Goal: Transaction & Acquisition: Book appointment/travel/reservation

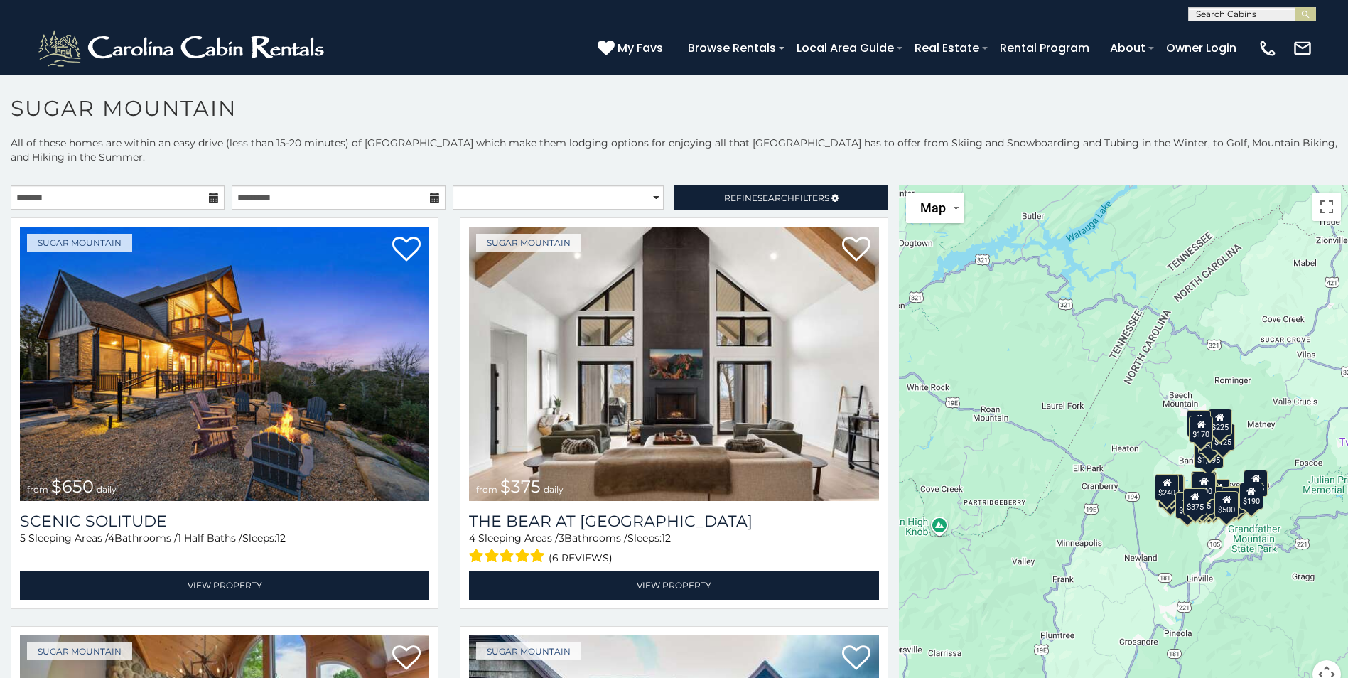
click at [211, 196] on icon at bounding box center [214, 198] width 10 height 10
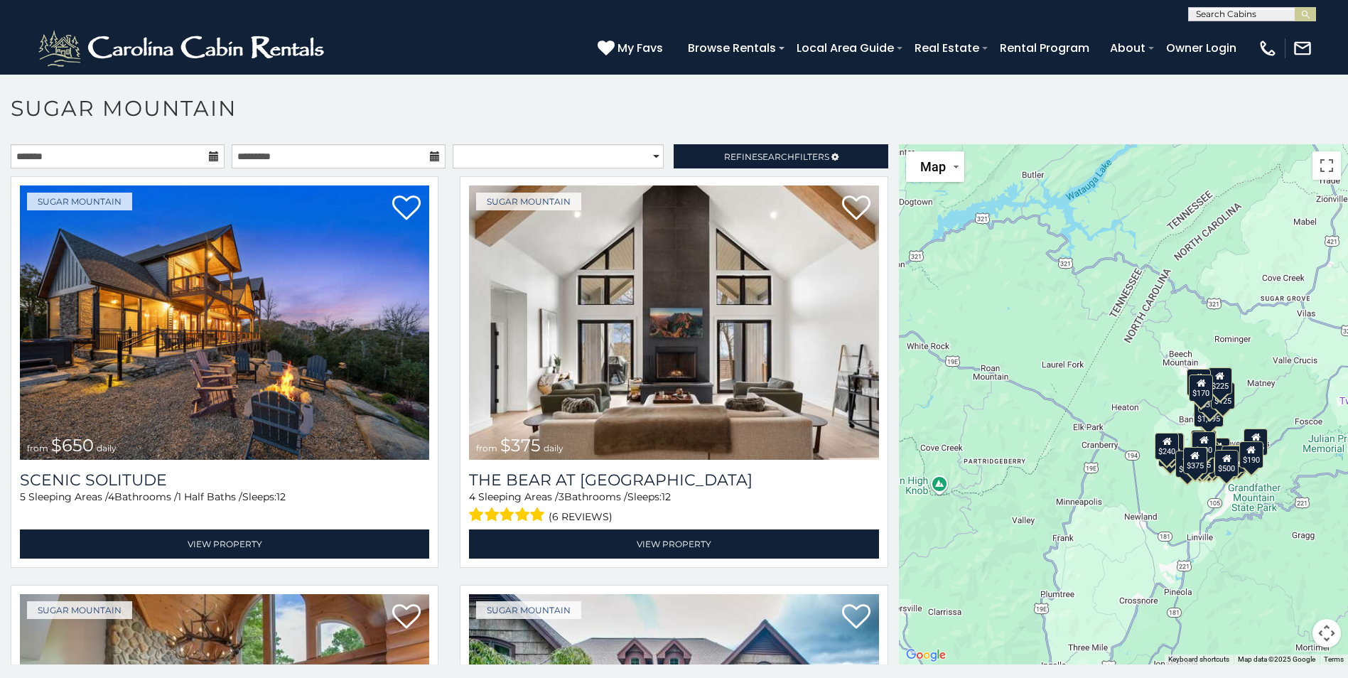
click at [1320, 633] on button "Map camera controls" at bounding box center [1326, 633] width 28 height 28
click at [1290, 566] on button "Zoom in" at bounding box center [1291, 562] width 28 height 28
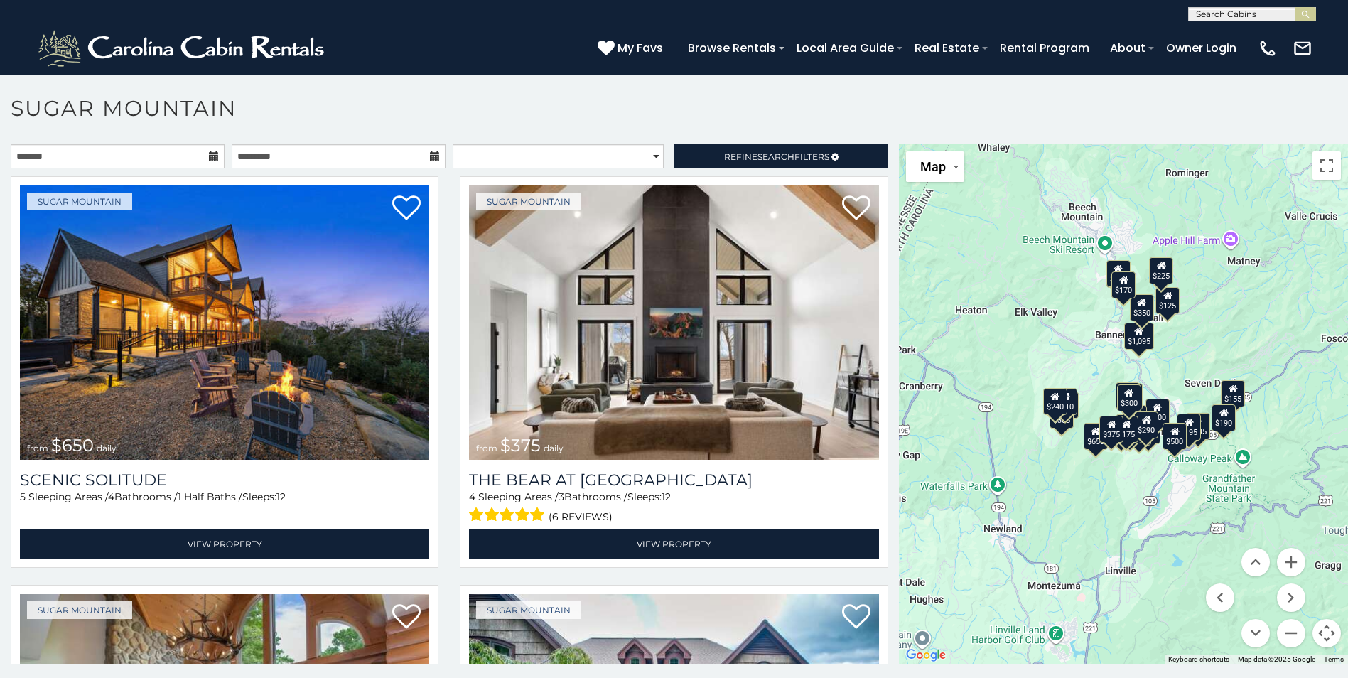
drag, startPoint x: 1160, startPoint y: 414, endPoint x: 998, endPoint y: 309, distance: 193.2
click at [998, 309] on div "$650 $375 $350 $350 $200 $375 $195 $265 $190 $175 $155 $290 $175 $345 $1,095 $1…" at bounding box center [1123, 404] width 449 height 520
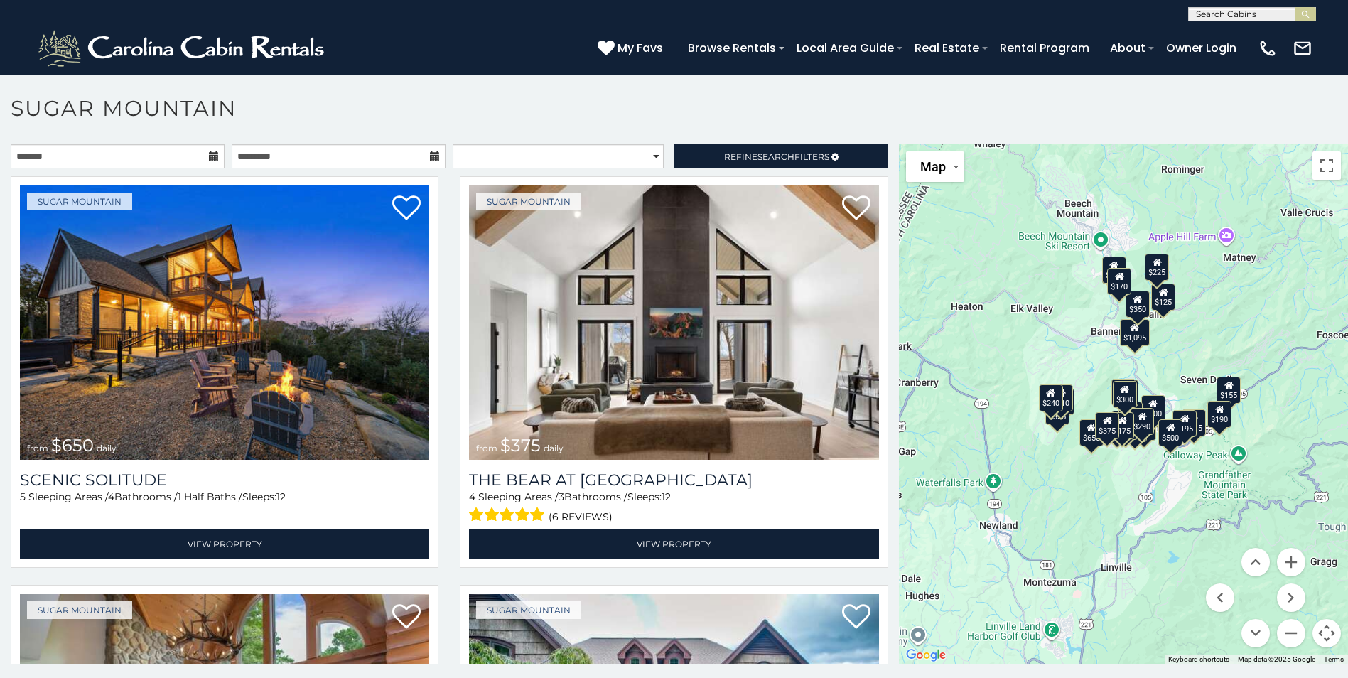
scroll to position [8, 0]
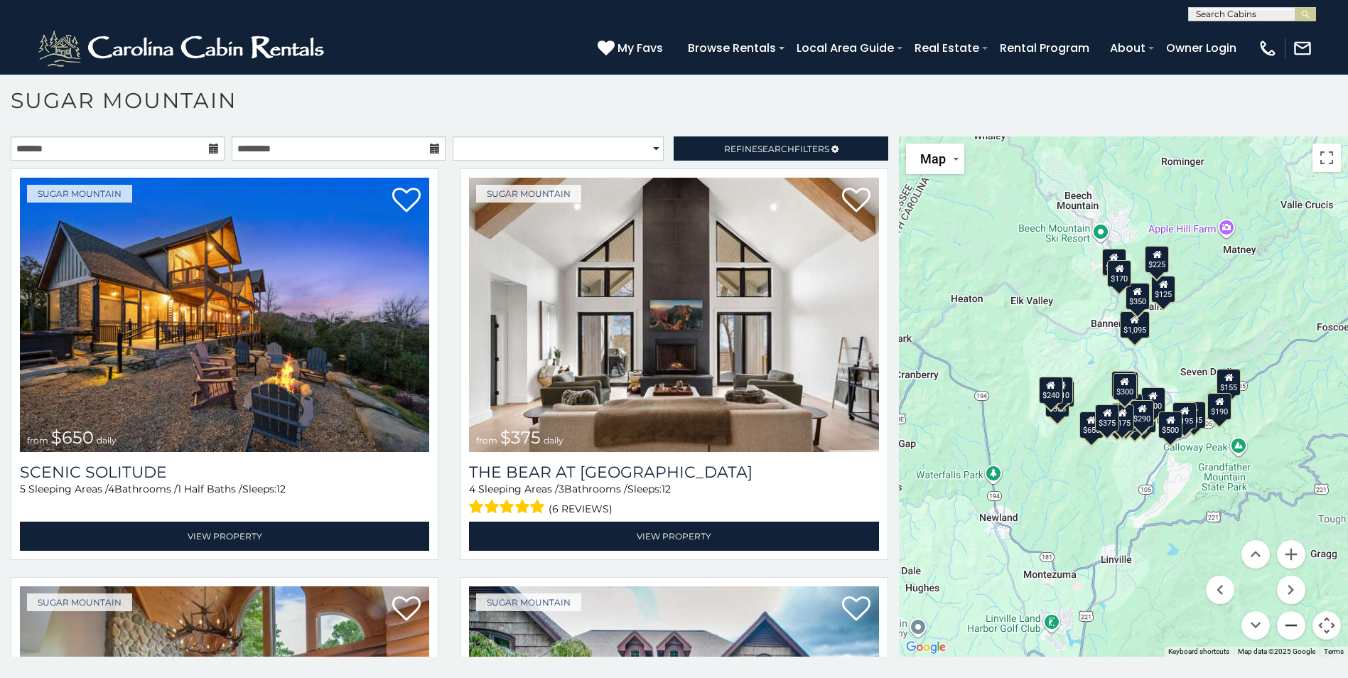
click at [1284, 625] on button "Zoom out" at bounding box center [1291, 625] width 28 height 28
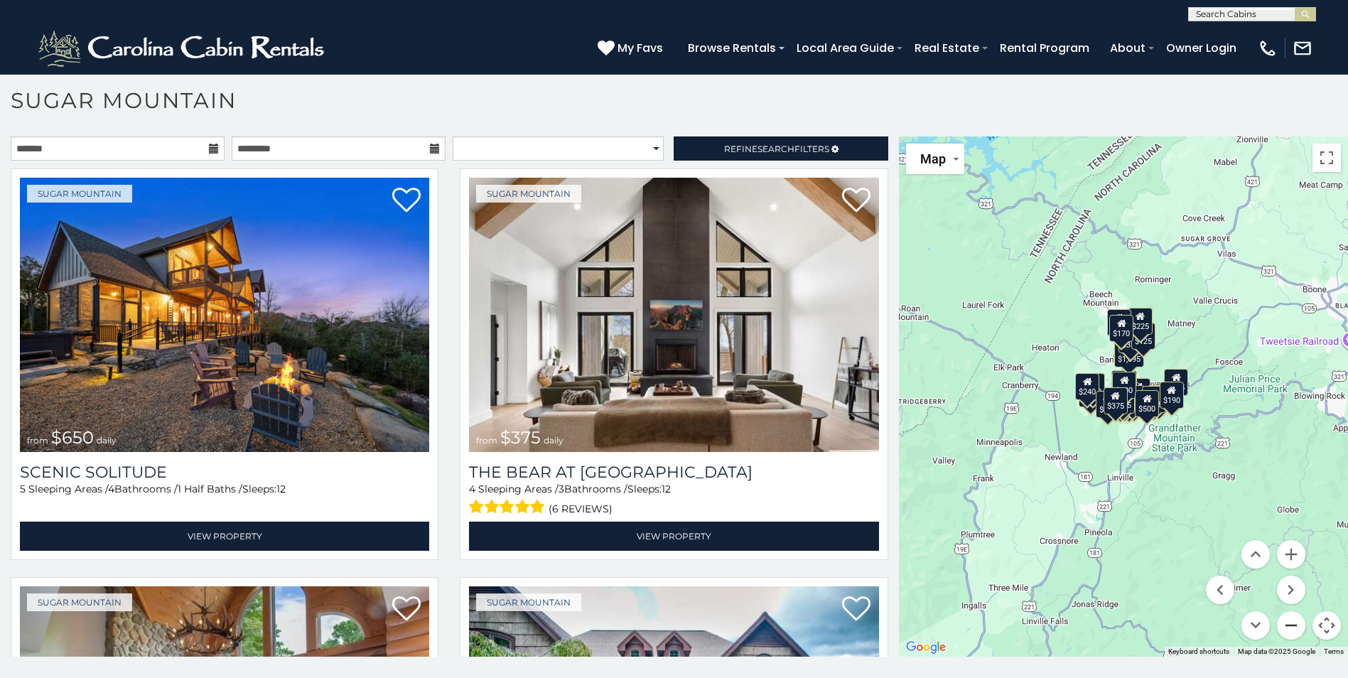
click at [1284, 625] on button "Zoom out" at bounding box center [1291, 625] width 28 height 28
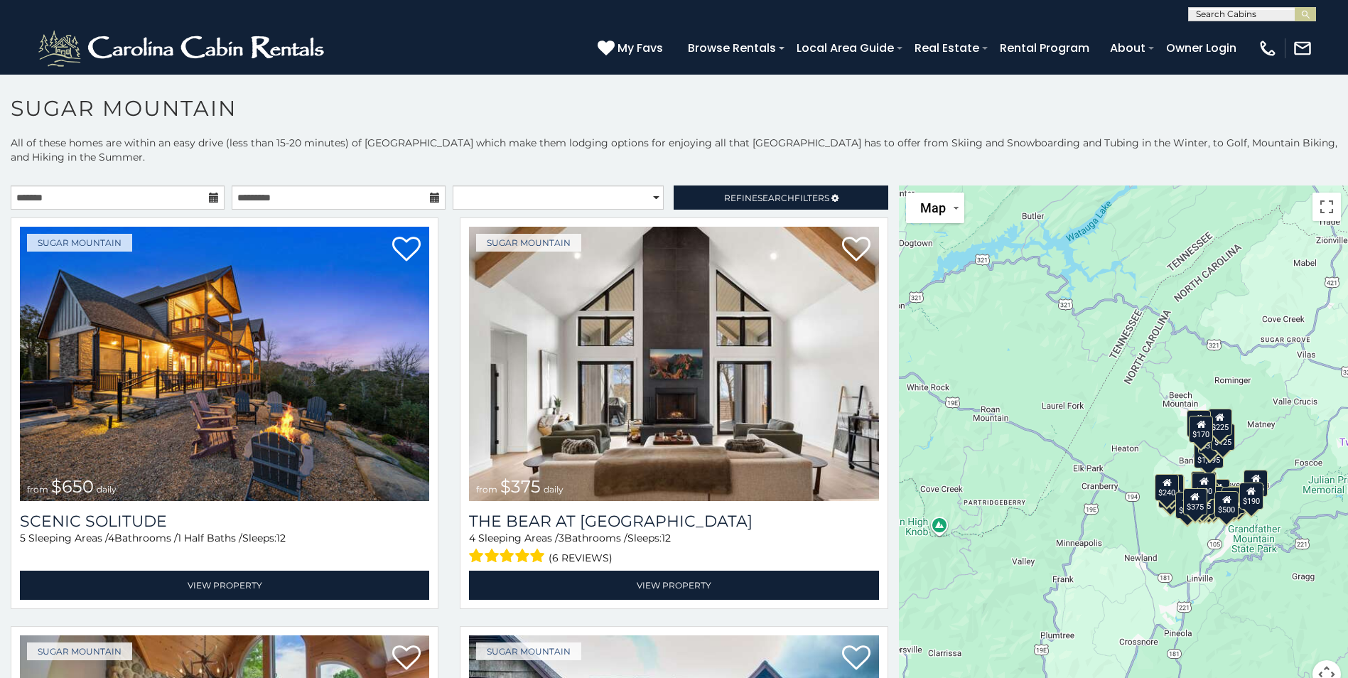
click at [209, 198] on icon at bounding box center [214, 198] width 10 height 10
click at [1126, 463] on div "$650 $375 $350 $350 $200 $375 $195 $265 $190 $175 $155 $290 $175 $345 $1,095 $1…" at bounding box center [1123, 445] width 449 height 520
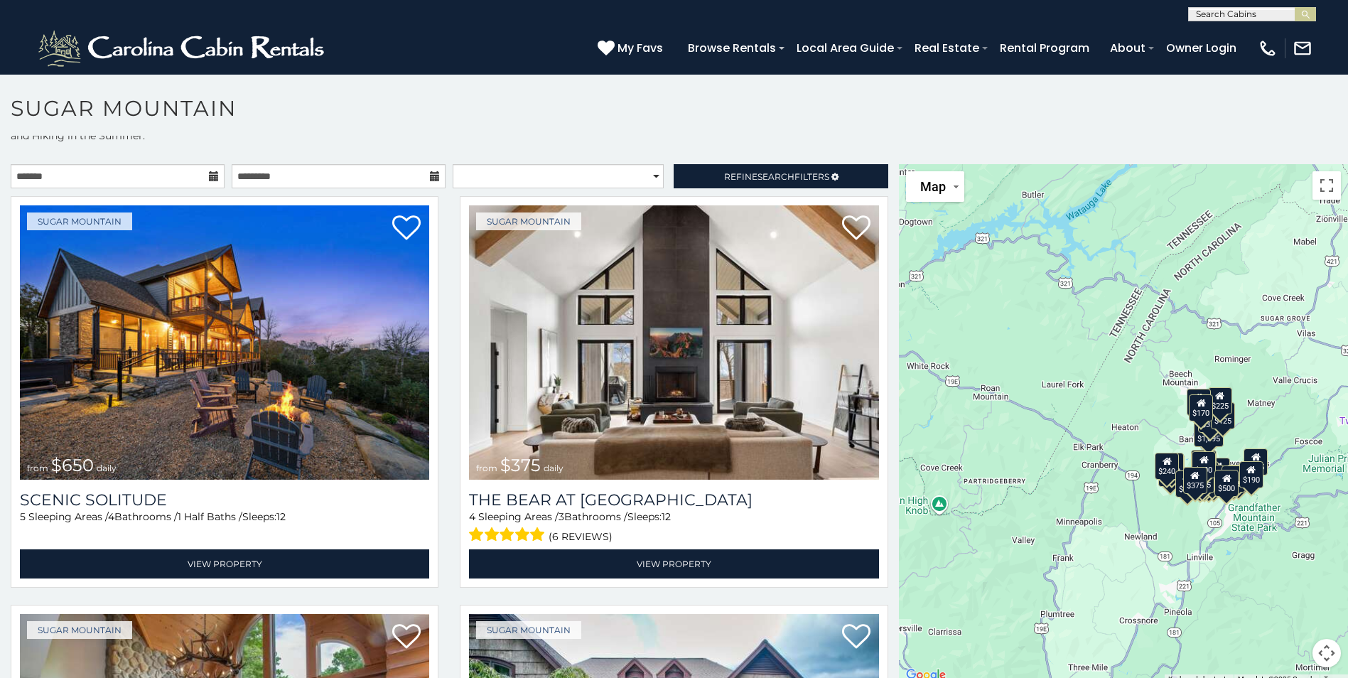
scroll to position [41, 0]
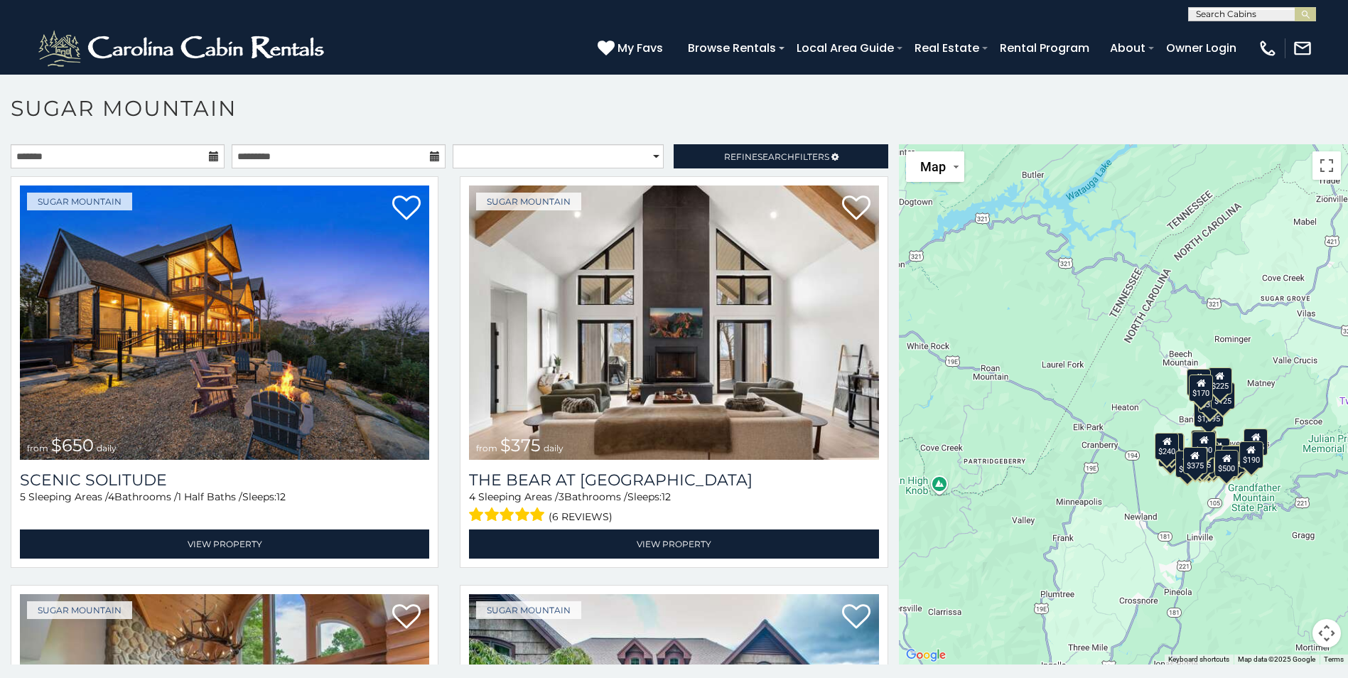
click at [1317, 636] on button "Map camera controls" at bounding box center [1326, 633] width 28 height 28
click at [1285, 565] on button "Zoom in" at bounding box center [1291, 562] width 28 height 28
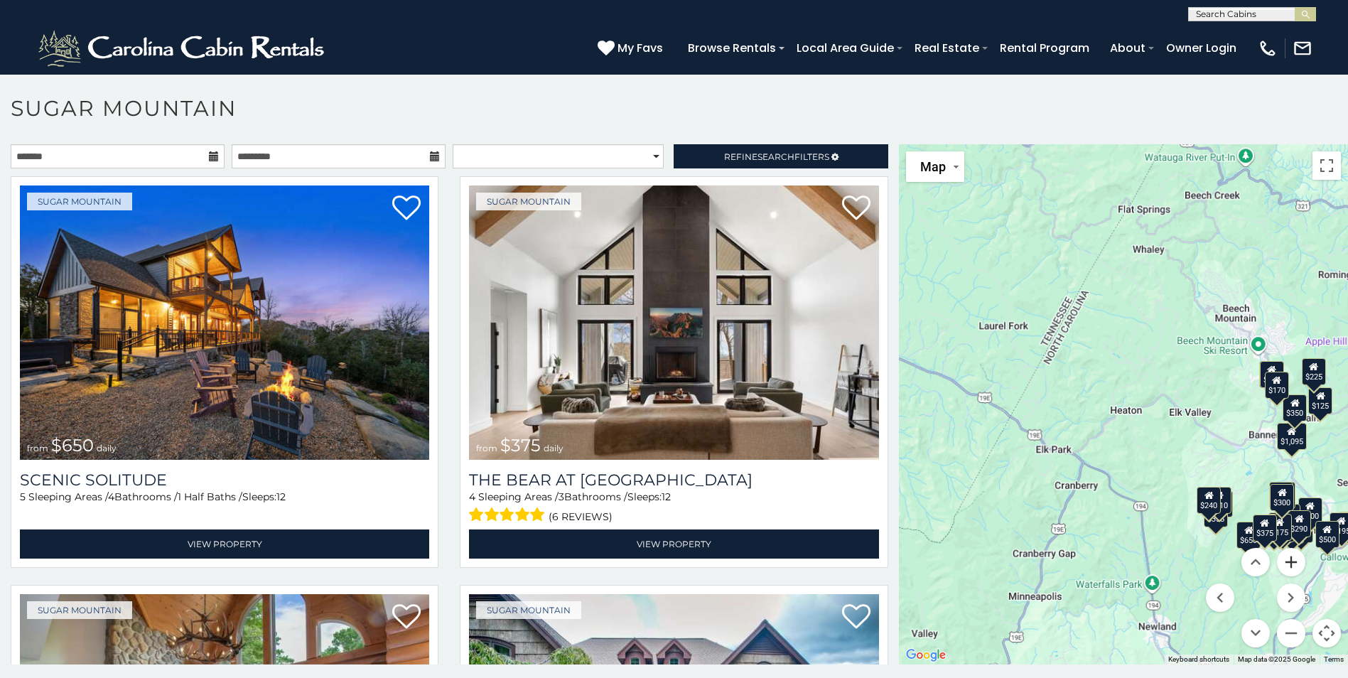
click at [1285, 565] on button "Zoom in" at bounding box center [1291, 562] width 28 height 28
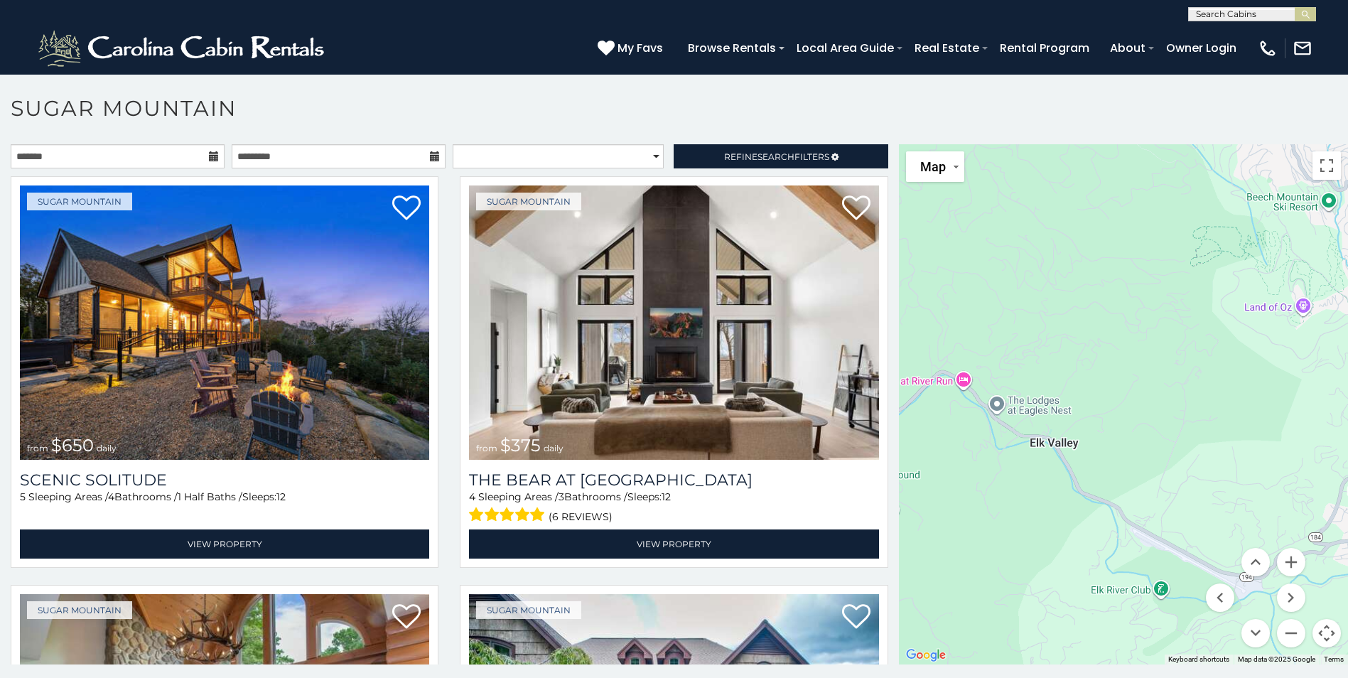
drag, startPoint x: 1246, startPoint y: 478, endPoint x: 905, endPoint y: 486, distance: 341.9
click at [905, 486] on div "$650 $375 $350 $350 $200 $375 $195 $265 $190 $175 $155 $290 $175 $345 $1,095 $1…" at bounding box center [1123, 404] width 449 height 520
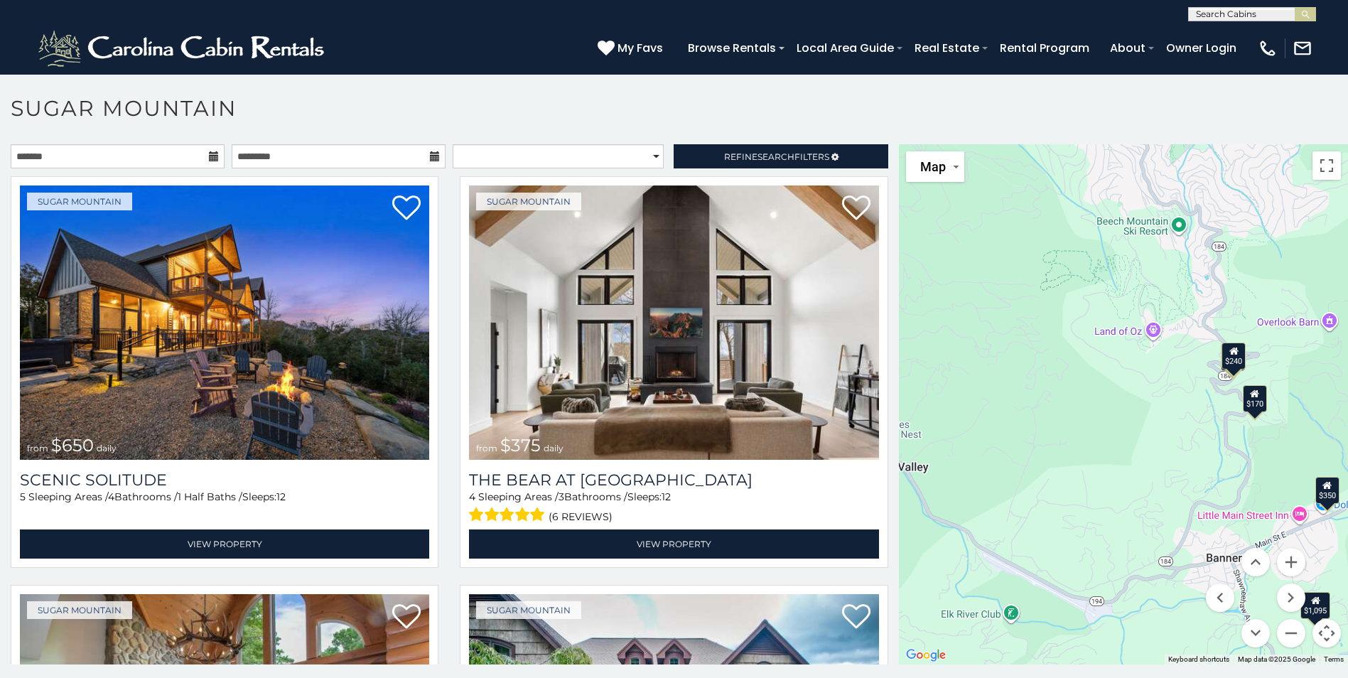
drag, startPoint x: 1186, startPoint y: 435, endPoint x: 1016, endPoint y: 458, distance: 171.3
click at [1016, 458] on div "$650 $375 $350 $350 $200 $375 $195 $265 $190 $175 $155 $290 $175 $345 $1,095 $1…" at bounding box center [1123, 404] width 449 height 520
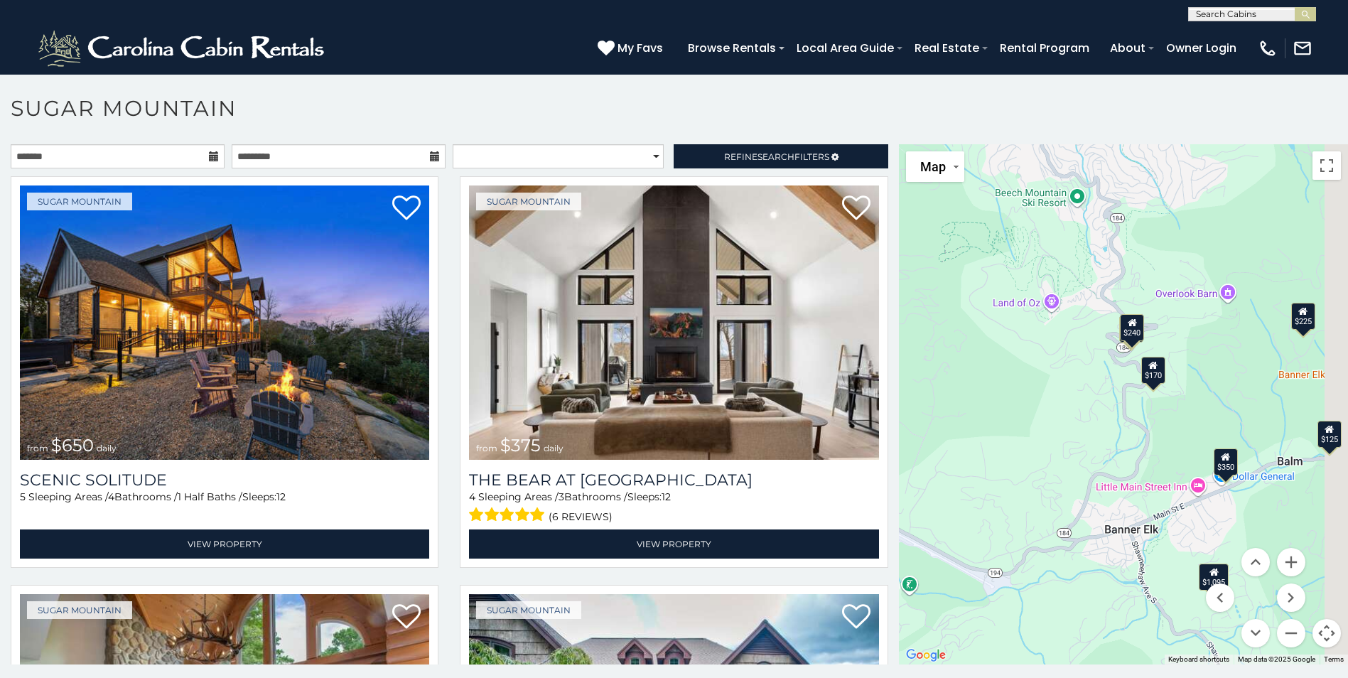
drag, startPoint x: 1130, startPoint y: 455, endPoint x: 994, endPoint y: 379, distance: 155.9
click at [995, 379] on div "$650 $375 $350 $350 $200 $375 $195 $265 $190 $175 $155 $290 $175 $345 $1,095 $1…" at bounding box center [1123, 404] width 449 height 520
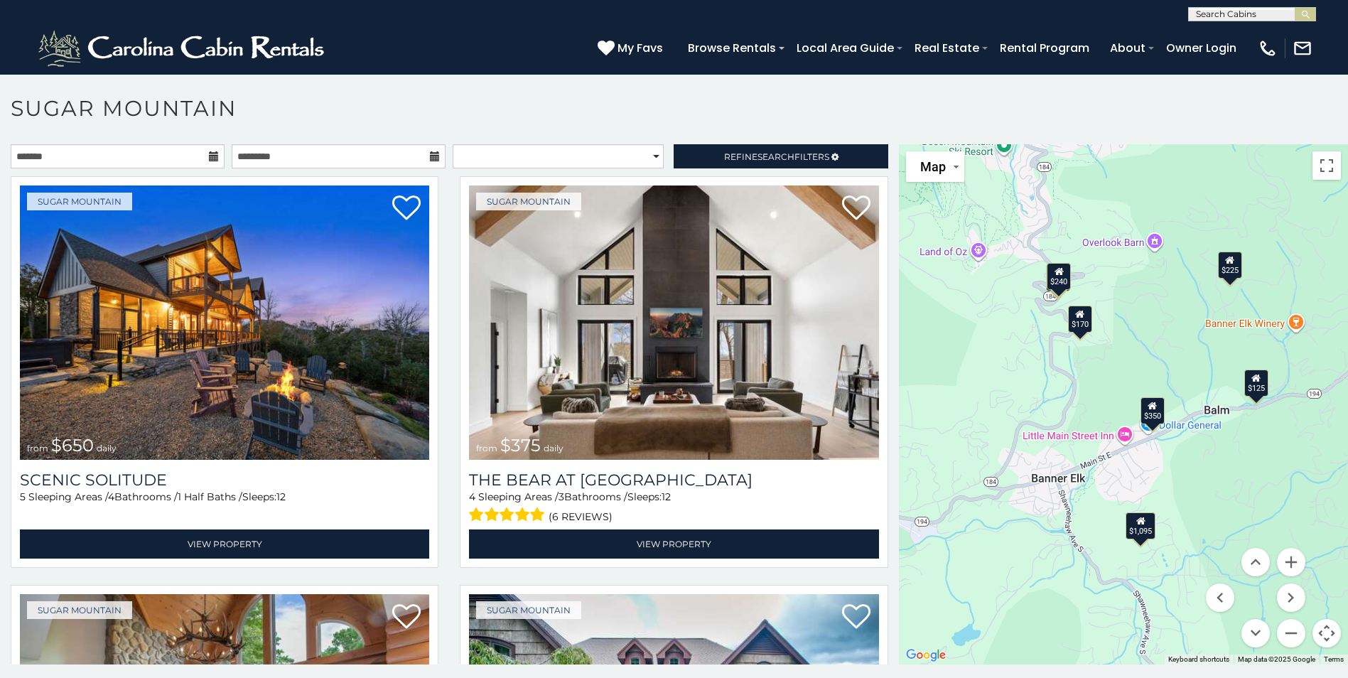
scroll to position [8, 0]
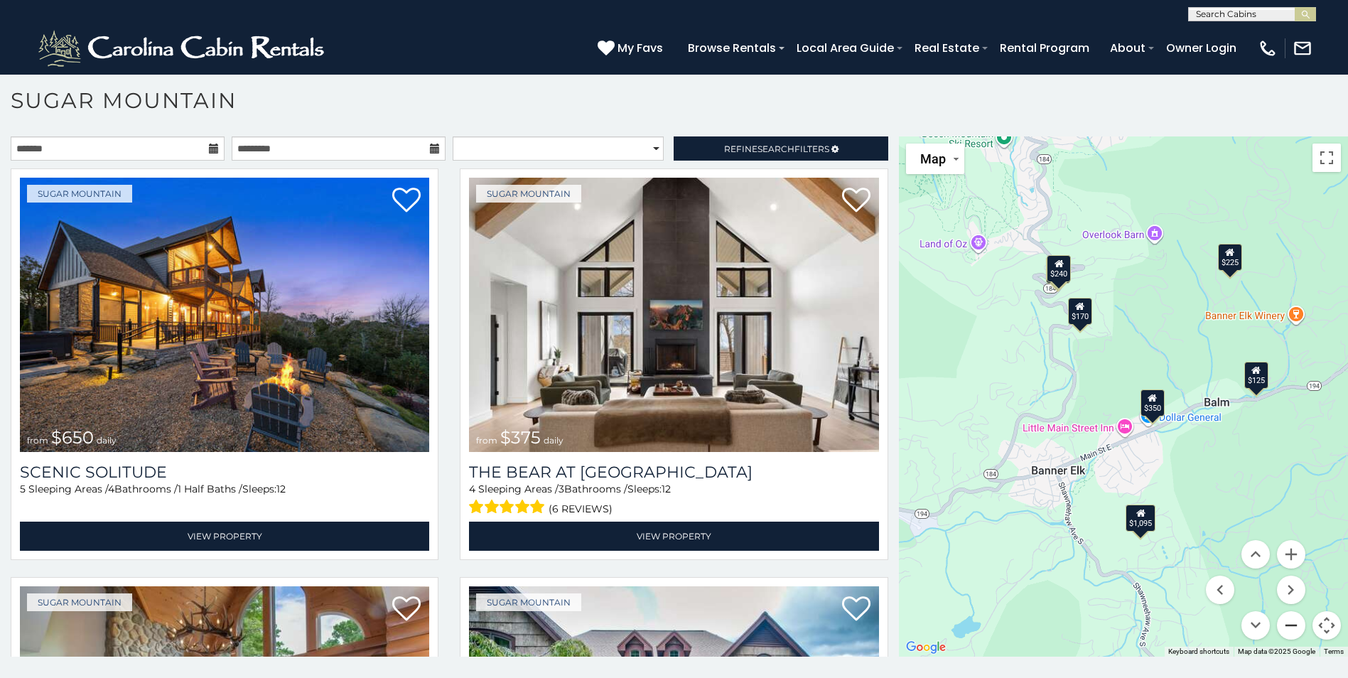
click at [1285, 625] on button "Zoom out" at bounding box center [1291, 625] width 28 height 28
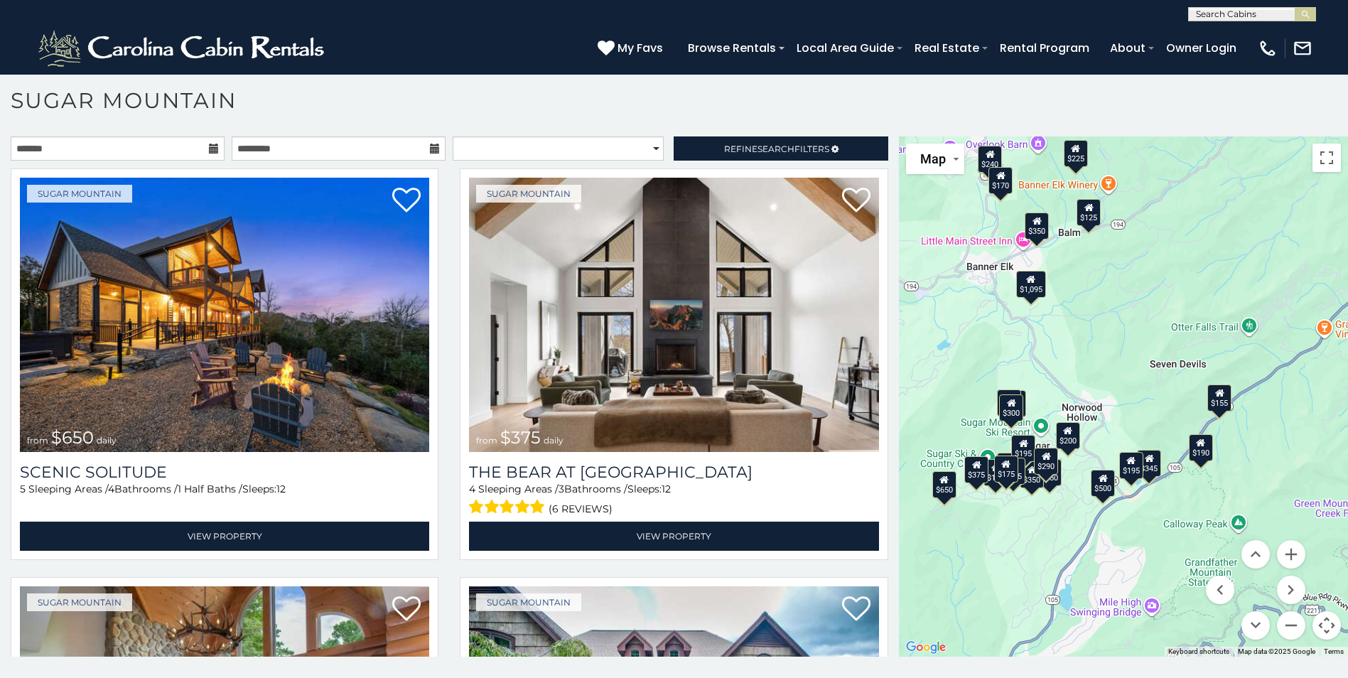
drag, startPoint x: 1188, startPoint y: 491, endPoint x: 1087, endPoint y: 319, distance: 199.4
click at [1088, 320] on div "$650 $375 $350 $350 $200 $375 $195 $265 $190 $175 $155 $290 $175 $345 $1,095 $1…" at bounding box center [1123, 396] width 449 height 520
click at [1288, 558] on button "Zoom in" at bounding box center [1291, 554] width 28 height 28
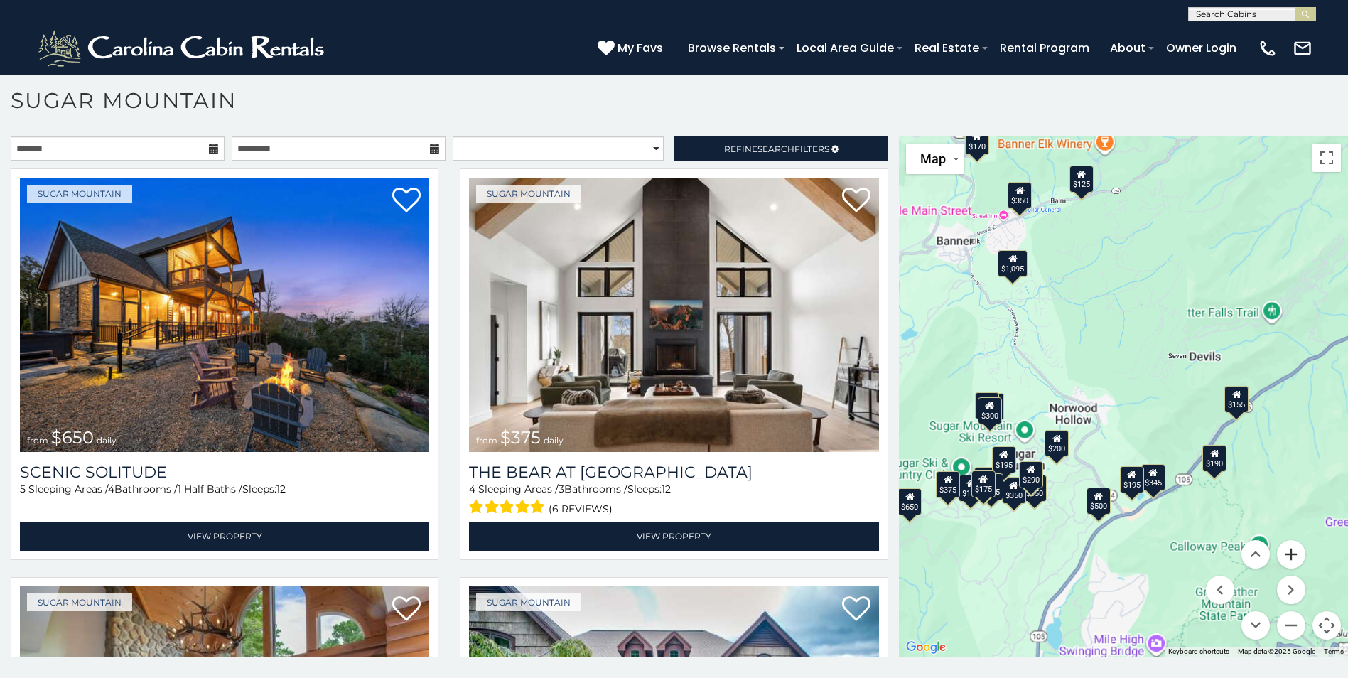
click at [1288, 558] on button "Zoom in" at bounding box center [1291, 554] width 28 height 28
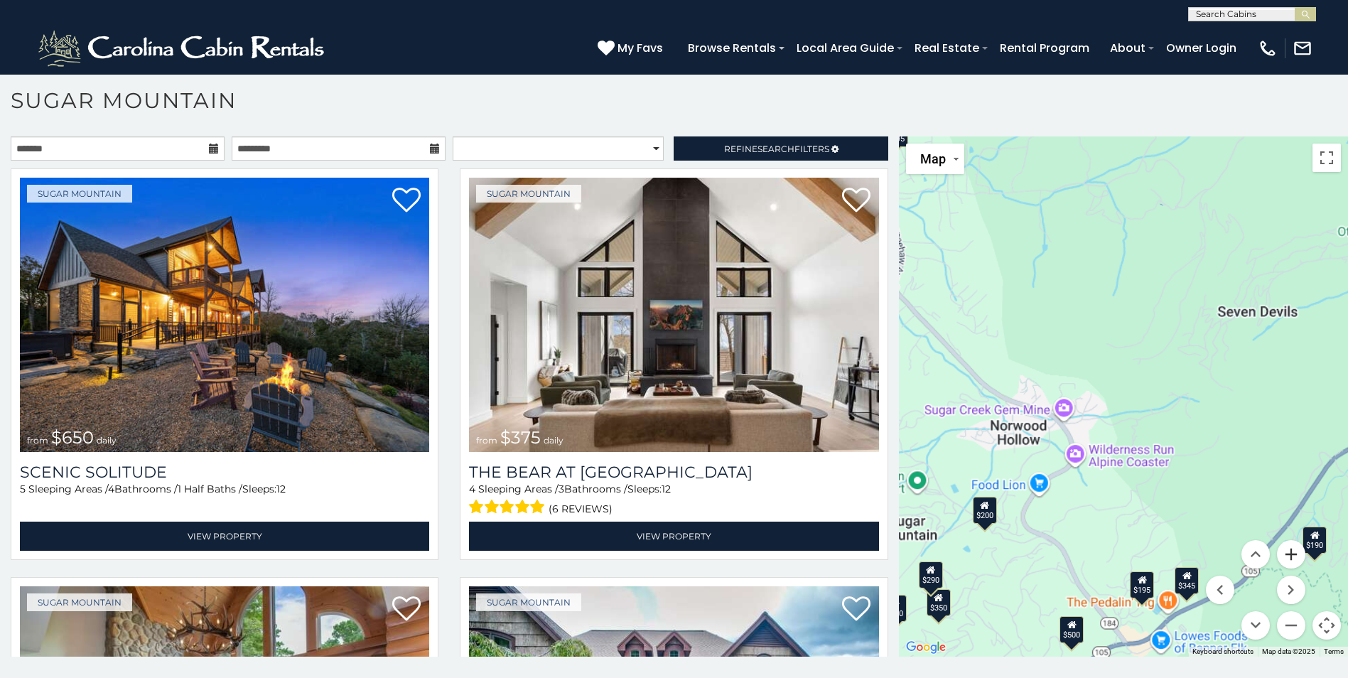
click at [1288, 558] on button "Zoom in" at bounding box center [1291, 554] width 28 height 28
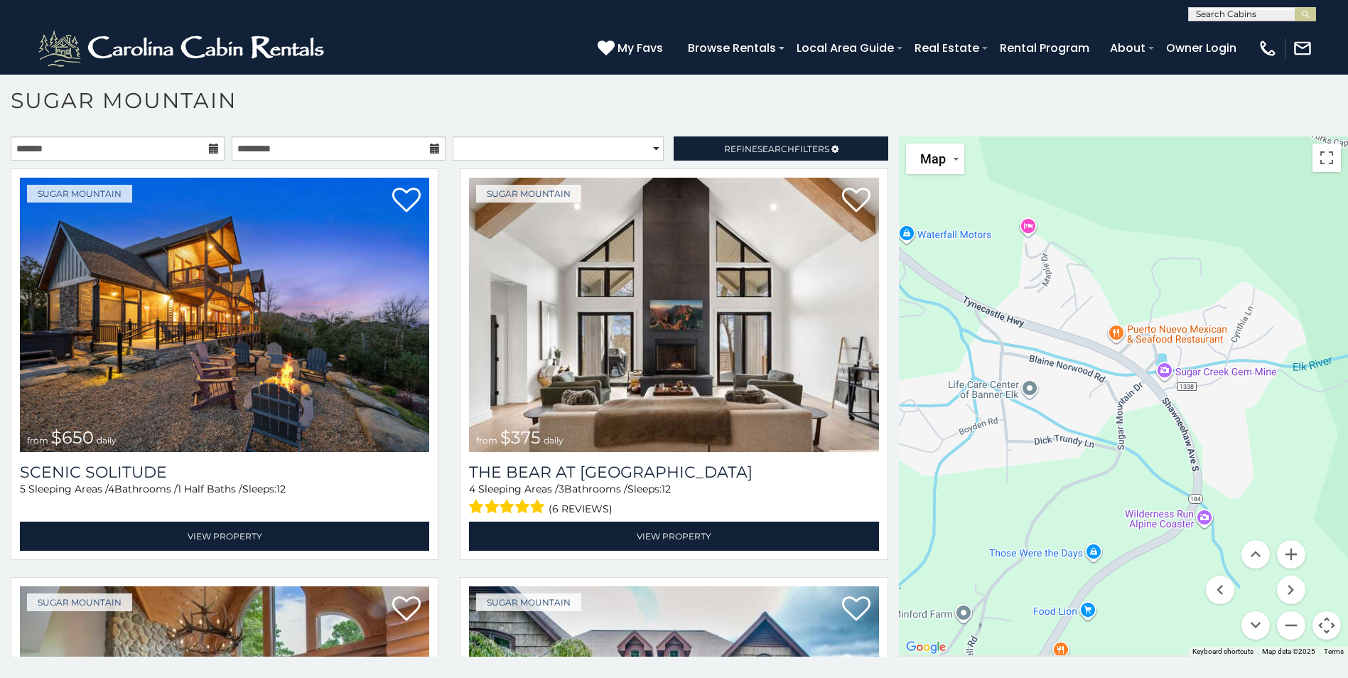
drag, startPoint x: 1006, startPoint y: 514, endPoint x: 1246, endPoint y: 416, distance: 260.4
click at [1246, 416] on div "$650 $375 $350 $350 $200 $375 $195 $265 $190 $175 $155 $290 $175 $345 $1,095 $1…" at bounding box center [1123, 396] width 449 height 520
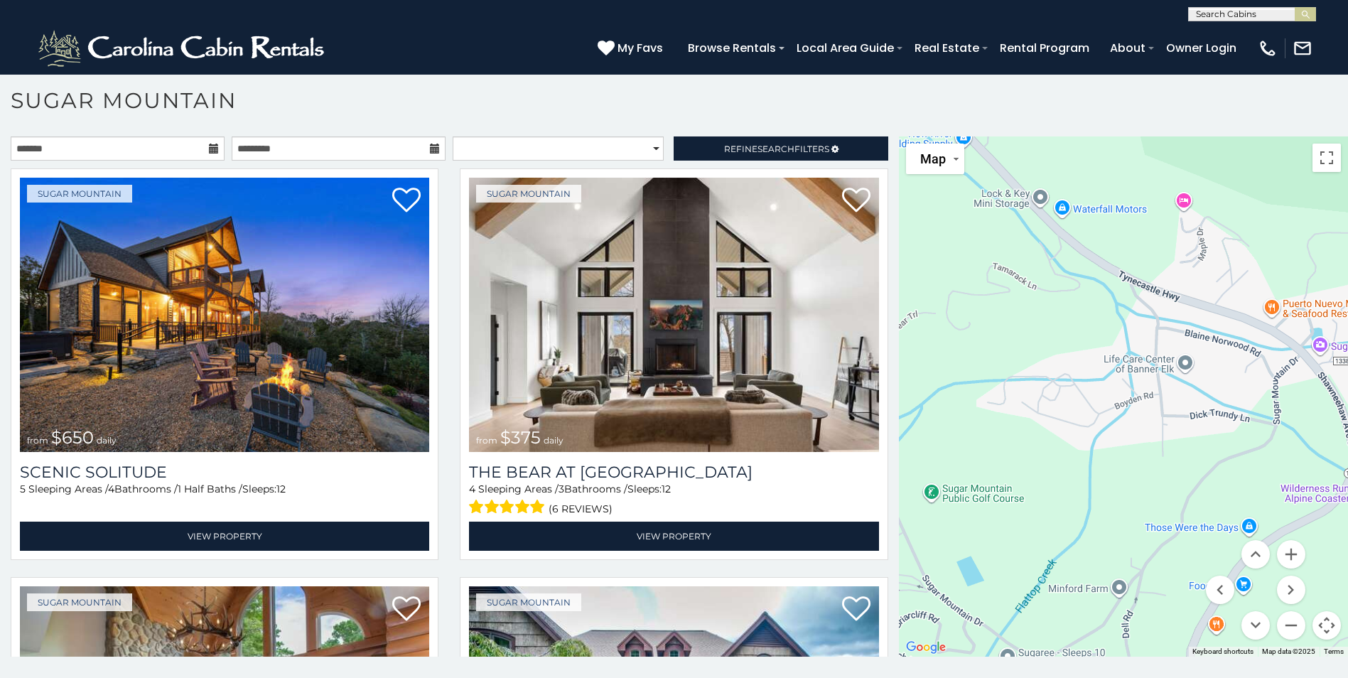
drag, startPoint x: 1015, startPoint y: 470, endPoint x: 1202, endPoint y: 445, distance: 188.6
click at [1199, 446] on div "$650 $375 $350 $350 $200 $375 $195 $265 $190 $175 $155 $290 $175 $345 $1,095 $1…" at bounding box center [1123, 396] width 449 height 520
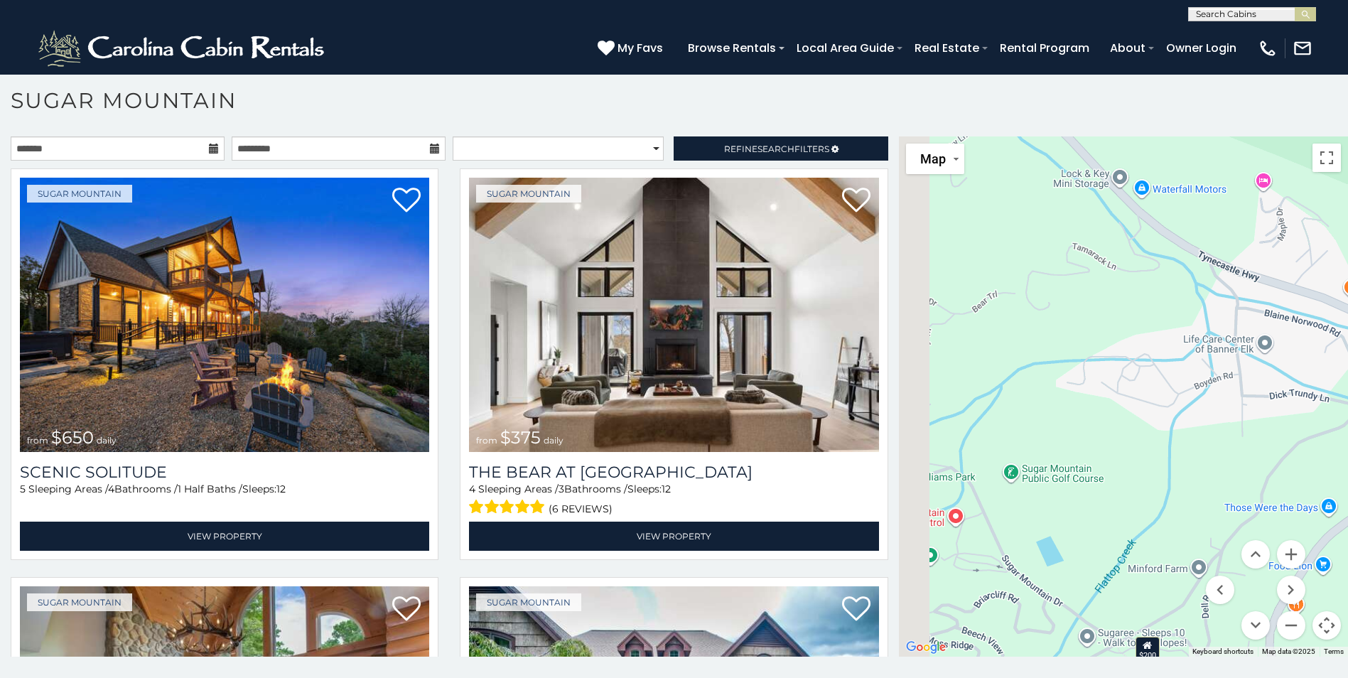
drag, startPoint x: 1082, startPoint y: 463, endPoint x: 1195, endPoint y: 395, distance: 132.0
click at [1185, 404] on div "$650 $375 $350 $350 $200 $375 $195 $265 $190 $175 $155 $290 $175 $345 $1,095 $1…" at bounding box center [1123, 396] width 449 height 520
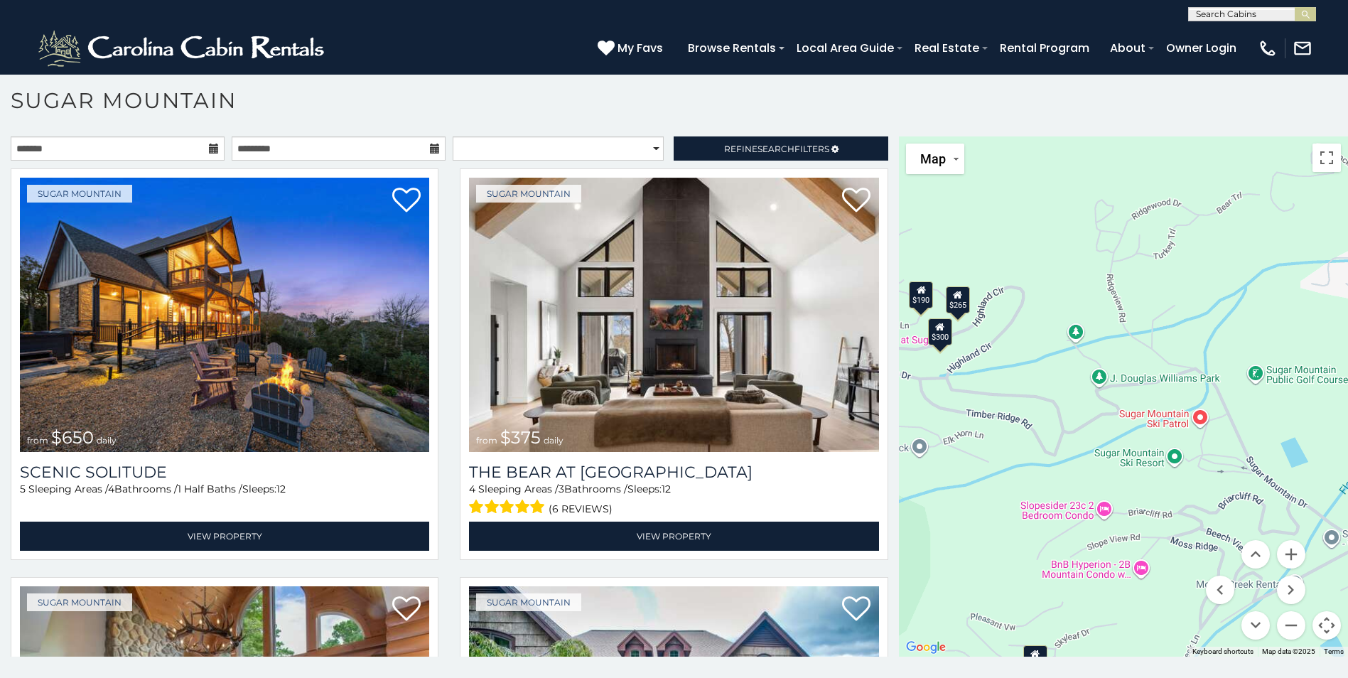
drag, startPoint x: 1067, startPoint y: 464, endPoint x: 1229, endPoint y: 438, distance: 163.4
click at [1229, 438] on div "$650 $375 $350 $350 $200 $375 $195 $265 $190 $175 $155 $290 $175 $345 $1,095 $1…" at bounding box center [1123, 396] width 449 height 520
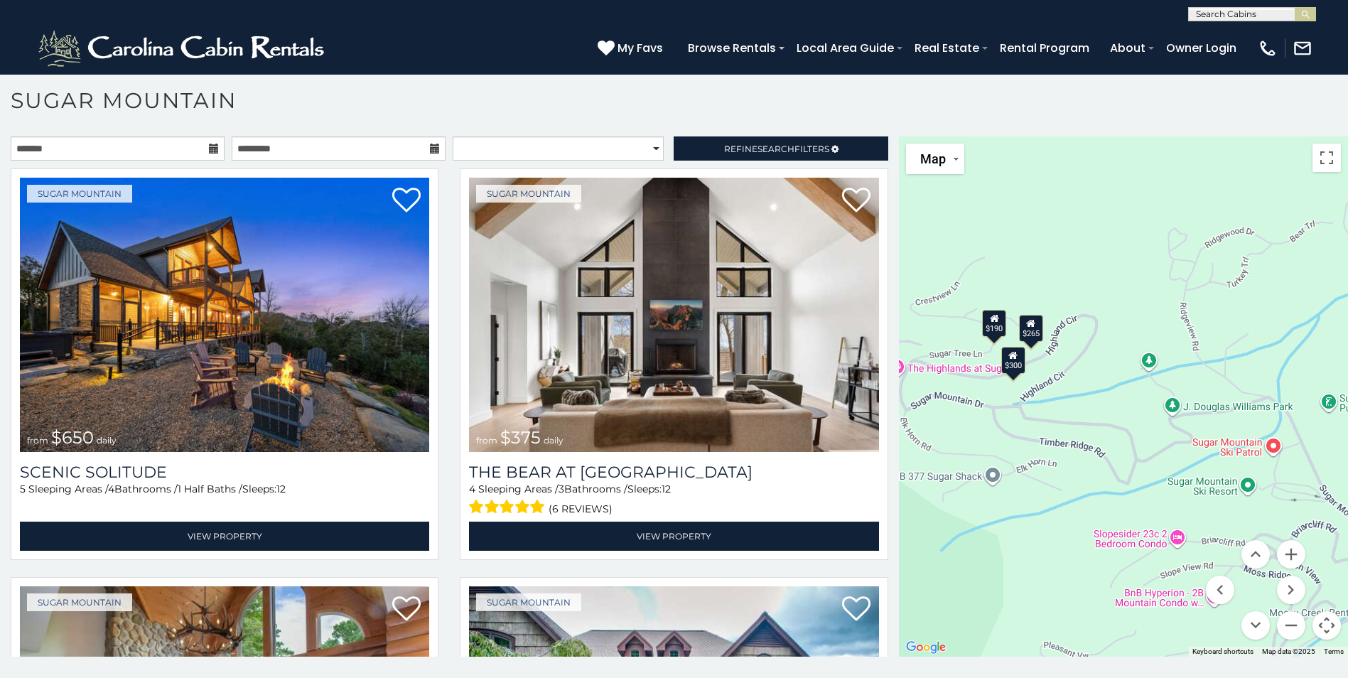
drag, startPoint x: 1057, startPoint y: 436, endPoint x: 1106, endPoint y: 462, distance: 55.9
click at [1106, 463] on div "$650 $375 $350 $350 $200 $375 $195 $265 $190 $175 $155 $290 $175 $345 $1,095 $1…" at bounding box center [1123, 396] width 449 height 520
click at [1009, 365] on div "$300" at bounding box center [1009, 356] width 24 height 27
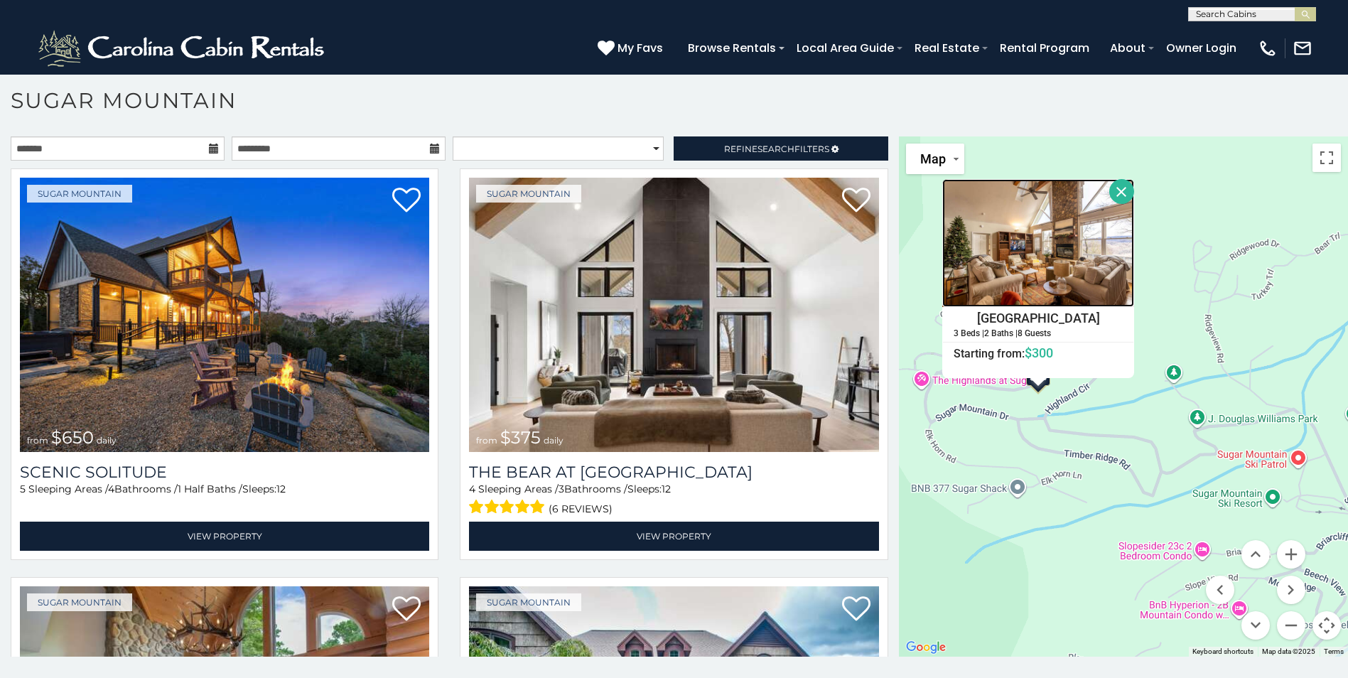
click at [1040, 275] on img at bounding box center [1038, 243] width 192 height 128
click at [620, 149] on select "**********" at bounding box center [558, 148] width 211 height 24
click at [739, 146] on span "Refine Search Filters" at bounding box center [776, 149] width 105 height 11
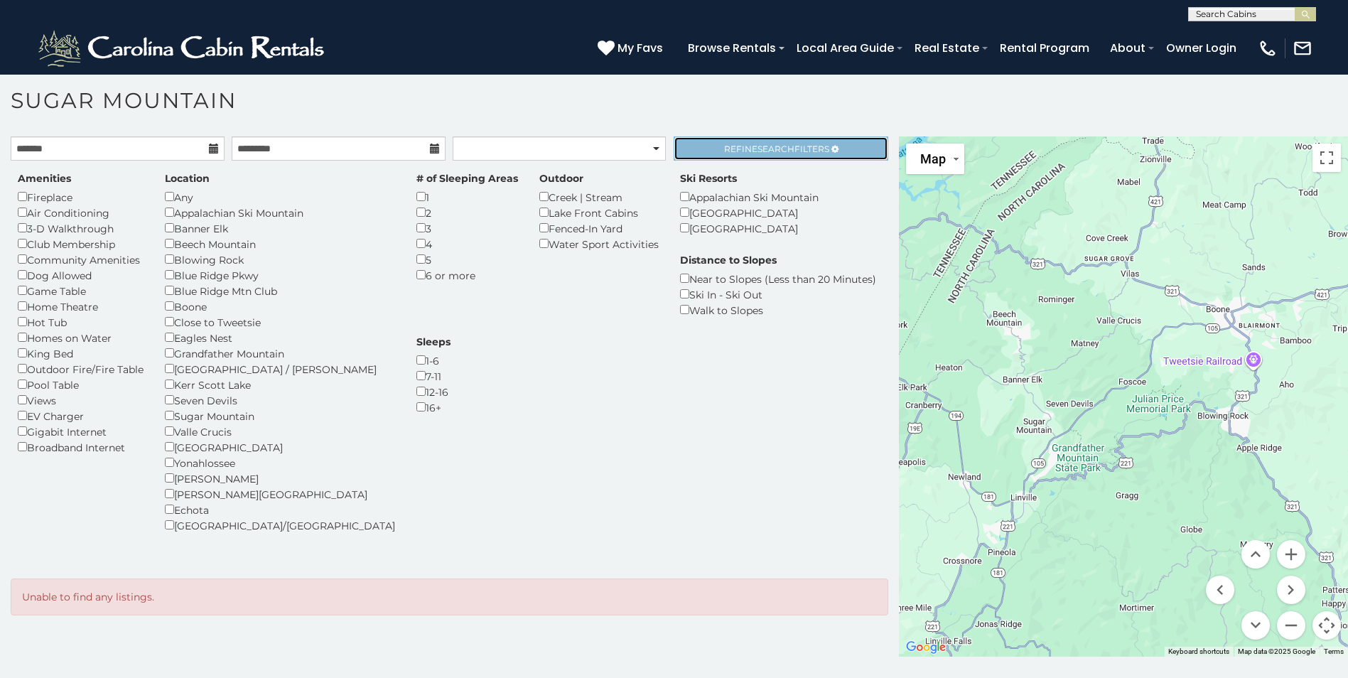
click at [758, 157] on link "Refine Search Filters" at bounding box center [781, 148] width 214 height 24
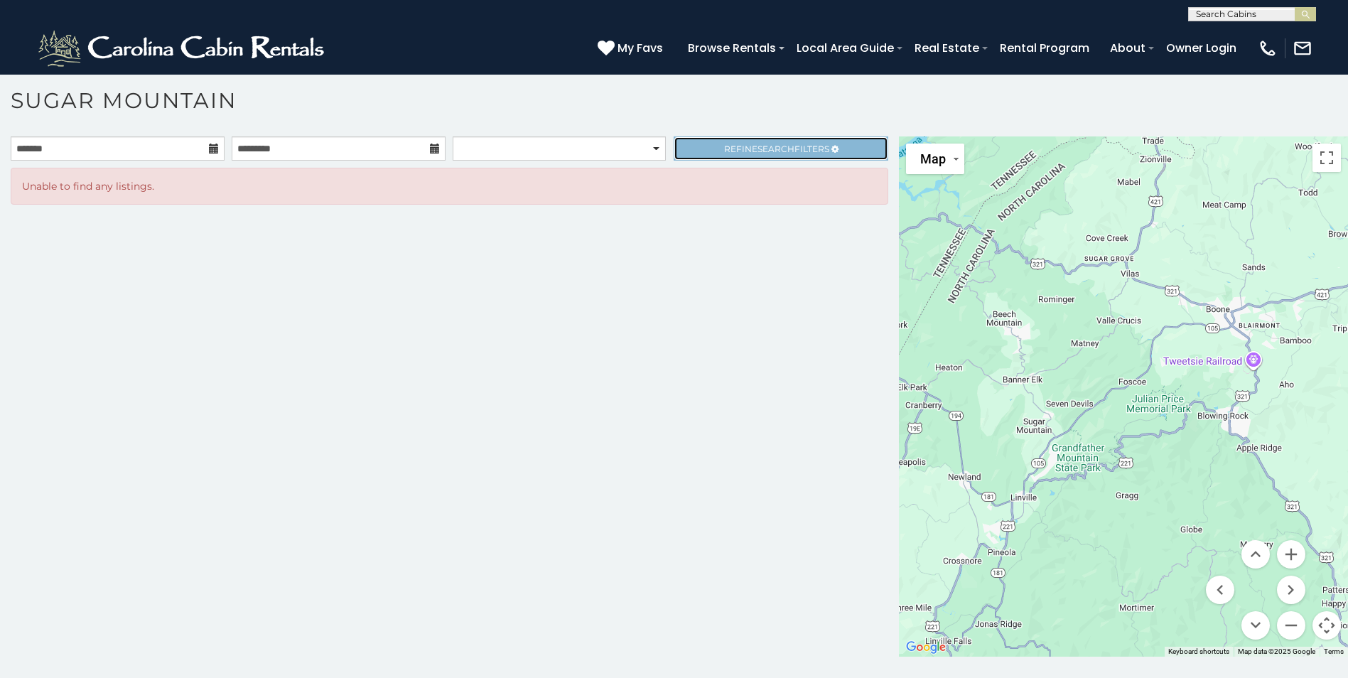
click at [767, 156] on link "Refine Search Filters" at bounding box center [781, 148] width 214 height 24
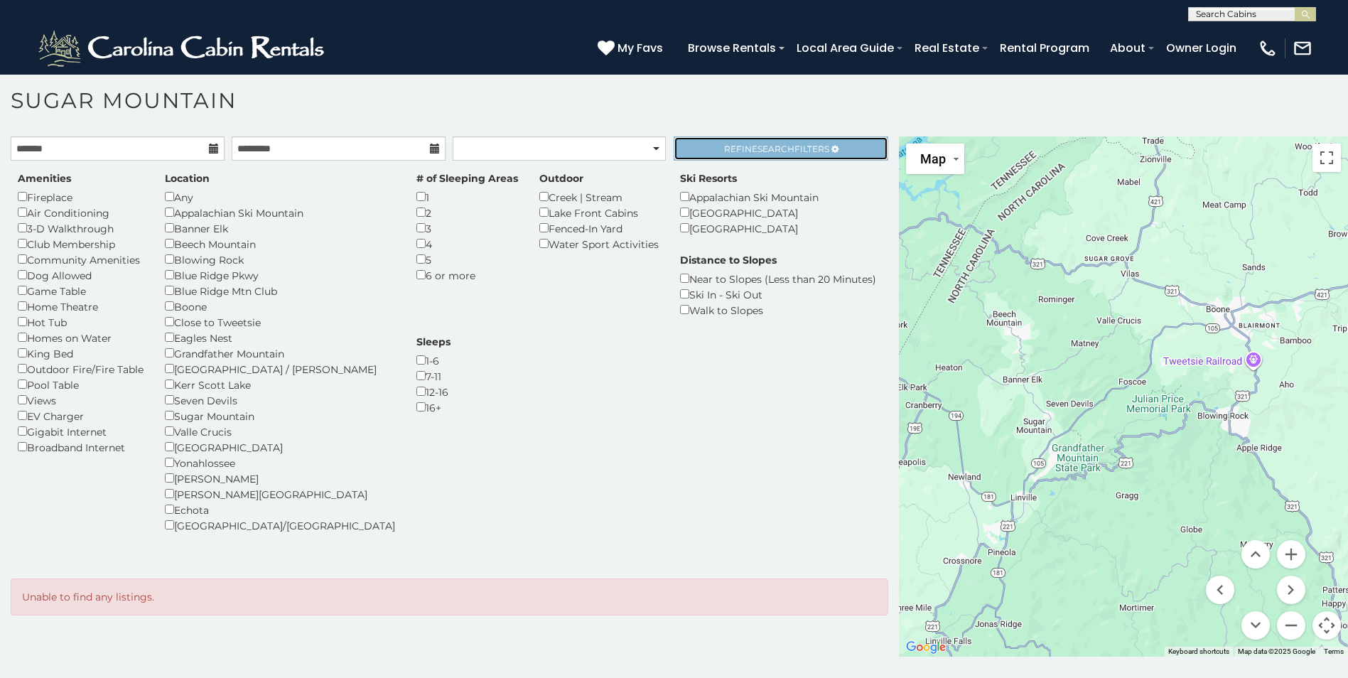
click at [758, 153] on span "Search" at bounding box center [776, 149] width 37 height 11
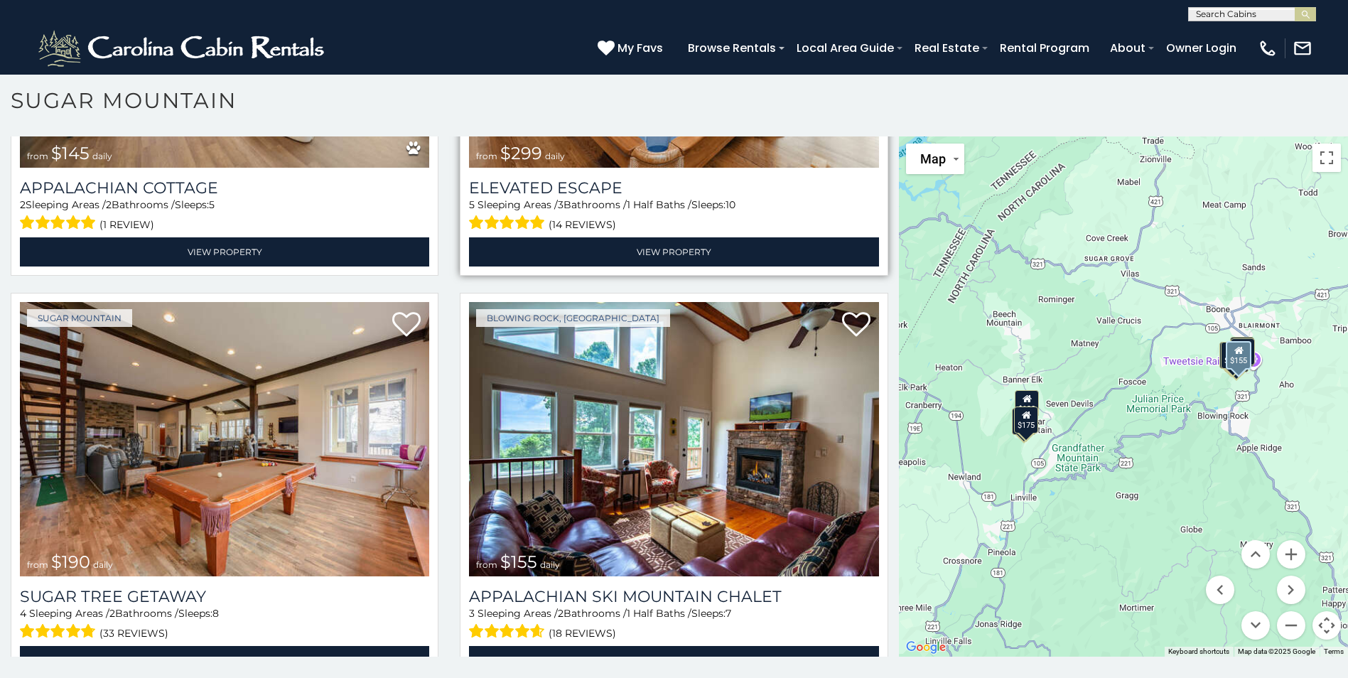
scroll to position [355, 0]
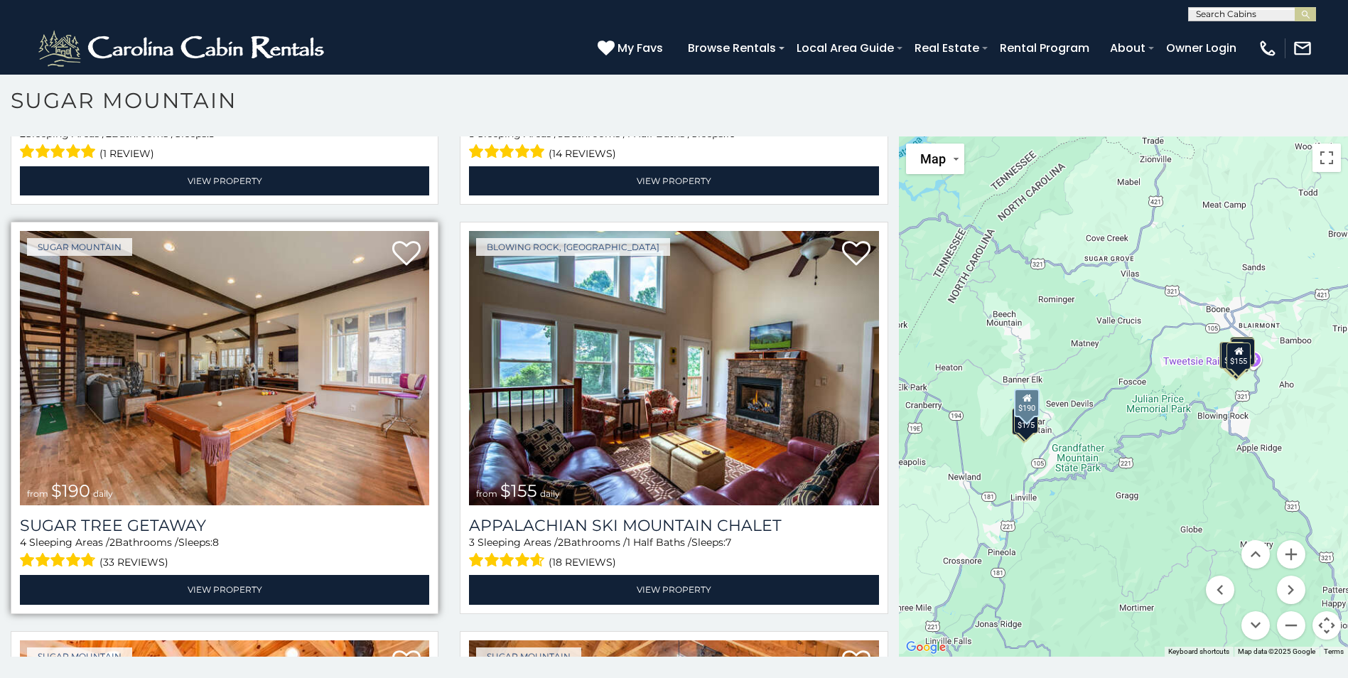
click at [233, 360] on img at bounding box center [224, 368] width 409 height 274
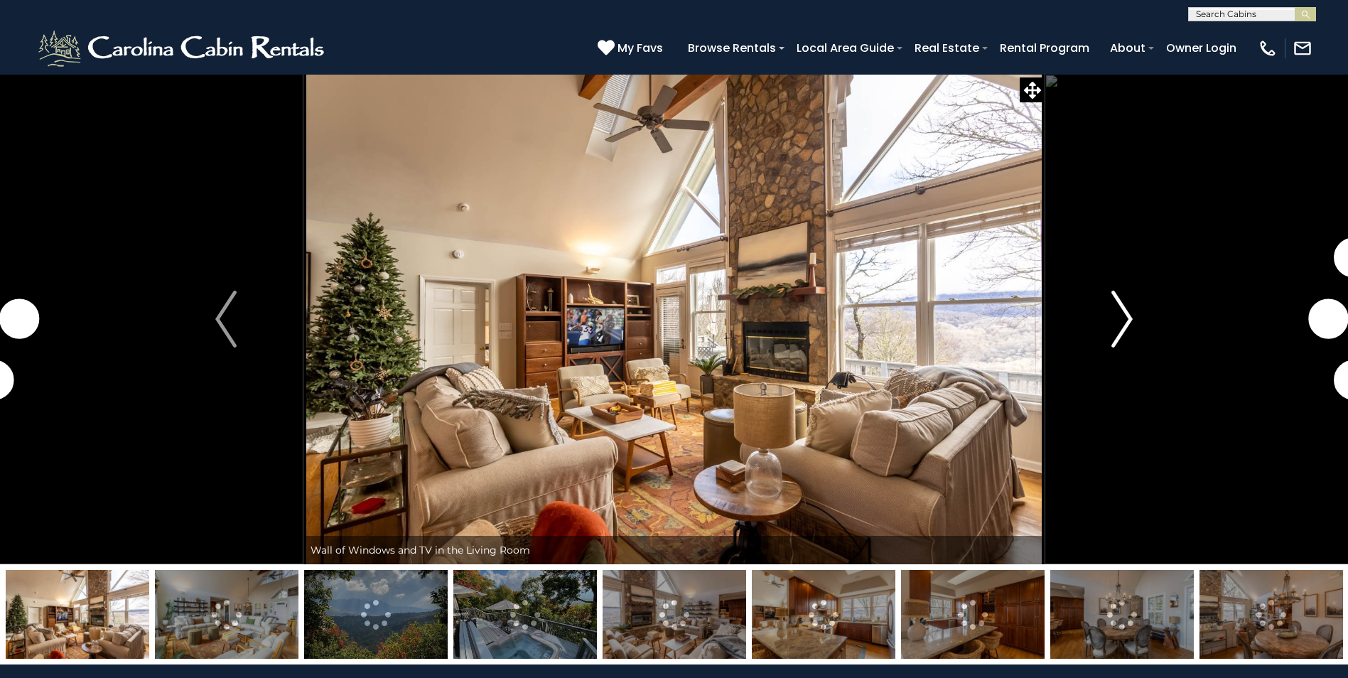
click at [1125, 325] on img "Next" at bounding box center [1121, 319] width 21 height 57
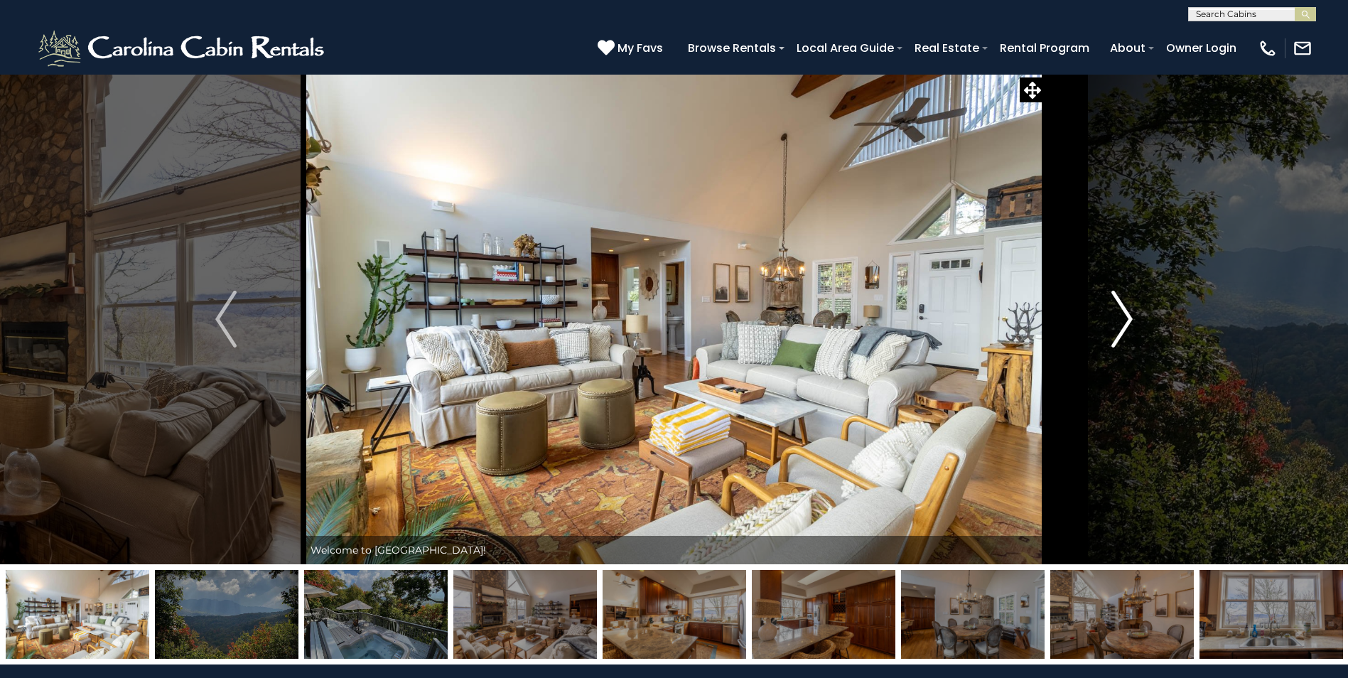
click at [1125, 325] on img "Next" at bounding box center [1121, 319] width 21 height 57
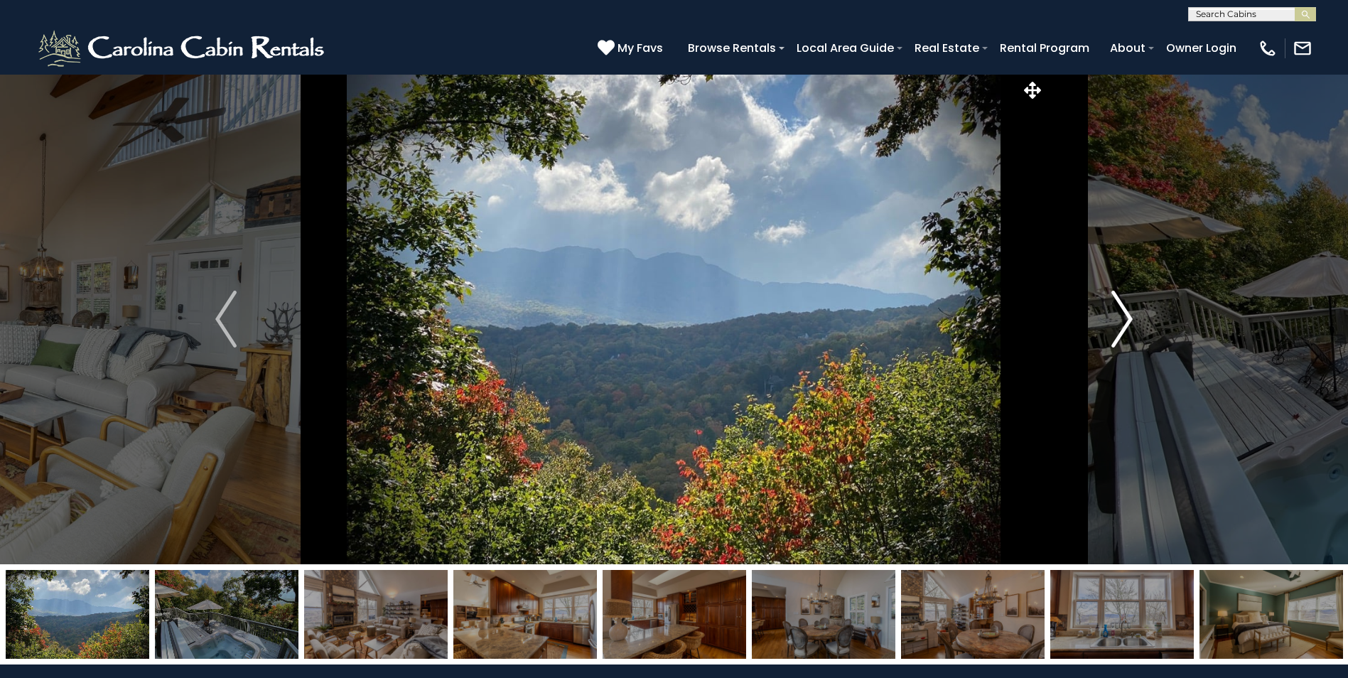
click at [1125, 325] on img "Next" at bounding box center [1121, 319] width 21 height 57
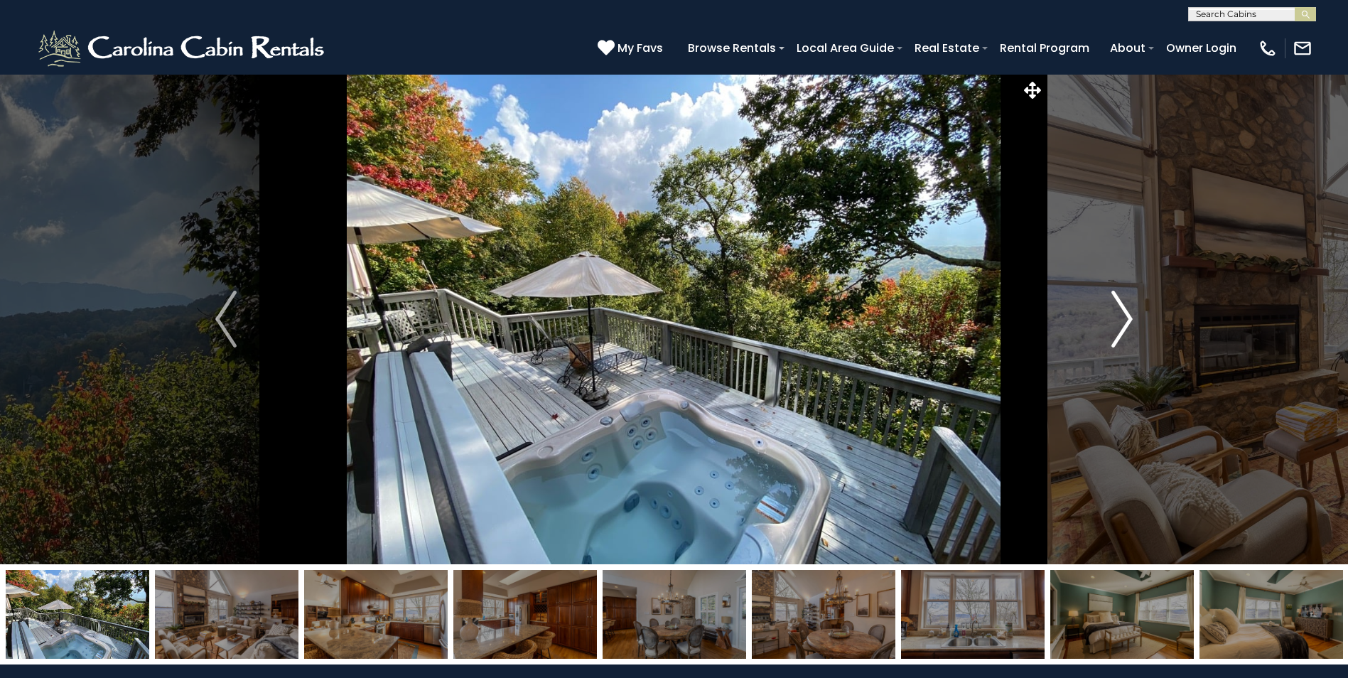
click at [1125, 325] on img "Next" at bounding box center [1121, 319] width 21 height 57
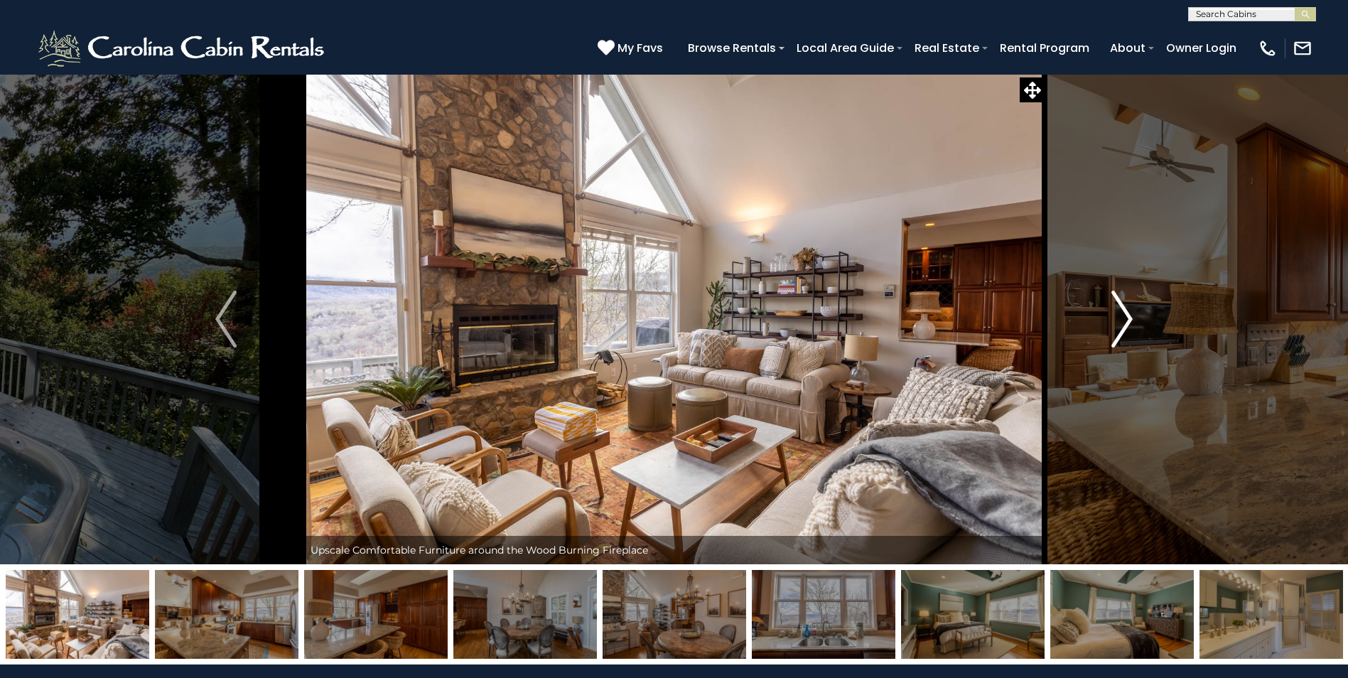
click at [1125, 325] on img "Next" at bounding box center [1121, 319] width 21 height 57
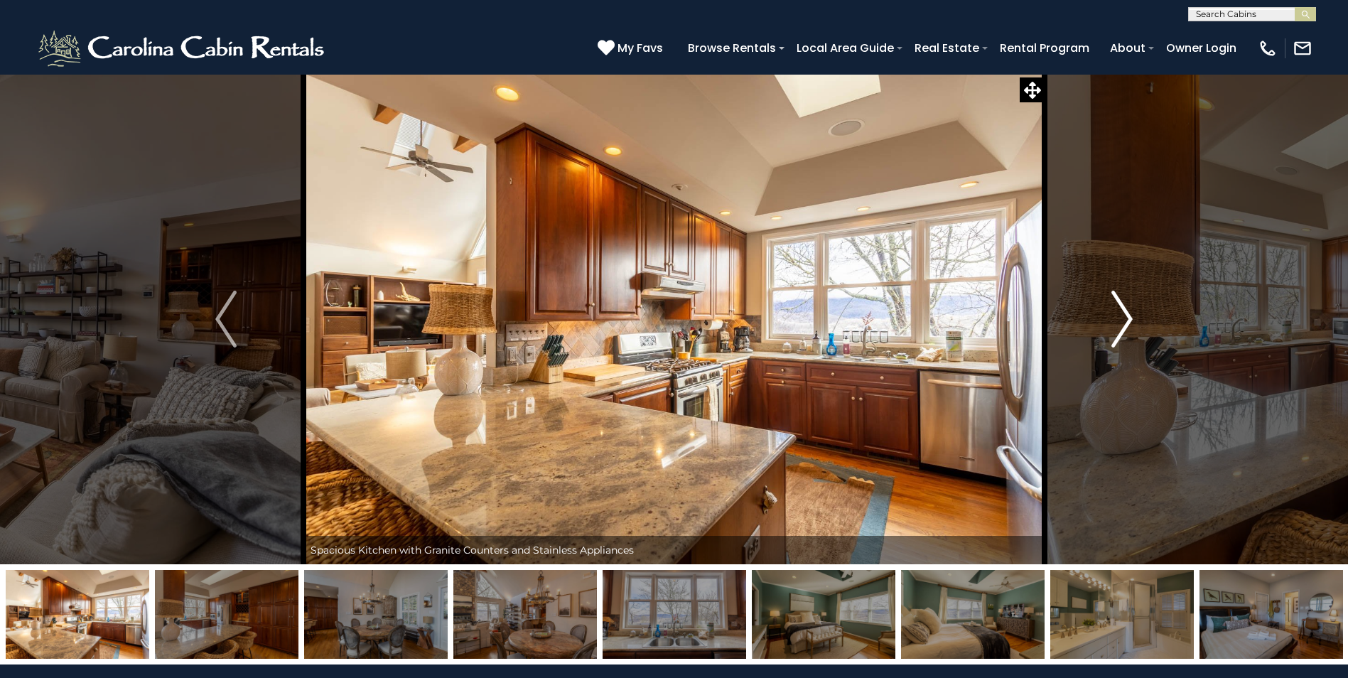
click at [1125, 325] on img "Next" at bounding box center [1121, 319] width 21 height 57
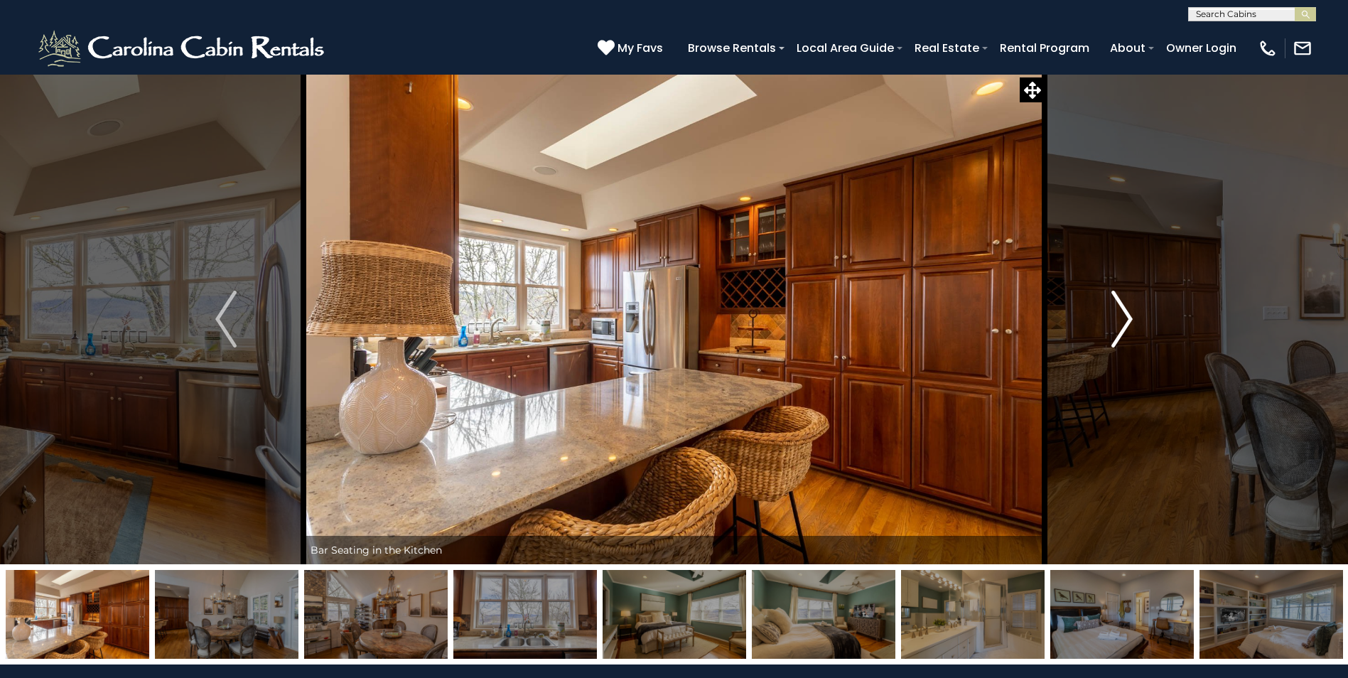
click at [1125, 325] on img "Next" at bounding box center [1121, 319] width 21 height 57
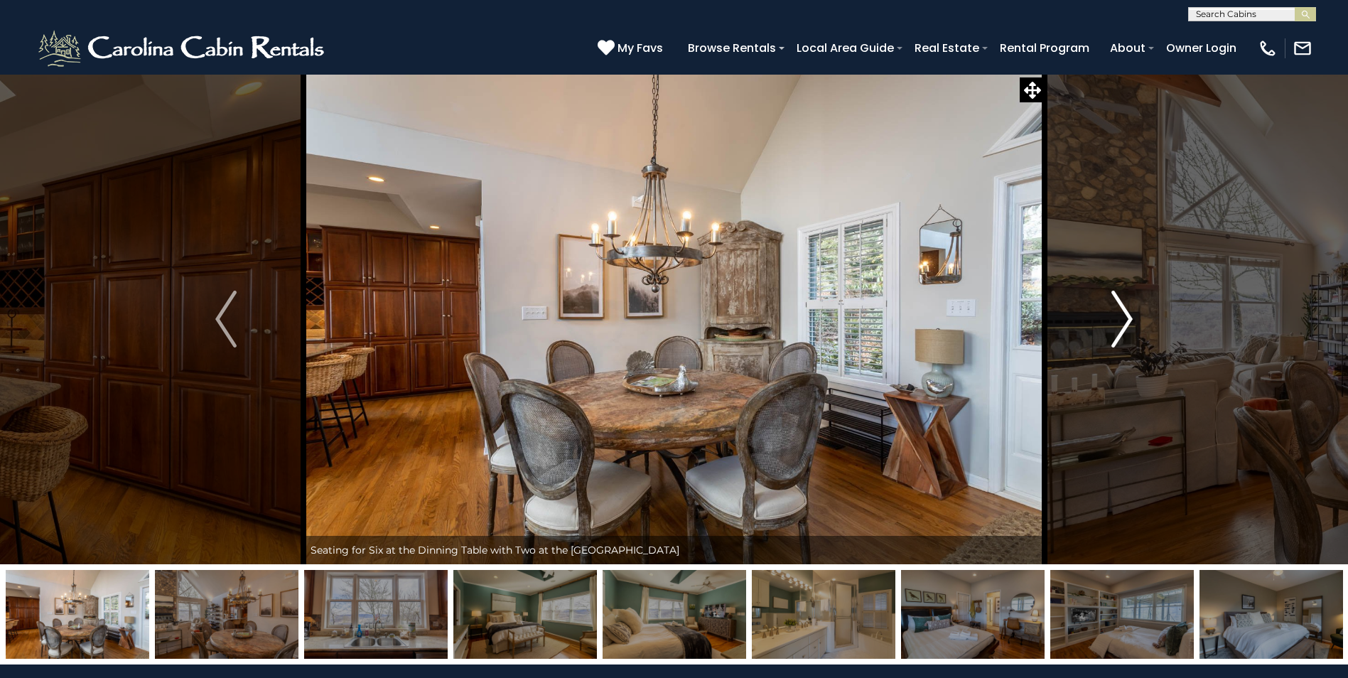
click at [1125, 325] on img "Next" at bounding box center [1121, 319] width 21 height 57
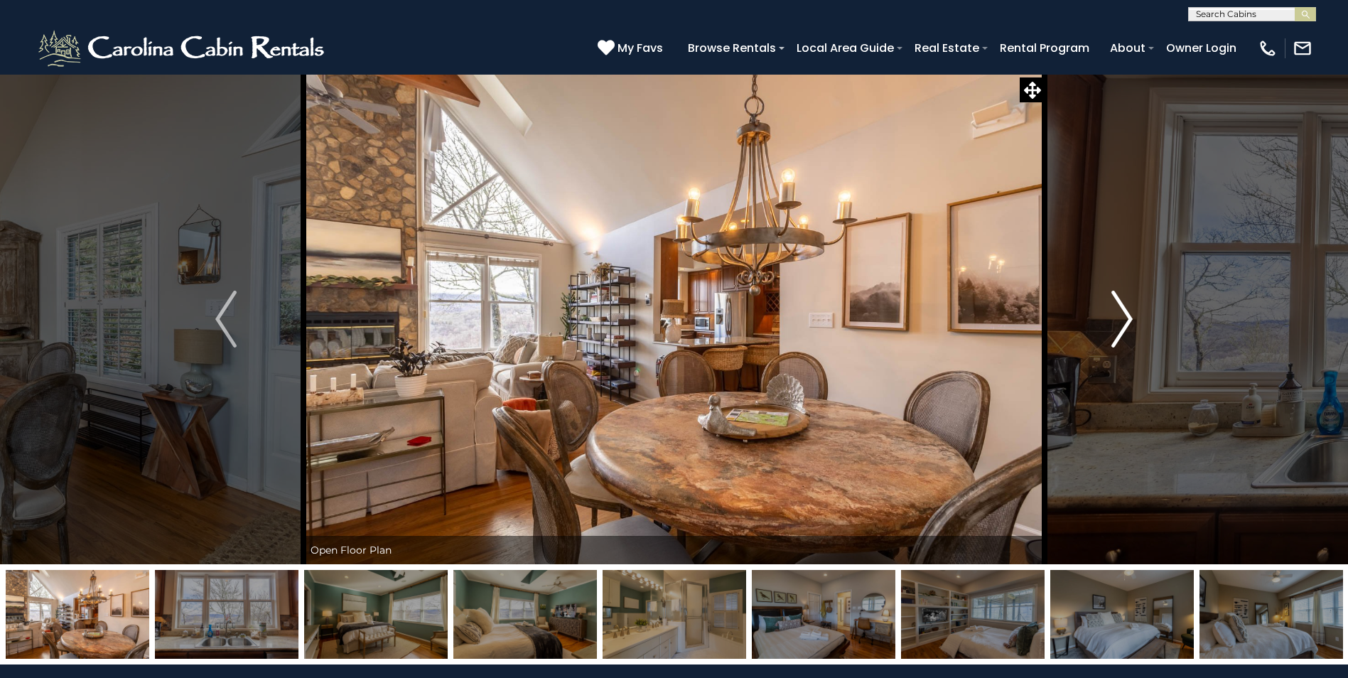
click at [1125, 325] on img "Next" at bounding box center [1121, 319] width 21 height 57
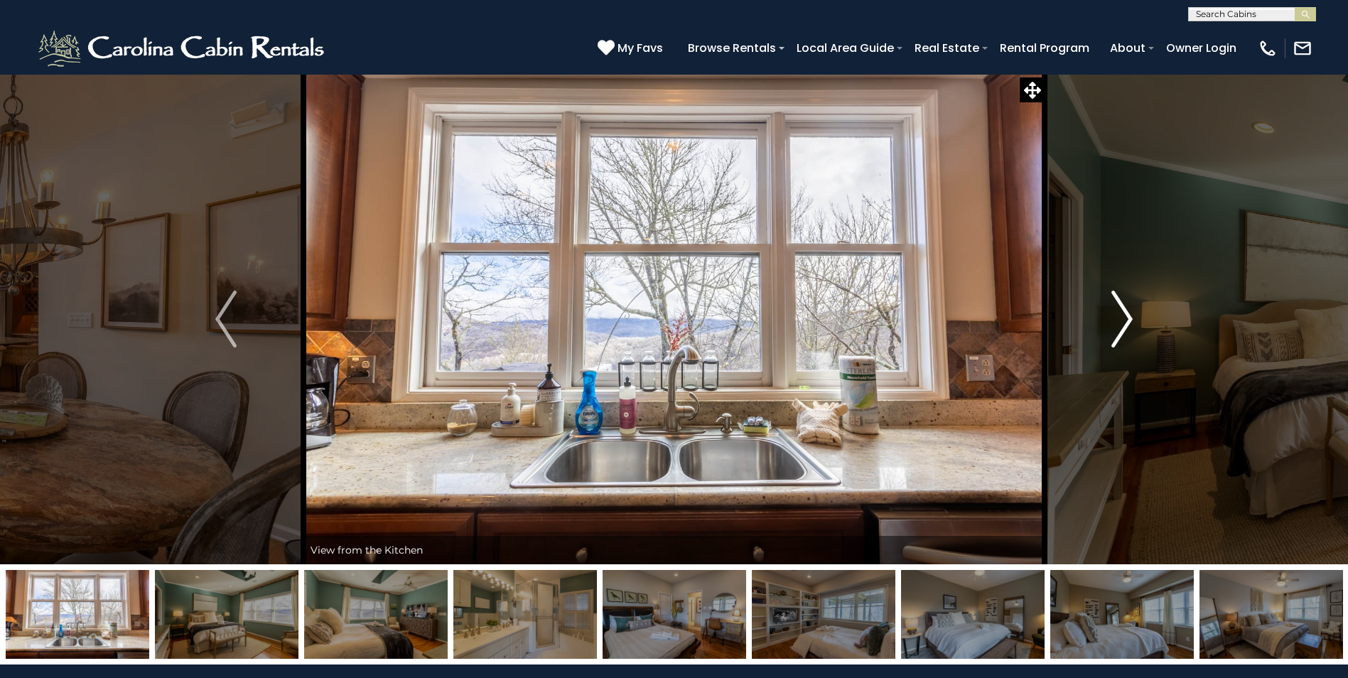
click at [1125, 325] on img "Next" at bounding box center [1121, 319] width 21 height 57
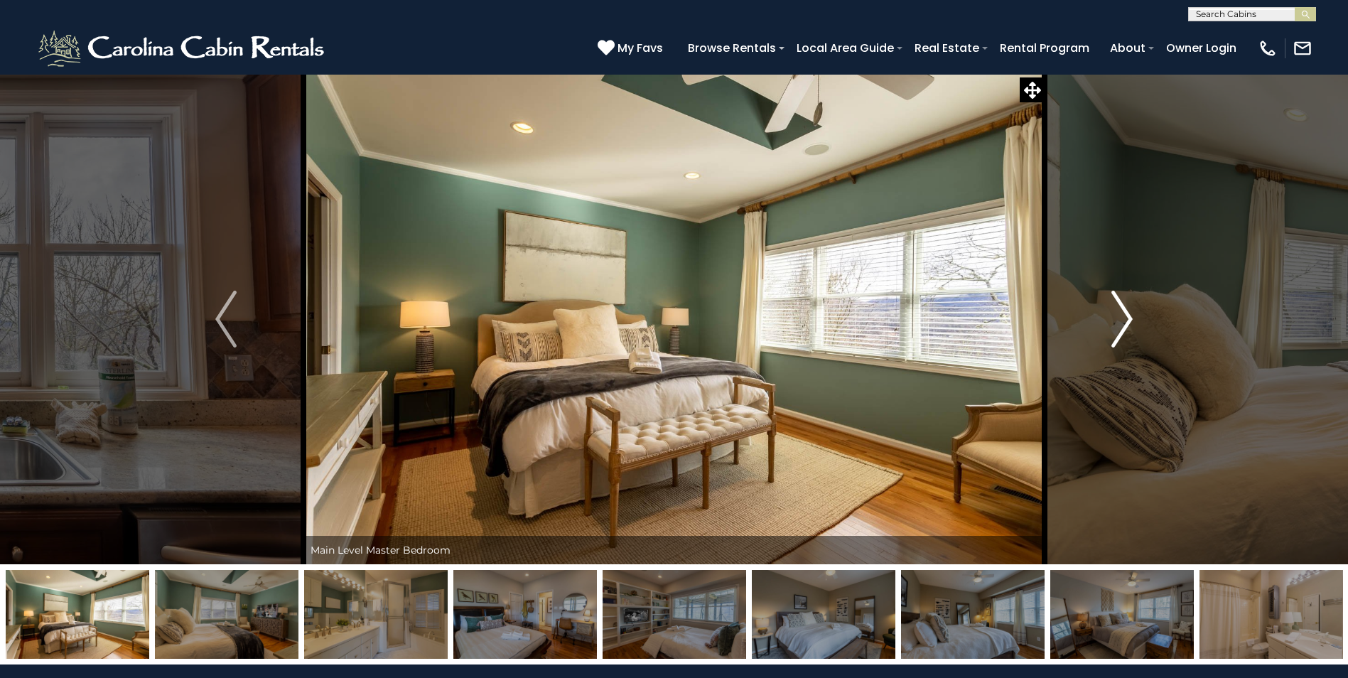
click at [1125, 325] on img "Next" at bounding box center [1121, 319] width 21 height 57
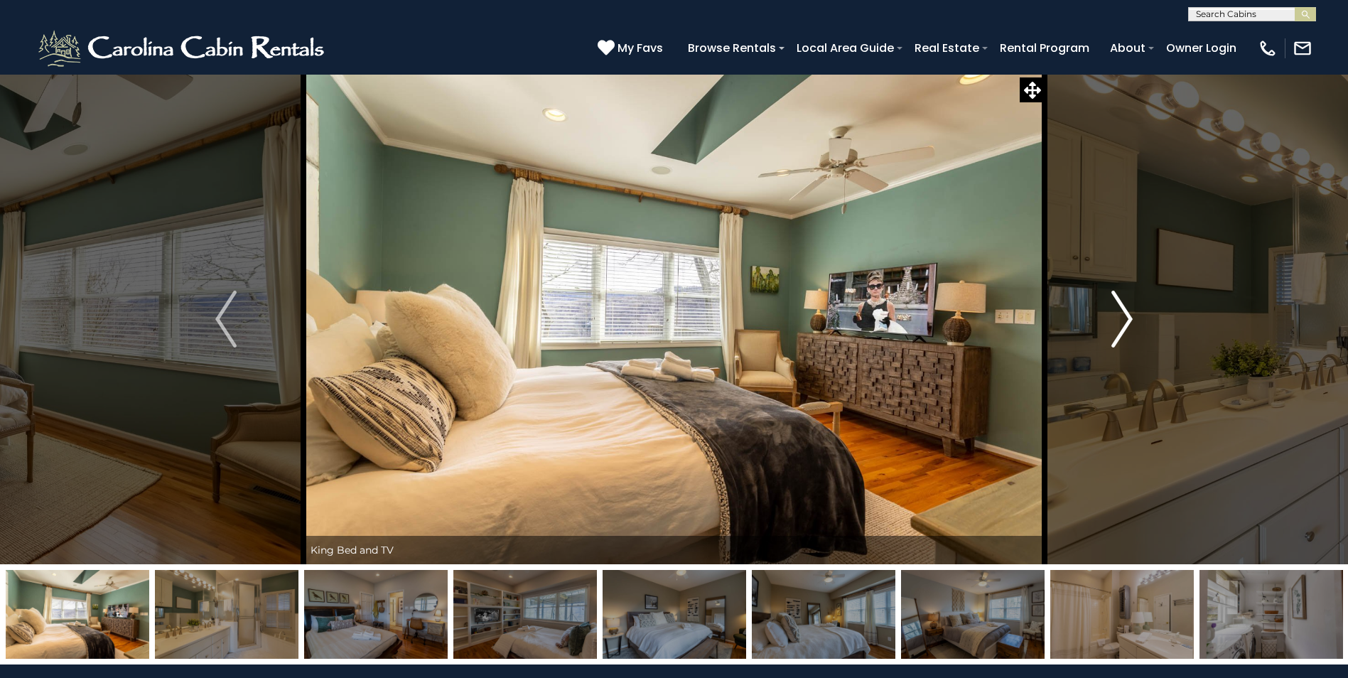
click at [1125, 325] on img "Next" at bounding box center [1121, 319] width 21 height 57
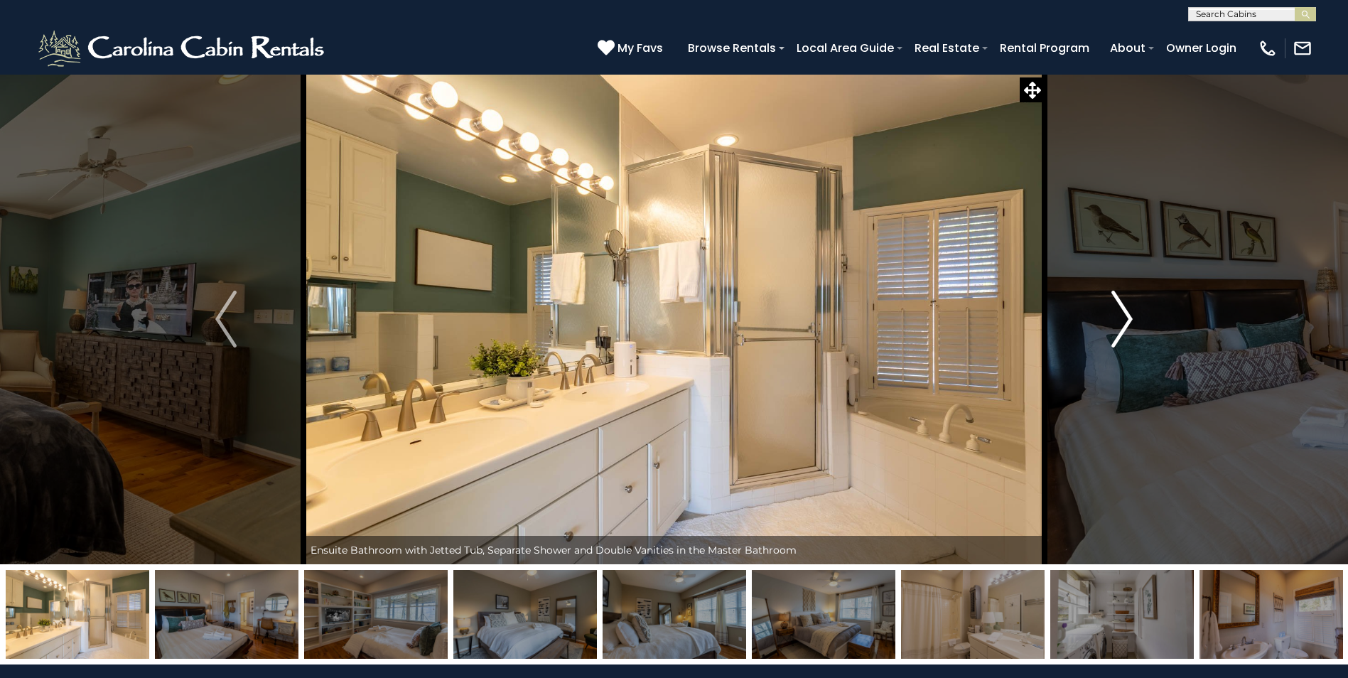
click at [1125, 325] on img "Next" at bounding box center [1121, 319] width 21 height 57
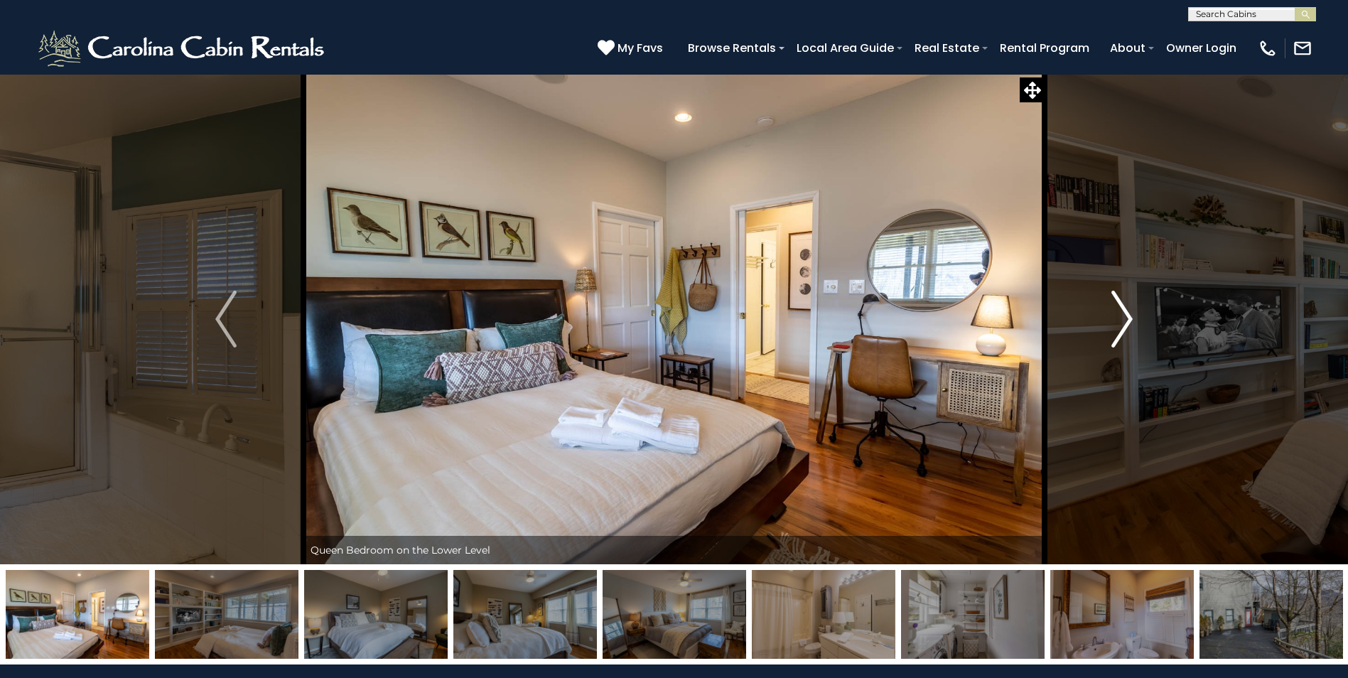
click at [1125, 325] on img "Next" at bounding box center [1121, 319] width 21 height 57
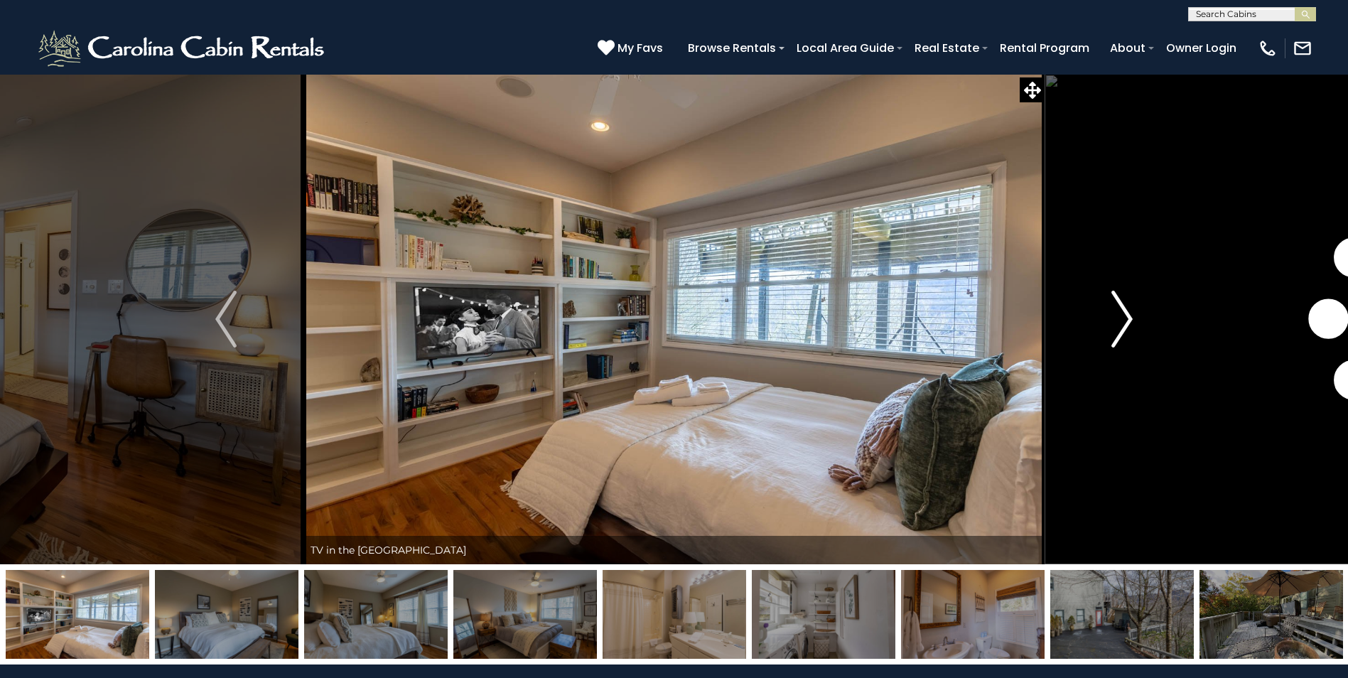
click at [1125, 325] on img "Next" at bounding box center [1121, 319] width 21 height 57
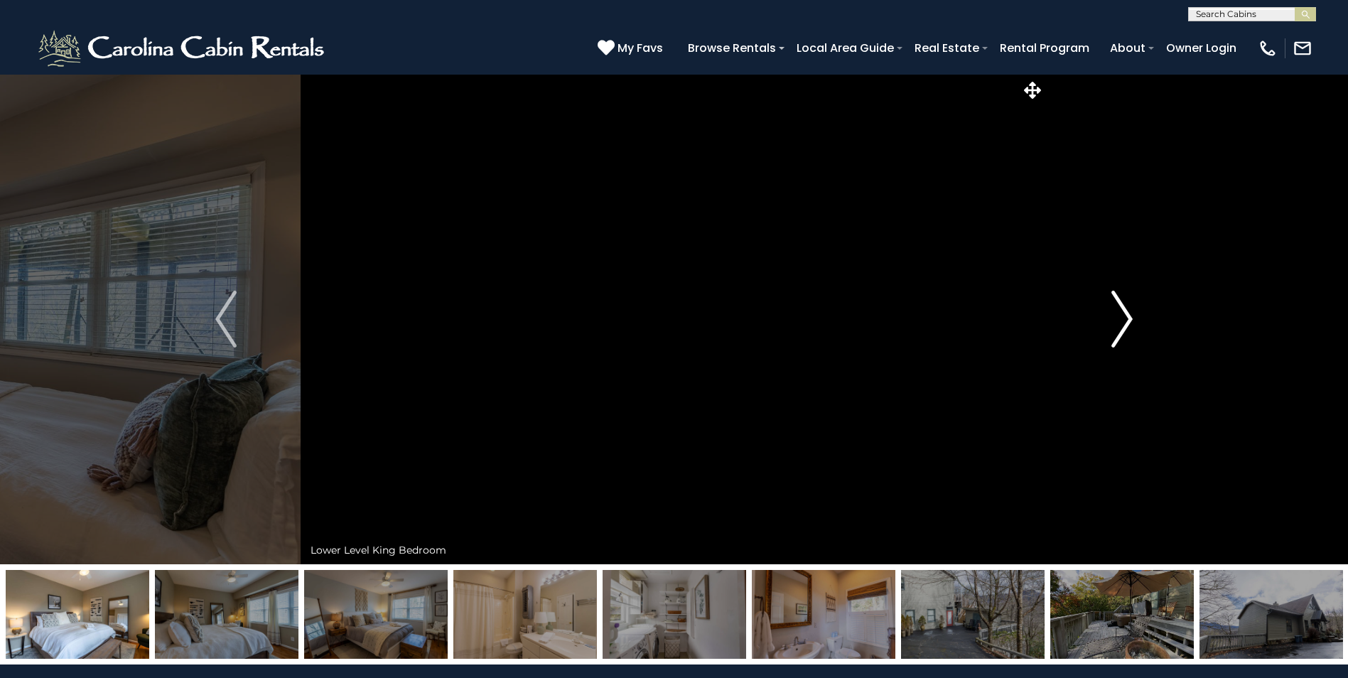
click at [1125, 325] on img "Next" at bounding box center [1121, 319] width 21 height 57
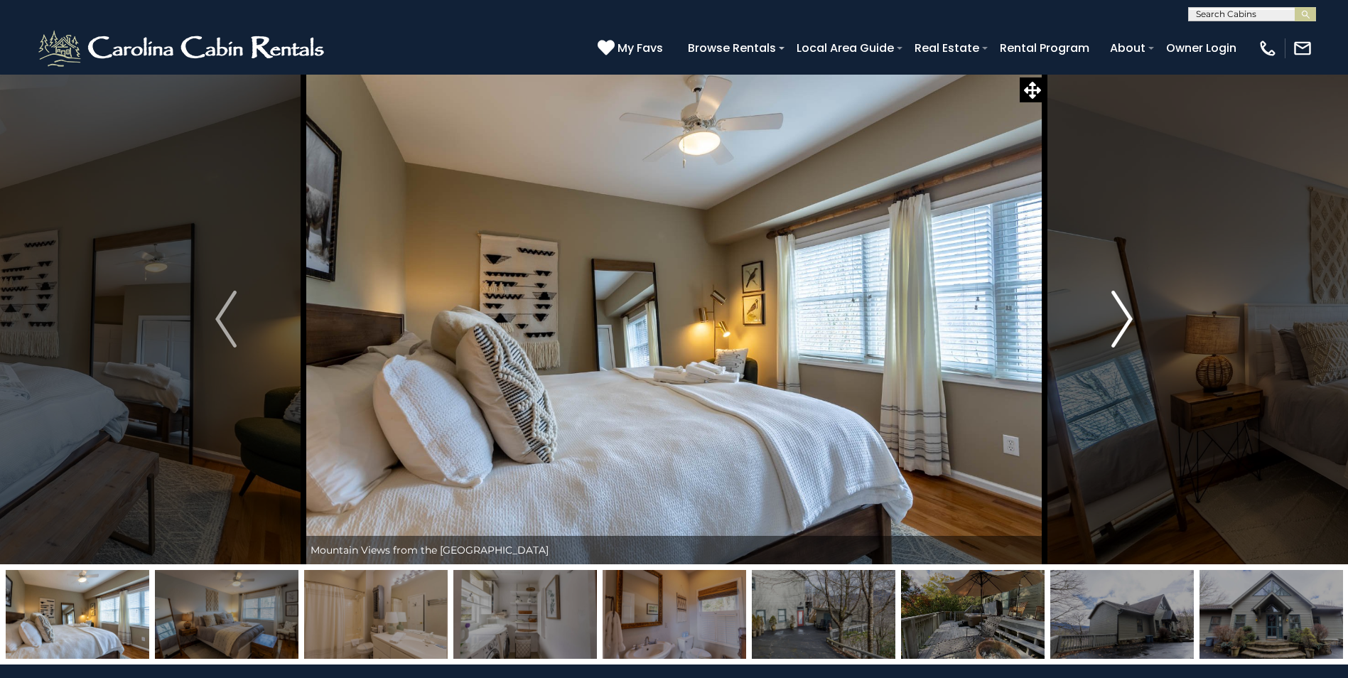
click at [1125, 325] on img "Next" at bounding box center [1121, 319] width 21 height 57
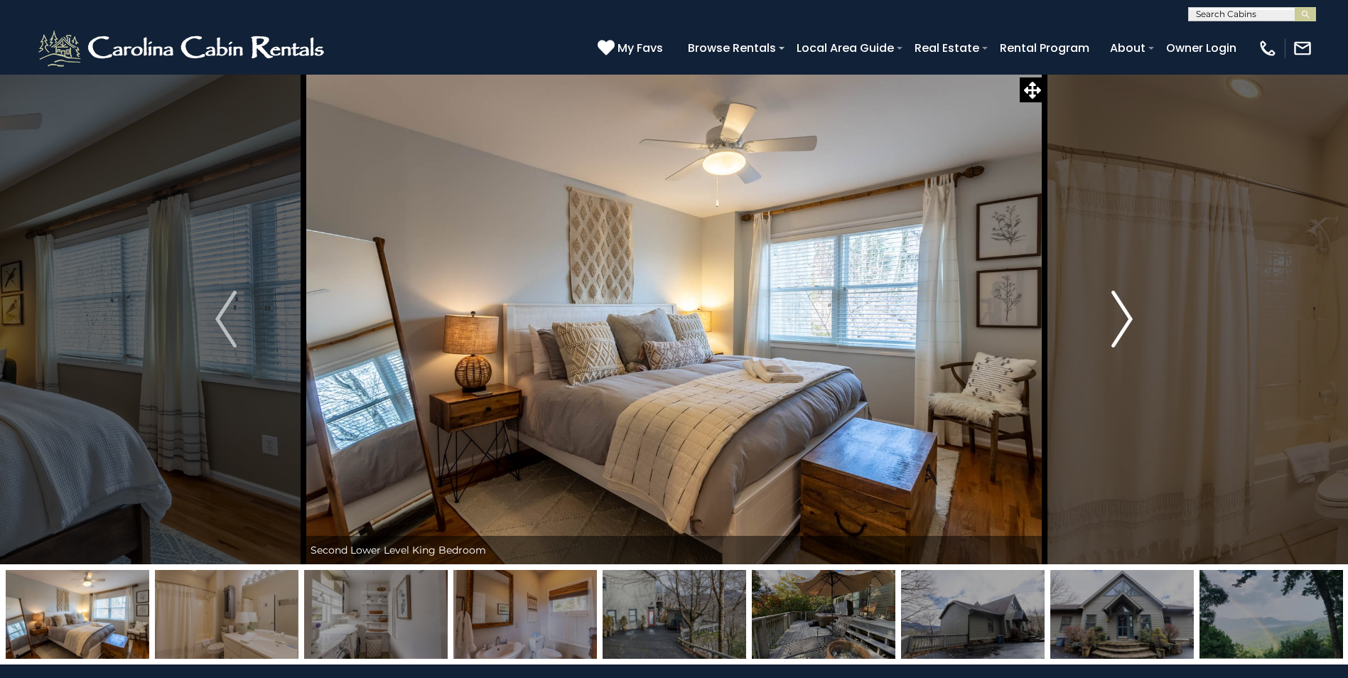
click at [1125, 325] on img "Next" at bounding box center [1121, 319] width 21 height 57
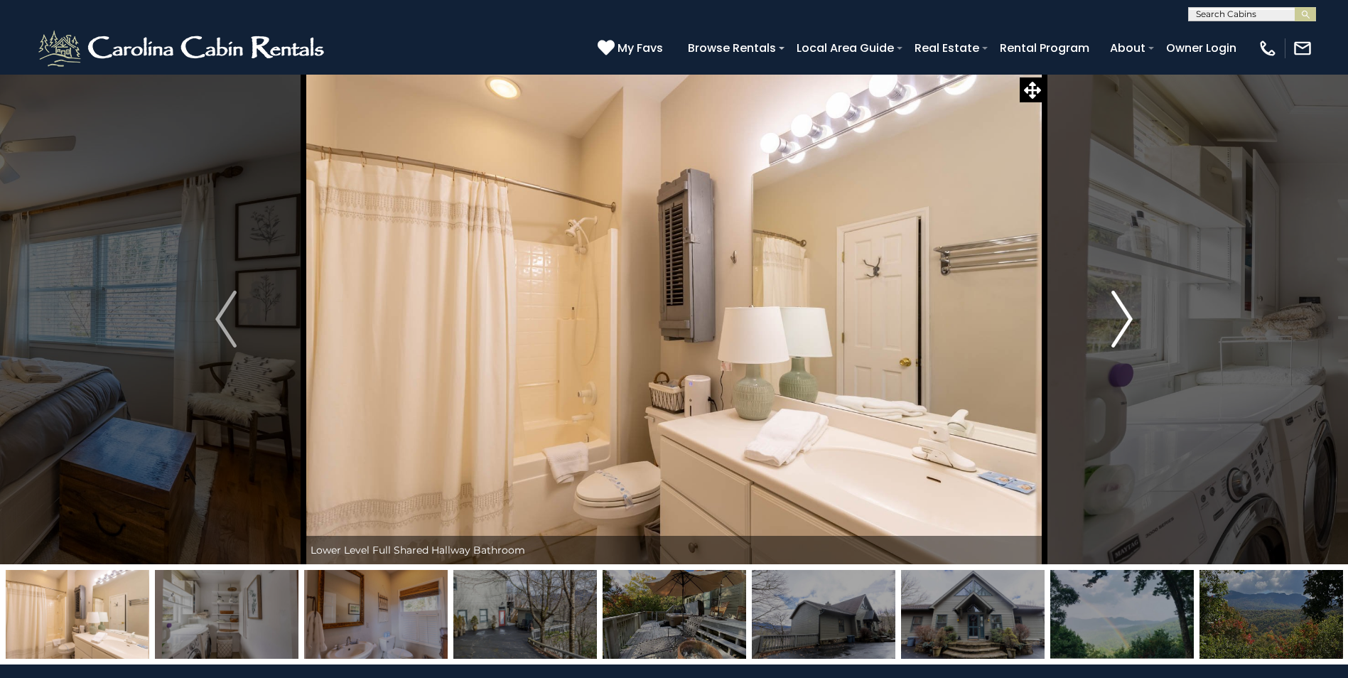
click at [1125, 325] on img "Next" at bounding box center [1121, 319] width 21 height 57
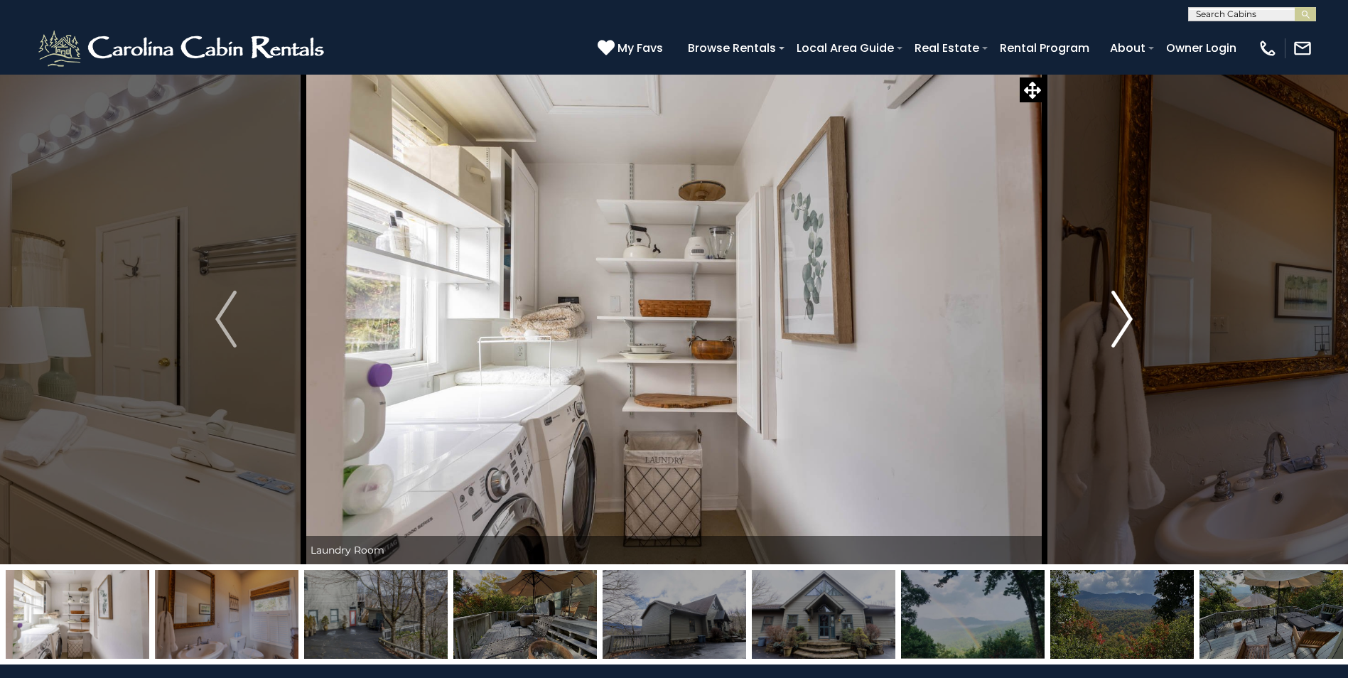
click at [1125, 325] on img "Next" at bounding box center [1121, 319] width 21 height 57
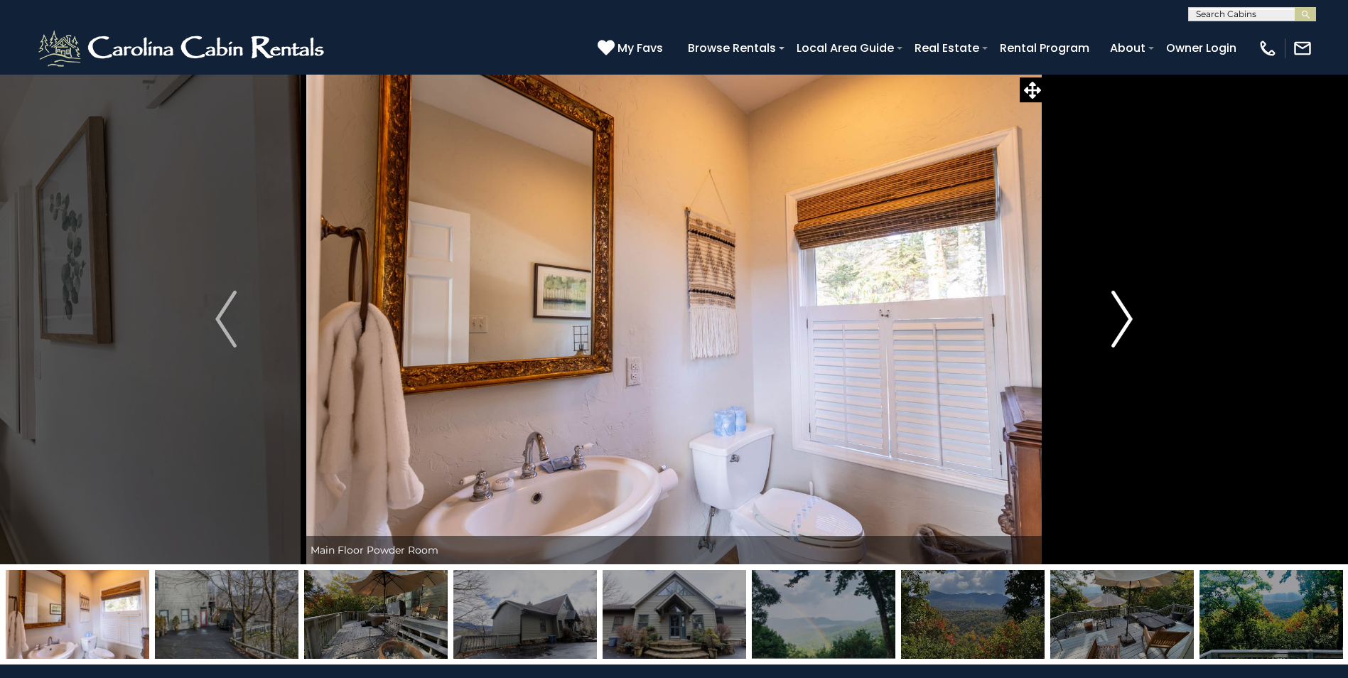
click at [1125, 325] on img "Next" at bounding box center [1121, 319] width 21 height 57
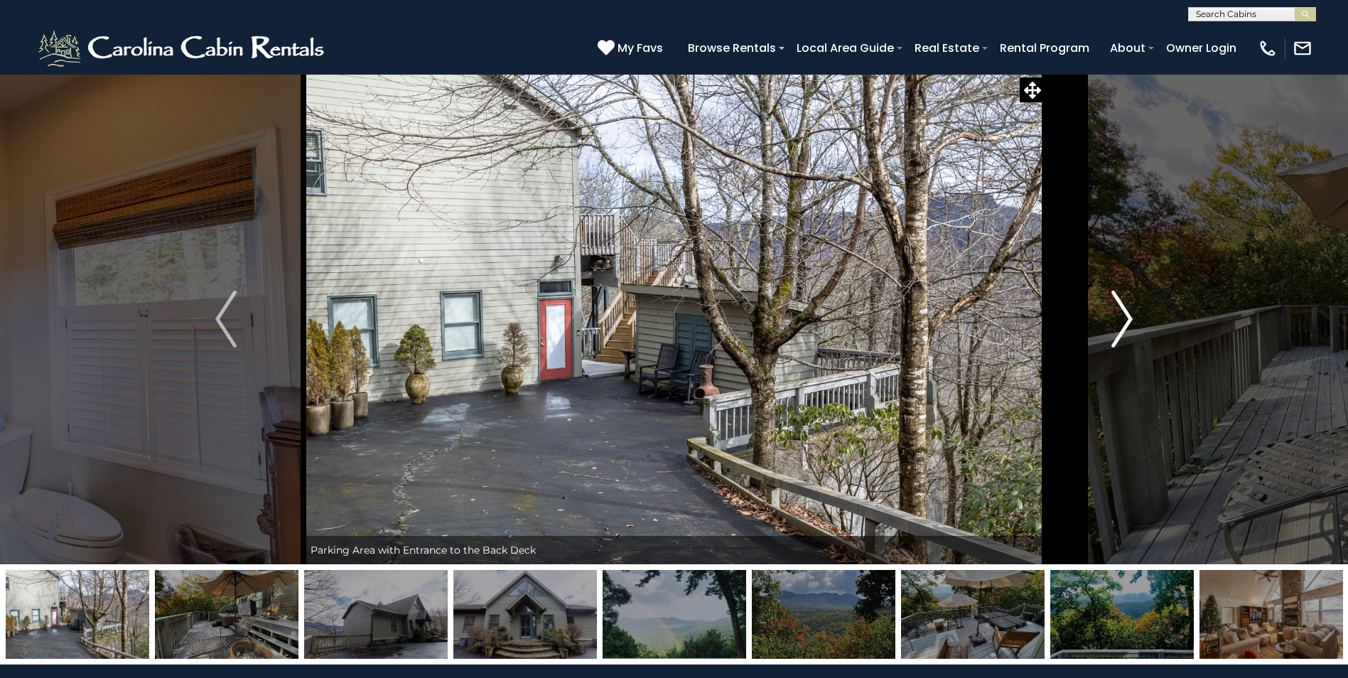
click at [1125, 325] on img "Next" at bounding box center [1121, 319] width 21 height 57
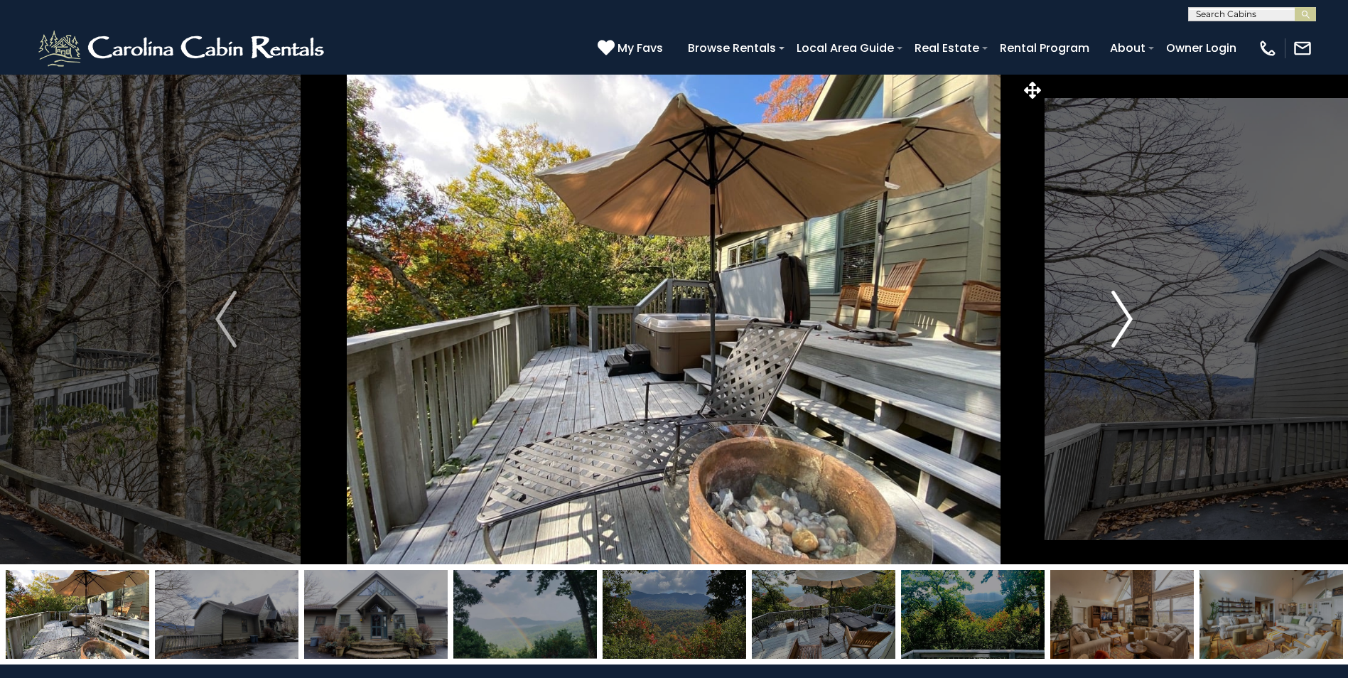
click at [1125, 325] on img "Next" at bounding box center [1121, 319] width 21 height 57
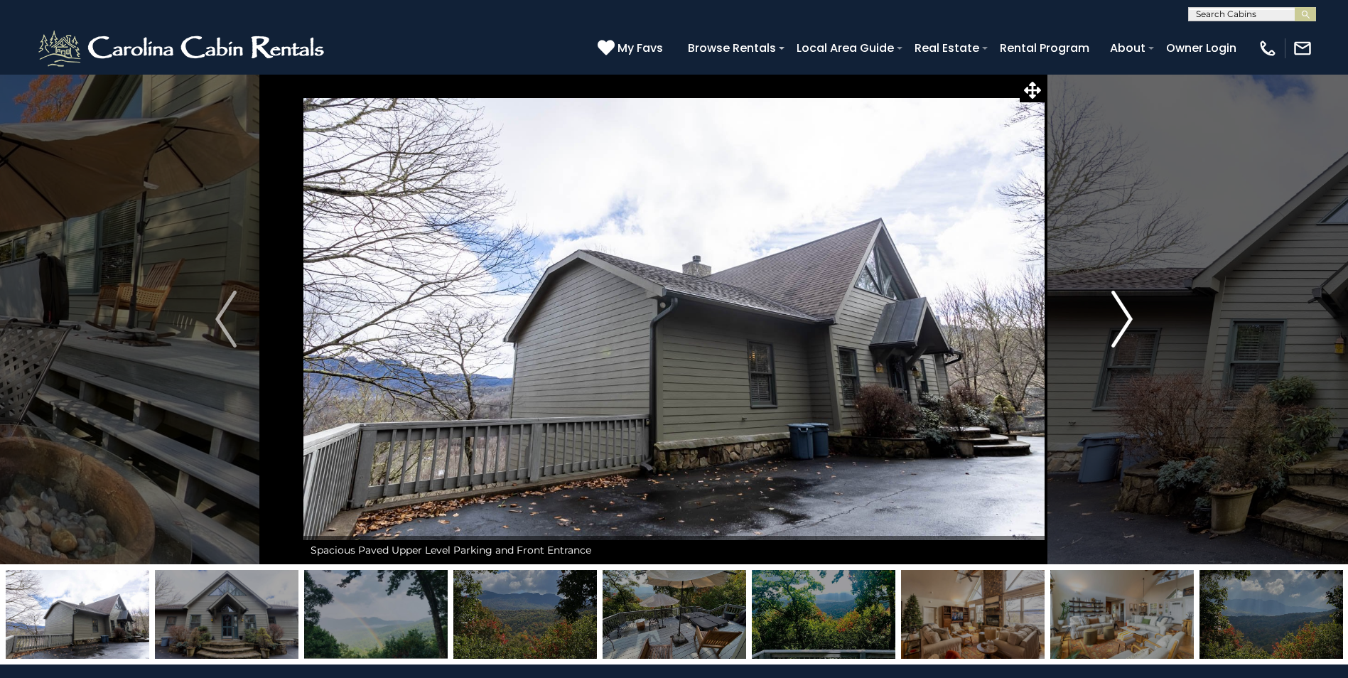
click at [1125, 325] on img "Next" at bounding box center [1121, 319] width 21 height 57
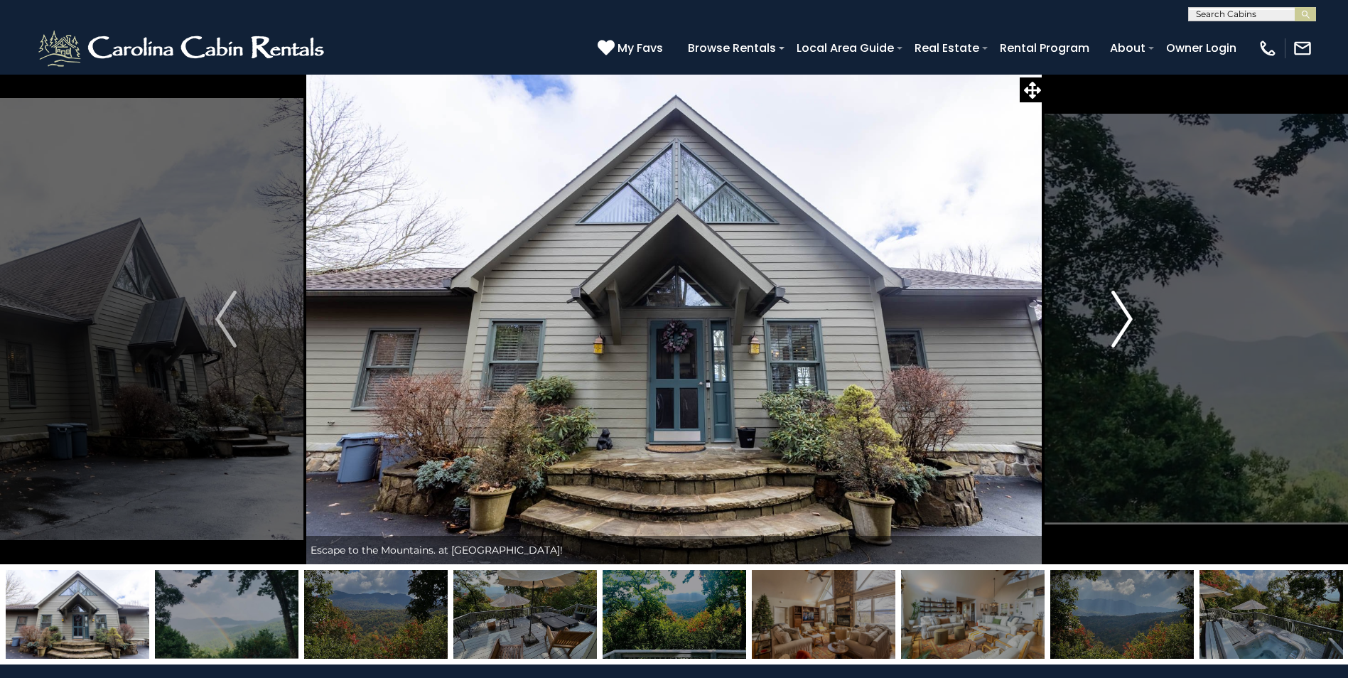
click at [1125, 325] on img "Next" at bounding box center [1121, 319] width 21 height 57
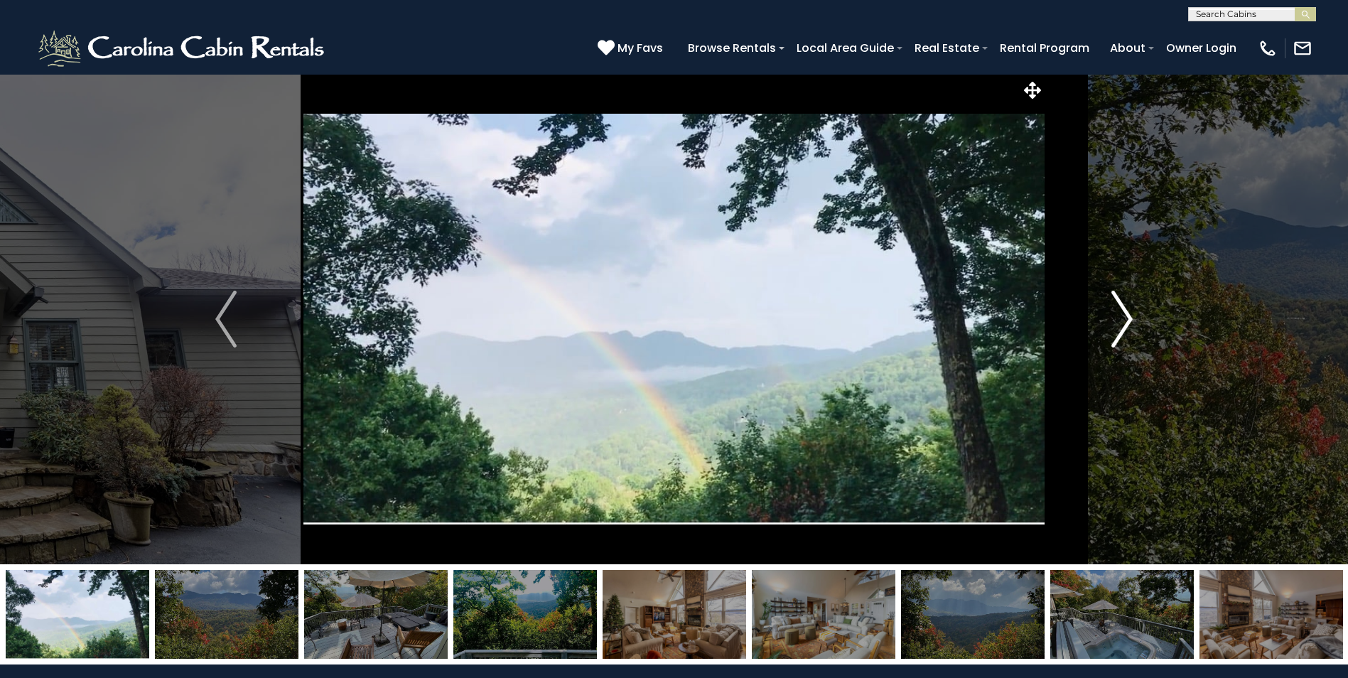
click at [1125, 325] on img "Next" at bounding box center [1121, 319] width 21 height 57
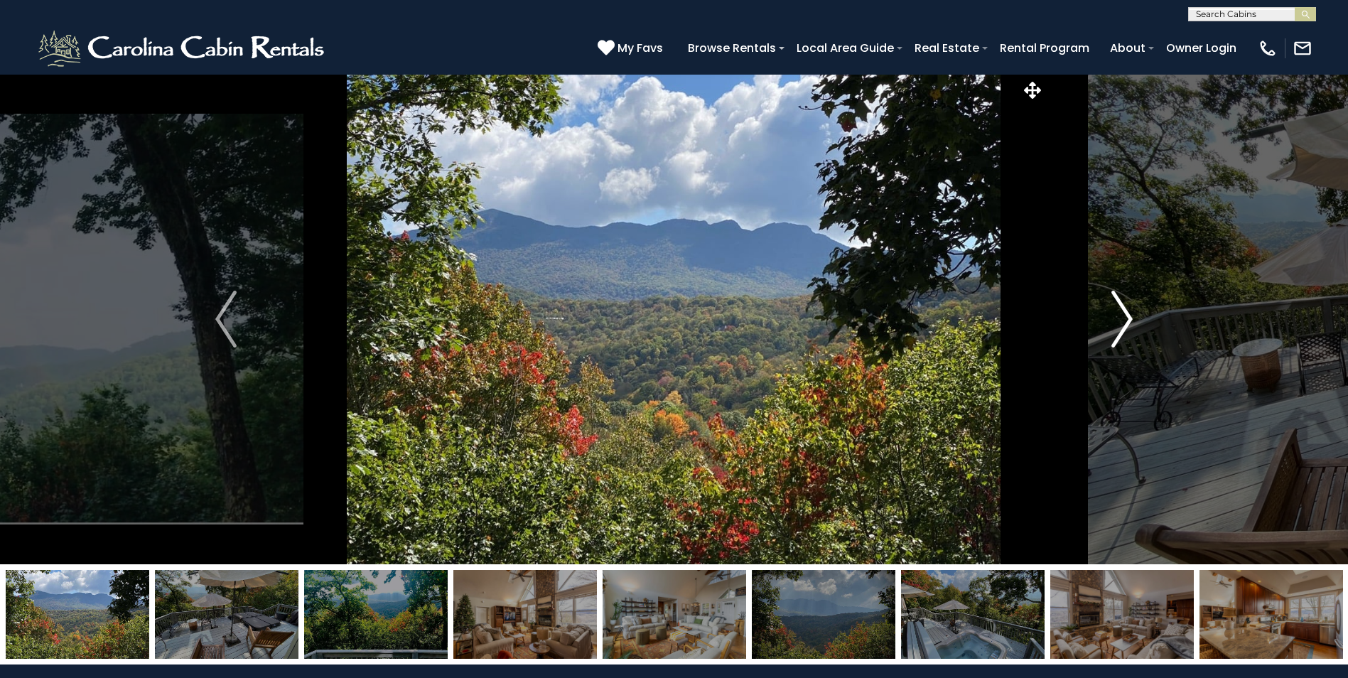
click at [1125, 325] on img "Next" at bounding box center [1121, 319] width 21 height 57
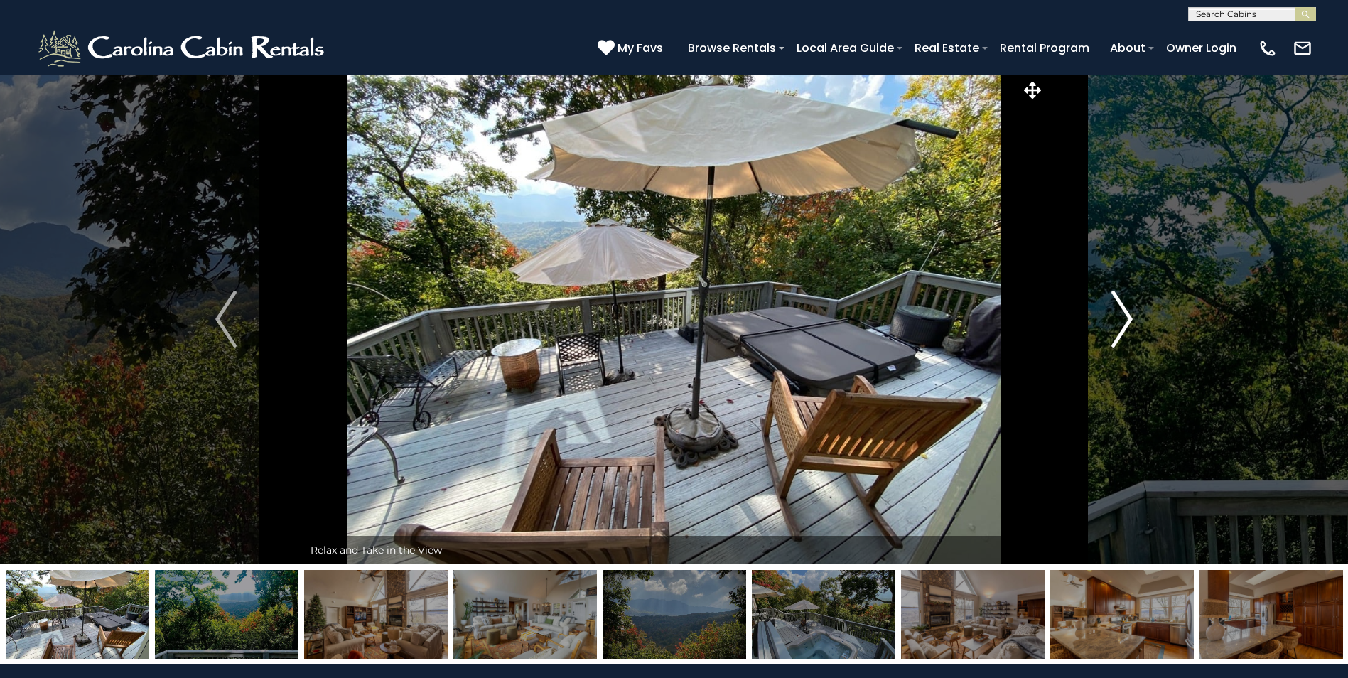
click at [1125, 325] on img "Next" at bounding box center [1121, 319] width 21 height 57
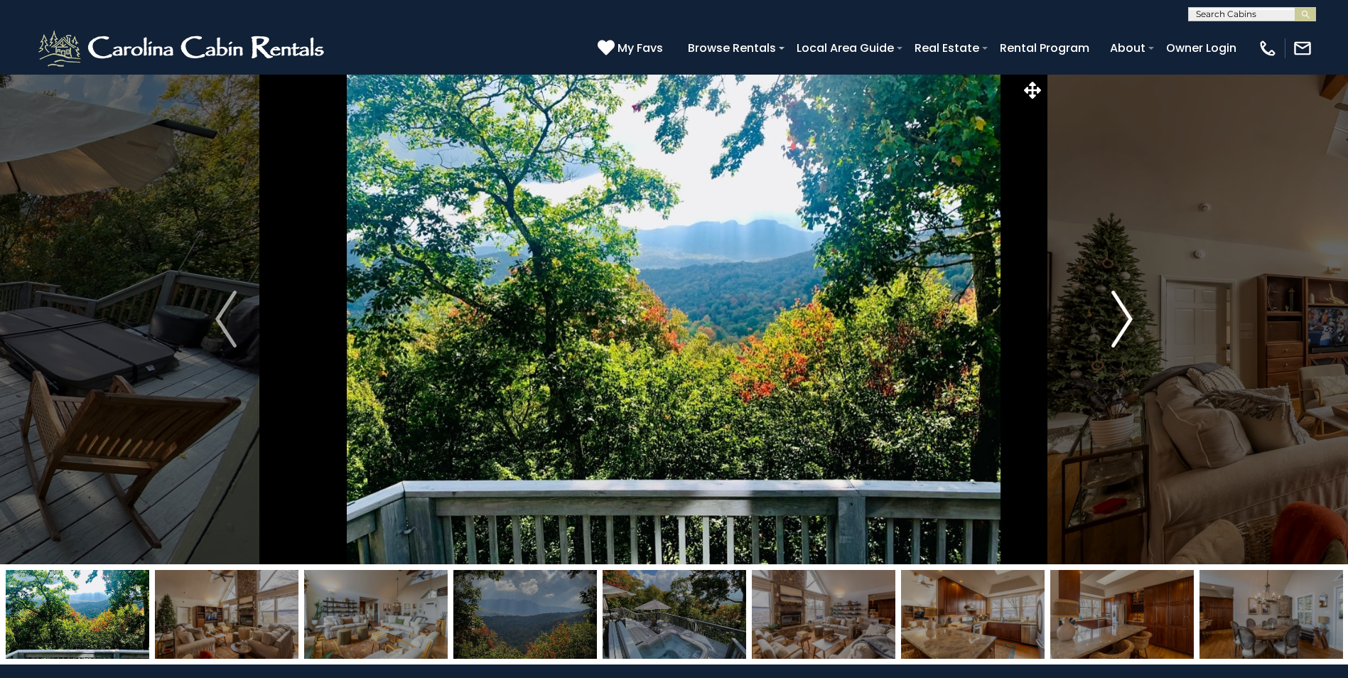
click at [1125, 325] on img "Next" at bounding box center [1121, 319] width 21 height 57
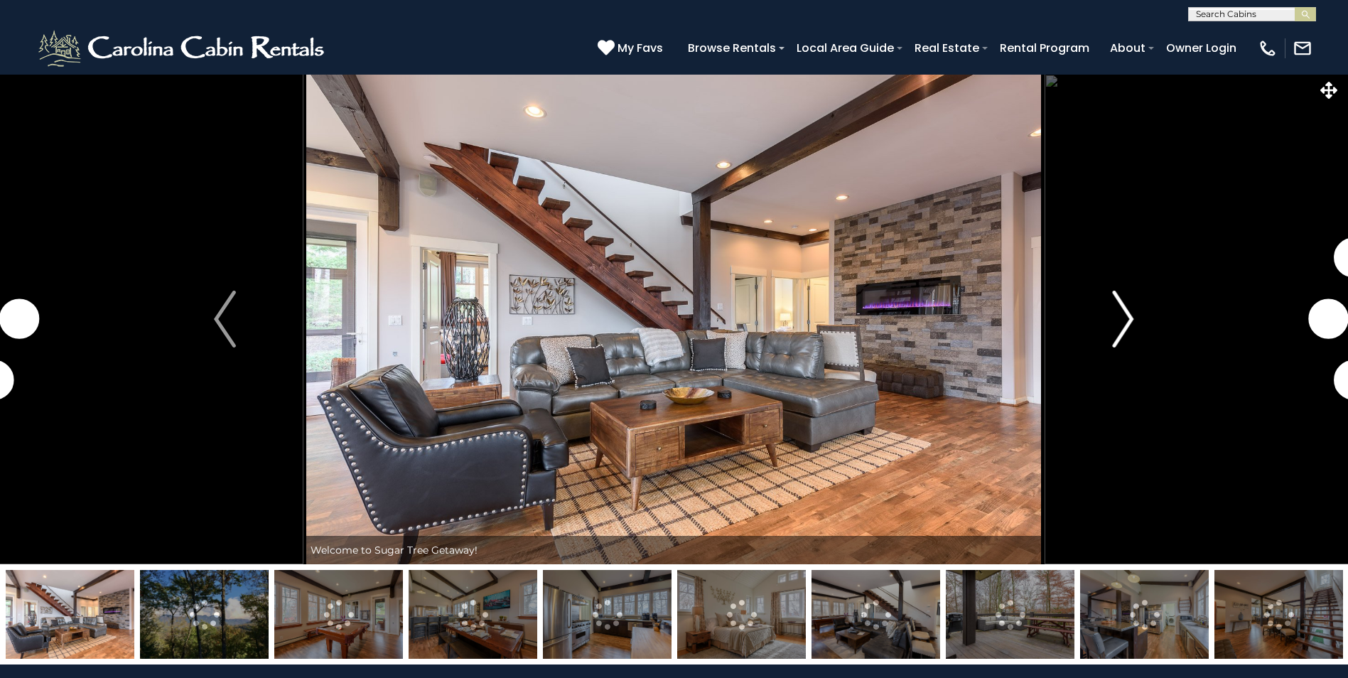
click at [1126, 324] on img "Next" at bounding box center [1122, 319] width 21 height 57
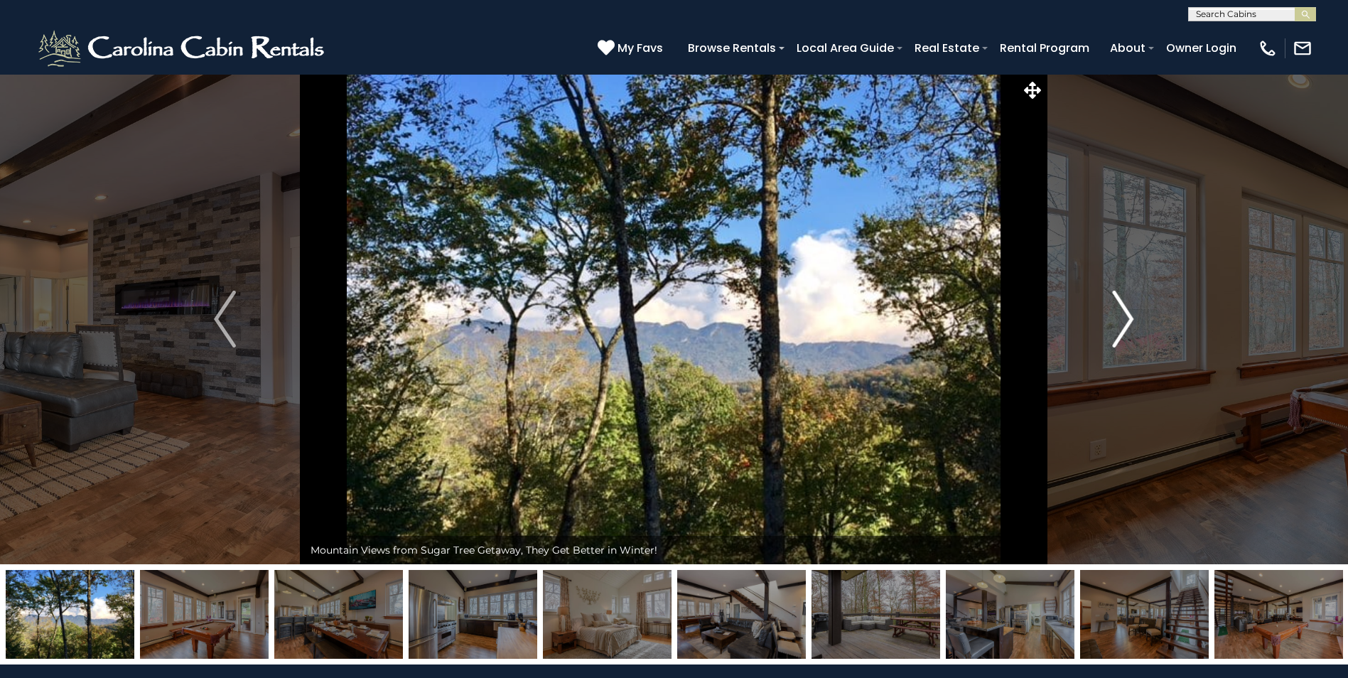
click at [1126, 324] on img "Next" at bounding box center [1122, 319] width 21 height 57
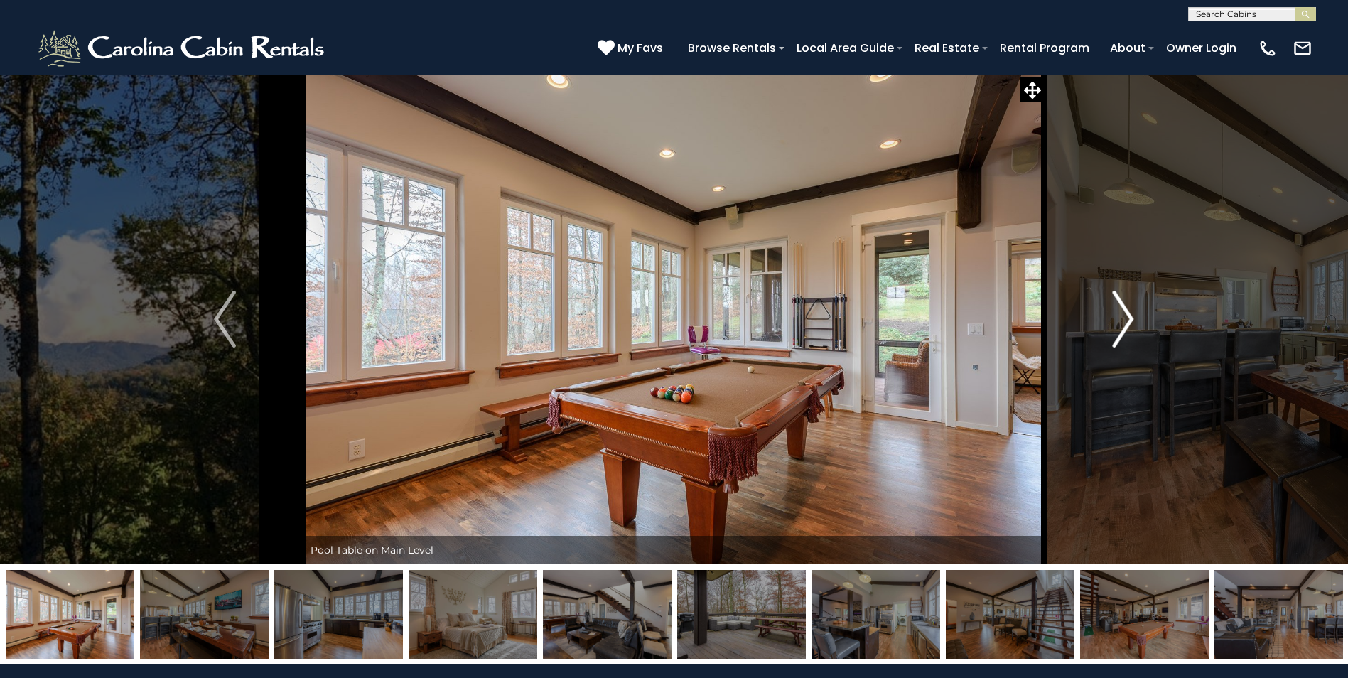
click at [1126, 319] on img "Next" at bounding box center [1122, 319] width 21 height 57
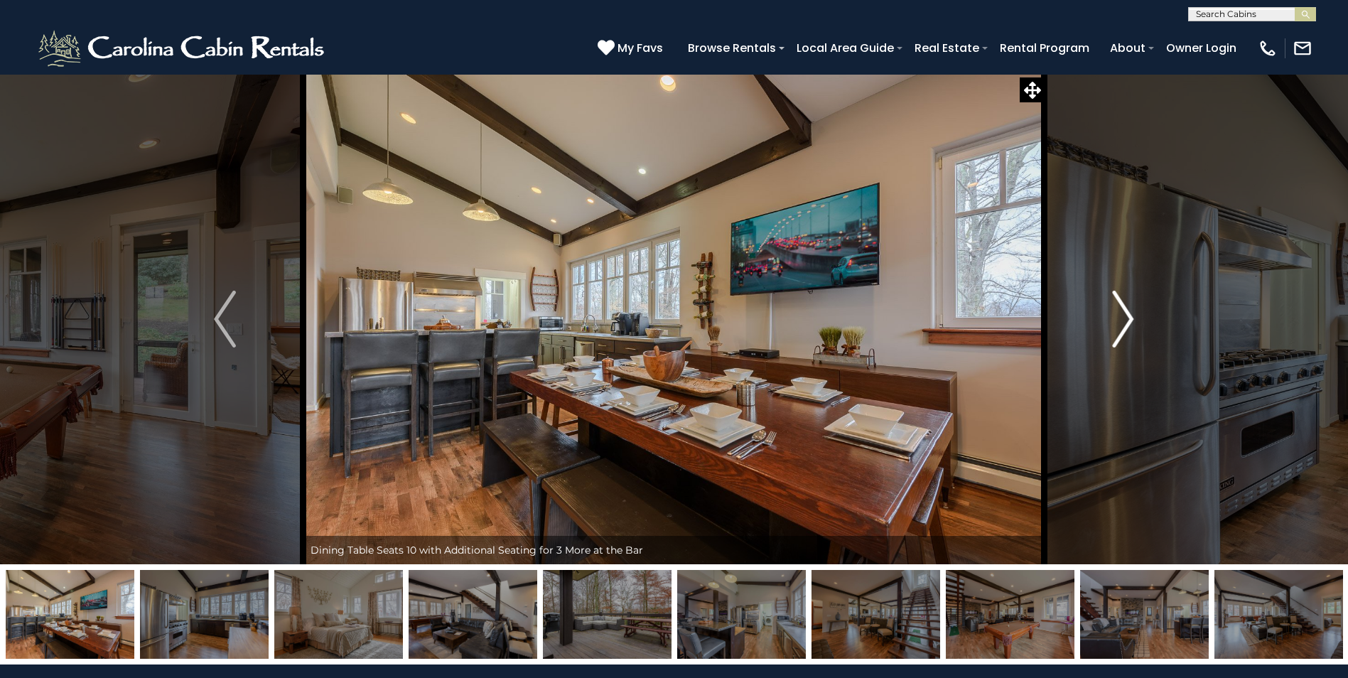
click at [1126, 319] on img "Next" at bounding box center [1122, 319] width 21 height 57
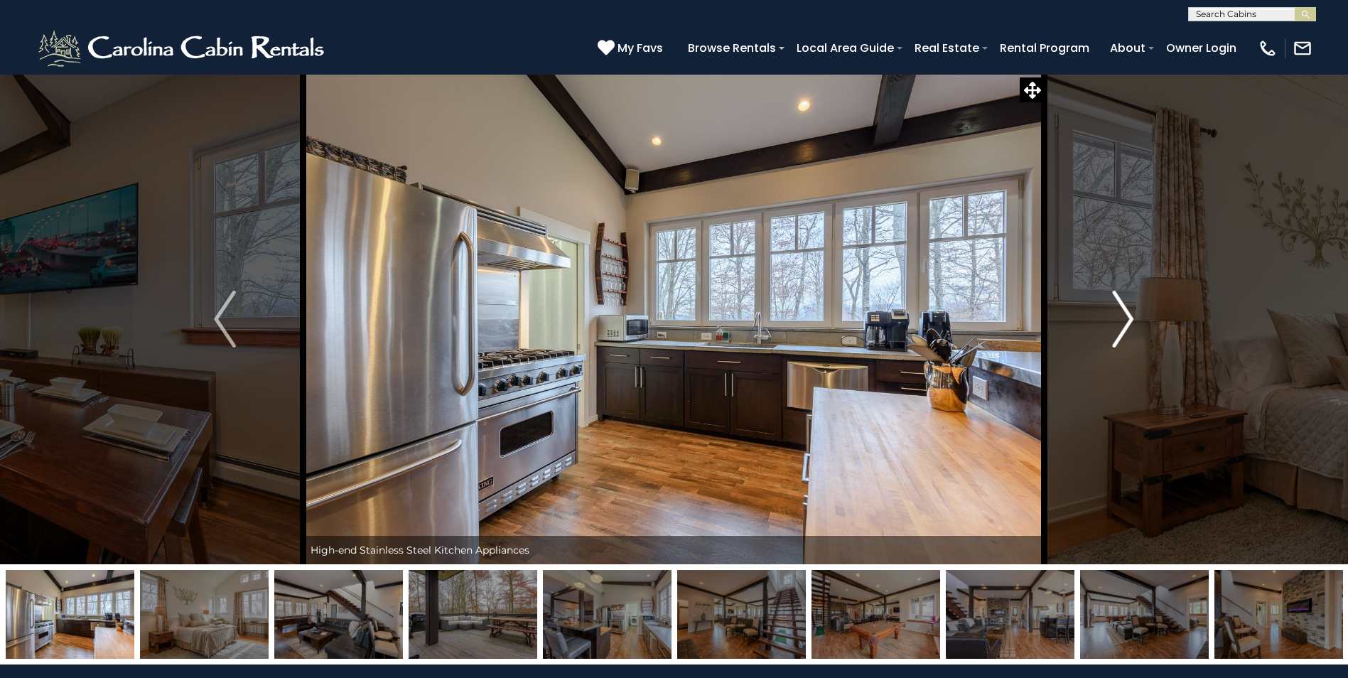
click at [1126, 319] on img "Next" at bounding box center [1122, 319] width 21 height 57
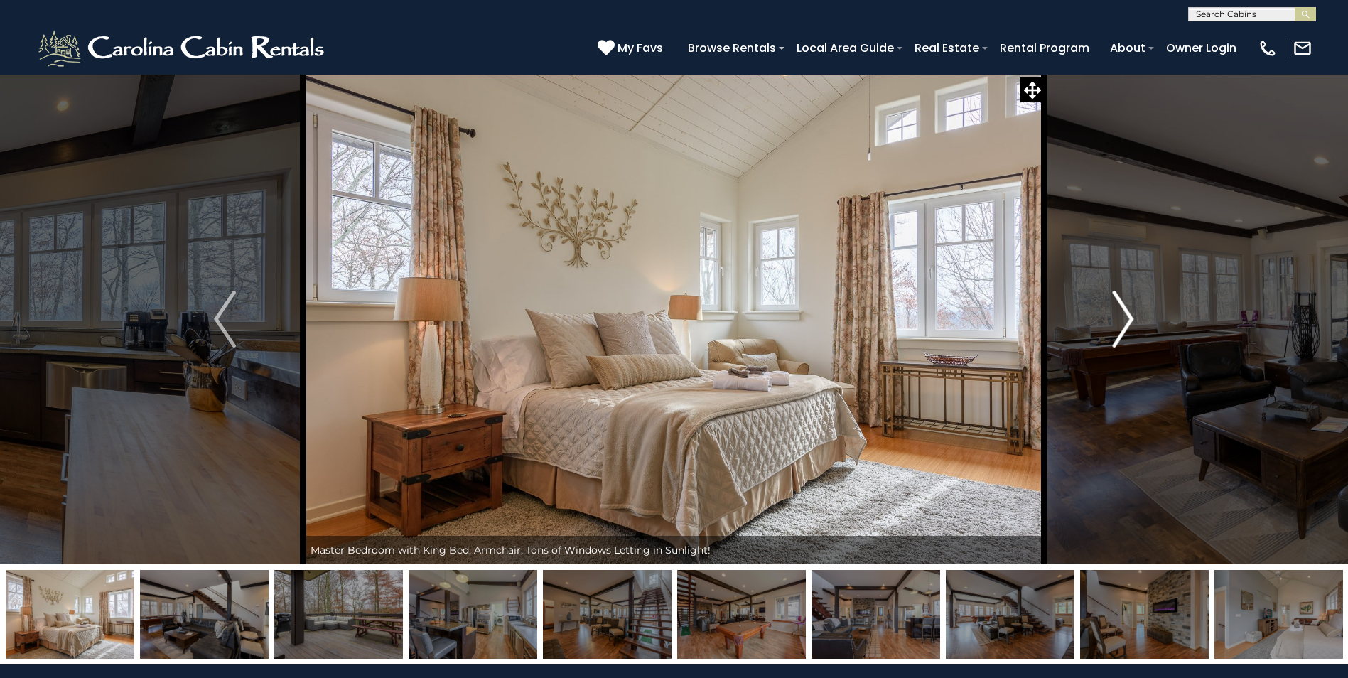
click at [1126, 319] on img "Next" at bounding box center [1122, 319] width 21 height 57
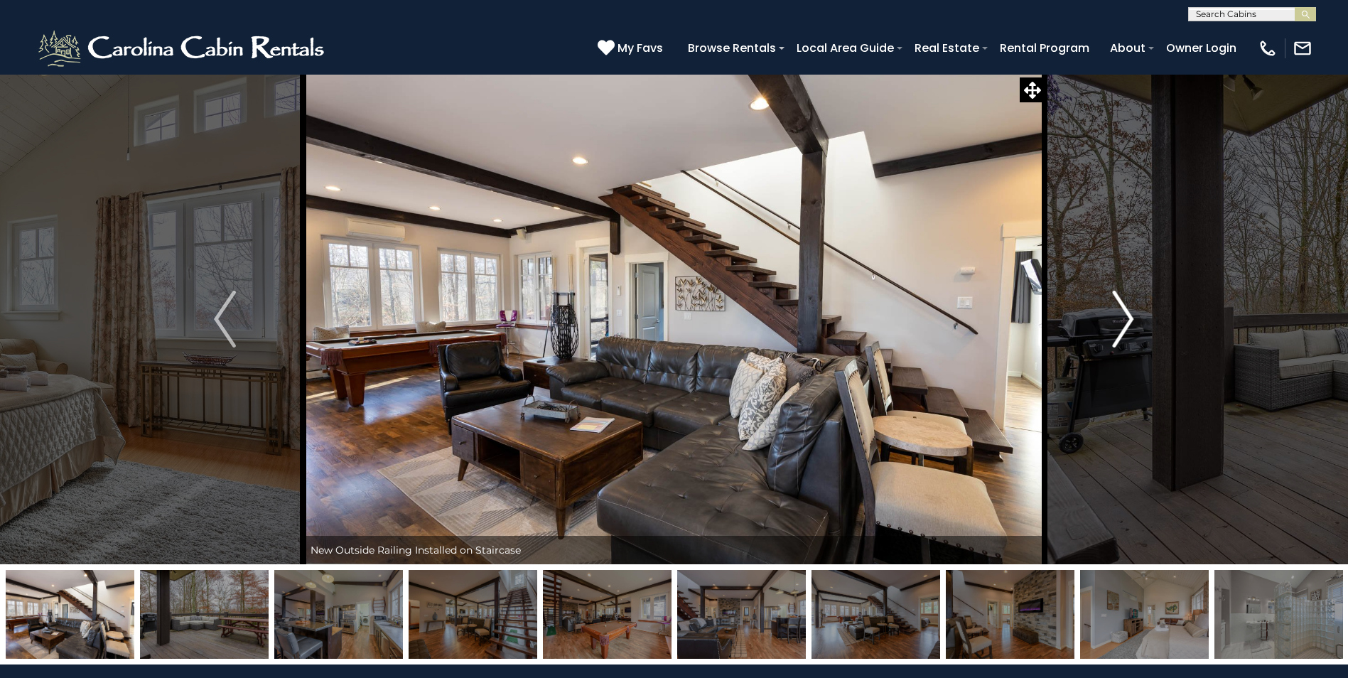
click at [1126, 319] on img "Next" at bounding box center [1122, 319] width 21 height 57
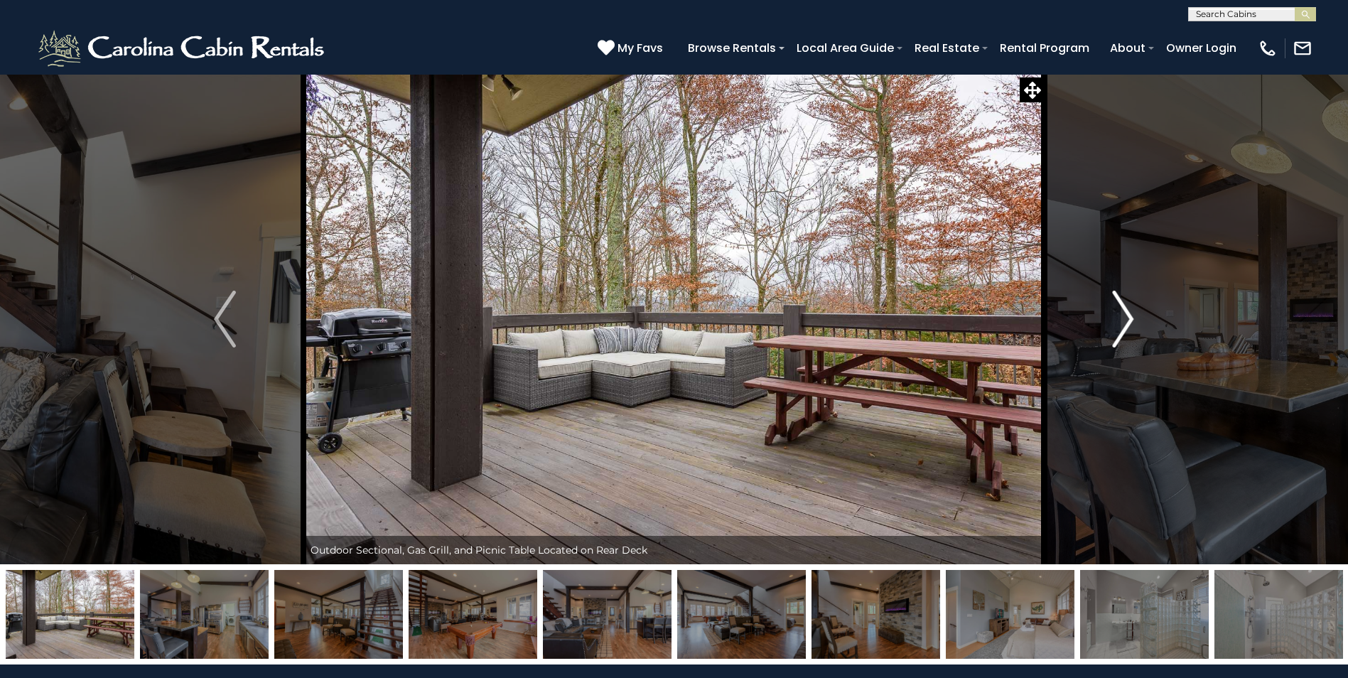
click at [1126, 319] on img "Next" at bounding box center [1122, 319] width 21 height 57
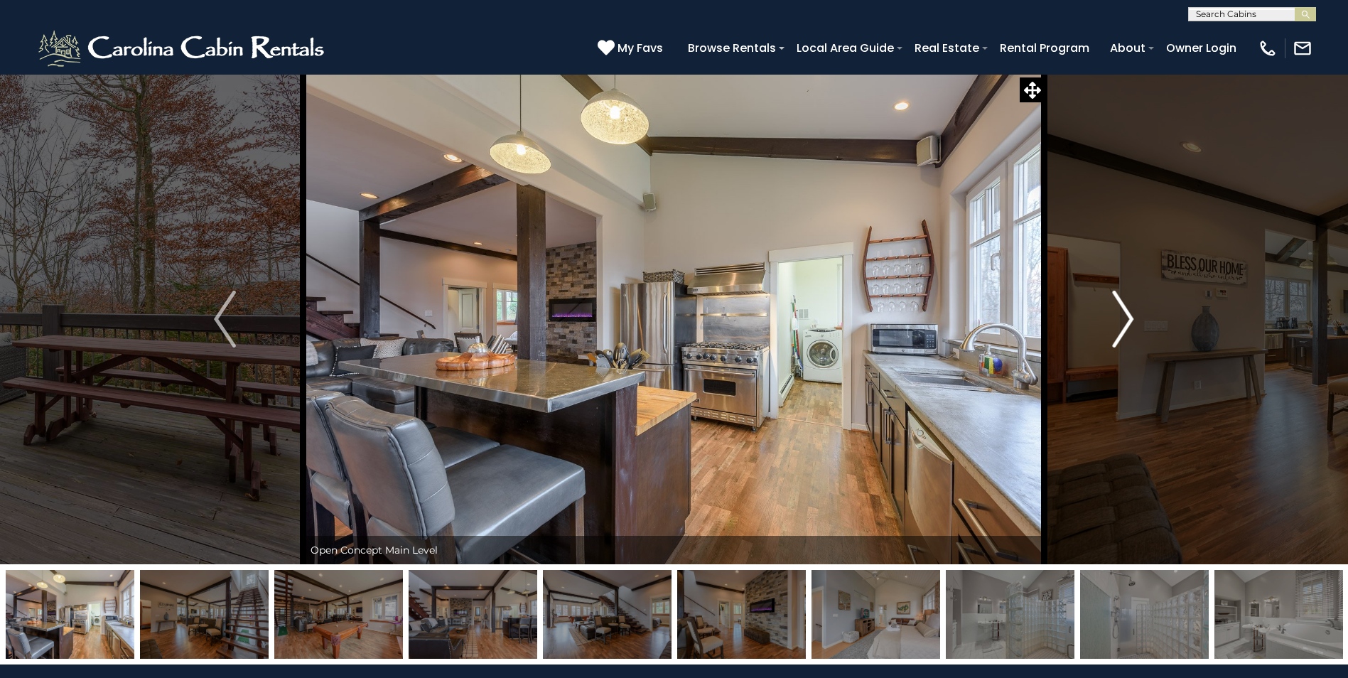
click at [1126, 319] on img "Next" at bounding box center [1122, 319] width 21 height 57
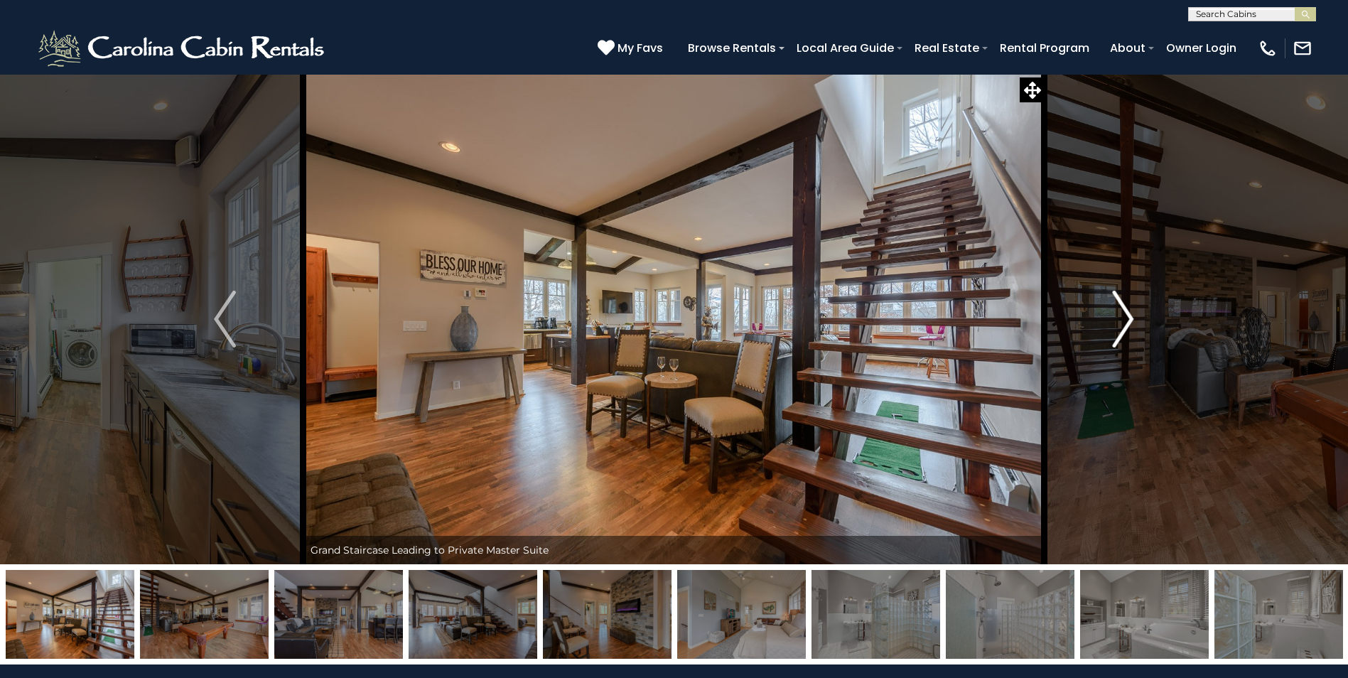
click at [1126, 319] on img "Next" at bounding box center [1122, 319] width 21 height 57
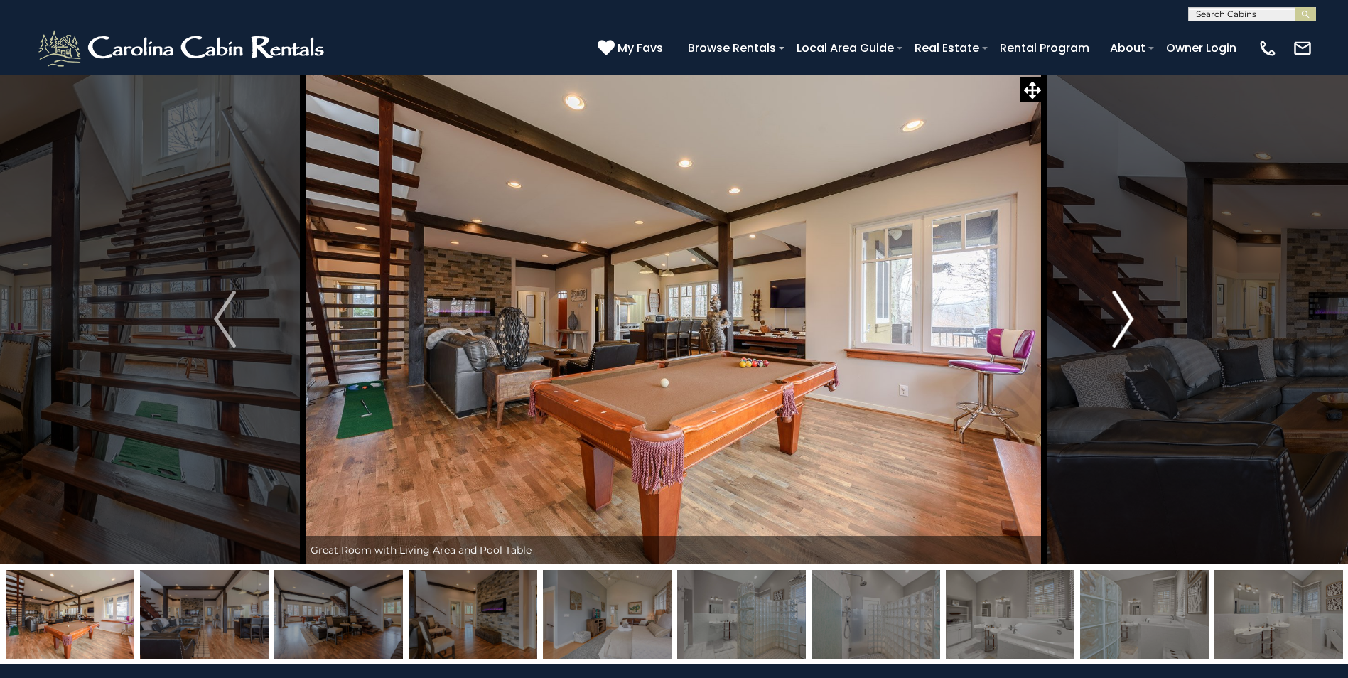
click at [1126, 319] on img "Next" at bounding box center [1122, 319] width 21 height 57
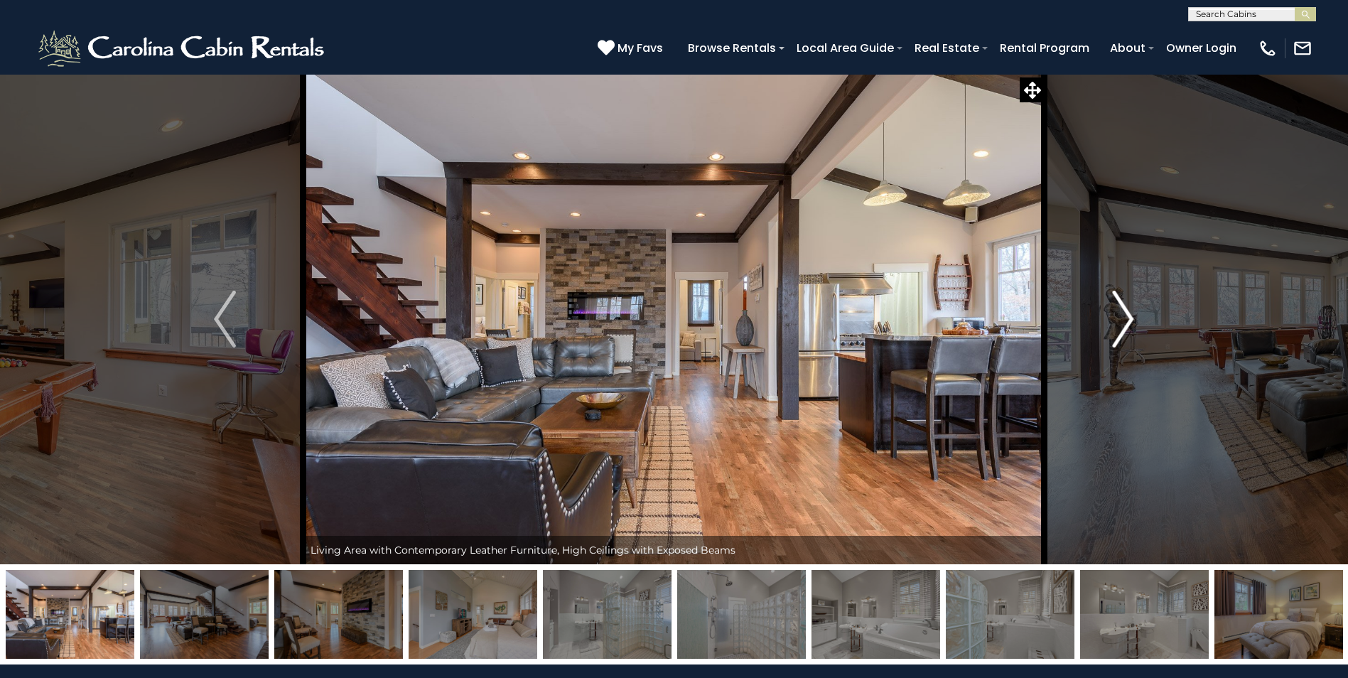
click at [1126, 319] on img "Next" at bounding box center [1122, 319] width 21 height 57
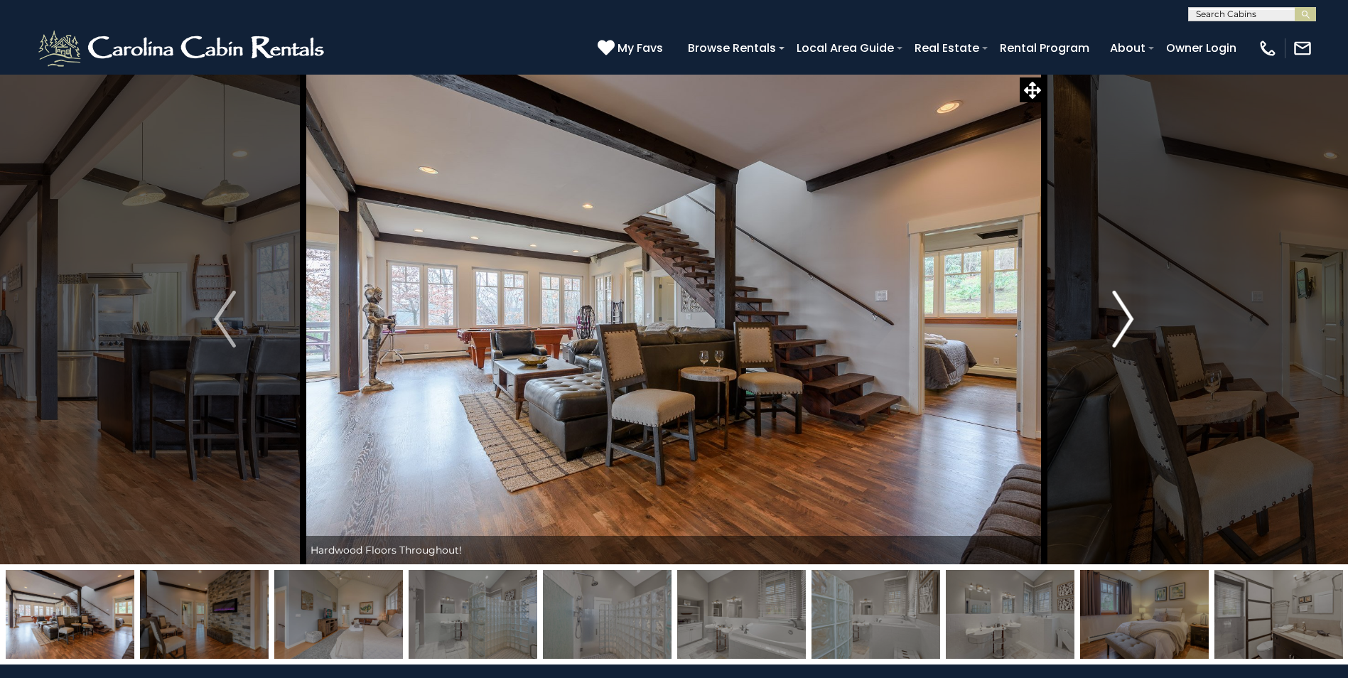
click at [1126, 319] on img "Next" at bounding box center [1122, 319] width 21 height 57
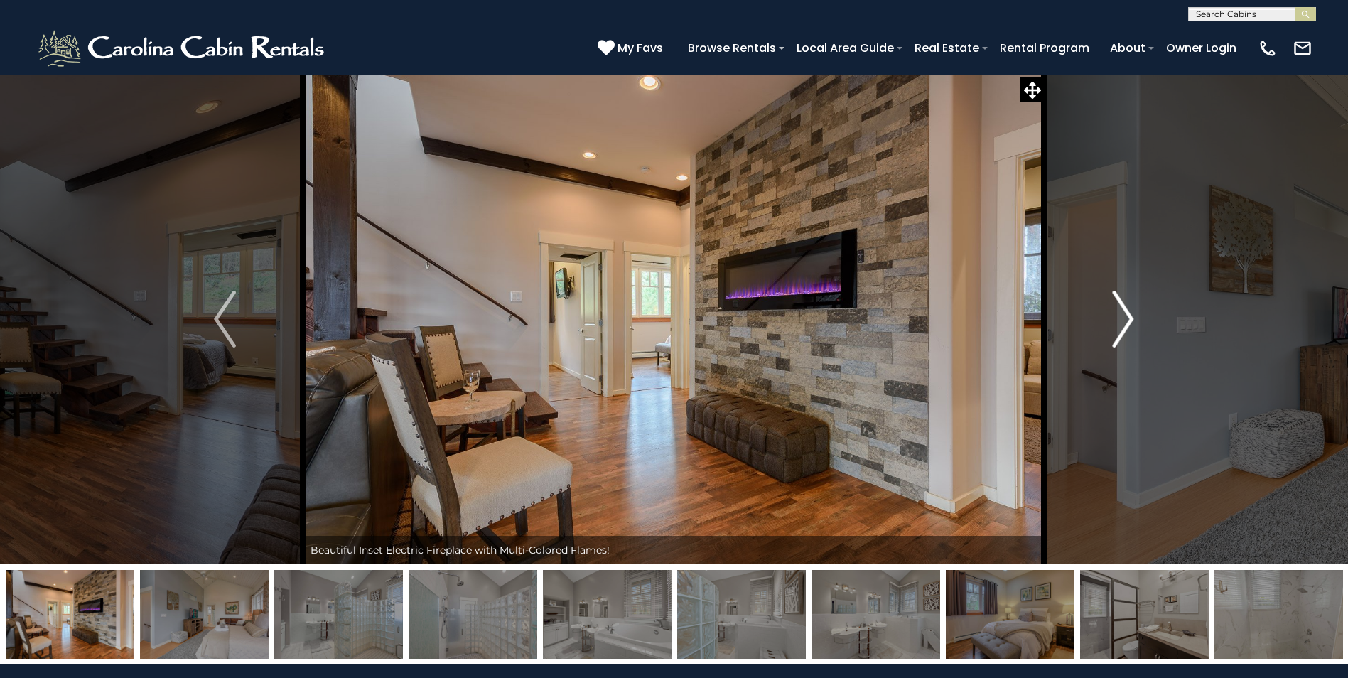
click at [1126, 319] on img "Next" at bounding box center [1122, 319] width 21 height 57
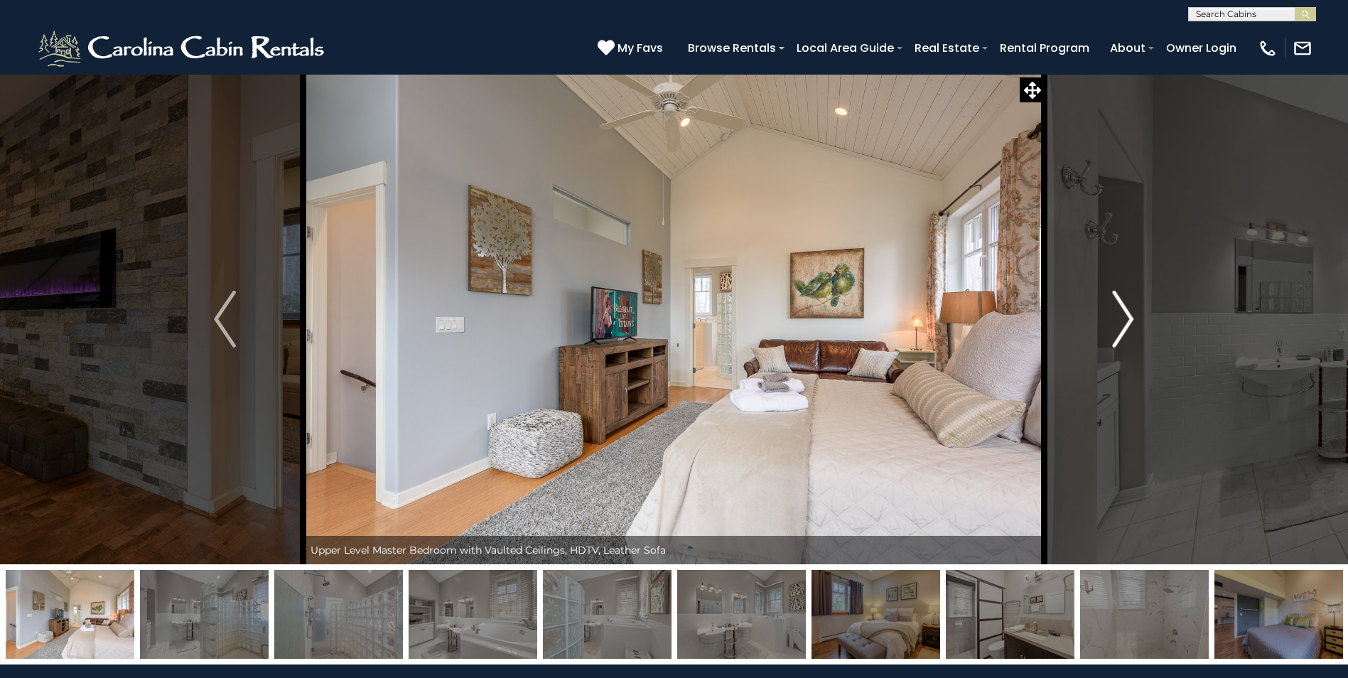
click at [1126, 319] on img "Next" at bounding box center [1122, 319] width 21 height 57
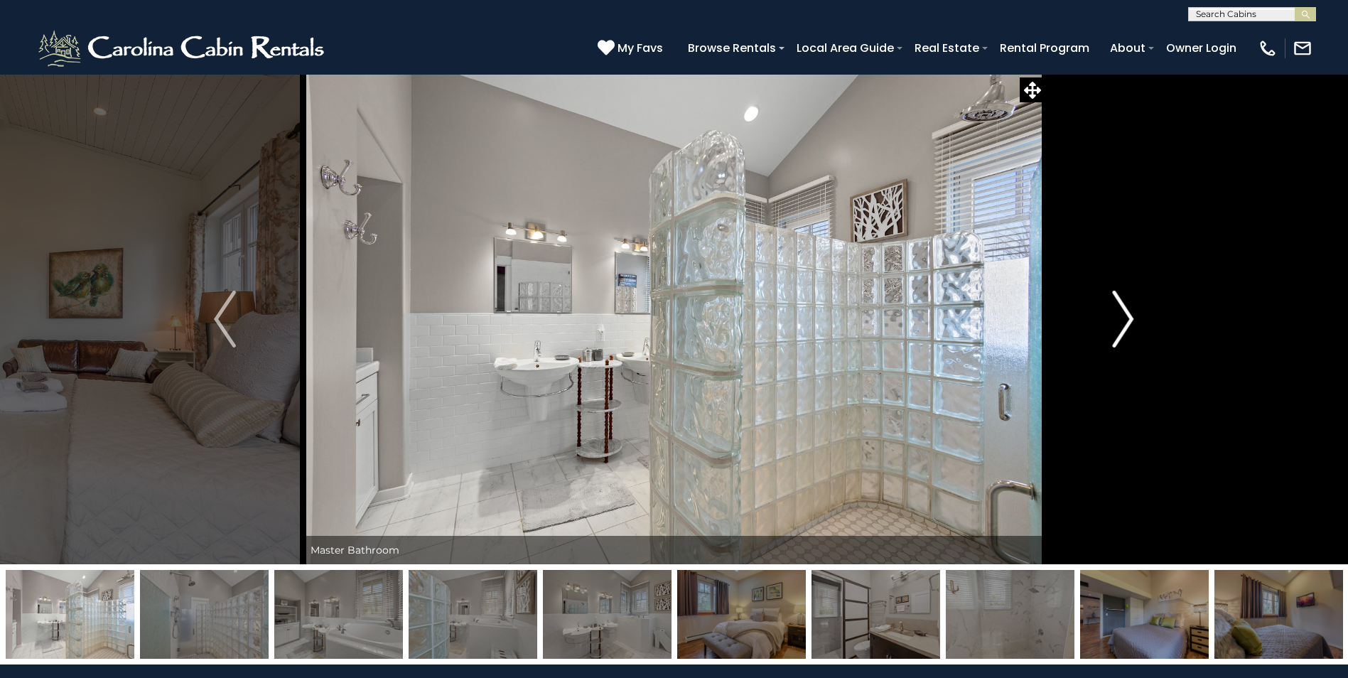
click at [1126, 319] on img "Next" at bounding box center [1122, 319] width 21 height 57
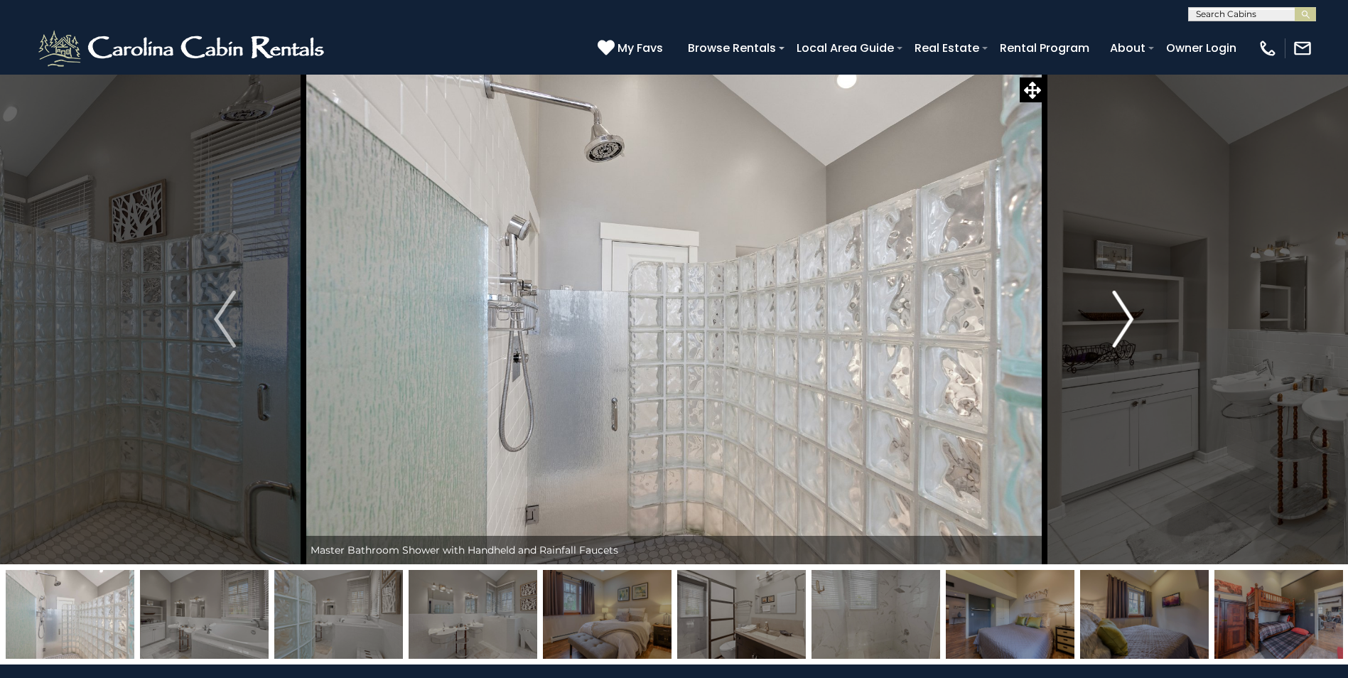
click at [1126, 319] on img "Next" at bounding box center [1122, 319] width 21 height 57
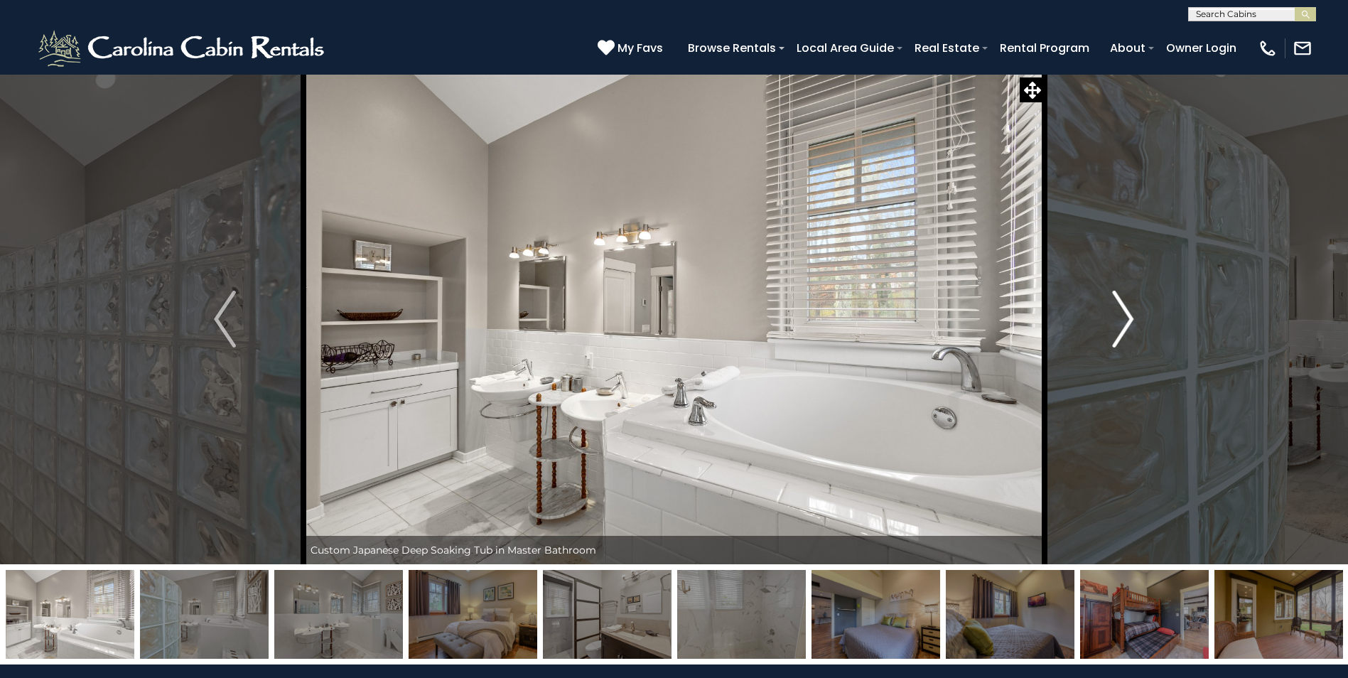
click at [1126, 319] on img "Next" at bounding box center [1122, 319] width 21 height 57
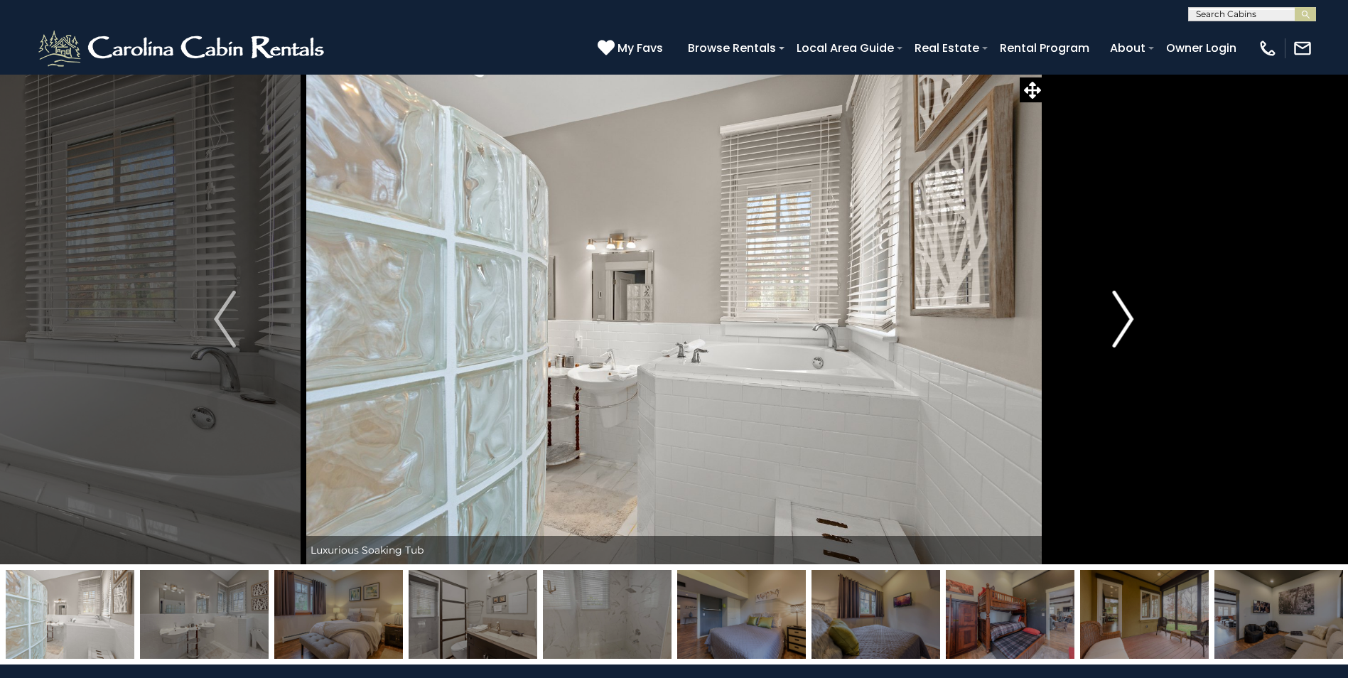
click at [1126, 319] on img "Next" at bounding box center [1122, 319] width 21 height 57
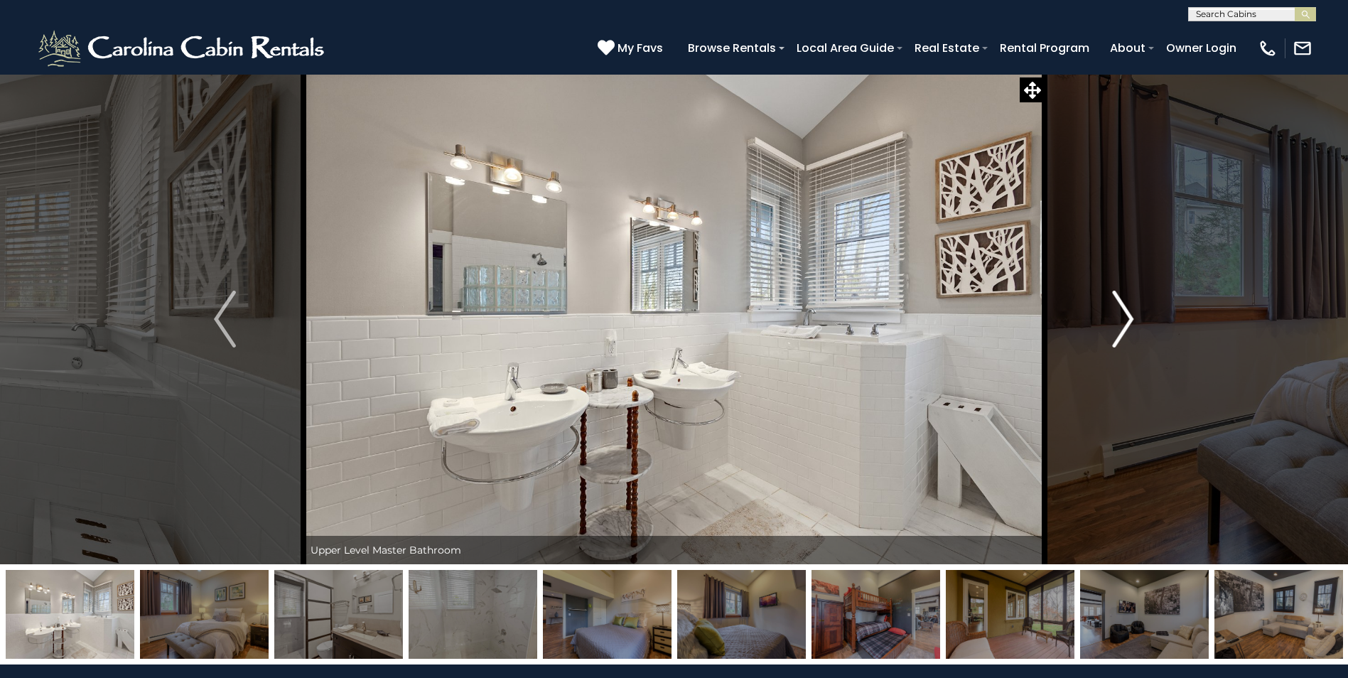
click at [1126, 319] on img "Next" at bounding box center [1122, 319] width 21 height 57
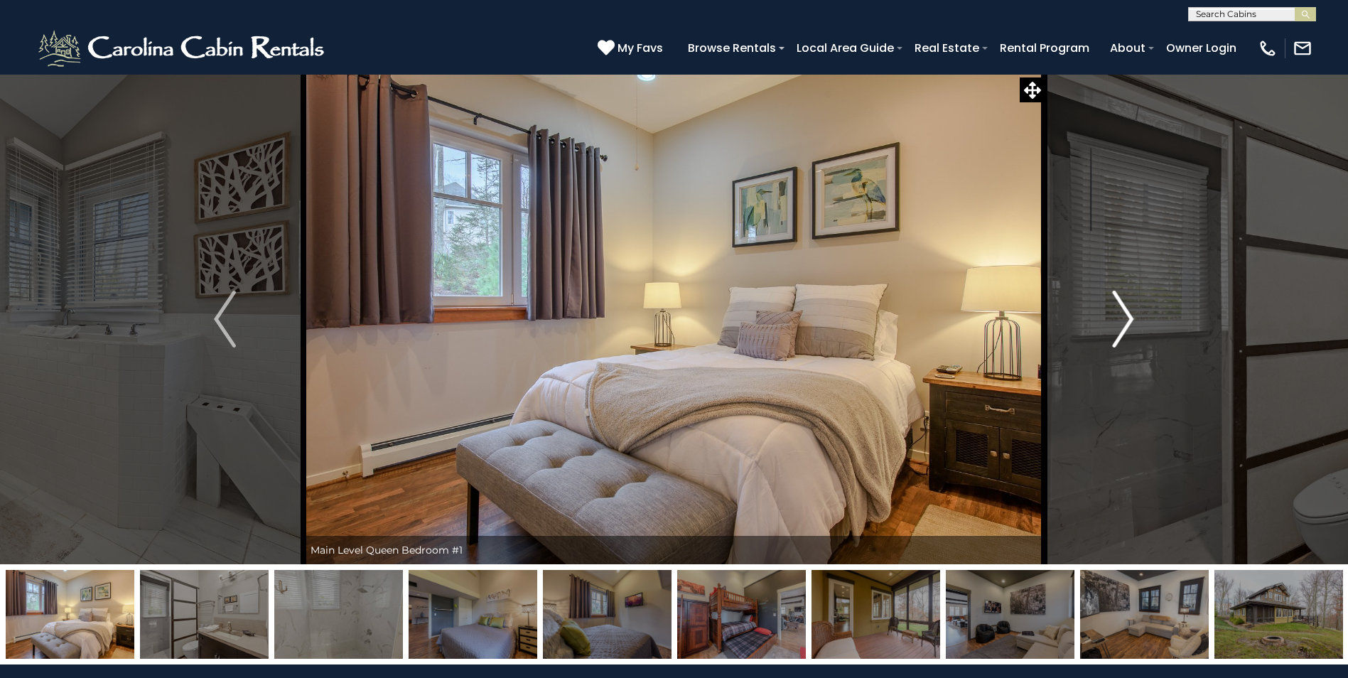
click at [1126, 319] on img "Next" at bounding box center [1122, 319] width 21 height 57
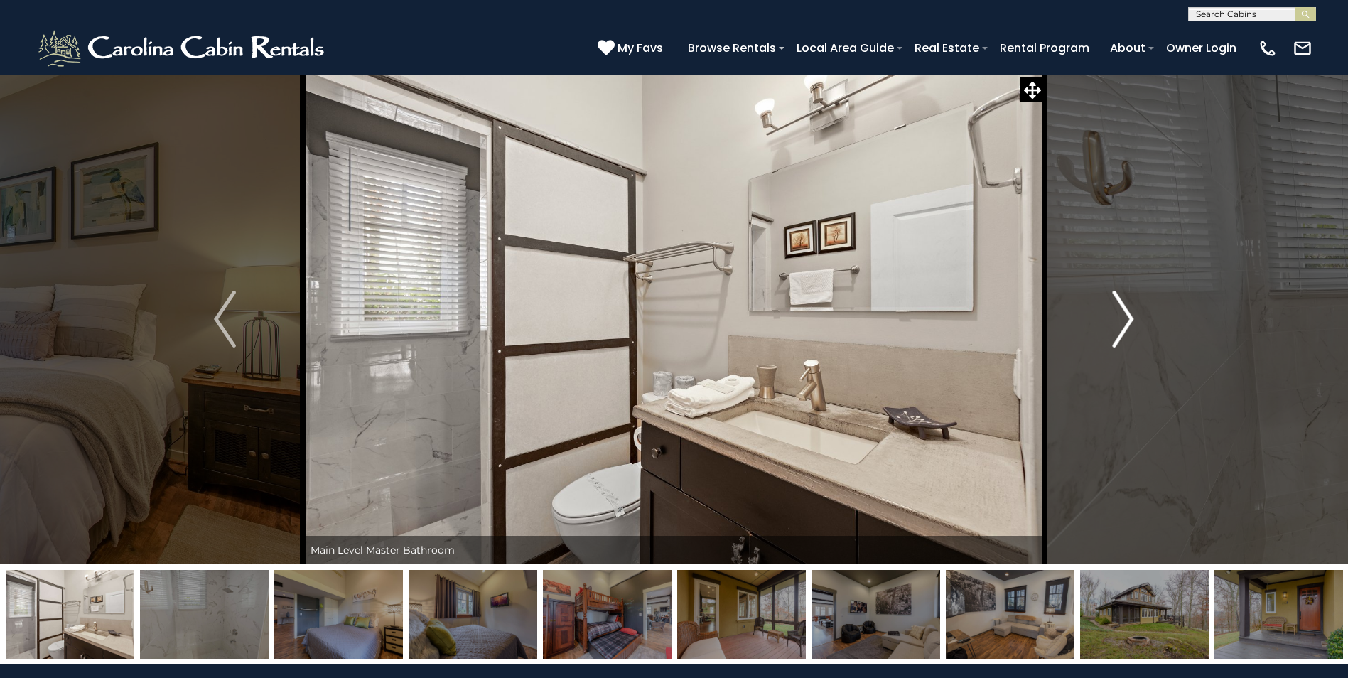
click at [1126, 319] on img "Next" at bounding box center [1122, 319] width 21 height 57
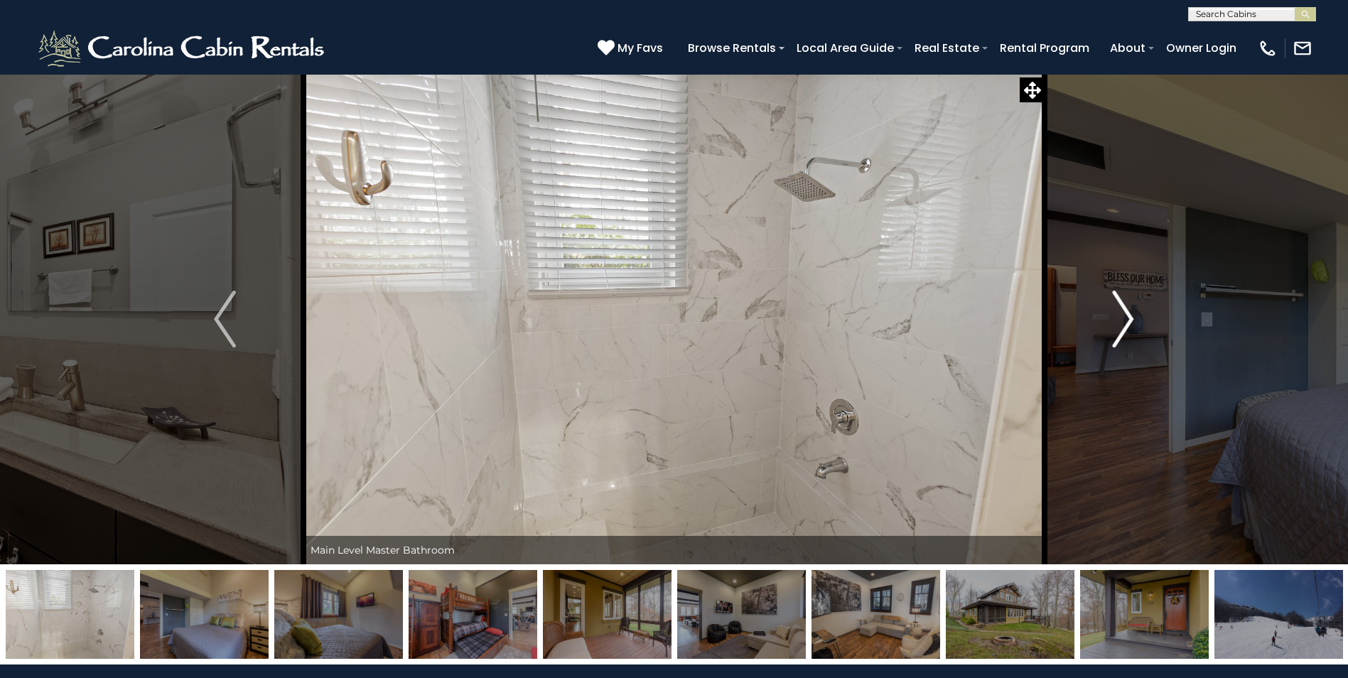
click at [1126, 319] on img "Next" at bounding box center [1122, 319] width 21 height 57
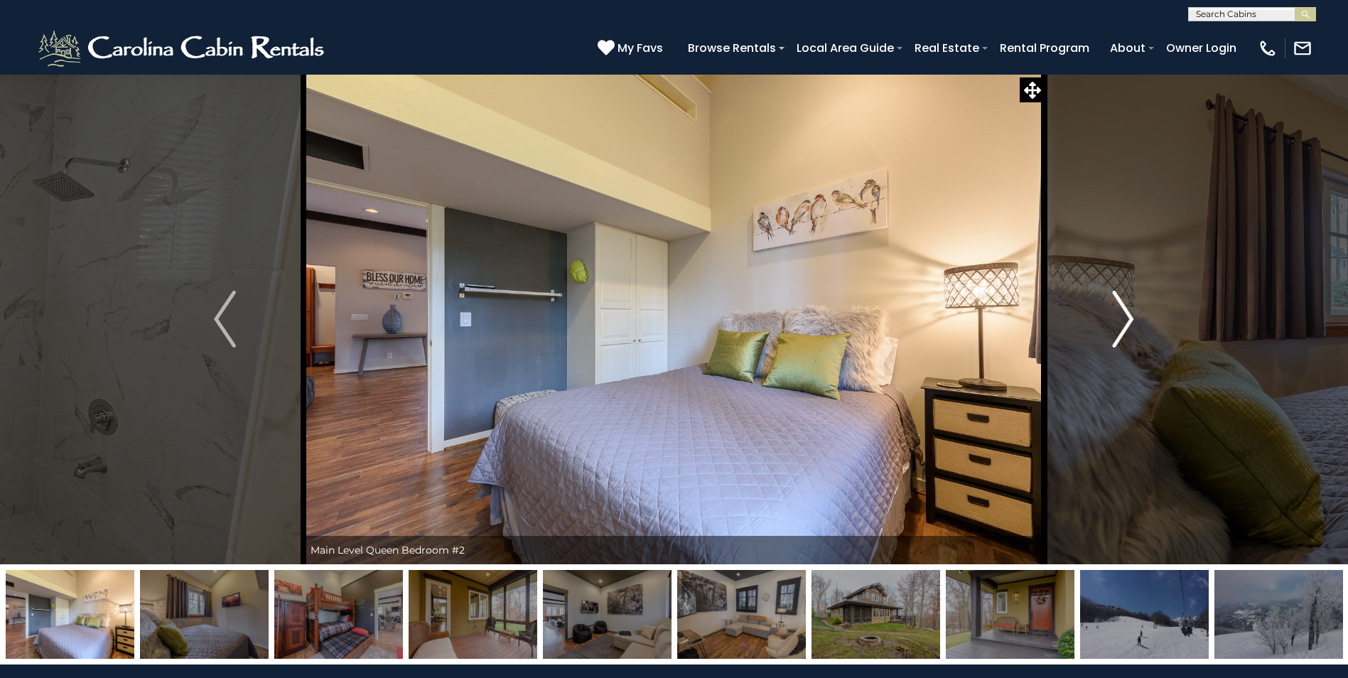
click at [1126, 319] on img "Next" at bounding box center [1122, 319] width 21 height 57
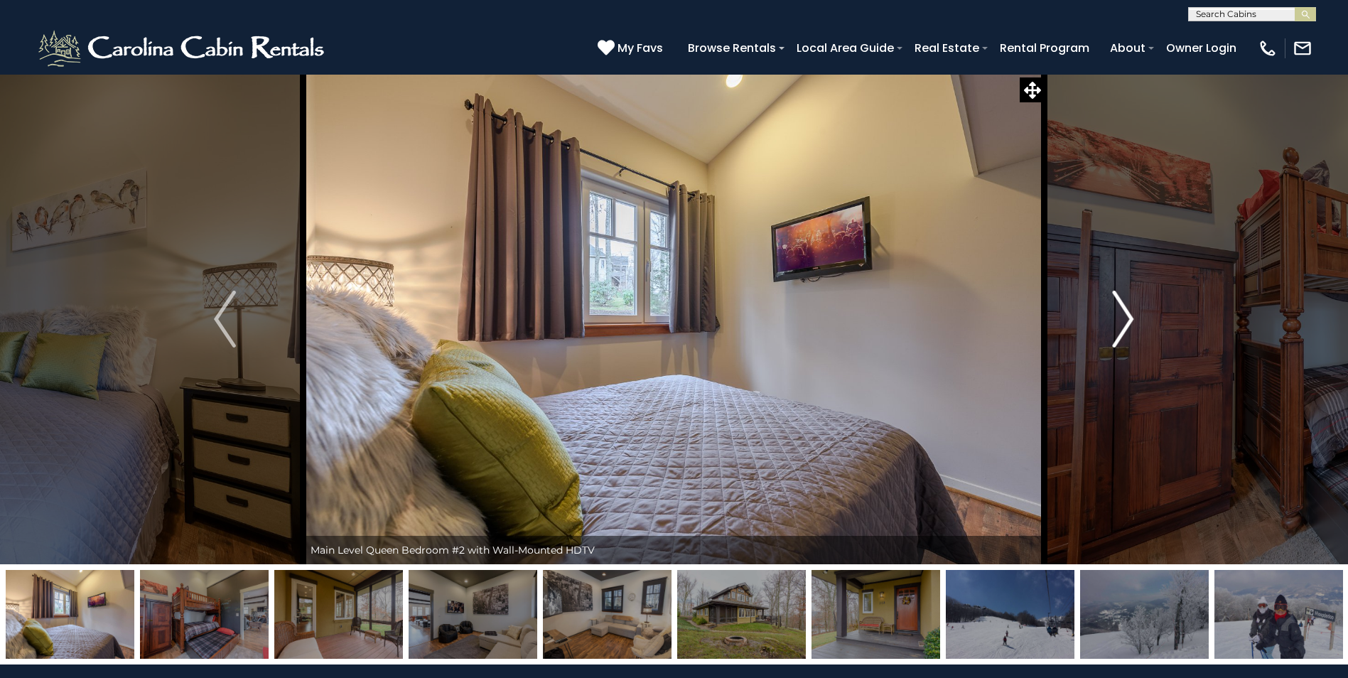
click at [1126, 319] on img "Next" at bounding box center [1122, 319] width 21 height 57
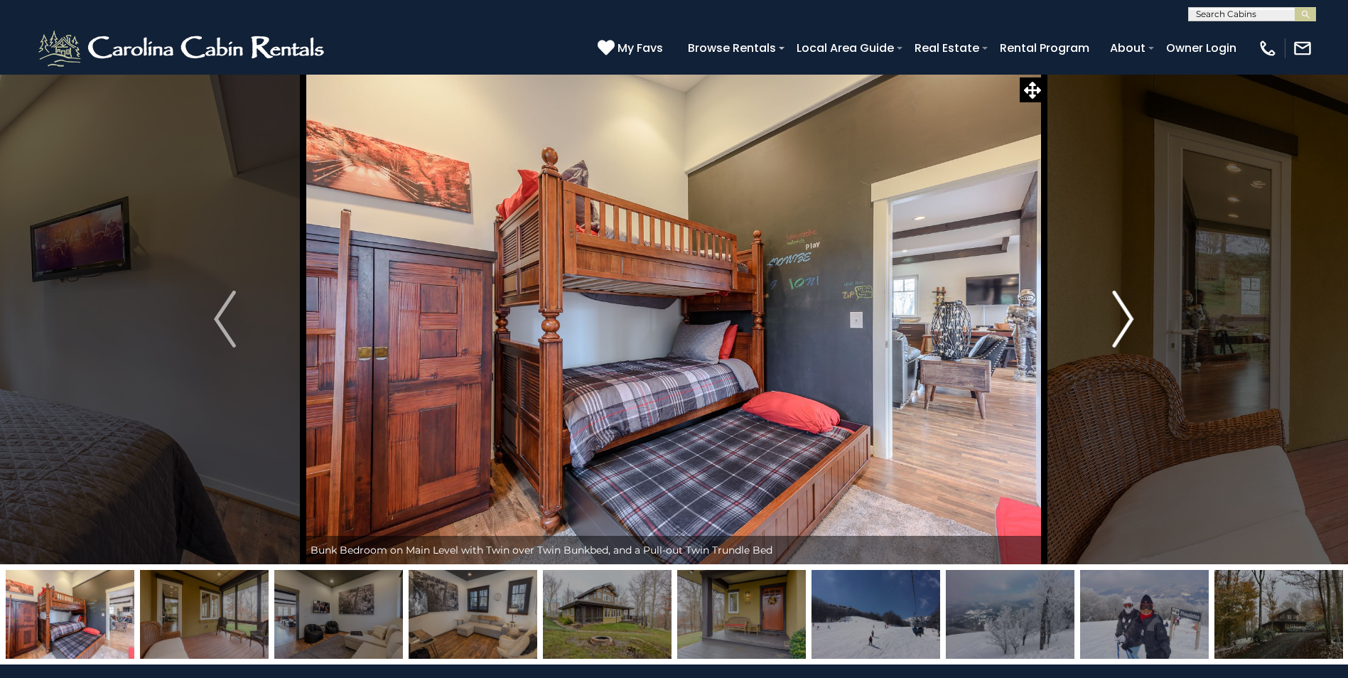
click at [1126, 319] on img "Next" at bounding box center [1122, 319] width 21 height 57
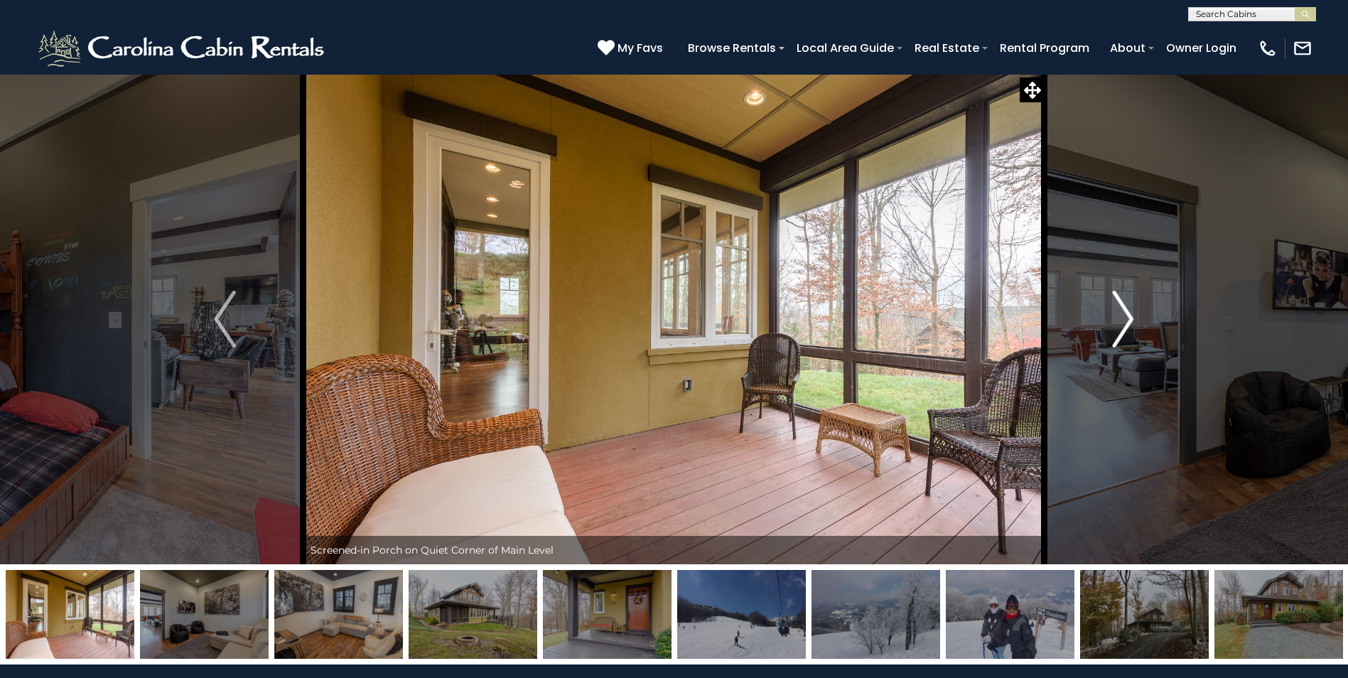
click at [1126, 319] on img "Next" at bounding box center [1122, 319] width 21 height 57
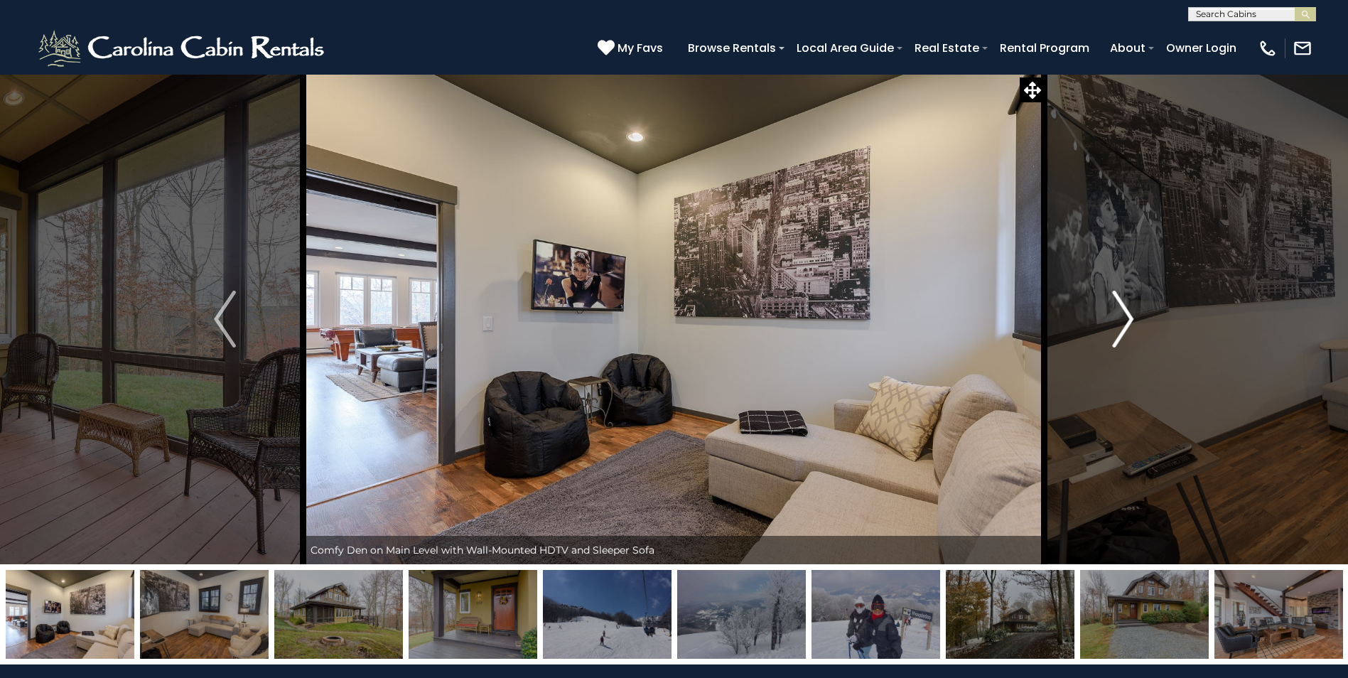
click at [1126, 319] on img "Next" at bounding box center [1122, 319] width 21 height 57
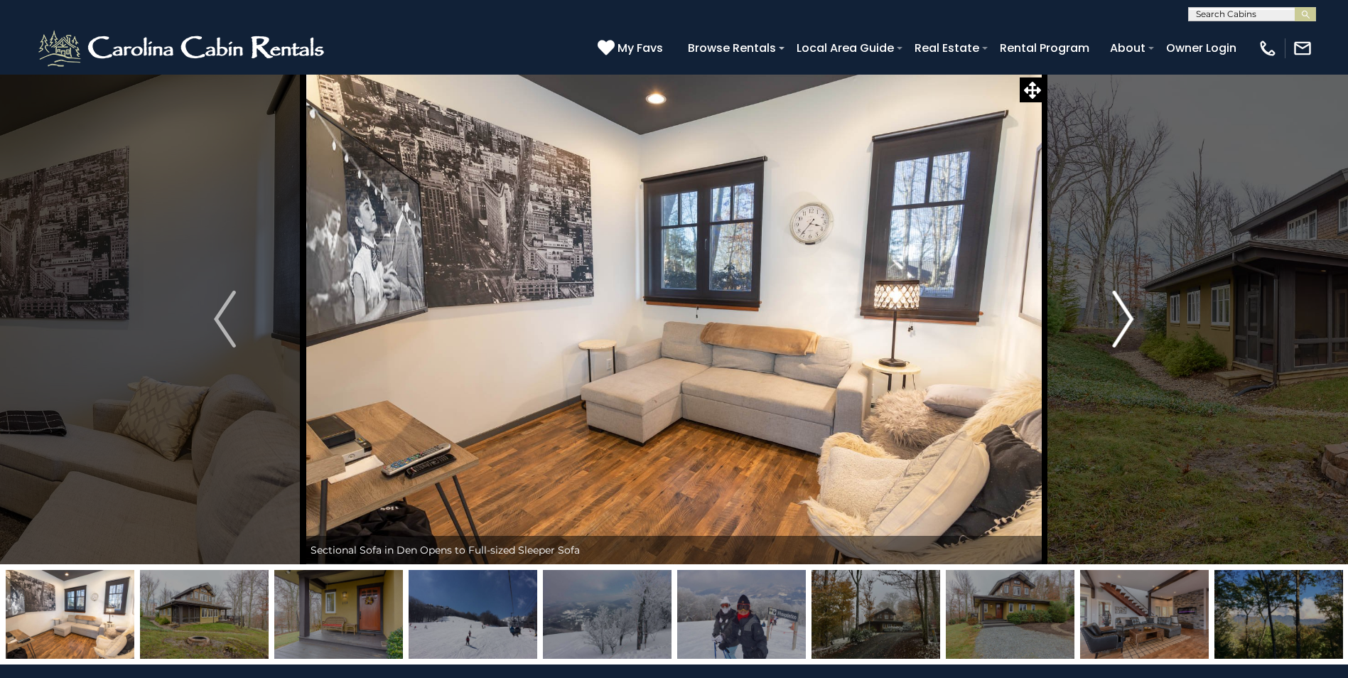
click at [1126, 319] on img "Next" at bounding box center [1122, 319] width 21 height 57
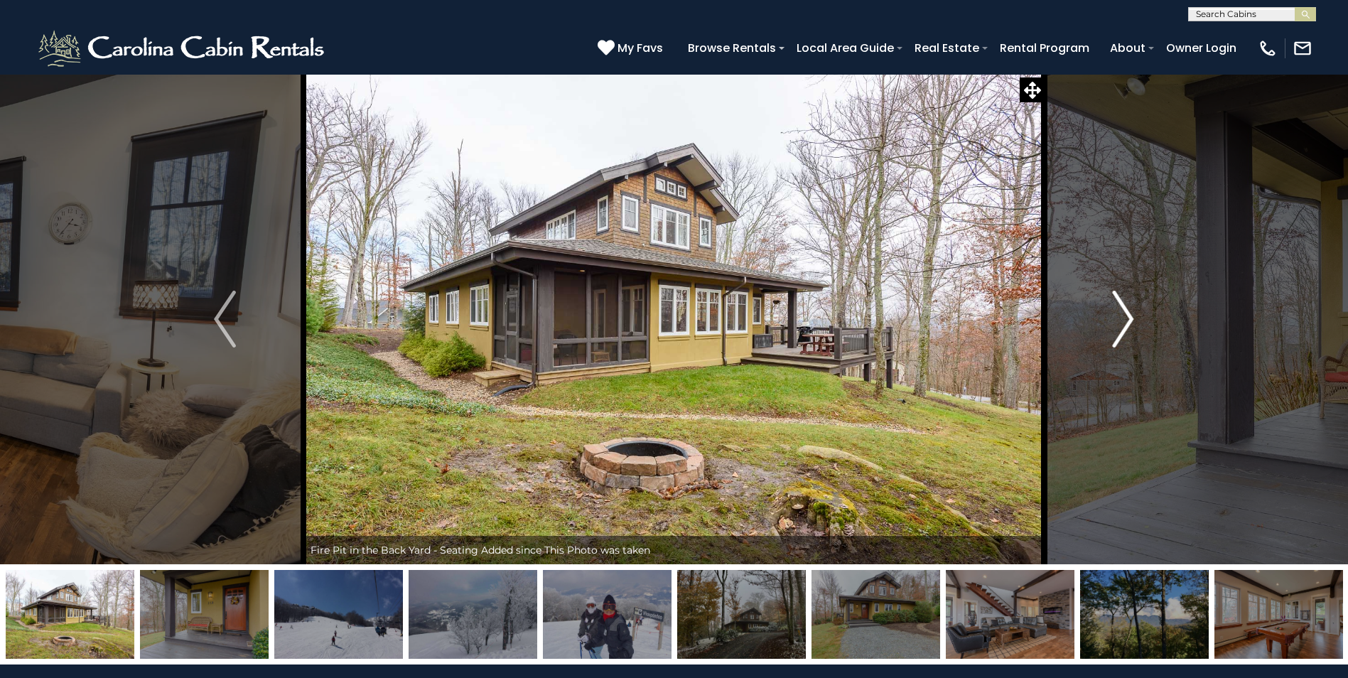
click at [1126, 319] on img "Next" at bounding box center [1122, 319] width 21 height 57
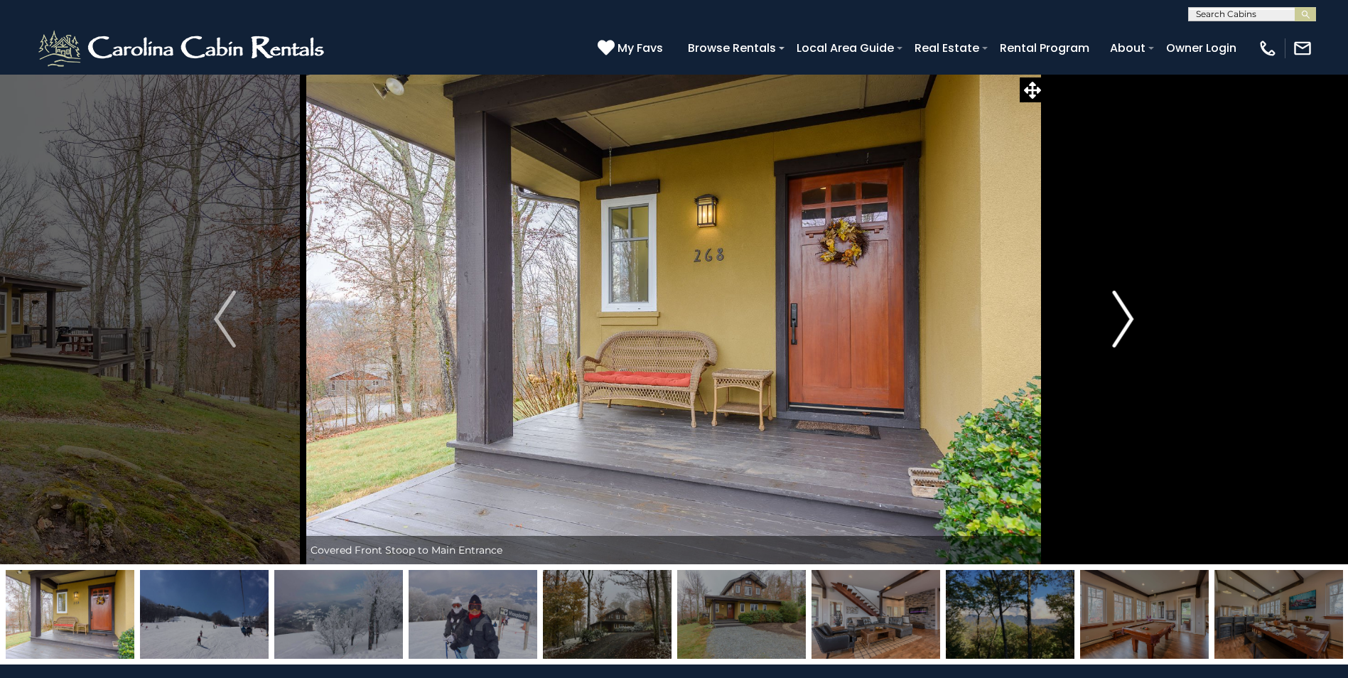
click at [1126, 319] on img "Next" at bounding box center [1122, 319] width 21 height 57
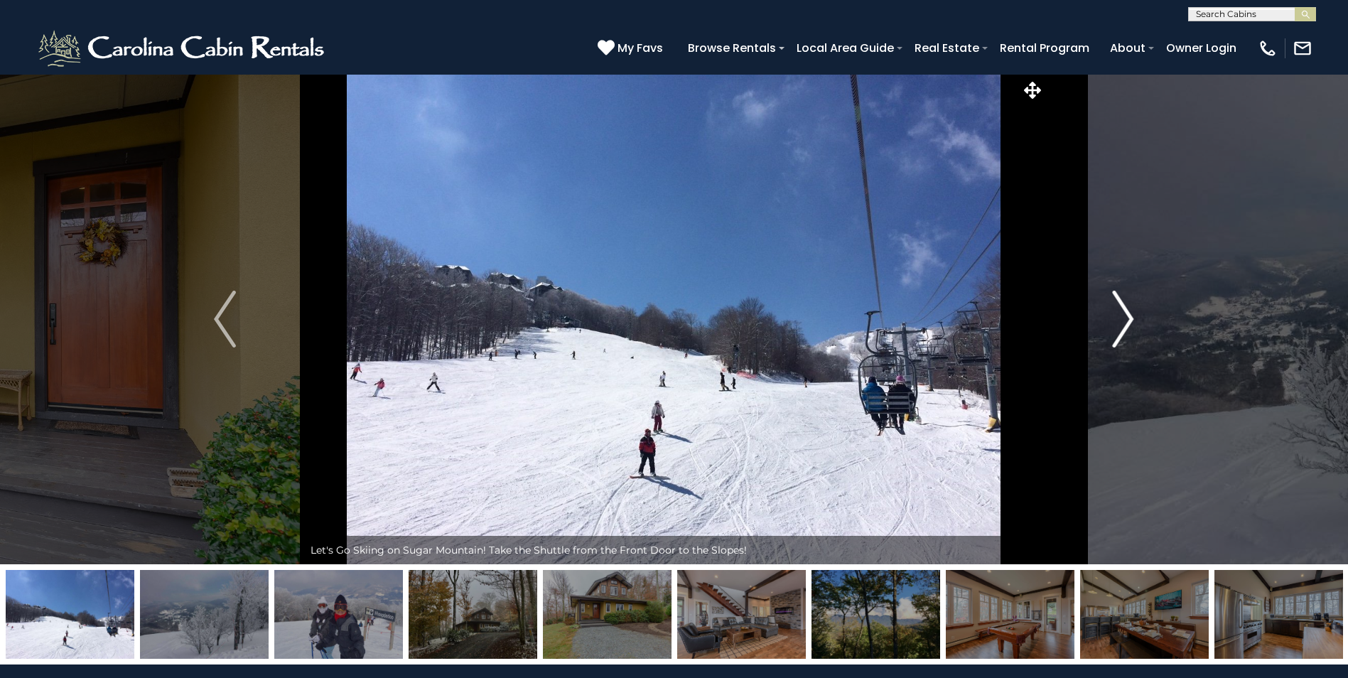
click at [1126, 319] on img "Next" at bounding box center [1122, 319] width 21 height 57
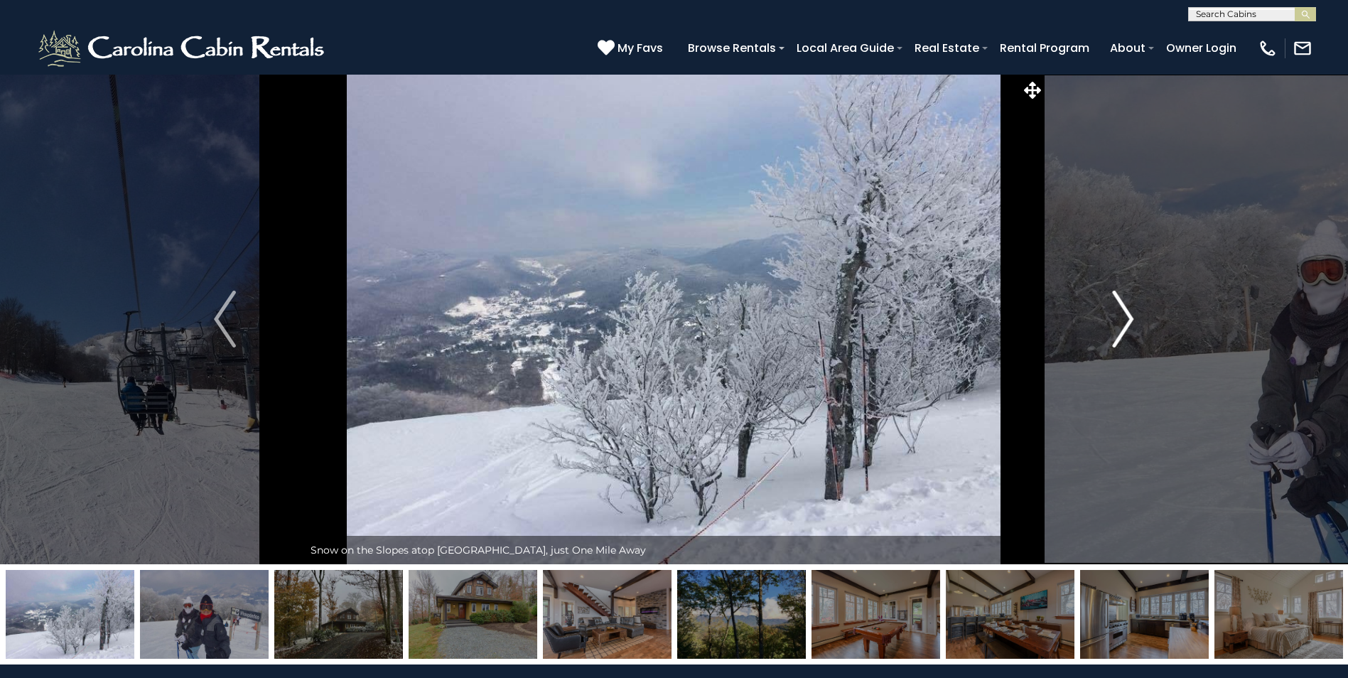
click at [1126, 319] on img "Next" at bounding box center [1122, 319] width 21 height 57
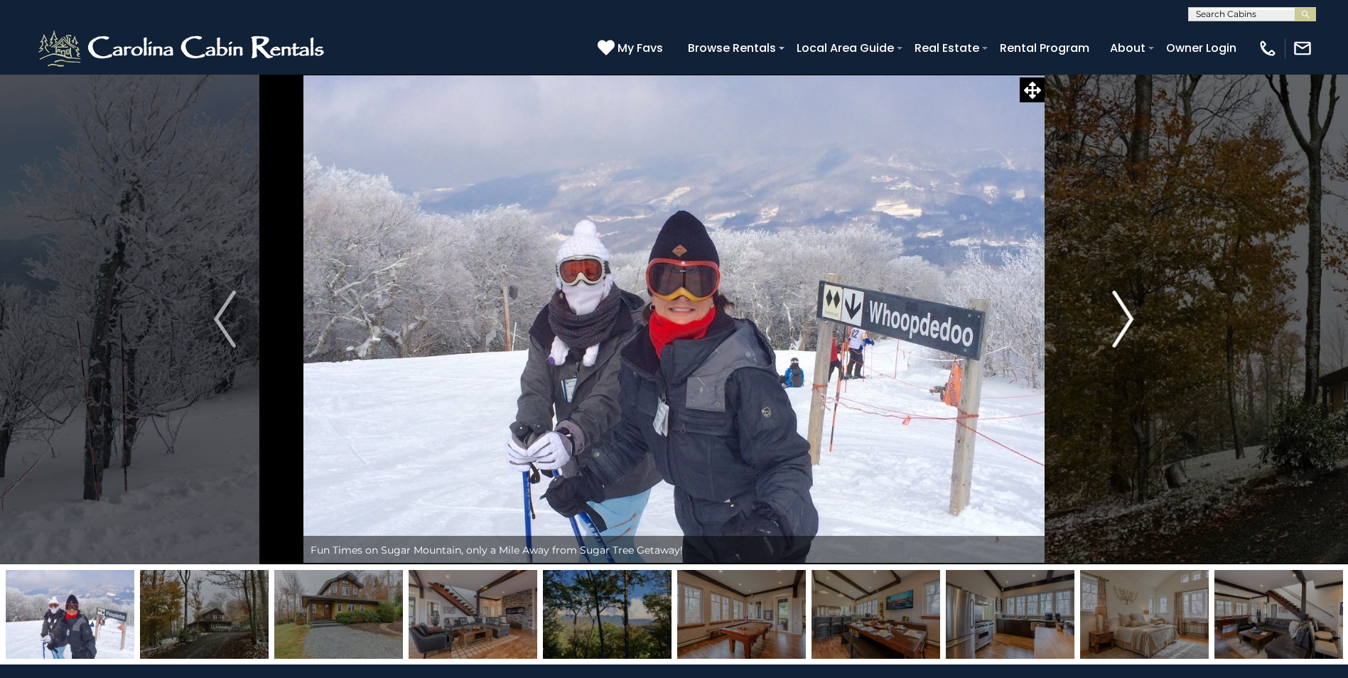
click at [1126, 319] on img "Next" at bounding box center [1122, 319] width 21 height 57
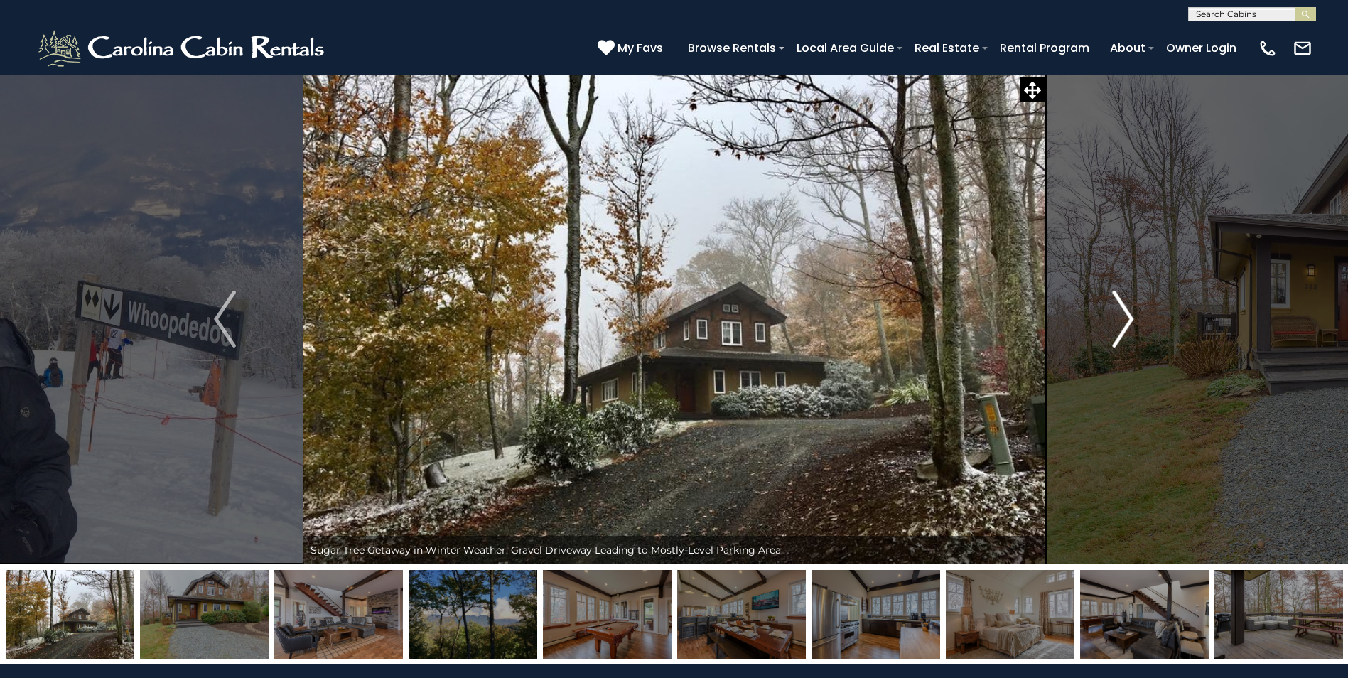
click at [1126, 319] on img "Next" at bounding box center [1122, 319] width 21 height 57
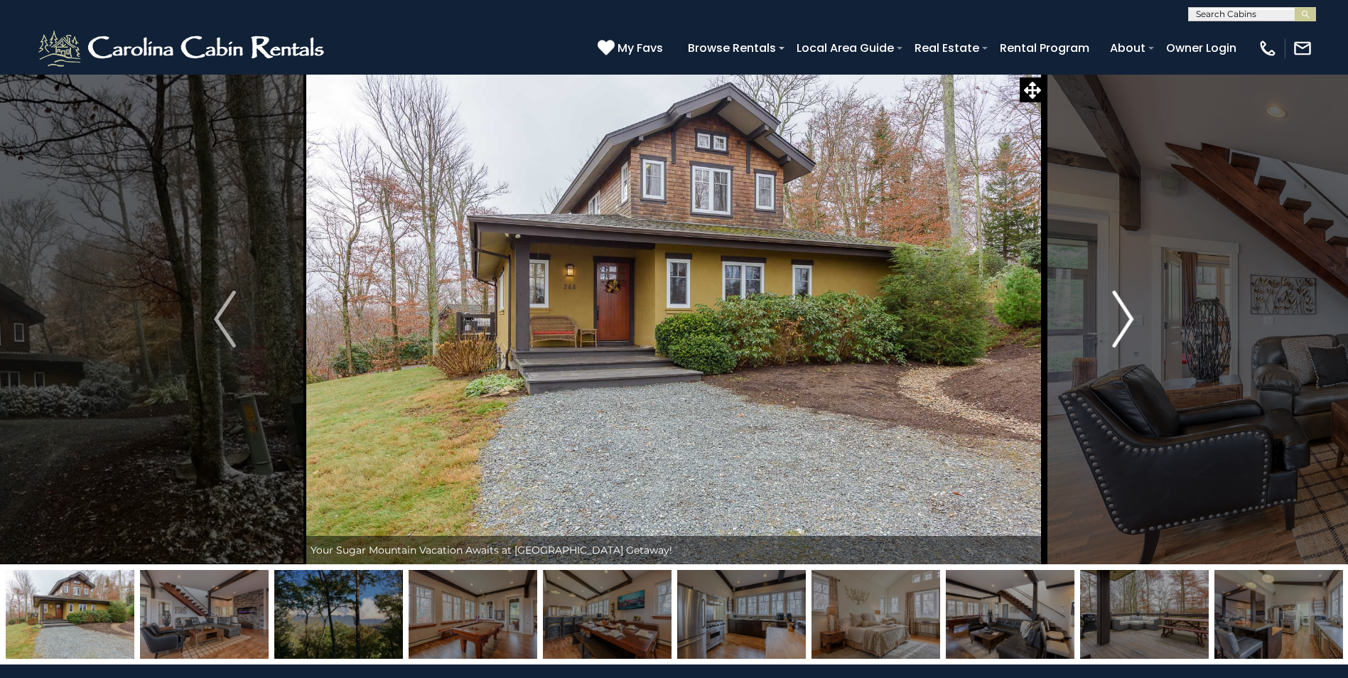
click at [1126, 319] on img "Next" at bounding box center [1122, 319] width 21 height 57
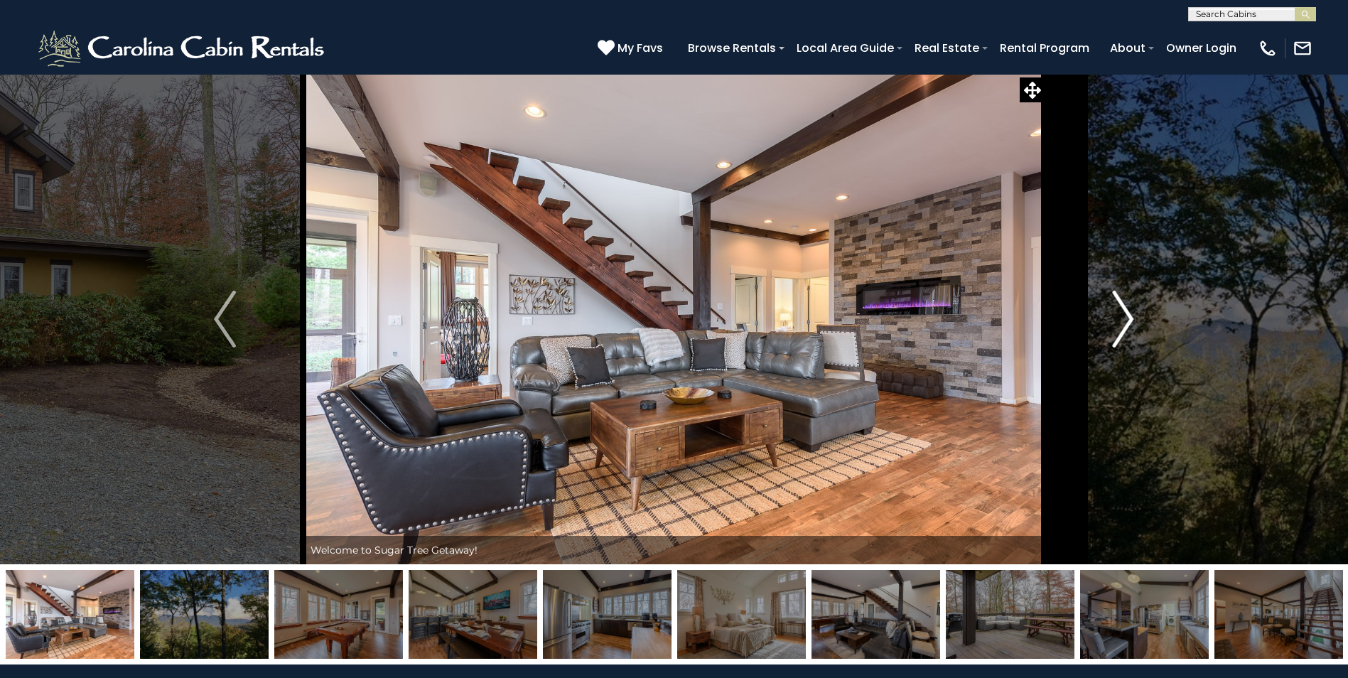
click at [1126, 319] on img "Next" at bounding box center [1122, 319] width 21 height 57
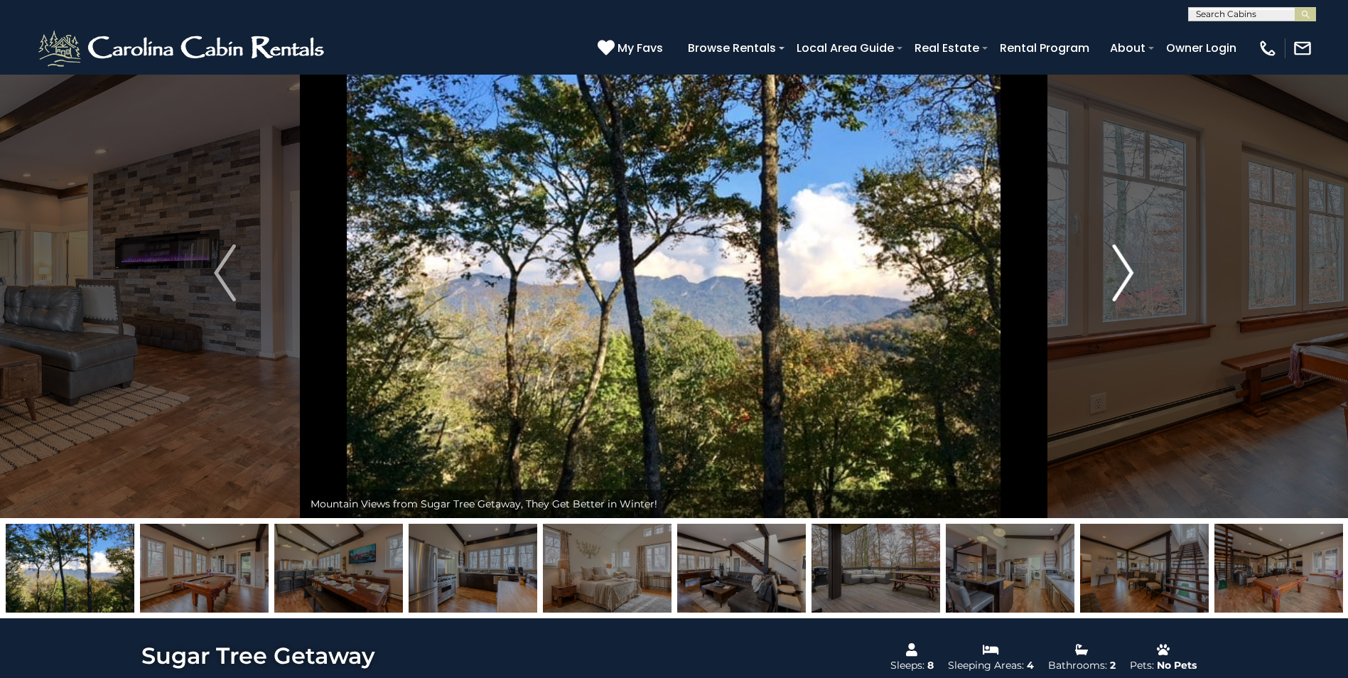
scroll to position [71, 0]
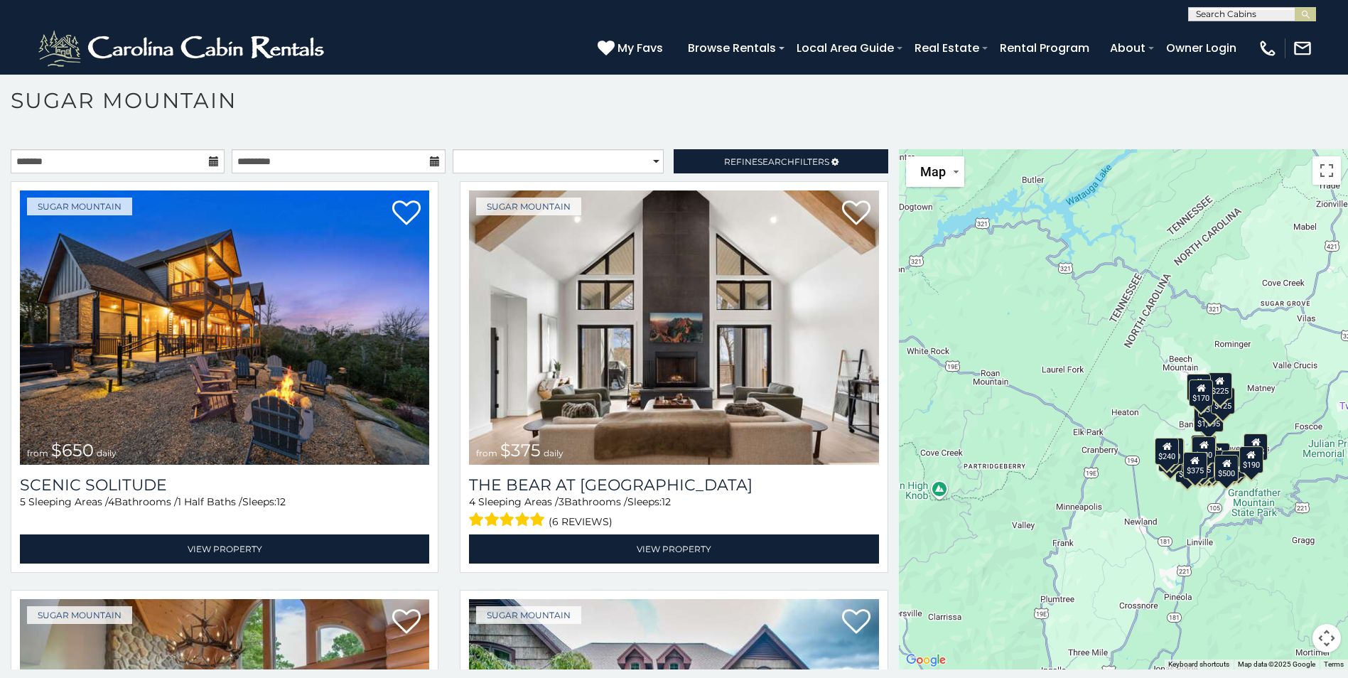
scroll to position [41, 0]
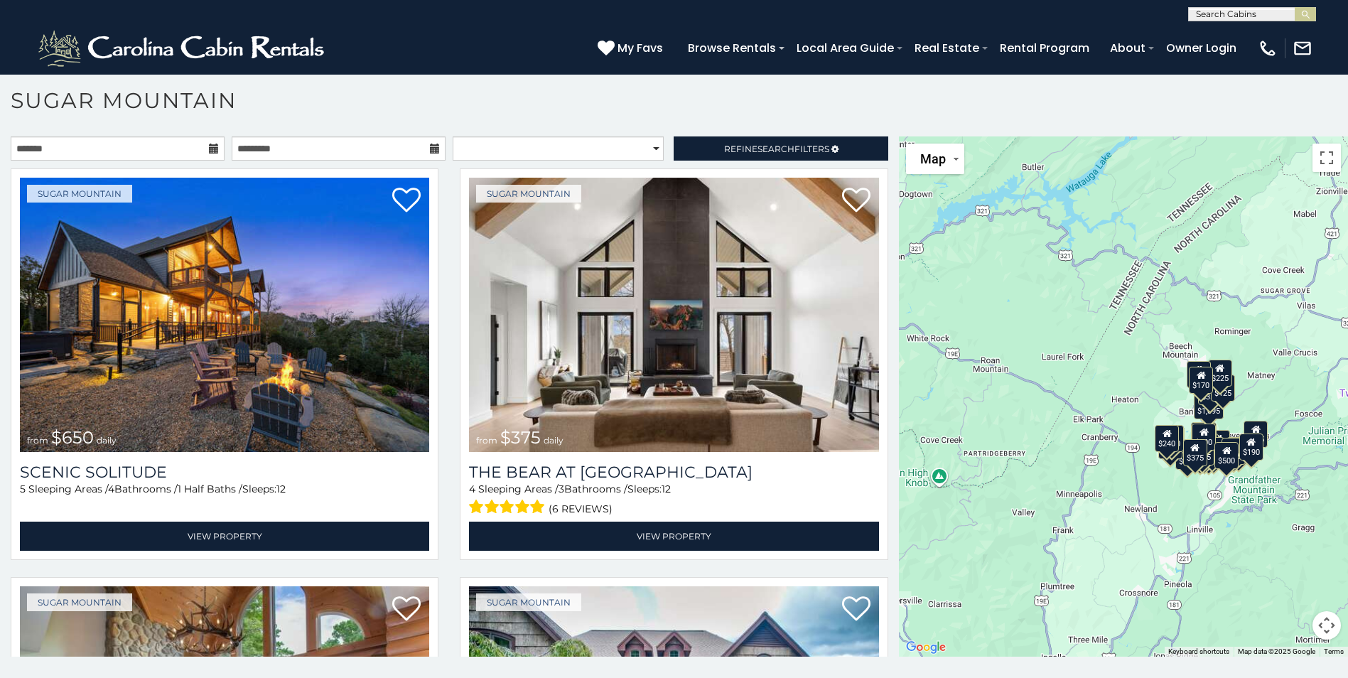
click at [1315, 624] on button "Map camera controls" at bounding box center [1326, 625] width 28 height 28
click at [1285, 618] on button "Zoom out" at bounding box center [1291, 625] width 28 height 28
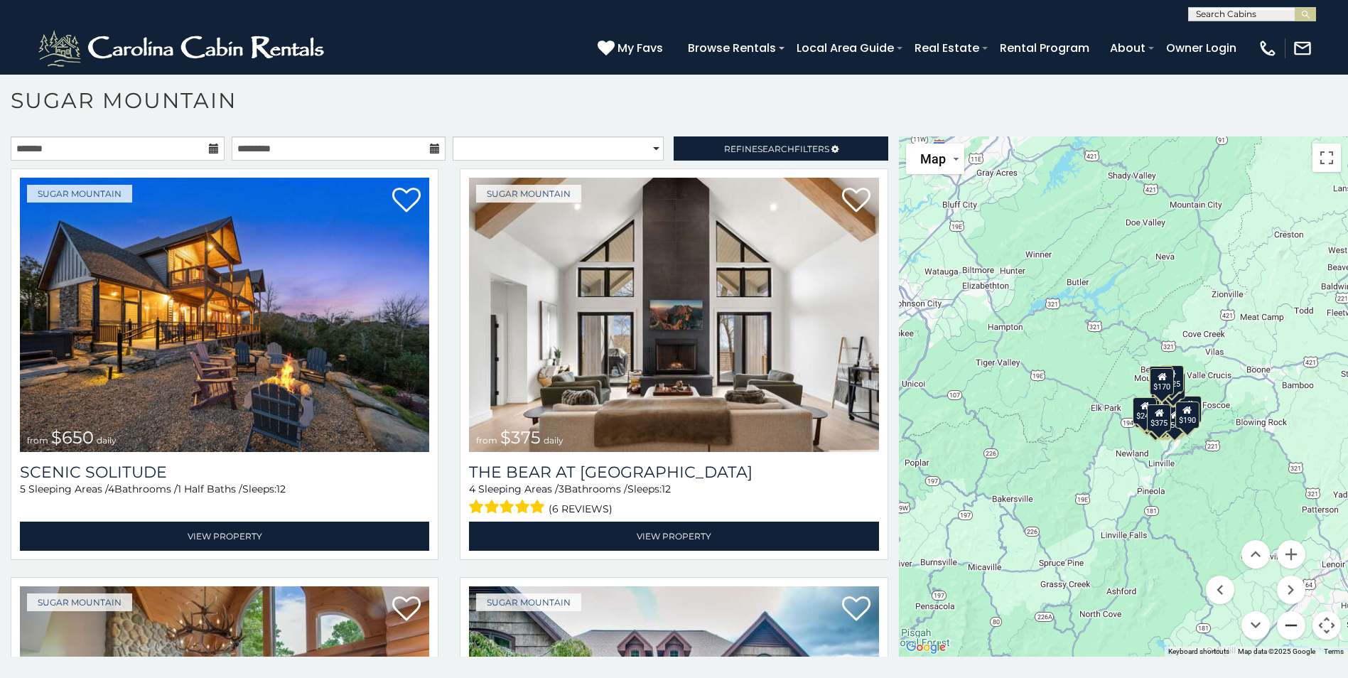
click at [1285, 617] on button "Zoom out" at bounding box center [1291, 625] width 28 height 28
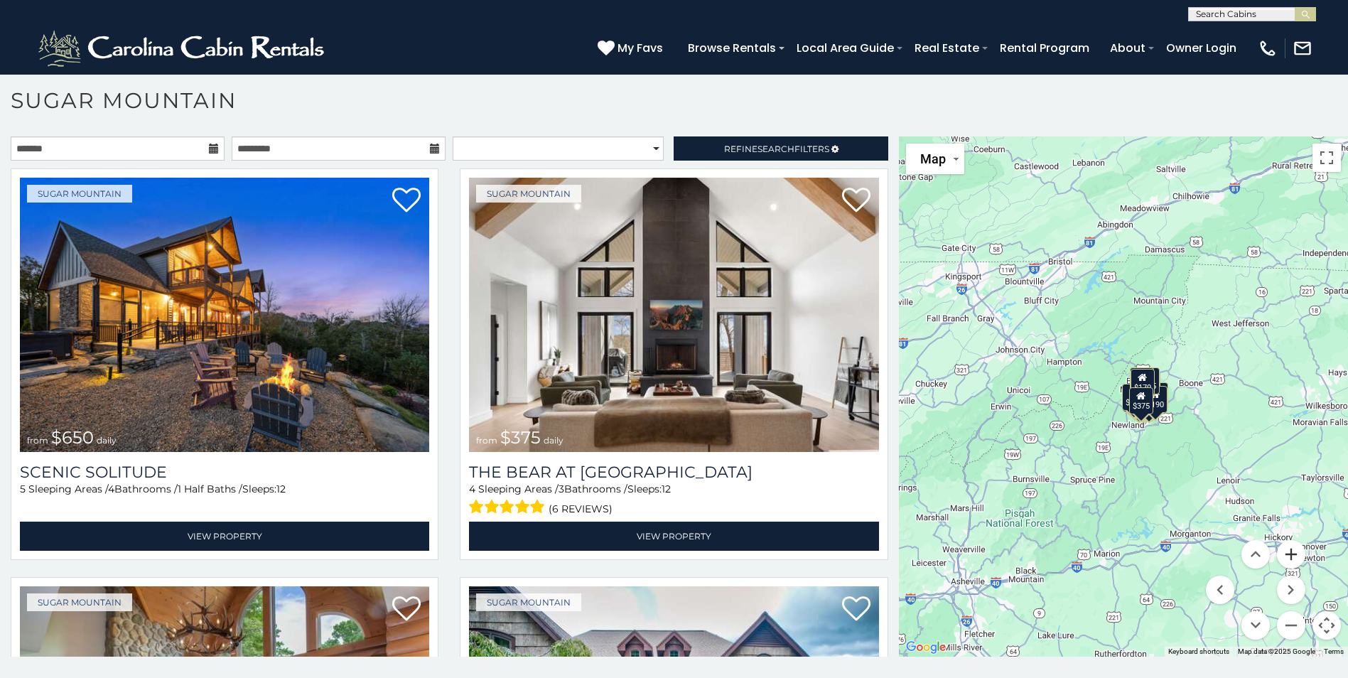
click at [1283, 556] on button "Zoom in" at bounding box center [1291, 554] width 28 height 28
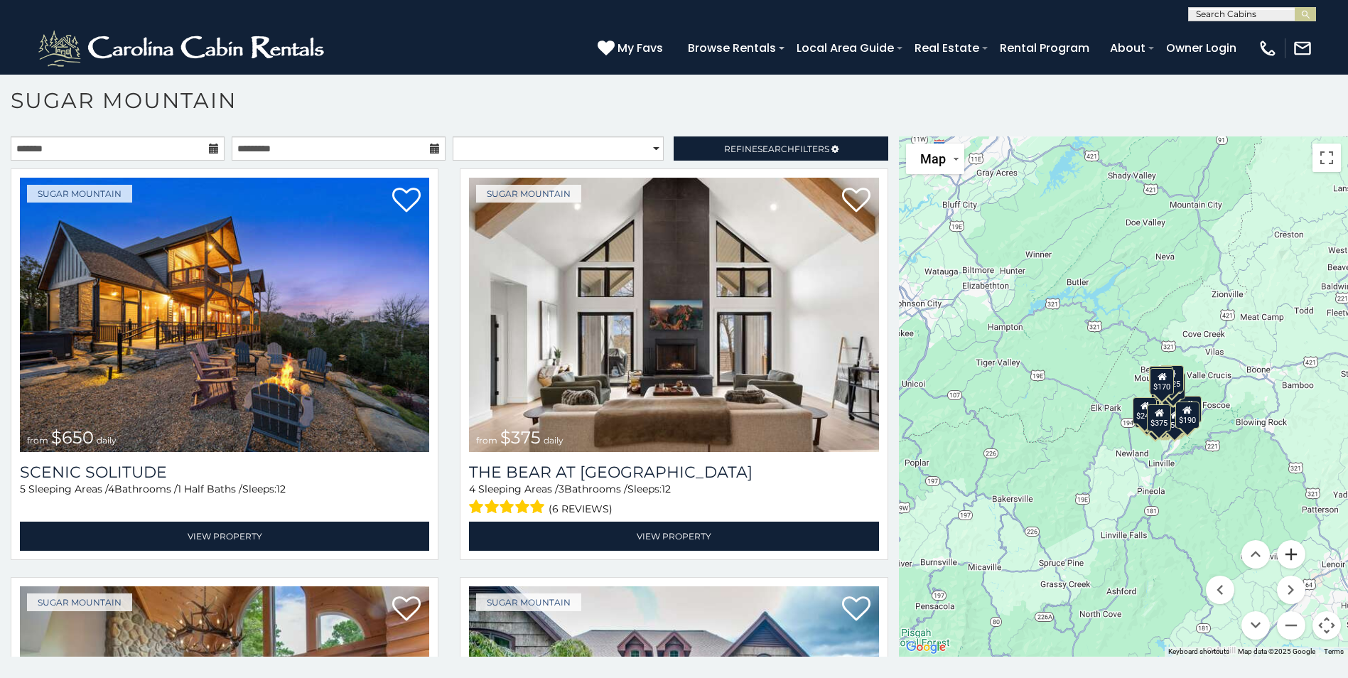
click at [1283, 556] on button "Zoom in" at bounding box center [1291, 554] width 28 height 28
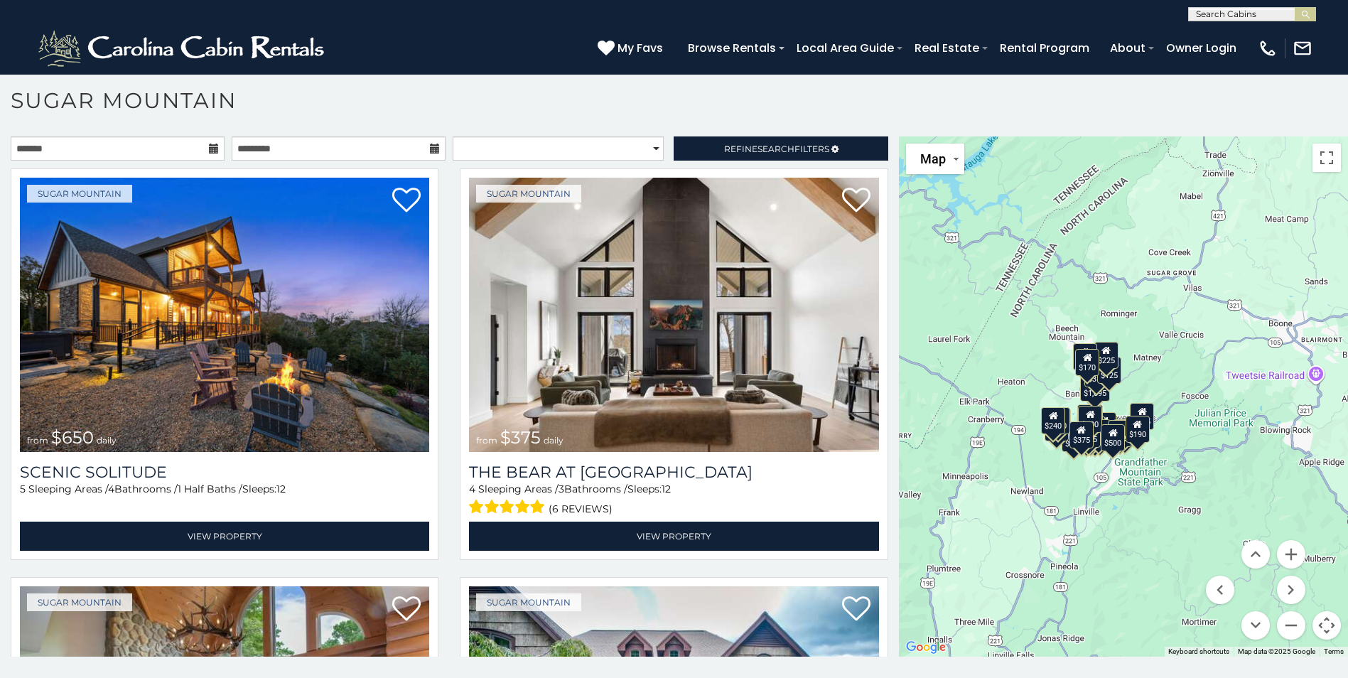
drag, startPoint x: 1263, startPoint y: 470, endPoint x: 1148, endPoint y: 451, distance: 116.6
click at [1148, 451] on div "$650 $375 $350 $350 $200 $375 $195 $265 $190 $175 $155 $290 $175 $345 $1,095 $1…" at bounding box center [1123, 396] width 449 height 520
click at [1290, 556] on button "Zoom in" at bounding box center [1291, 554] width 28 height 28
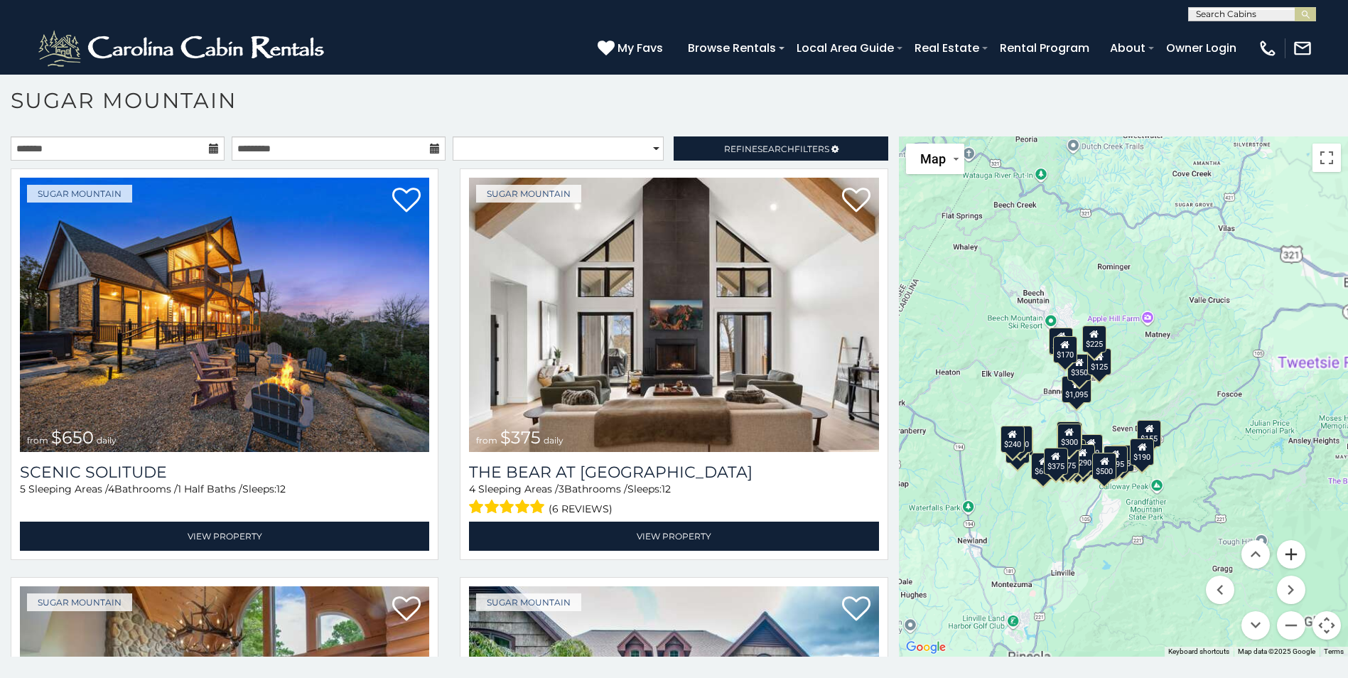
click at [1290, 556] on button "Zoom in" at bounding box center [1291, 554] width 28 height 28
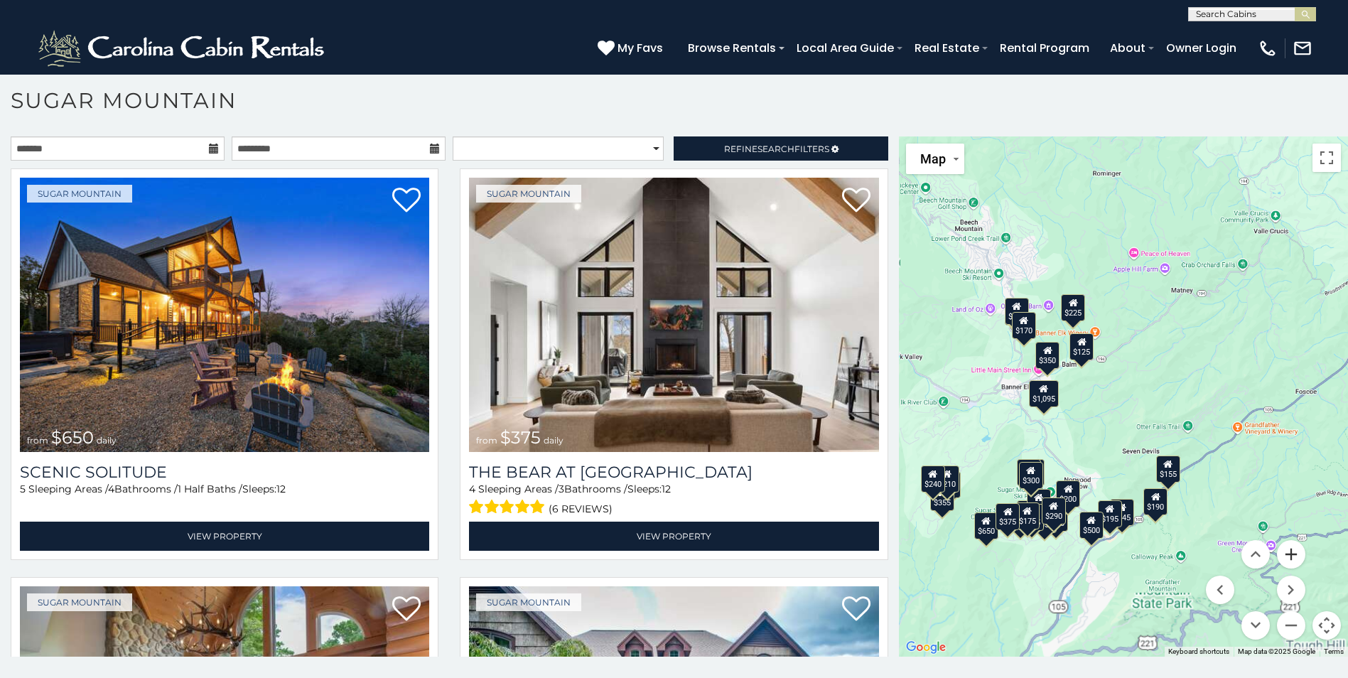
click at [1290, 556] on button "Zoom in" at bounding box center [1291, 554] width 28 height 28
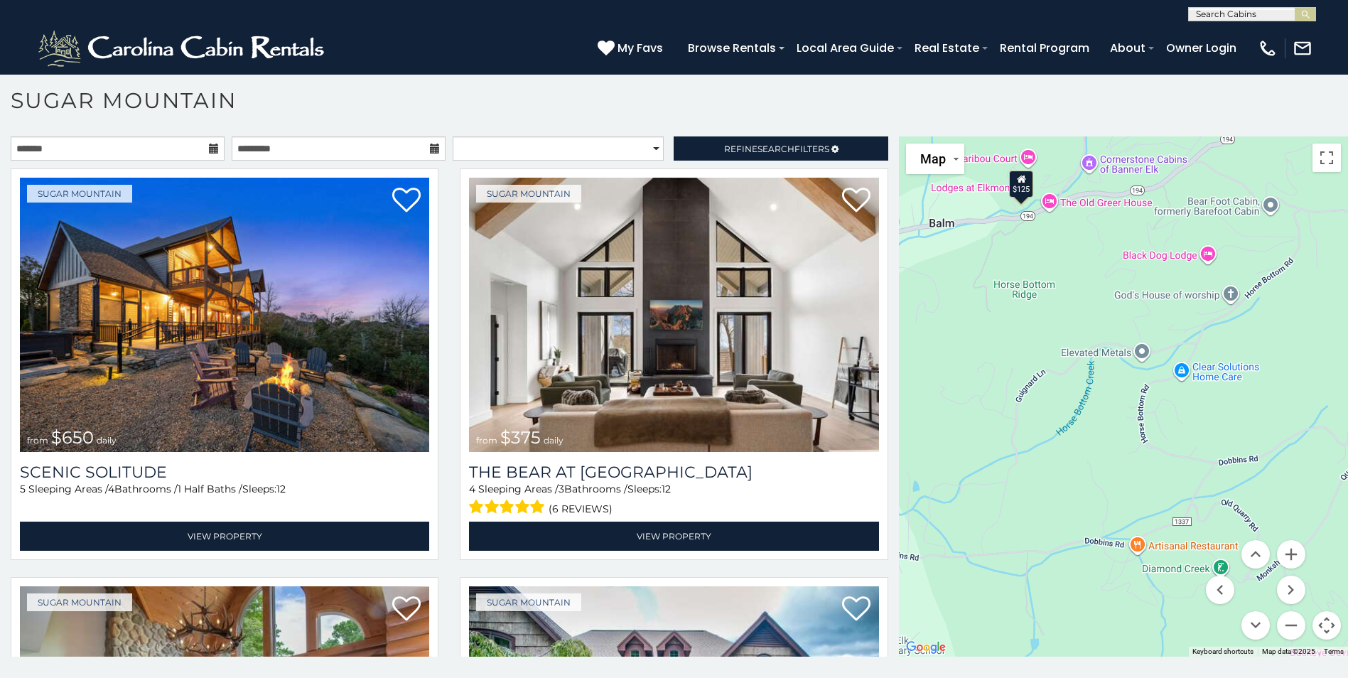
drag, startPoint x: 1056, startPoint y: 441, endPoint x: 1223, endPoint y: 478, distance: 171.0
click at [1224, 480] on div "$650 $375 $350 $350 $200 $375 $195 $265 $190 $175 $155 $290 $175 $345 $1,095 $1…" at bounding box center [1123, 396] width 449 height 520
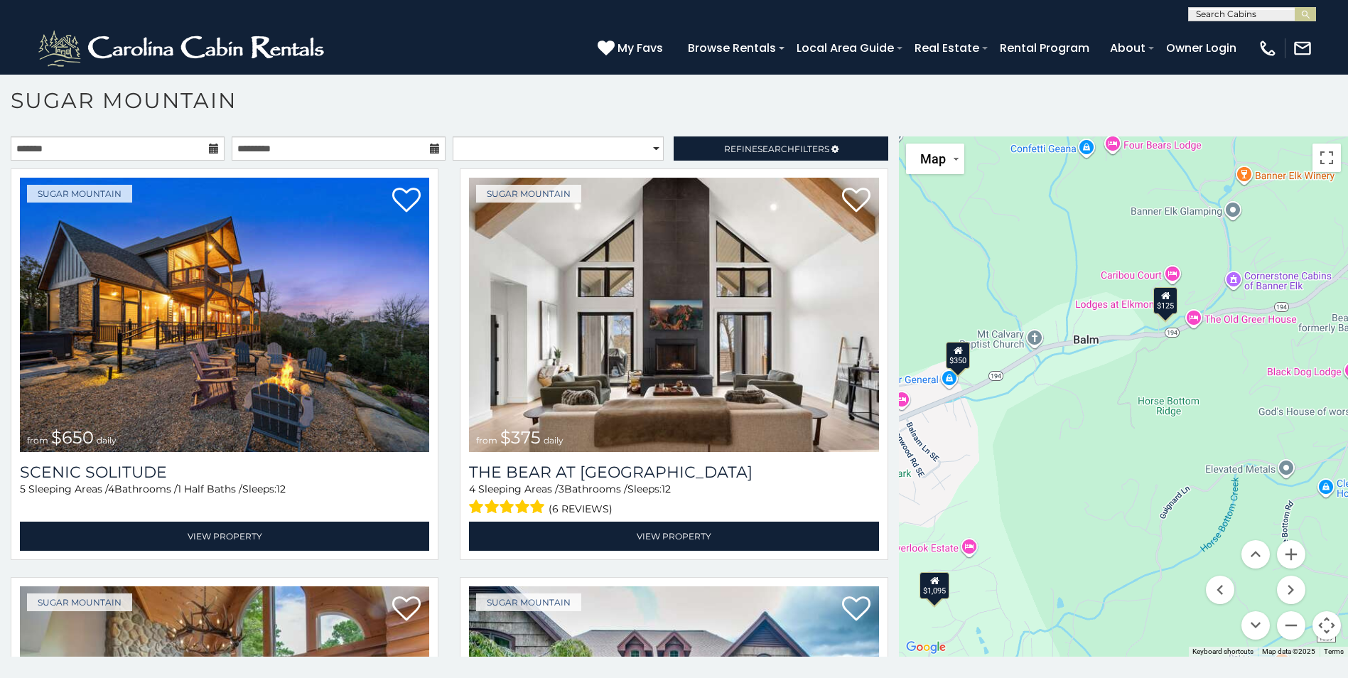
drag, startPoint x: 1027, startPoint y: 363, endPoint x: 1175, endPoint y: 454, distance: 174.2
click at [1173, 454] on div "$650 $375 $350 $350 $200 $375 $195 $265 $190 $175 $155 $290 $175 $345 $1,095 $1…" at bounding box center [1123, 396] width 449 height 520
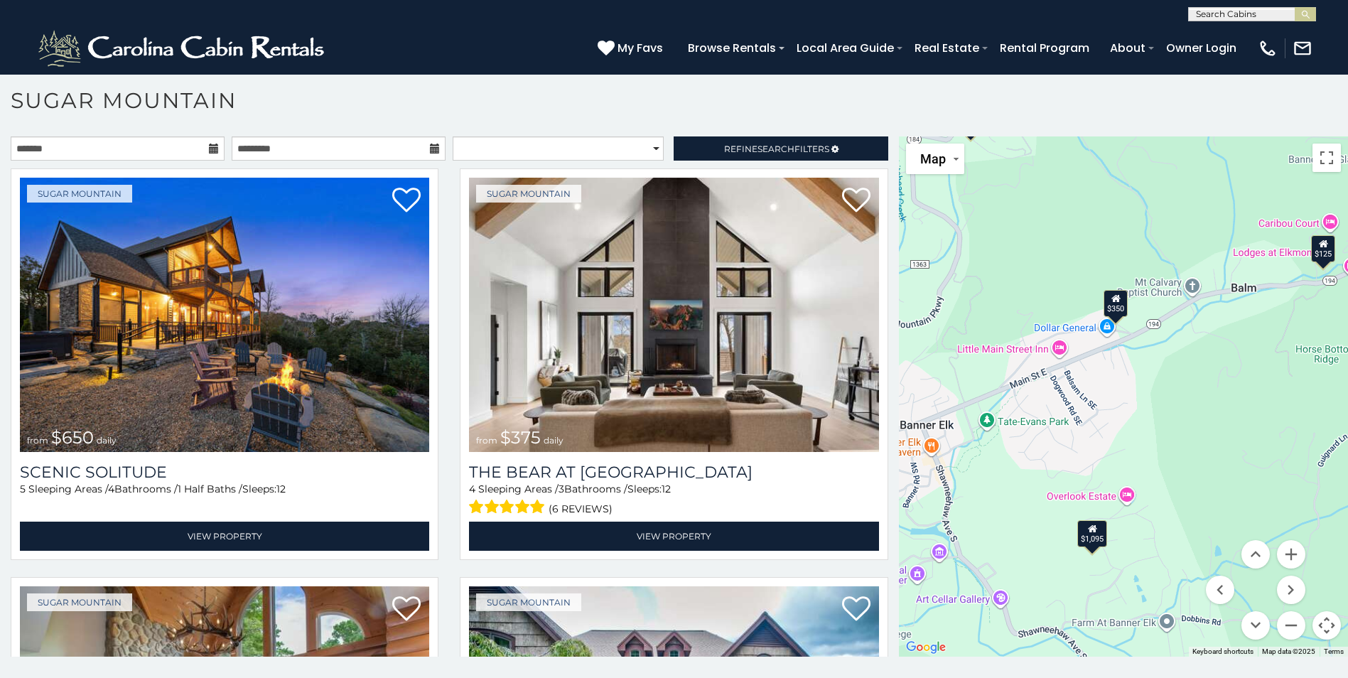
drag, startPoint x: 1073, startPoint y: 475, endPoint x: 1195, endPoint y: 401, distance: 142.2
click at [1188, 409] on div "$650 $375 $350 $350 $200 $375 $195 $265 $190 $175 $155 $290 $175 $345 $1,095 $1…" at bounding box center [1123, 396] width 449 height 520
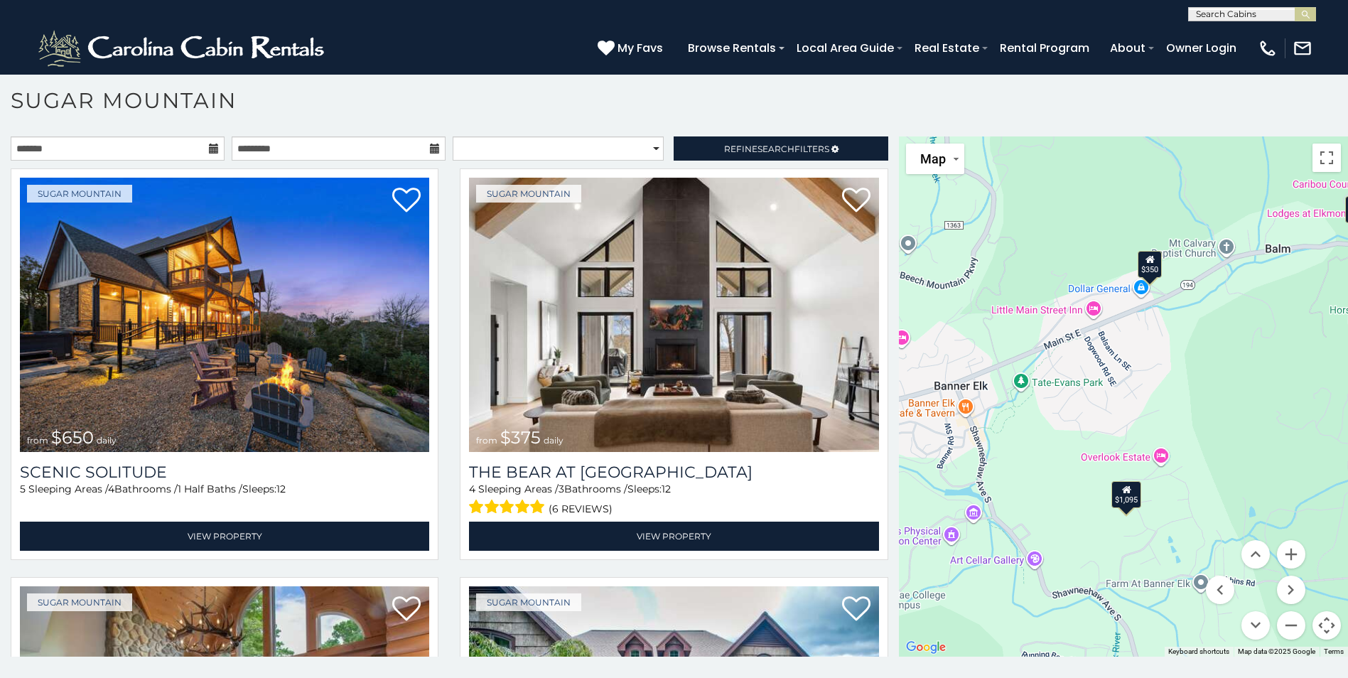
drag, startPoint x: 1037, startPoint y: 455, endPoint x: 1153, endPoint y: 422, distance: 121.0
click at [1136, 426] on div "$650 $375 $350 $350 $200 $375 $195 $265 $190 $175 $155 $290 $175 $345 $1,095 $1…" at bounding box center [1123, 396] width 449 height 520
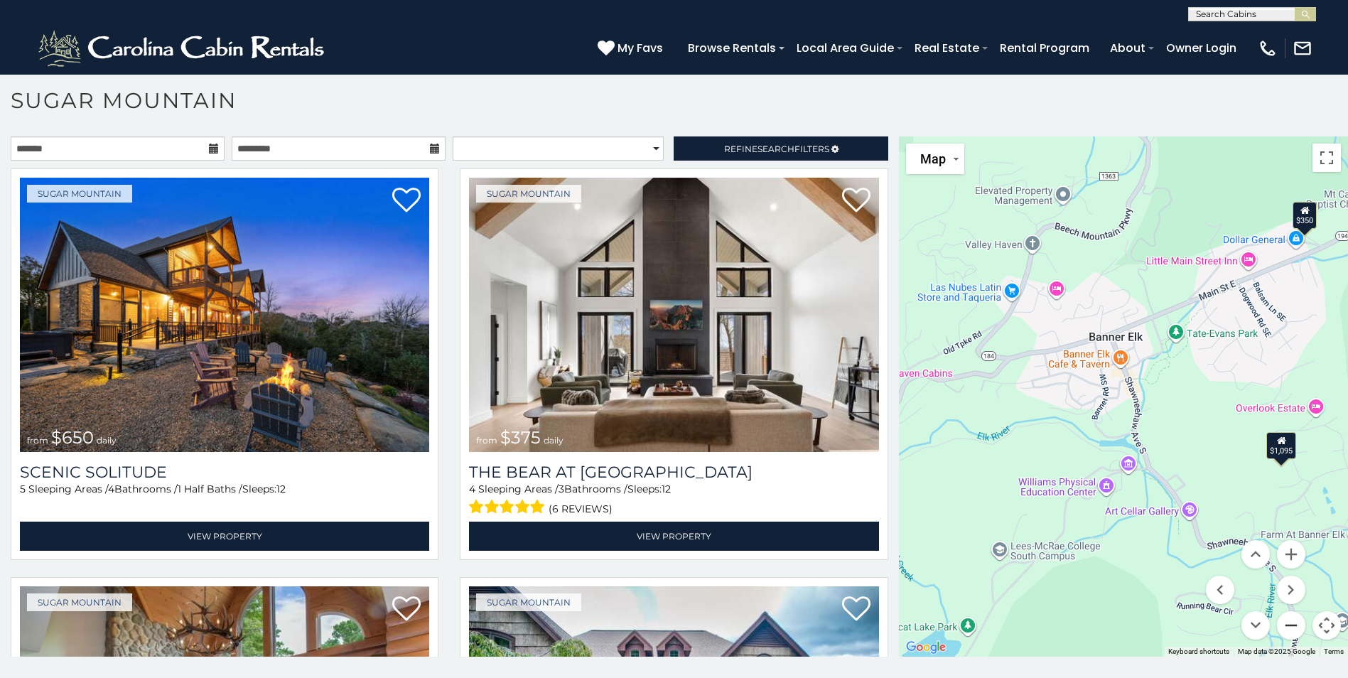
click at [1285, 619] on button "Zoom out" at bounding box center [1291, 625] width 28 height 28
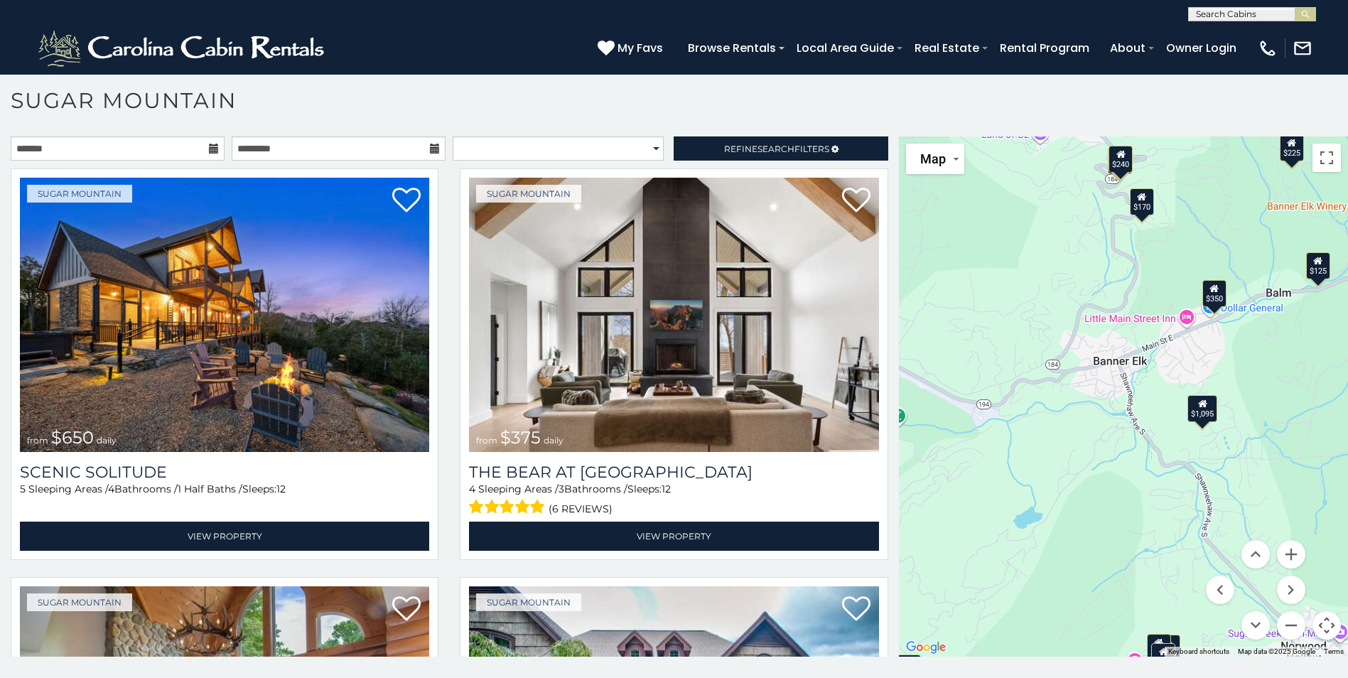
drag, startPoint x: 1140, startPoint y: 530, endPoint x: 1101, endPoint y: 361, distance: 173.6
click at [1099, 365] on div "$650 $375 $350 $350 $200 $375 $195 $265 $190 $175 $155 $290 $175 $345 $1,095 $1…" at bounding box center [1123, 396] width 449 height 520
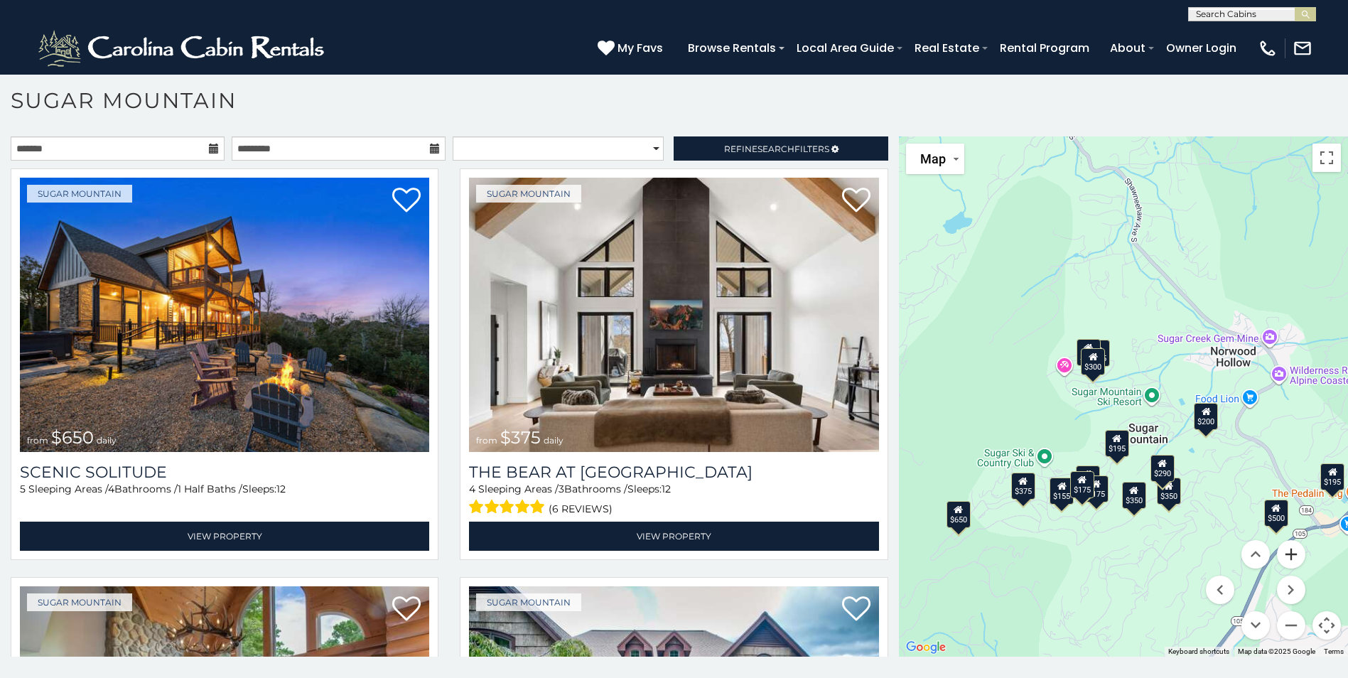
click at [1285, 561] on button "Zoom in" at bounding box center [1291, 554] width 28 height 28
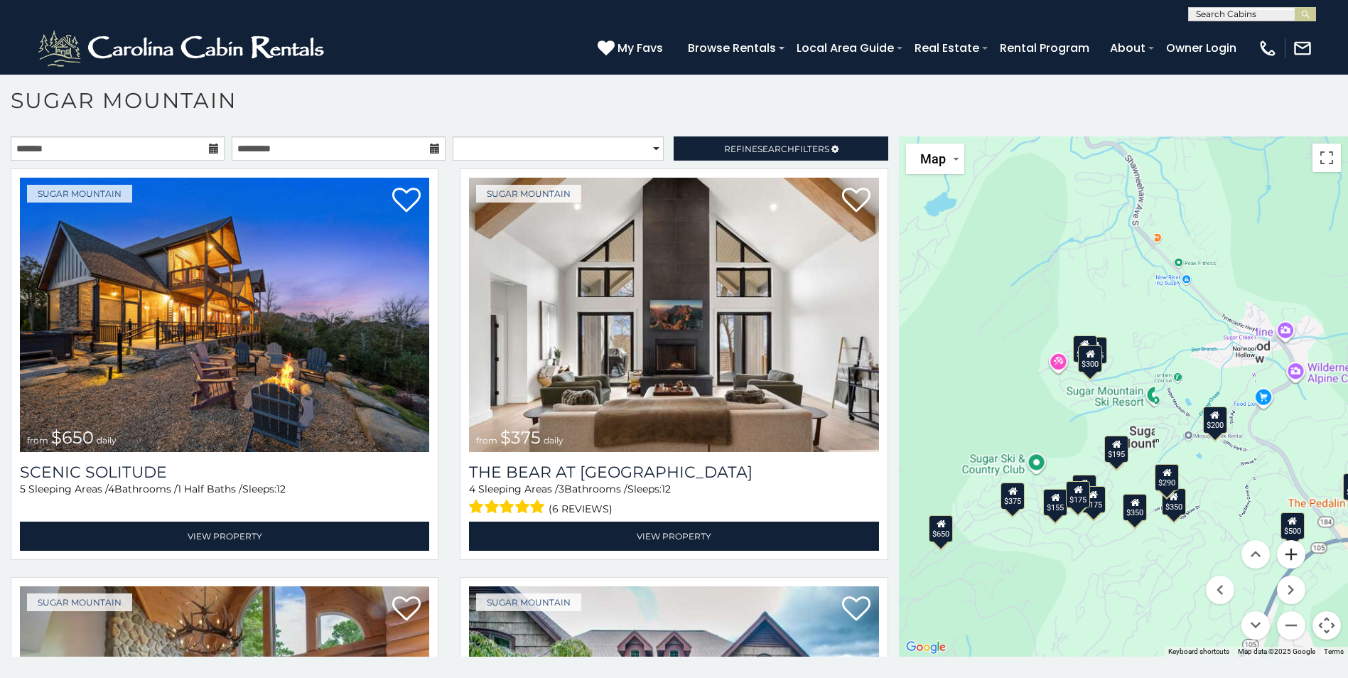
click at [1285, 561] on button "Zoom in" at bounding box center [1291, 554] width 28 height 28
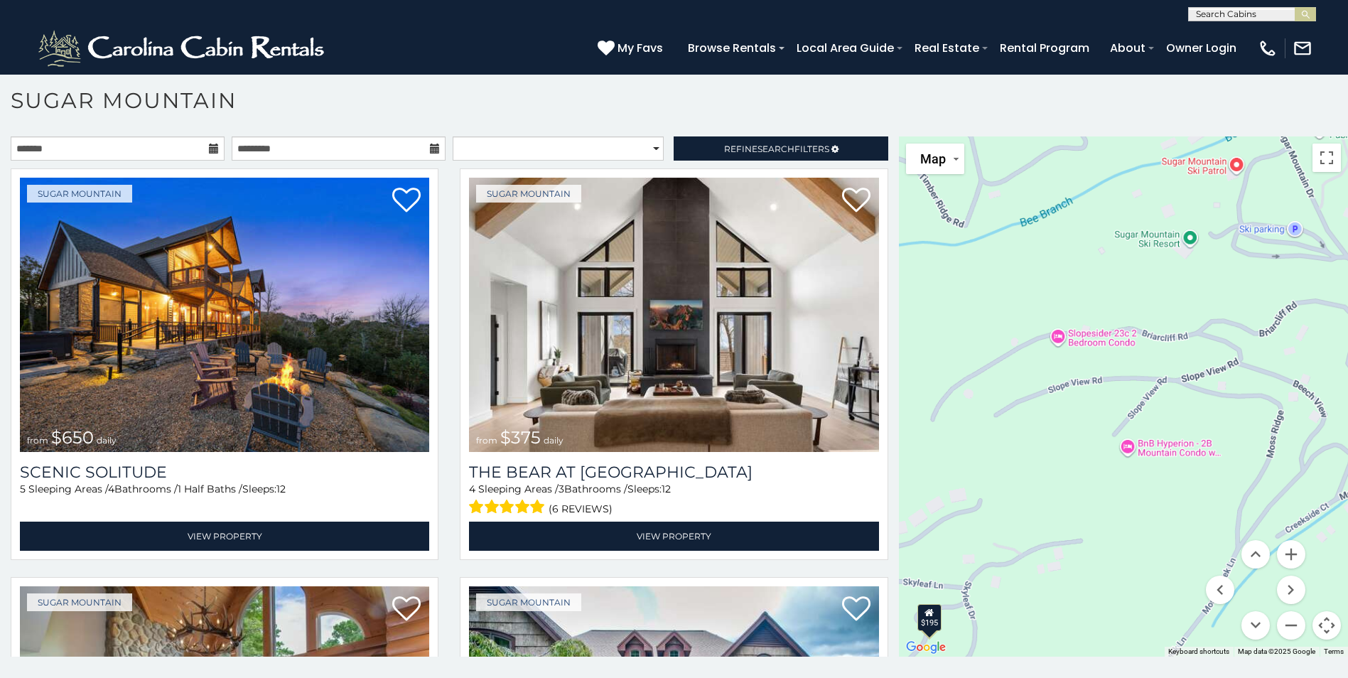
drag, startPoint x: 1215, startPoint y: 519, endPoint x: 1066, endPoint y: 298, distance: 266.7
click at [1067, 301] on div "$650 $375 $350 $350 $200 $375 $195 $265 $190 $175 $155 $290 $175 $345 $1,095 $1…" at bounding box center [1123, 396] width 449 height 520
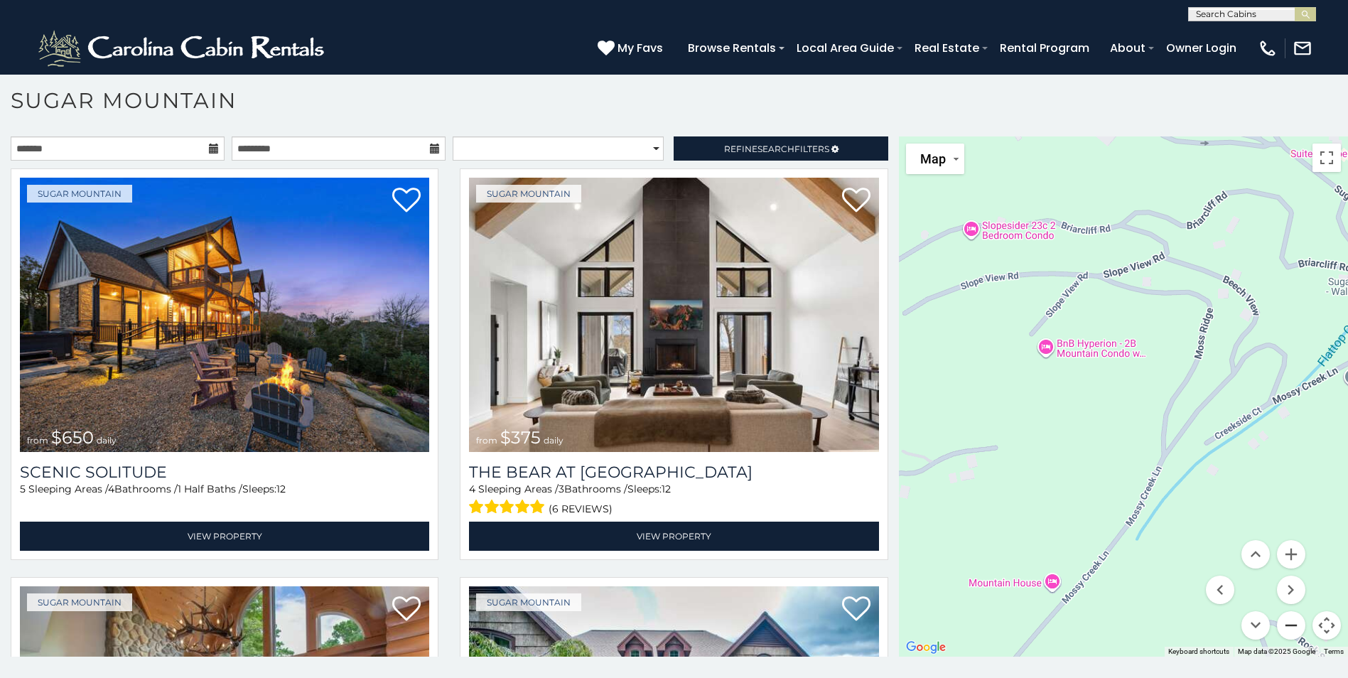
click at [1286, 619] on button "Zoom out" at bounding box center [1291, 625] width 28 height 28
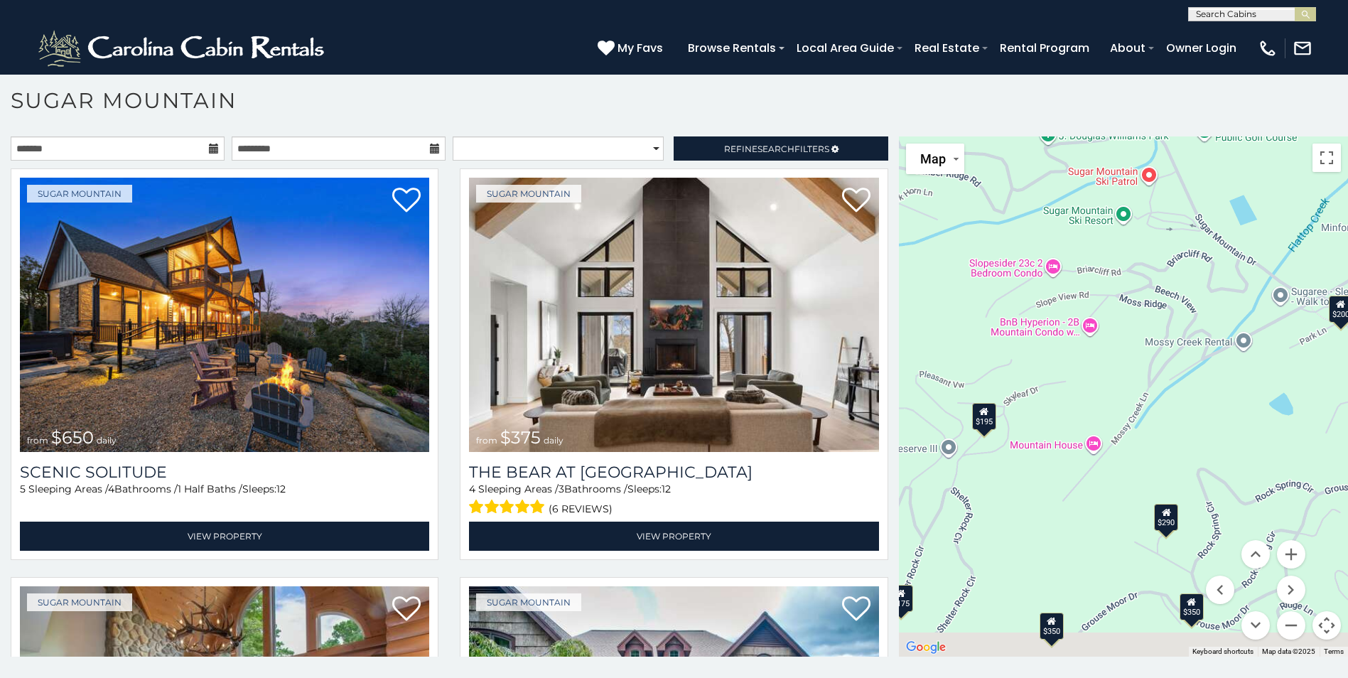
drag, startPoint x: 1192, startPoint y: 517, endPoint x: 1261, endPoint y: 363, distance: 168.3
click at [1256, 374] on div "$650 $375 $350 $350 $200 $375 $195 $265 $190 $175 $155 $290 $175 $345 $1,095 $1…" at bounding box center [1123, 396] width 449 height 520
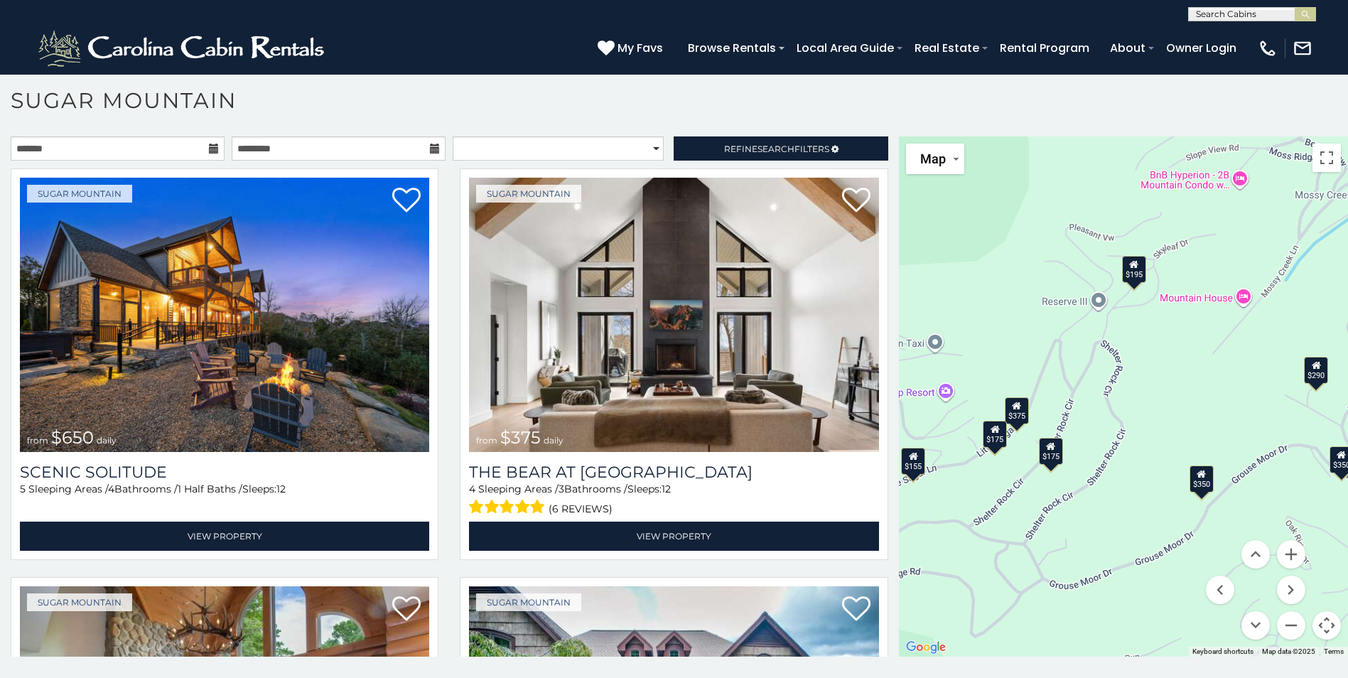
drag, startPoint x: 1139, startPoint y: 370, endPoint x: 1218, endPoint y: 375, distance: 79.1
click at [1218, 375] on div "$650 $375 $350 $350 $200 $375 $195 $265 $190 $175 $155 $290 $175 $345 $1,095 $1…" at bounding box center [1123, 396] width 449 height 520
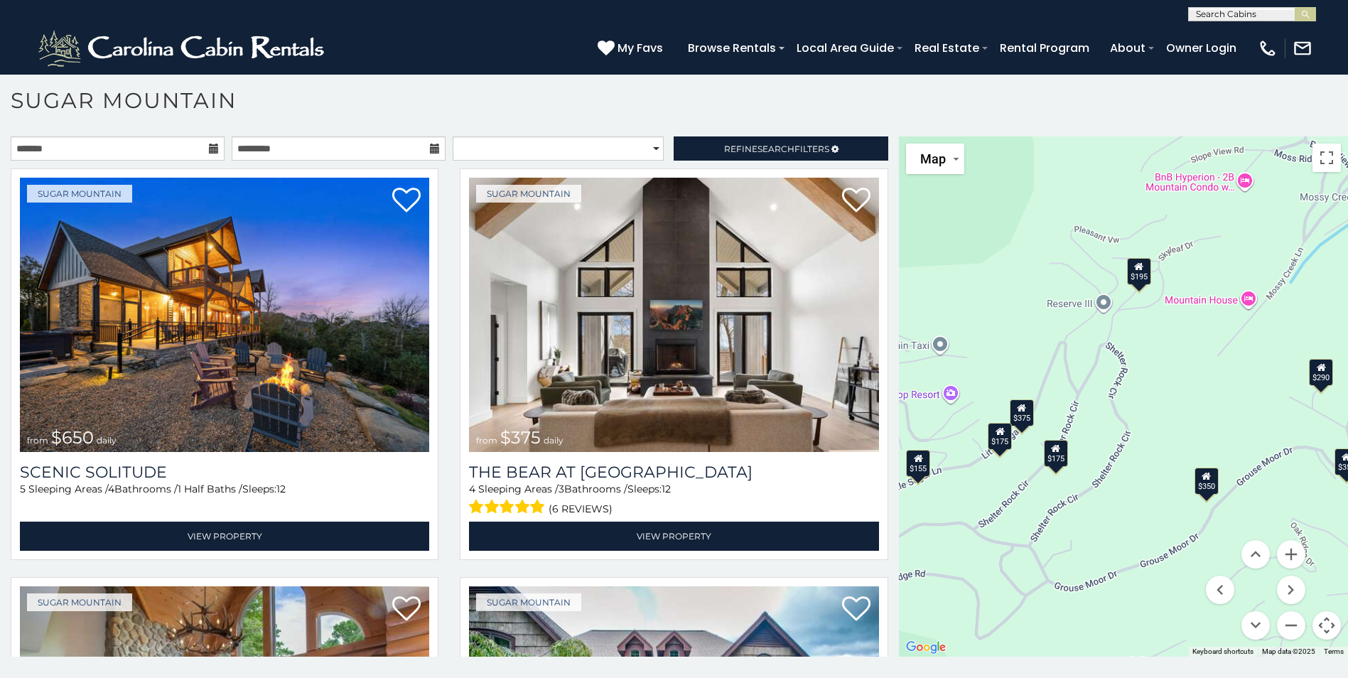
click at [1165, 370] on div "$650 $375 $350 $350 $200 $375 $195 $265 $190 $175 $155 $290 $175 $345 $1,095 $1…" at bounding box center [1123, 396] width 449 height 520
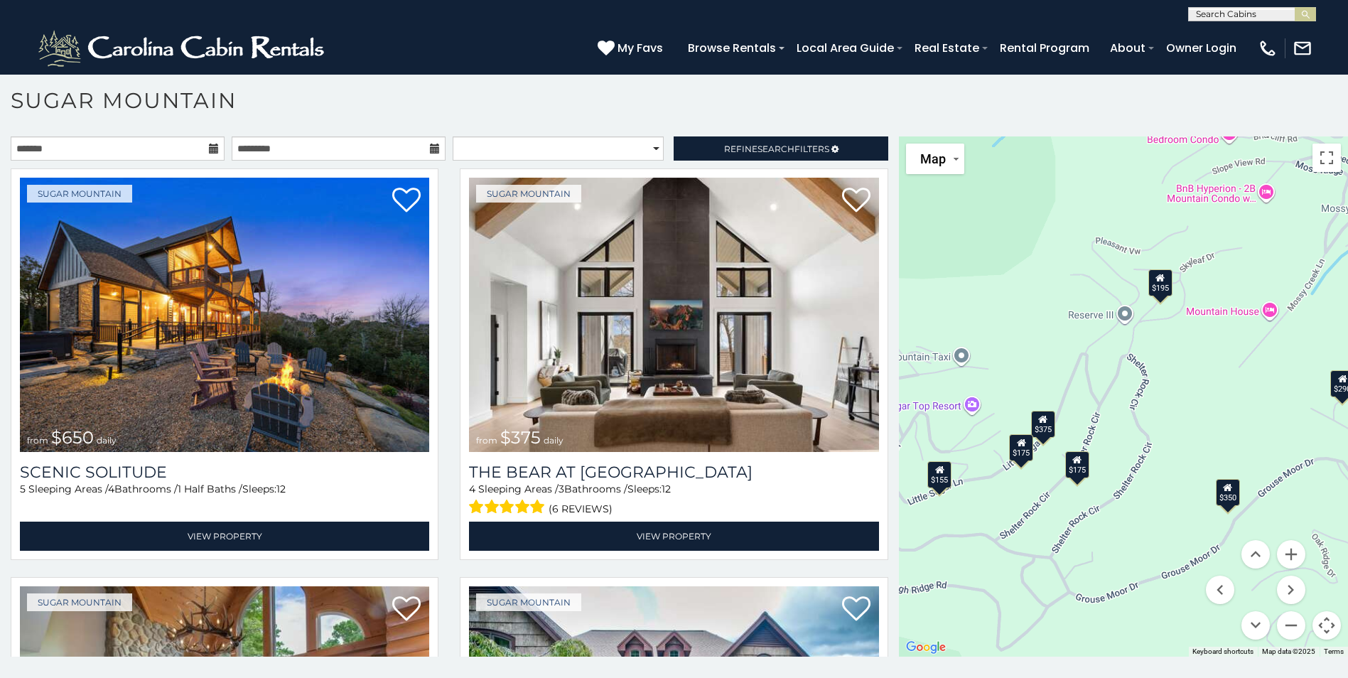
drag, startPoint x: 1177, startPoint y: 374, endPoint x: 1260, endPoint y: 419, distance: 93.5
click at [1260, 419] on div "$650 $375 $350 $350 $200 $375 $195 $265 $190 $175 $155 $290 $175 $345 $1,095 $1…" at bounding box center [1123, 396] width 449 height 520
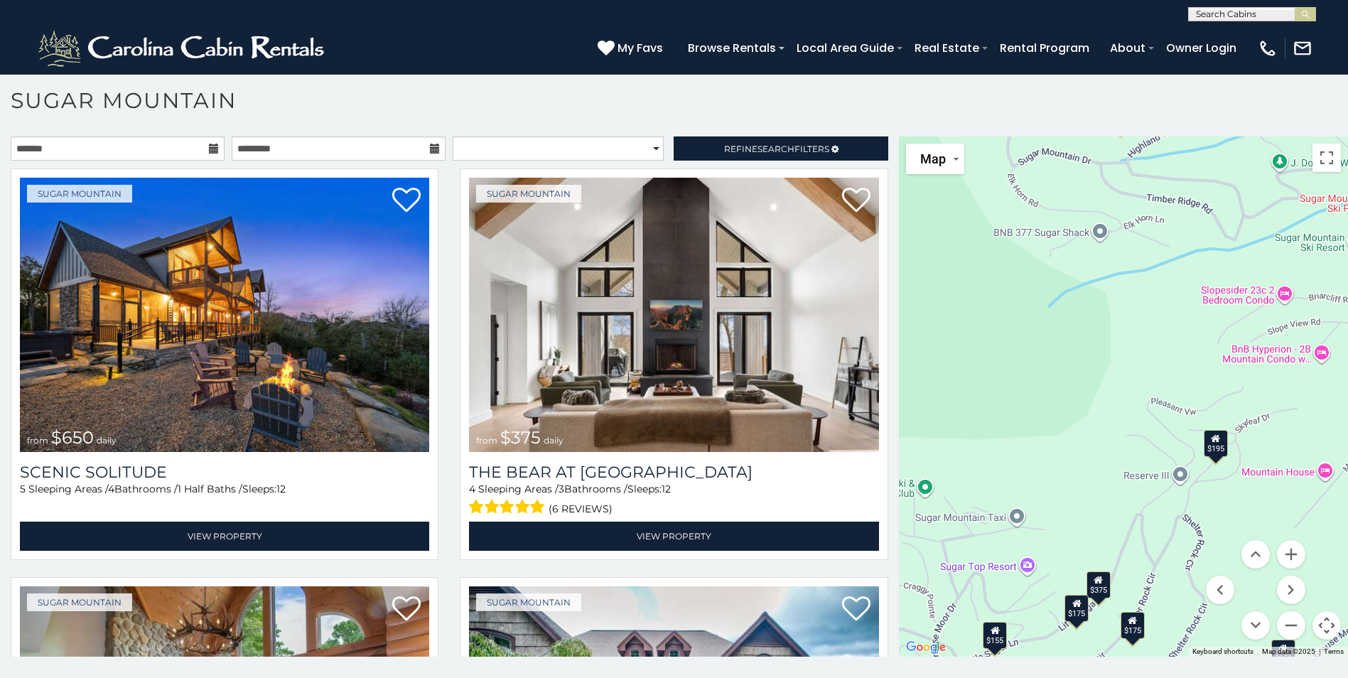
drag, startPoint x: 1182, startPoint y: 314, endPoint x: 1105, endPoint y: 412, distance: 124.5
click at [1106, 412] on div "$650 $375 $350 $350 $200 $375 $195 $265 $190 $175 $155 $290 $175 $345 $1,095 $1…" at bounding box center [1123, 396] width 449 height 520
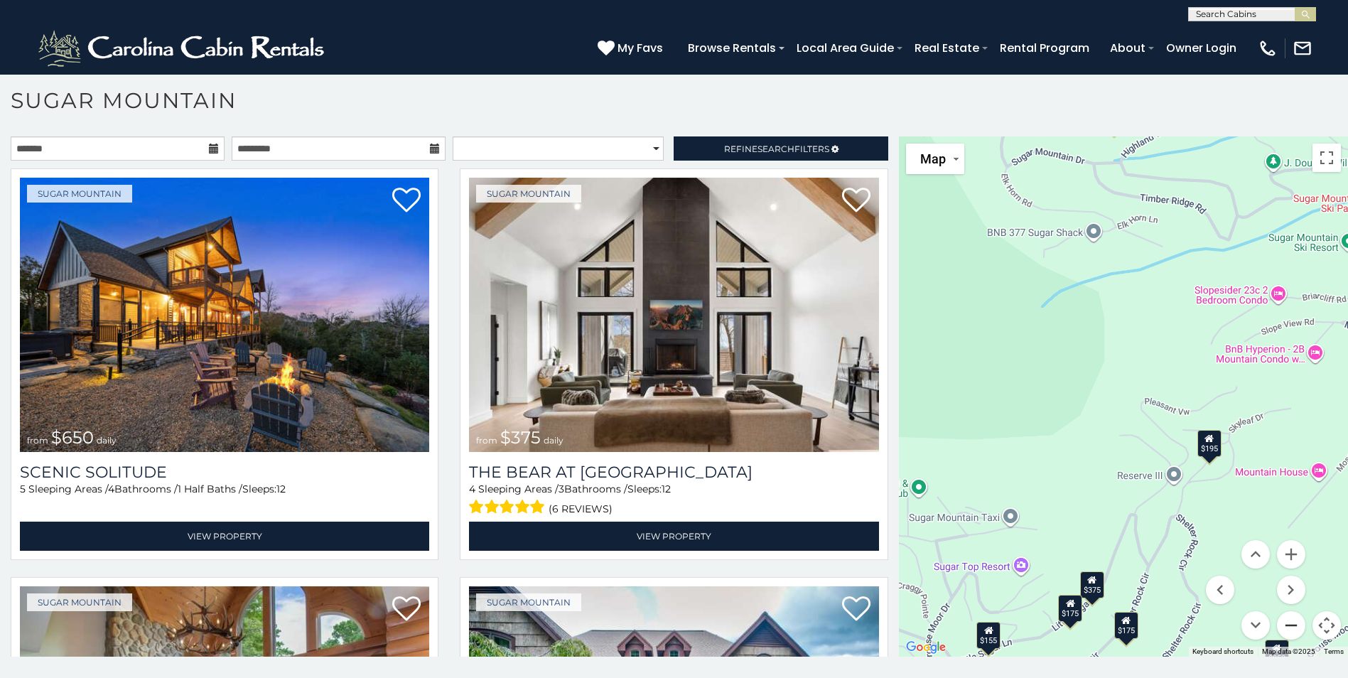
click at [1285, 625] on button "Zoom out" at bounding box center [1291, 625] width 28 height 28
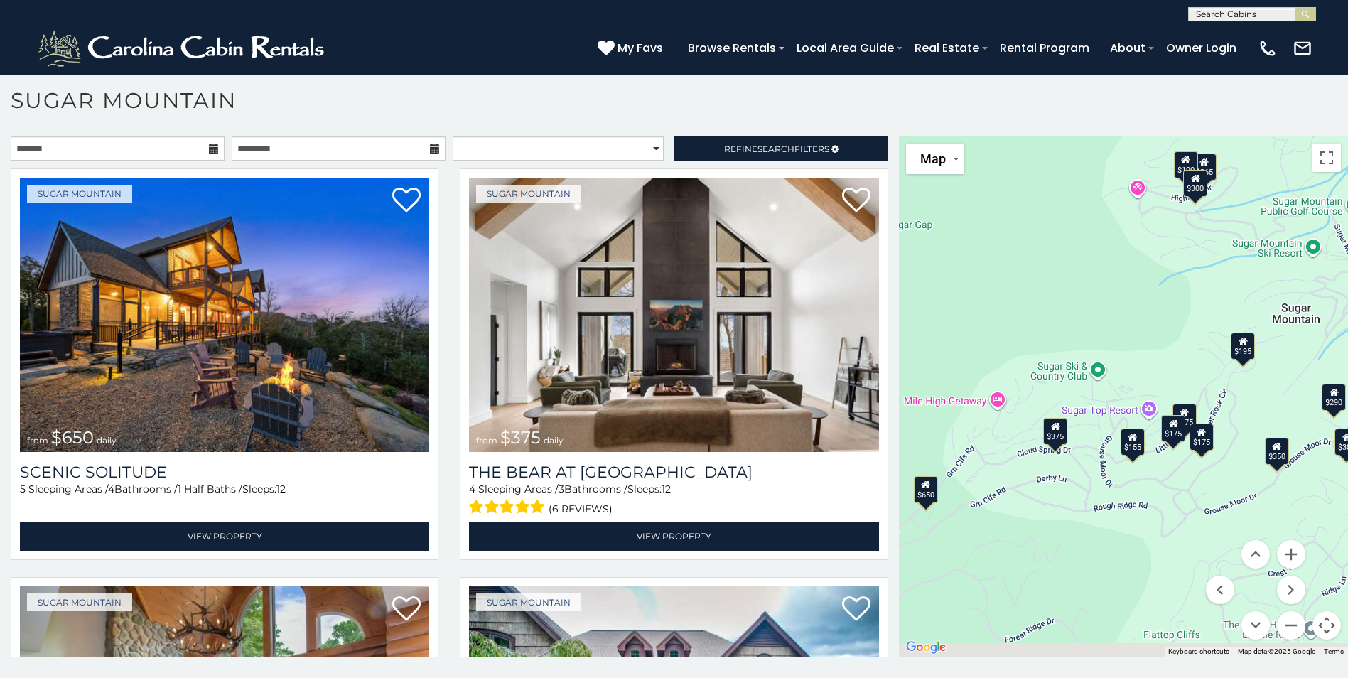
drag, startPoint x: 1074, startPoint y: 420, endPoint x: 1154, endPoint y: 343, distance: 110.6
click at [1154, 345] on div "$650 $375 $350 $350 $200 $375 $195 $265 $190 $175 $155 $290 $175 $345 $1,095 $1…" at bounding box center [1123, 396] width 449 height 520
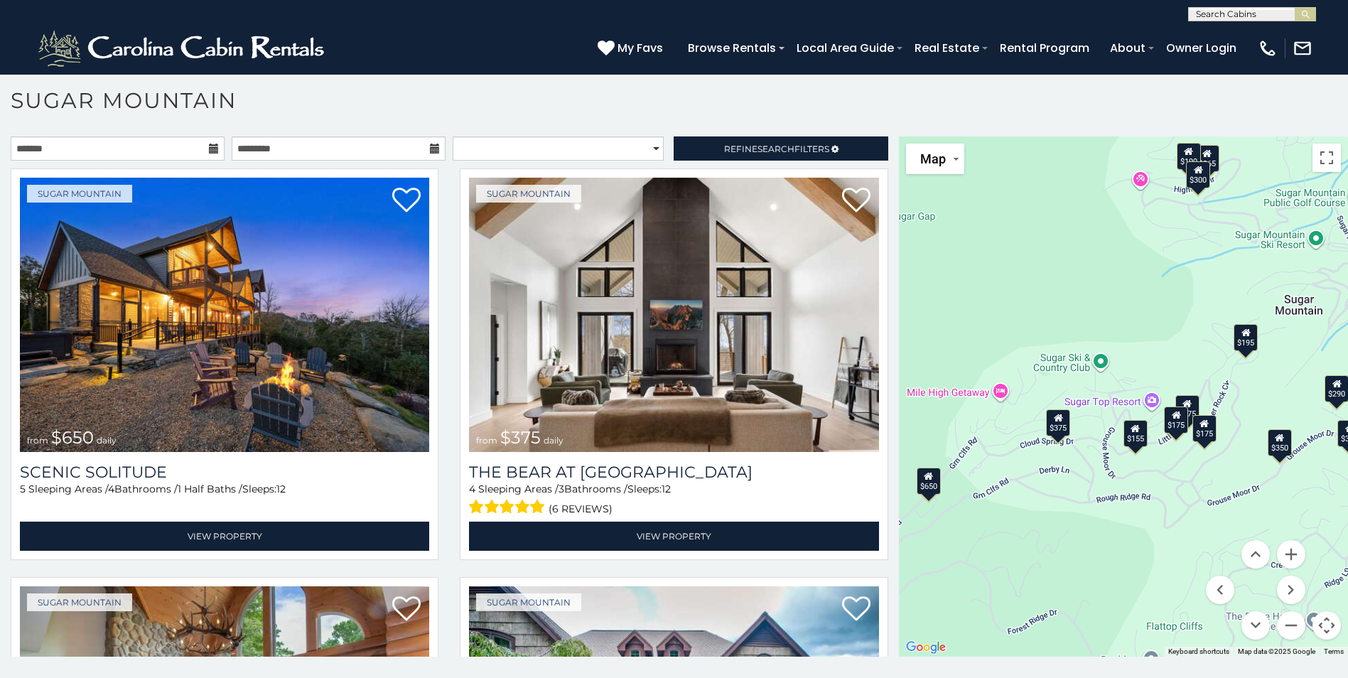
click at [996, 394] on div "$650 $375 $350 $350 $200 $375 $195 $265 $190 $175 $155 $290 $175 $345 $1,095 $1…" at bounding box center [1123, 396] width 449 height 520
click at [1051, 430] on div "$375" at bounding box center [1058, 422] width 24 height 27
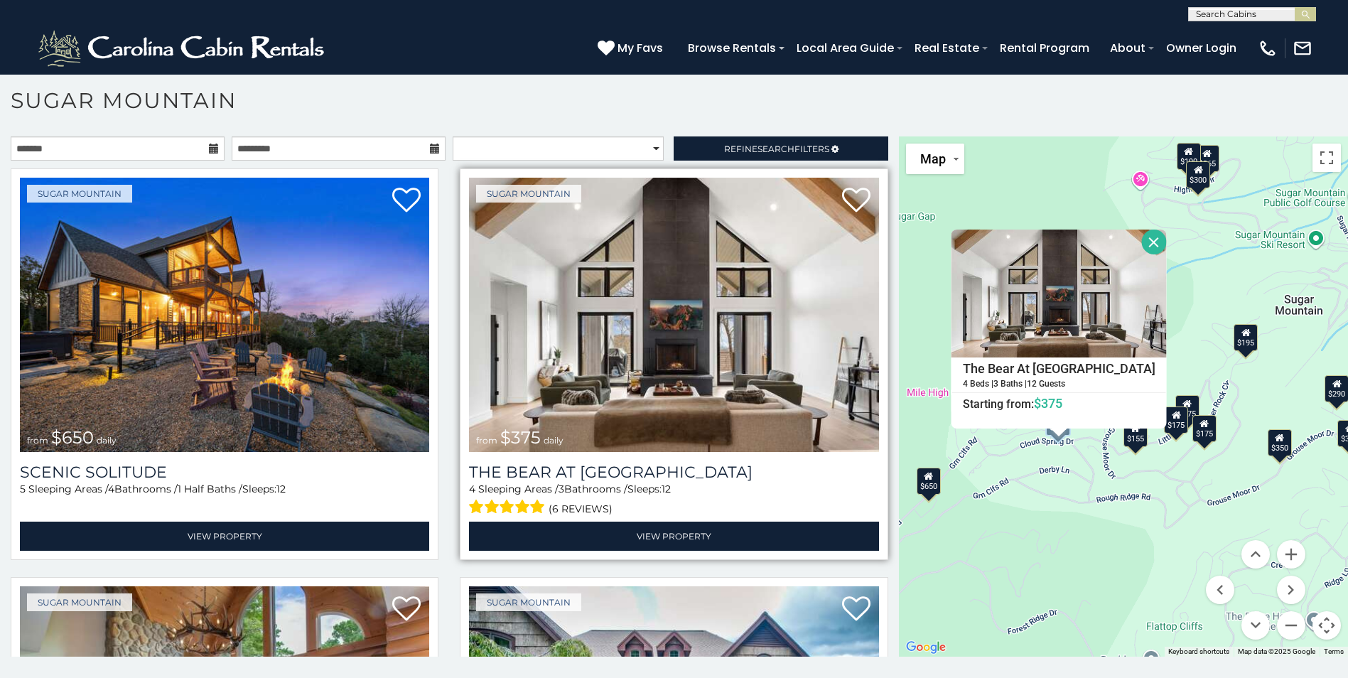
click at [730, 377] on img at bounding box center [673, 315] width 409 height 274
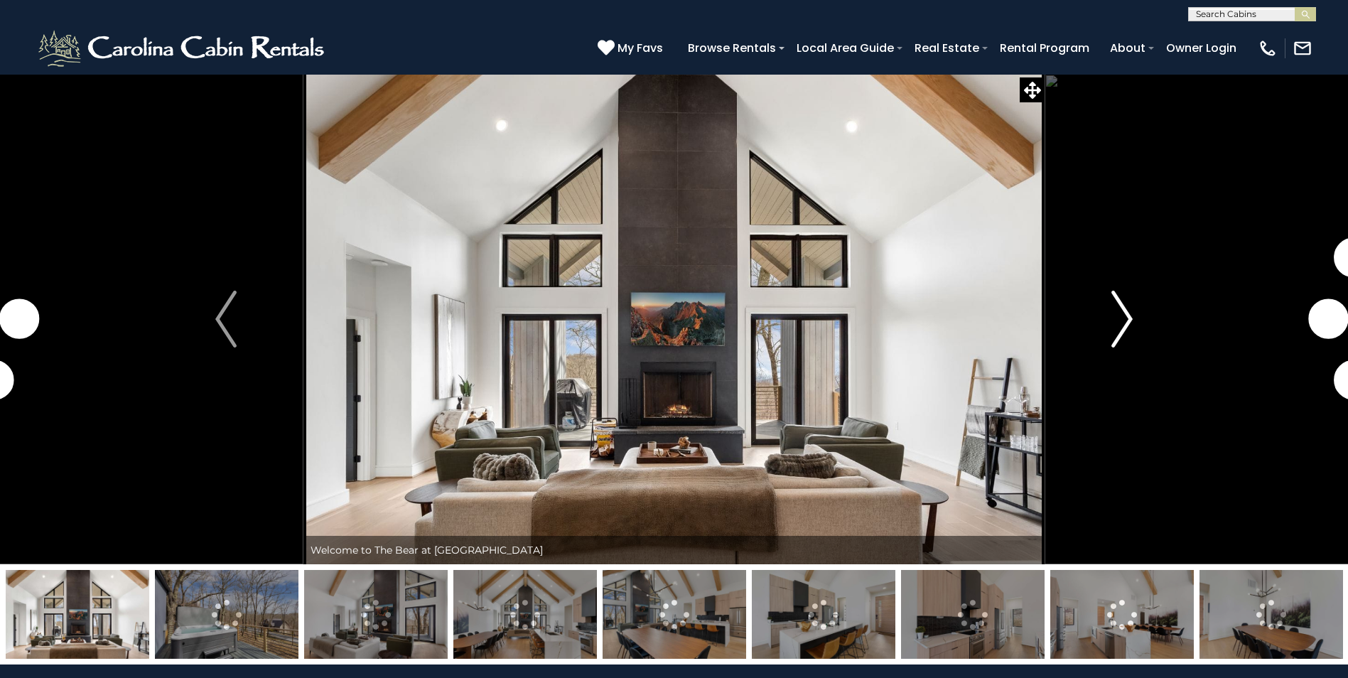
click at [1121, 318] on img "Next" at bounding box center [1121, 319] width 21 height 57
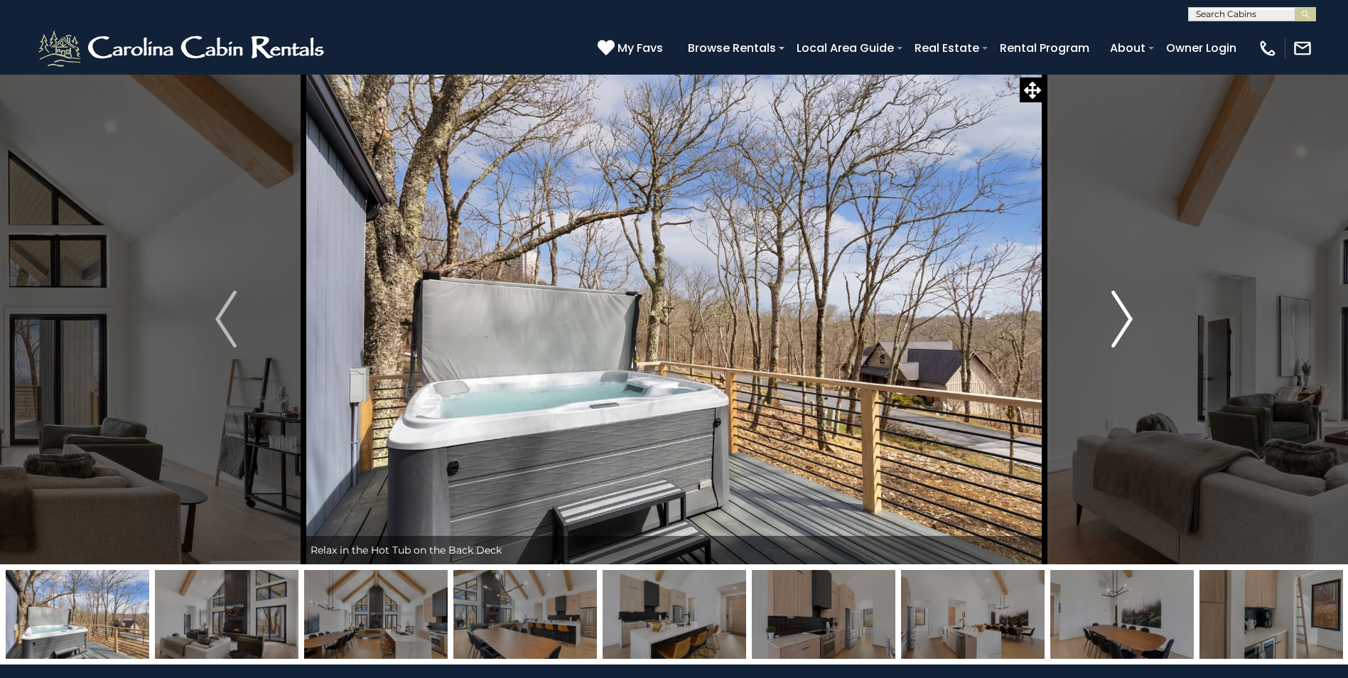
click at [1124, 319] on img "Next" at bounding box center [1121, 319] width 21 height 57
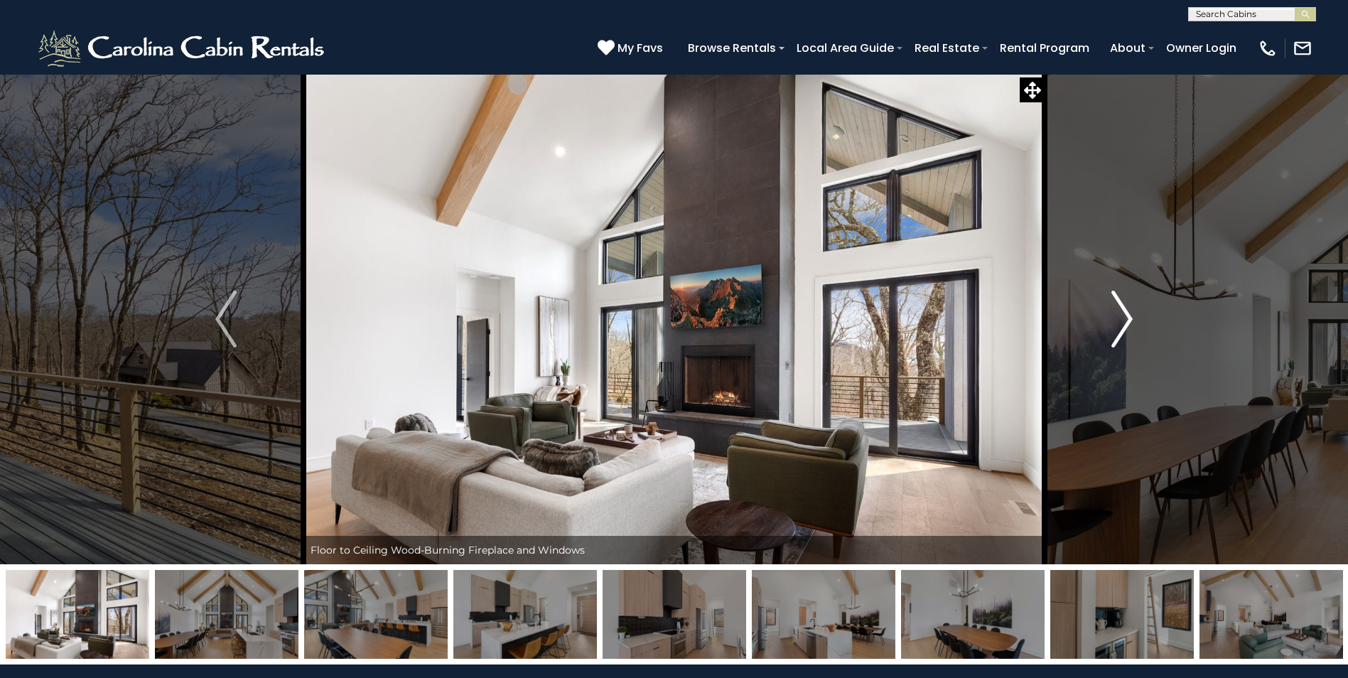
click at [1124, 319] on img "Next" at bounding box center [1121, 319] width 21 height 57
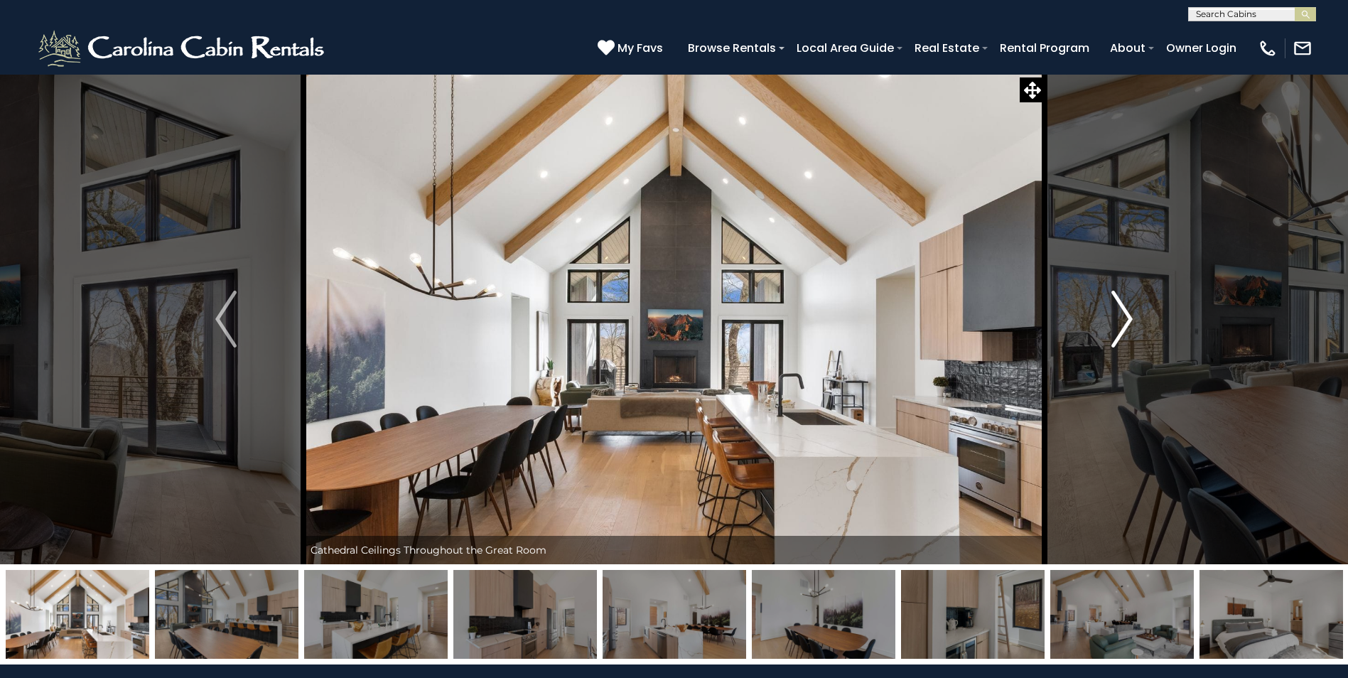
click at [1124, 319] on img "Next" at bounding box center [1121, 319] width 21 height 57
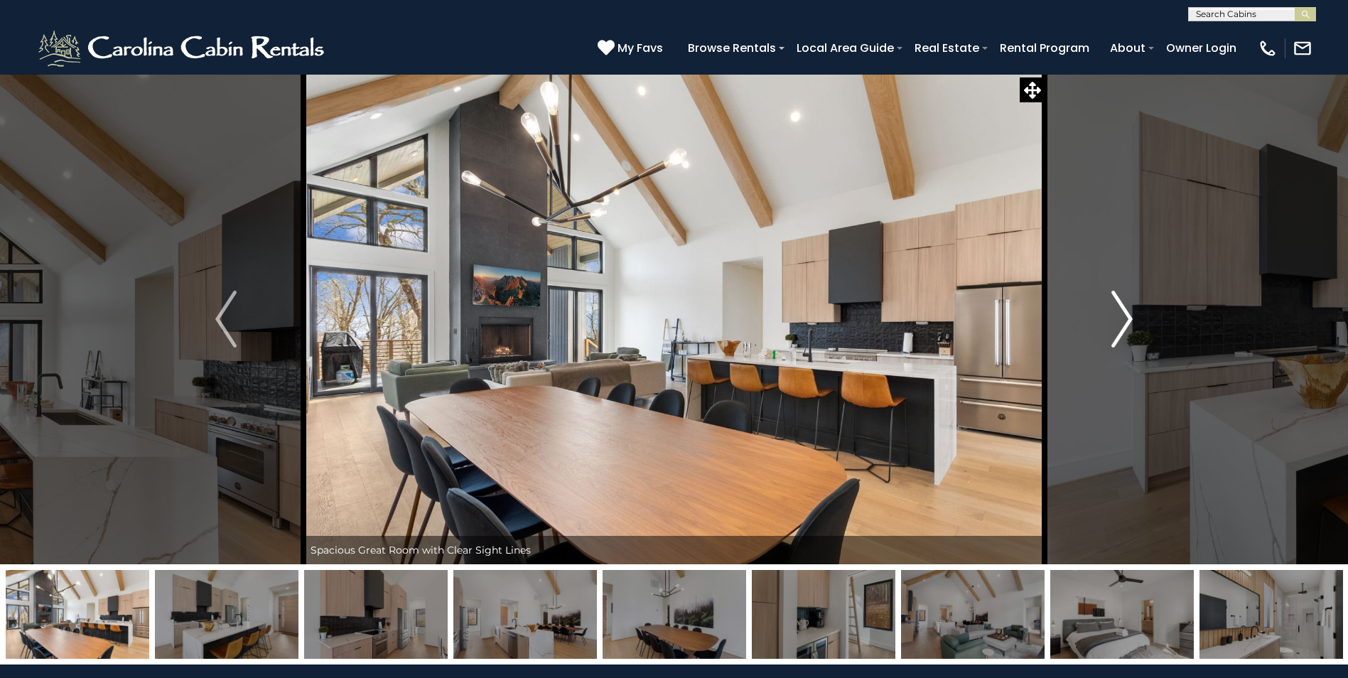
click at [1124, 319] on img "Next" at bounding box center [1121, 319] width 21 height 57
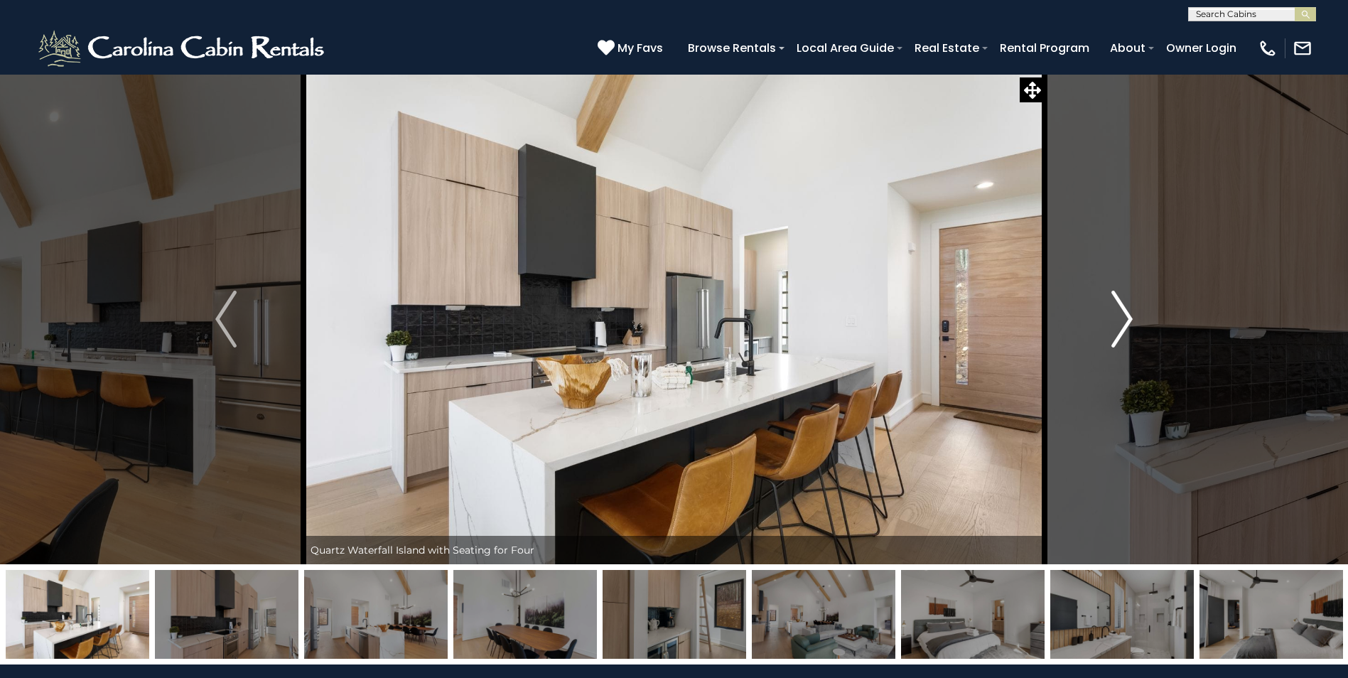
click at [1124, 319] on img "Next" at bounding box center [1121, 319] width 21 height 57
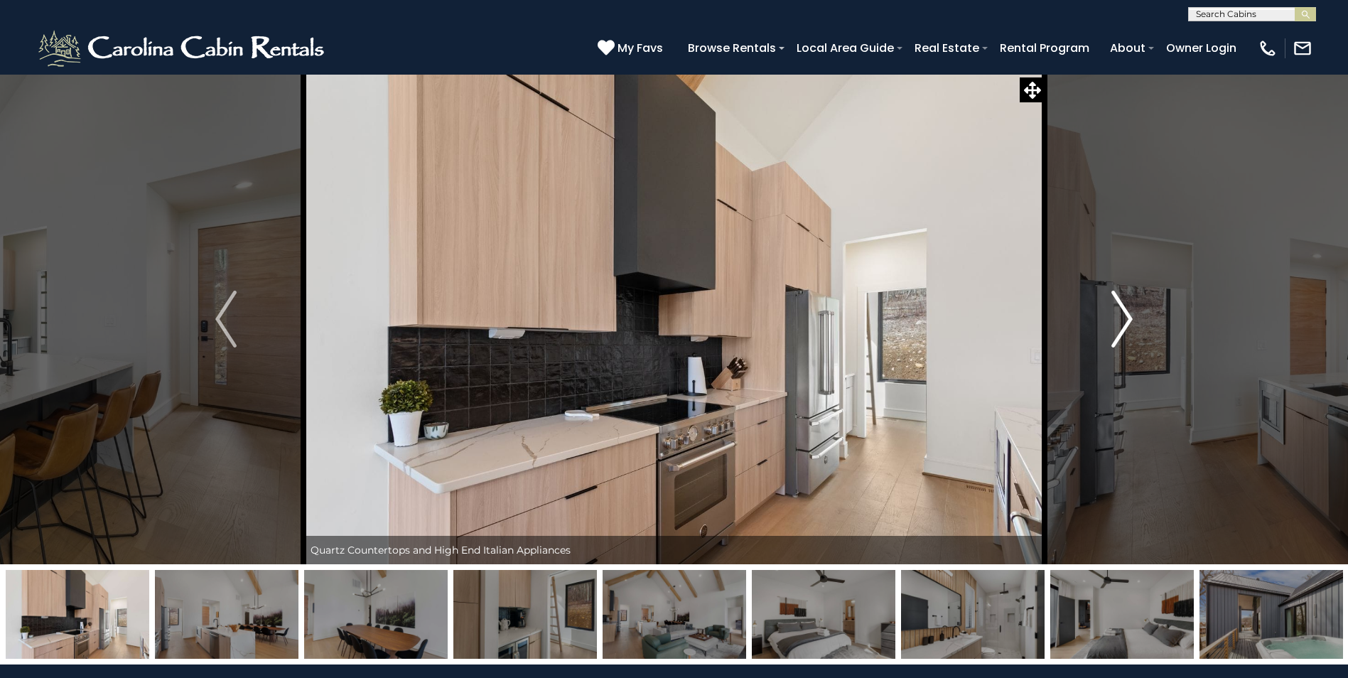
click at [1124, 319] on img "Next" at bounding box center [1121, 319] width 21 height 57
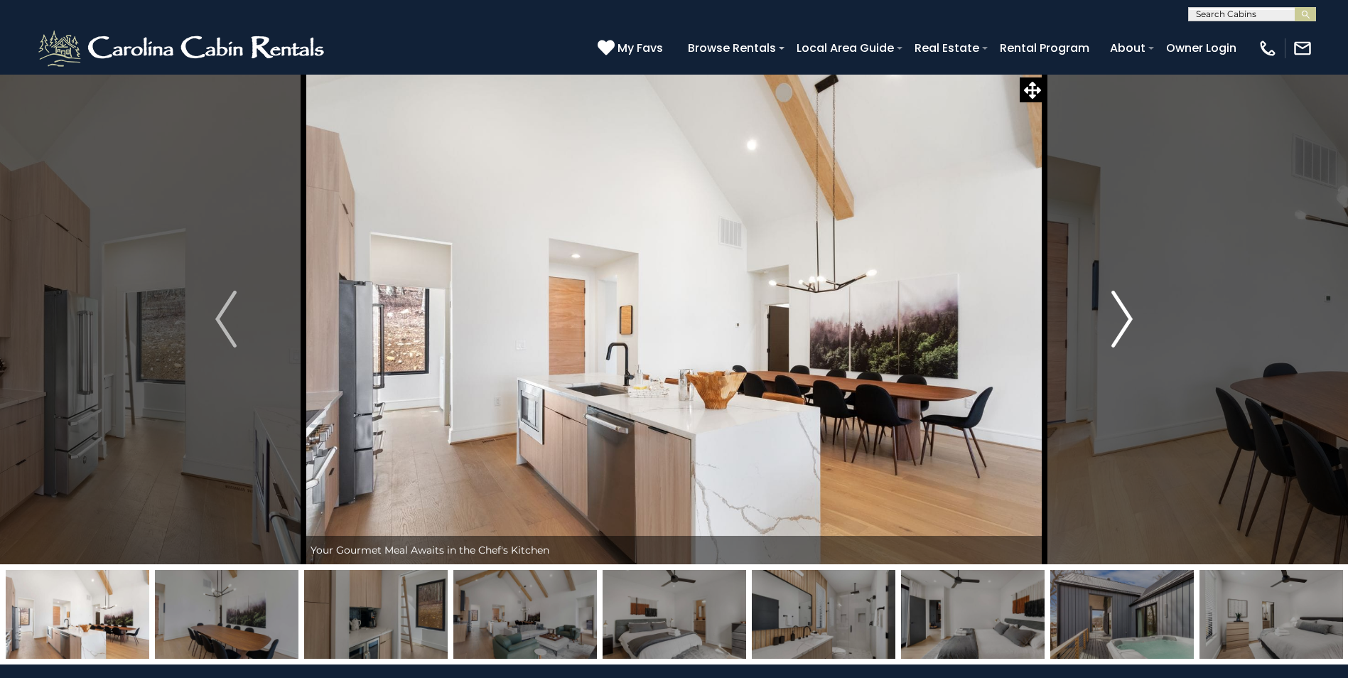
click at [1124, 319] on img "Next" at bounding box center [1121, 319] width 21 height 57
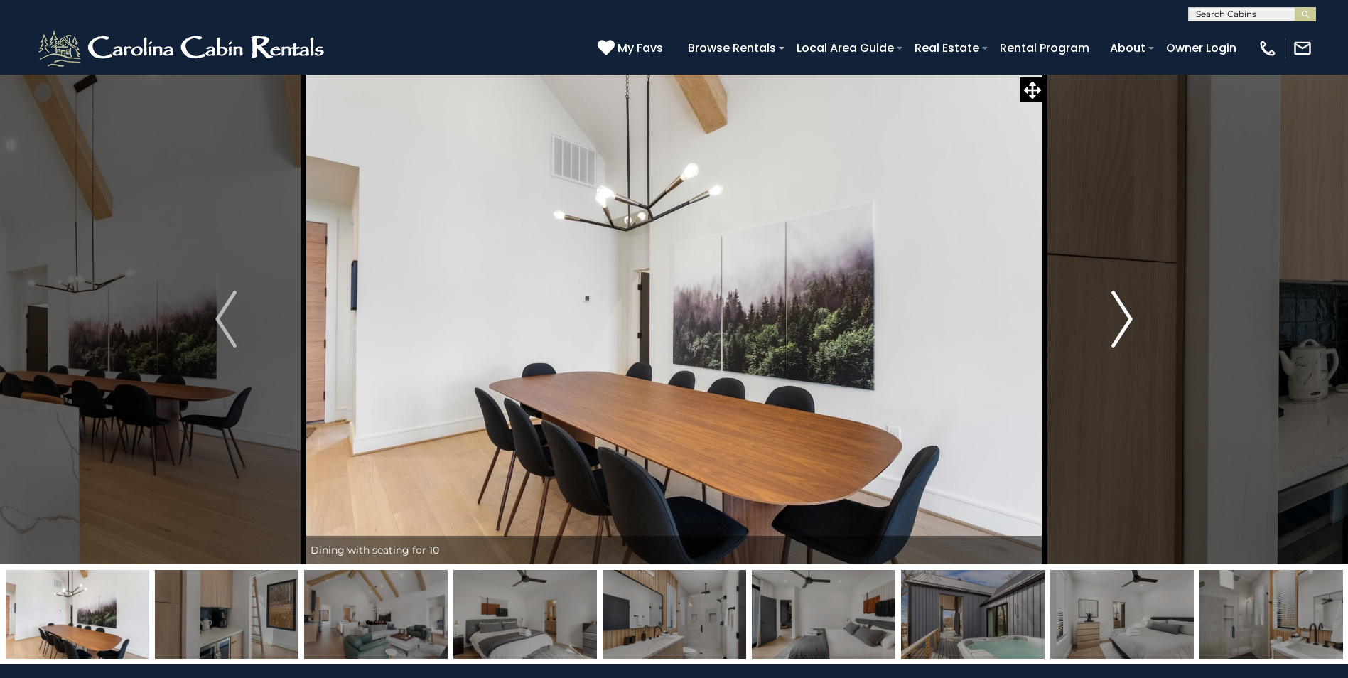
click at [1124, 319] on img "Next" at bounding box center [1121, 319] width 21 height 57
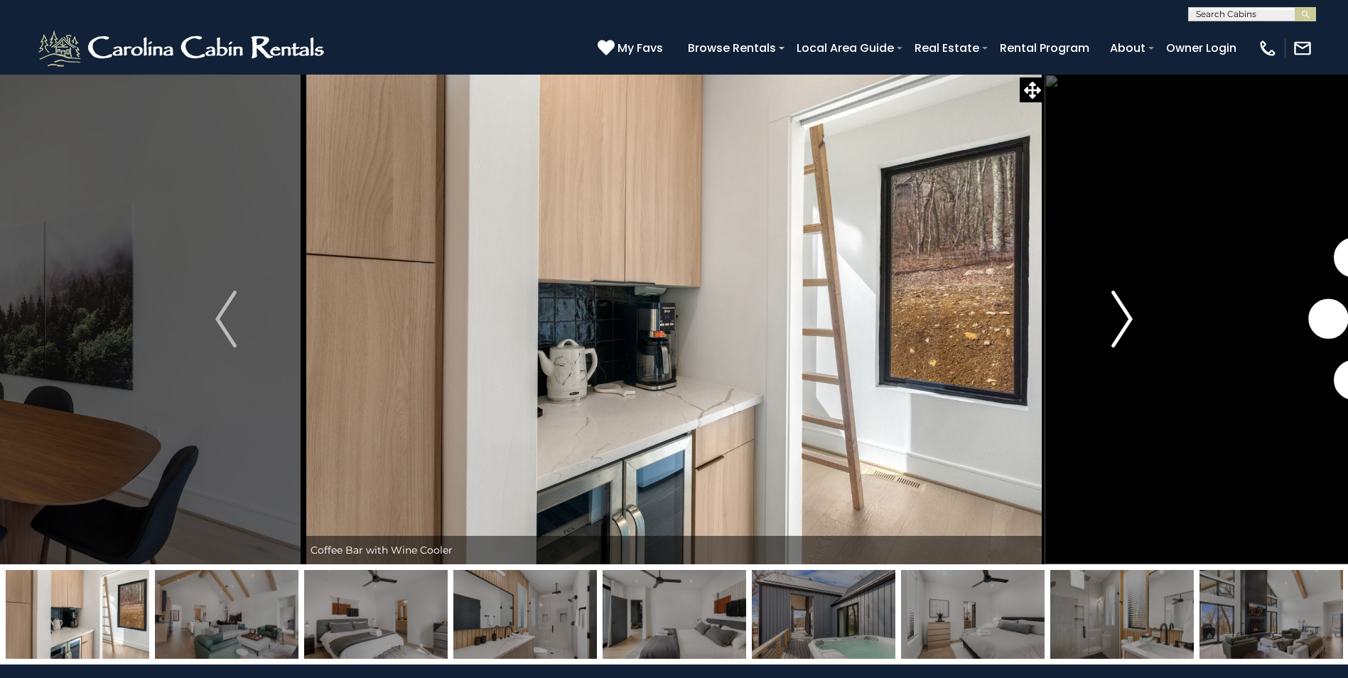
click at [1124, 319] on img "Next" at bounding box center [1121, 319] width 21 height 57
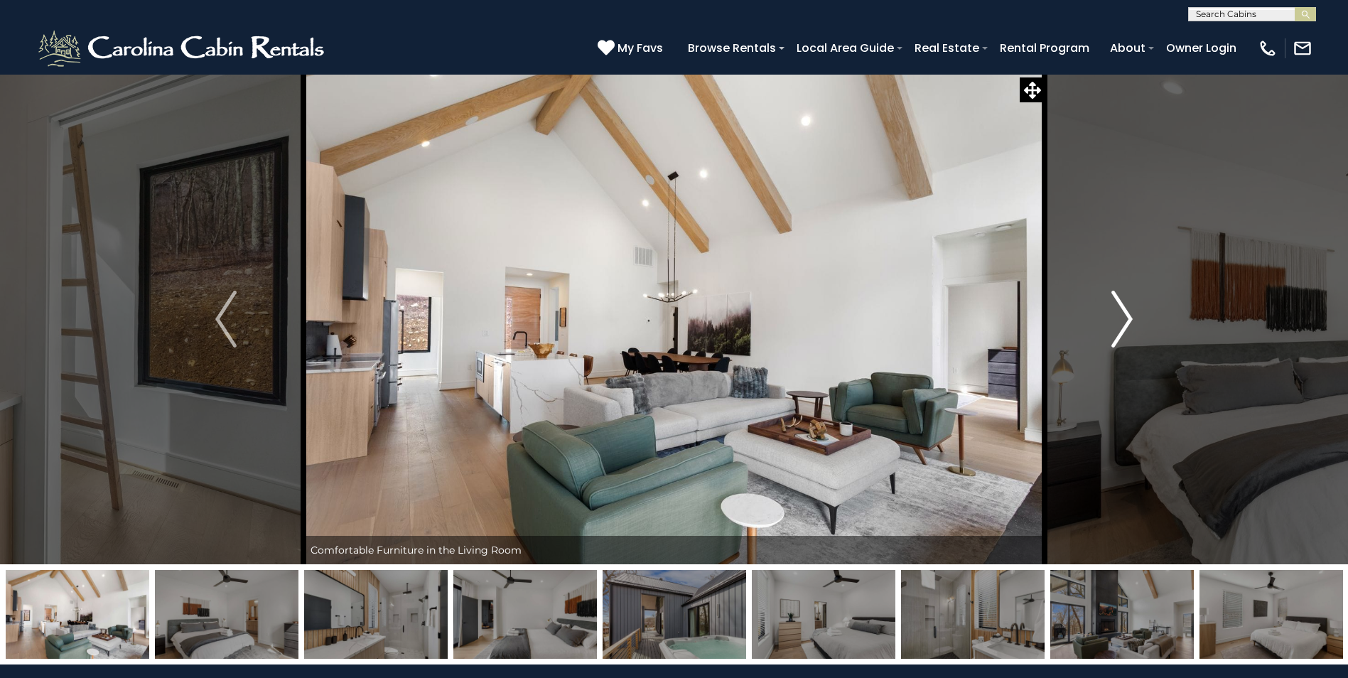
click at [1124, 319] on img "Next" at bounding box center [1121, 319] width 21 height 57
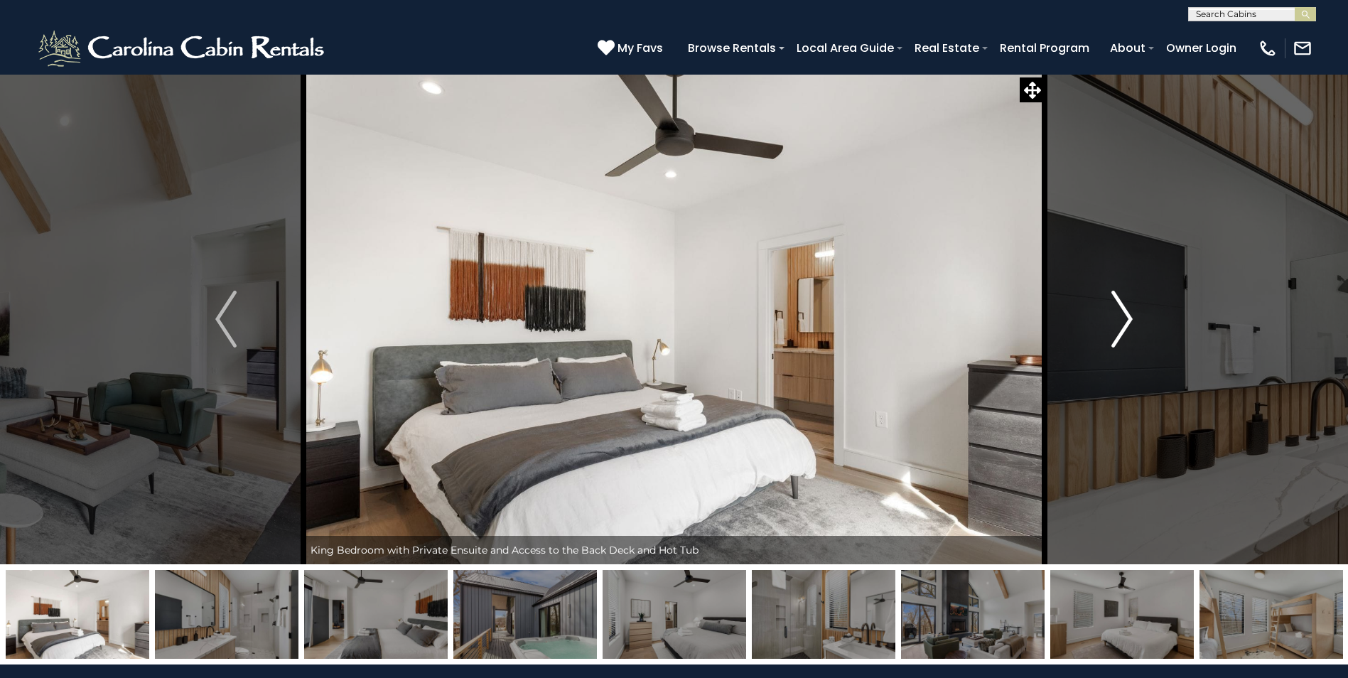
click at [1124, 319] on img "Next" at bounding box center [1121, 319] width 21 height 57
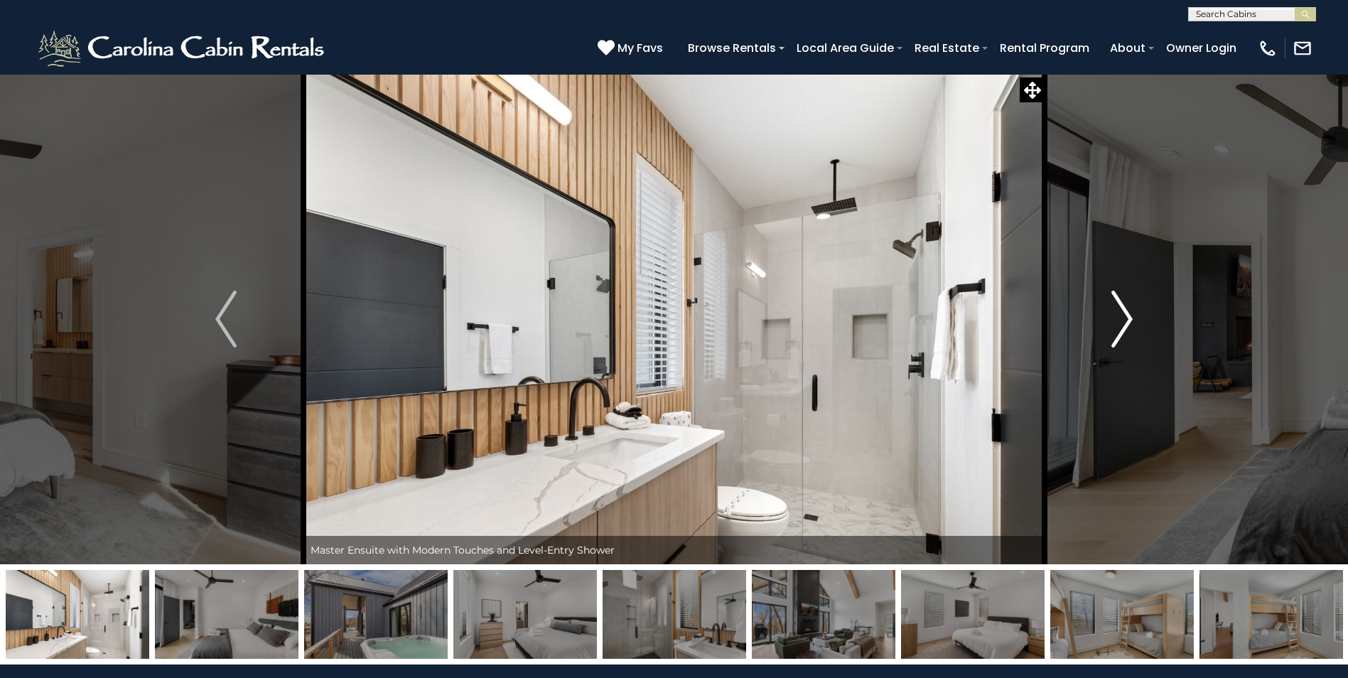
click at [1124, 319] on img "Next" at bounding box center [1121, 319] width 21 height 57
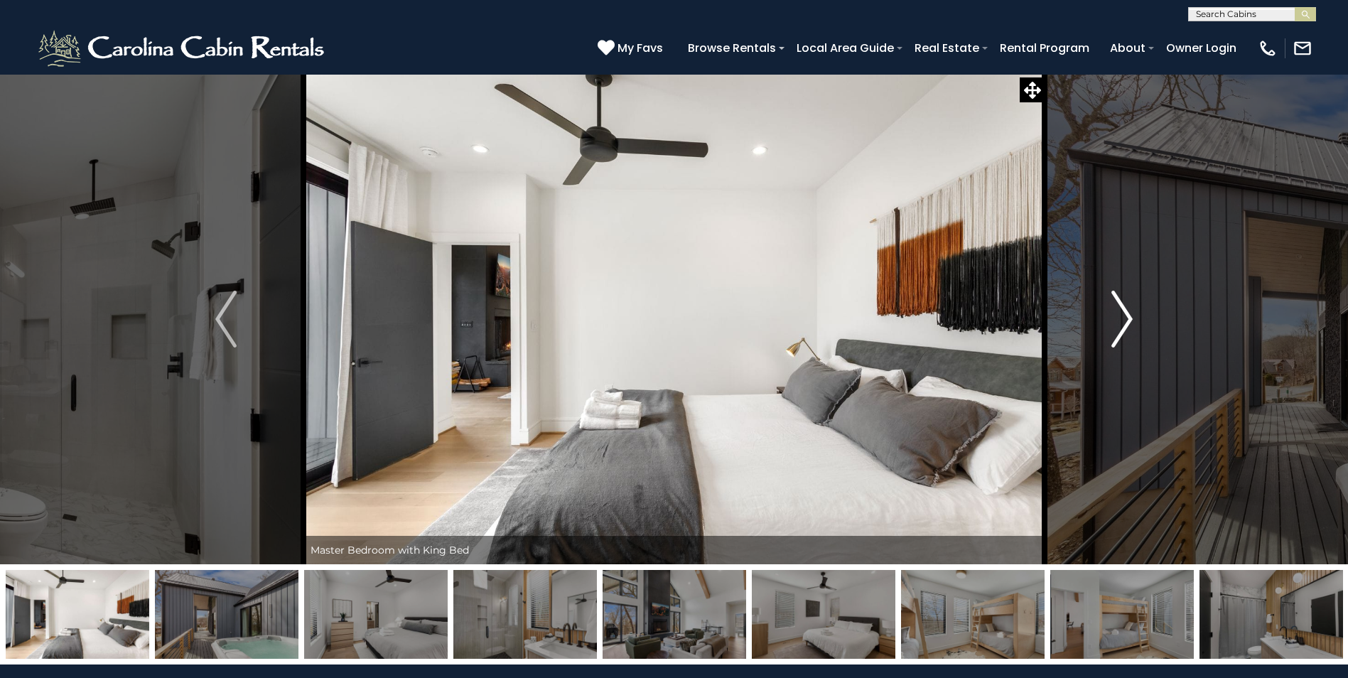
click at [1124, 319] on img "Next" at bounding box center [1121, 319] width 21 height 57
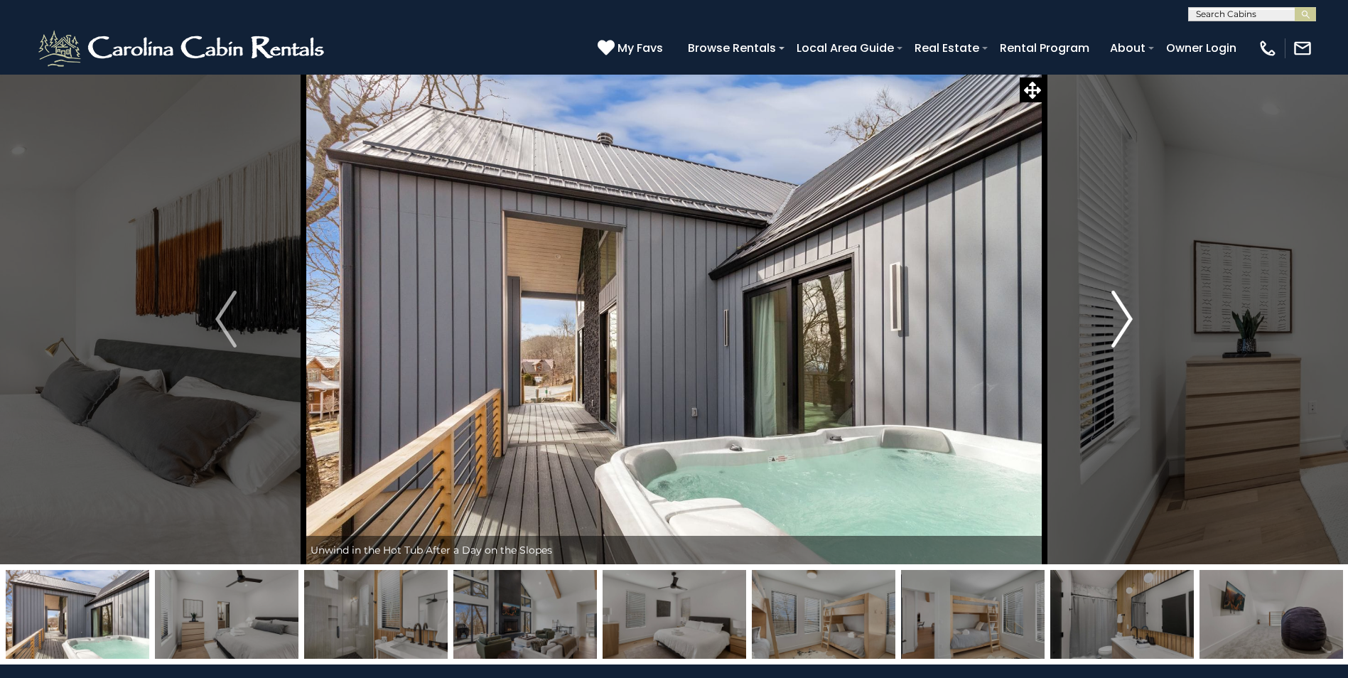
click at [1124, 319] on img "Next" at bounding box center [1121, 319] width 21 height 57
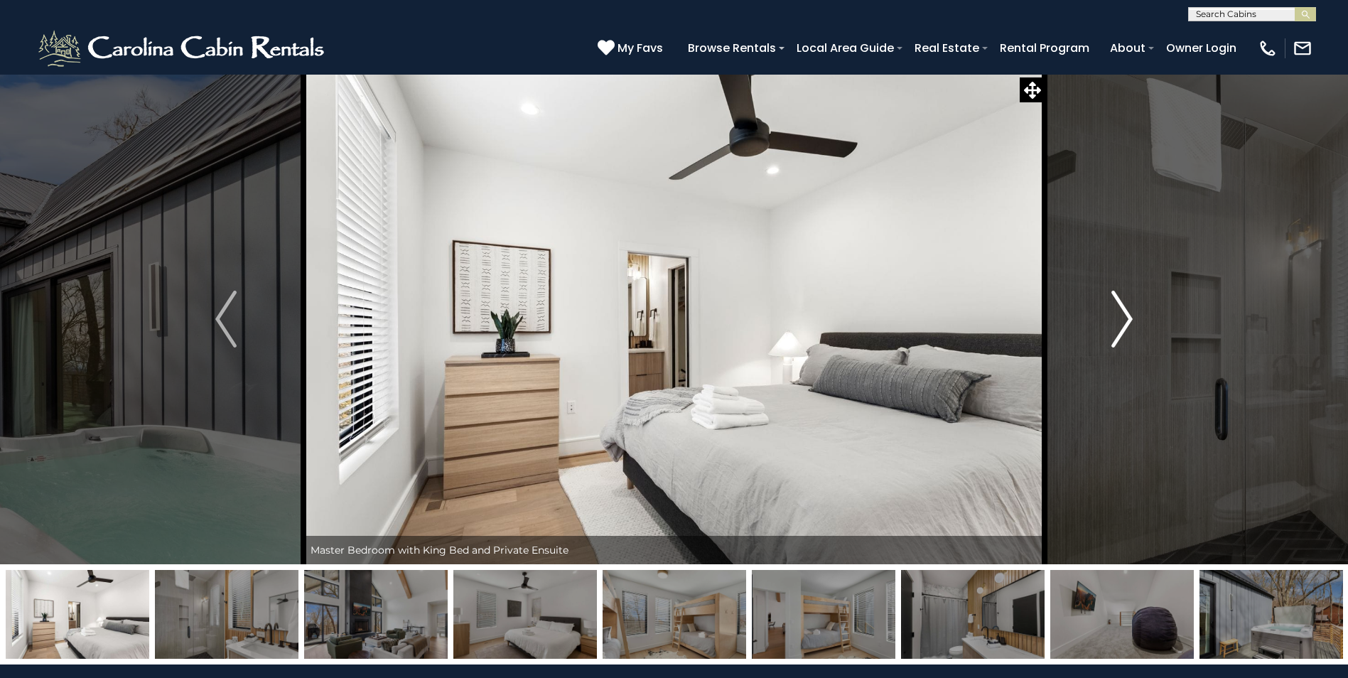
click at [1124, 319] on img "Next" at bounding box center [1121, 319] width 21 height 57
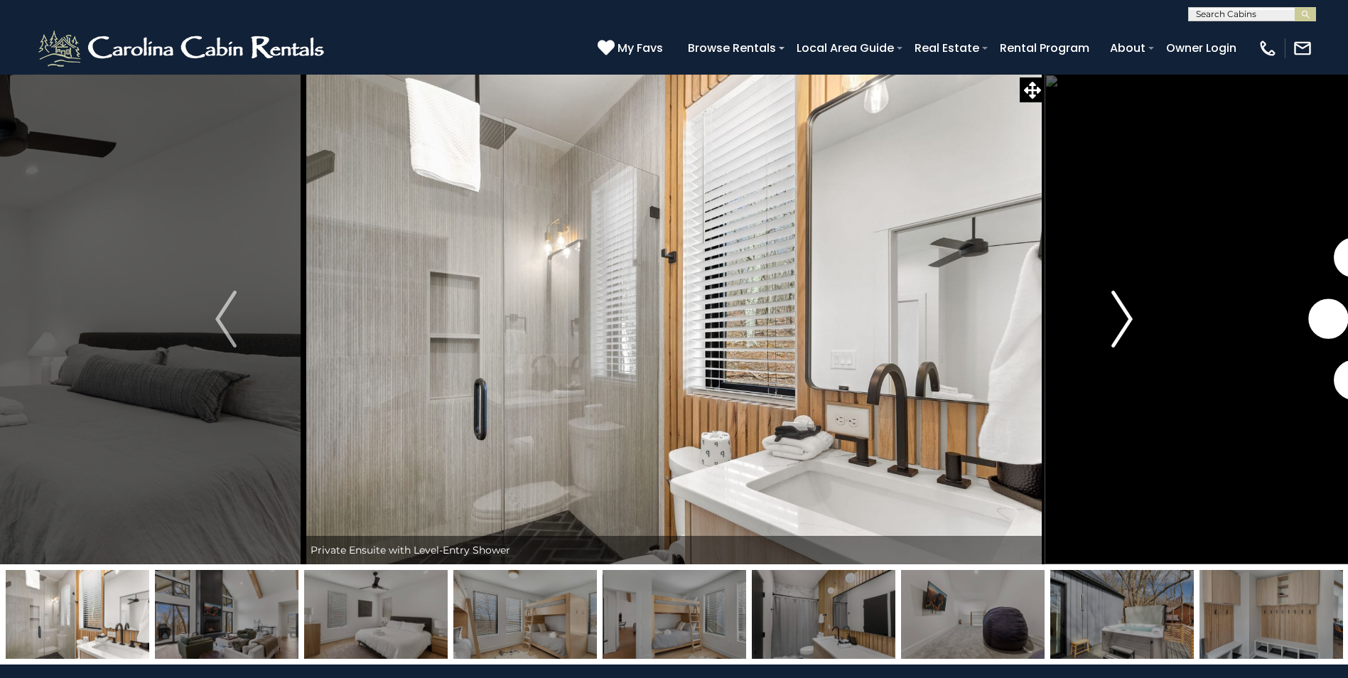
click at [1124, 319] on img "Next" at bounding box center [1121, 319] width 21 height 57
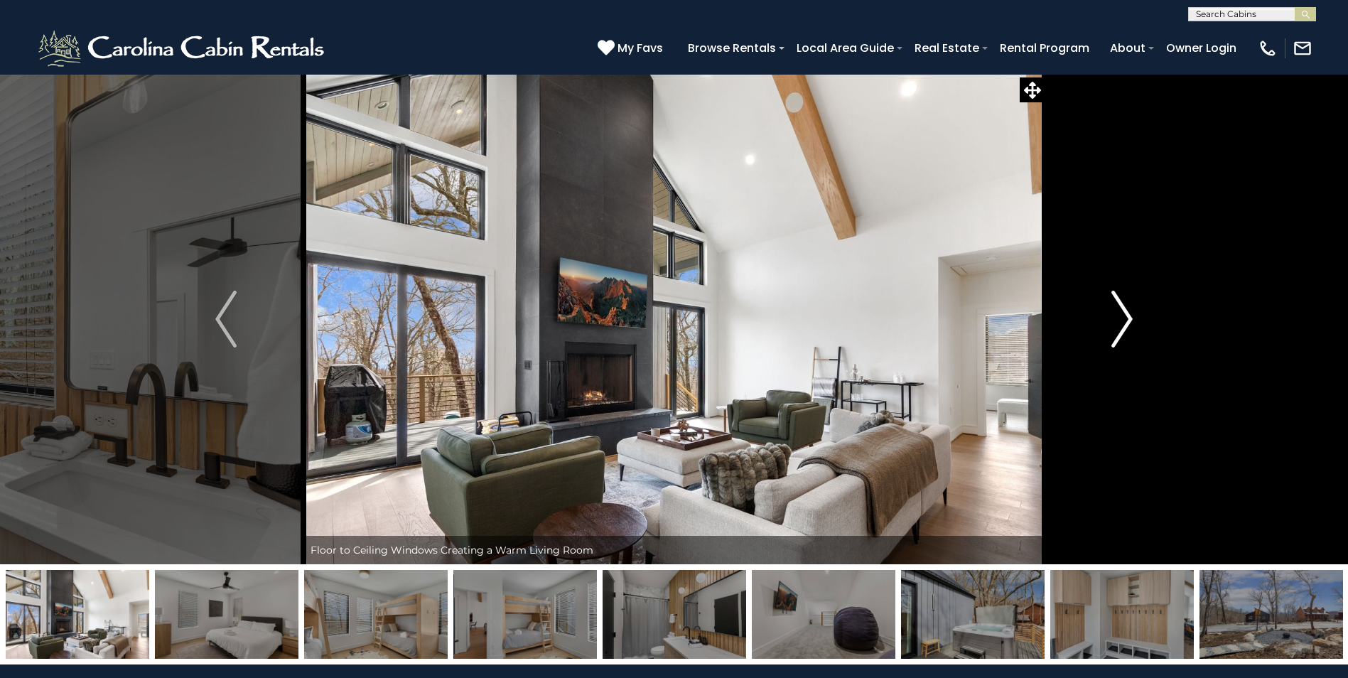
click at [1124, 319] on img "Next" at bounding box center [1121, 319] width 21 height 57
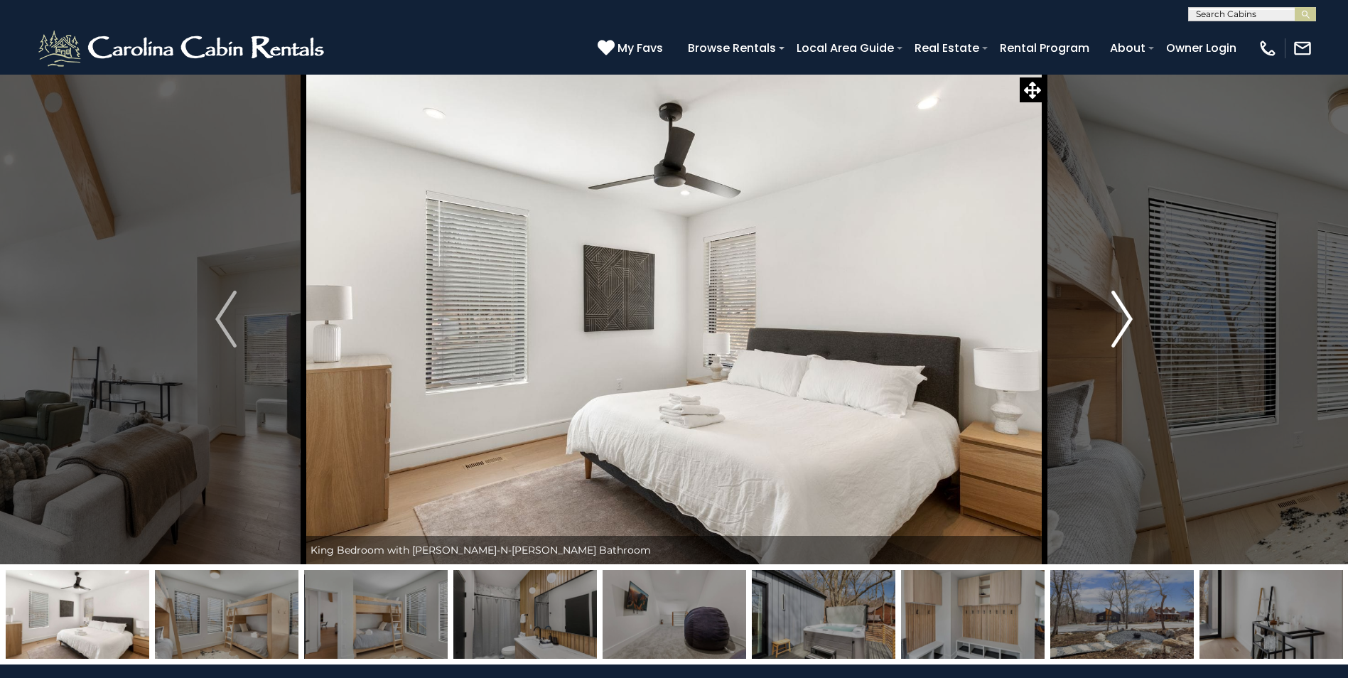
click at [1124, 319] on img "Next" at bounding box center [1121, 319] width 21 height 57
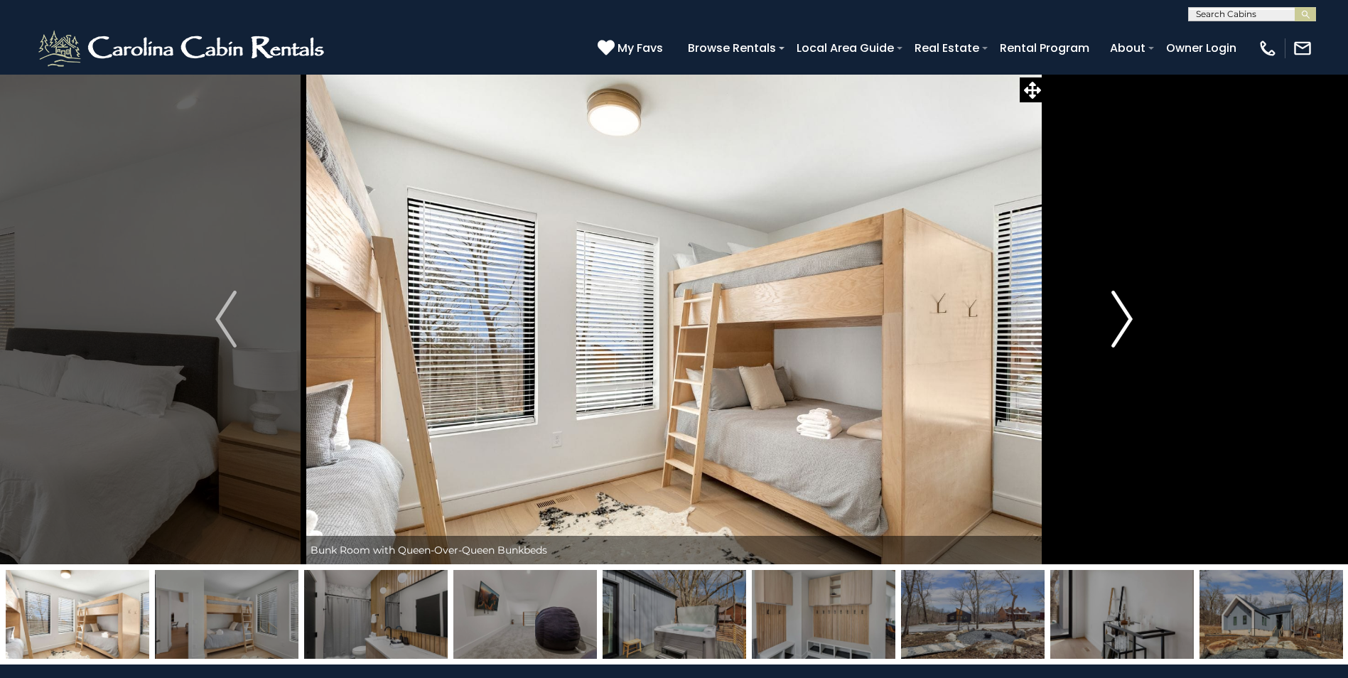
click at [1124, 319] on img "Next" at bounding box center [1121, 319] width 21 height 57
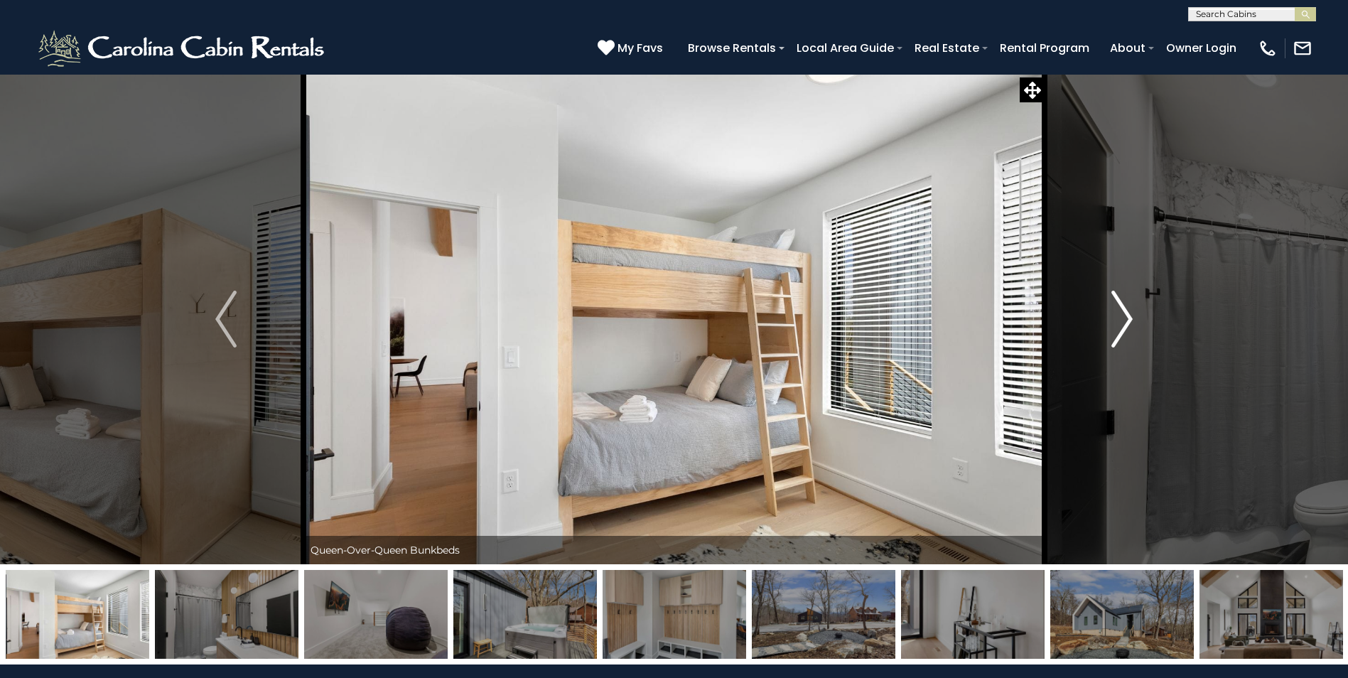
click at [1124, 319] on img "Next" at bounding box center [1121, 319] width 21 height 57
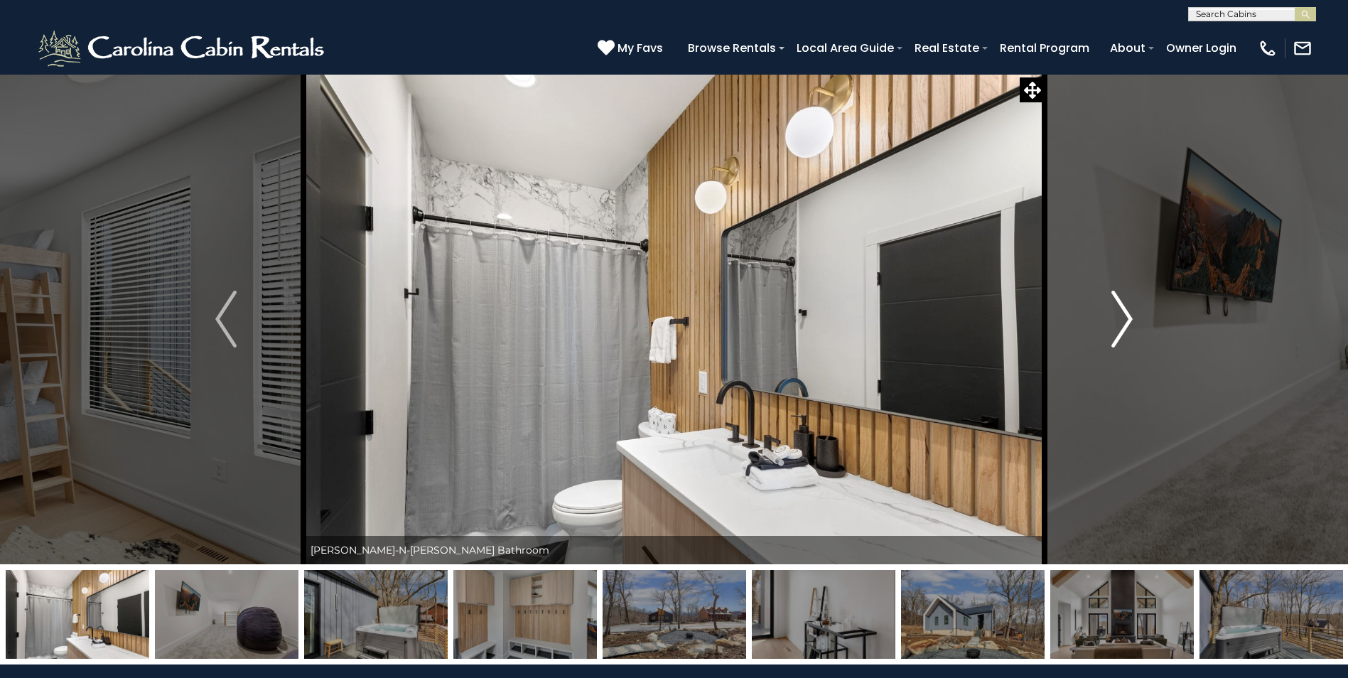
click at [1124, 319] on img "Next" at bounding box center [1121, 319] width 21 height 57
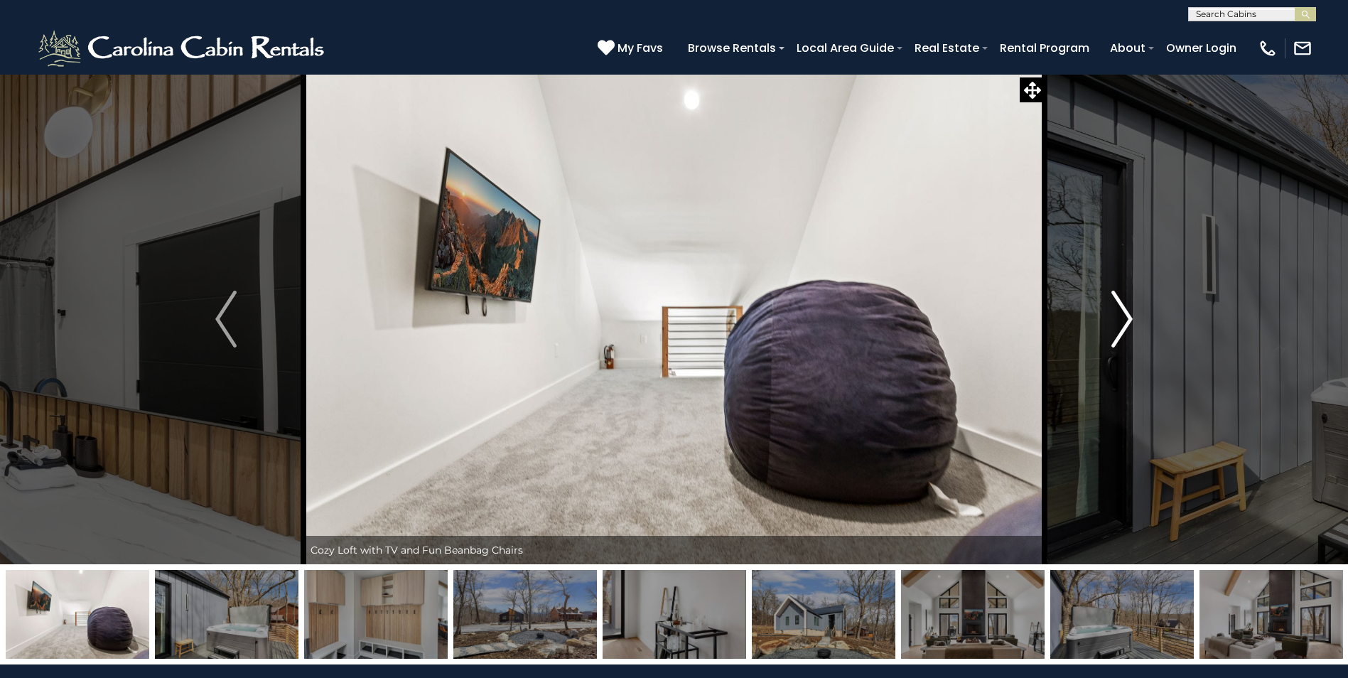
click at [1124, 319] on img "Next" at bounding box center [1121, 319] width 21 height 57
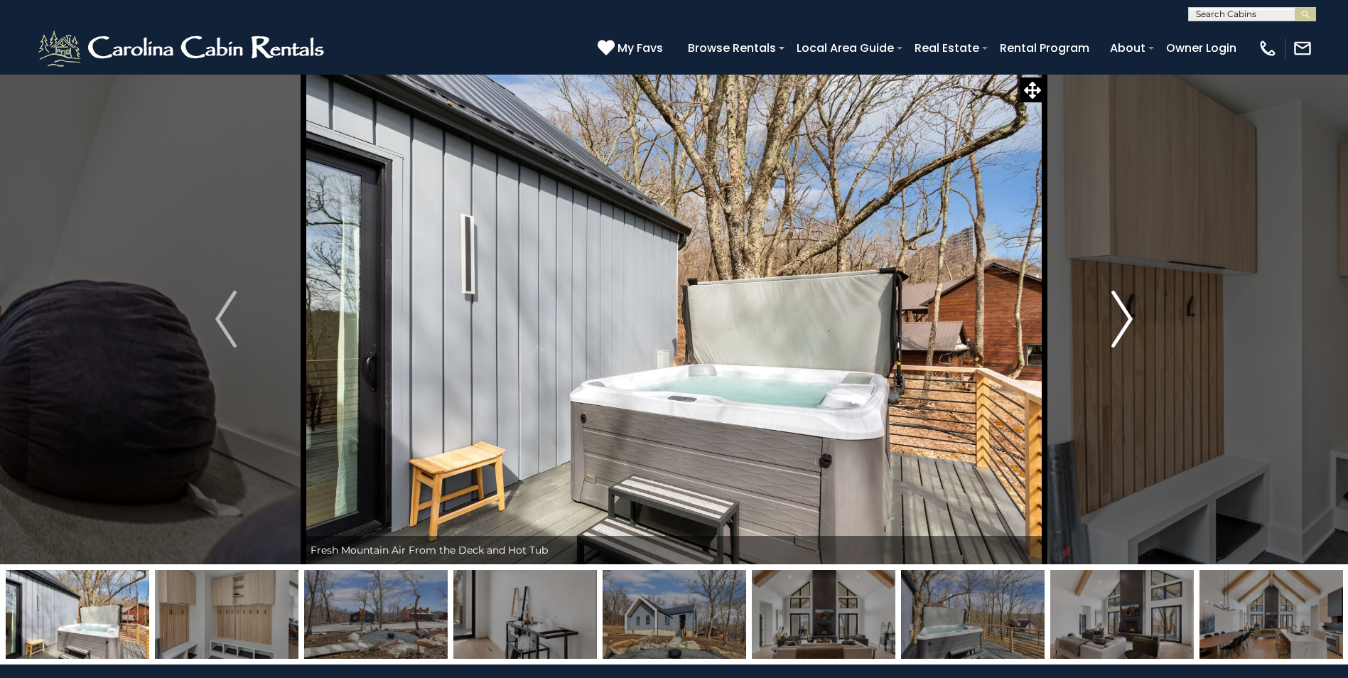
click at [1124, 319] on img "Next" at bounding box center [1121, 319] width 21 height 57
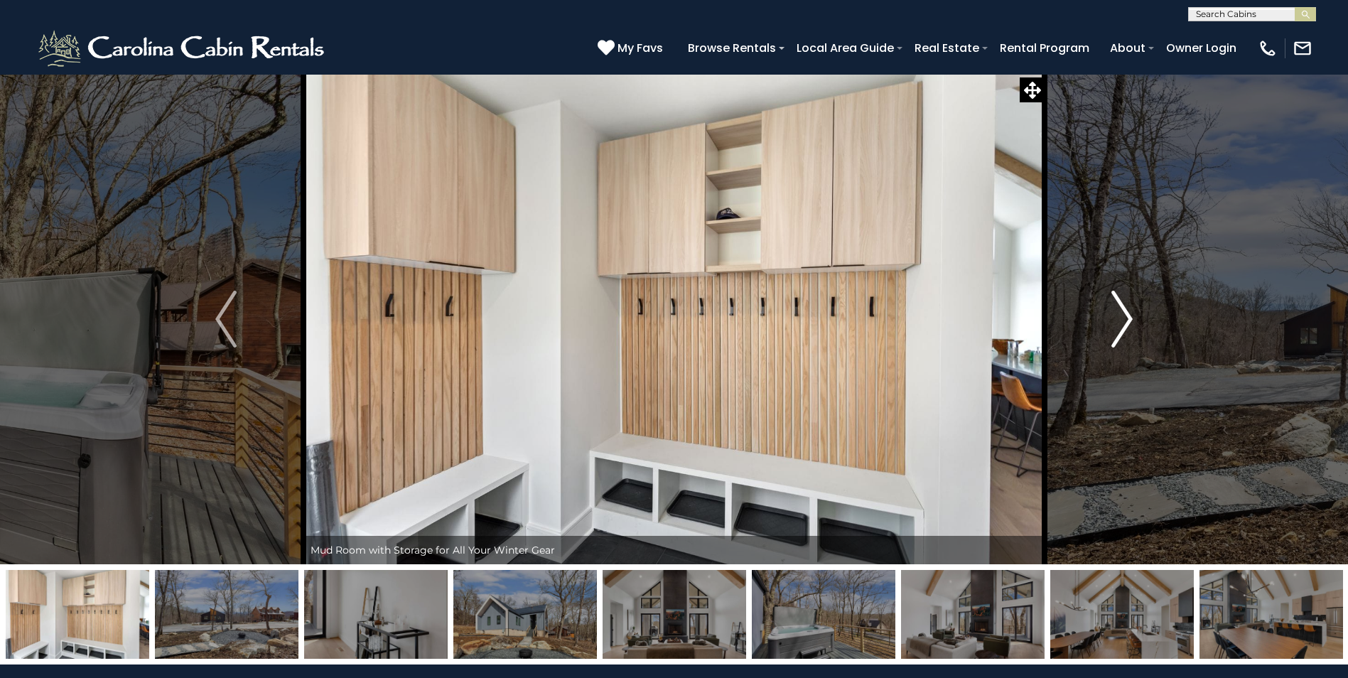
click at [1124, 319] on img "Next" at bounding box center [1121, 319] width 21 height 57
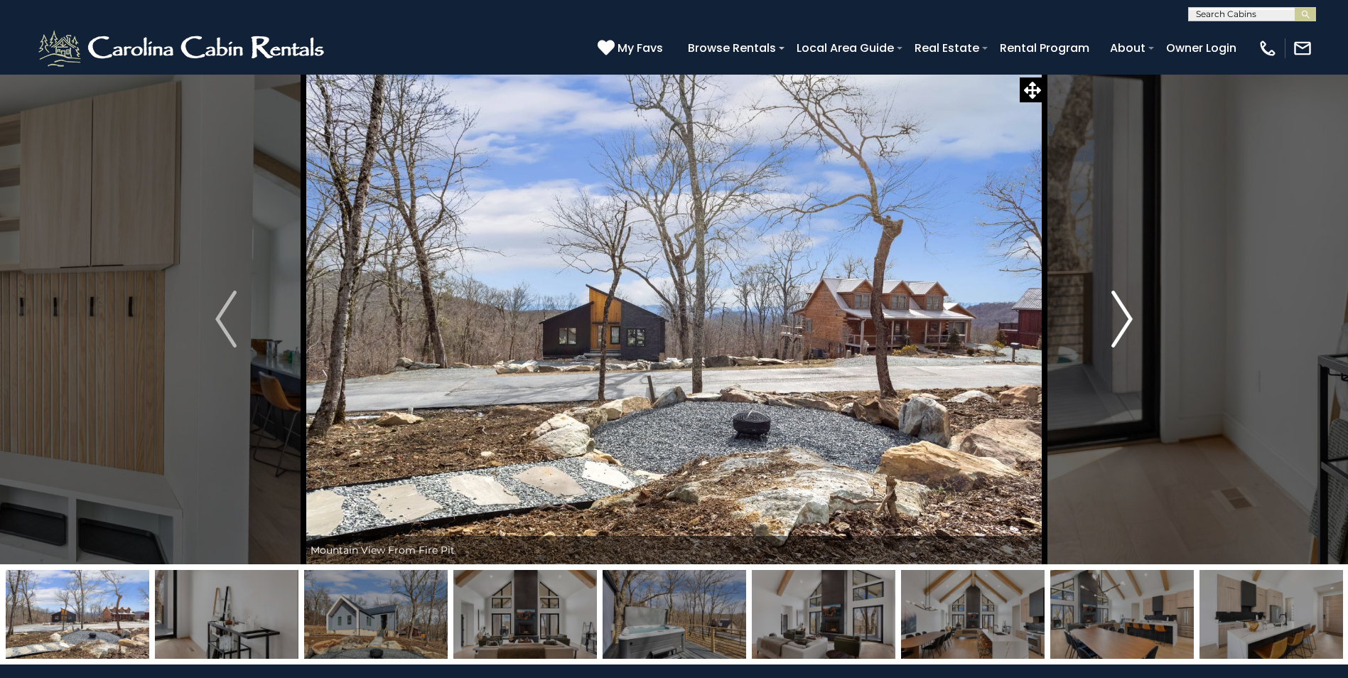
click at [1124, 319] on img "Next" at bounding box center [1121, 319] width 21 height 57
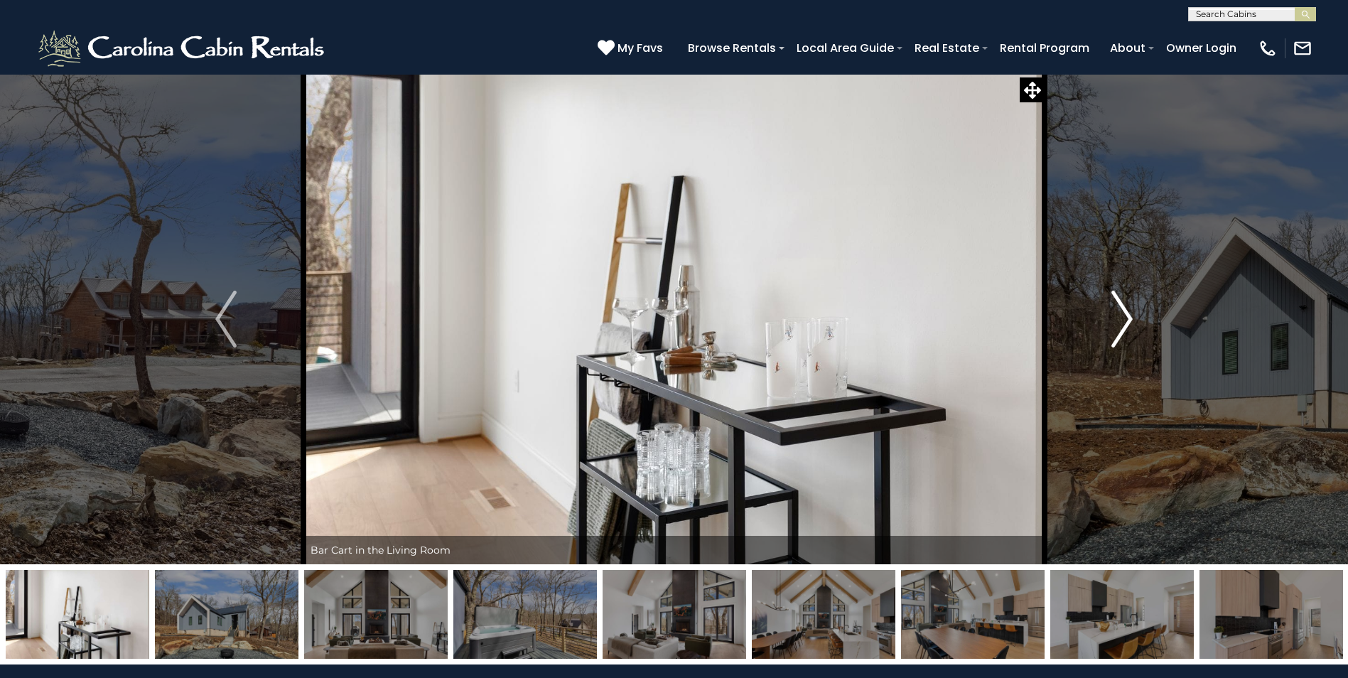
click at [1124, 319] on img "Next" at bounding box center [1121, 319] width 21 height 57
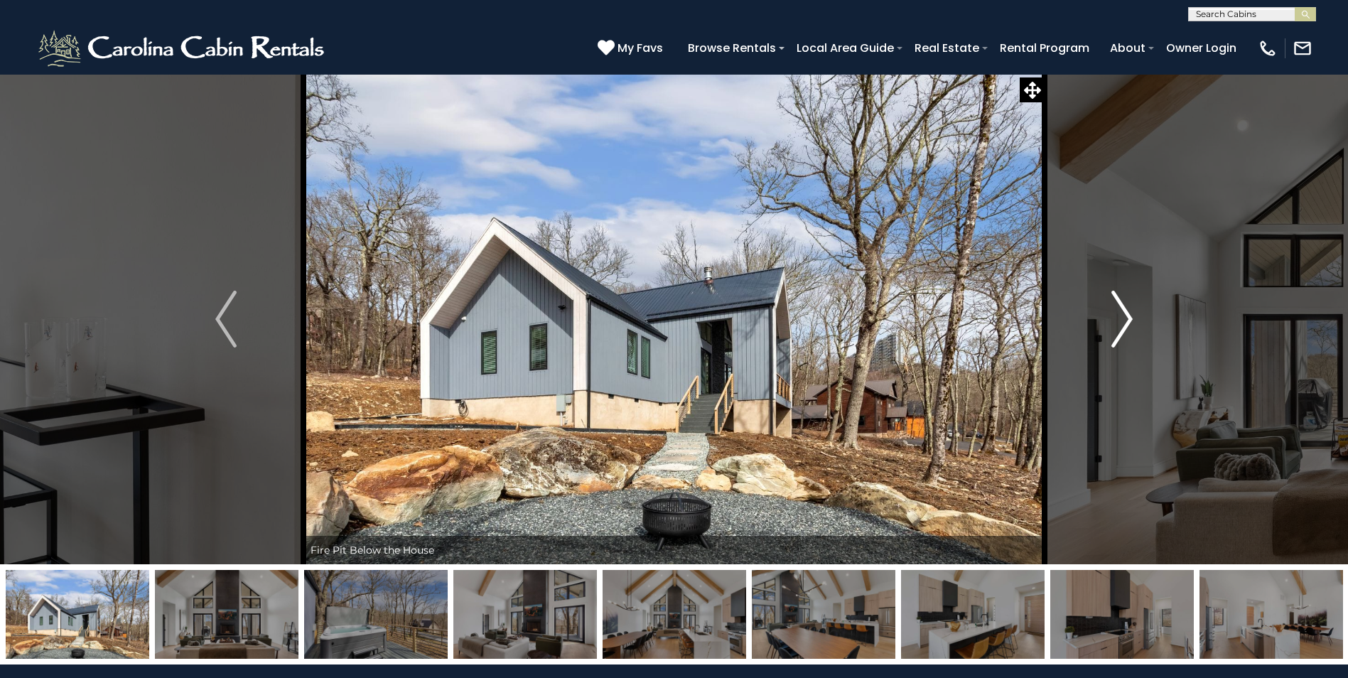
click at [1124, 319] on img "Next" at bounding box center [1121, 319] width 21 height 57
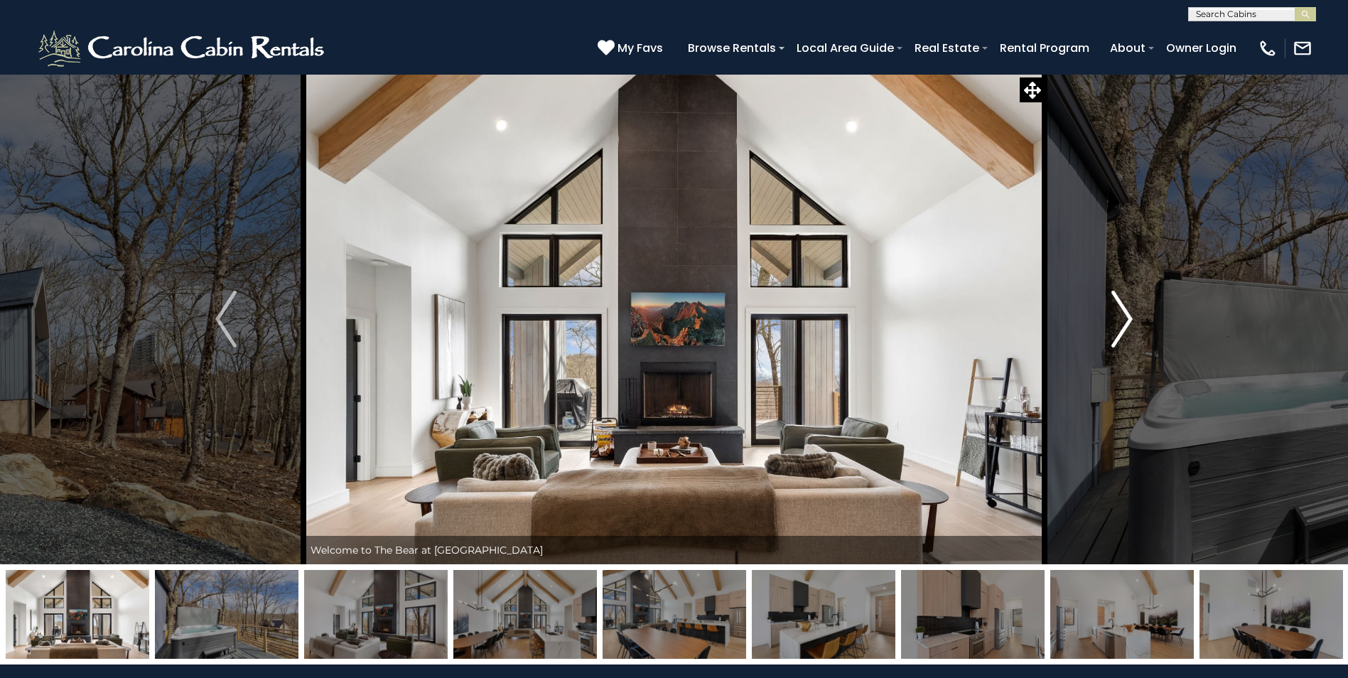
click at [1124, 319] on img "Next" at bounding box center [1121, 319] width 21 height 57
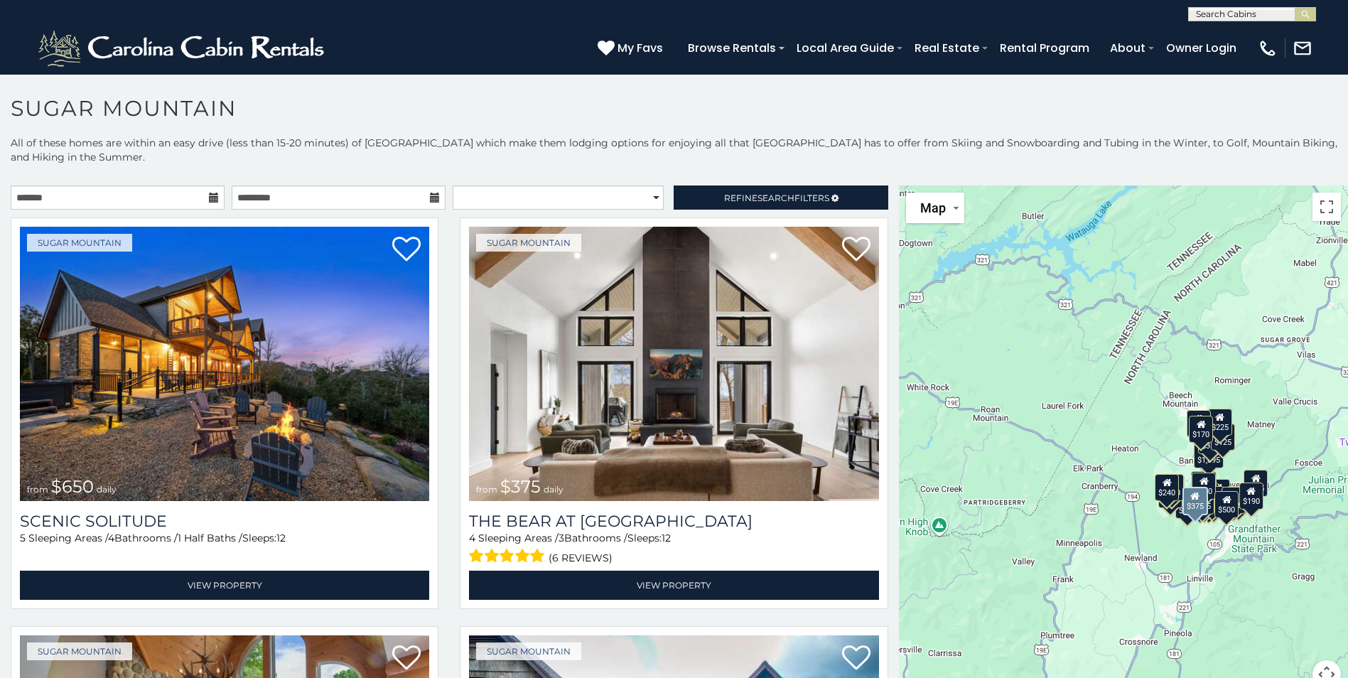
scroll to position [8, 0]
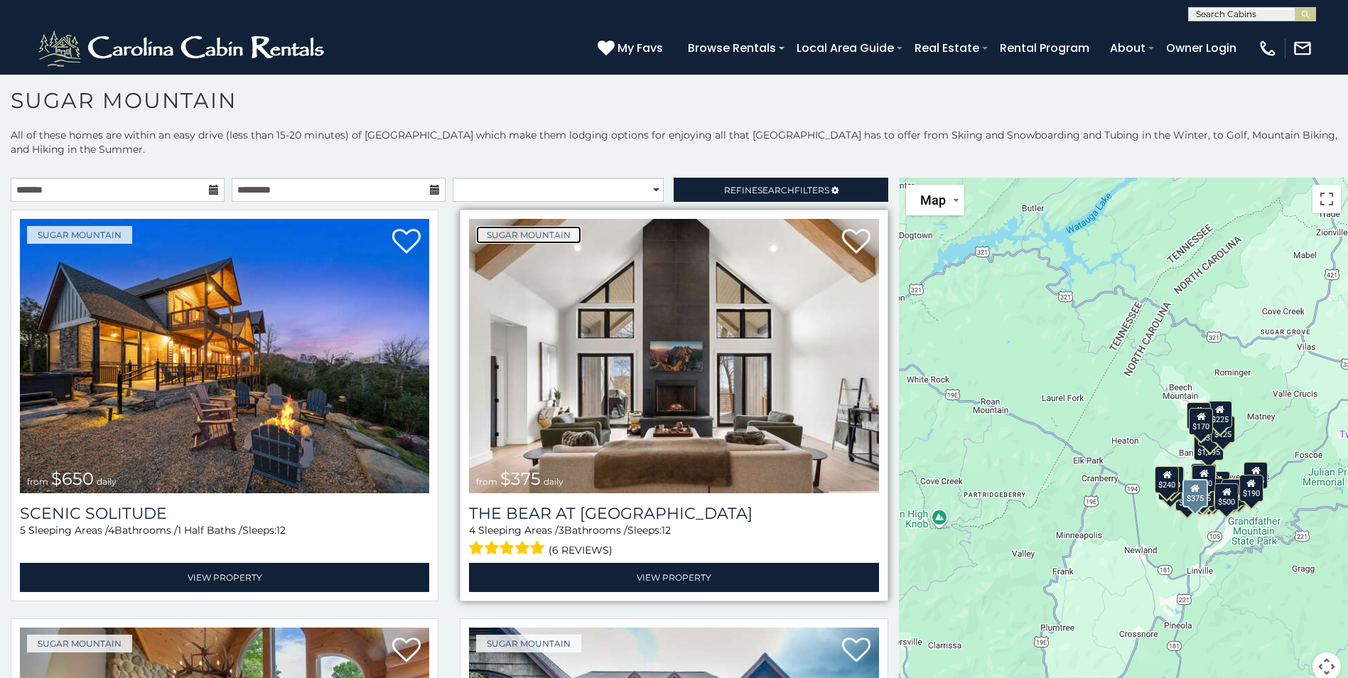
click at [555, 232] on link "Sugar Mountain" at bounding box center [528, 235] width 105 height 18
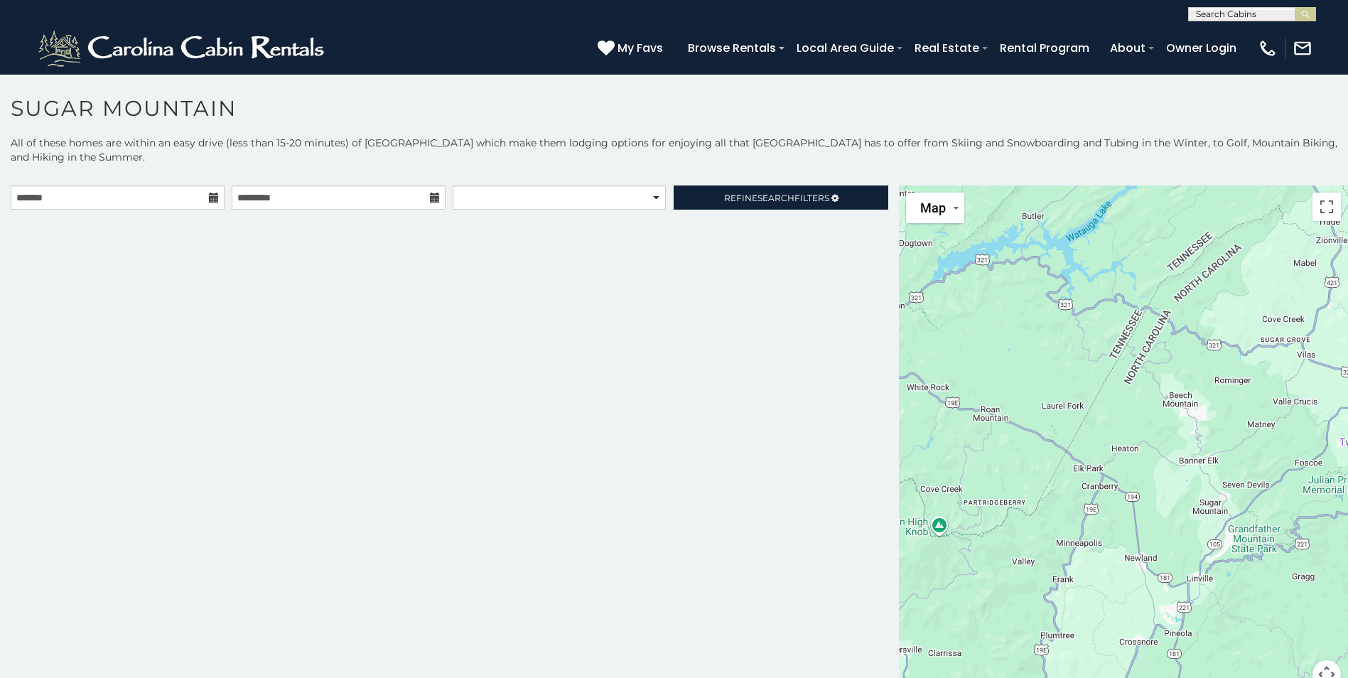
scroll to position [8, 0]
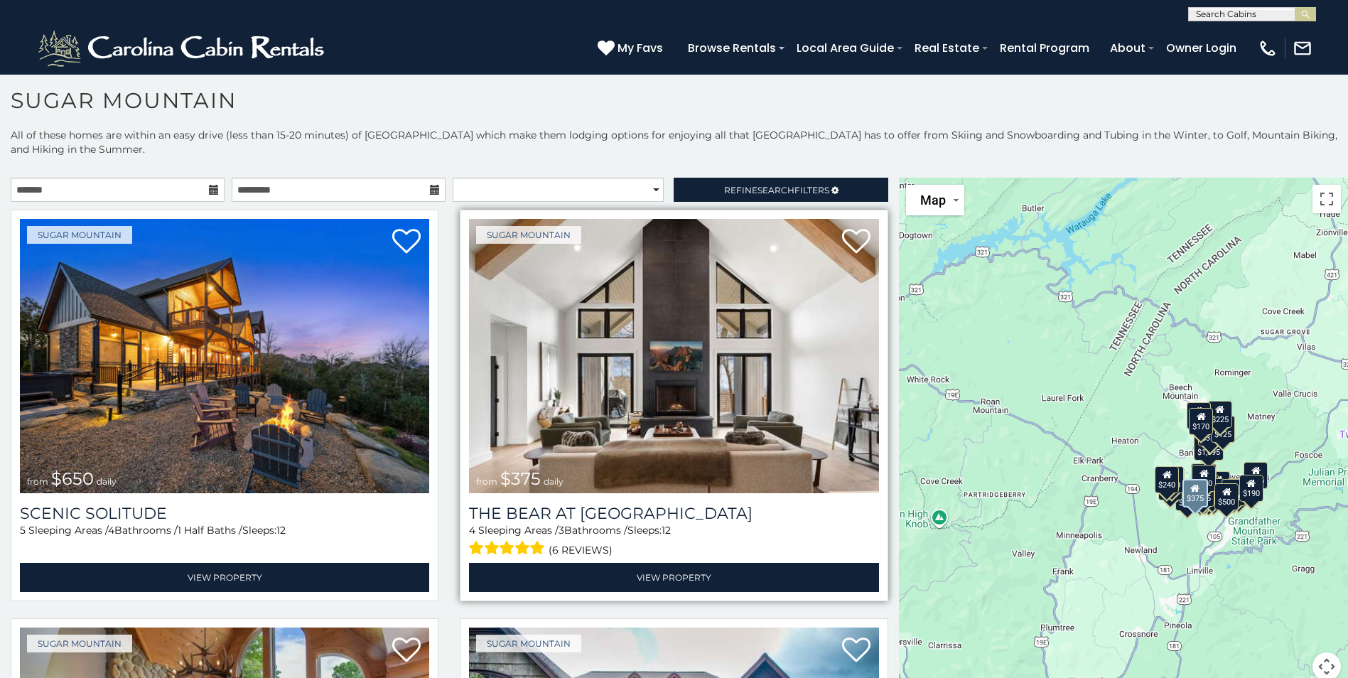
click at [682, 409] on img at bounding box center [673, 356] width 409 height 274
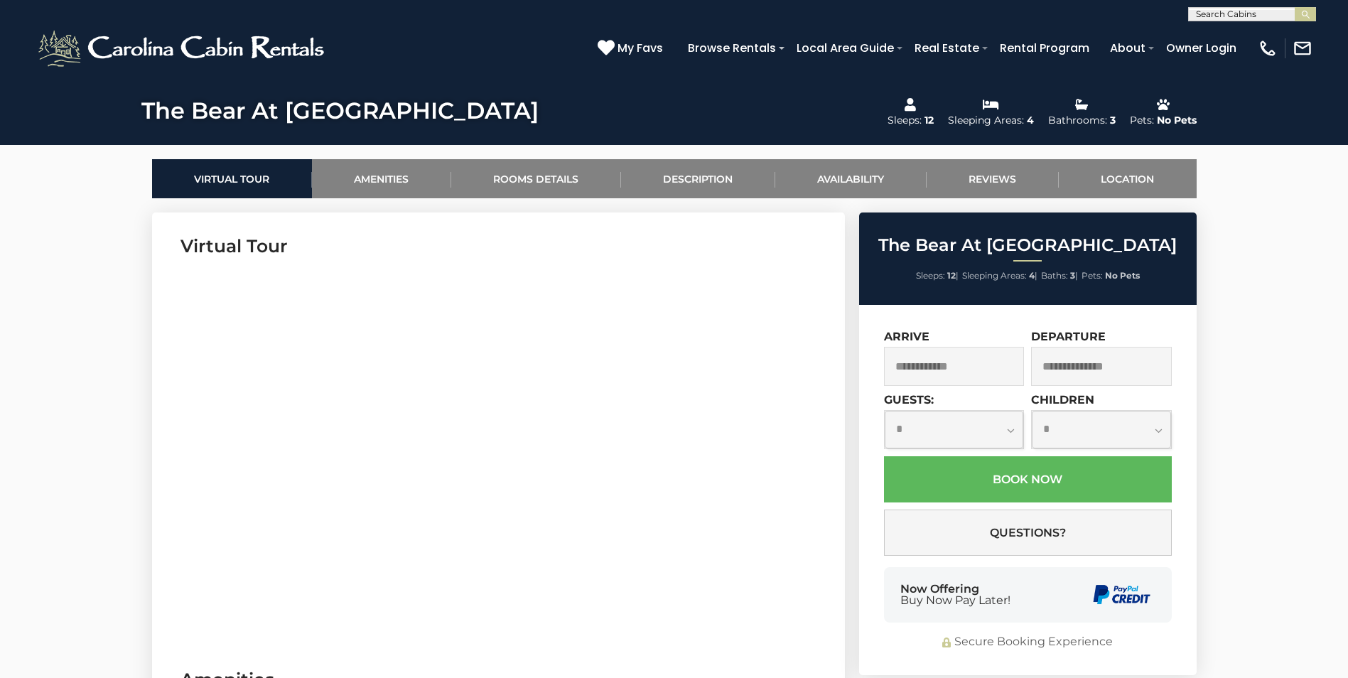
scroll to position [640, 0]
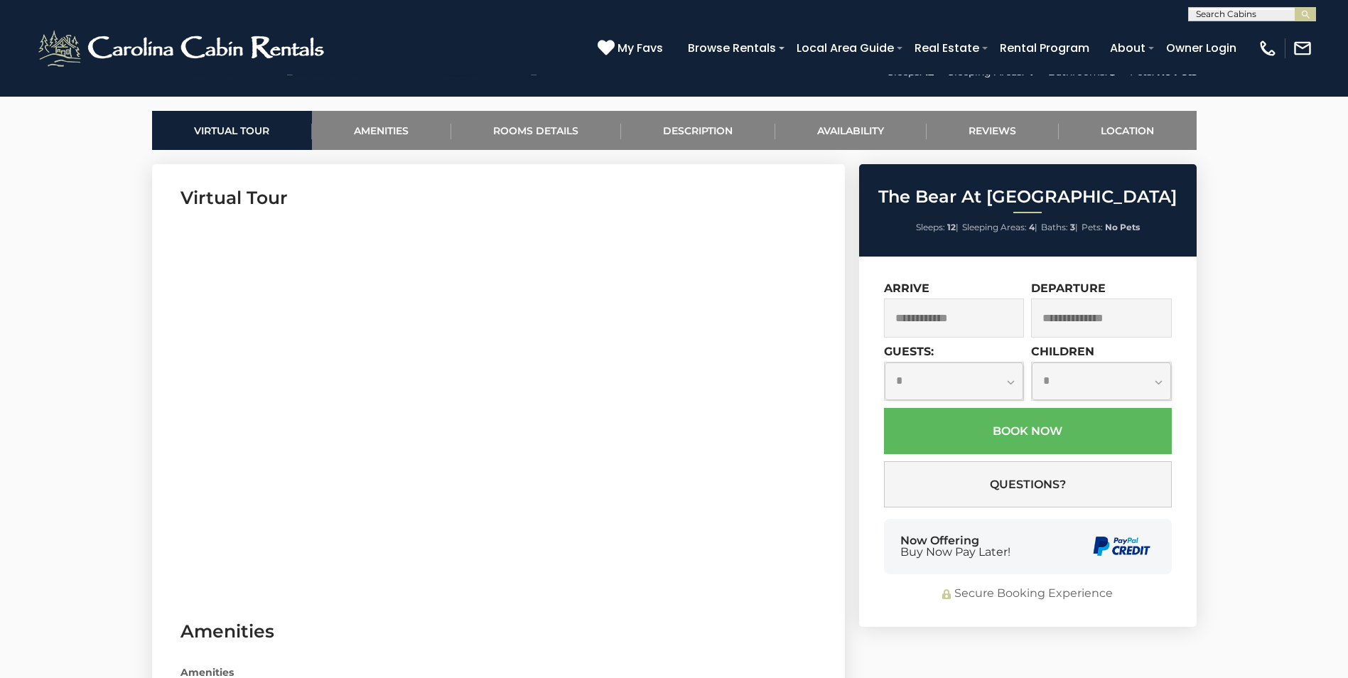
click at [567, 634] on h3 "Amenities" at bounding box center [498, 631] width 636 height 25
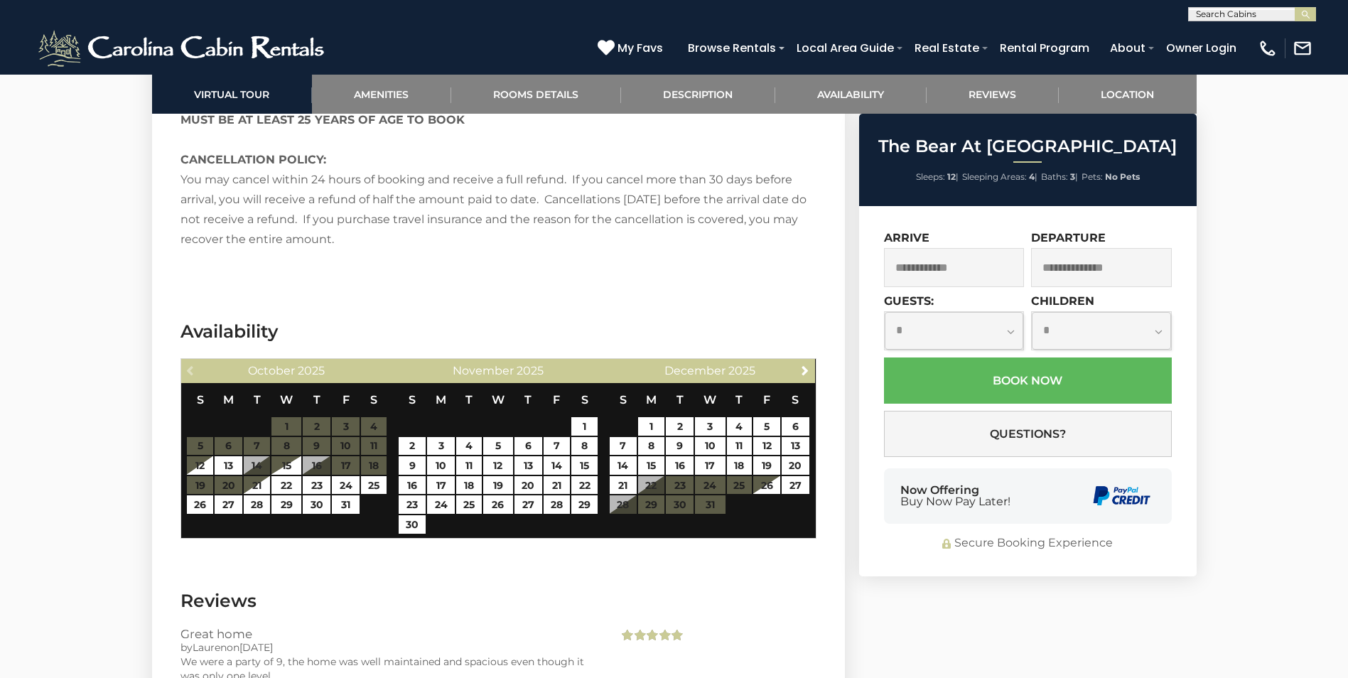
scroll to position [3127, 0]
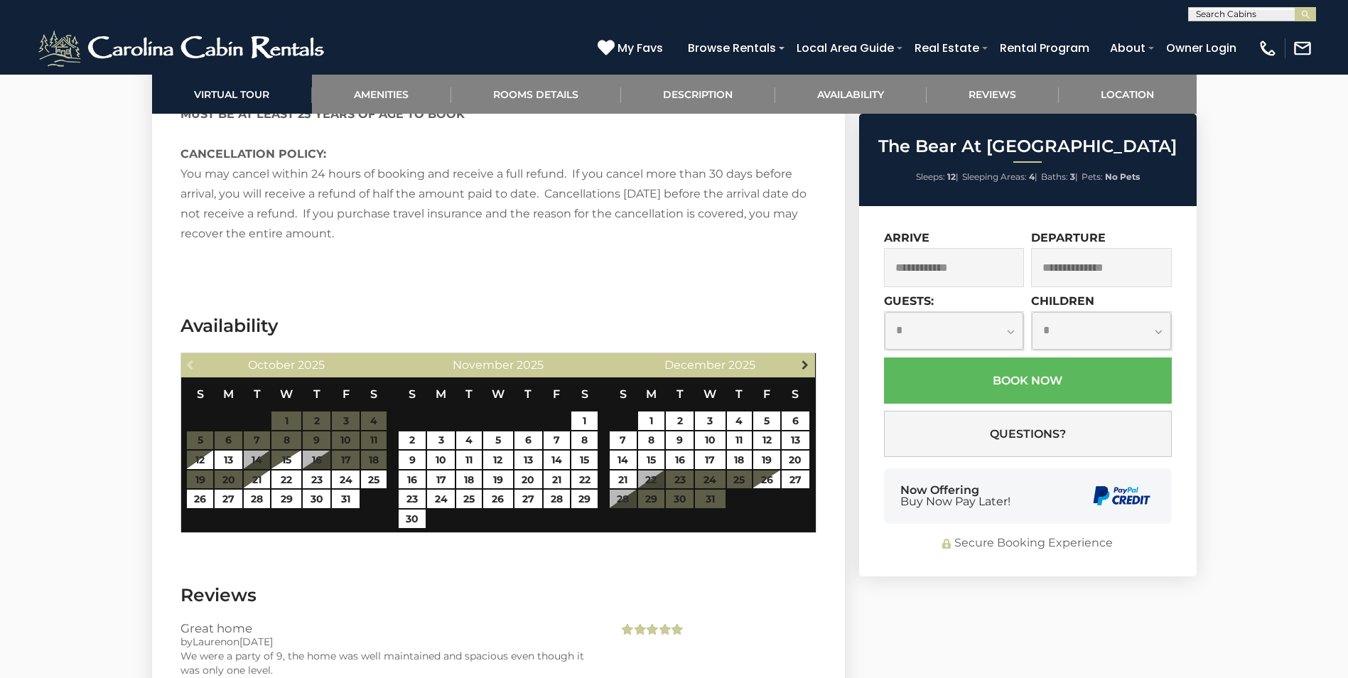
click at [807, 359] on span "Next" at bounding box center [804, 364] width 11 height 11
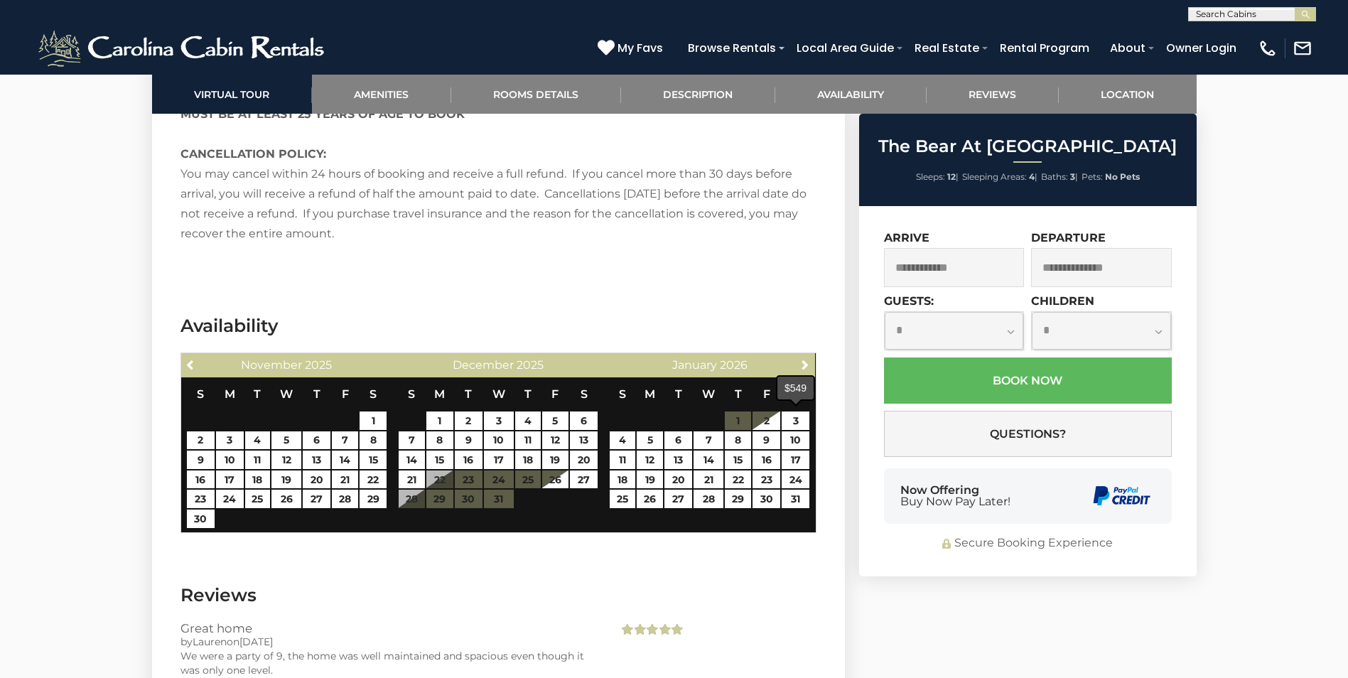
click at [795, 403] on span at bounding box center [795, 402] width 11 height 6
click at [789, 399] on div "$549" at bounding box center [795, 388] width 39 height 26
click at [975, 266] on input "text" at bounding box center [954, 267] width 141 height 39
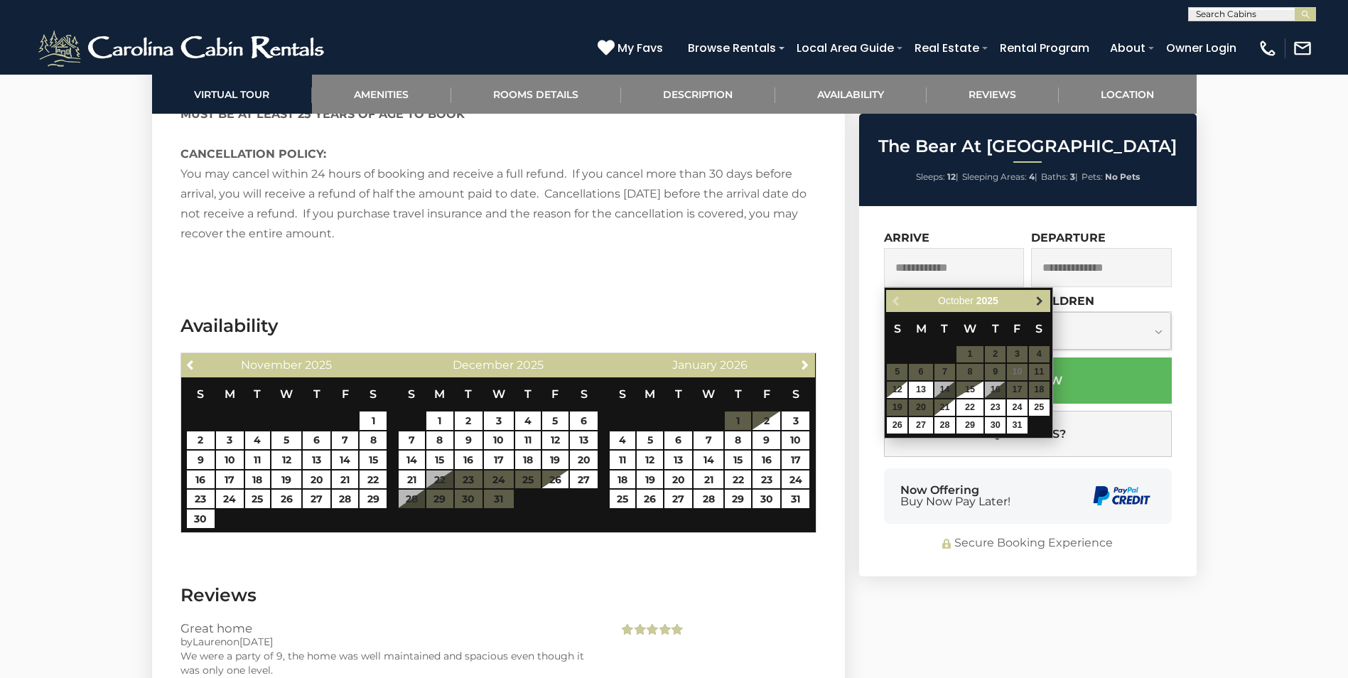
click at [1040, 301] on span "Next" at bounding box center [1039, 301] width 11 height 11
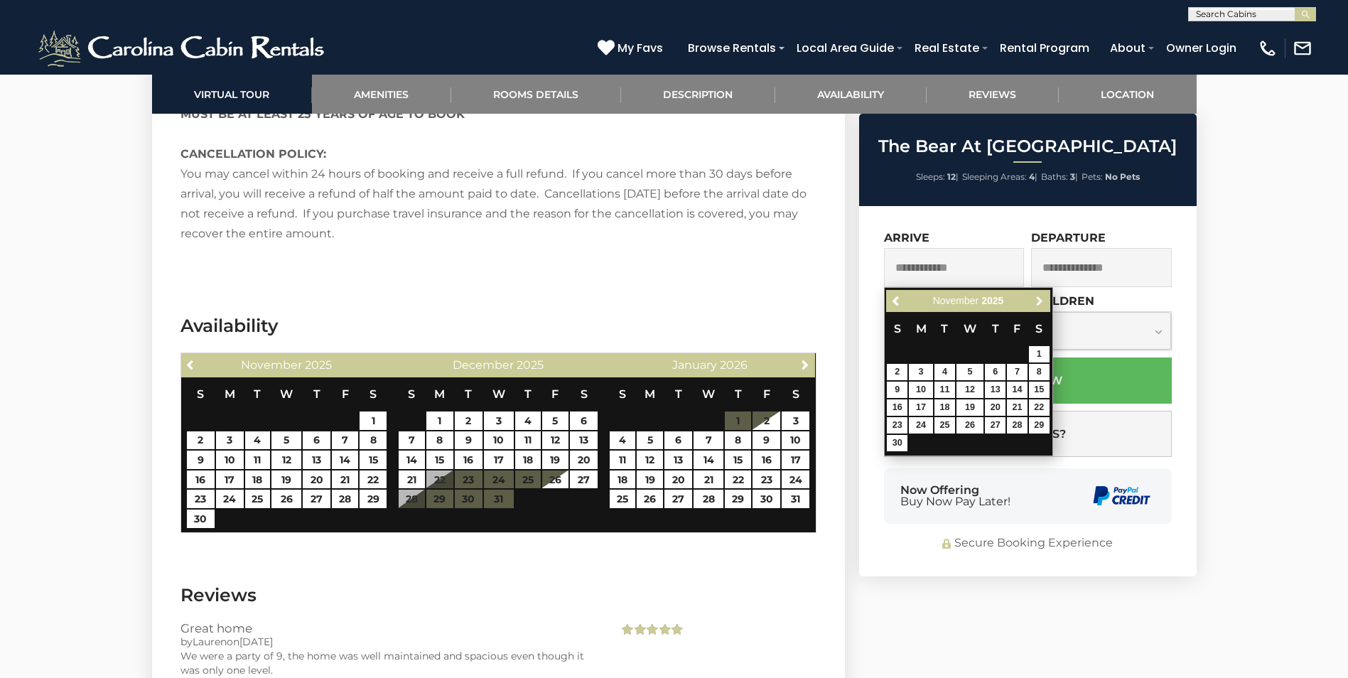
click at [1040, 301] on span "Next" at bounding box center [1039, 301] width 11 height 11
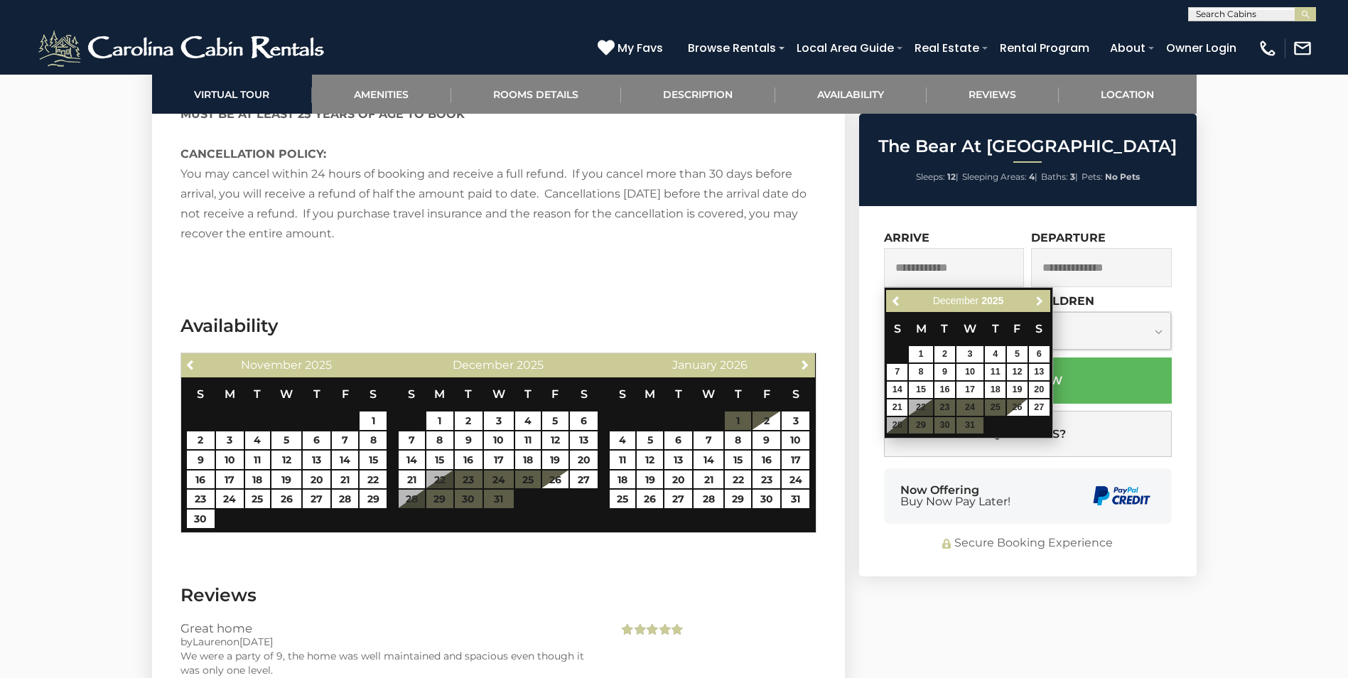
click at [1040, 301] on span "Next" at bounding box center [1039, 301] width 11 height 11
click at [1040, 369] on link "10" at bounding box center [1039, 372] width 21 height 16
type input "**********"
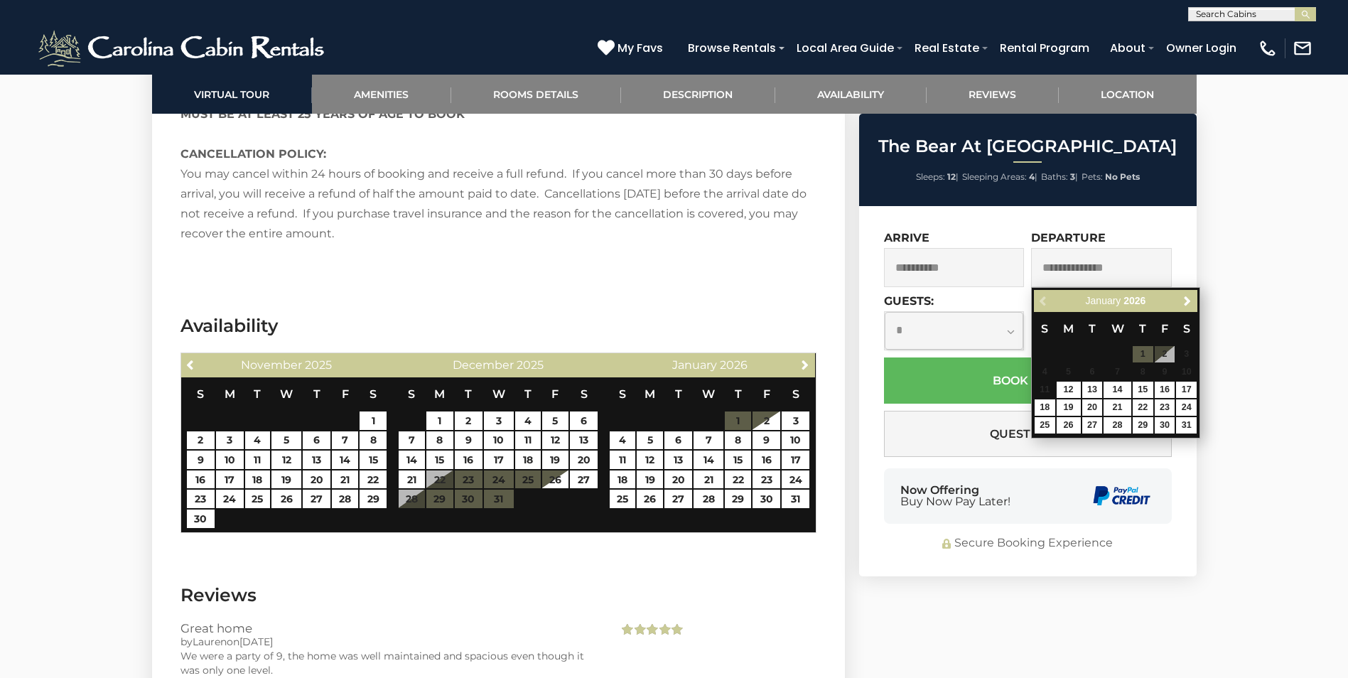
click at [1047, 393] on table "S M T W T F S 1 2 3 4 5 6 7 8 9 10 11 12 13 14 15 16 17 18 19 20 21 22 23 24 25…" at bounding box center [1115, 373] width 163 height 122
click at [1067, 392] on link "12" at bounding box center [1069, 390] width 24 height 16
type input "**********"
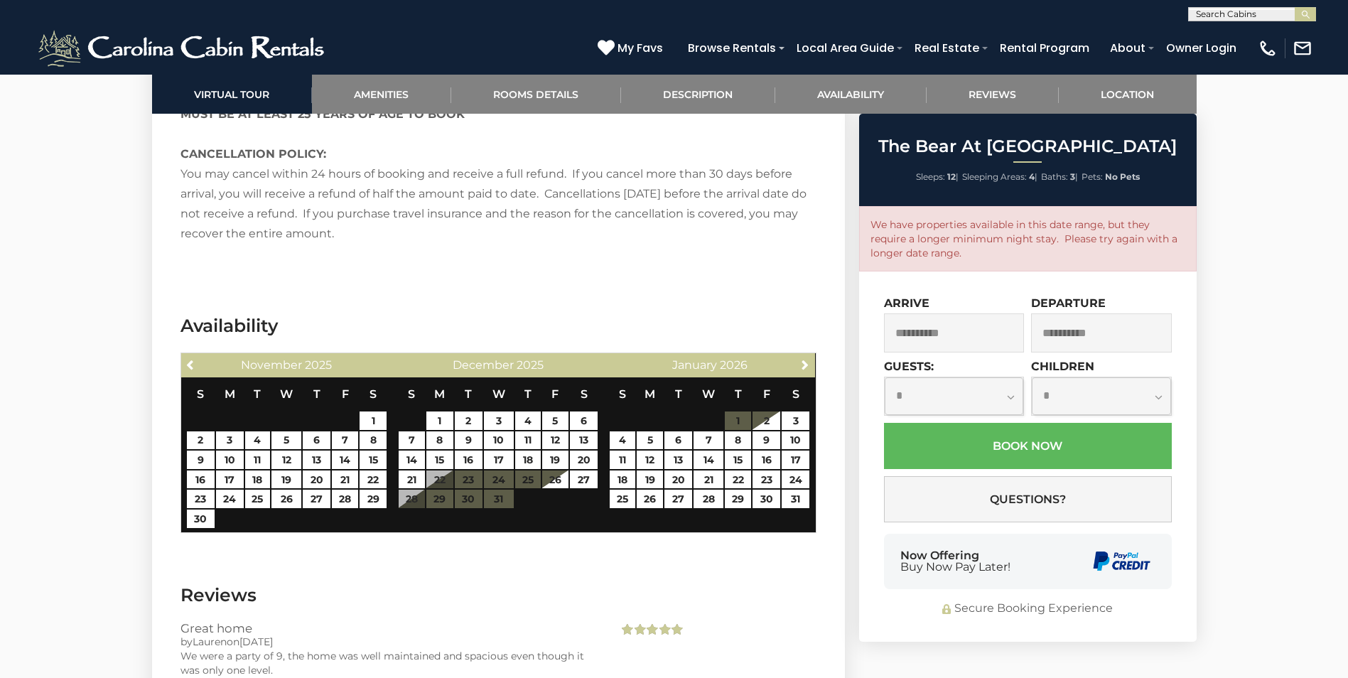
click at [1091, 339] on input "**********" at bounding box center [1101, 332] width 141 height 39
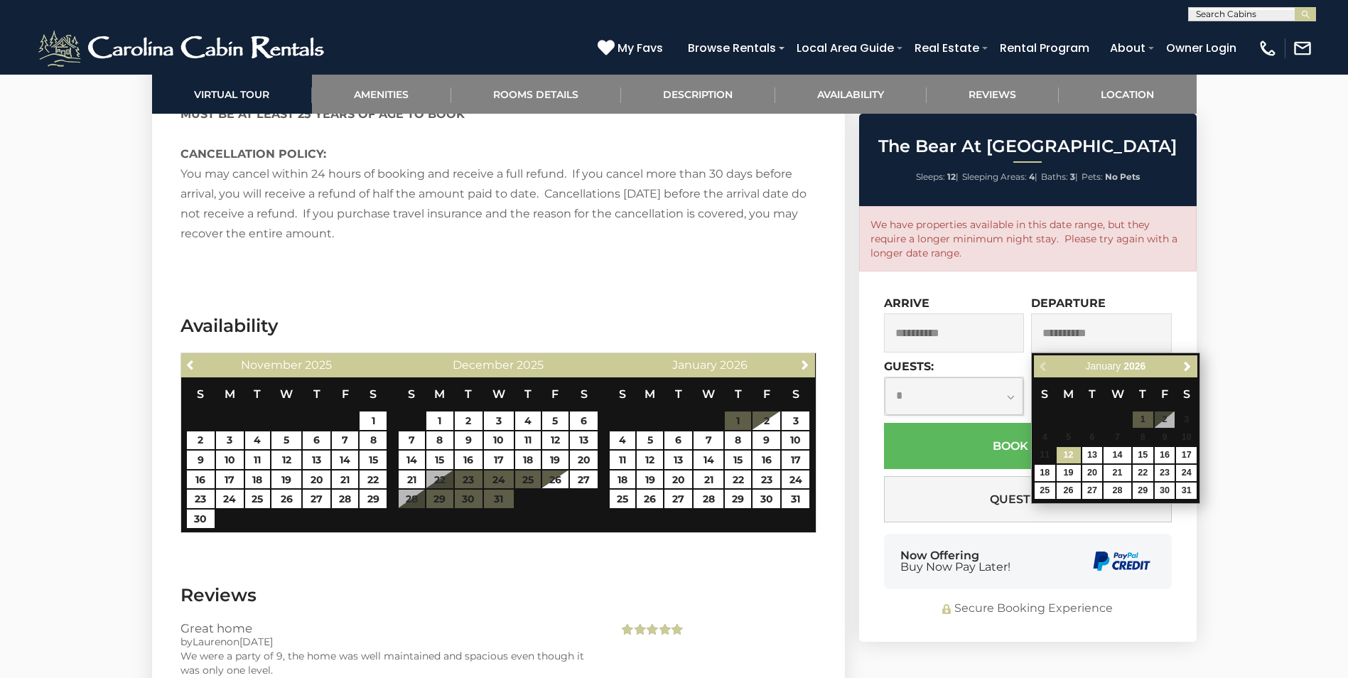
click at [983, 333] on input "**********" at bounding box center [954, 332] width 141 height 39
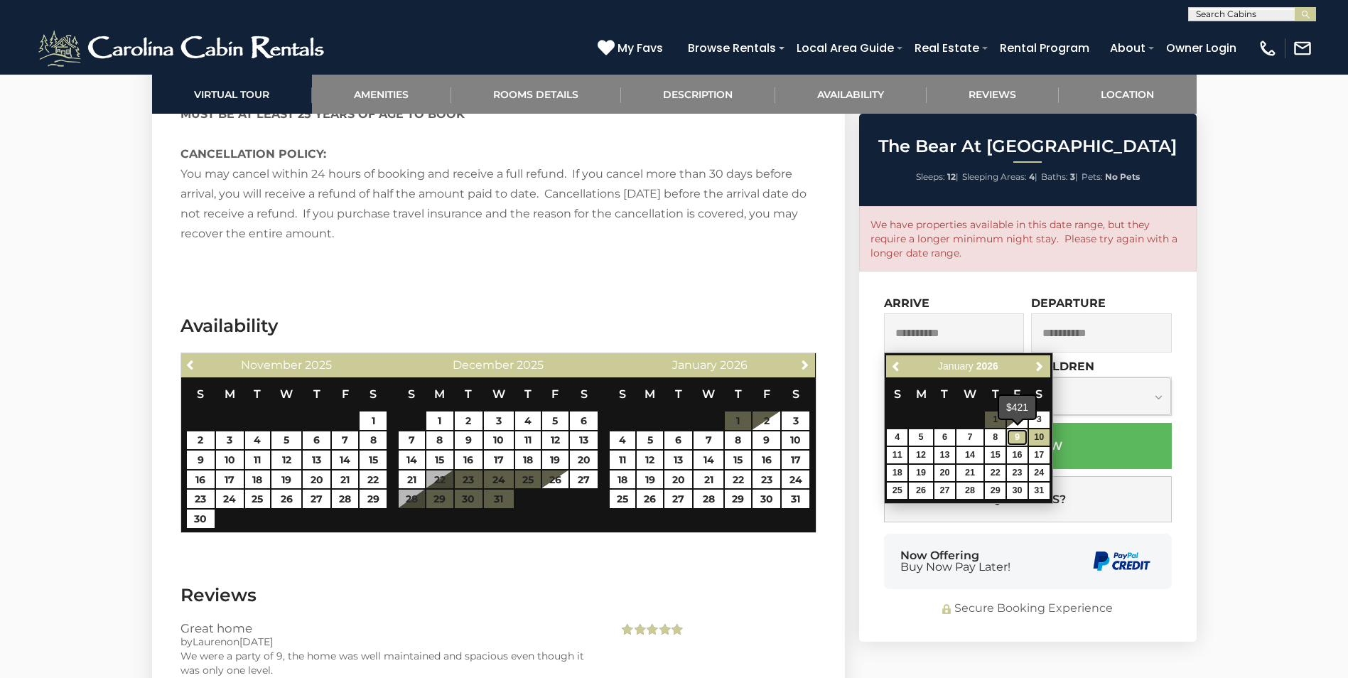
click at [1012, 436] on link "9" at bounding box center [1017, 437] width 21 height 16
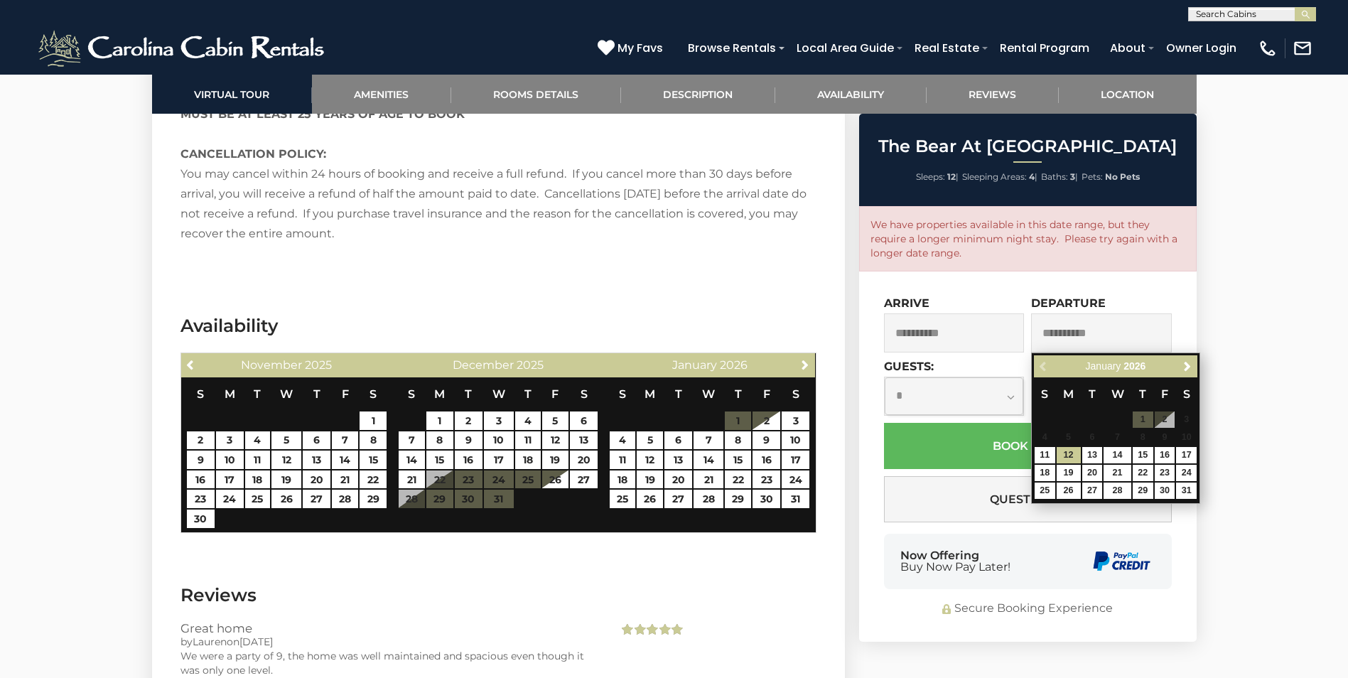
click at [972, 329] on input "**********" at bounding box center [954, 332] width 141 height 39
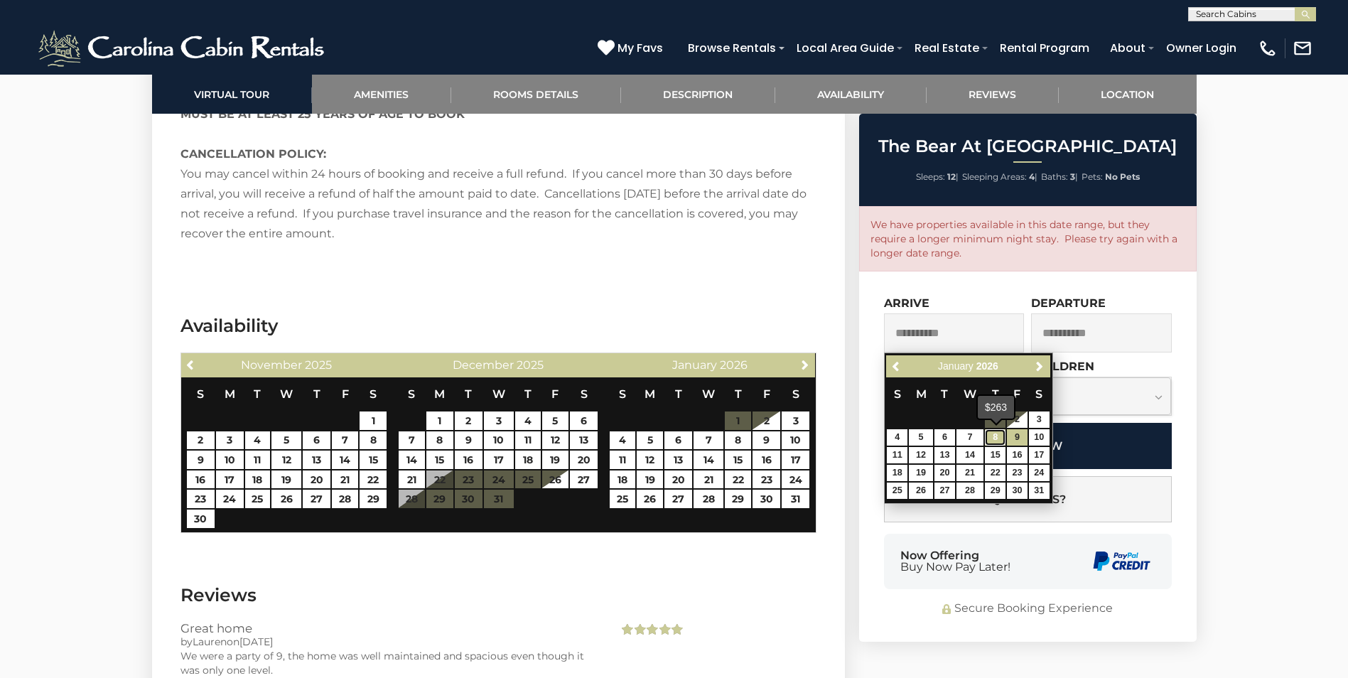
drag, startPoint x: 1000, startPoint y: 437, endPoint x: 1007, endPoint y: 427, distance: 12.2
click at [1000, 436] on link "8" at bounding box center [995, 437] width 21 height 16
type input "**********"
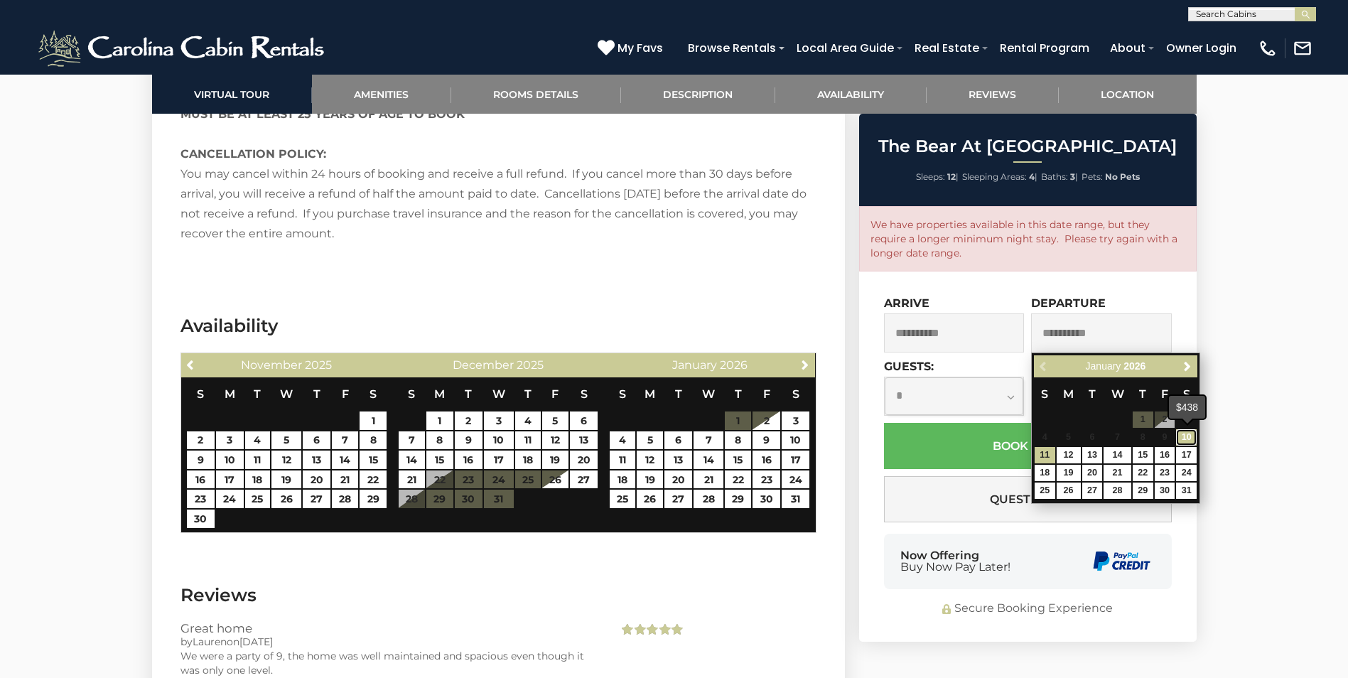
click at [1183, 433] on link "10" at bounding box center [1186, 437] width 21 height 16
type input "**********"
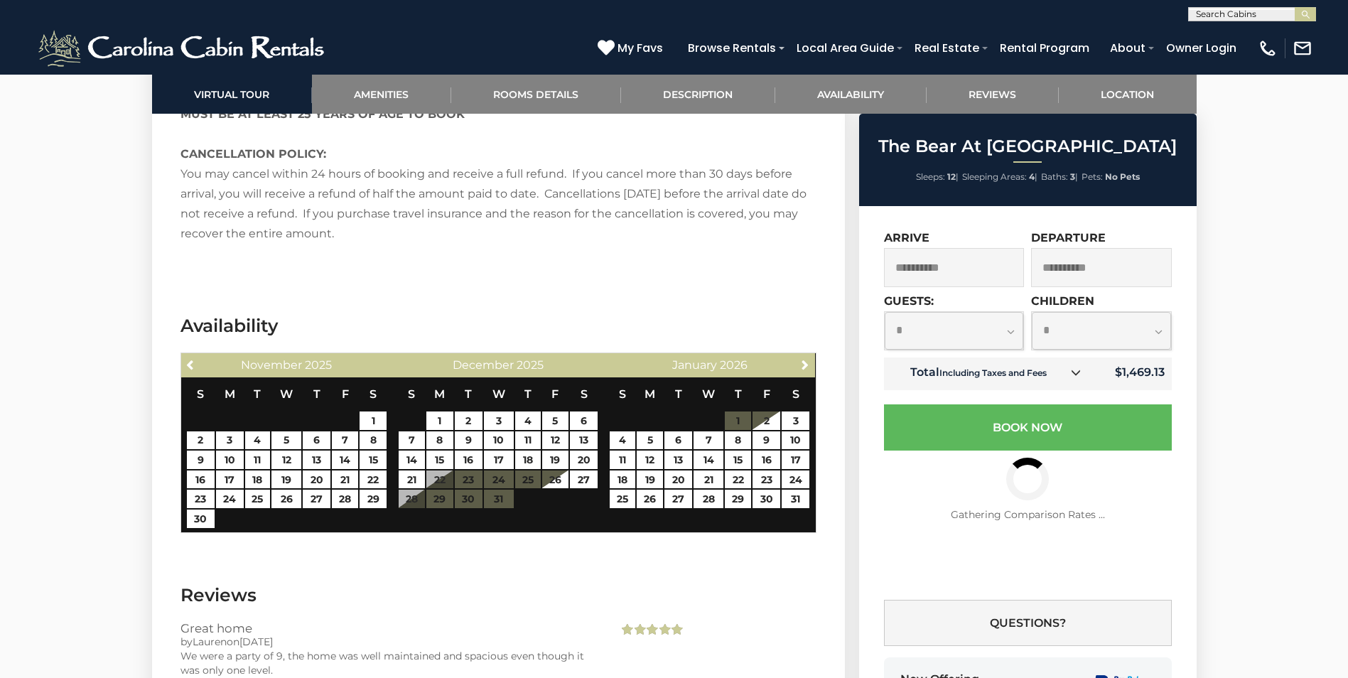
click at [1013, 335] on select "**********" at bounding box center [954, 331] width 139 height 38
select select "*"
click at [885, 312] on select "**********" at bounding box center [954, 331] width 139 height 38
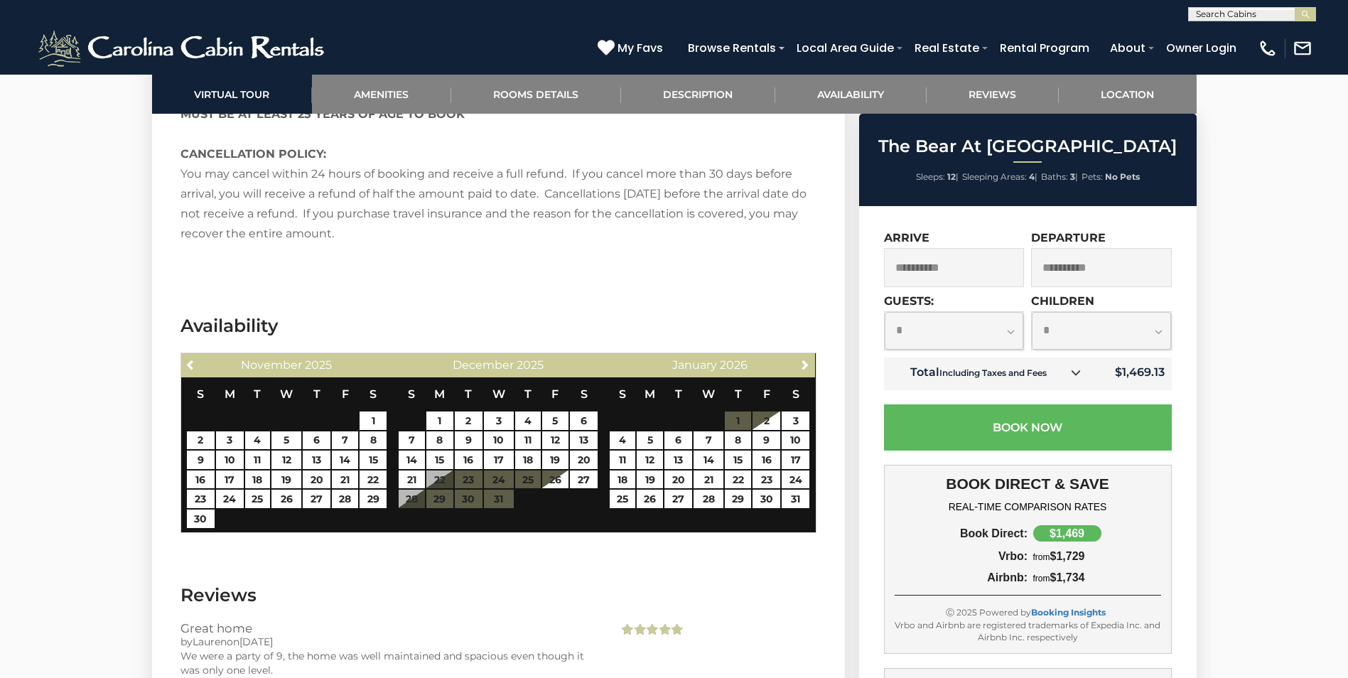
click at [1155, 337] on select "**********" at bounding box center [1101, 331] width 139 height 38
select select "*"
click at [1032, 312] on select "**********" at bounding box center [1101, 331] width 139 height 38
click at [1136, 269] on input "**********" at bounding box center [1101, 267] width 141 height 39
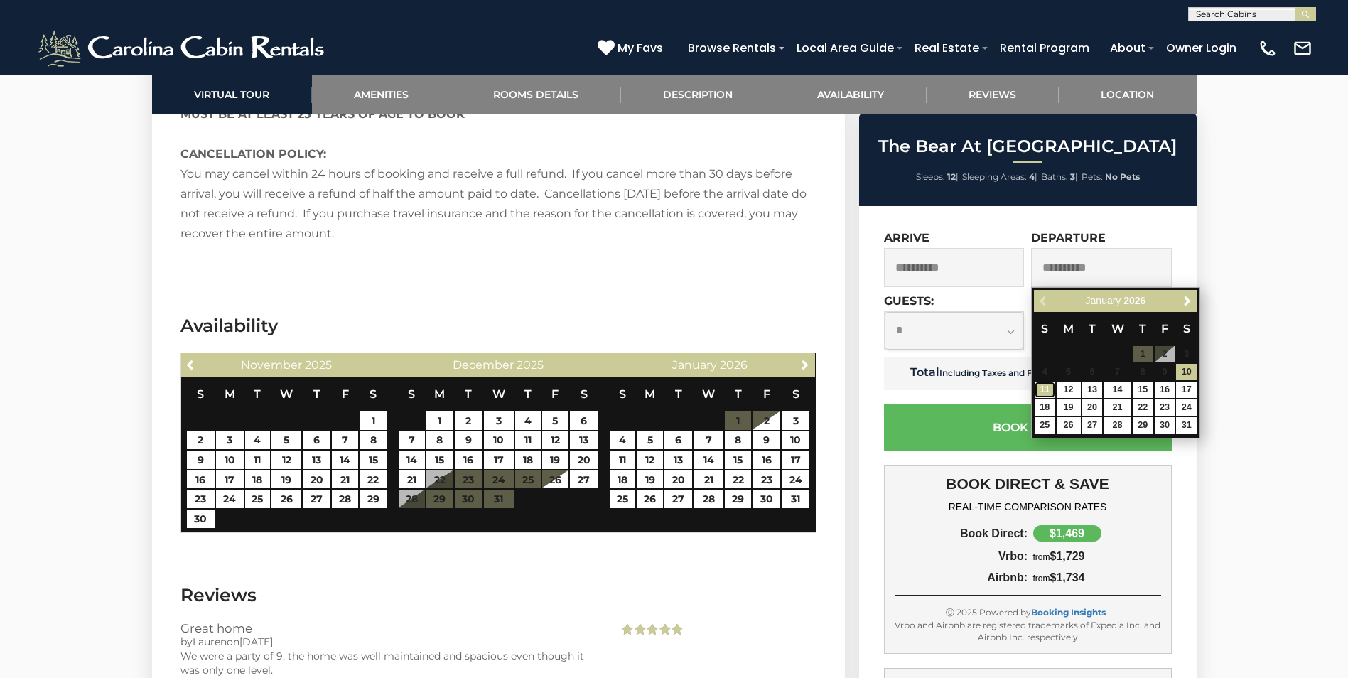
click at [1047, 389] on link "11" at bounding box center [1045, 390] width 21 height 16
type input "**********"
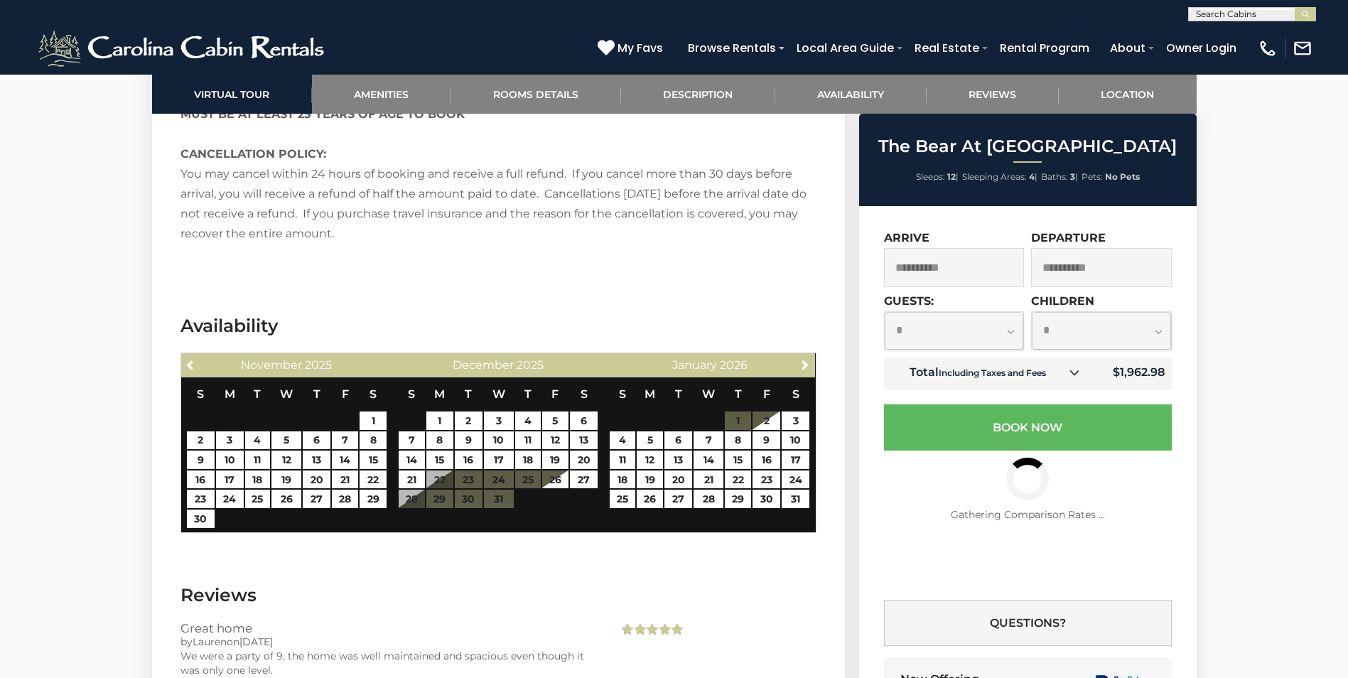
click at [1006, 264] on input "**********" at bounding box center [954, 267] width 141 height 39
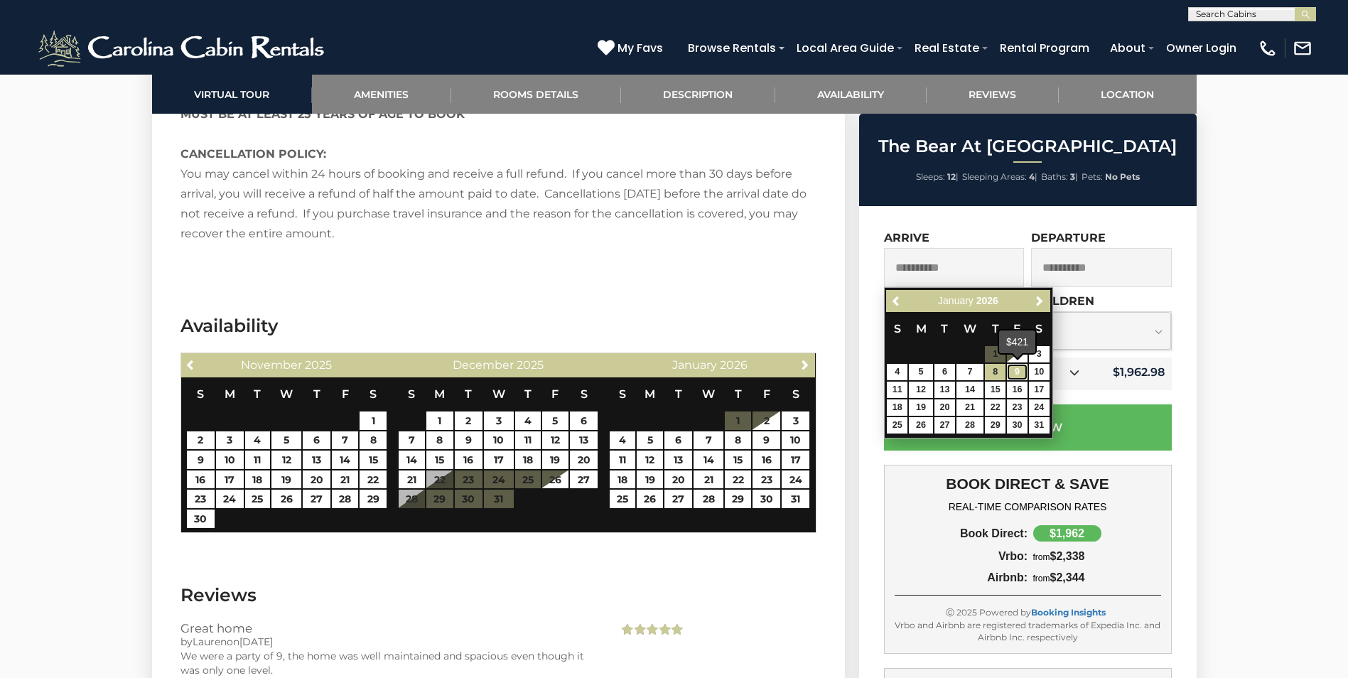
click at [1021, 367] on link "9" at bounding box center [1017, 372] width 21 height 16
type input "**********"
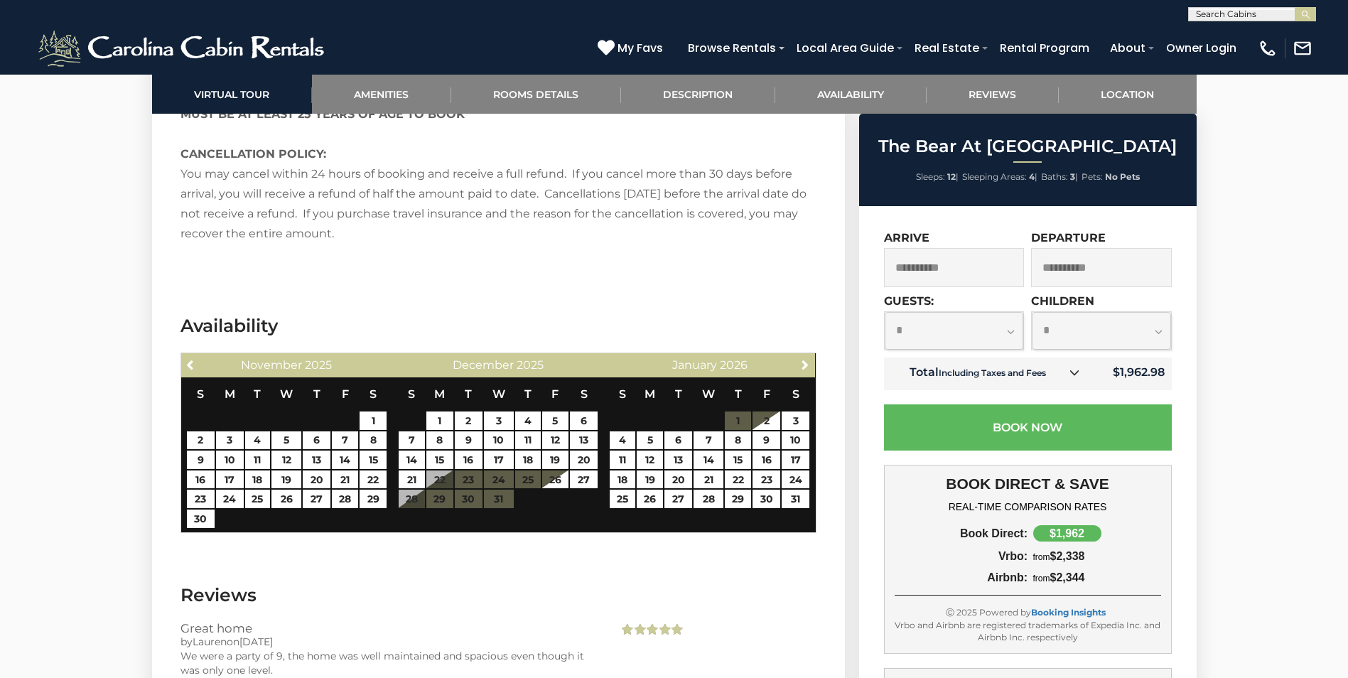
click at [1005, 265] on input "**********" at bounding box center [954, 267] width 141 height 39
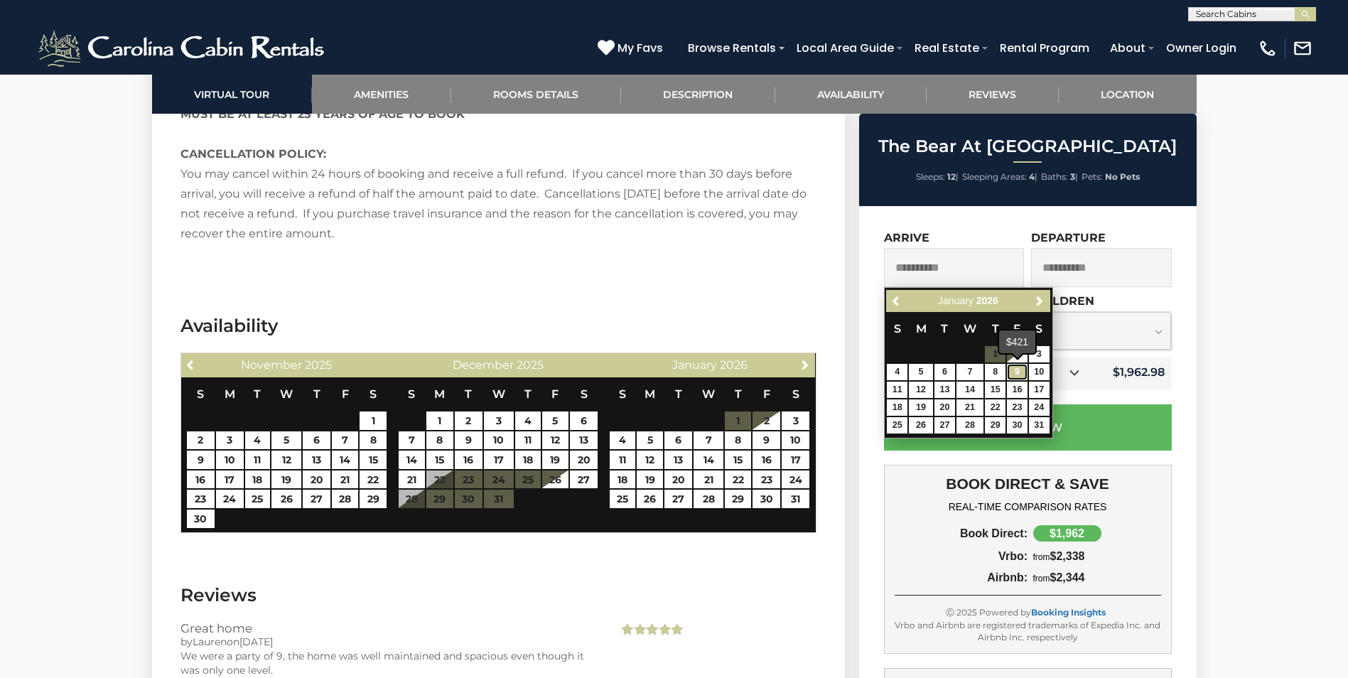
click at [1018, 369] on link "9" at bounding box center [1017, 372] width 21 height 16
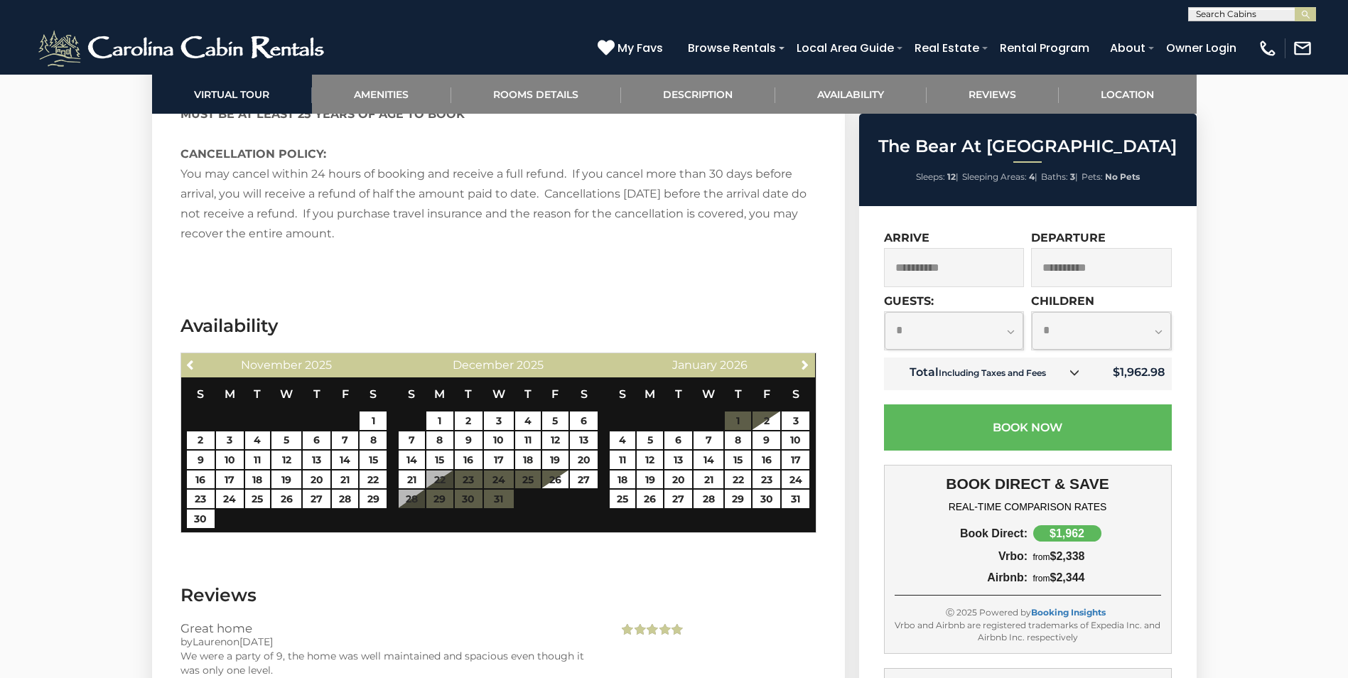
click at [983, 339] on select "**********" at bounding box center [954, 331] width 139 height 38
click at [885, 312] on select "**********" at bounding box center [954, 331] width 139 height 38
click at [1094, 338] on select "**********" at bounding box center [1101, 331] width 139 height 38
click at [1032, 312] on select "**********" at bounding box center [1101, 331] width 139 height 38
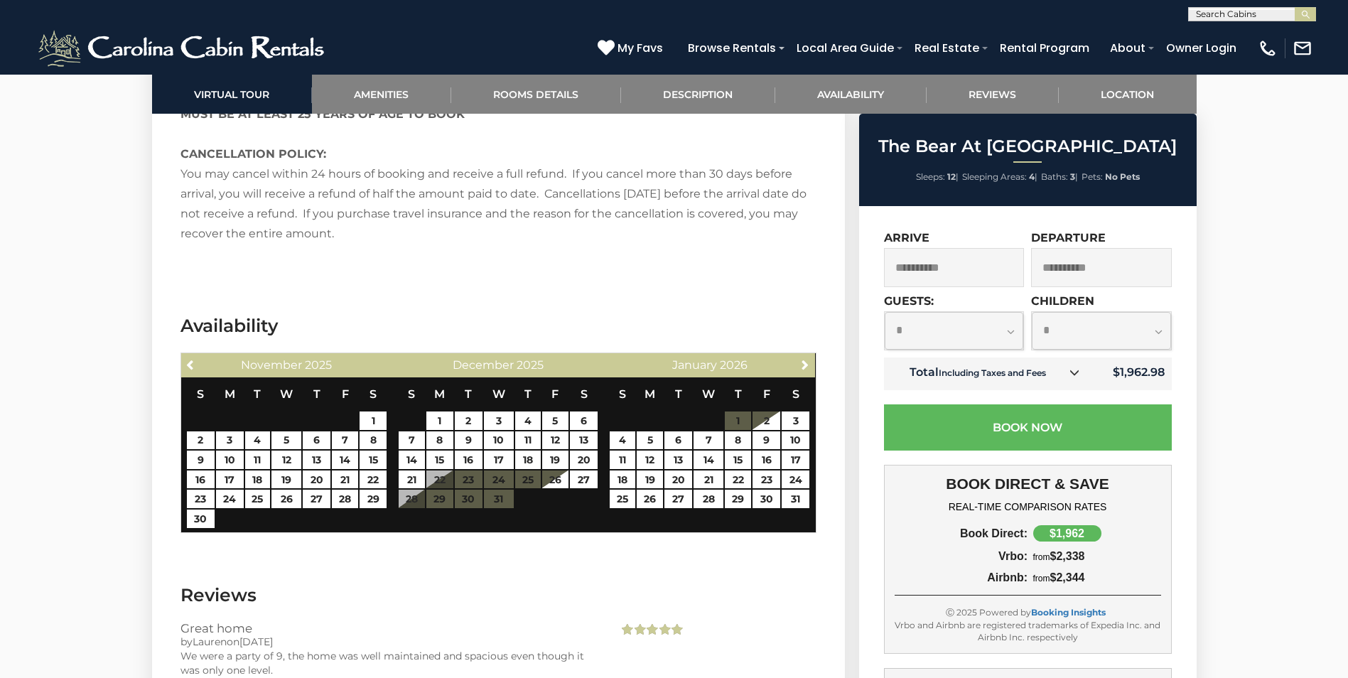
click at [1015, 372] on small "Including Taxes and Fees" at bounding box center [992, 372] width 107 height 11
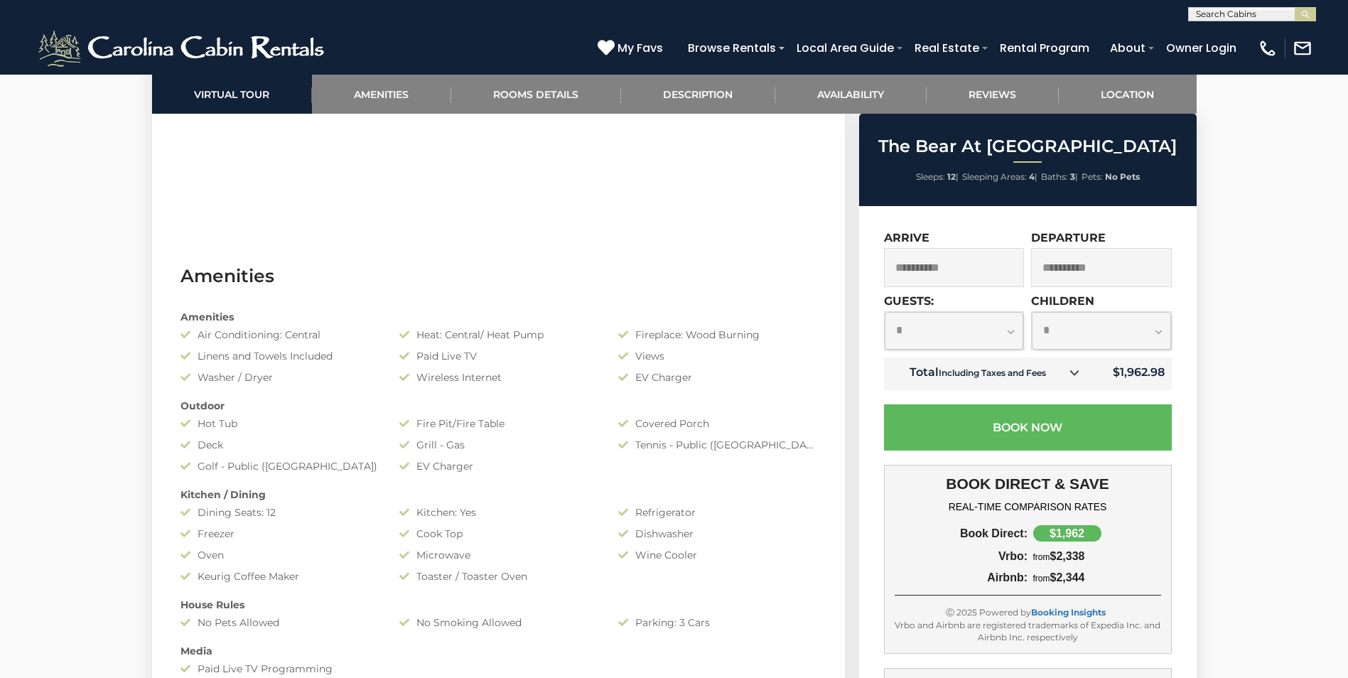
scroll to position [568, 0]
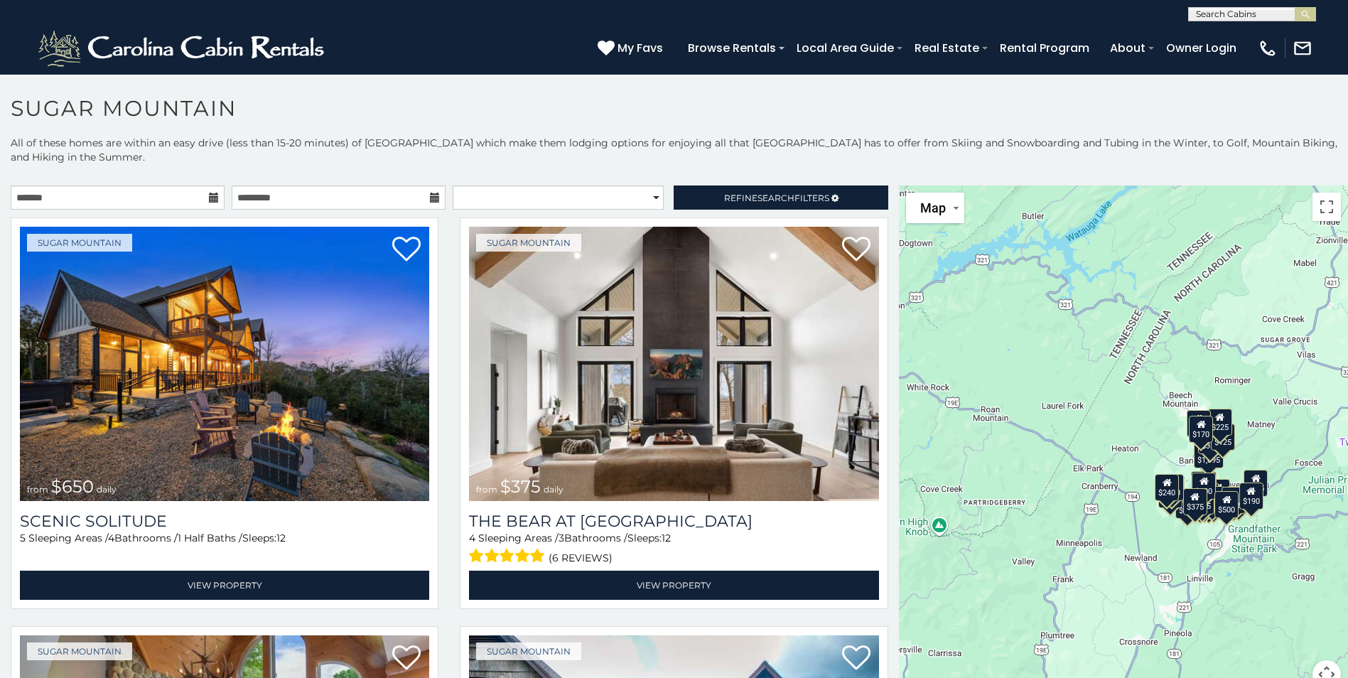
click at [210, 198] on icon at bounding box center [214, 198] width 10 height 10
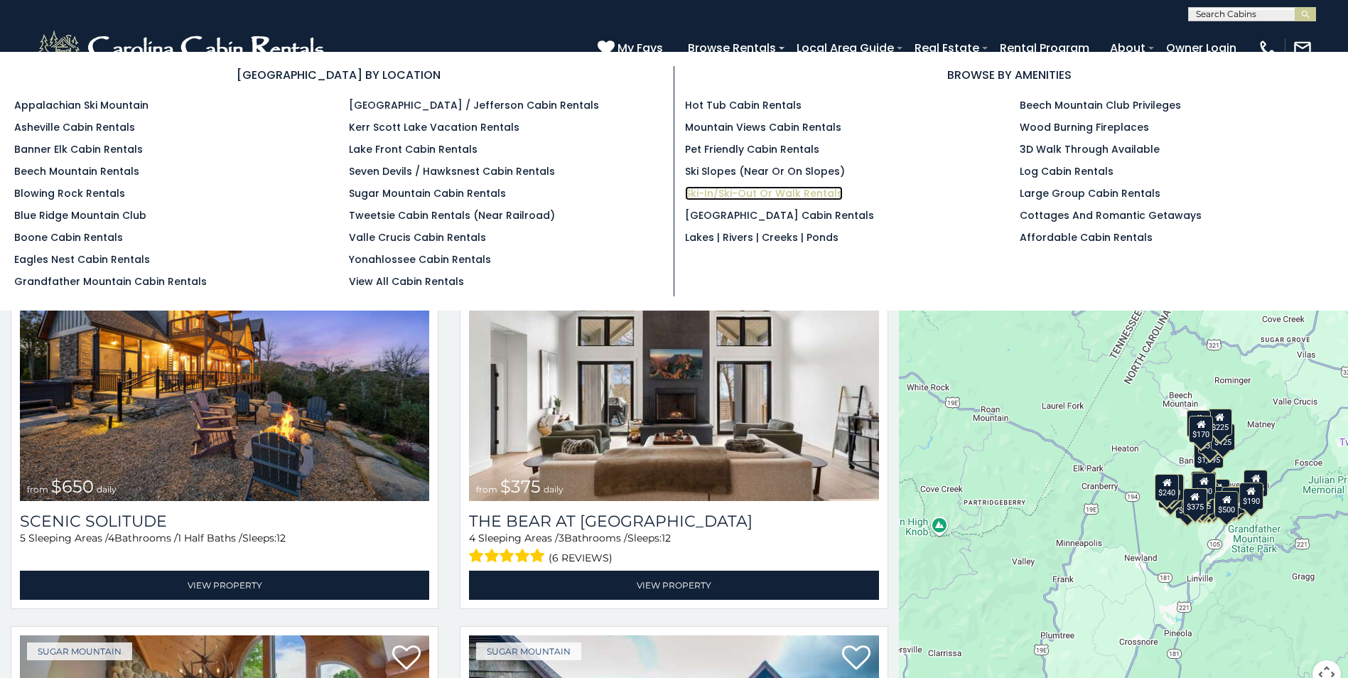
click at [730, 198] on link "Ski-in/Ski-Out or Walk Rentals" at bounding box center [764, 193] width 158 height 14
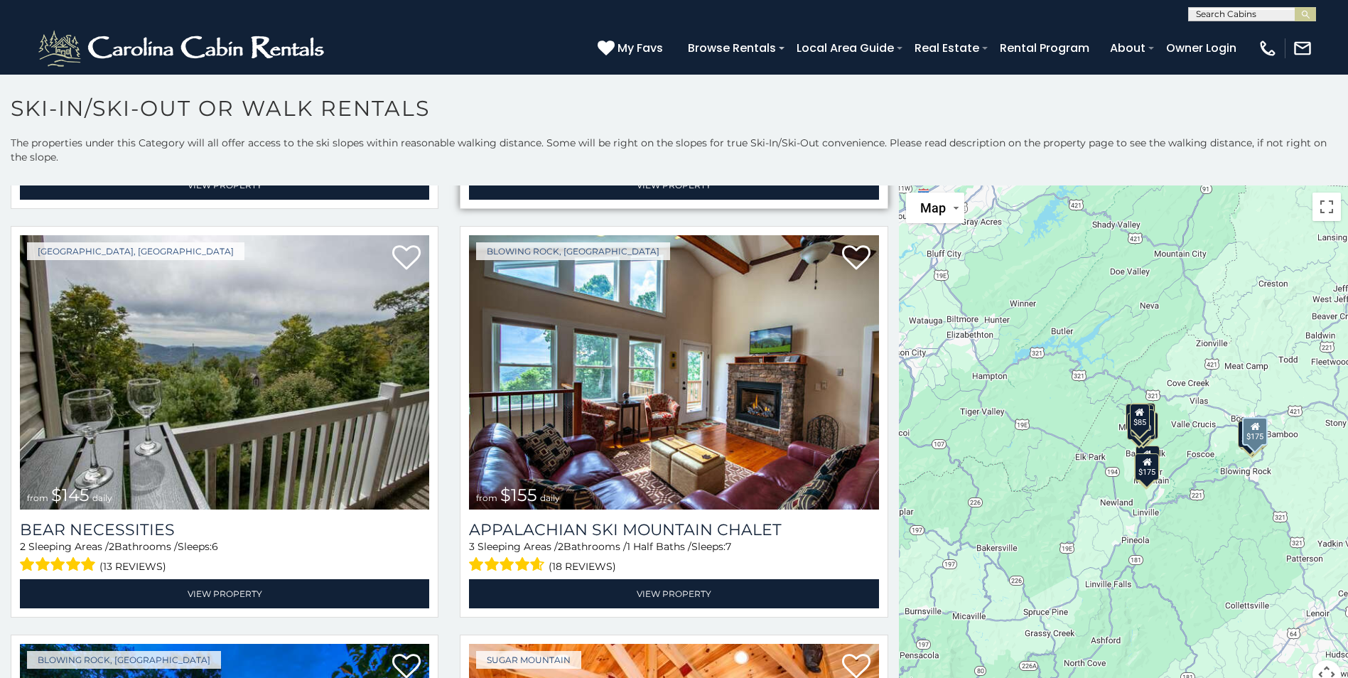
scroll to position [1634, 0]
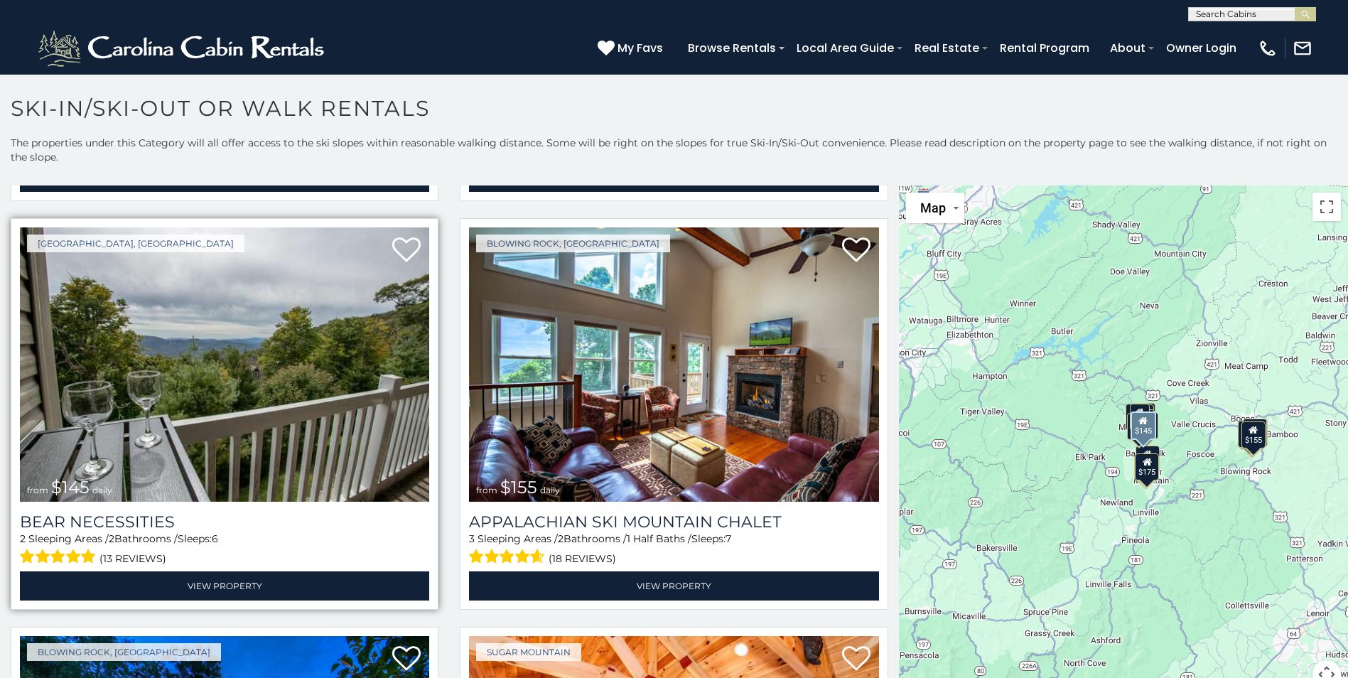
click at [239, 341] on img at bounding box center [224, 364] width 409 height 274
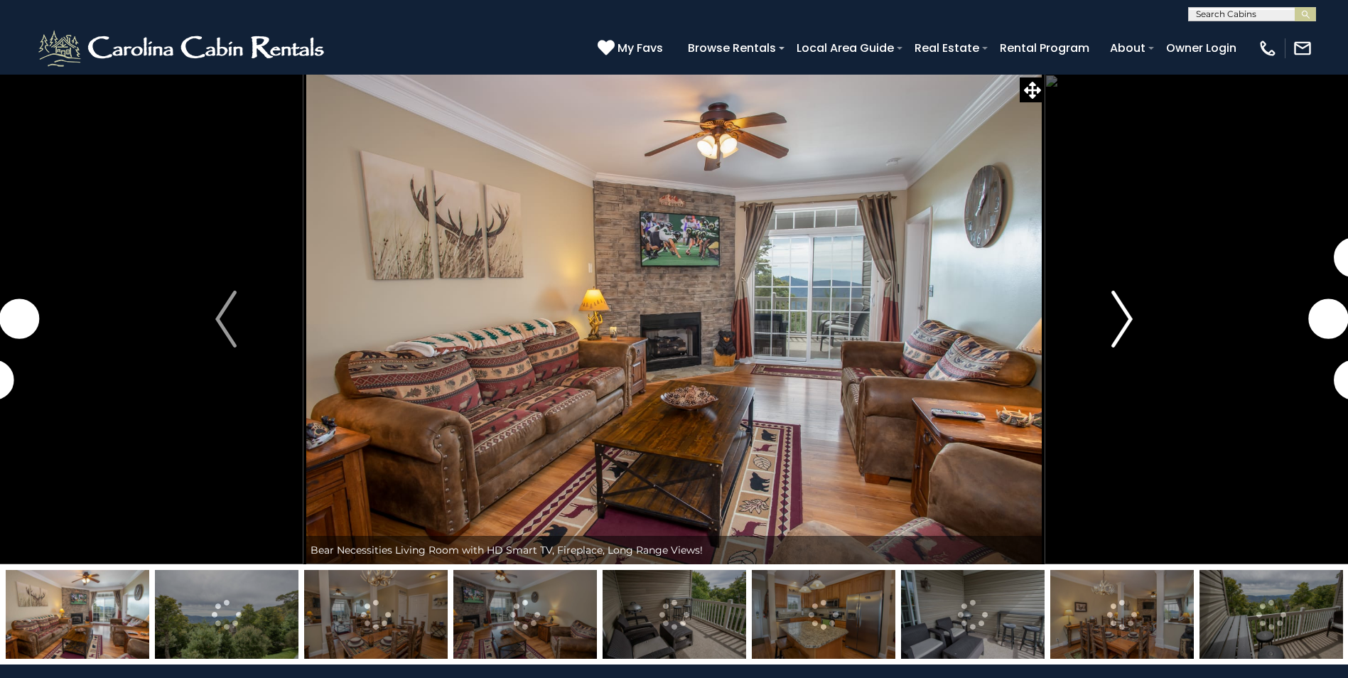
click at [1118, 323] on img "Next" at bounding box center [1121, 319] width 21 height 57
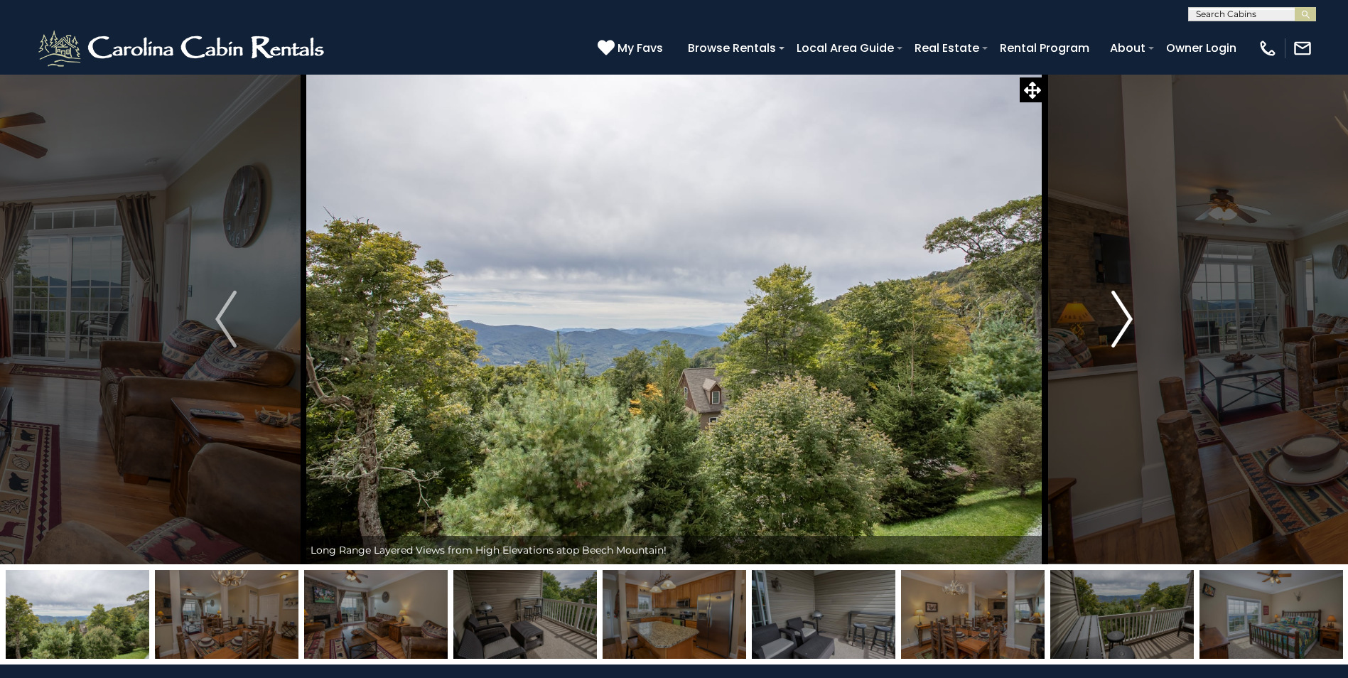
click at [1118, 323] on img "Next" at bounding box center [1121, 319] width 21 height 57
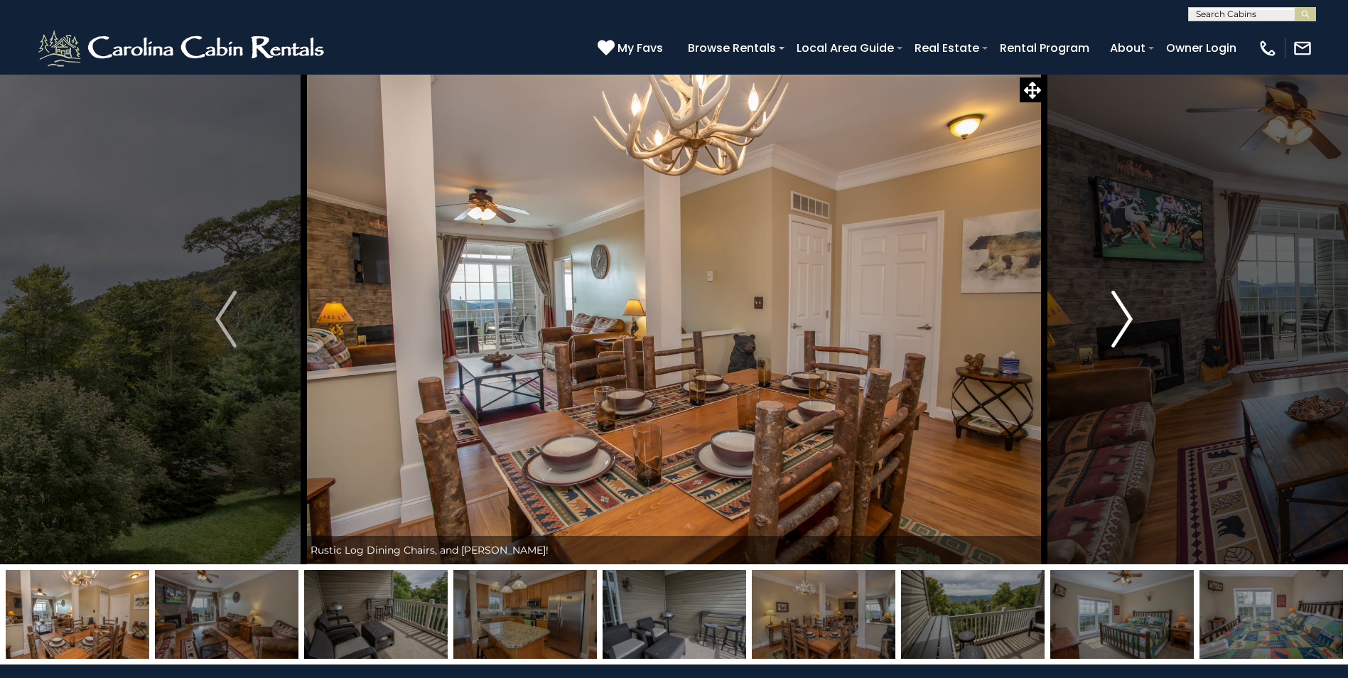
click at [1118, 323] on img "Next" at bounding box center [1121, 319] width 21 height 57
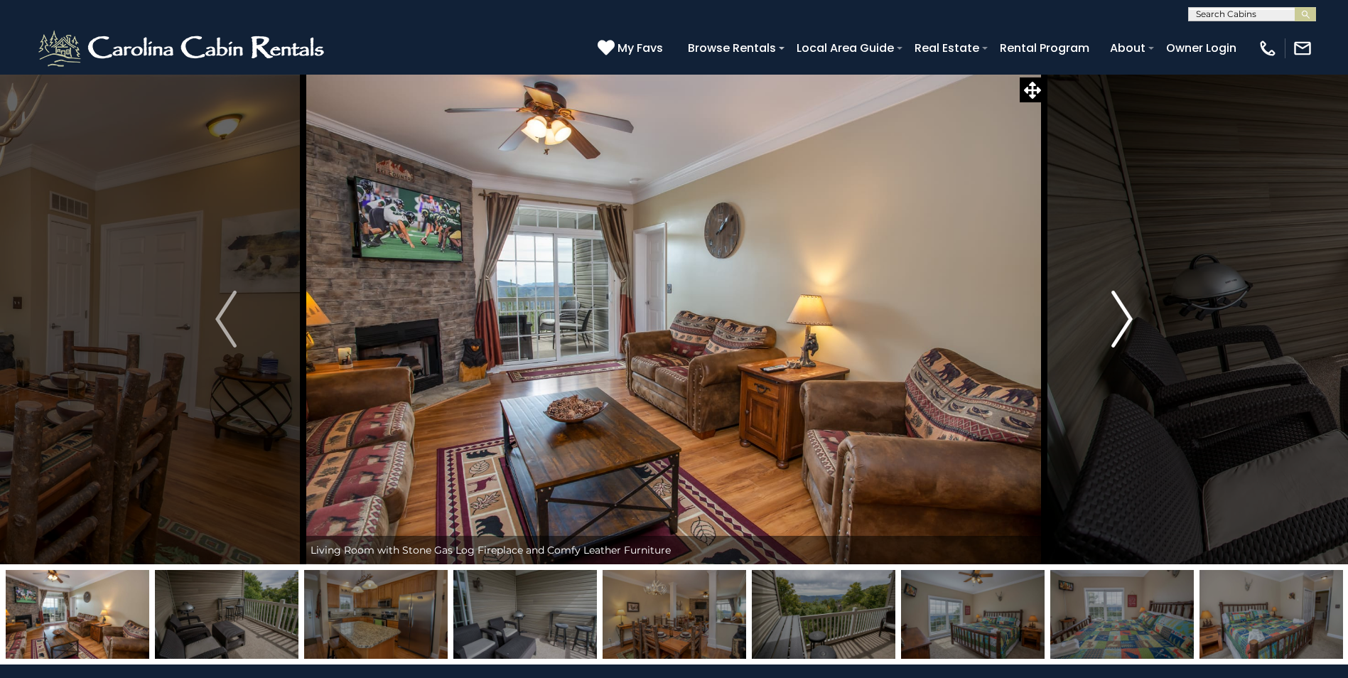
click at [1118, 323] on img "Next" at bounding box center [1121, 319] width 21 height 57
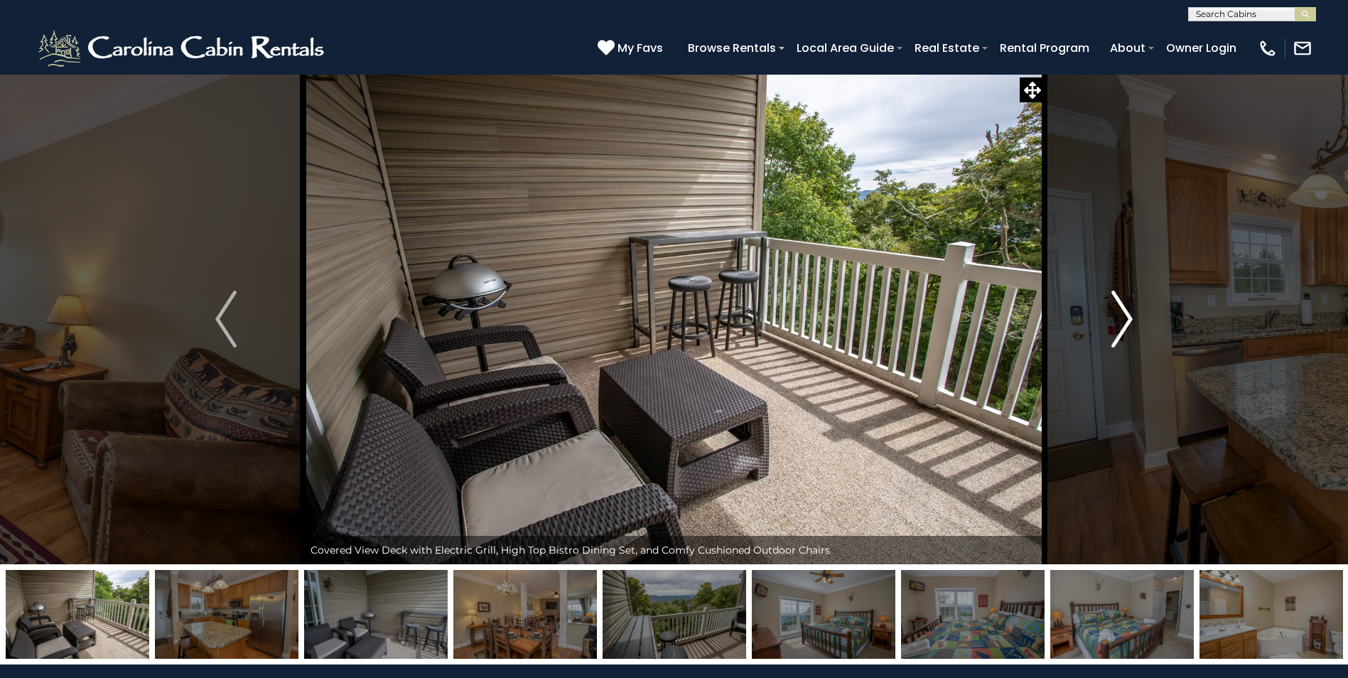
click at [1118, 323] on img "Next" at bounding box center [1121, 319] width 21 height 57
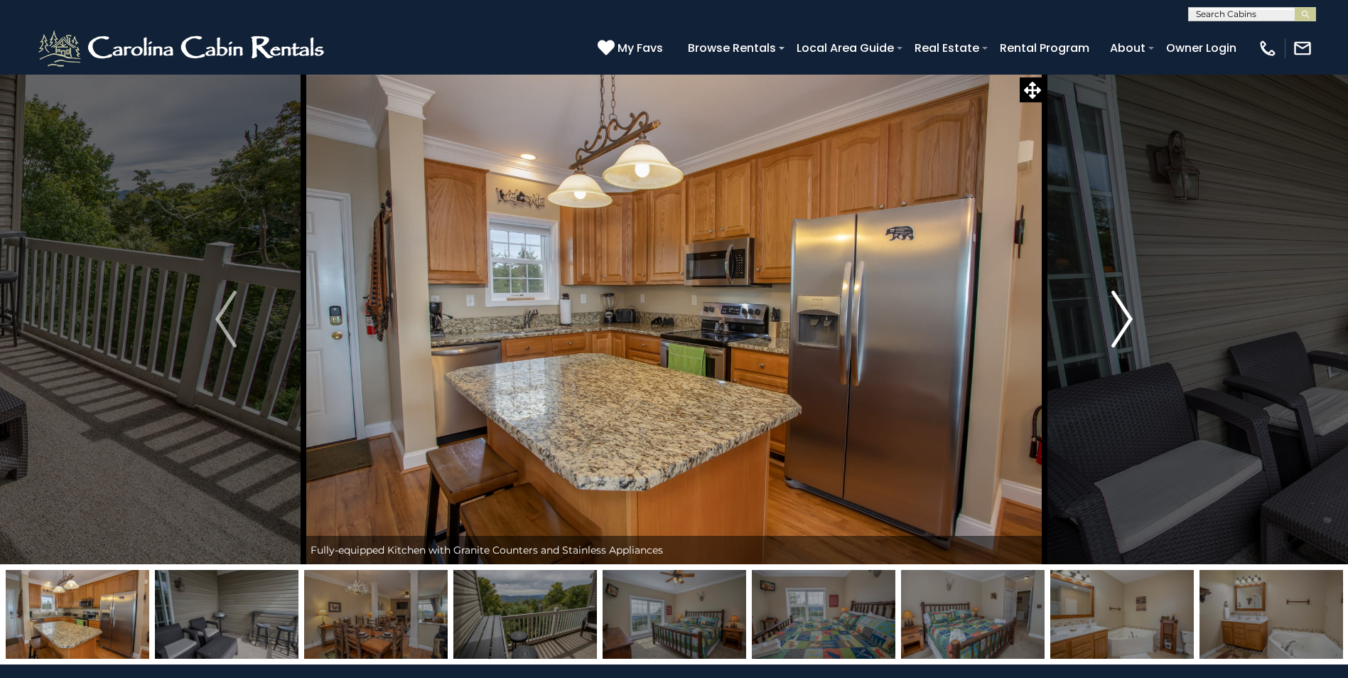
click at [1118, 323] on img "Next" at bounding box center [1121, 319] width 21 height 57
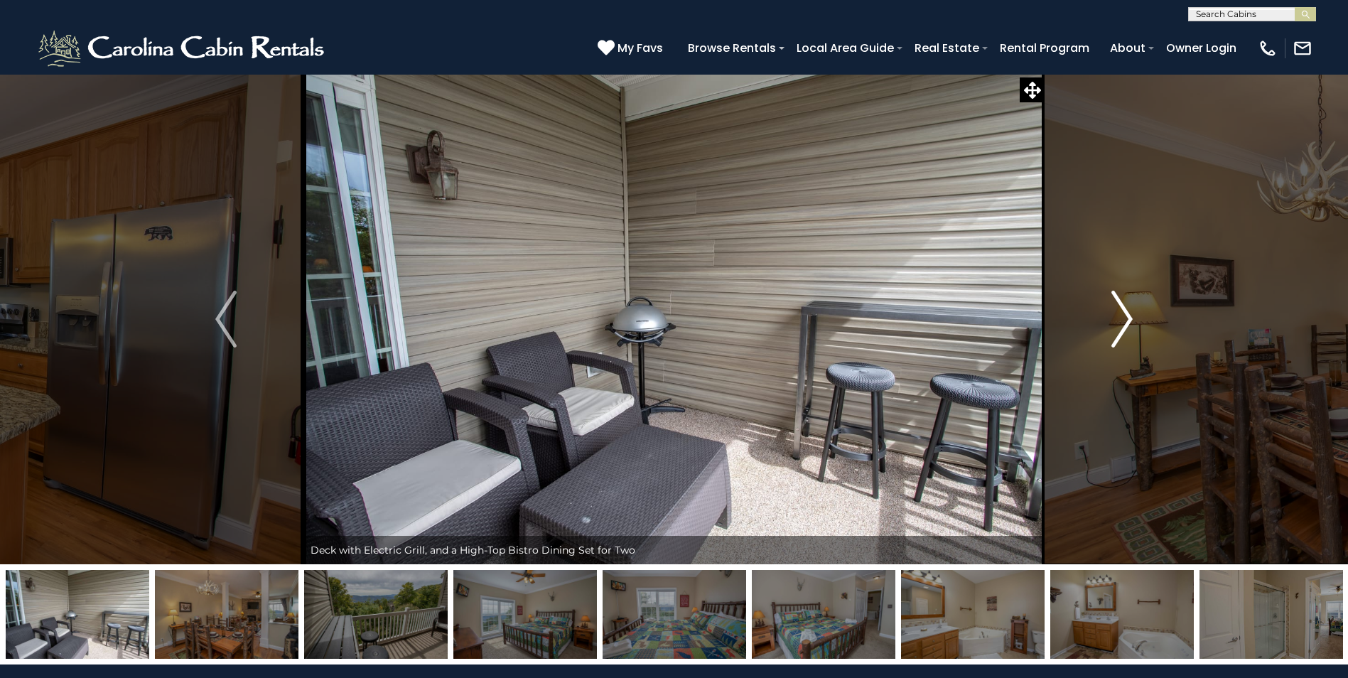
click at [1118, 323] on img "Next" at bounding box center [1121, 319] width 21 height 57
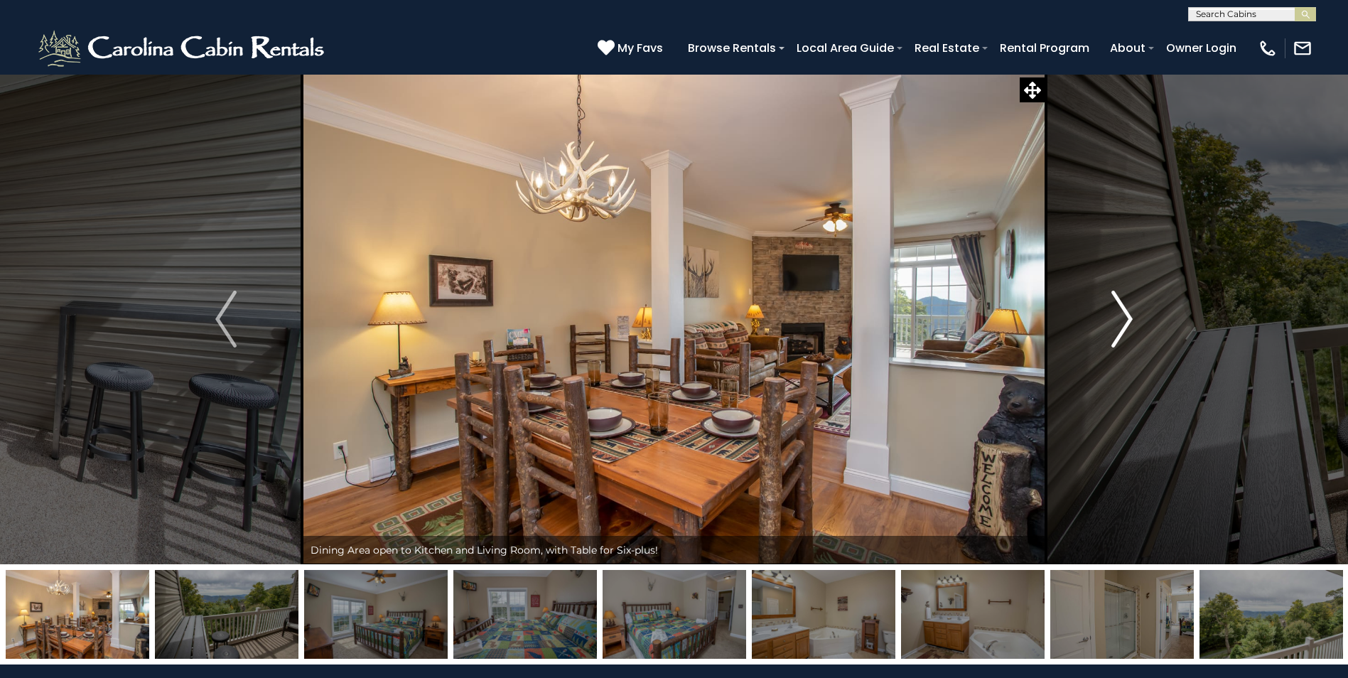
click at [1118, 323] on img "Next" at bounding box center [1121, 319] width 21 height 57
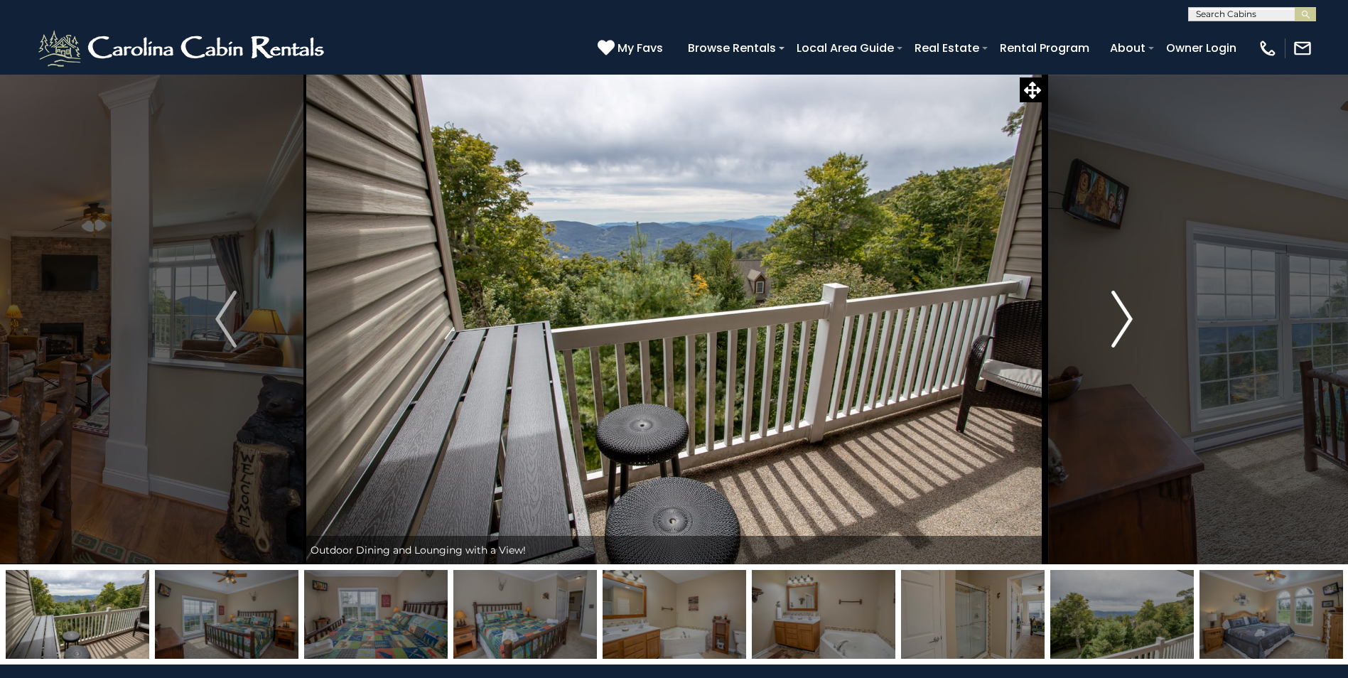
click at [1118, 323] on img "Next" at bounding box center [1121, 319] width 21 height 57
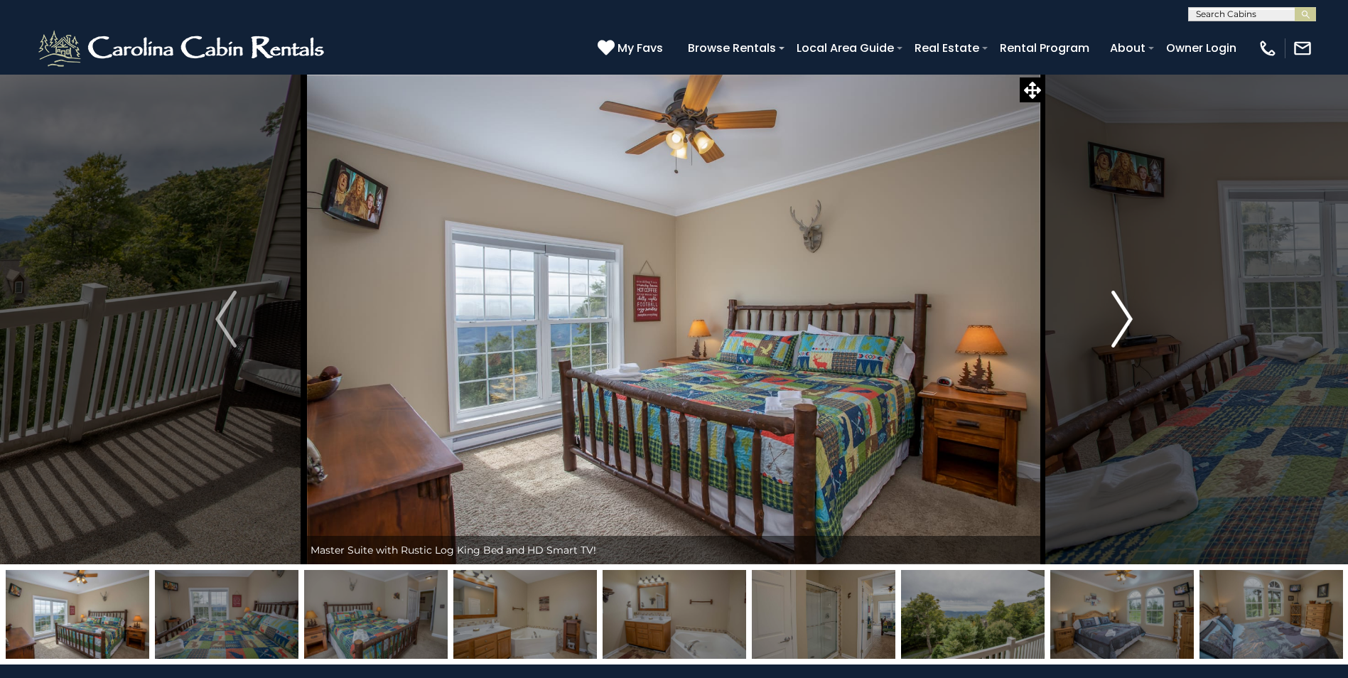
click at [1118, 323] on img "Next" at bounding box center [1121, 319] width 21 height 57
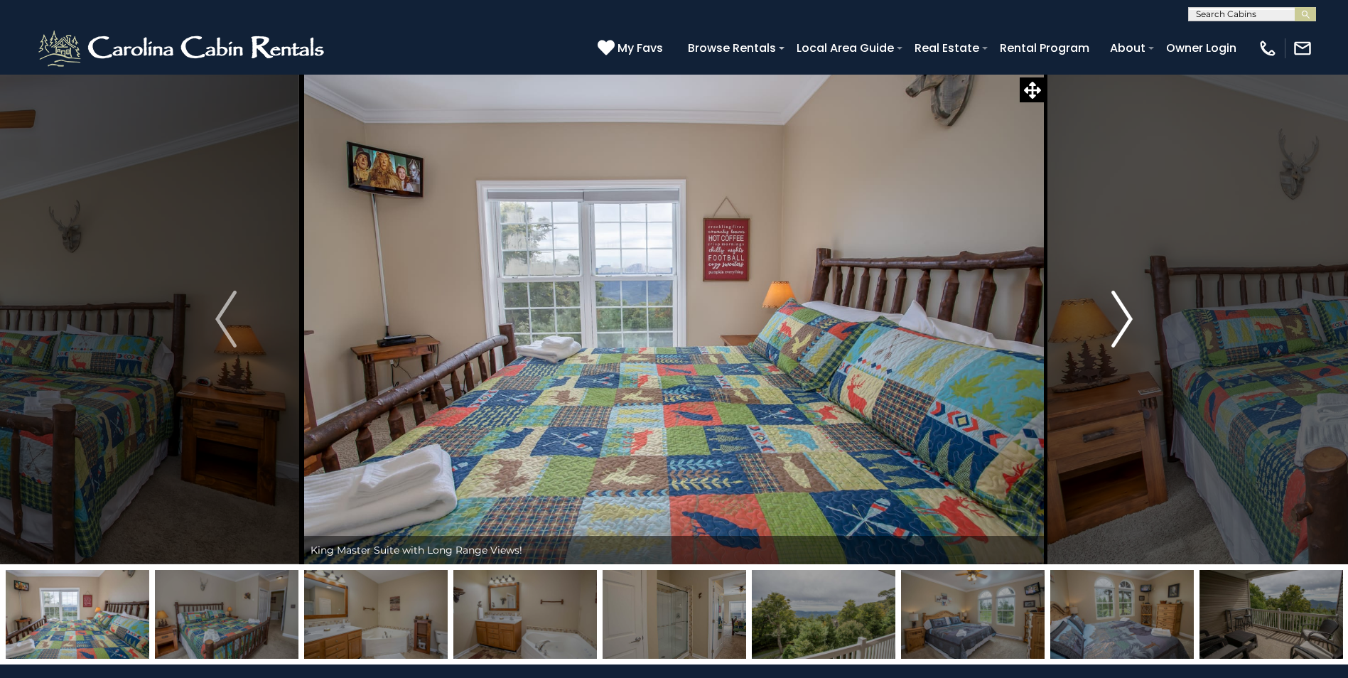
click at [1118, 323] on img "Next" at bounding box center [1121, 319] width 21 height 57
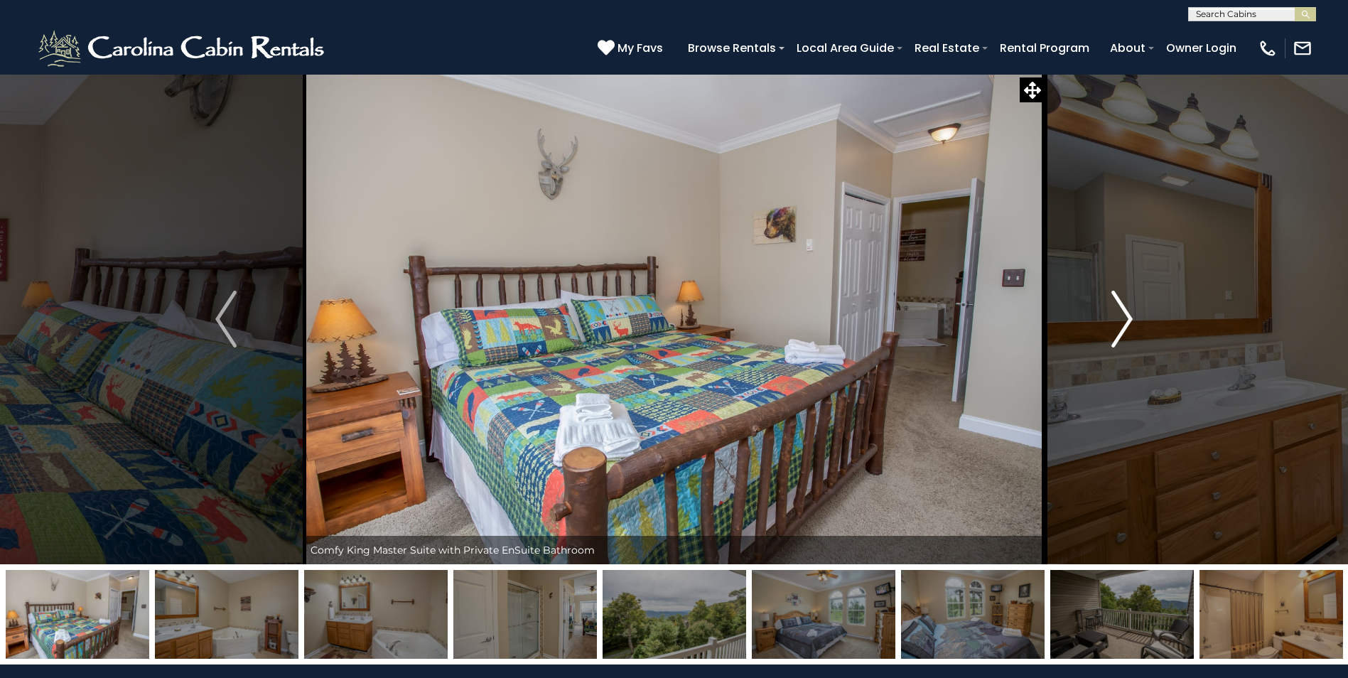
click at [1118, 323] on img "Next" at bounding box center [1121, 319] width 21 height 57
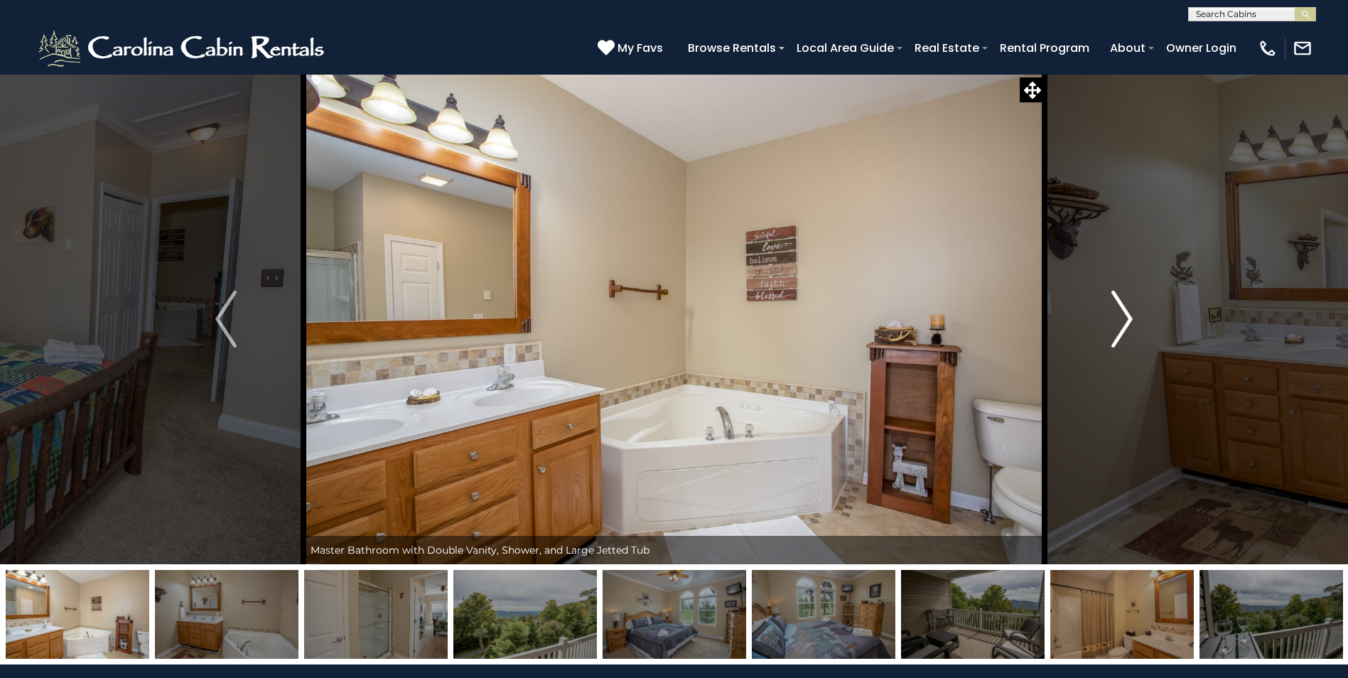
click at [1118, 323] on img "Next" at bounding box center [1121, 319] width 21 height 57
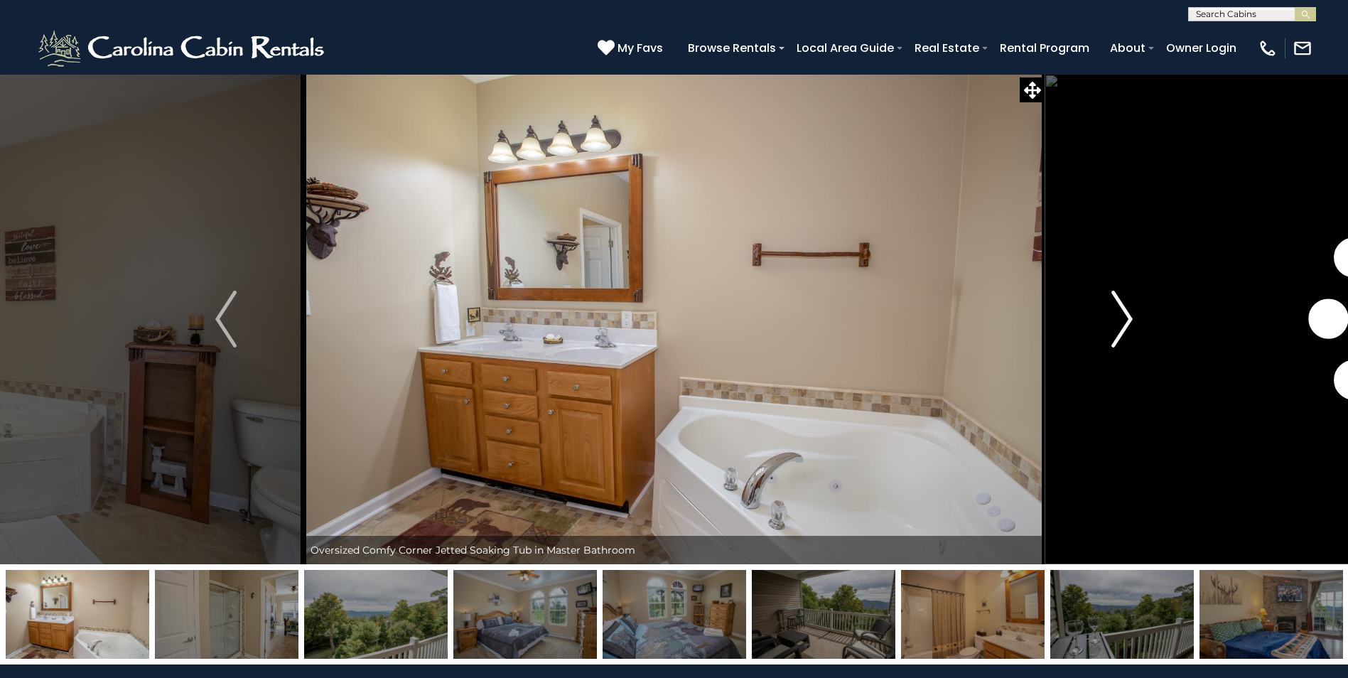
click at [1118, 323] on img "Next" at bounding box center [1121, 319] width 21 height 57
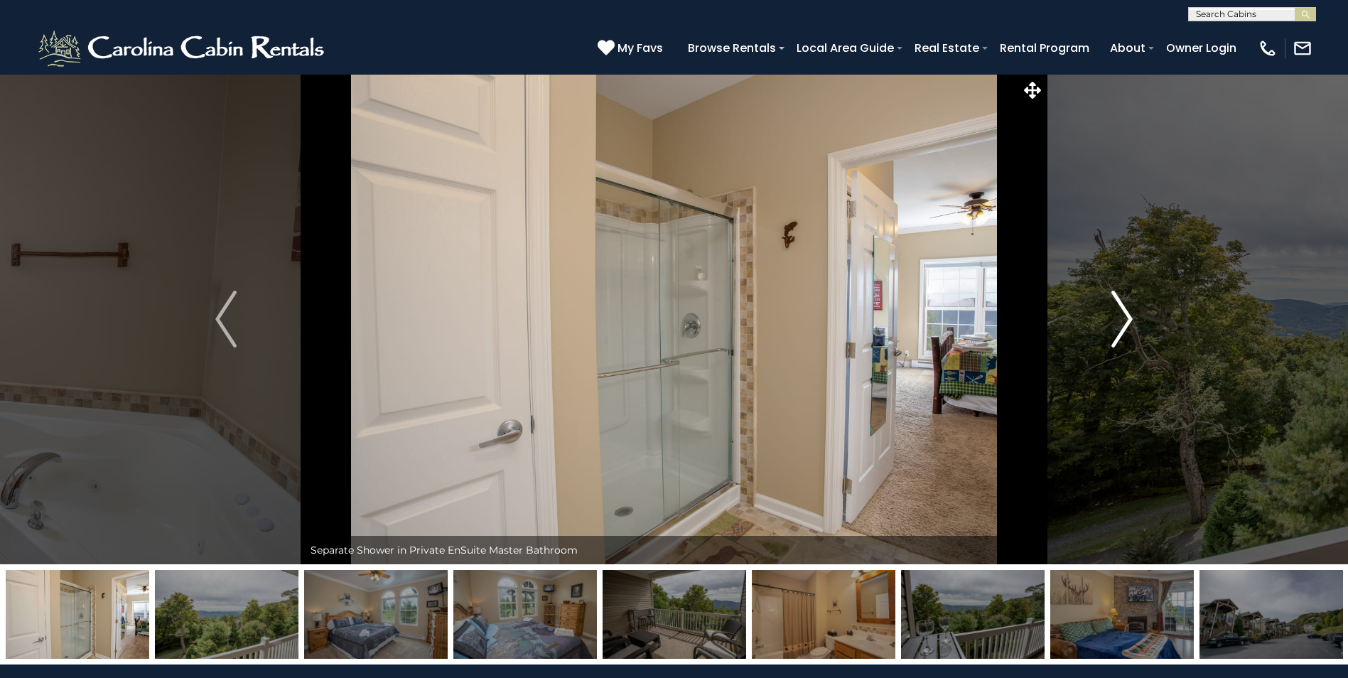
click at [1118, 323] on img "Next" at bounding box center [1121, 319] width 21 height 57
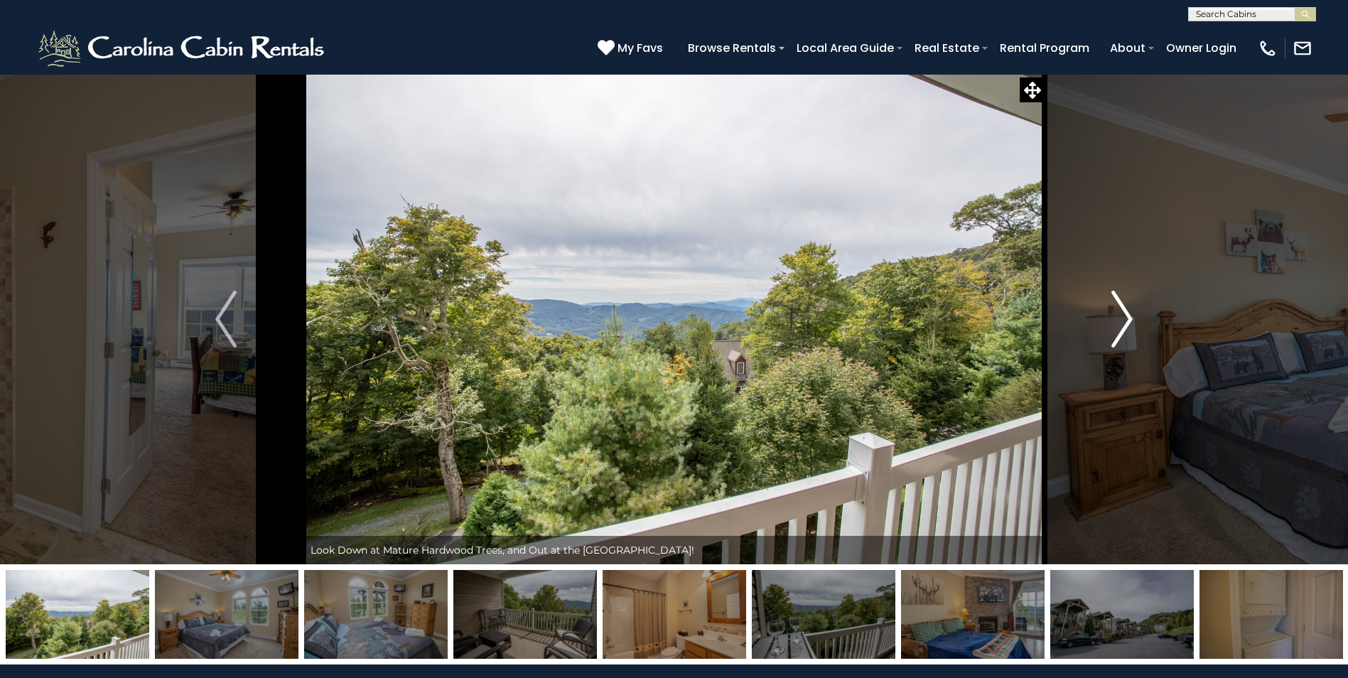
click at [1118, 323] on img "Next" at bounding box center [1121, 319] width 21 height 57
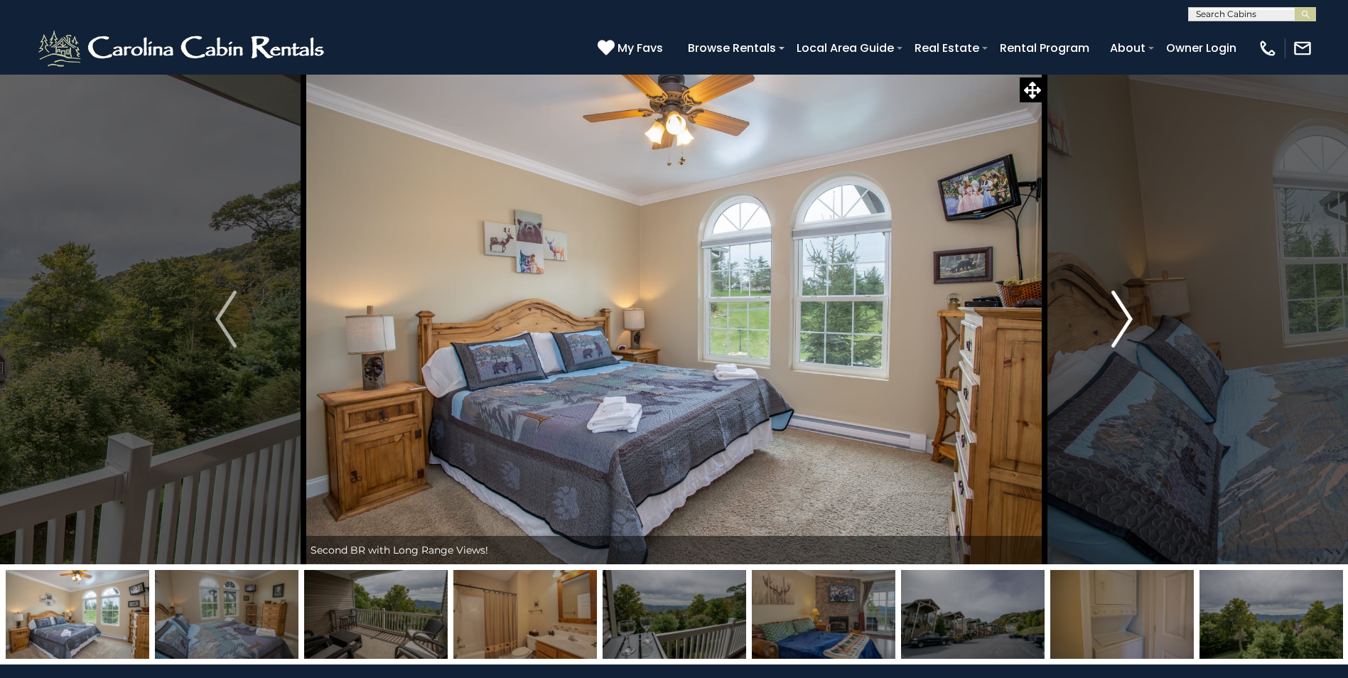
click at [1118, 323] on img "Next" at bounding box center [1121, 319] width 21 height 57
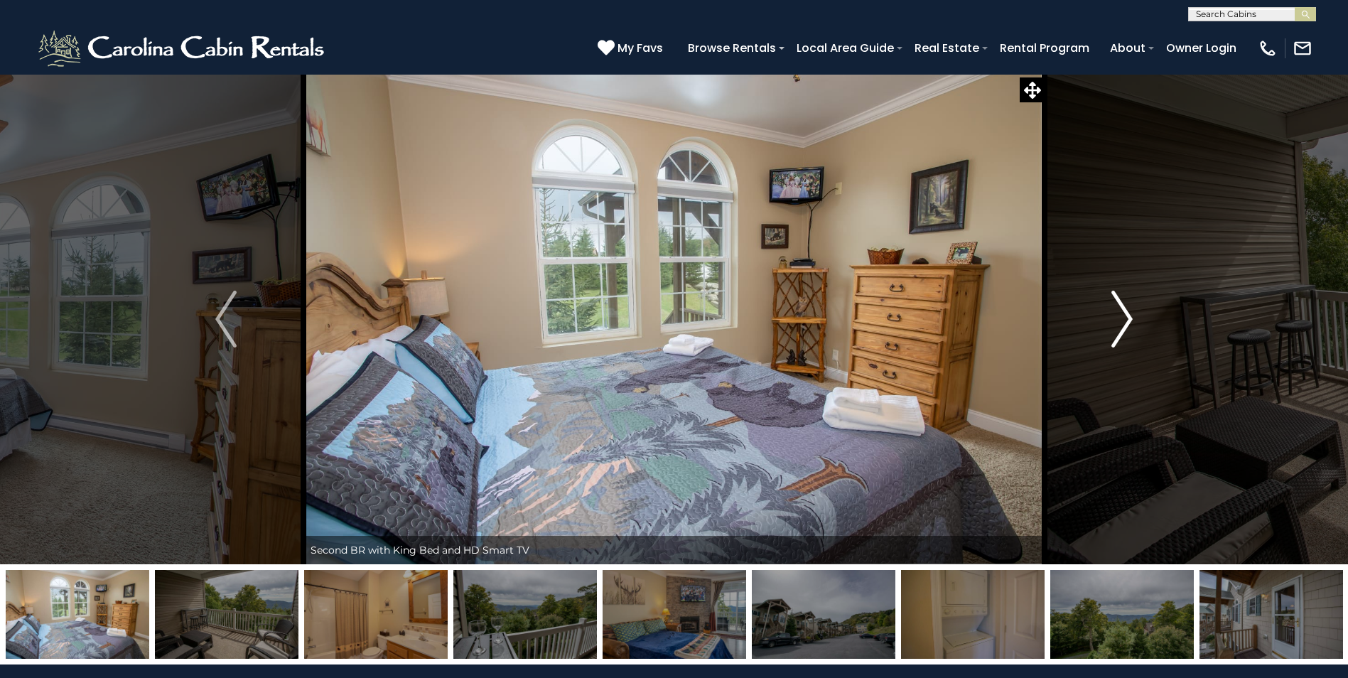
click at [1118, 323] on img "Next" at bounding box center [1121, 319] width 21 height 57
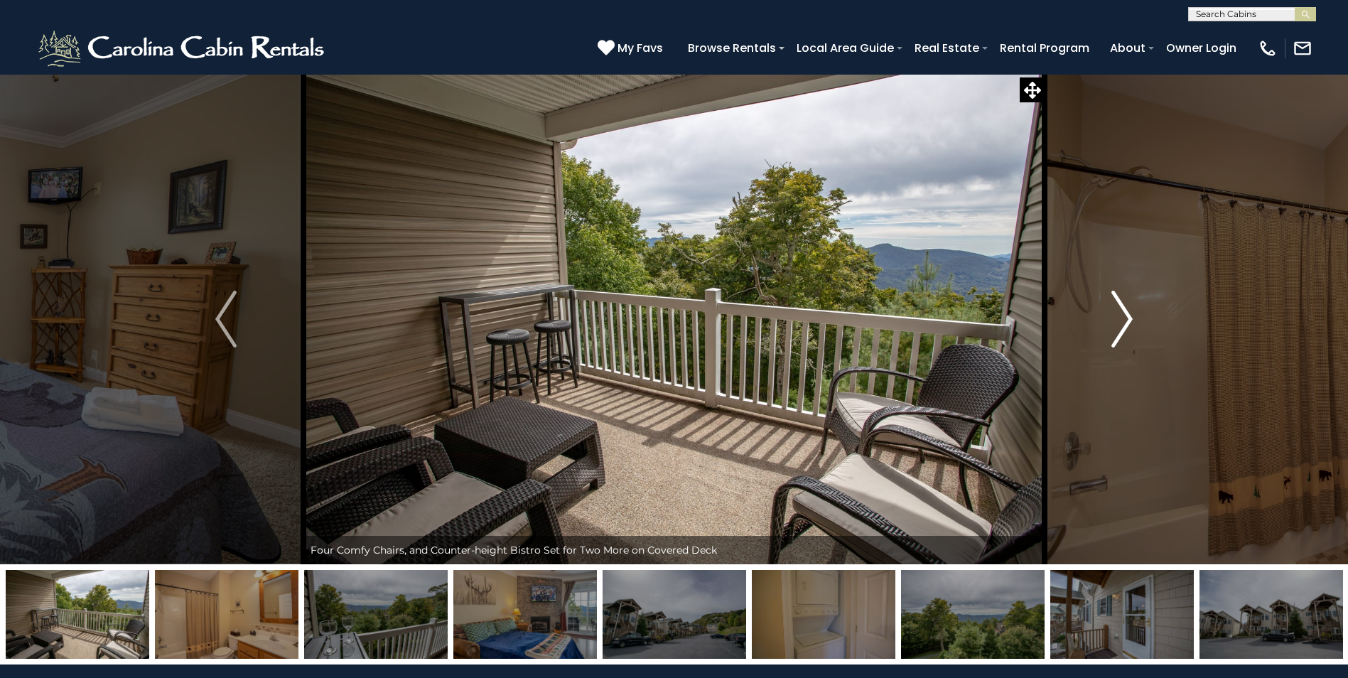
click at [1118, 323] on img "Next" at bounding box center [1121, 319] width 21 height 57
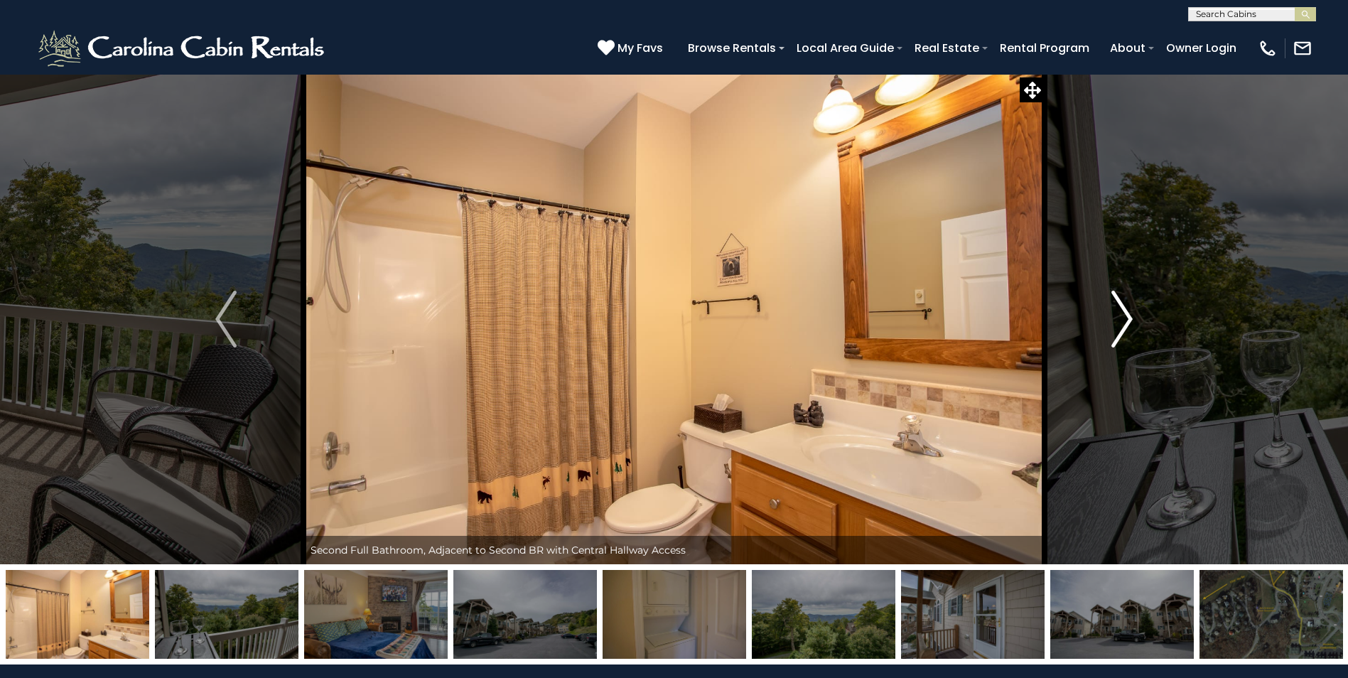
click at [1118, 323] on img "Next" at bounding box center [1121, 319] width 21 height 57
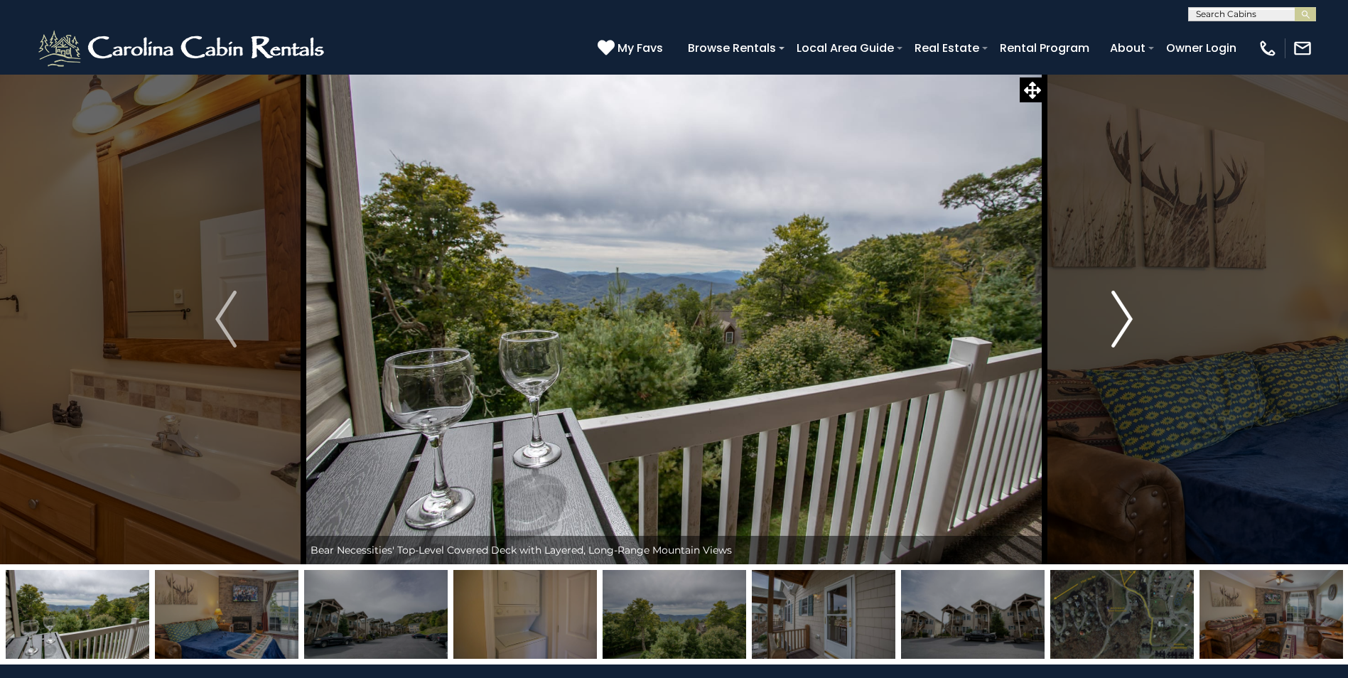
click at [1118, 323] on img "Next" at bounding box center [1121, 319] width 21 height 57
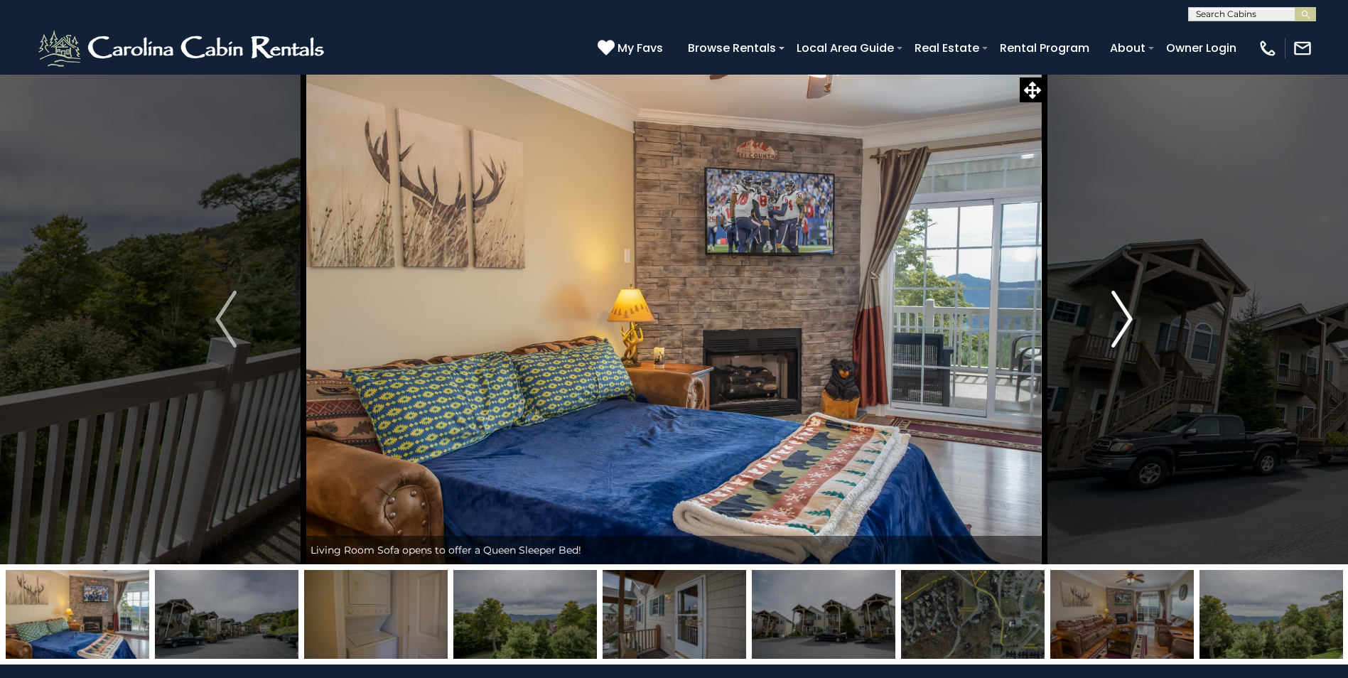
click at [1118, 323] on img "Next" at bounding box center [1121, 319] width 21 height 57
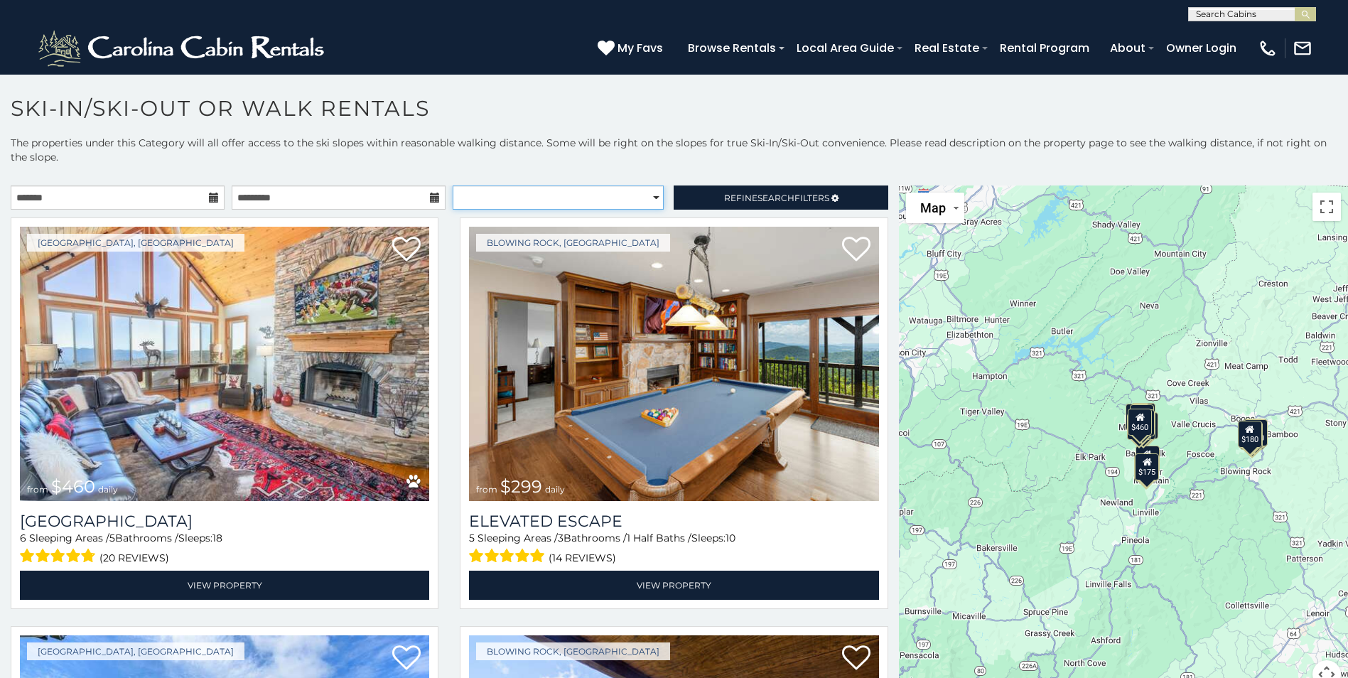
click at [551, 196] on select "**********" at bounding box center [558, 197] width 211 height 24
click at [555, 167] on p "The properties under this Category will all offer access to the ski slopes with…" at bounding box center [674, 157] width 1348 height 43
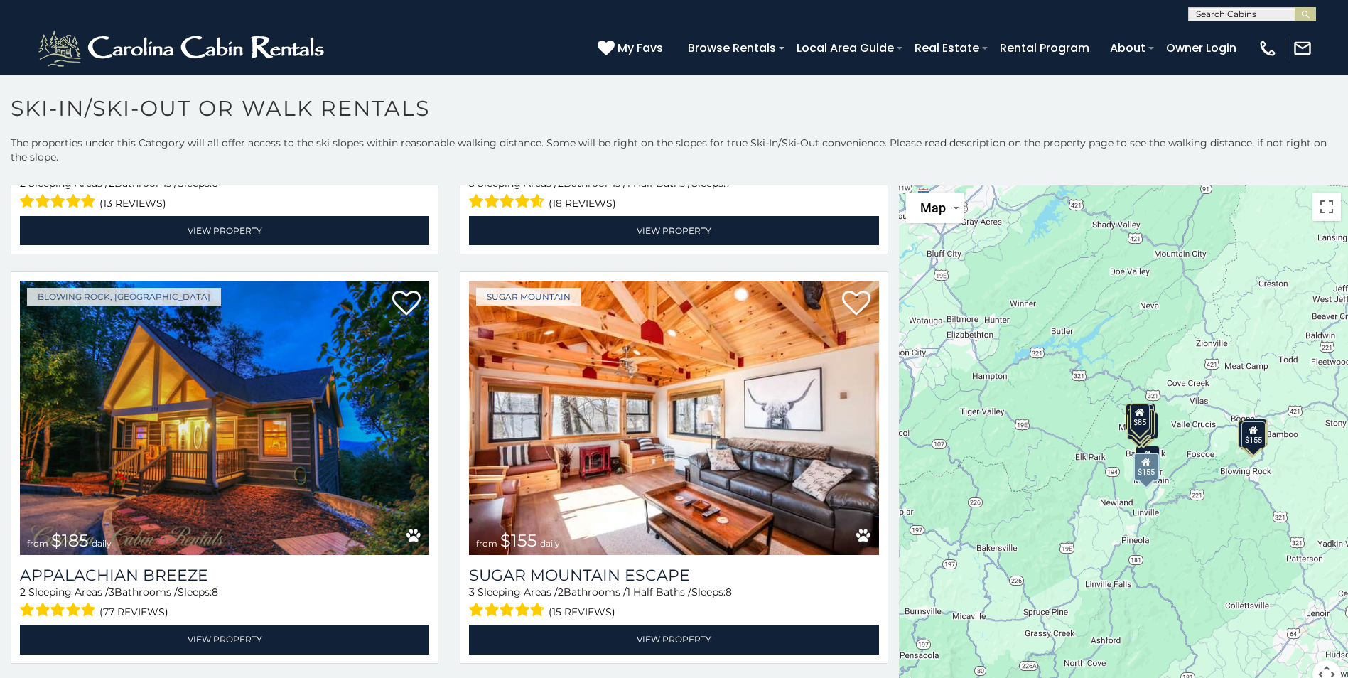
scroll to position [2061, 0]
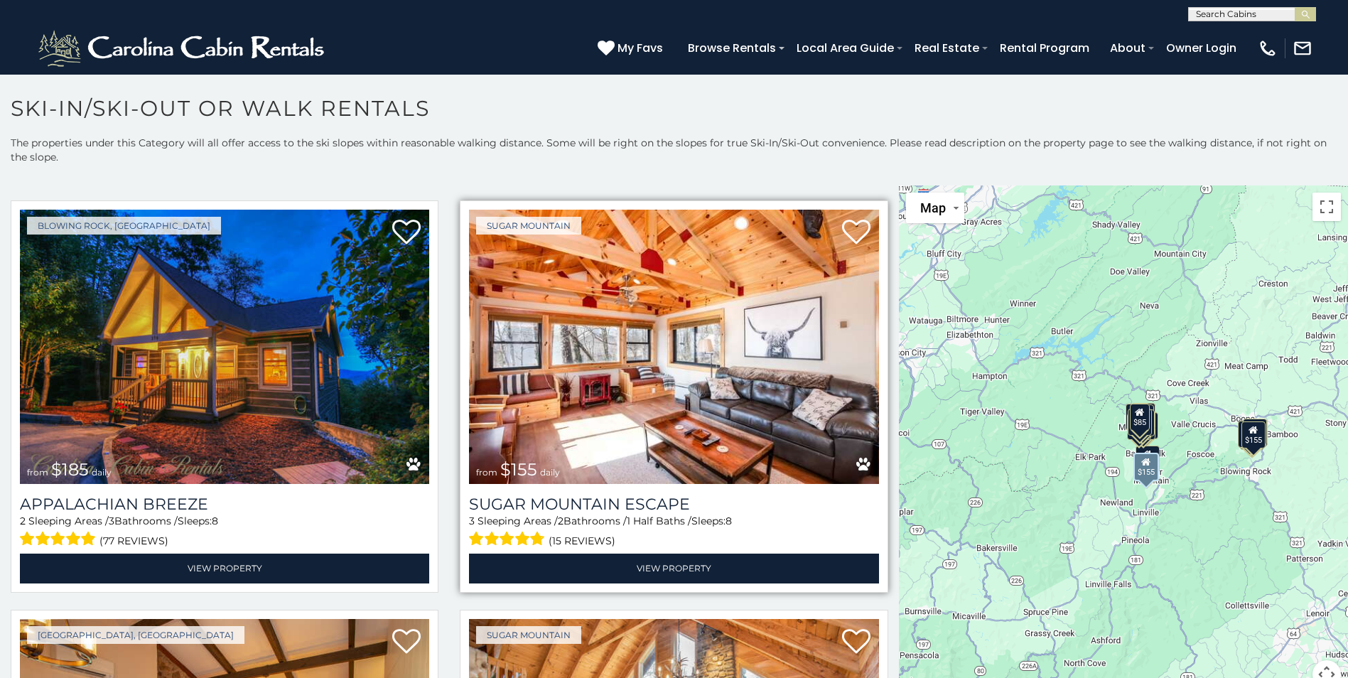
click at [689, 338] on img at bounding box center [673, 347] width 409 height 274
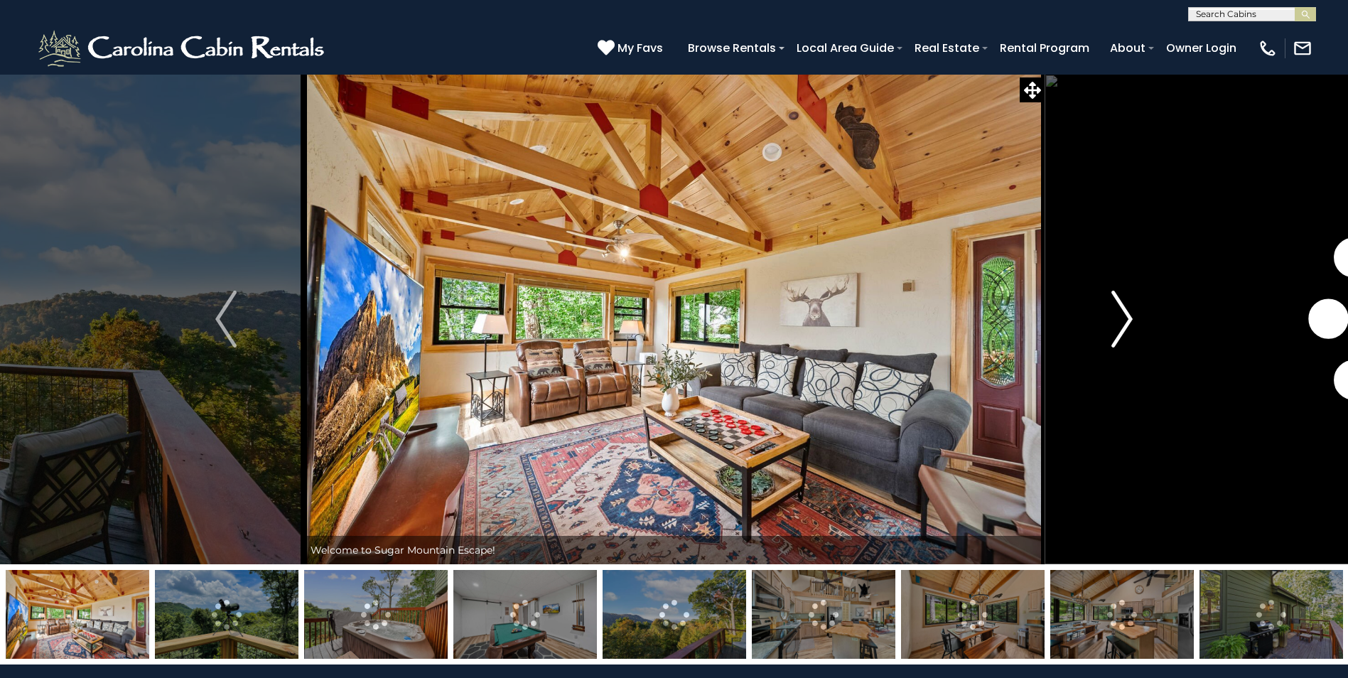
click at [1122, 321] on img "Next" at bounding box center [1121, 319] width 21 height 57
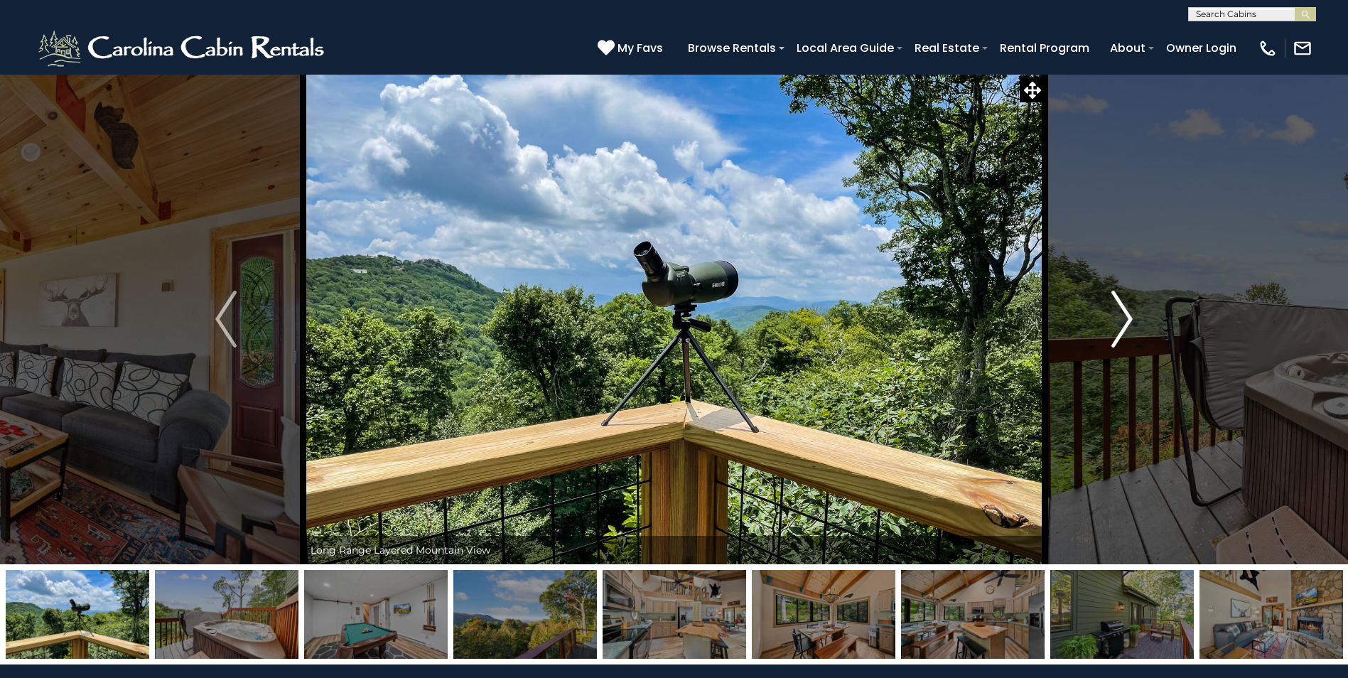
click at [1122, 321] on img "Next" at bounding box center [1121, 319] width 21 height 57
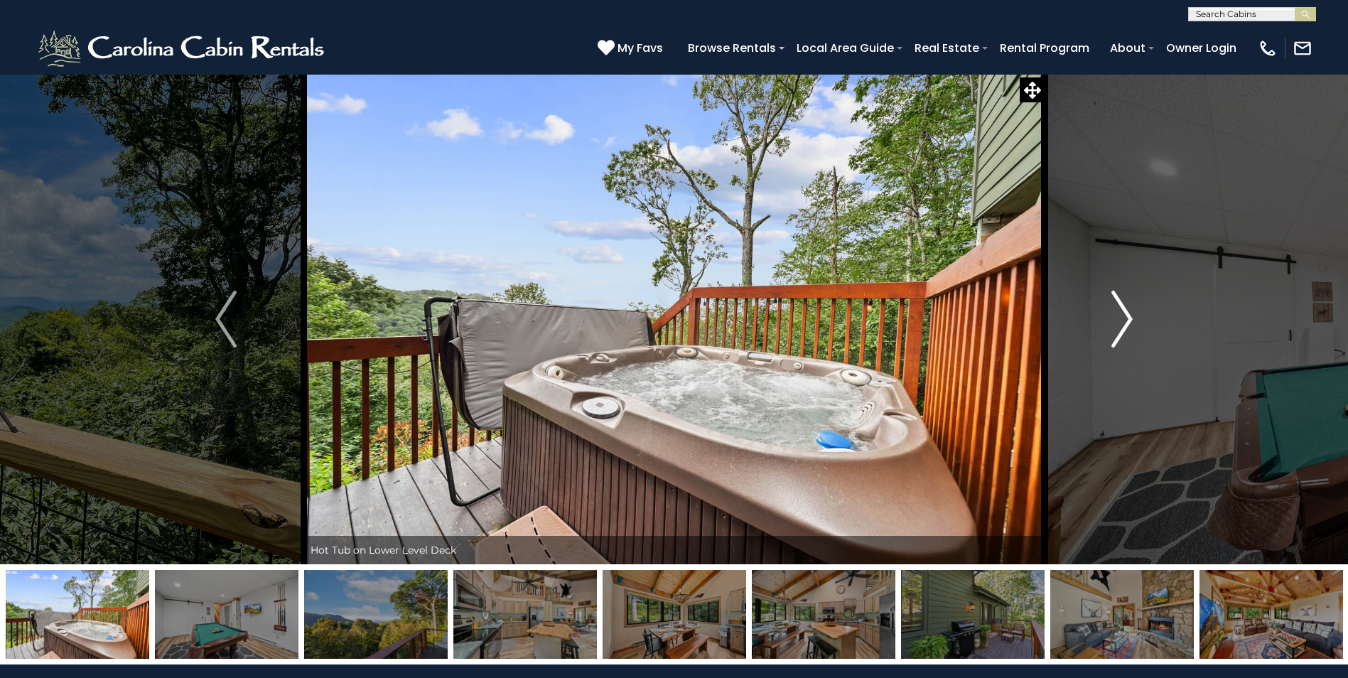
click at [1122, 321] on img "Next" at bounding box center [1121, 319] width 21 height 57
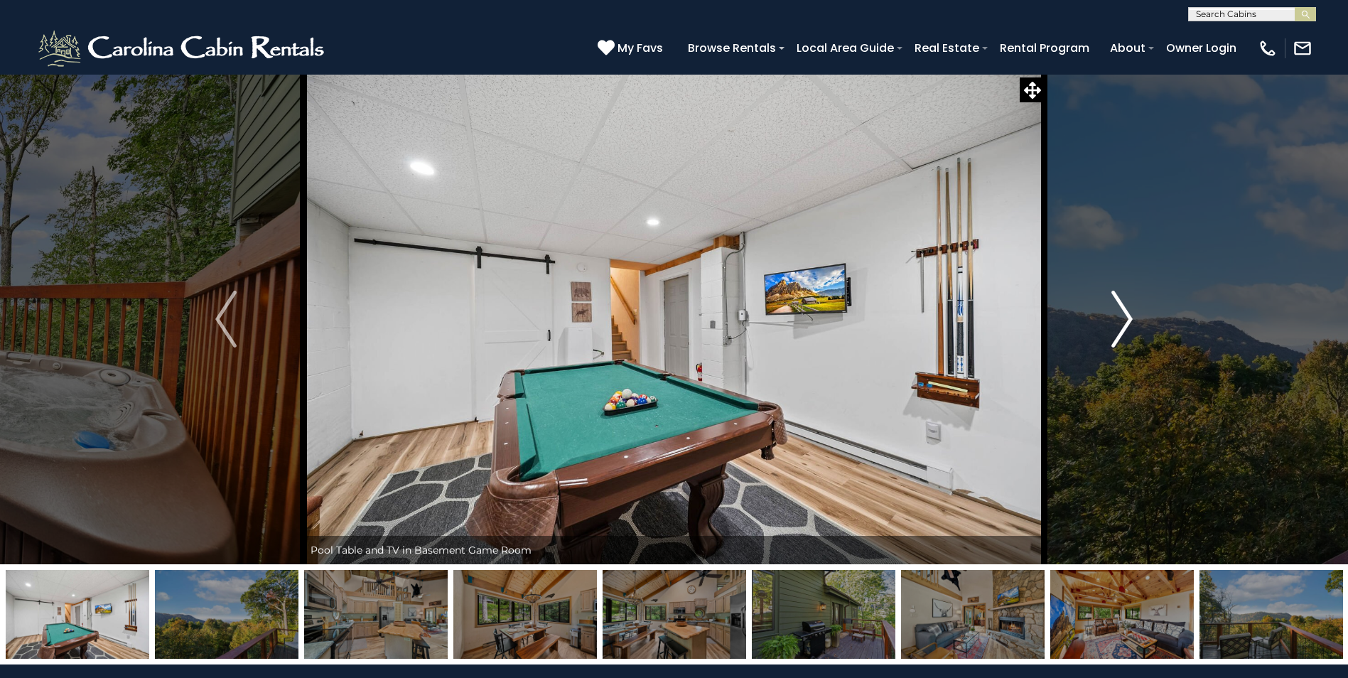
click at [1122, 321] on img "Next" at bounding box center [1121, 319] width 21 height 57
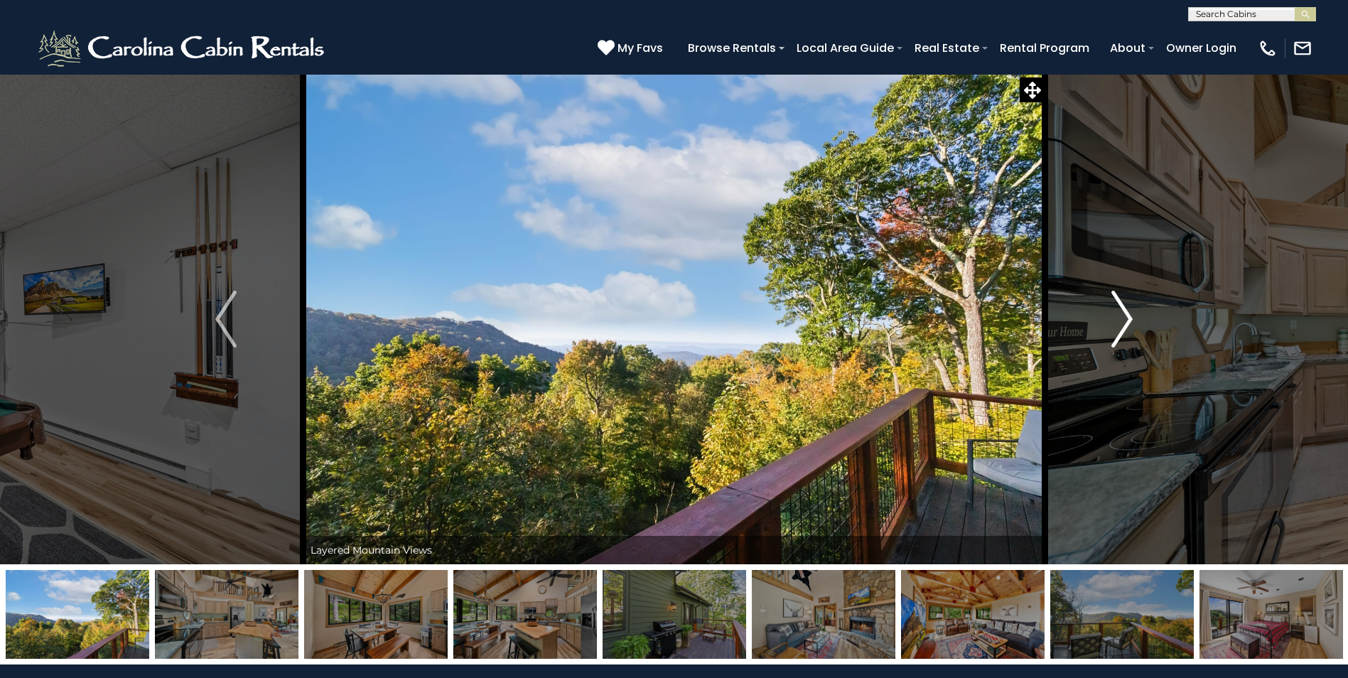
click at [1122, 321] on img "Next" at bounding box center [1121, 319] width 21 height 57
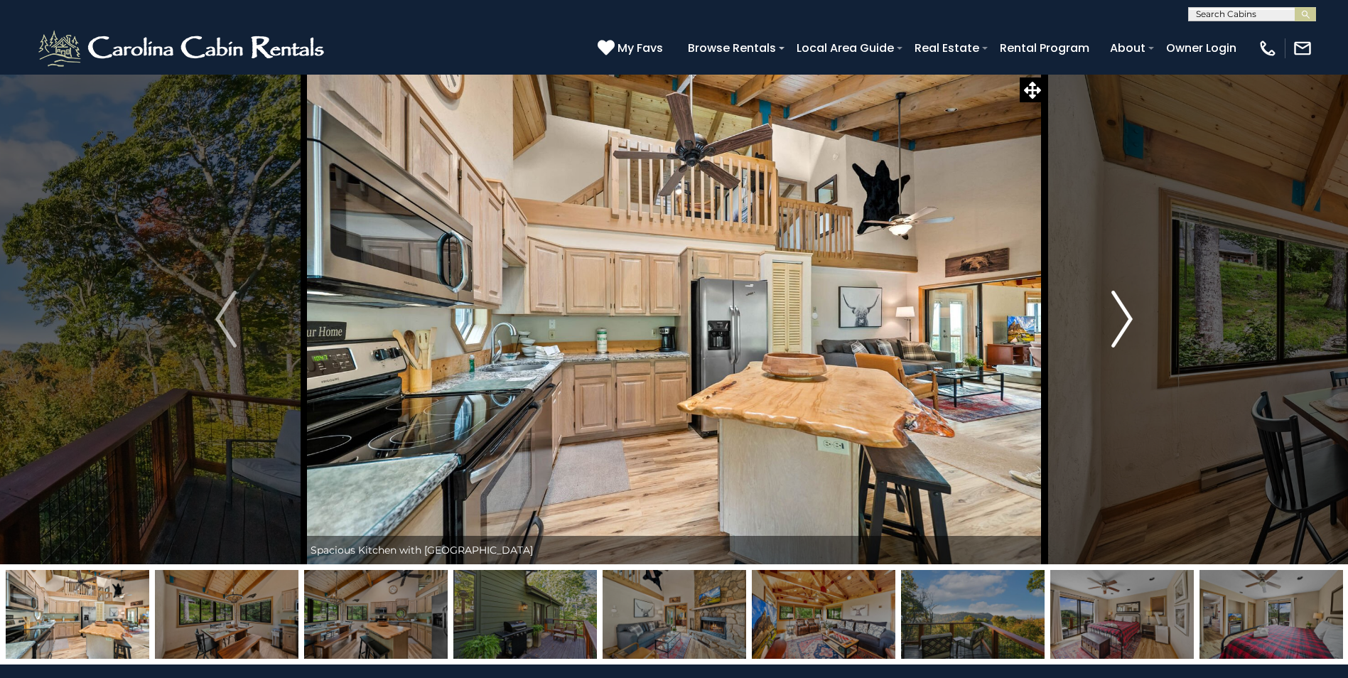
click at [1122, 321] on img "Next" at bounding box center [1121, 319] width 21 height 57
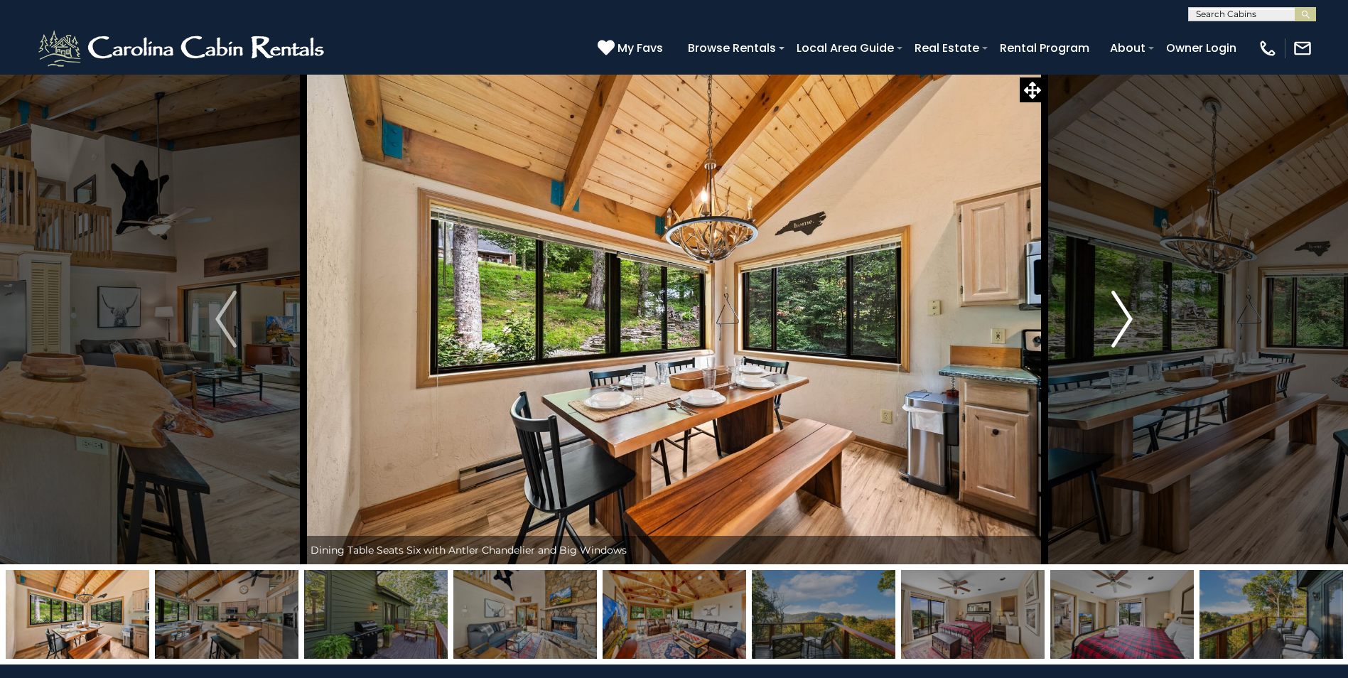
click at [1122, 321] on img "Next" at bounding box center [1121, 319] width 21 height 57
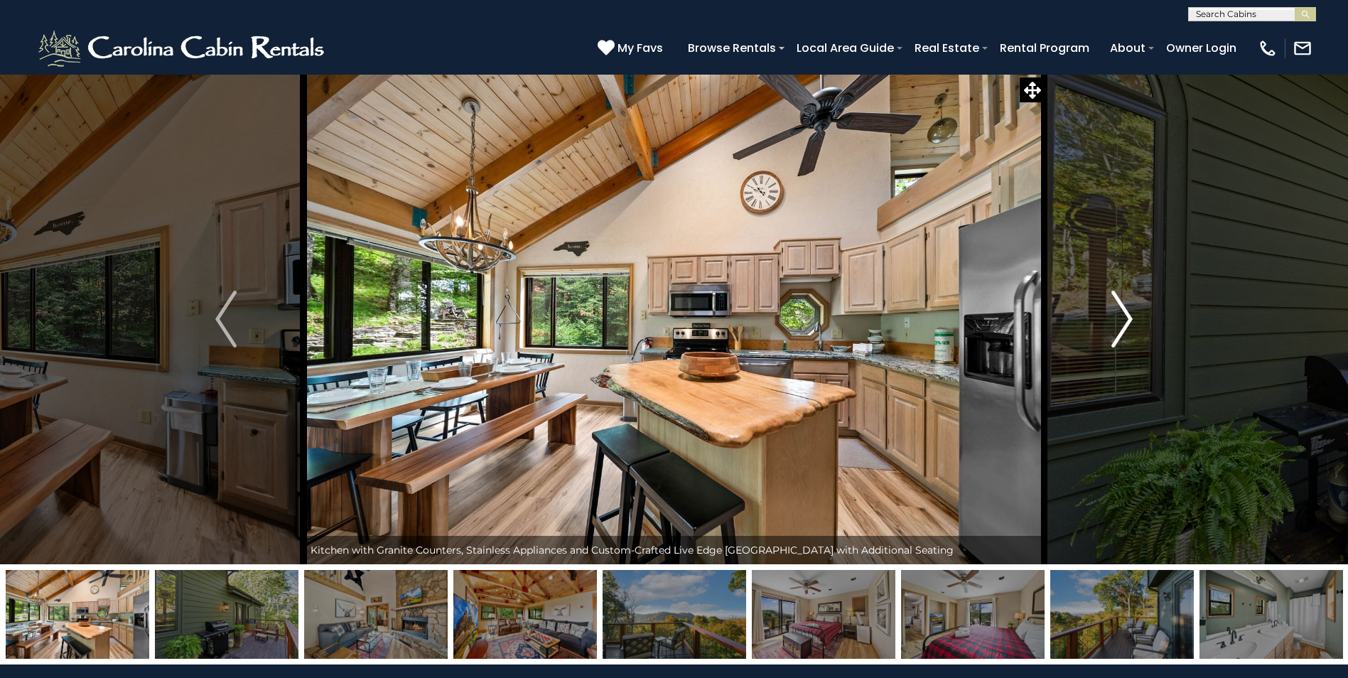
click at [1122, 321] on img "Next" at bounding box center [1121, 319] width 21 height 57
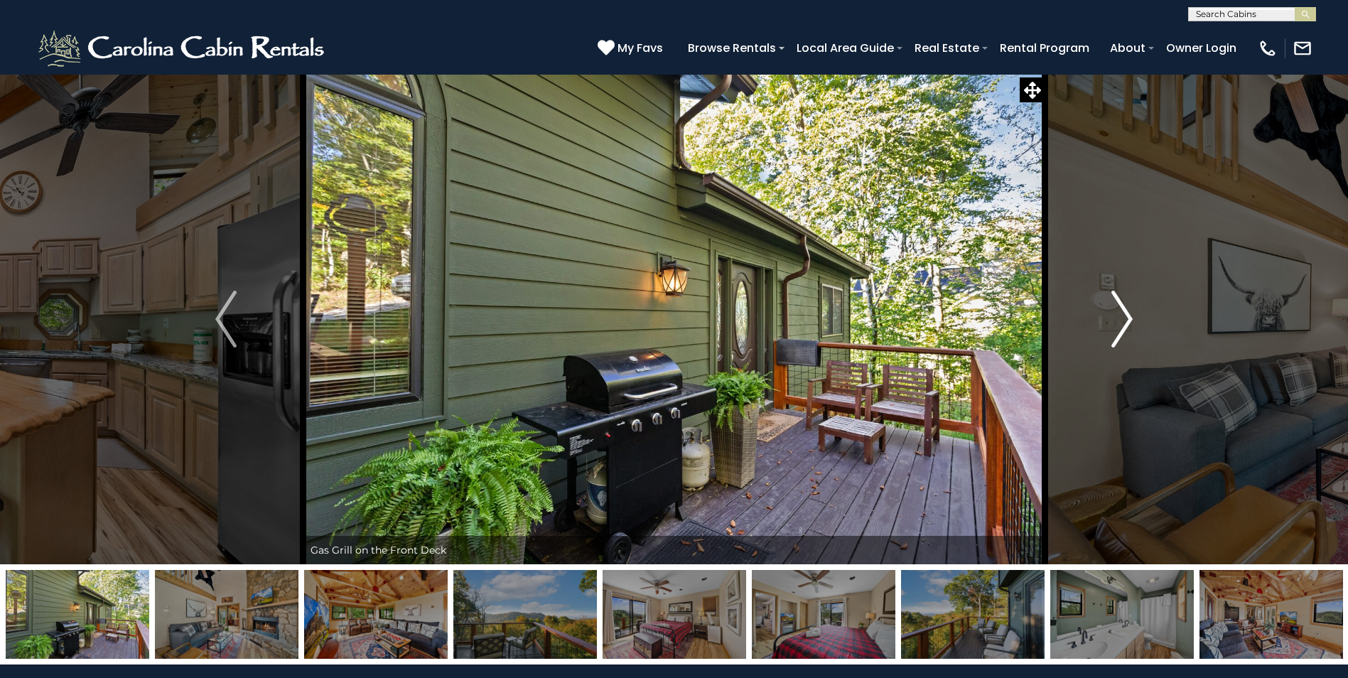
click at [1122, 321] on img "Next" at bounding box center [1121, 319] width 21 height 57
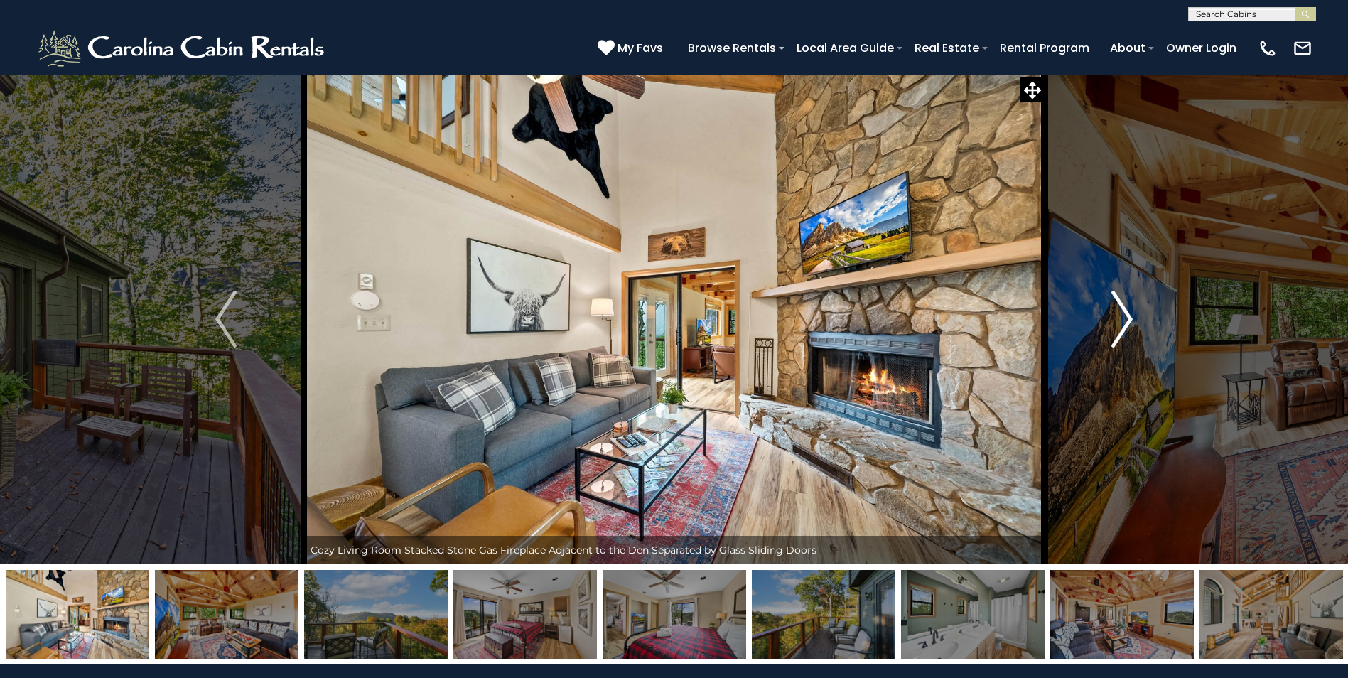
click at [1122, 321] on img "Next" at bounding box center [1121, 319] width 21 height 57
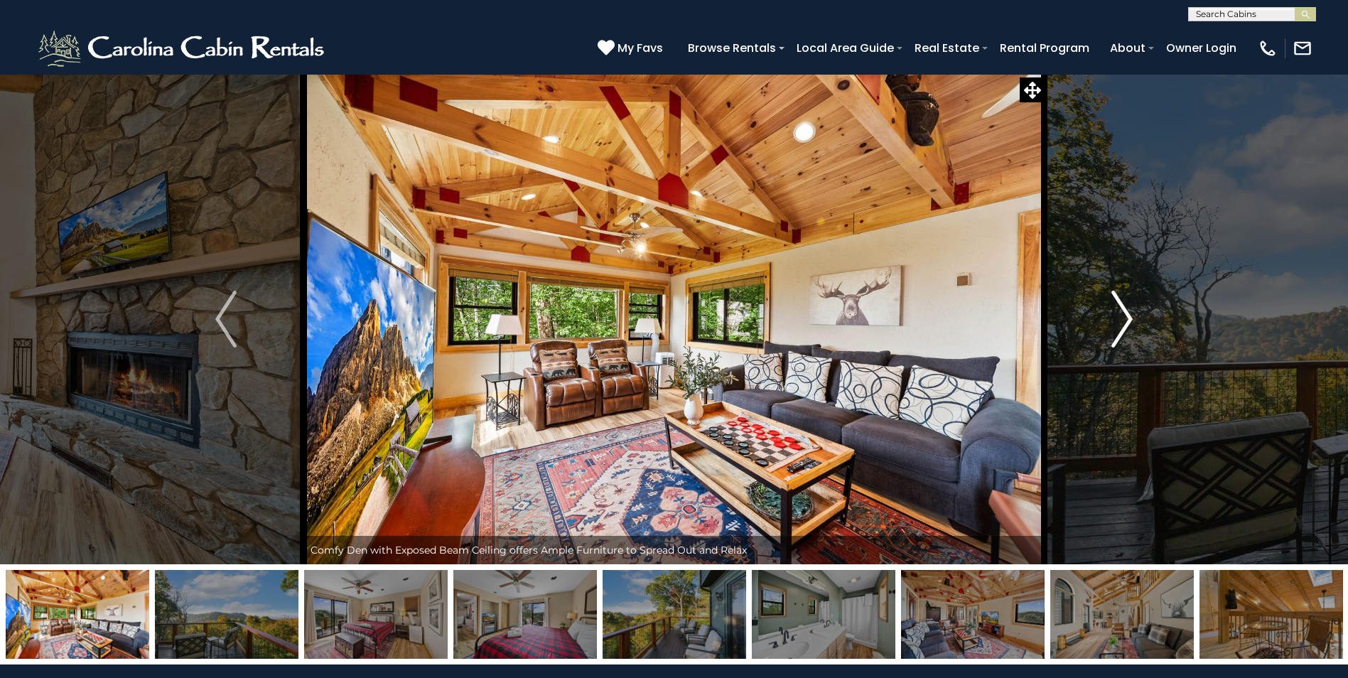
click at [1122, 321] on img "Next" at bounding box center [1121, 319] width 21 height 57
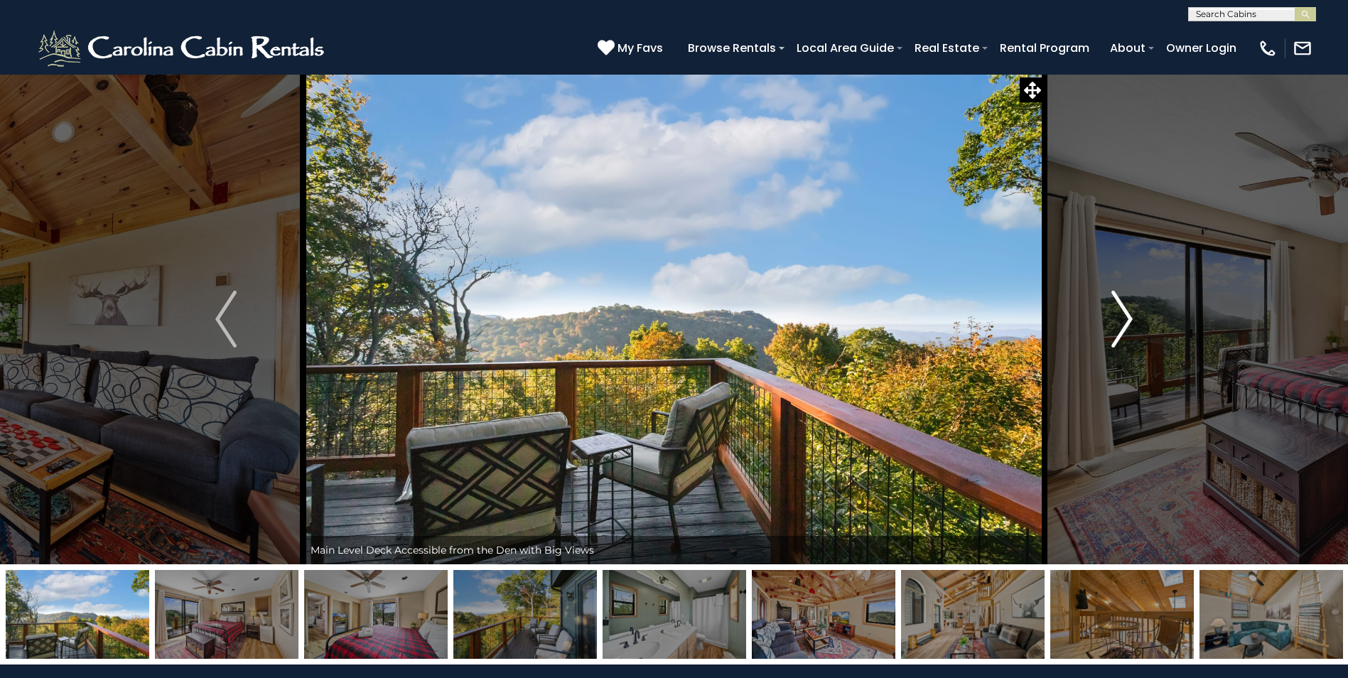
click at [1122, 321] on img "Next" at bounding box center [1121, 319] width 21 height 57
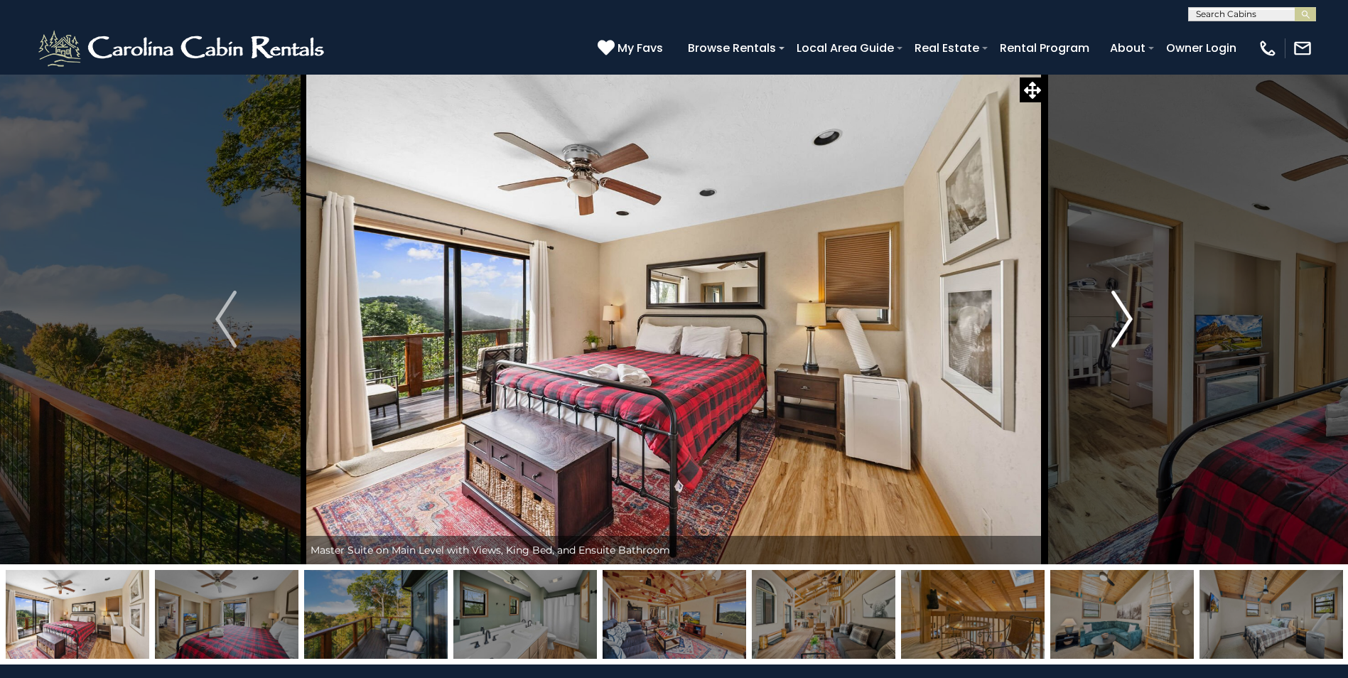
click at [1122, 321] on img "Next" at bounding box center [1121, 319] width 21 height 57
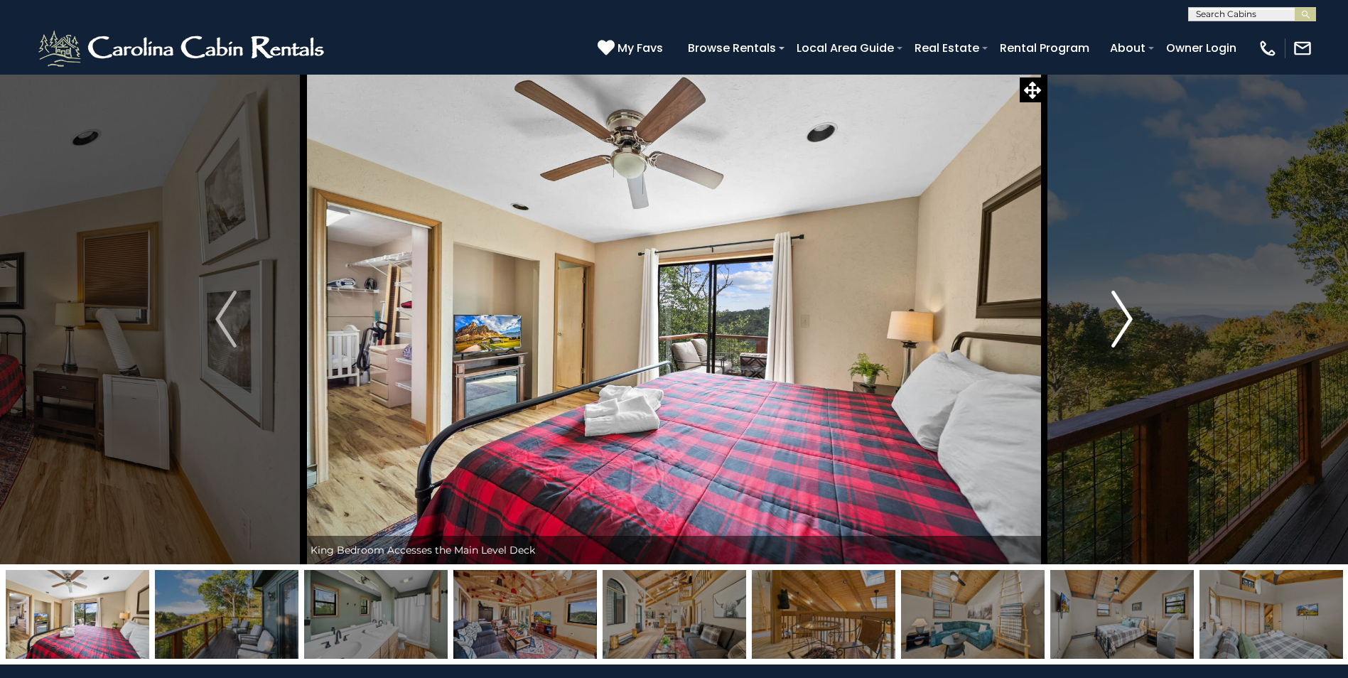
click at [1122, 321] on img "Next" at bounding box center [1121, 319] width 21 height 57
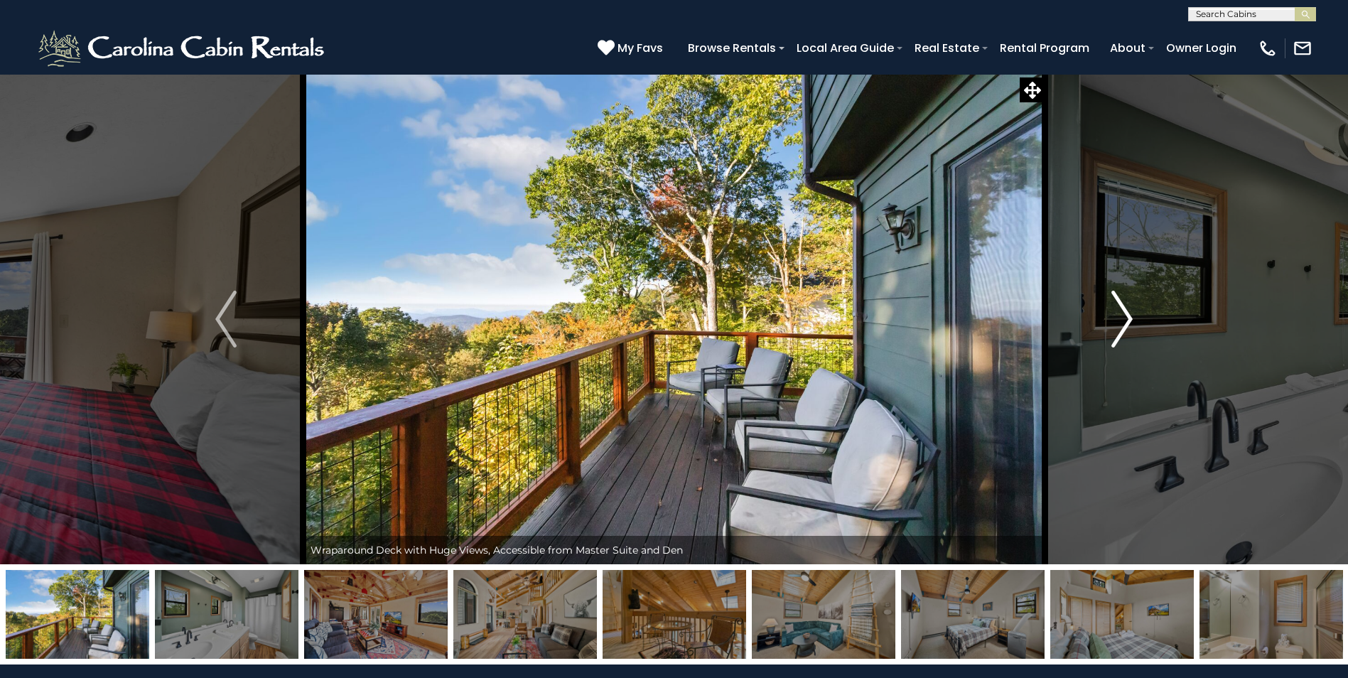
click at [1122, 321] on img "Next" at bounding box center [1121, 319] width 21 height 57
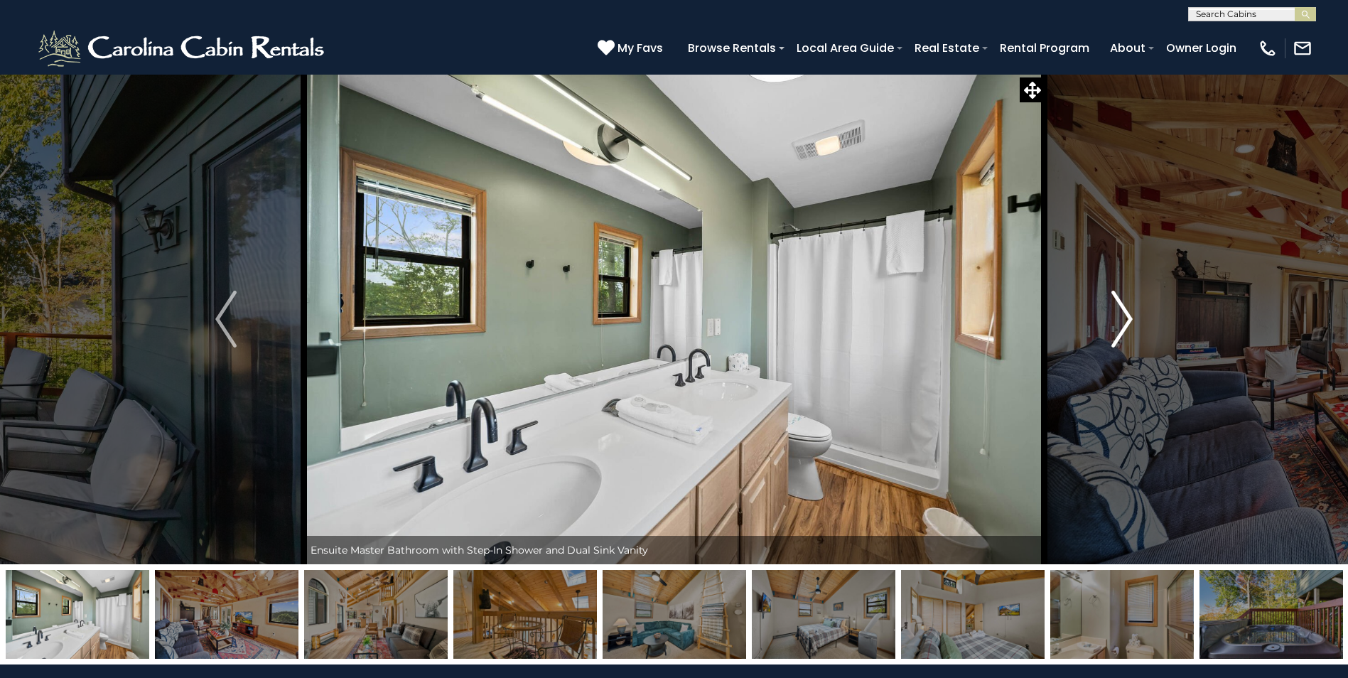
click at [1122, 321] on img "Next" at bounding box center [1121, 319] width 21 height 57
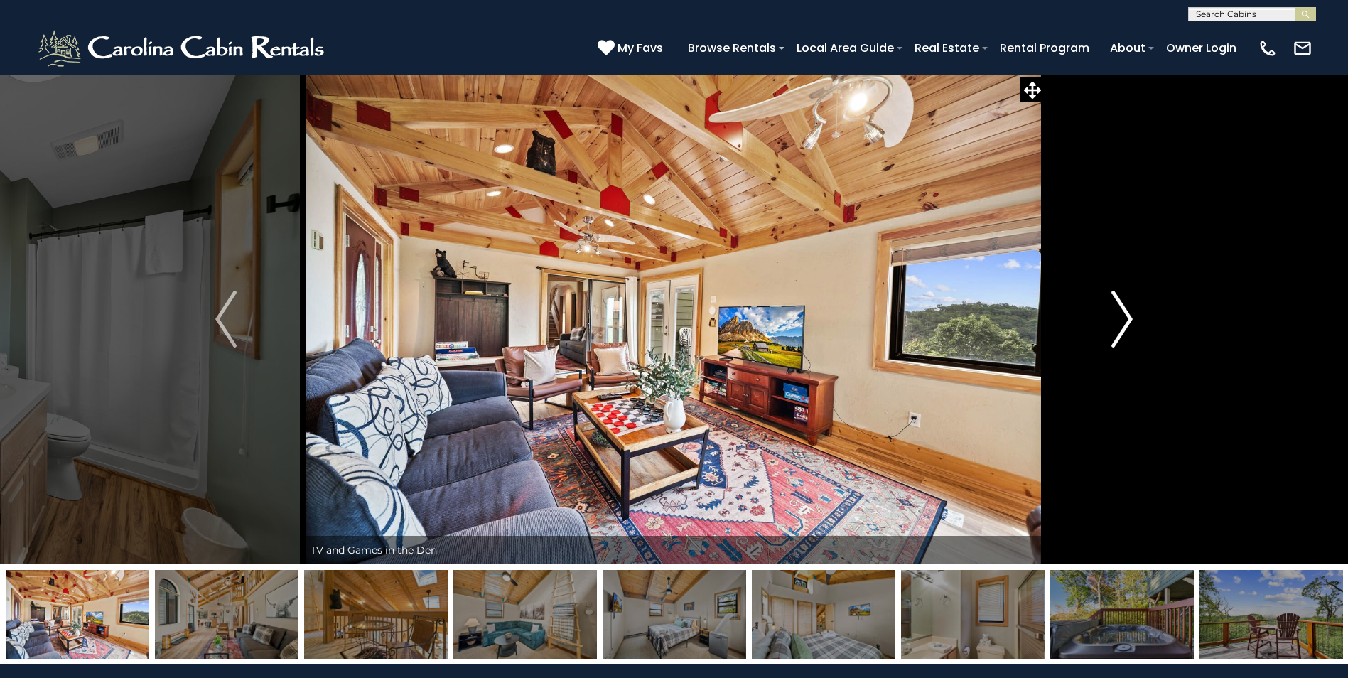
click at [1122, 321] on img "Next" at bounding box center [1121, 319] width 21 height 57
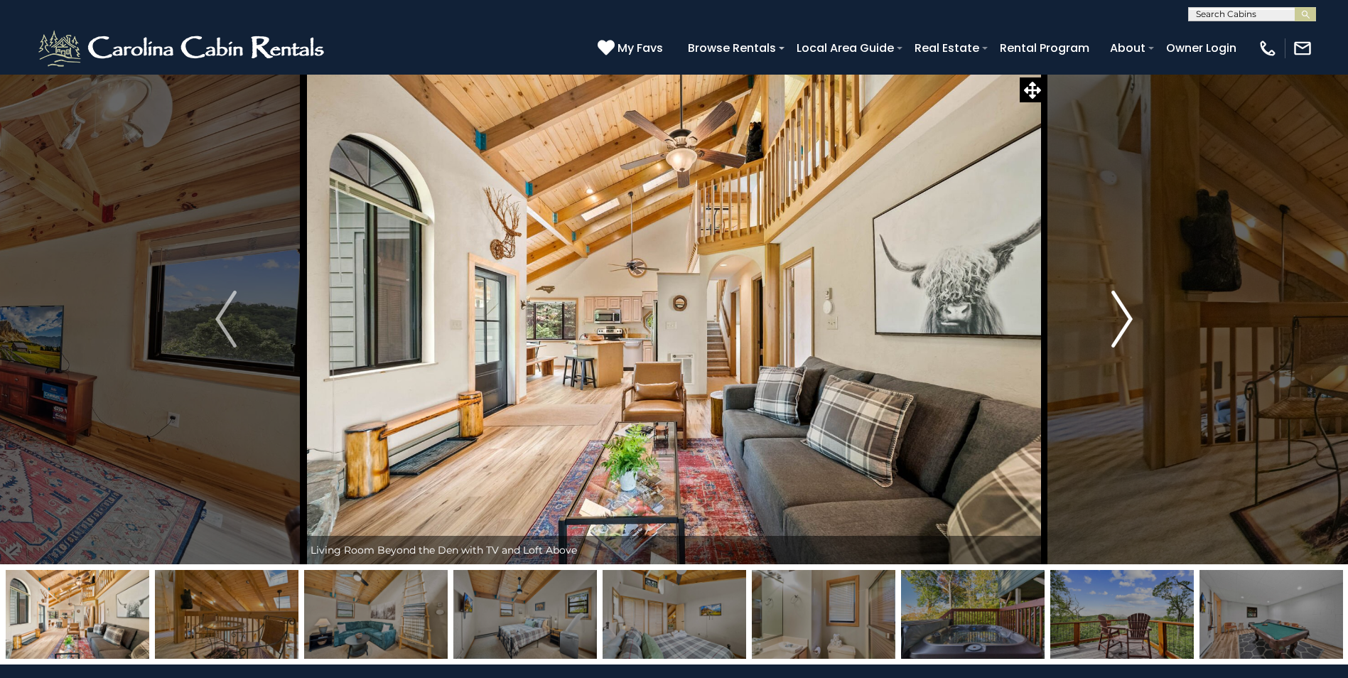
click at [1122, 321] on img "Next" at bounding box center [1121, 319] width 21 height 57
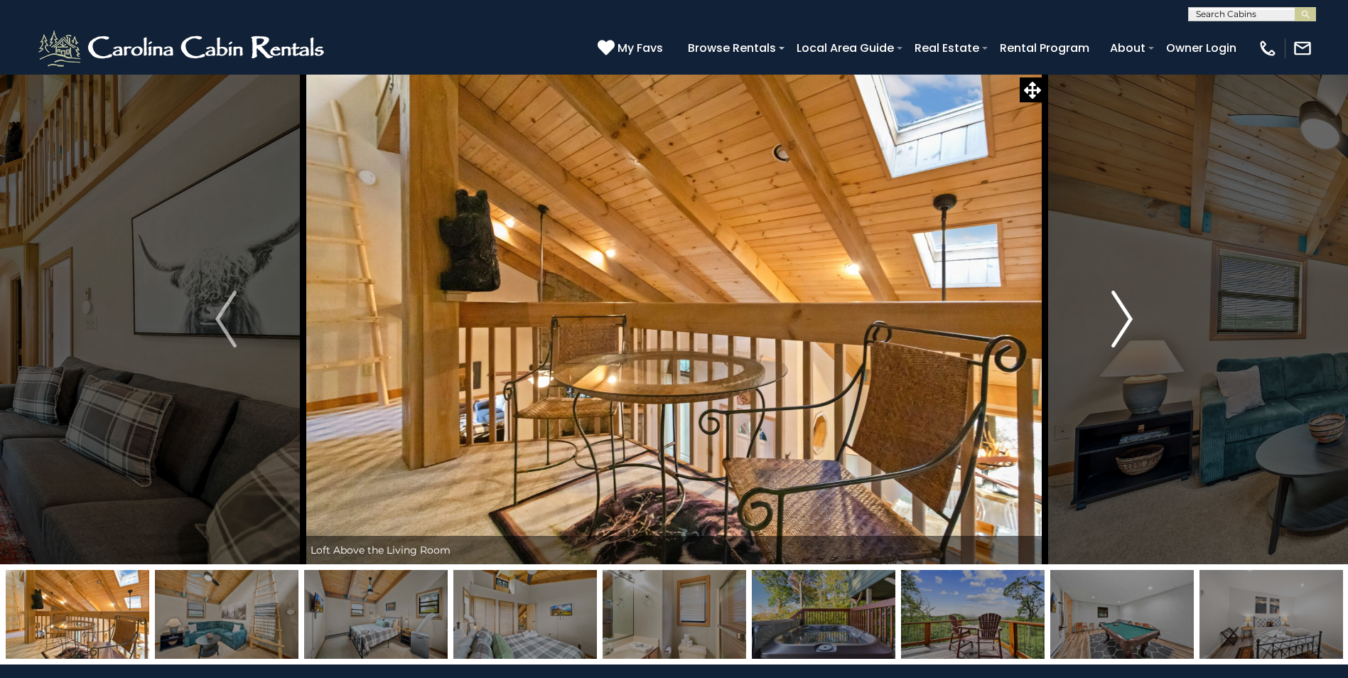
click at [1122, 321] on img "Next" at bounding box center [1121, 319] width 21 height 57
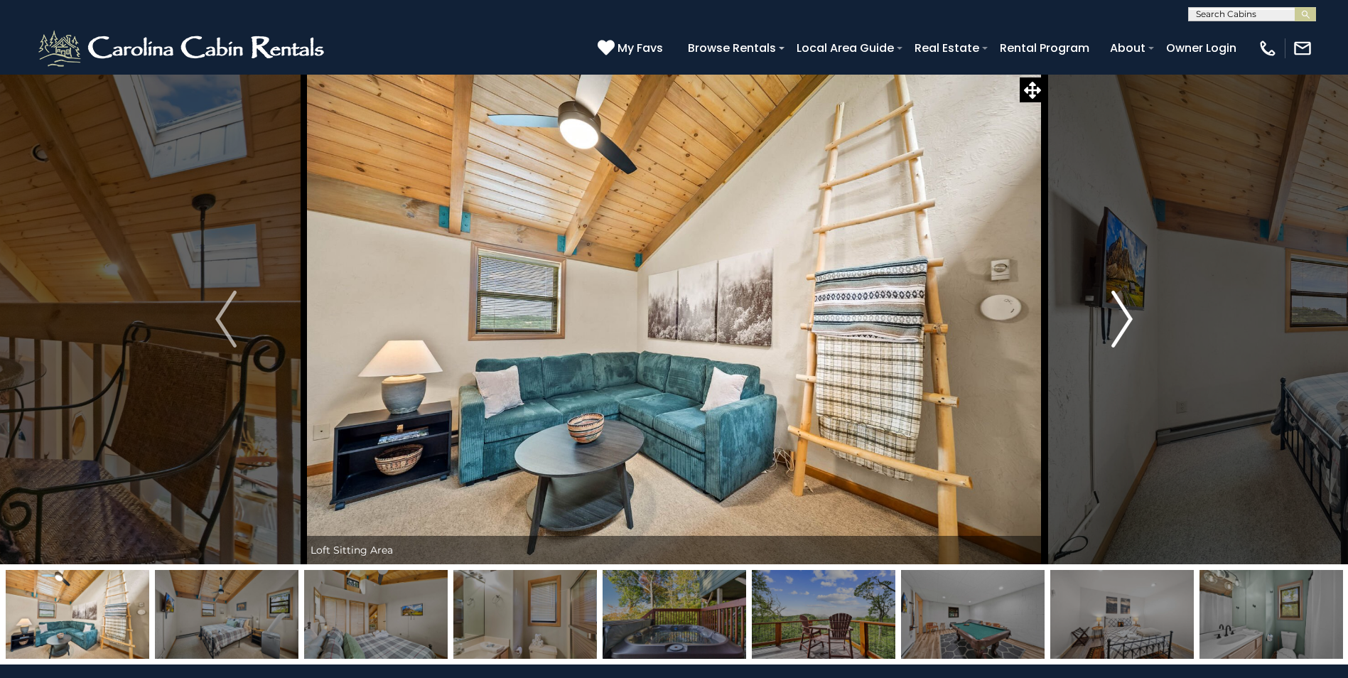
click at [1122, 321] on img "Next" at bounding box center [1121, 319] width 21 height 57
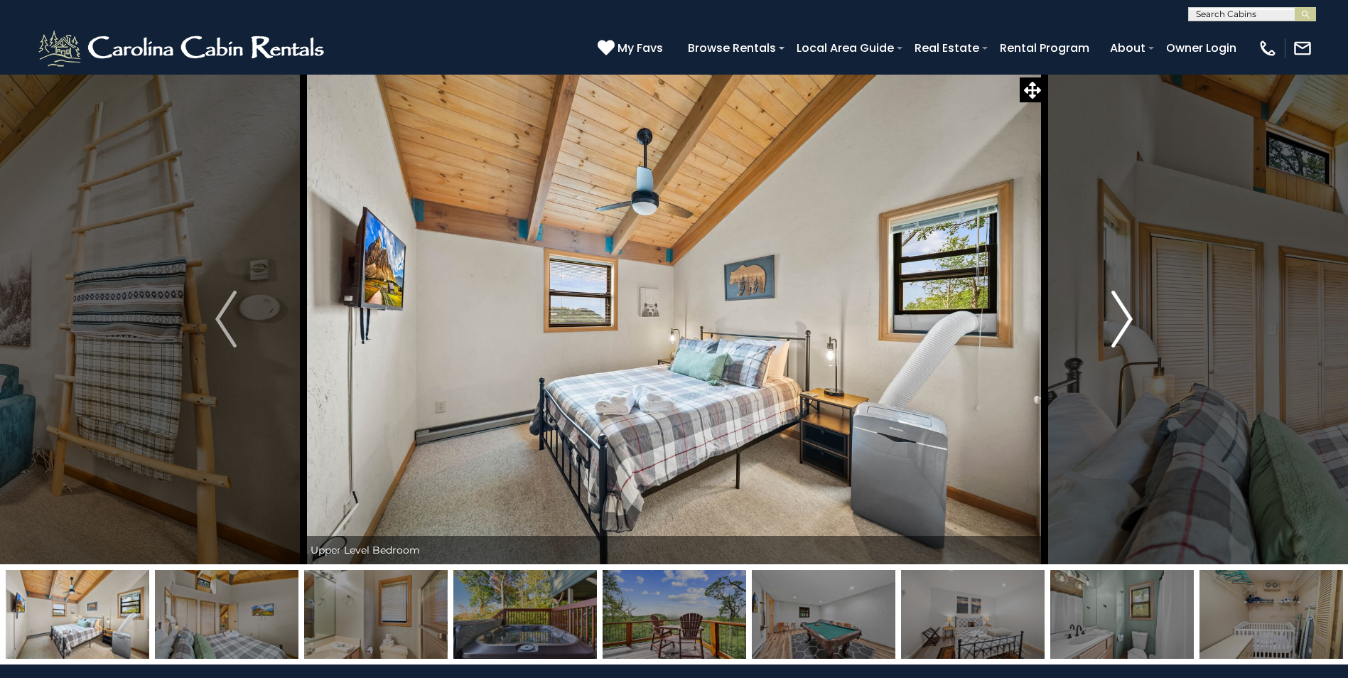
click at [1122, 321] on img "Next" at bounding box center [1121, 319] width 21 height 57
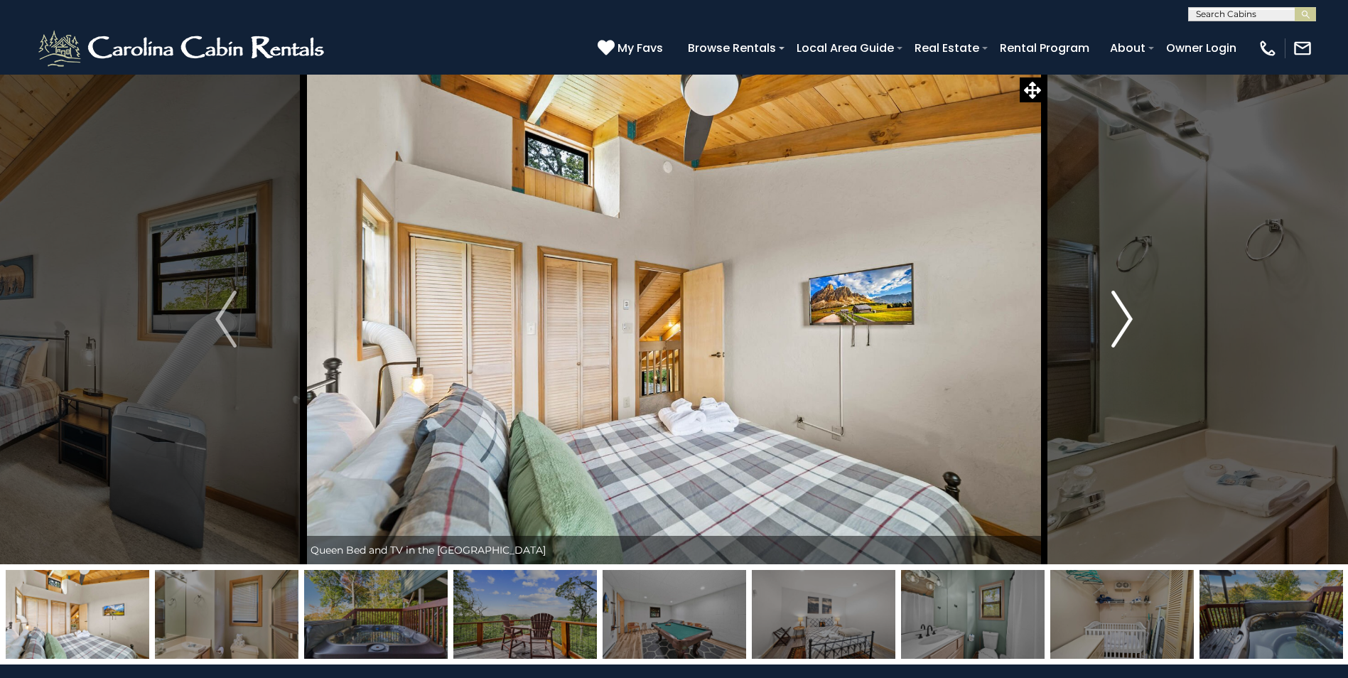
click at [1122, 321] on img "Next" at bounding box center [1121, 319] width 21 height 57
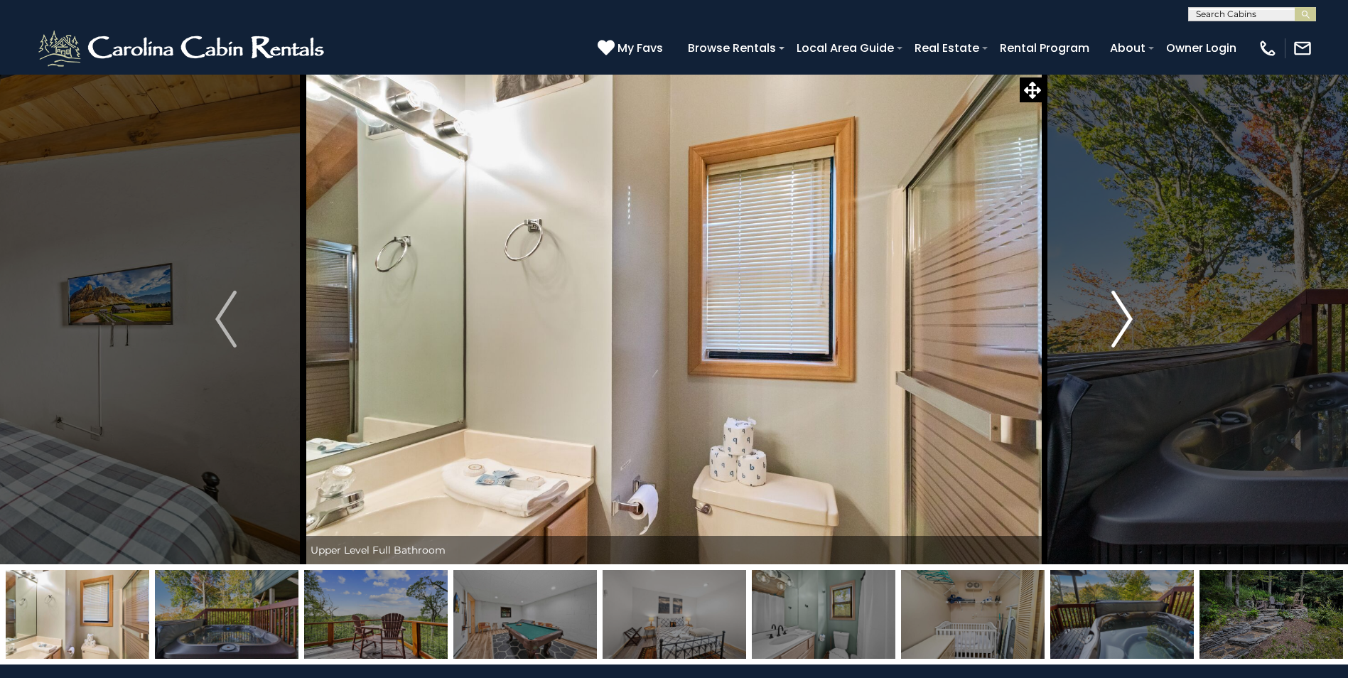
click at [1122, 321] on img "Next" at bounding box center [1121, 319] width 21 height 57
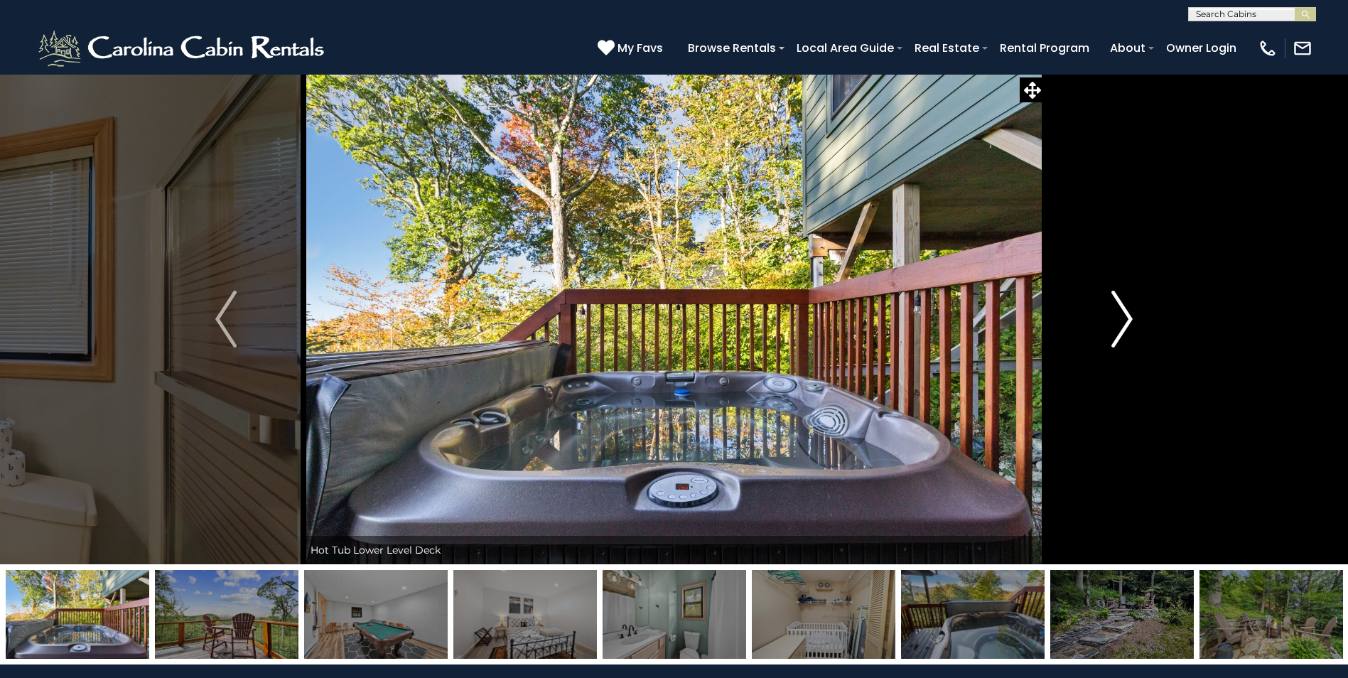
click at [1122, 321] on img "Next" at bounding box center [1121, 319] width 21 height 57
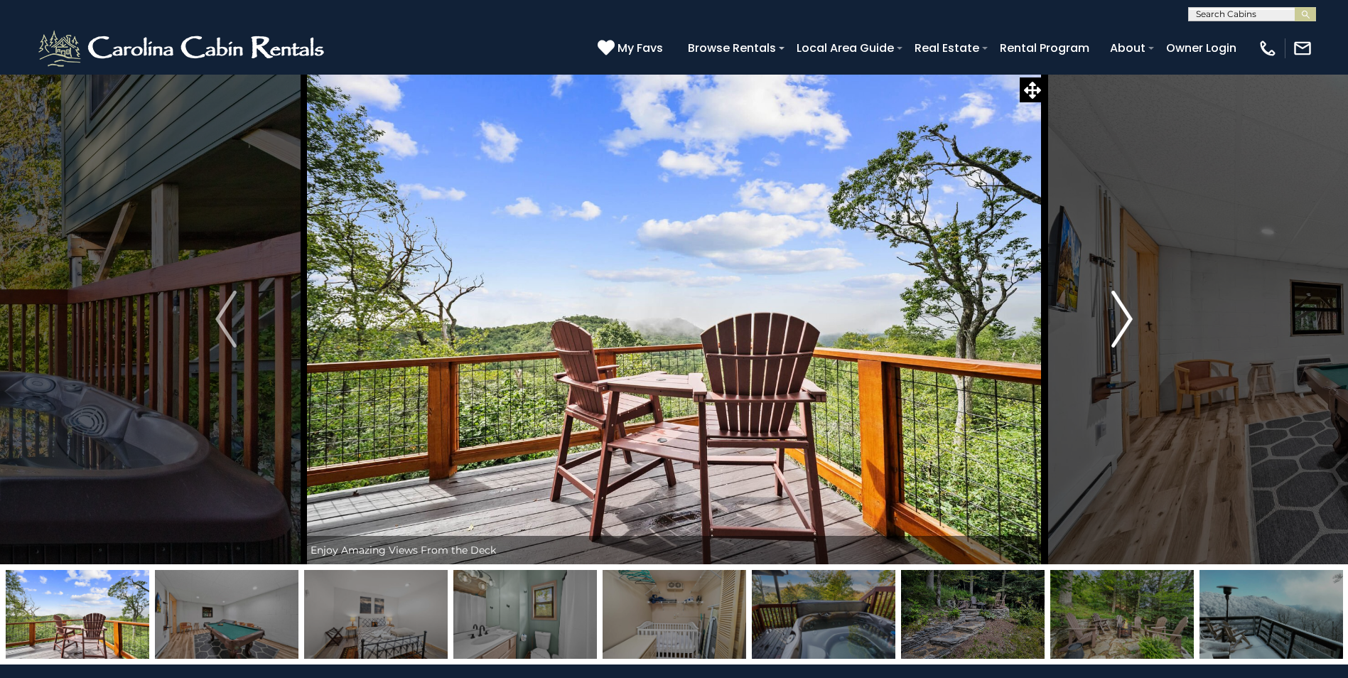
click at [1122, 321] on img "Next" at bounding box center [1121, 319] width 21 height 57
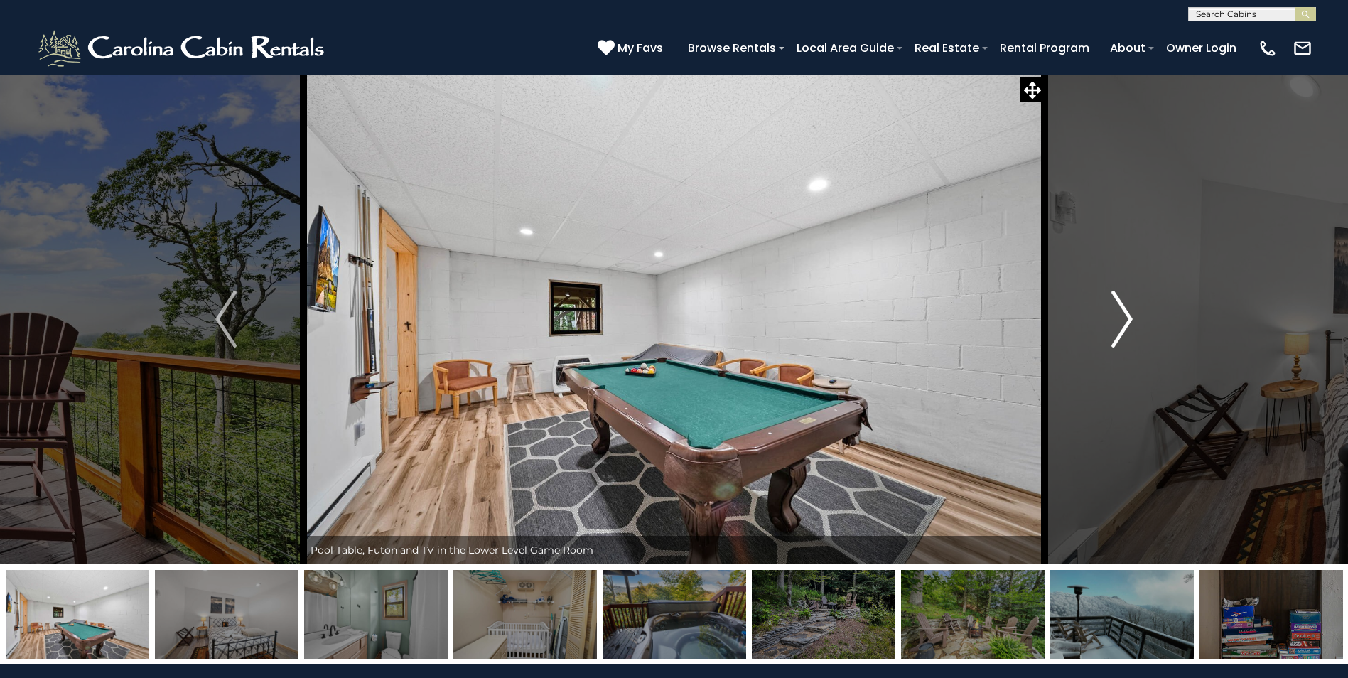
click at [1122, 321] on img "Next" at bounding box center [1121, 319] width 21 height 57
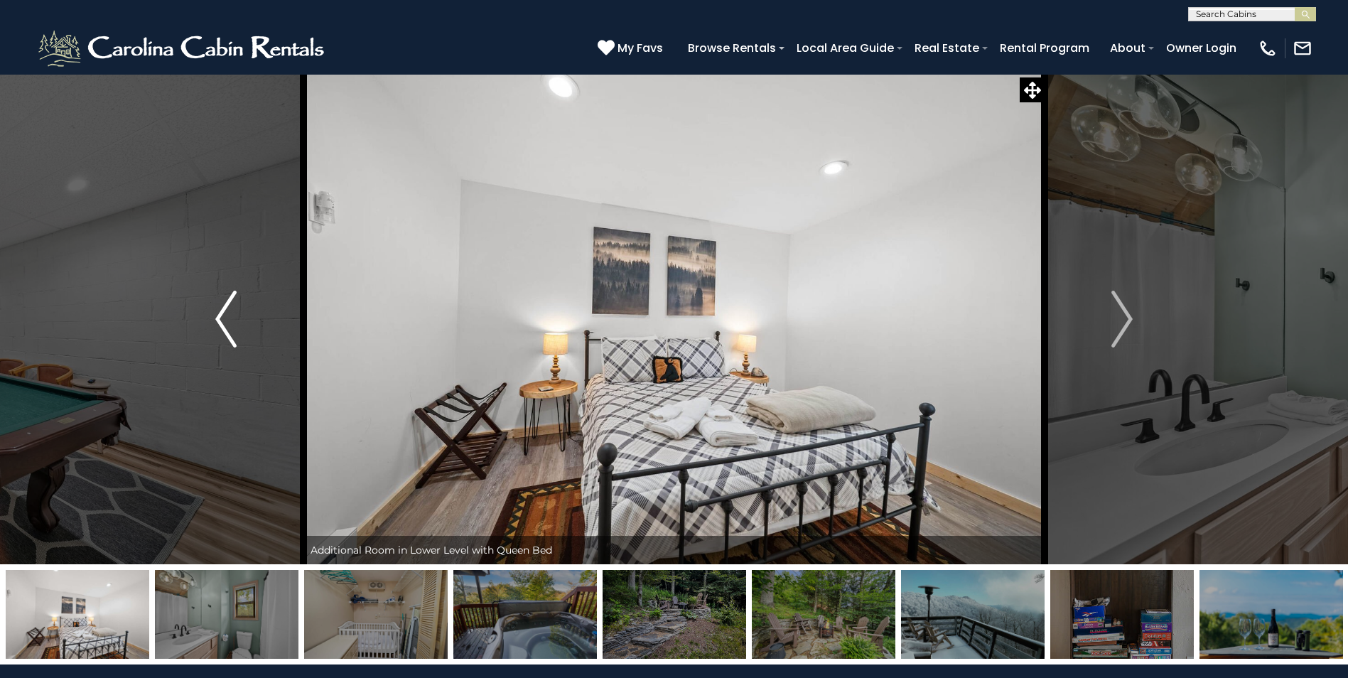
click at [225, 336] on img "Previous" at bounding box center [225, 319] width 21 height 57
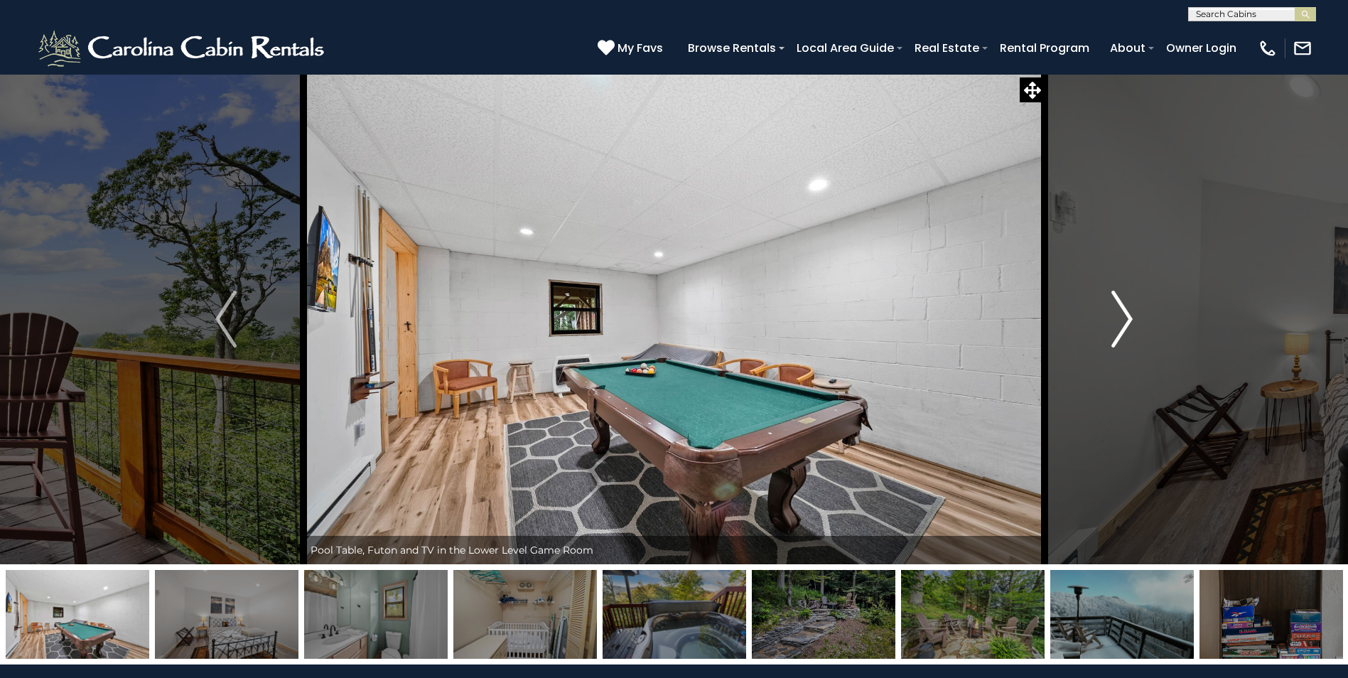
click at [1118, 315] on img "Next" at bounding box center [1121, 319] width 21 height 57
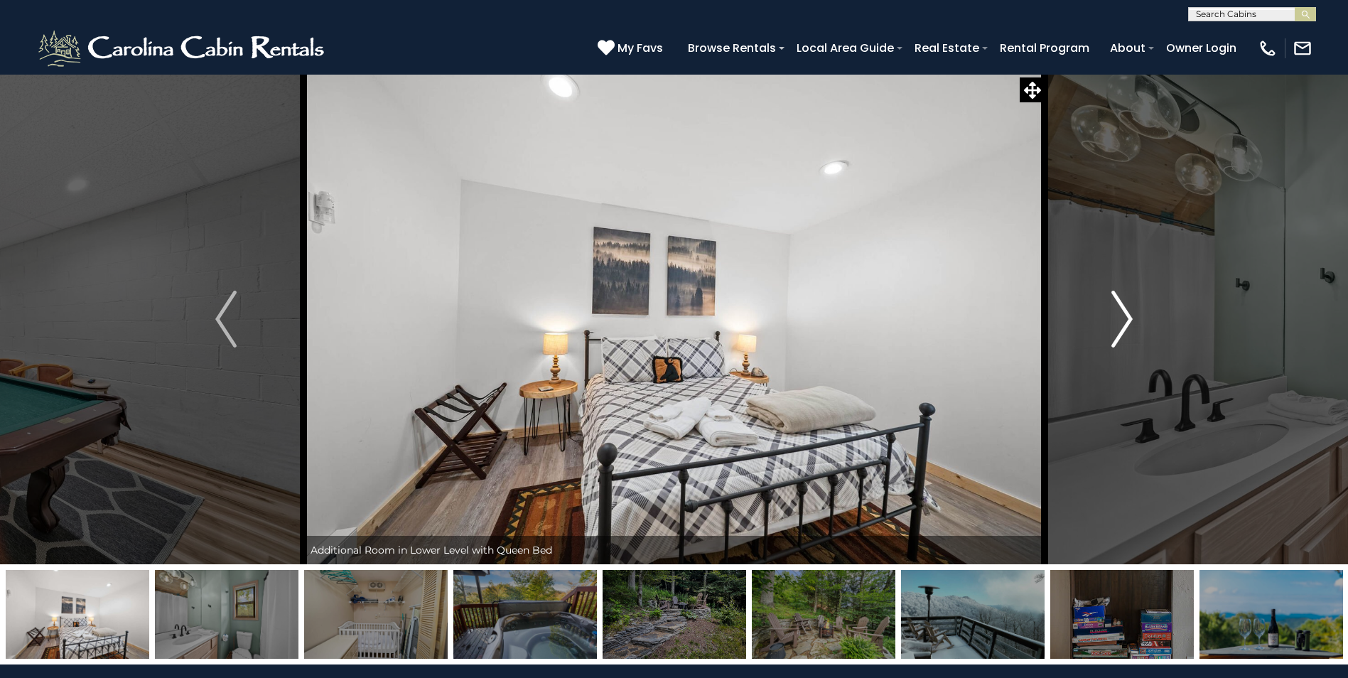
click at [1118, 315] on img "Next" at bounding box center [1121, 319] width 21 height 57
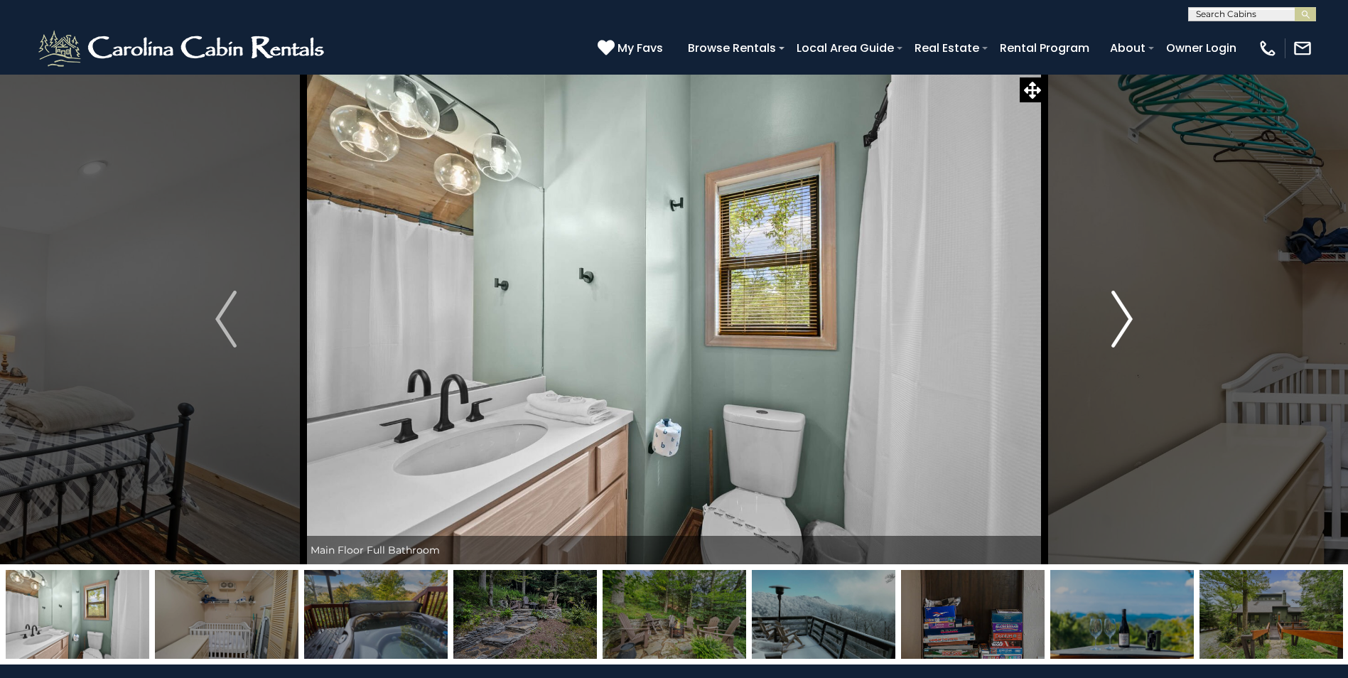
click at [1118, 315] on img "Next" at bounding box center [1121, 319] width 21 height 57
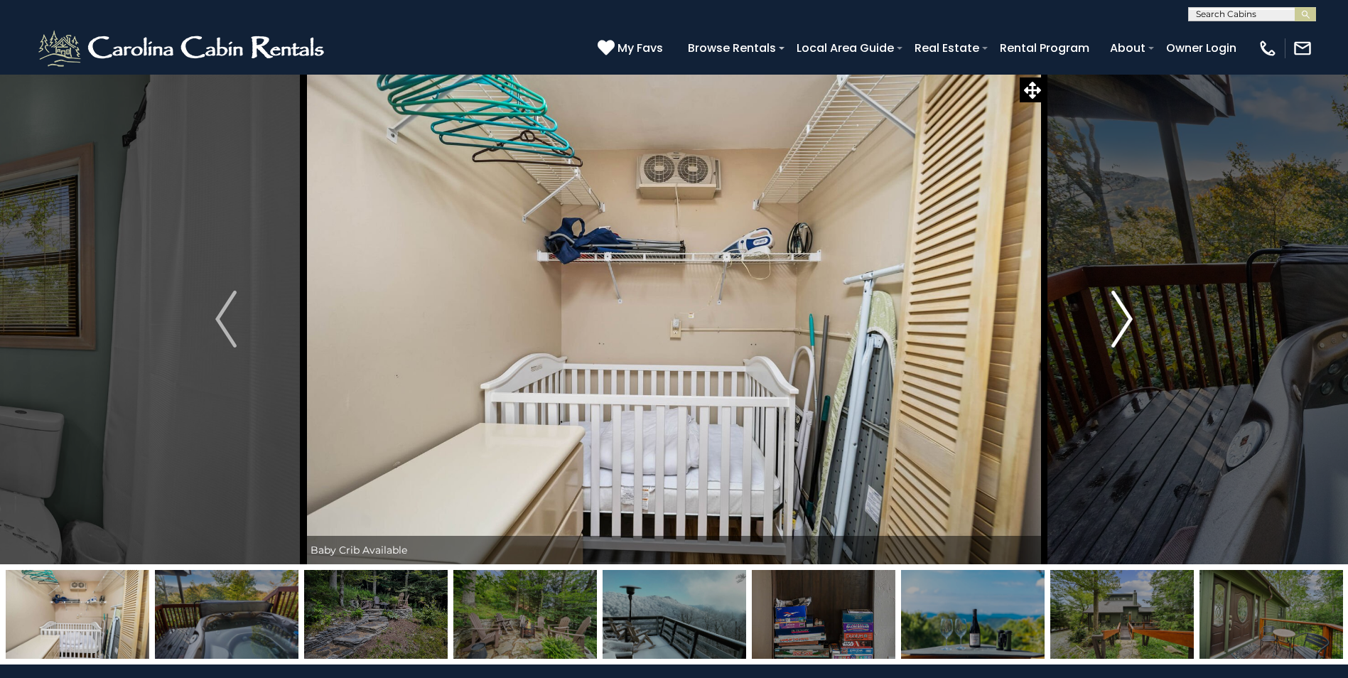
click at [1118, 315] on img "Next" at bounding box center [1121, 319] width 21 height 57
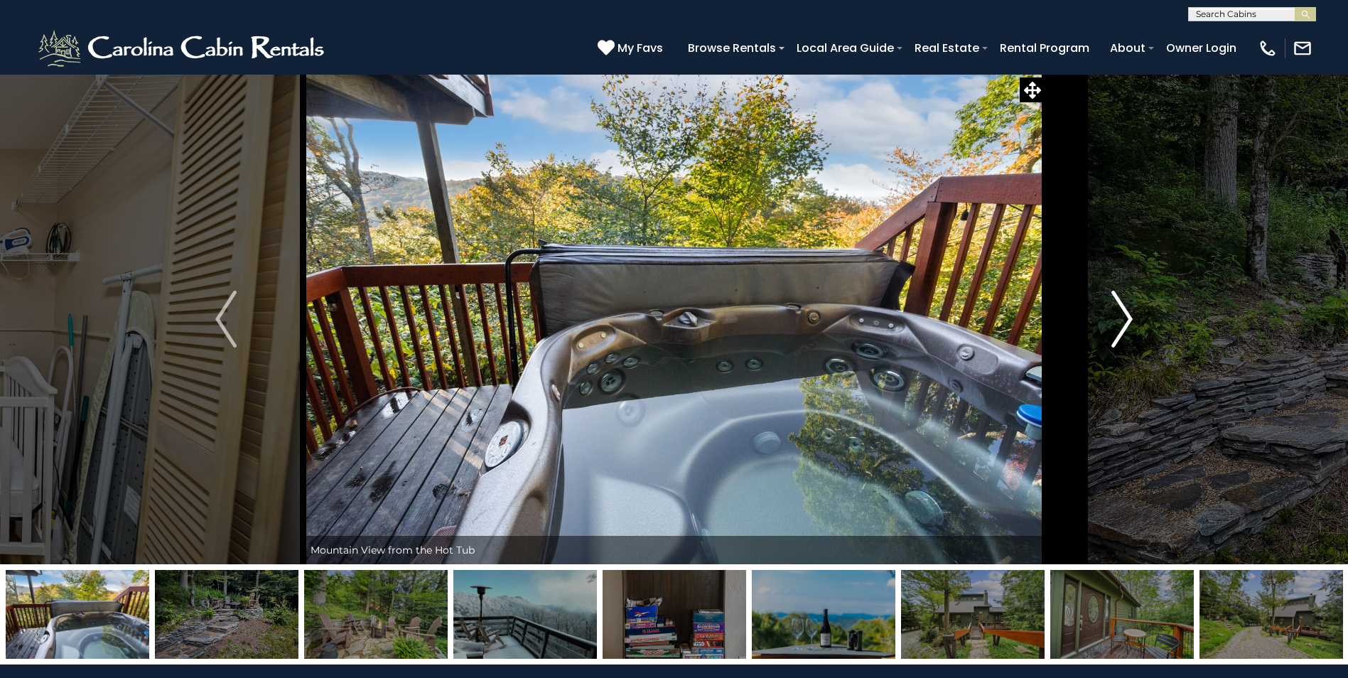
click at [1118, 315] on img "Next" at bounding box center [1121, 319] width 21 height 57
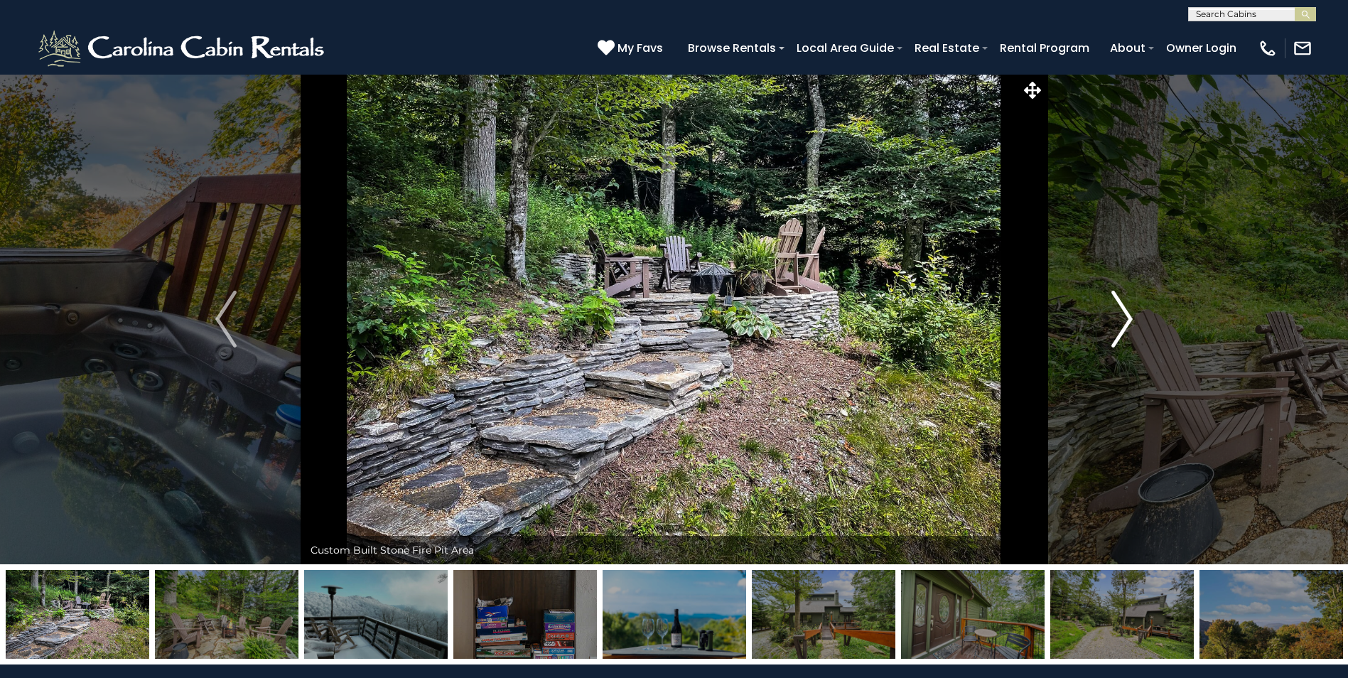
click at [1118, 315] on img "Next" at bounding box center [1121, 319] width 21 height 57
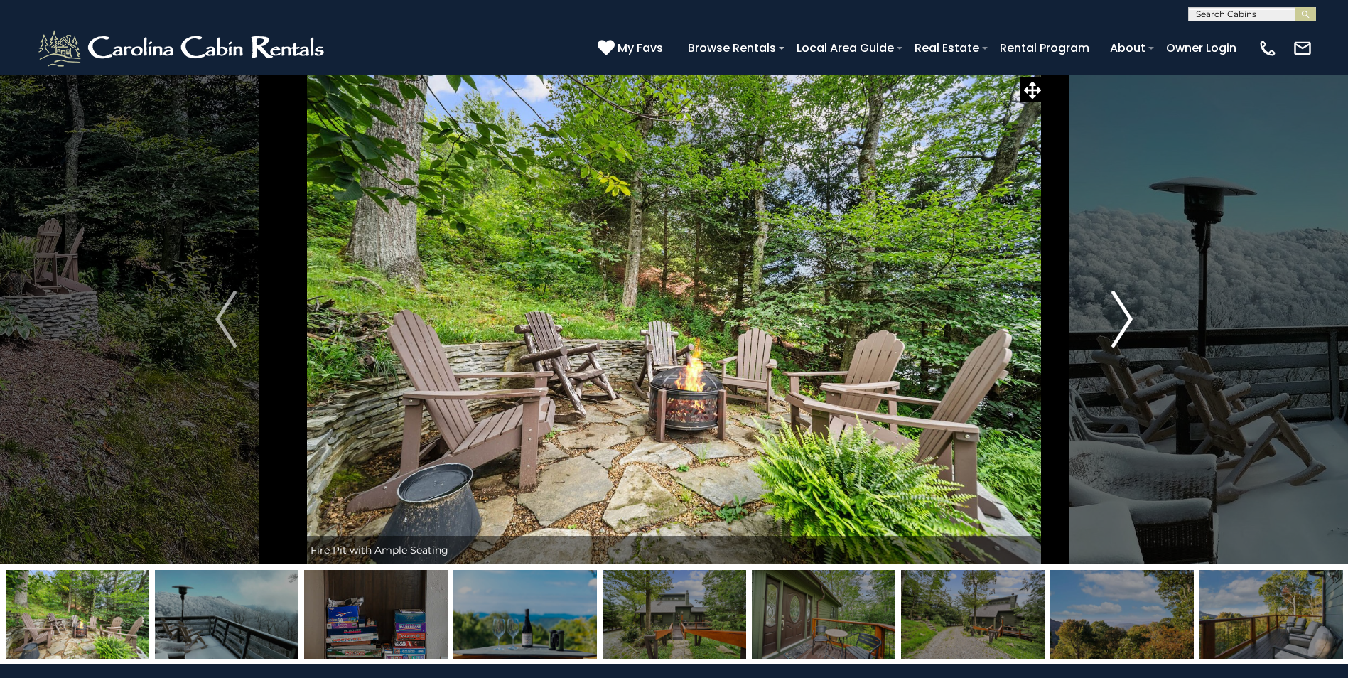
click at [1118, 315] on img "Next" at bounding box center [1121, 319] width 21 height 57
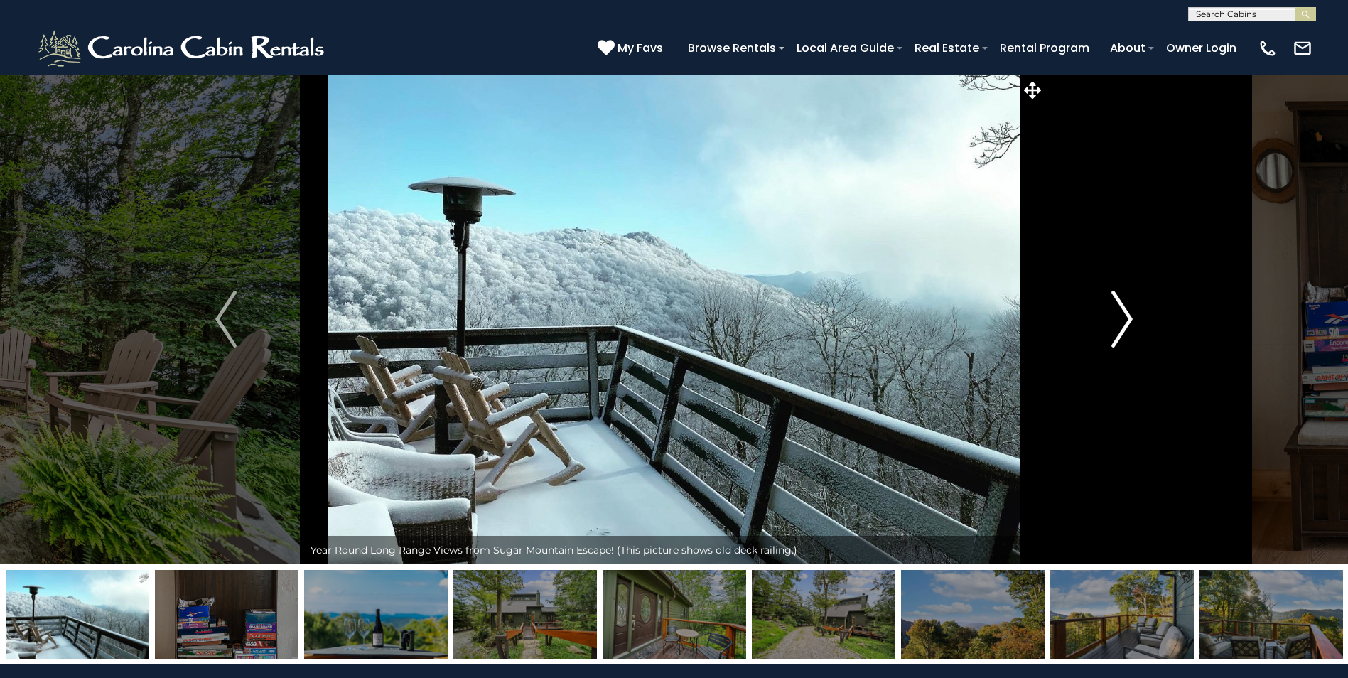
click at [1118, 315] on img "Next" at bounding box center [1121, 319] width 21 height 57
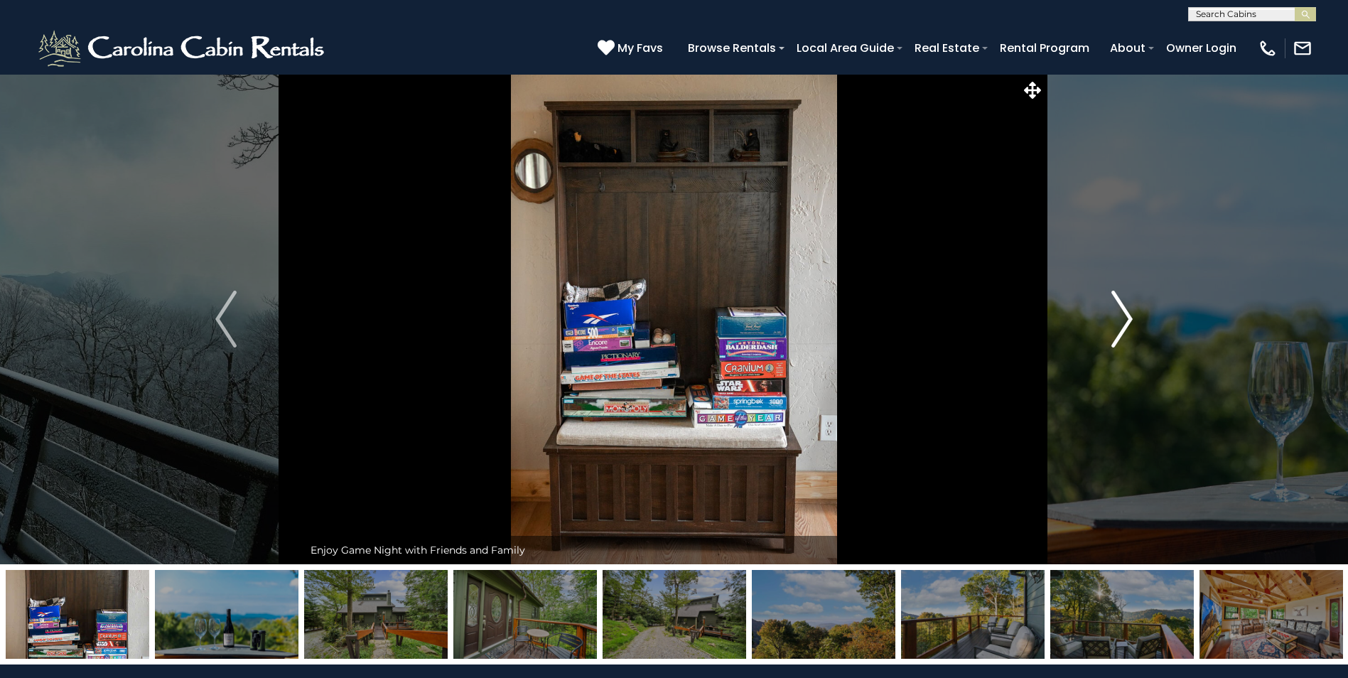
click at [1118, 315] on img "Next" at bounding box center [1121, 319] width 21 height 57
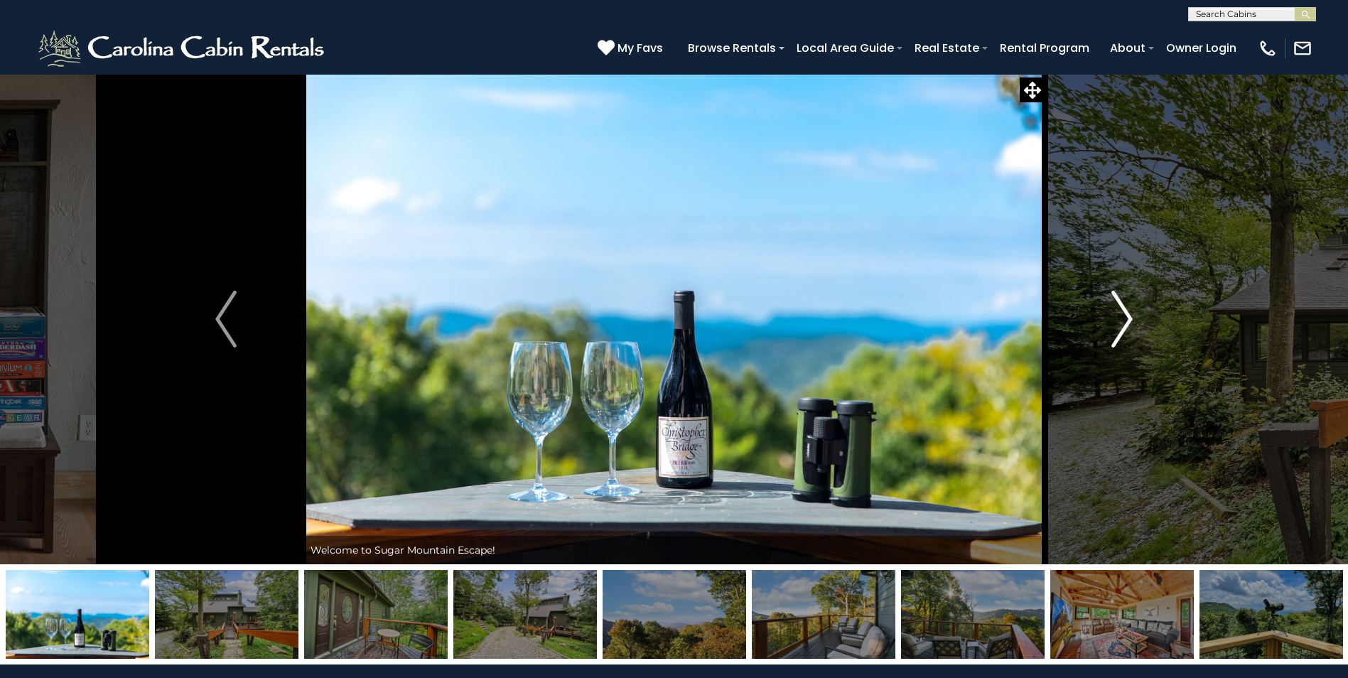
click at [1118, 315] on img "Next" at bounding box center [1121, 319] width 21 height 57
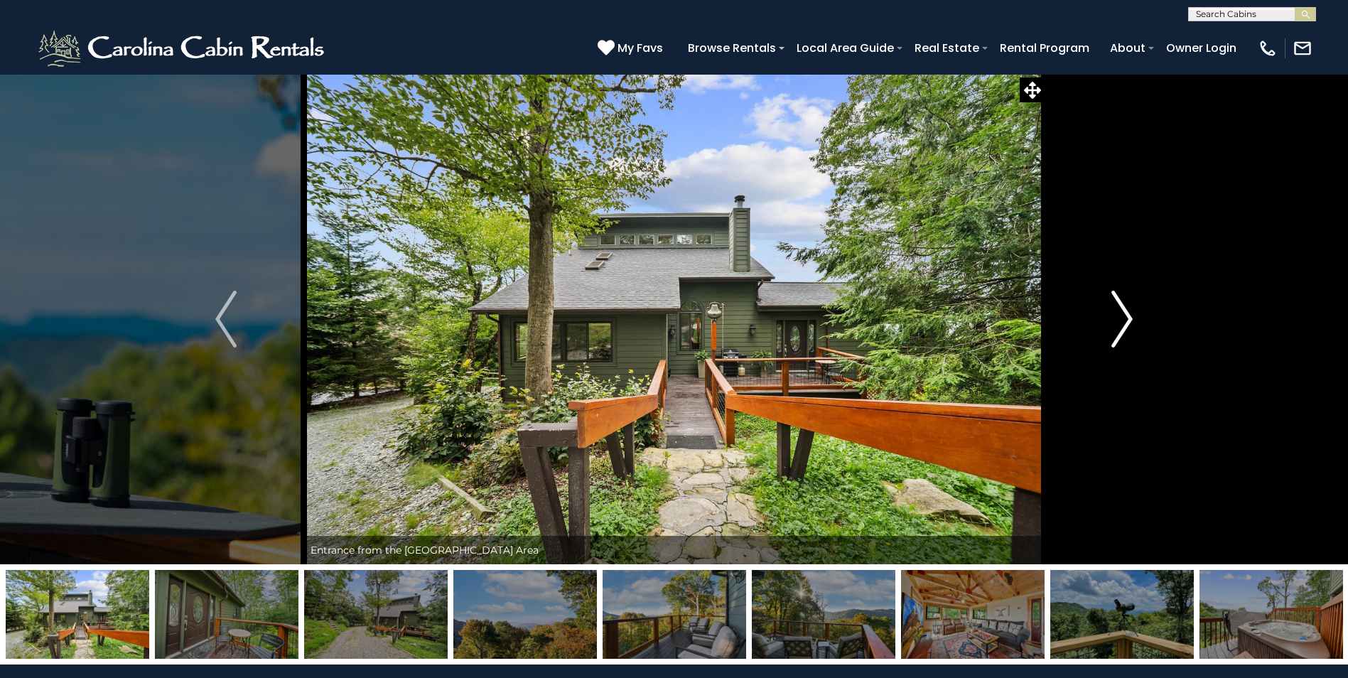
click at [1118, 315] on img "Next" at bounding box center [1121, 319] width 21 height 57
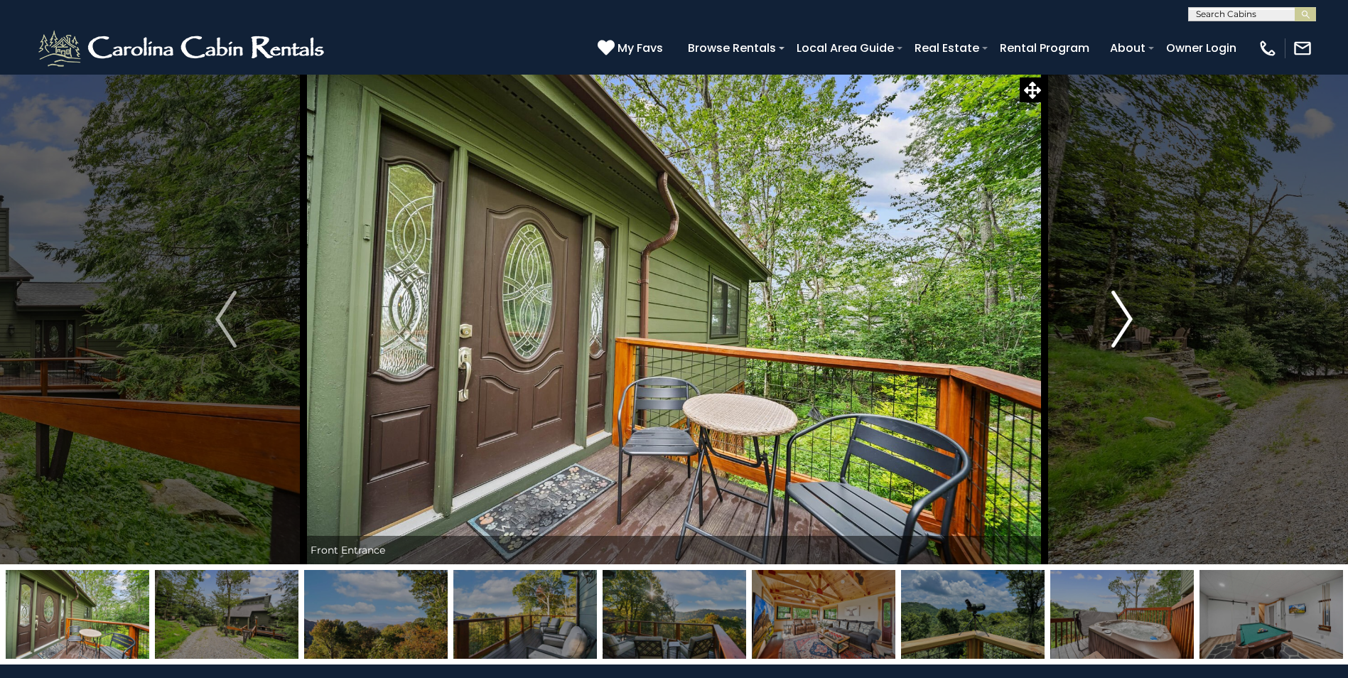
click at [1118, 315] on img "Next" at bounding box center [1121, 319] width 21 height 57
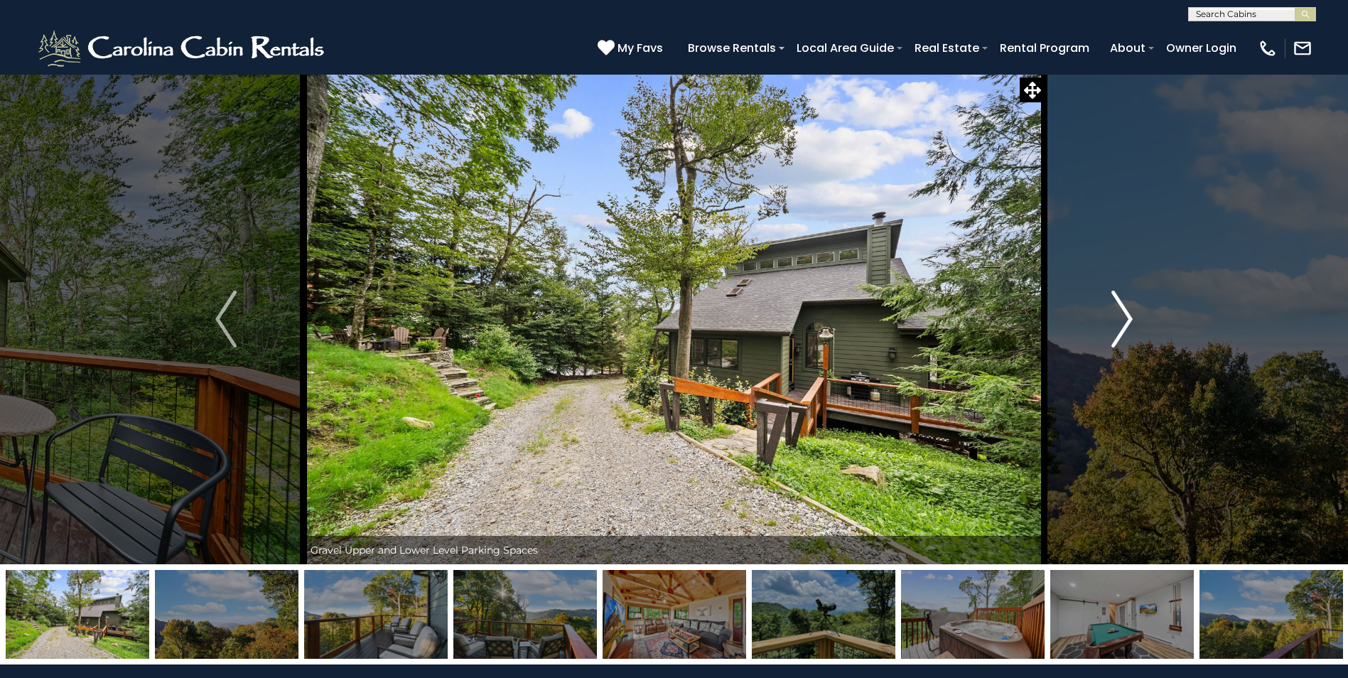
click at [1118, 315] on img "Next" at bounding box center [1121, 319] width 21 height 57
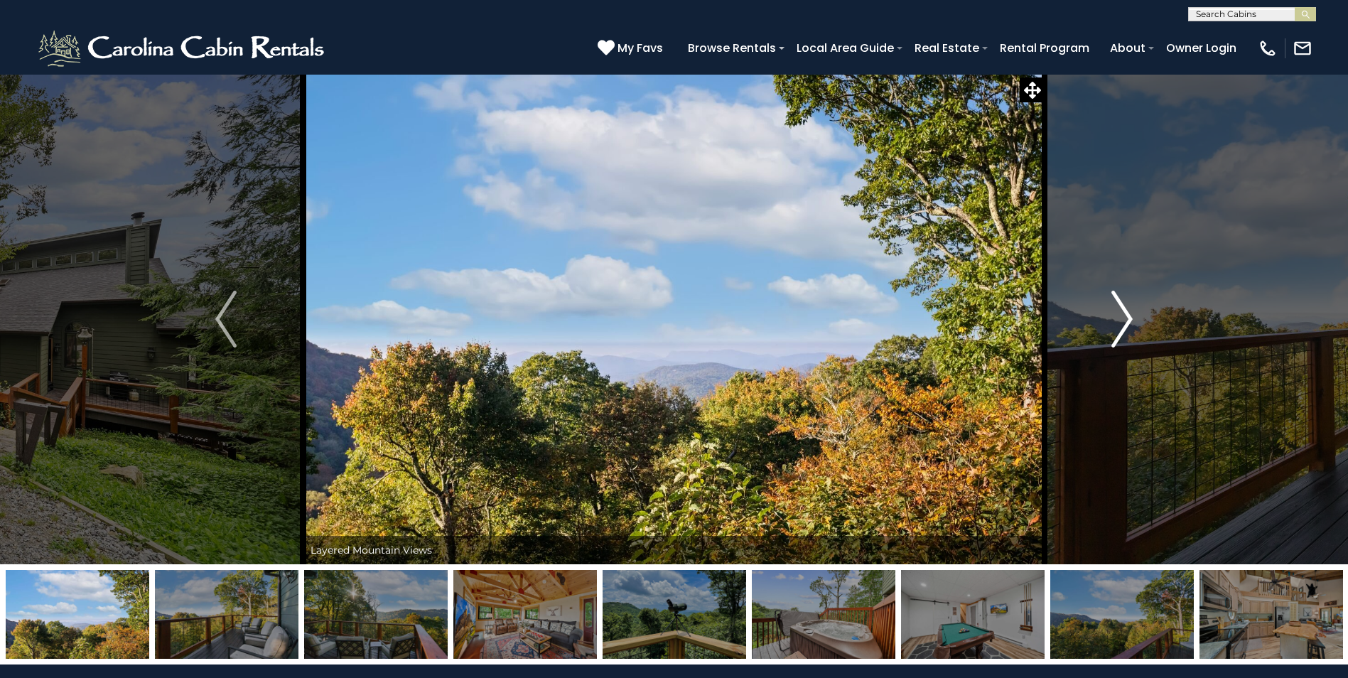
click at [1118, 315] on img "Next" at bounding box center [1121, 319] width 21 height 57
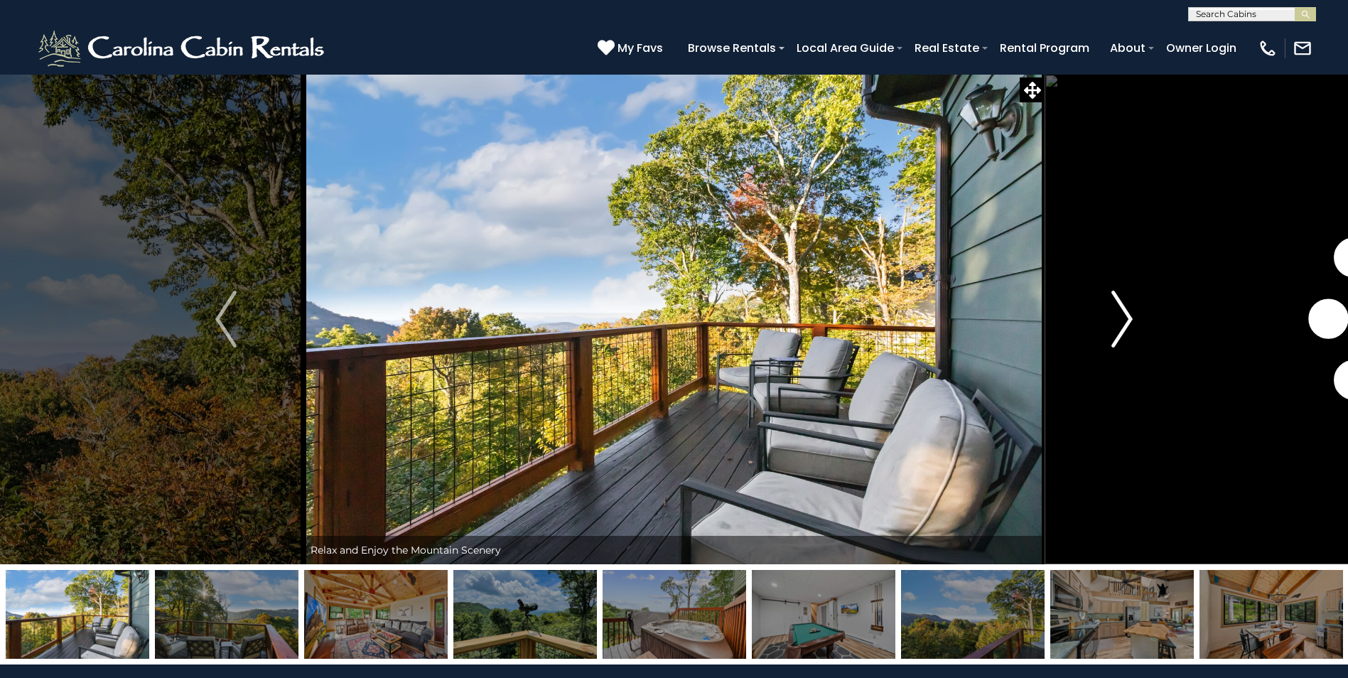
click at [1118, 315] on img "Next" at bounding box center [1121, 319] width 21 height 57
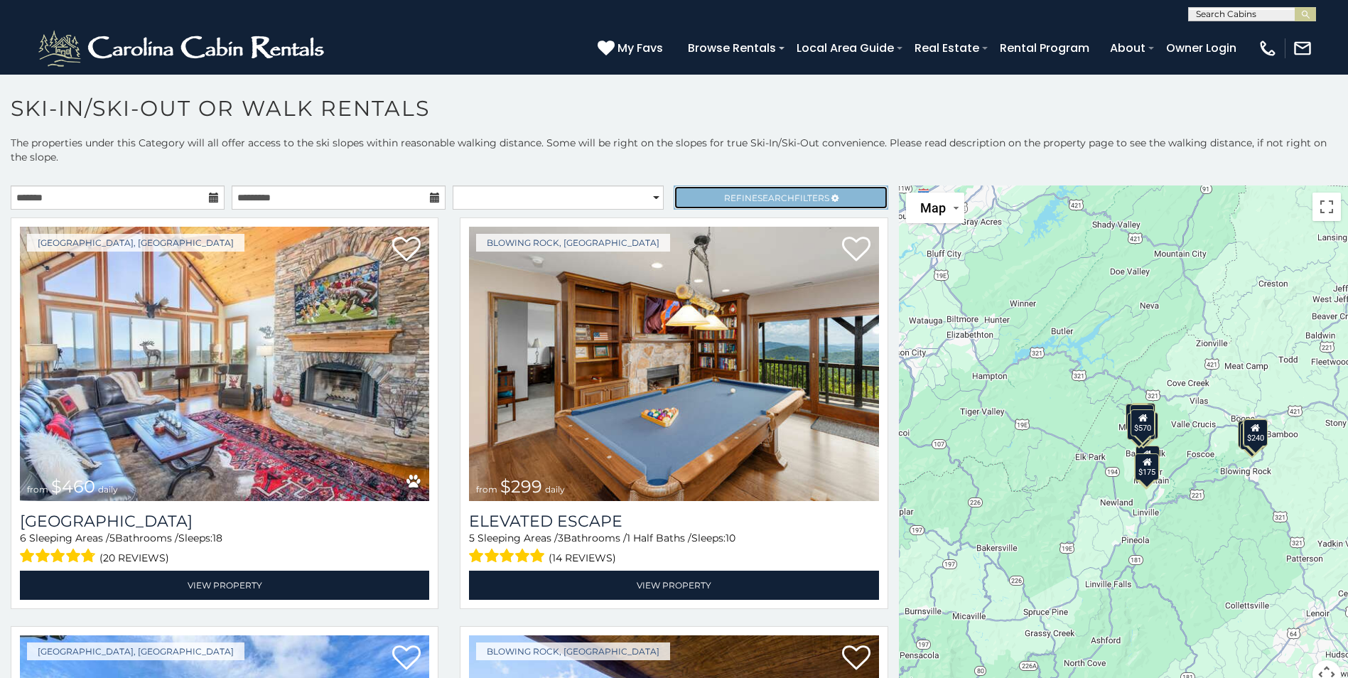
click at [834, 198] on link "Refine Search Filters" at bounding box center [781, 197] width 214 height 24
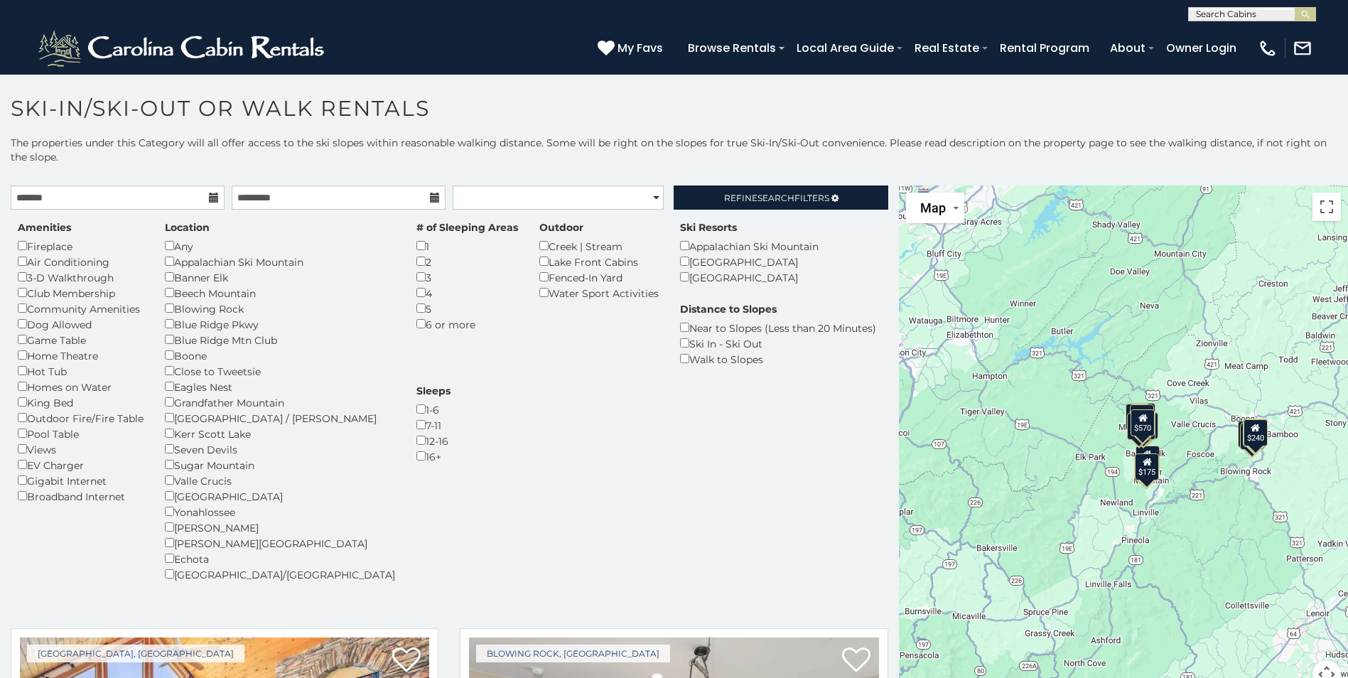
click at [680, 347] on div "Ski In - Ski Out" at bounding box center [778, 343] width 196 height 16
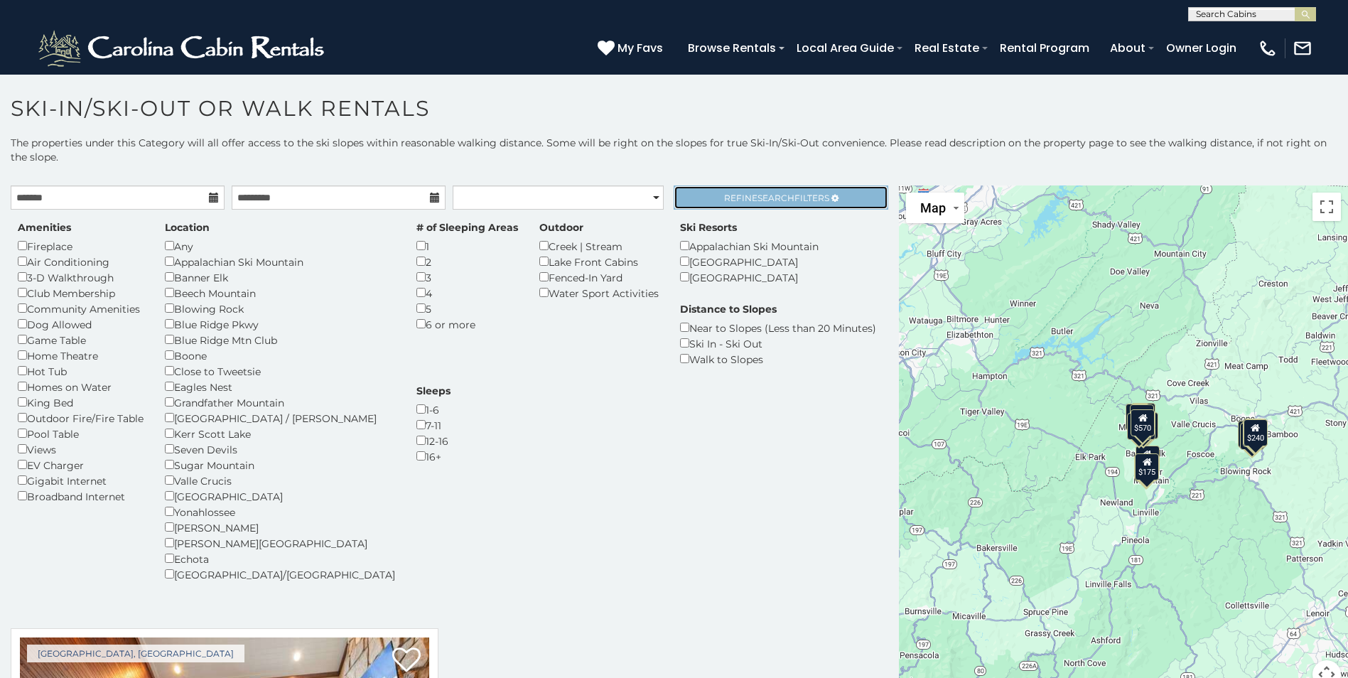
click at [758, 200] on span "Search" at bounding box center [776, 198] width 37 height 11
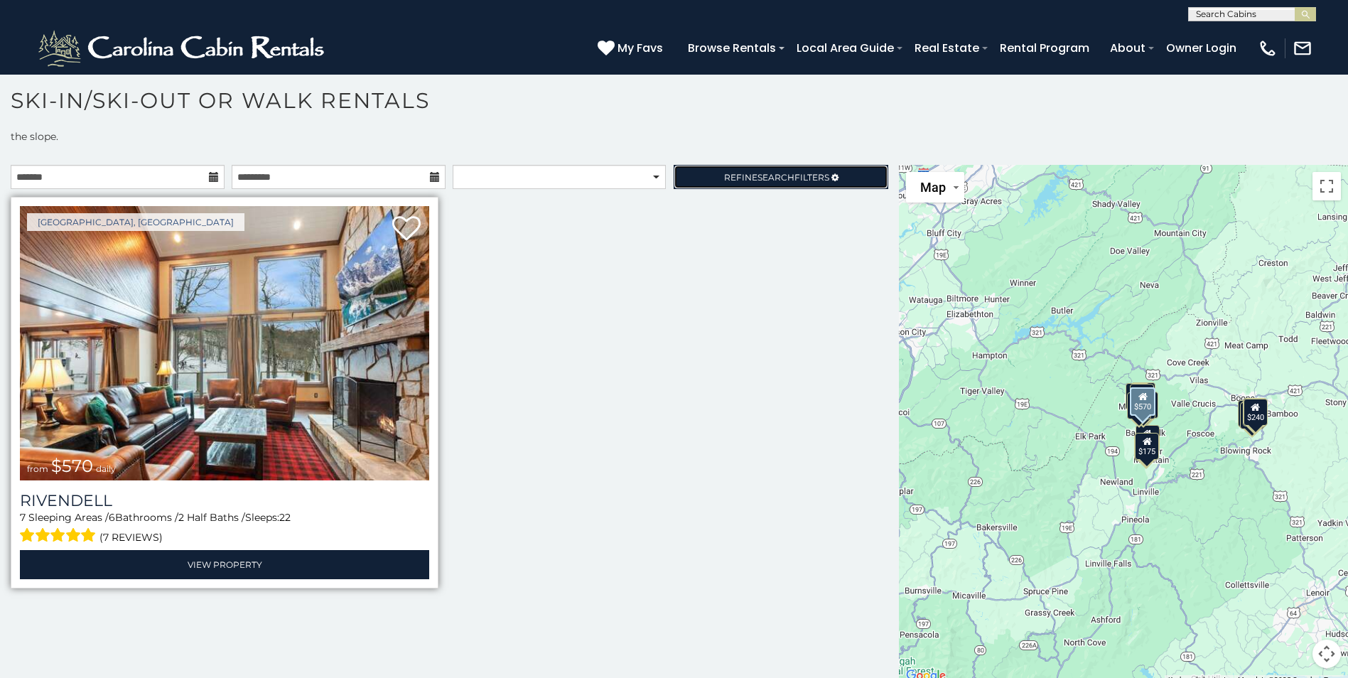
scroll to position [20, 0]
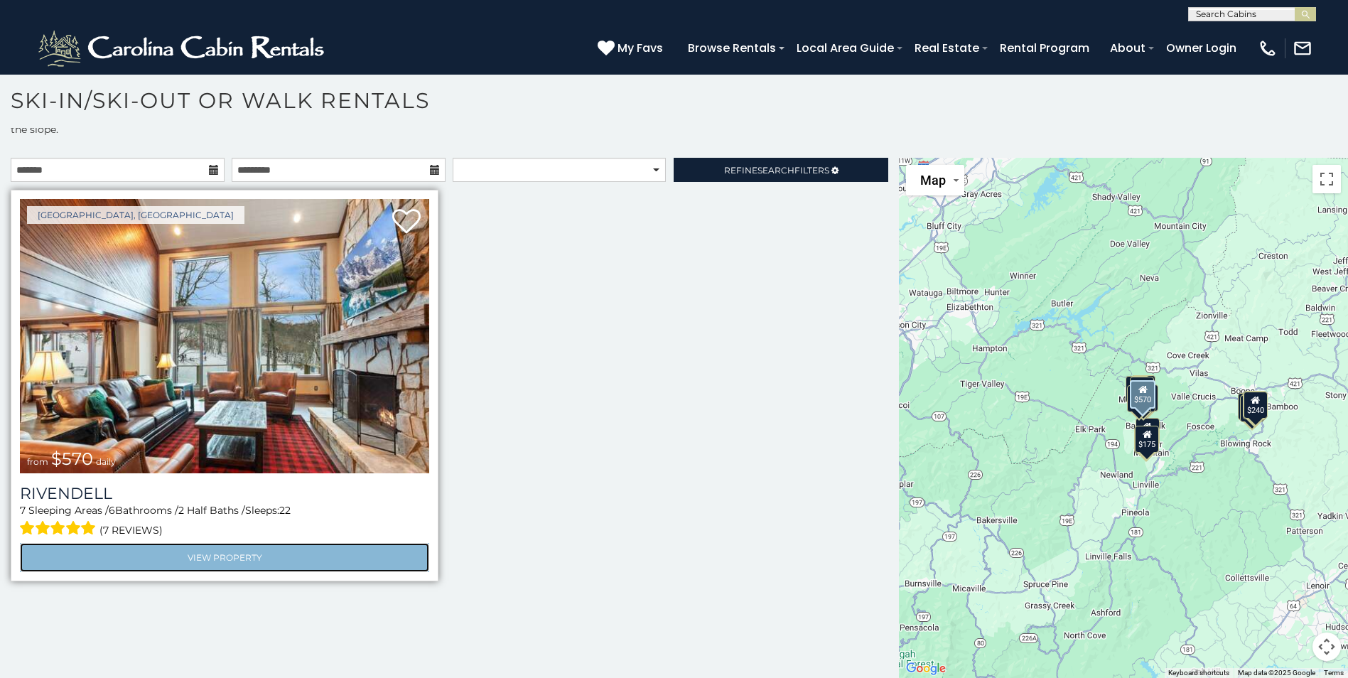
click at [249, 555] on link "View Property" at bounding box center [224, 557] width 409 height 29
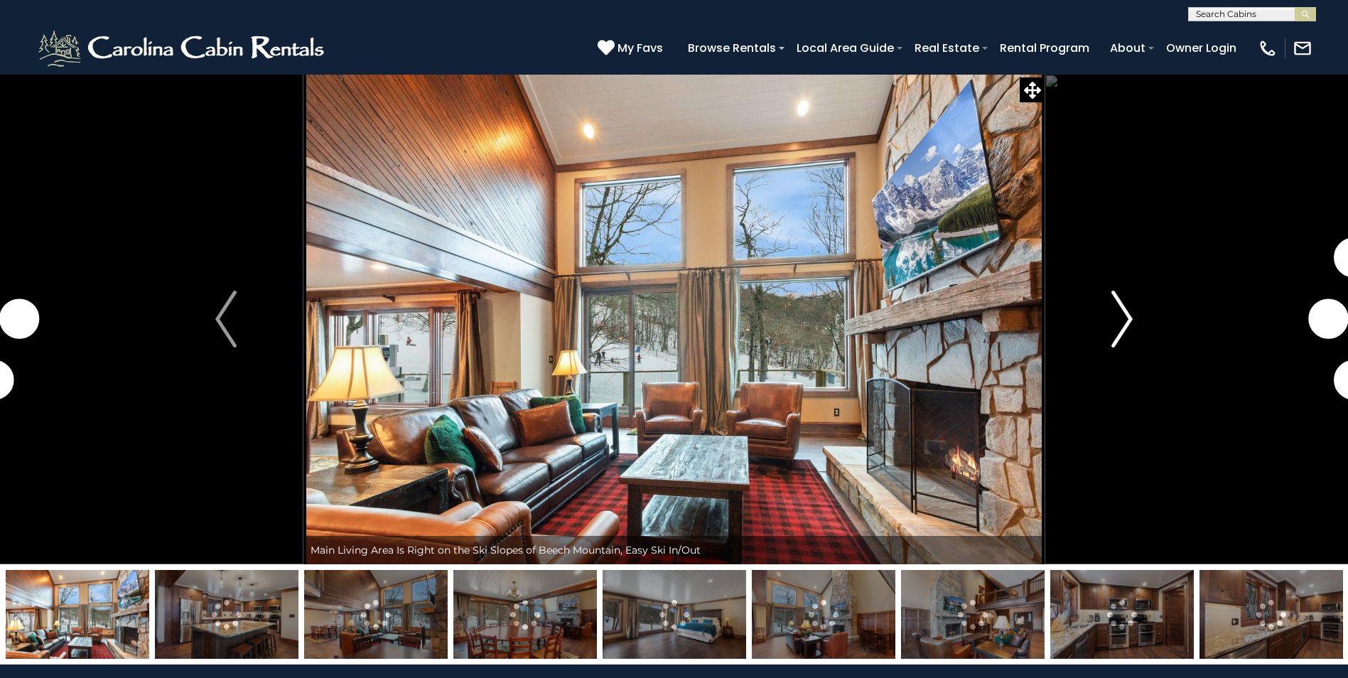
click at [1126, 314] on img "Next" at bounding box center [1121, 319] width 21 height 57
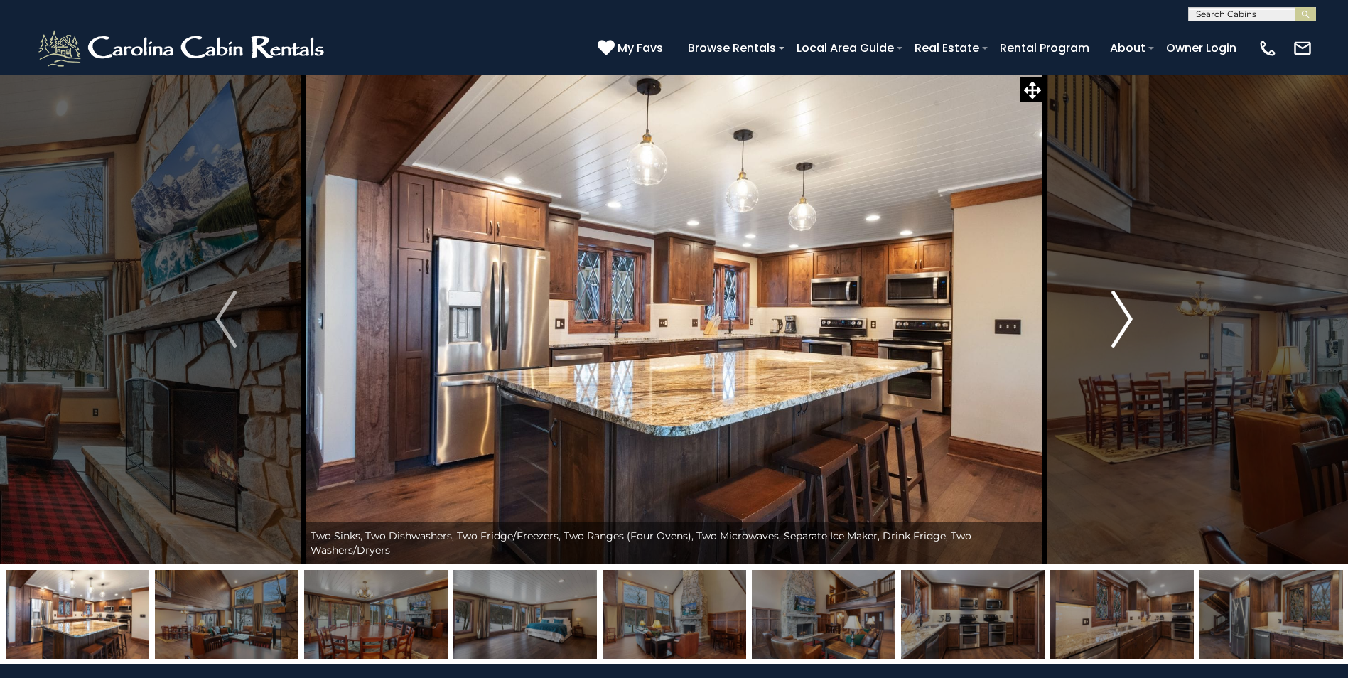
click at [1132, 314] on img "Next" at bounding box center [1121, 319] width 21 height 57
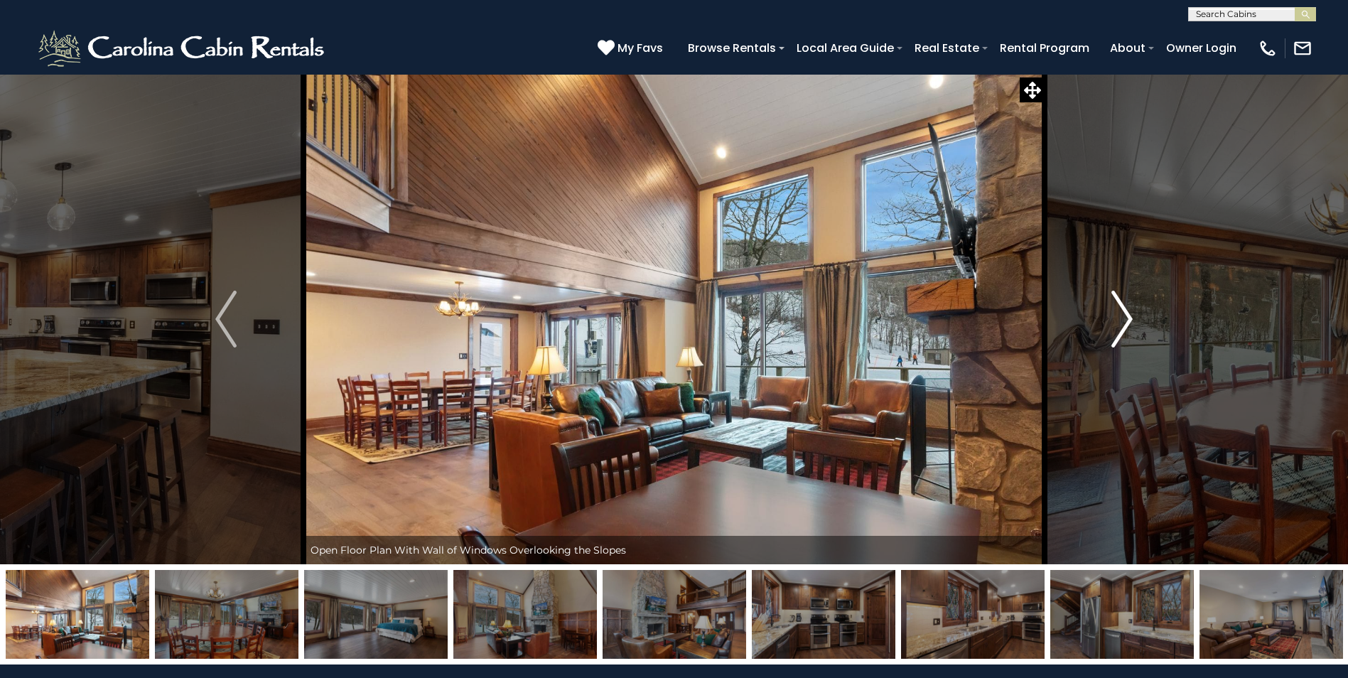
click at [1132, 314] on img "Next" at bounding box center [1121, 319] width 21 height 57
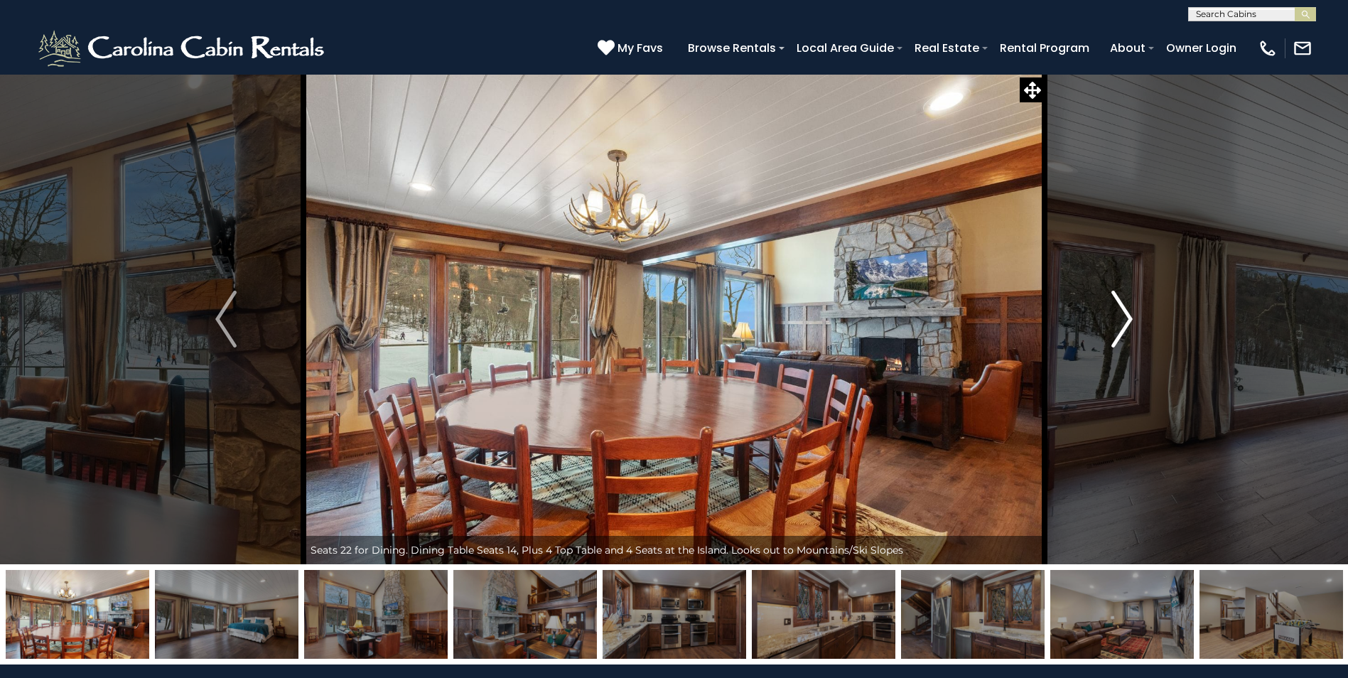
click at [1132, 314] on img "Next" at bounding box center [1121, 319] width 21 height 57
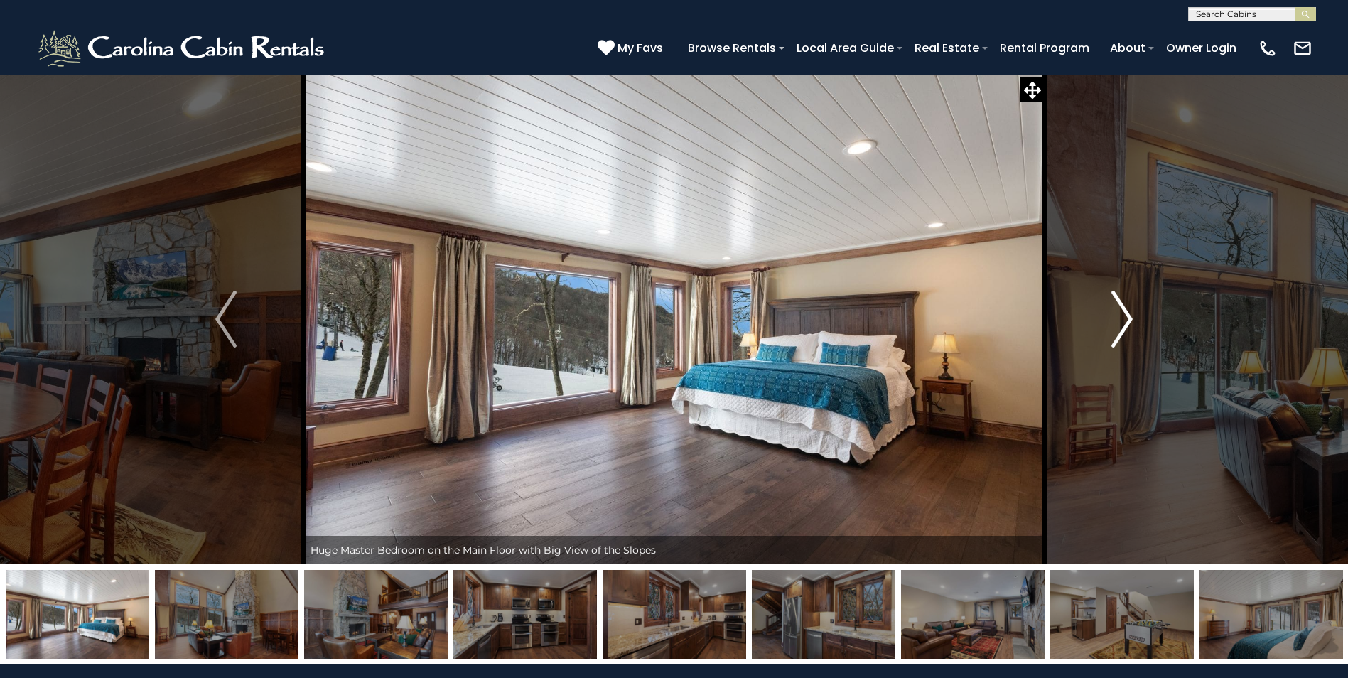
click at [1132, 314] on img "Next" at bounding box center [1121, 319] width 21 height 57
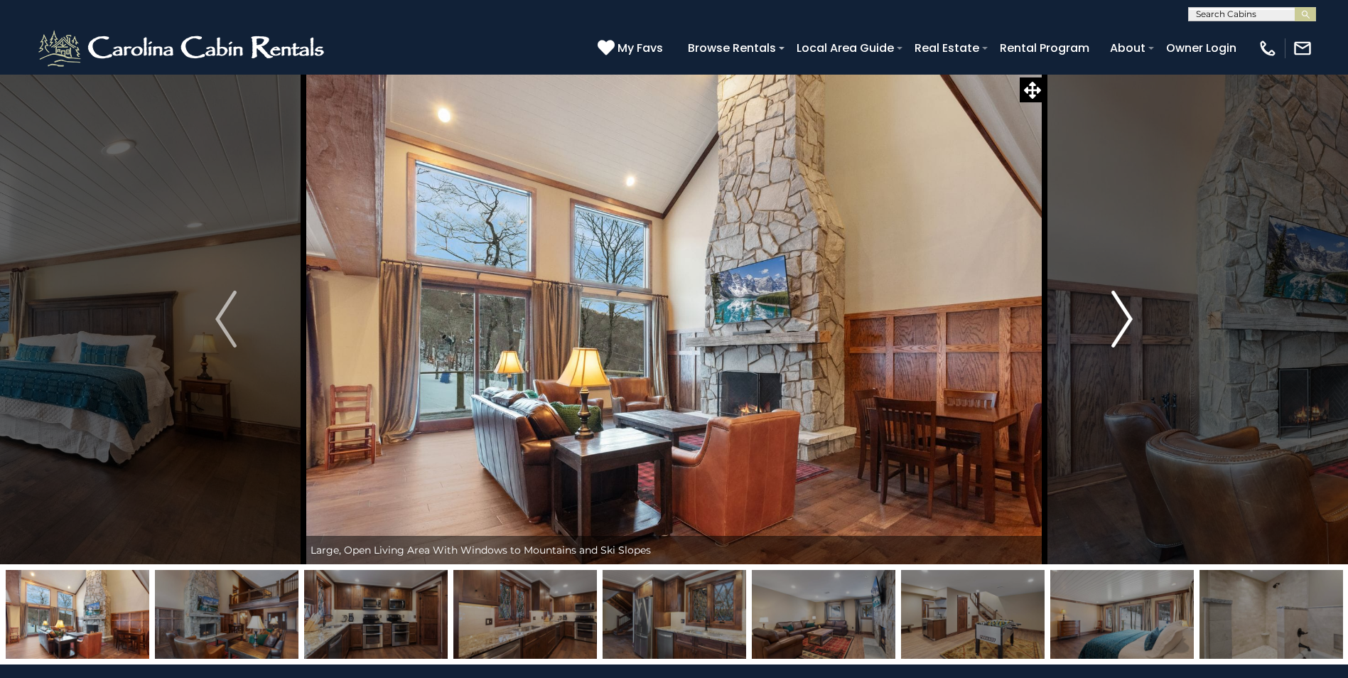
click at [1132, 314] on img "Next" at bounding box center [1121, 319] width 21 height 57
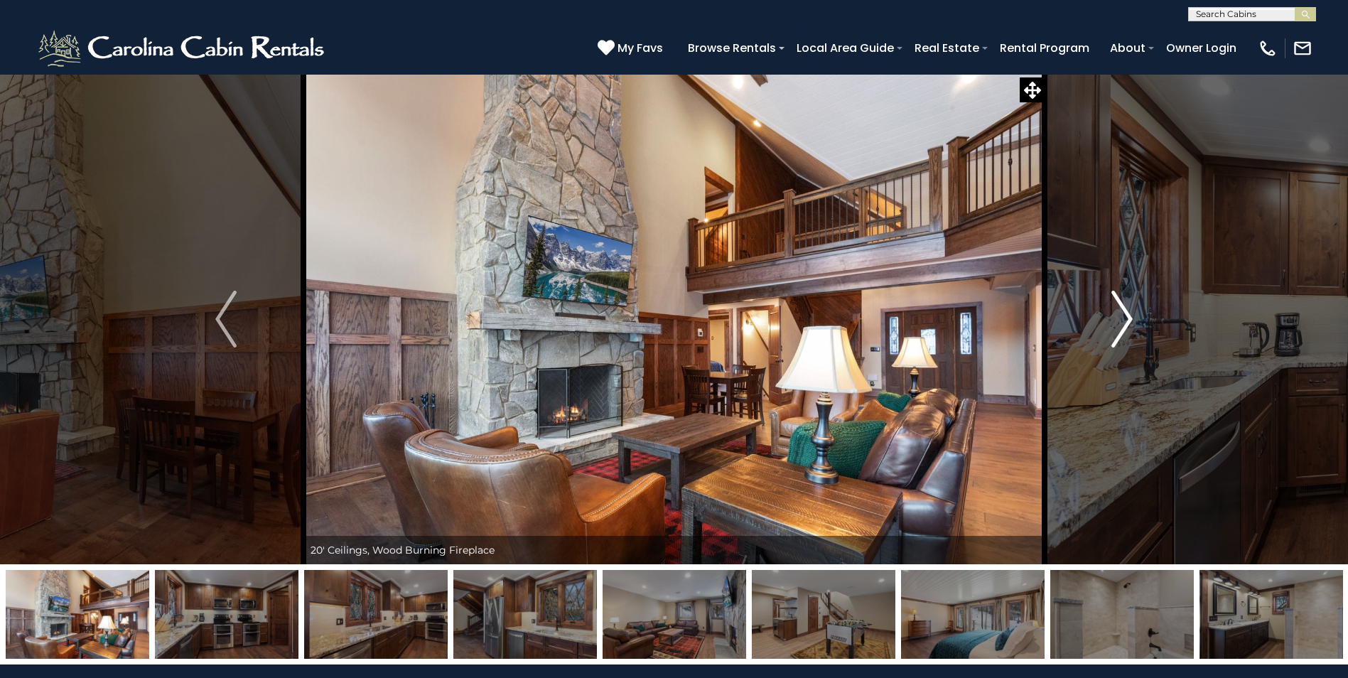
click at [1132, 314] on img "Next" at bounding box center [1121, 319] width 21 height 57
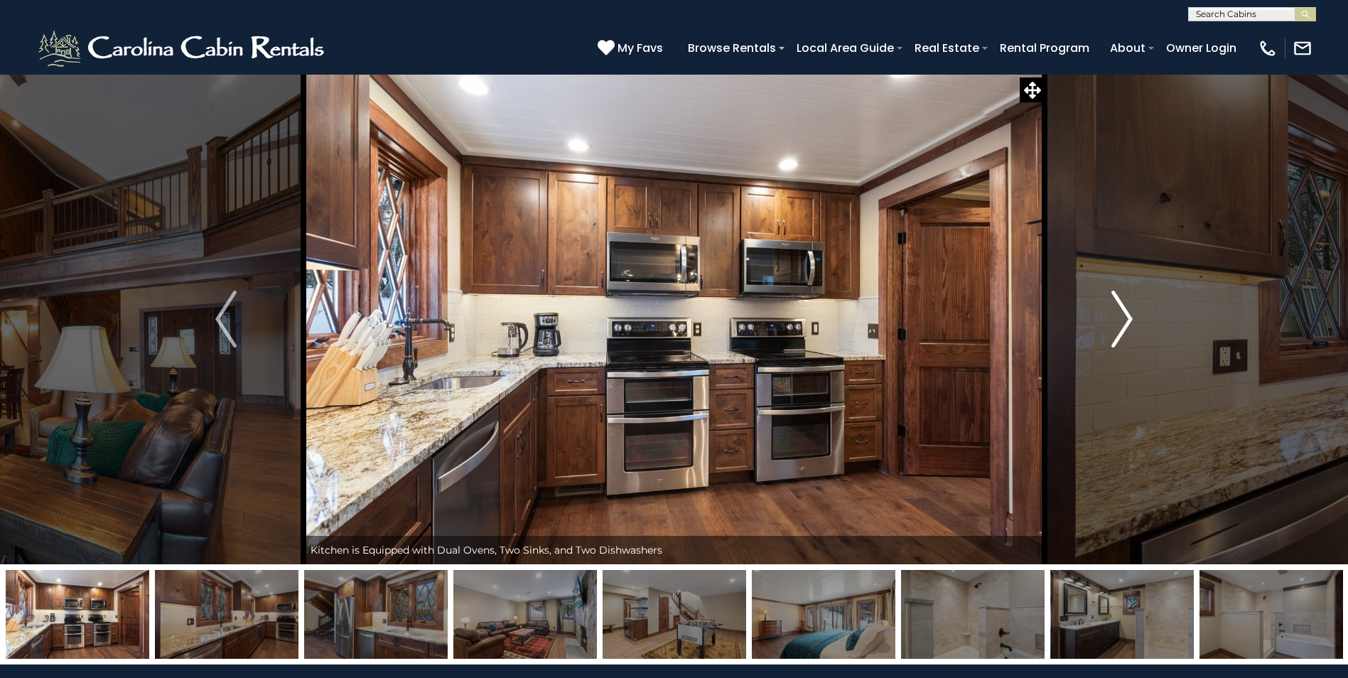
click at [1132, 314] on img "Next" at bounding box center [1121, 319] width 21 height 57
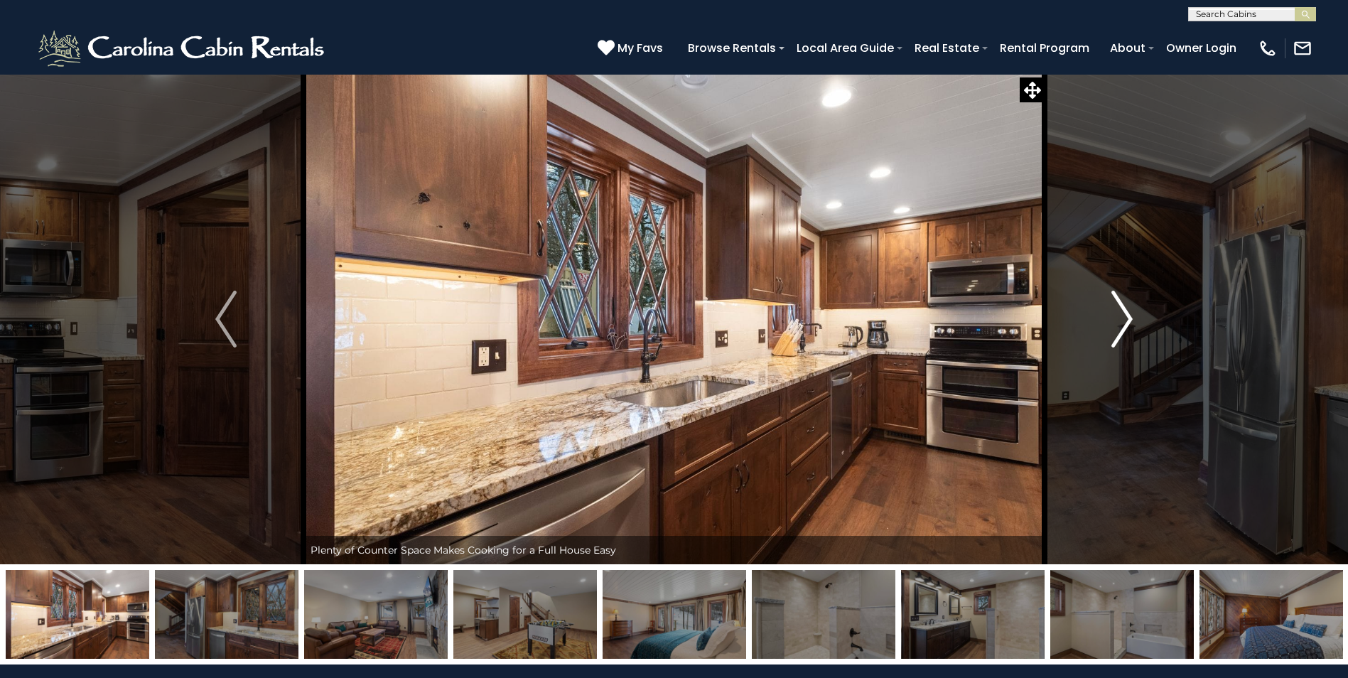
click at [1132, 314] on img "Next" at bounding box center [1121, 319] width 21 height 57
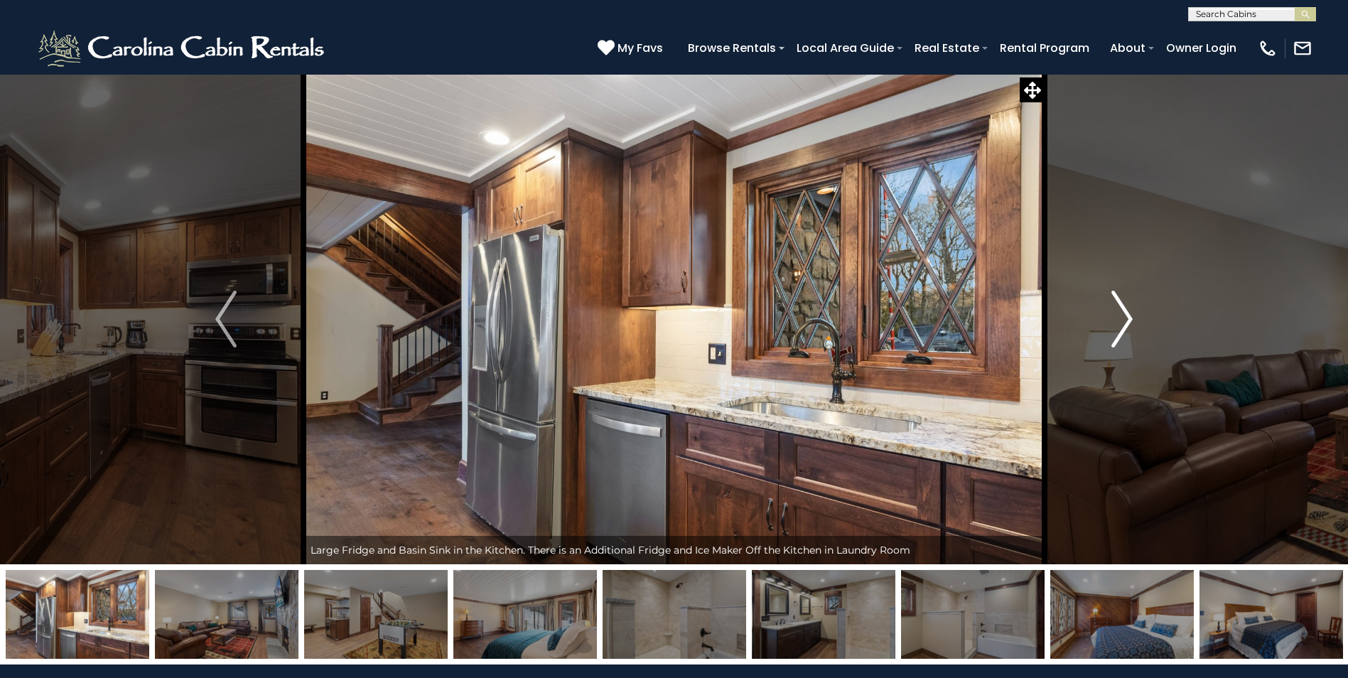
click at [1132, 314] on img "Next" at bounding box center [1121, 319] width 21 height 57
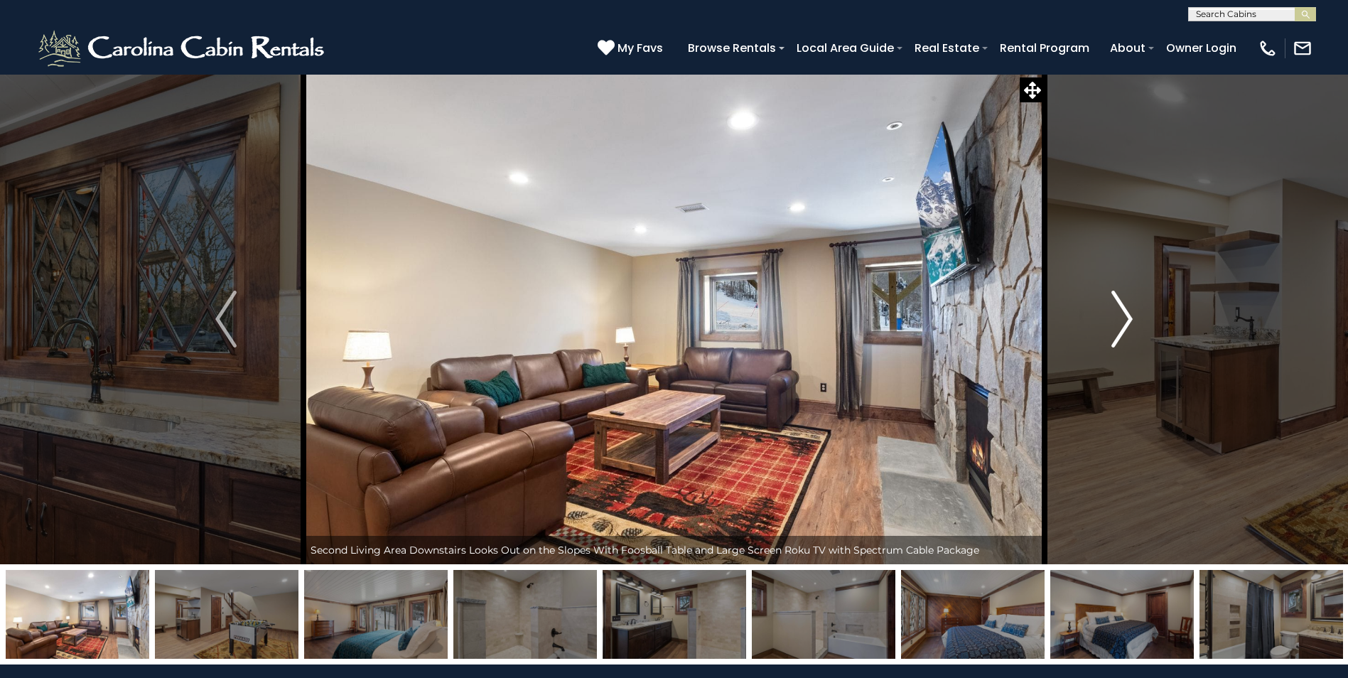
click at [1132, 314] on img "Next" at bounding box center [1121, 319] width 21 height 57
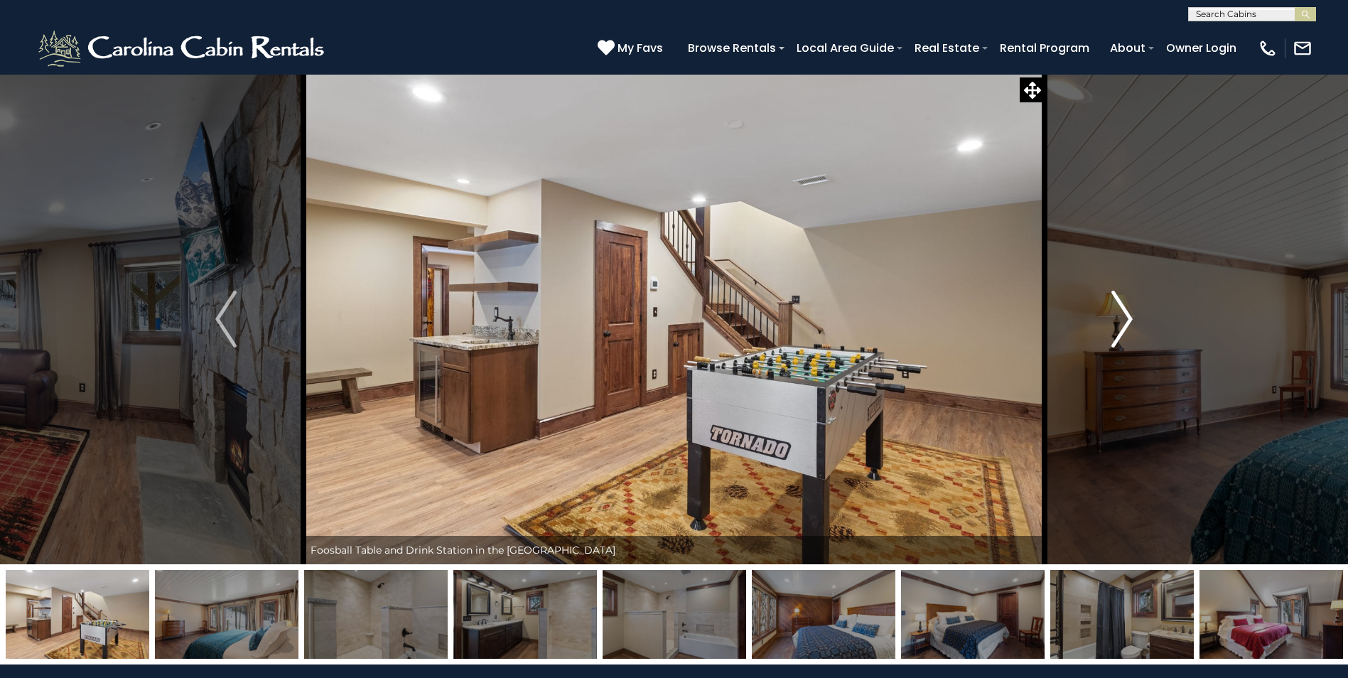
click at [1132, 314] on img "Next" at bounding box center [1121, 319] width 21 height 57
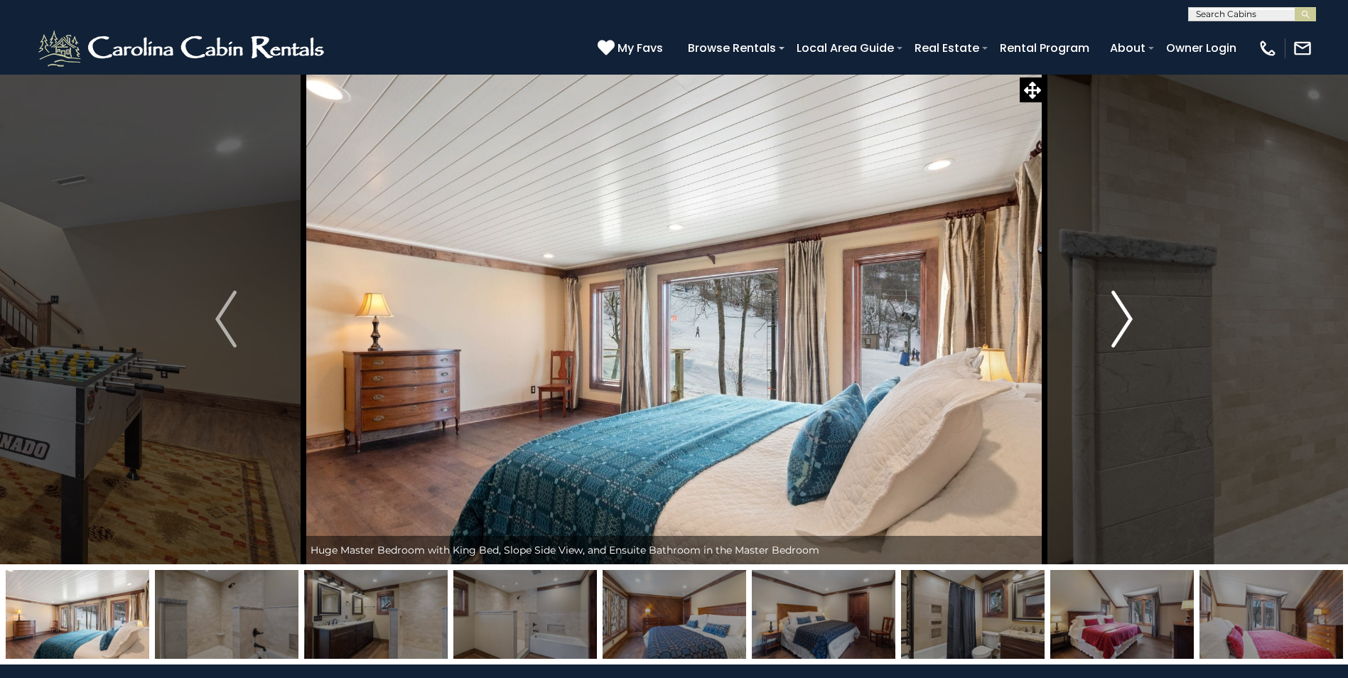
click at [1132, 314] on img "Next" at bounding box center [1121, 319] width 21 height 57
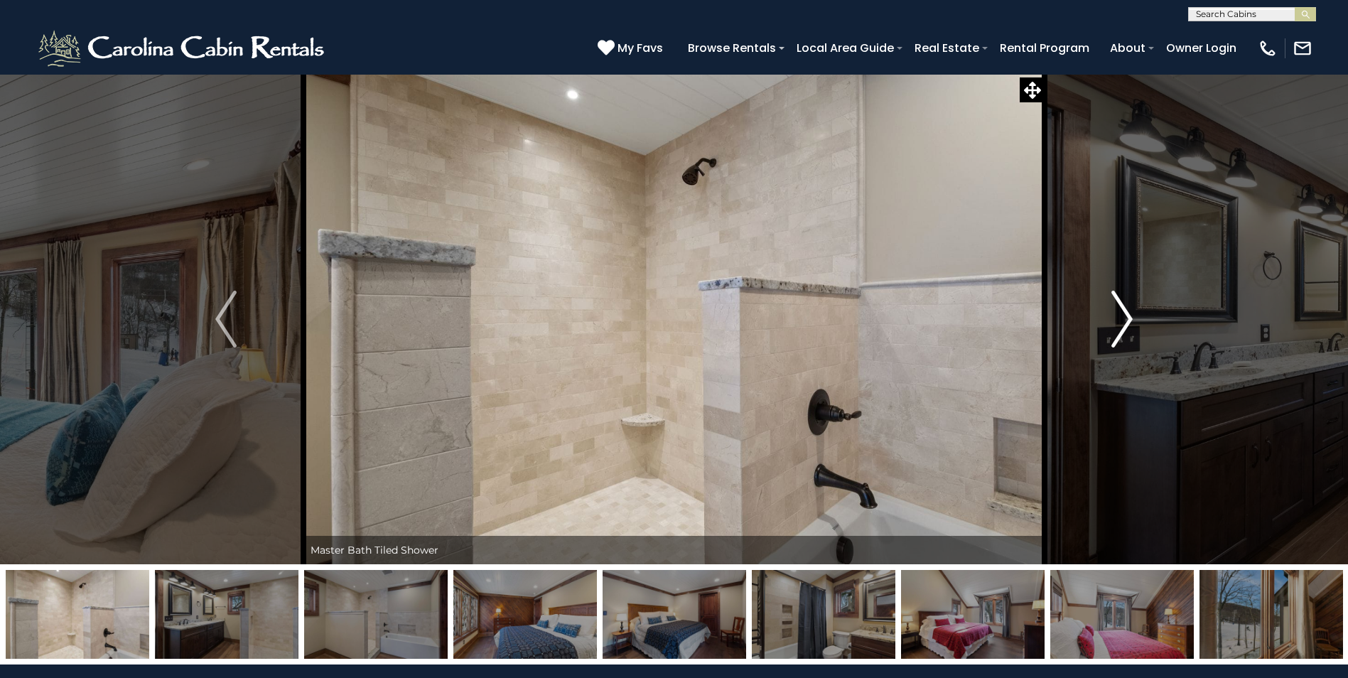
click at [1132, 314] on img "Next" at bounding box center [1121, 319] width 21 height 57
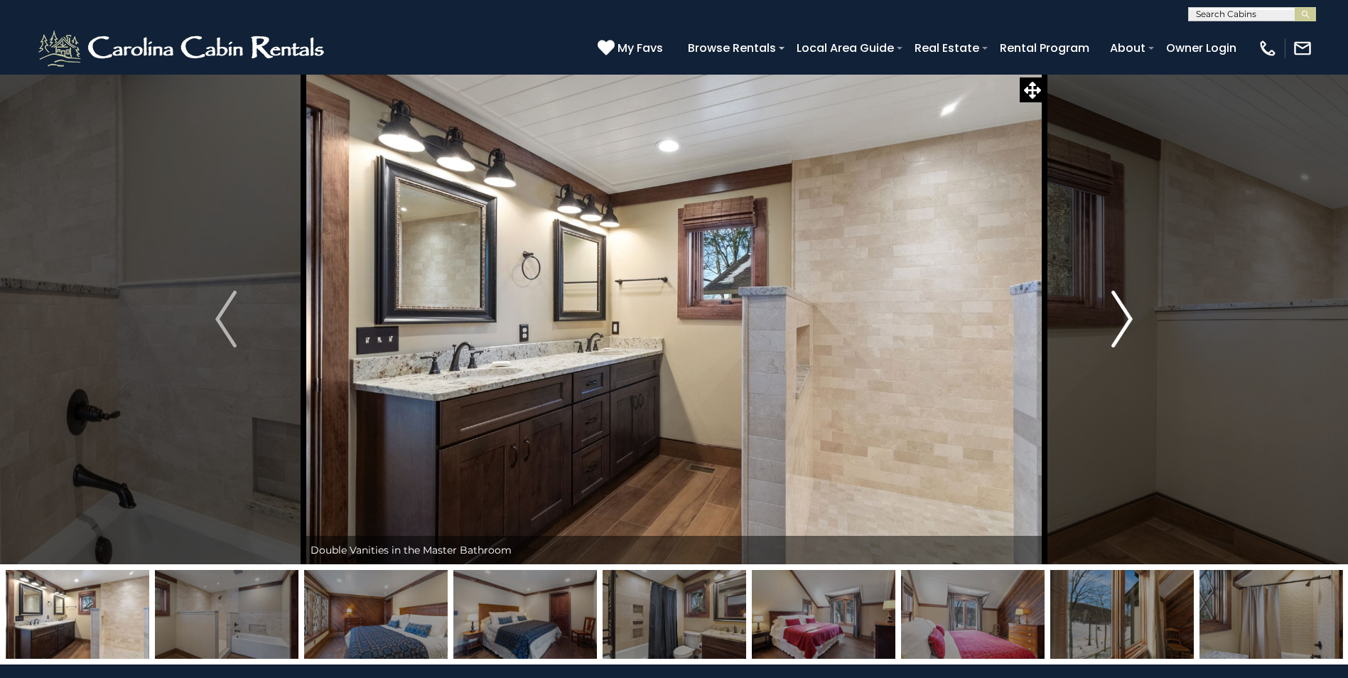
click at [1132, 314] on img "Next" at bounding box center [1121, 319] width 21 height 57
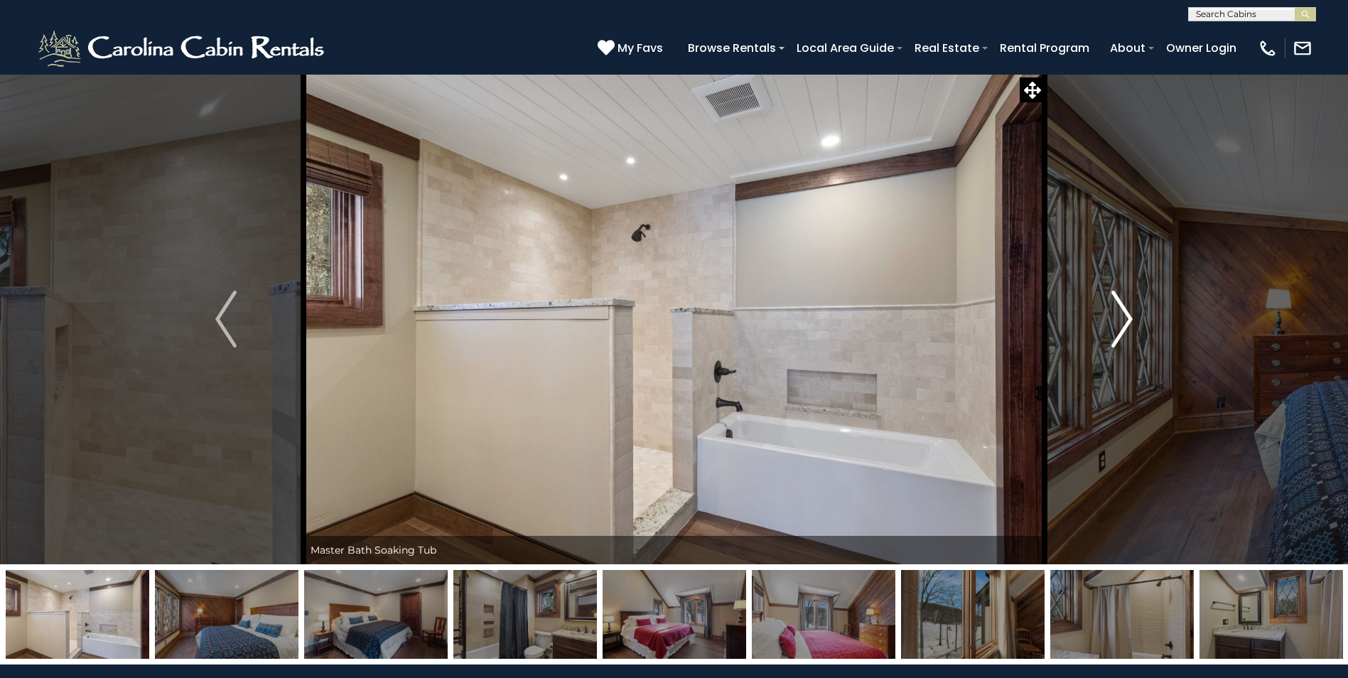
click at [1132, 314] on img "Next" at bounding box center [1121, 319] width 21 height 57
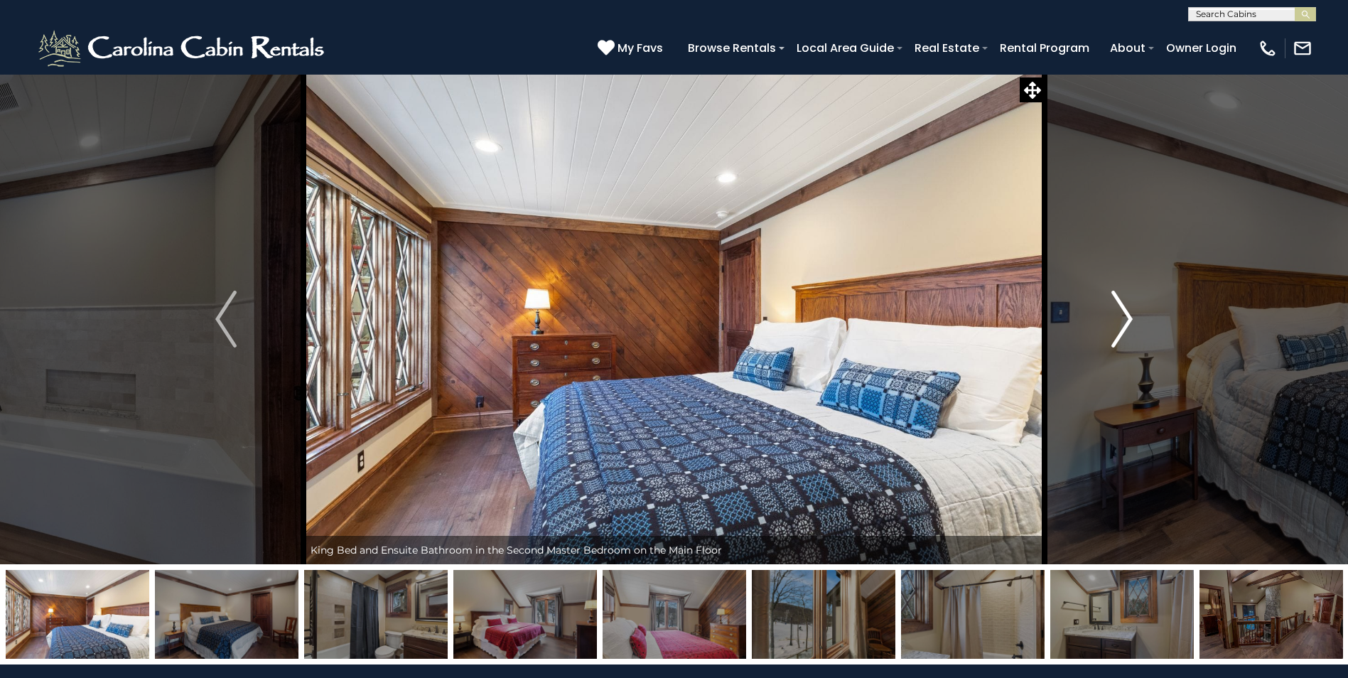
click at [1132, 314] on img "Next" at bounding box center [1121, 319] width 21 height 57
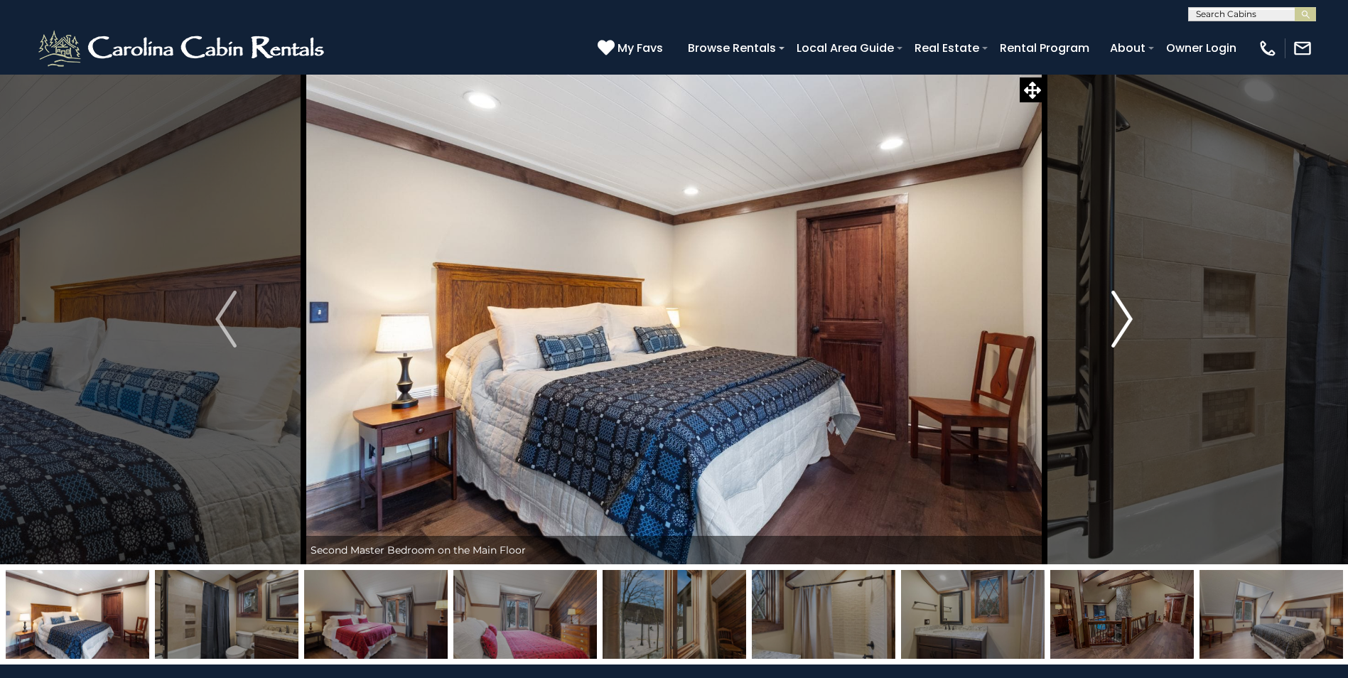
click at [1132, 314] on img "Next" at bounding box center [1121, 319] width 21 height 57
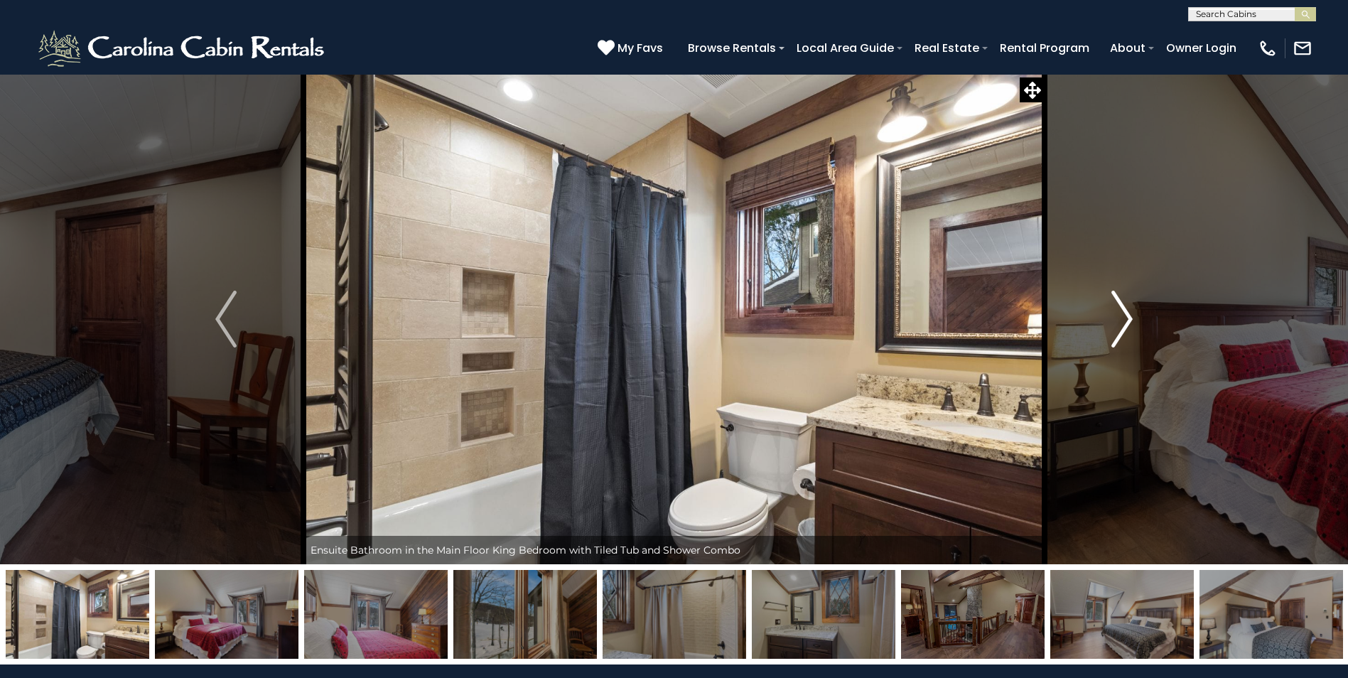
click at [1132, 314] on img "Next" at bounding box center [1121, 319] width 21 height 57
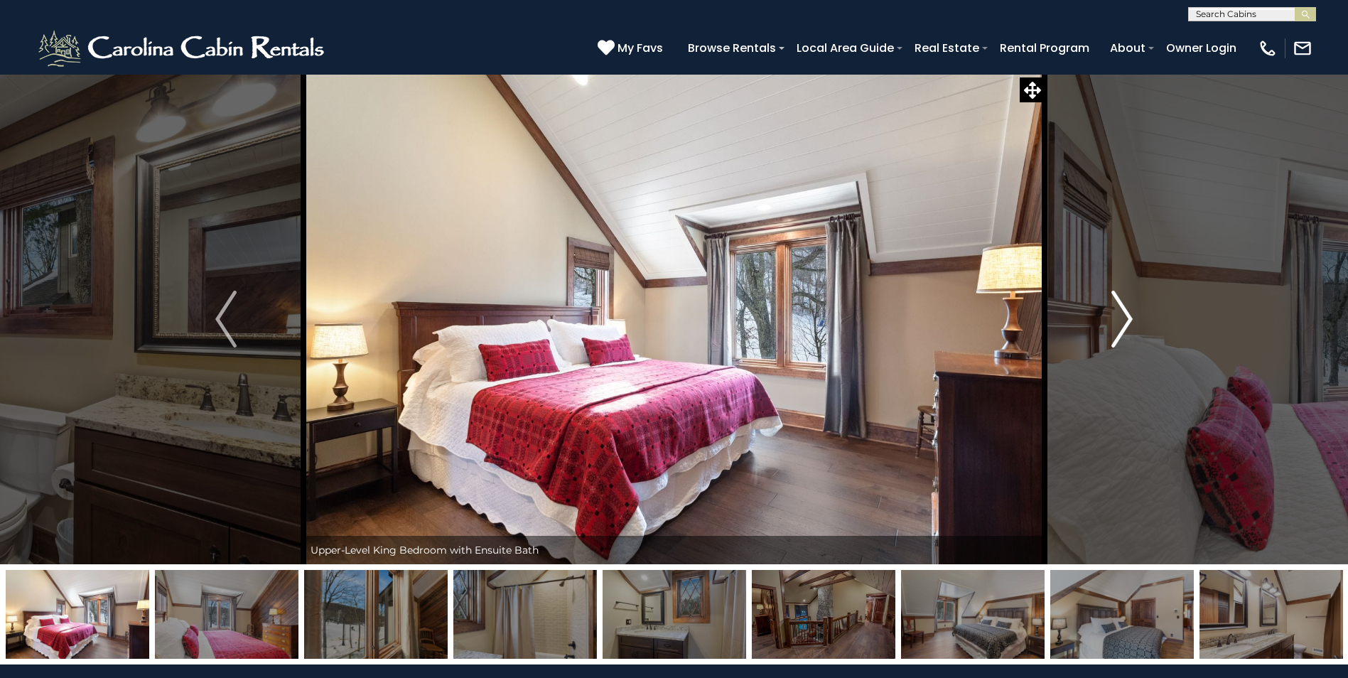
click at [1132, 314] on img "Next" at bounding box center [1121, 319] width 21 height 57
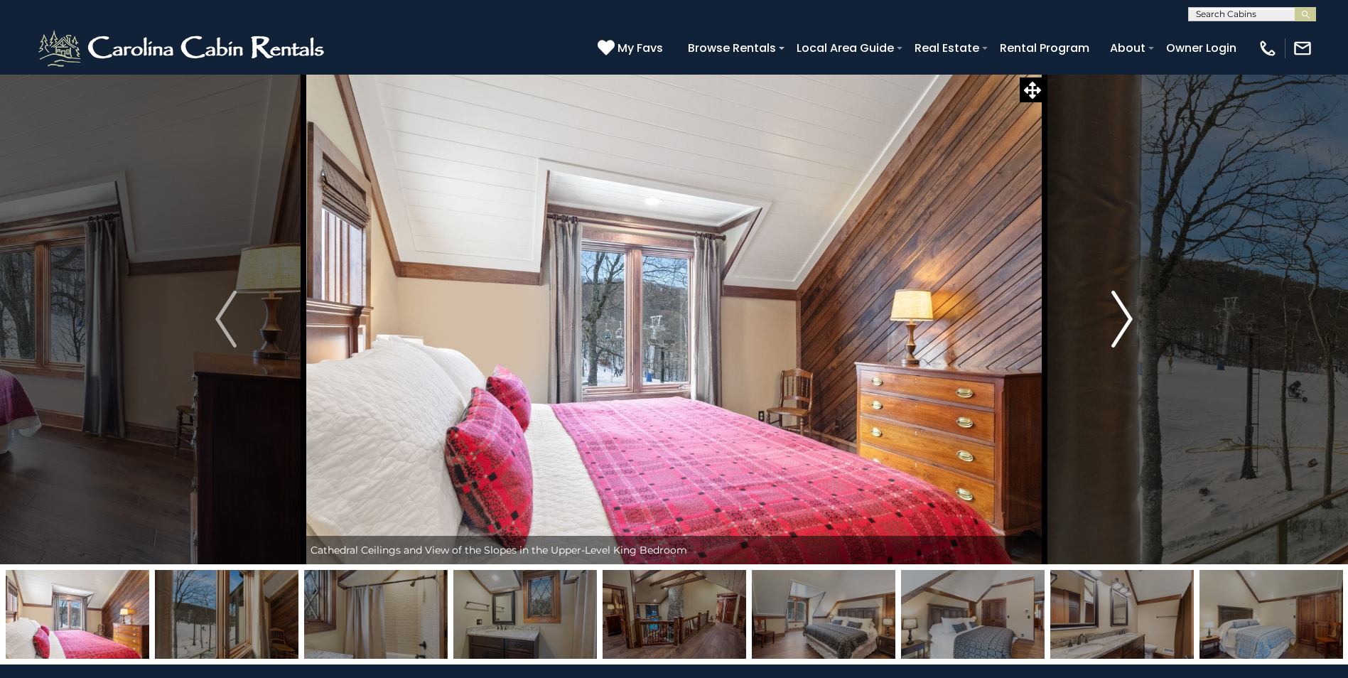
click at [1132, 314] on img "Next" at bounding box center [1121, 319] width 21 height 57
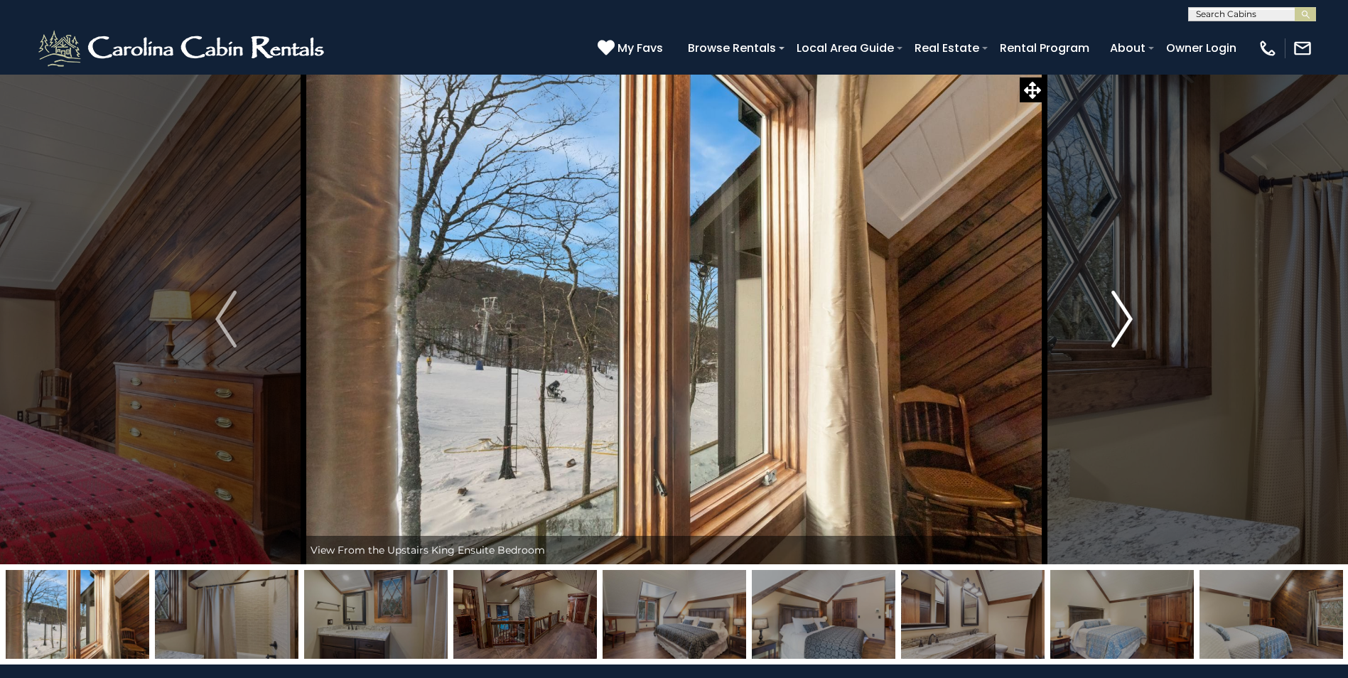
click at [1132, 314] on img "Next" at bounding box center [1121, 319] width 21 height 57
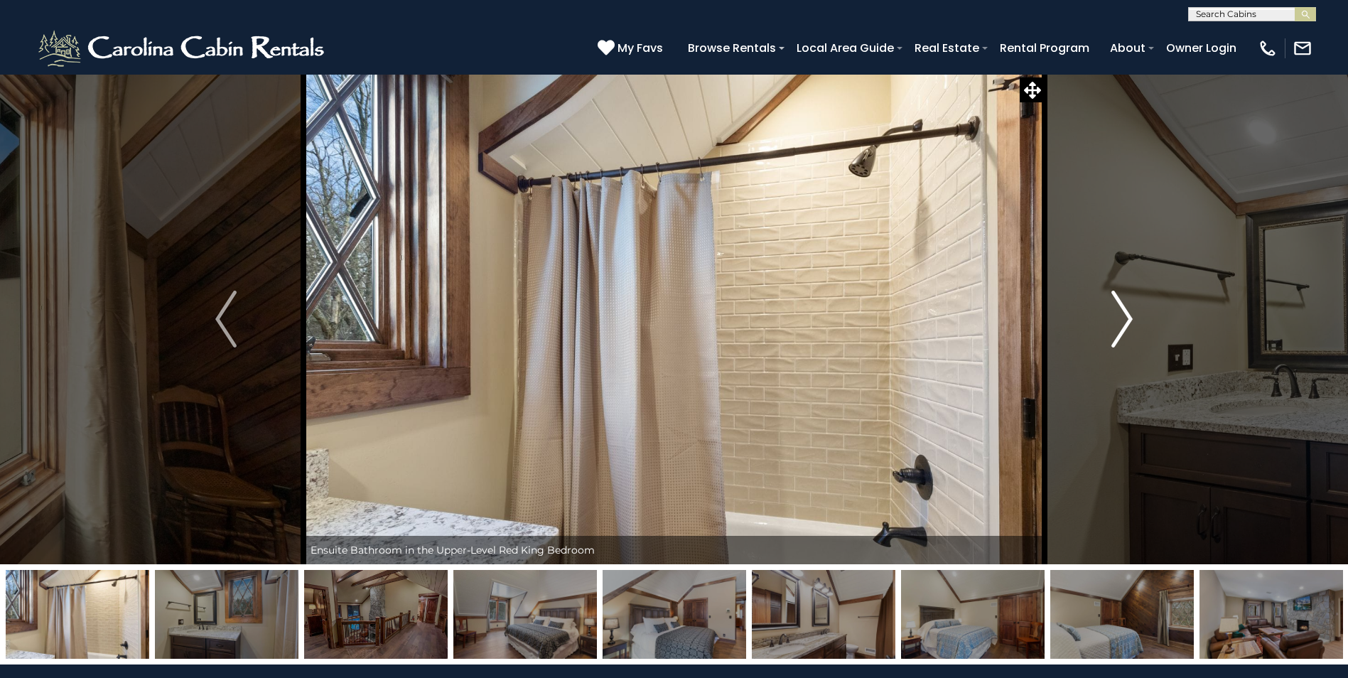
click at [1132, 314] on img "Next" at bounding box center [1121, 319] width 21 height 57
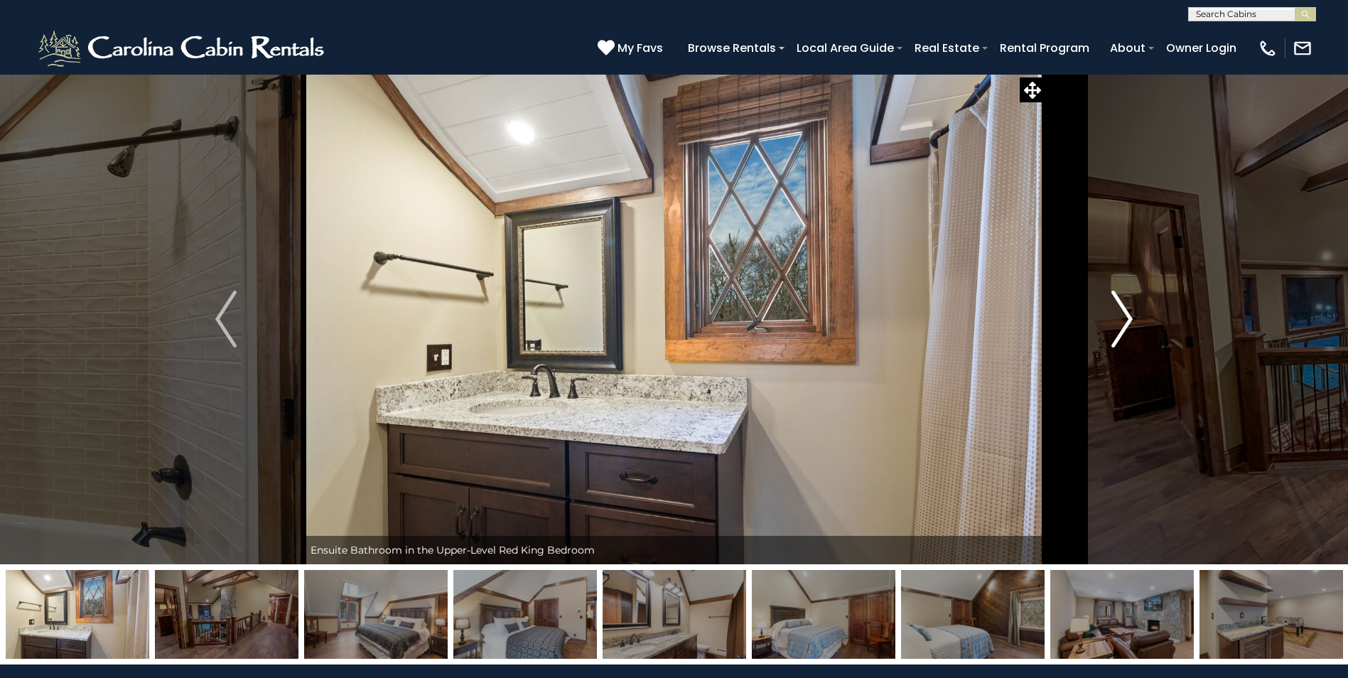
click at [1132, 314] on img "Next" at bounding box center [1121, 319] width 21 height 57
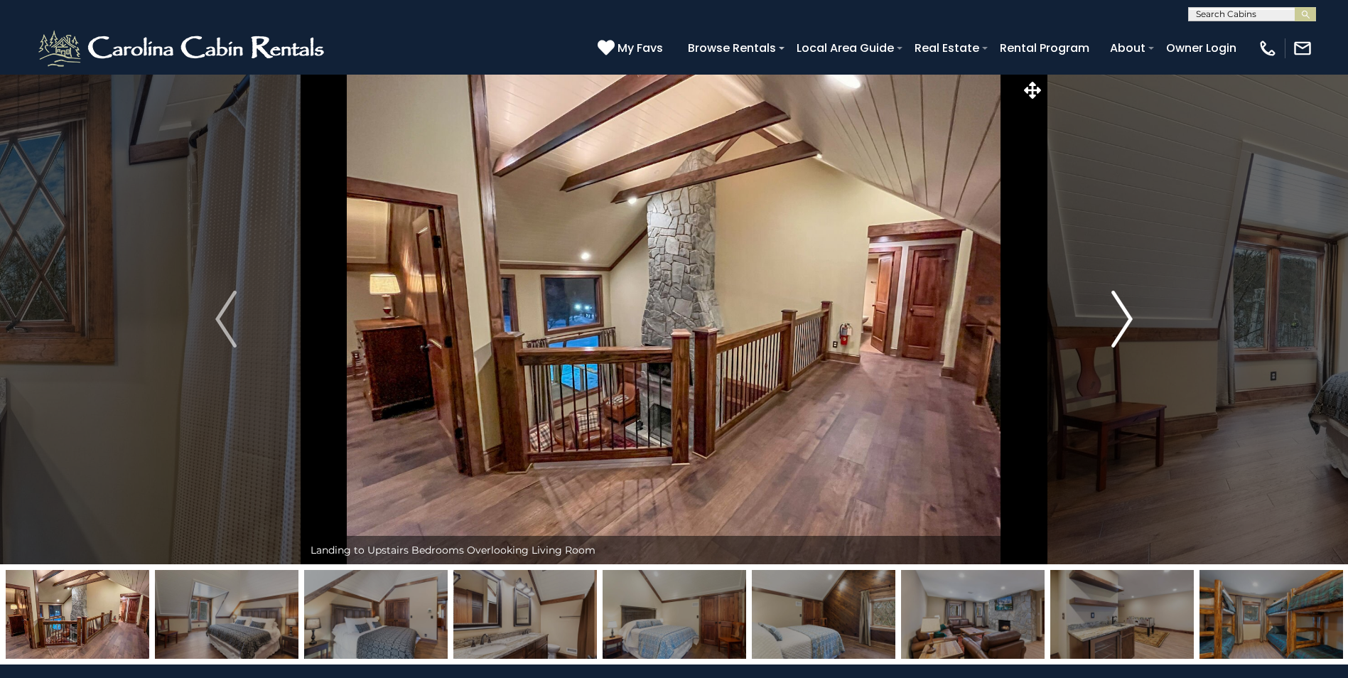
click at [1132, 314] on img "Next" at bounding box center [1121, 319] width 21 height 57
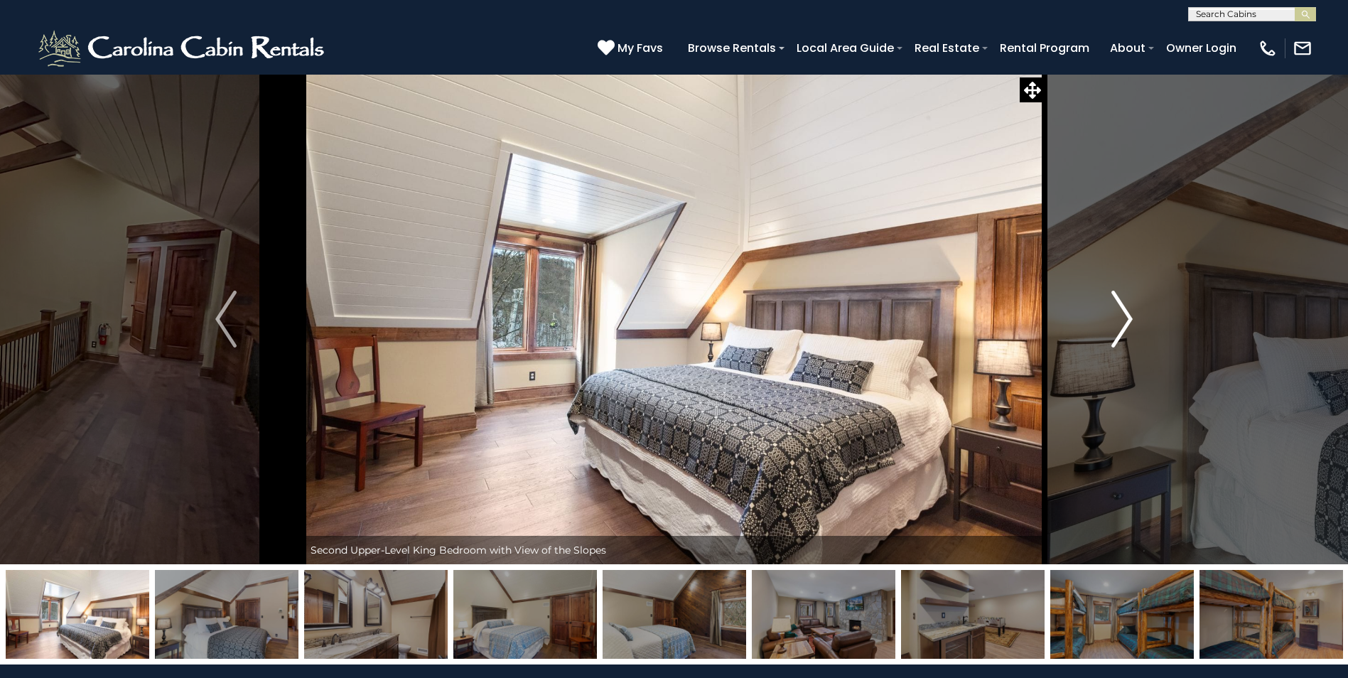
click at [1132, 314] on img "Next" at bounding box center [1121, 319] width 21 height 57
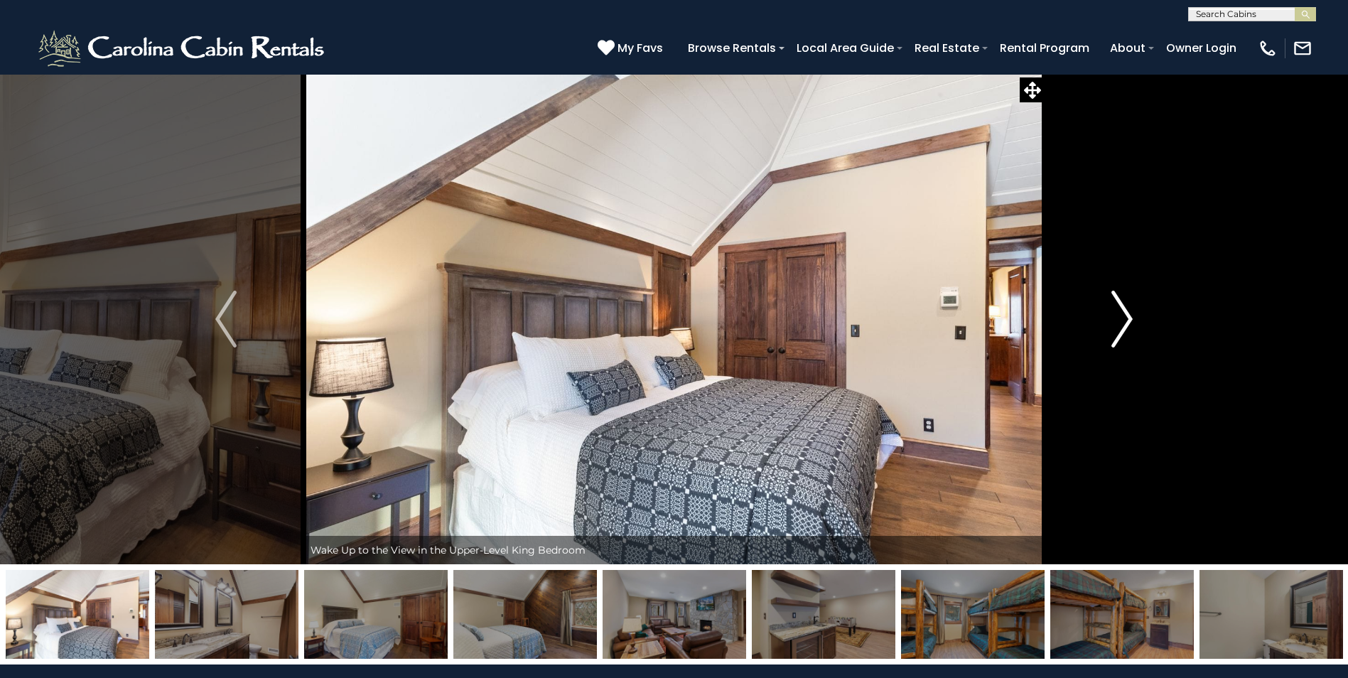
click at [1132, 314] on img "Next" at bounding box center [1121, 319] width 21 height 57
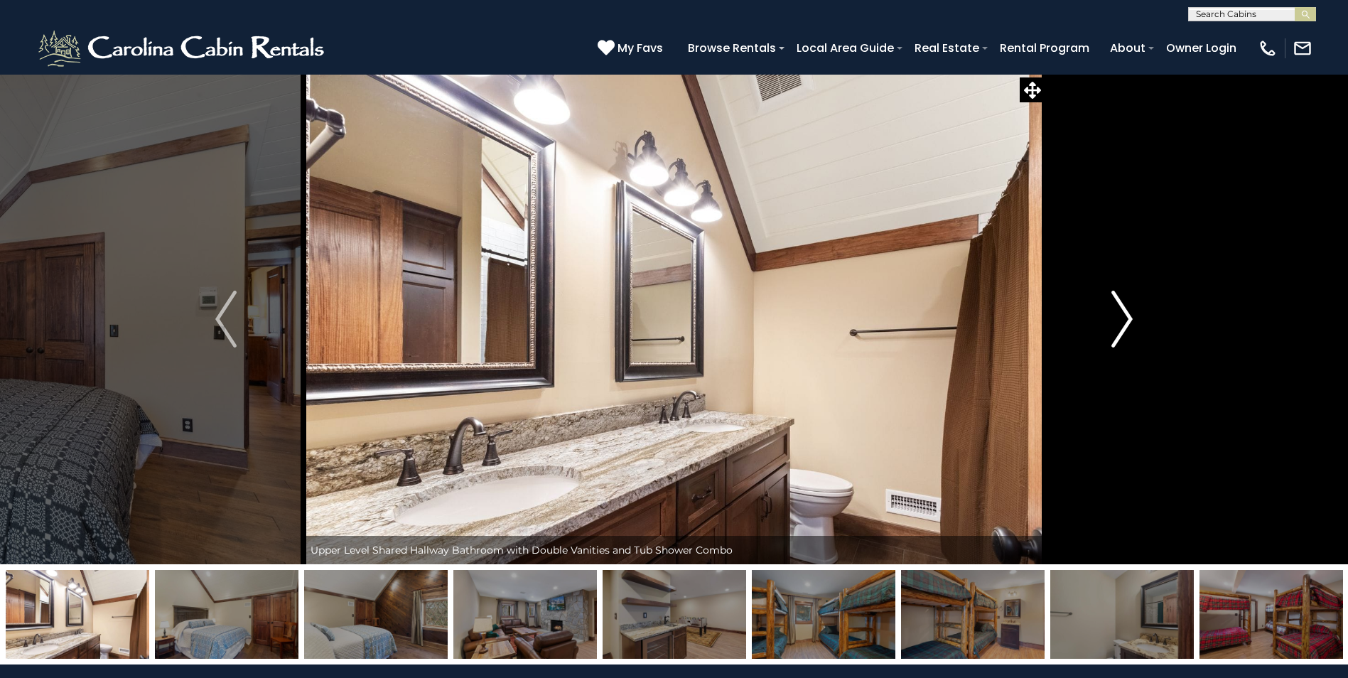
click at [1132, 314] on img "Next" at bounding box center [1121, 319] width 21 height 57
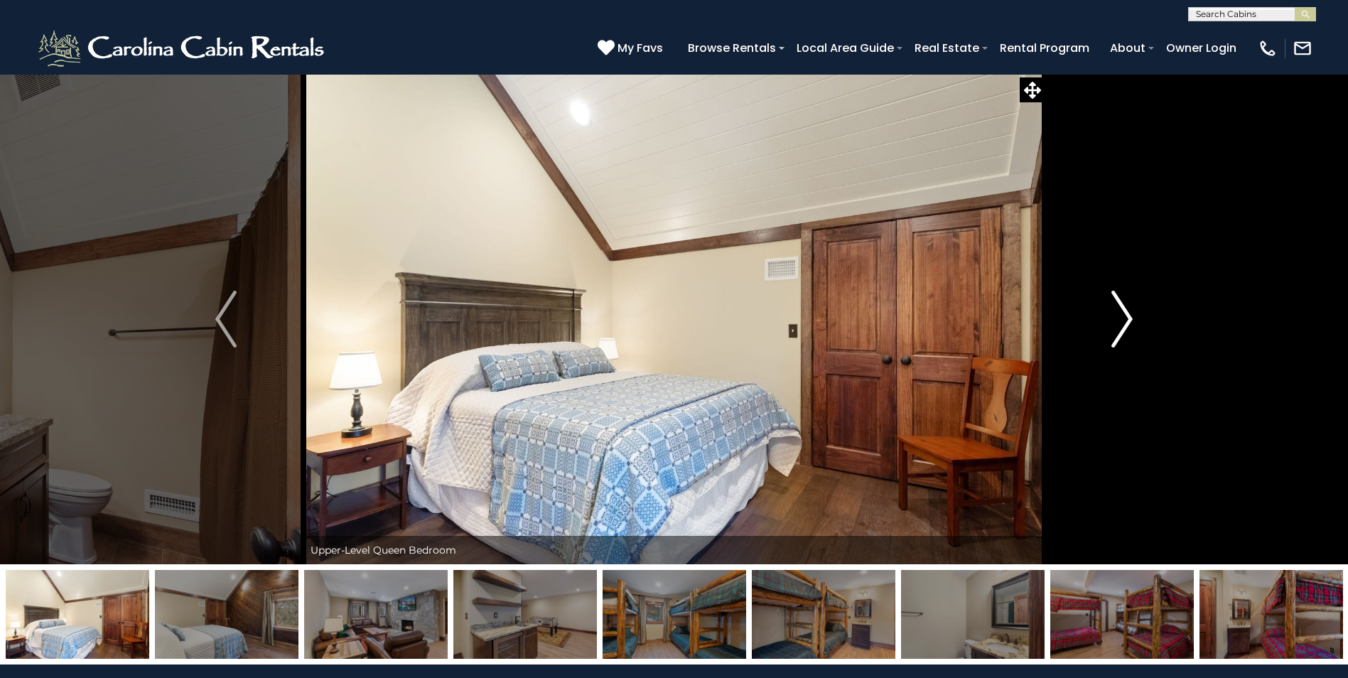
click at [1132, 314] on img "Next" at bounding box center [1121, 319] width 21 height 57
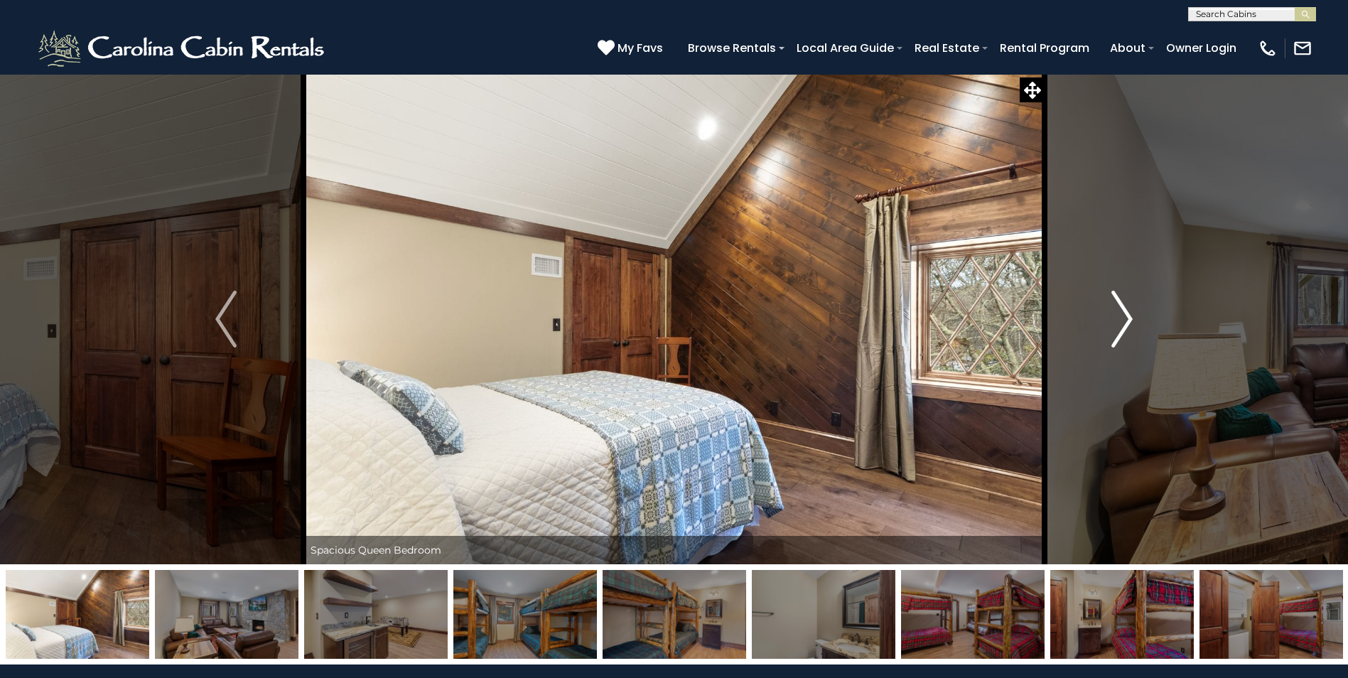
click at [1130, 314] on img "Next" at bounding box center [1121, 319] width 21 height 57
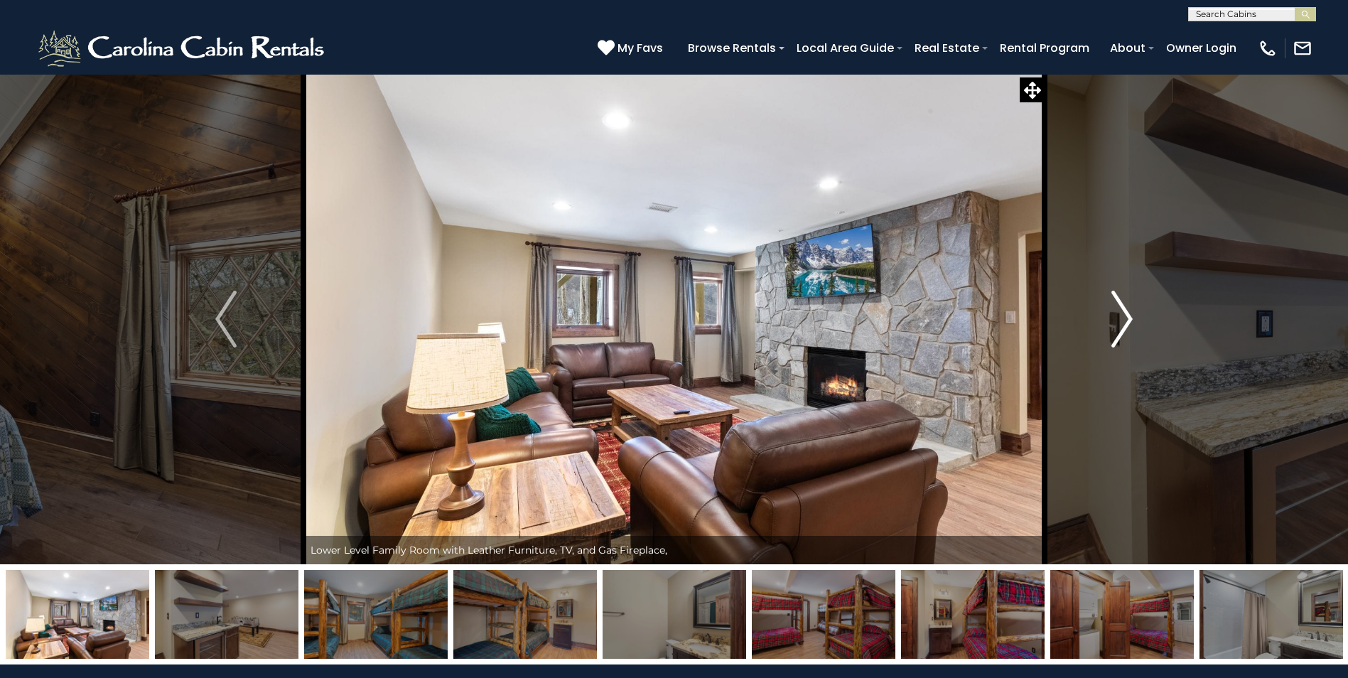
click at [1130, 314] on img "Next" at bounding box center [1121, 319] width 21 height 57
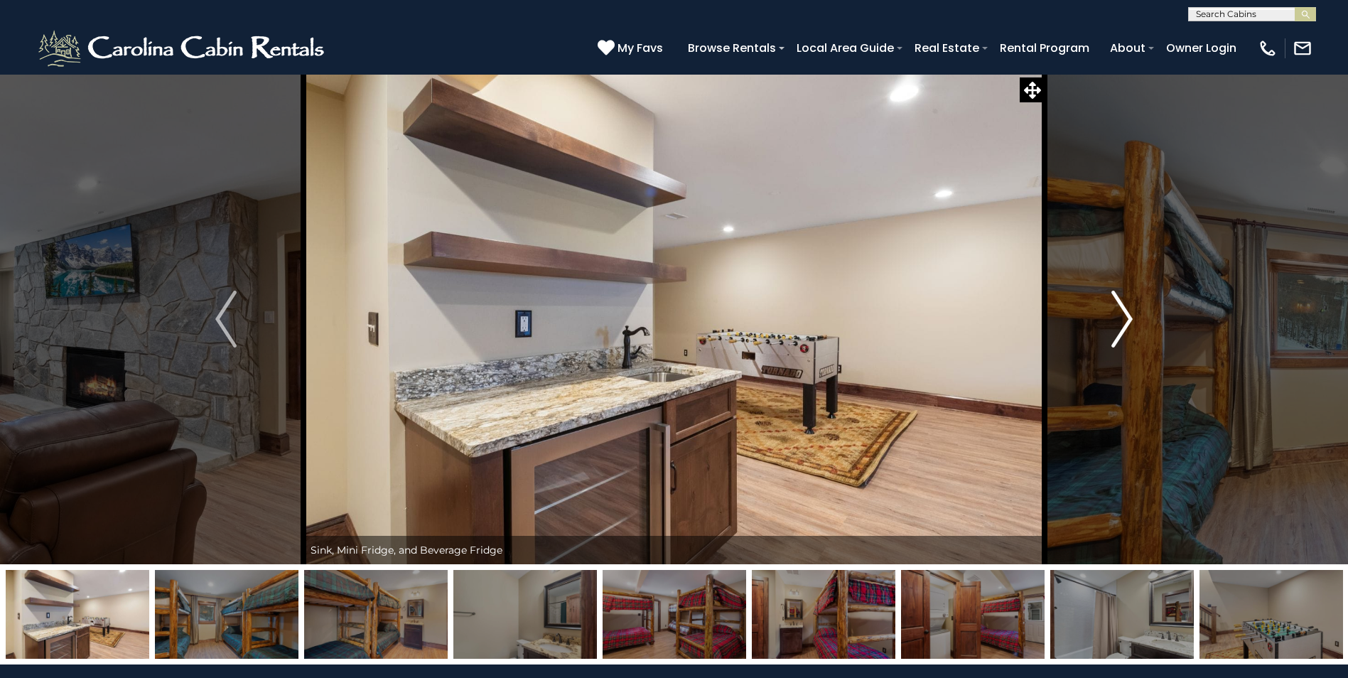
click at [1130, 314] on img "Next" at bounding box center [1121, 319] width 21 height 57
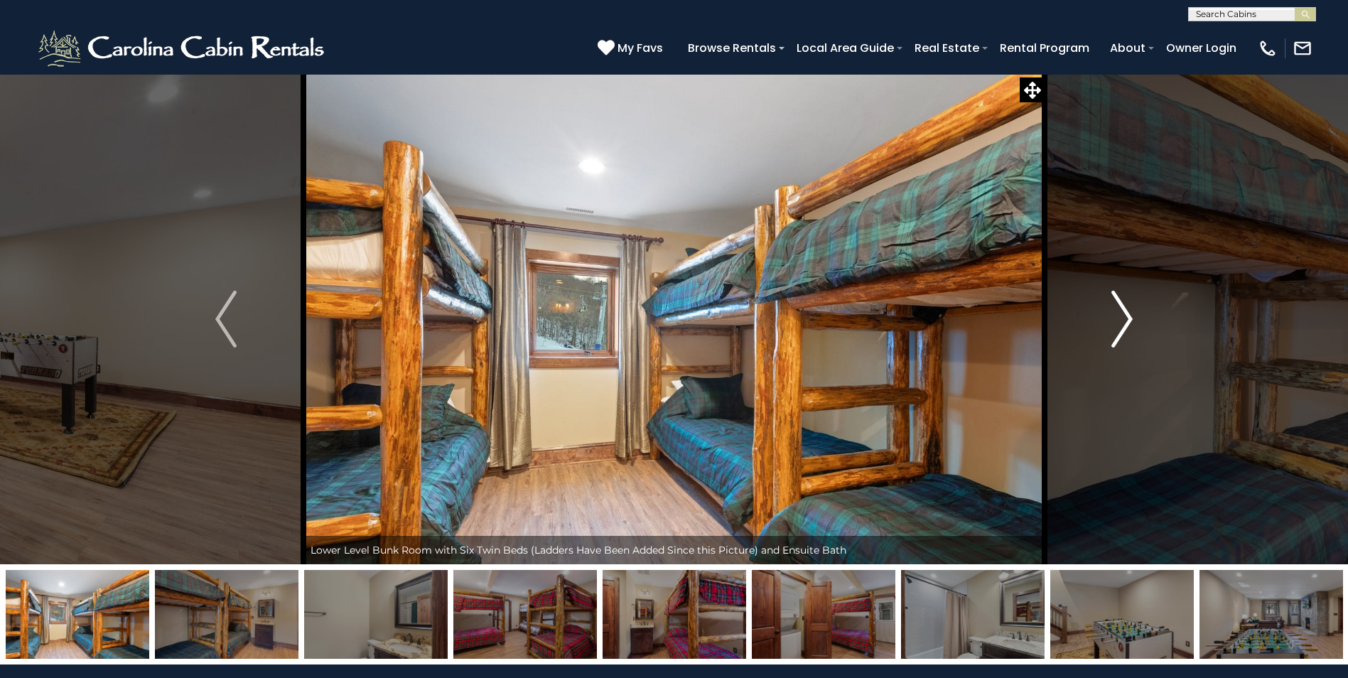
click at [1130, 314] on img "Next" at bounding box center [1121, 319] width 21 height 57
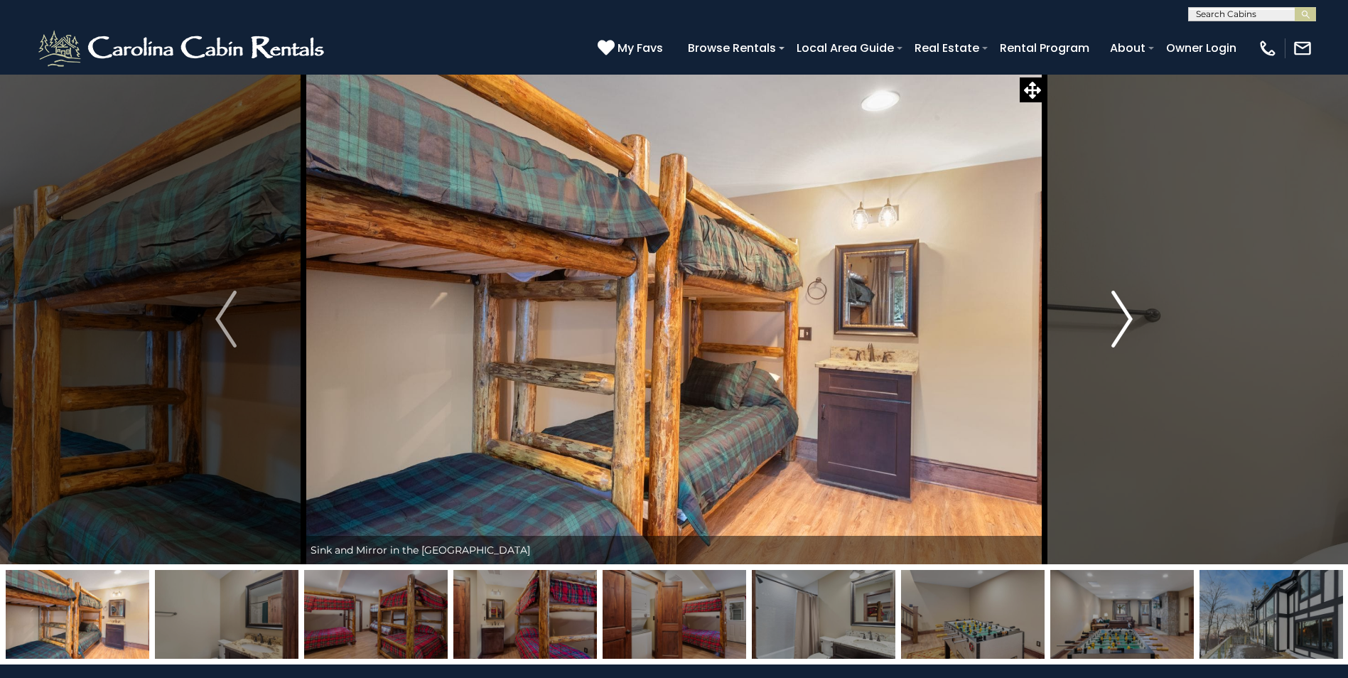
click at [1130, 314] on img "Next" at bounding box center [1121, 319] width 21 height 57
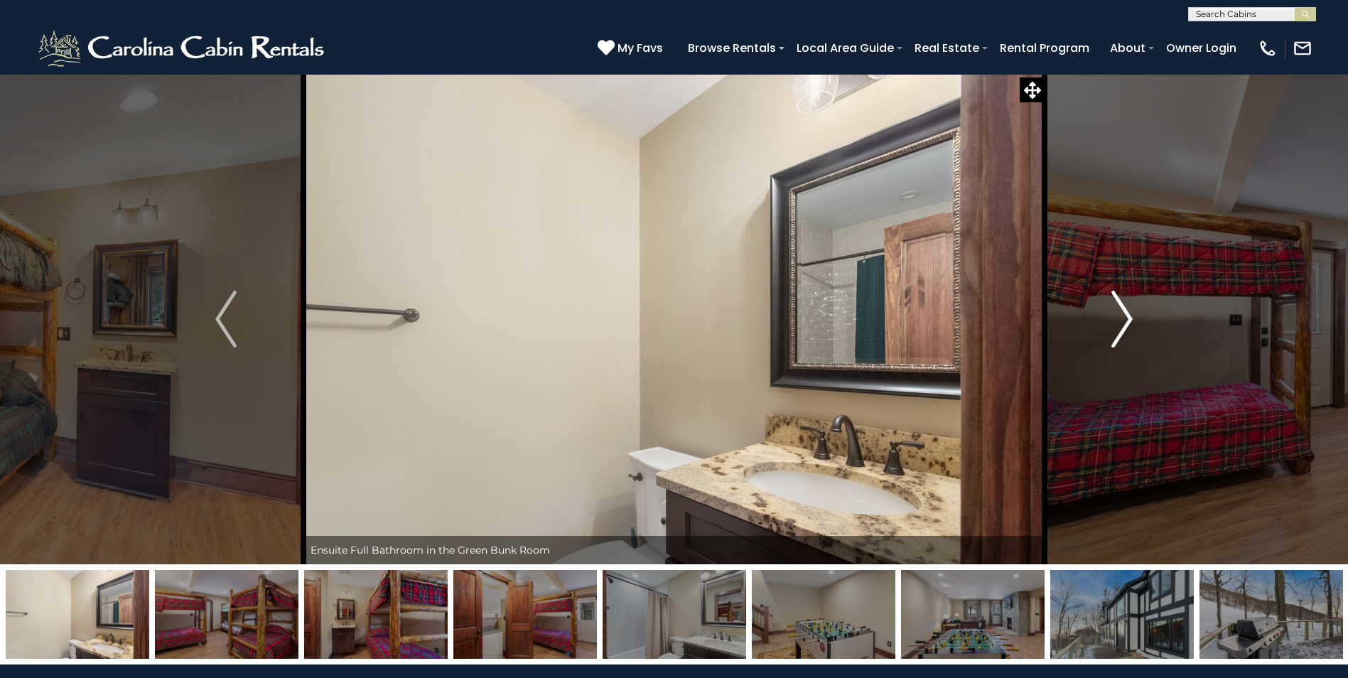
click at [1130, 314] on img "Next" at bounding box center [1121, 319] width 21 height 57
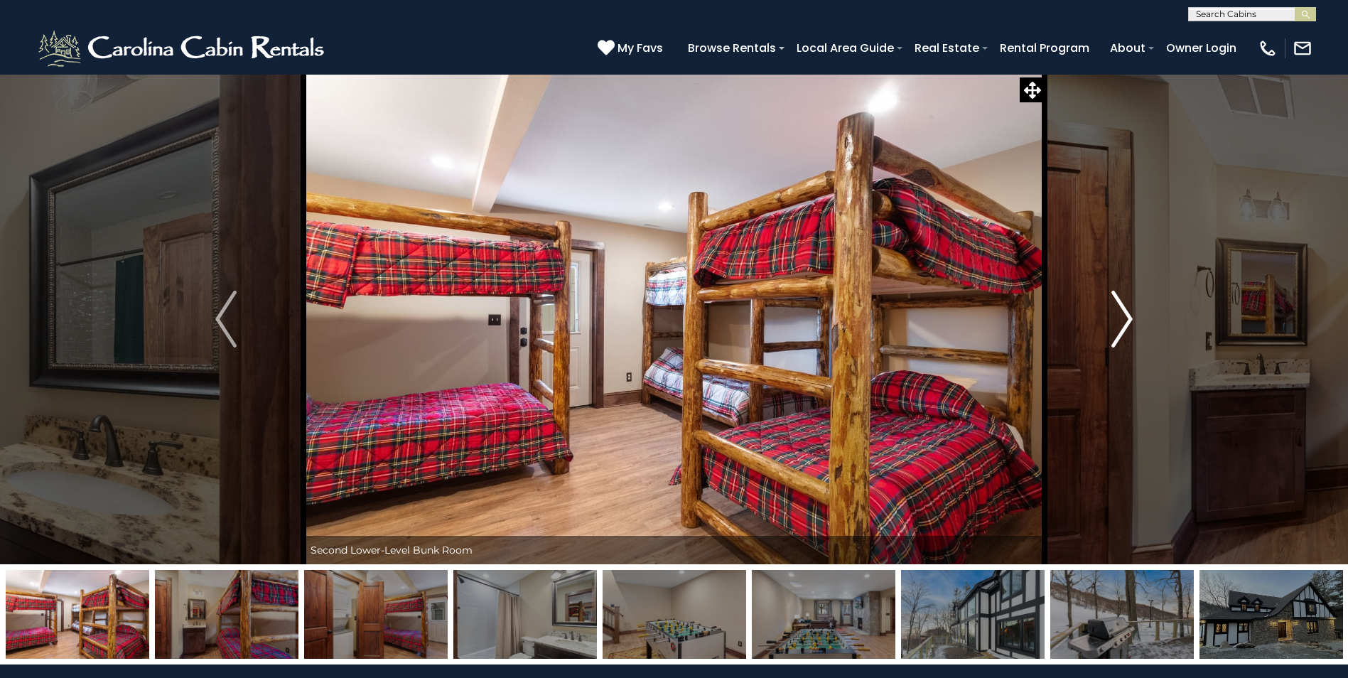
click at [1130, 314] on img "Next" at bounding box center [1121, 319] width 21 height 57
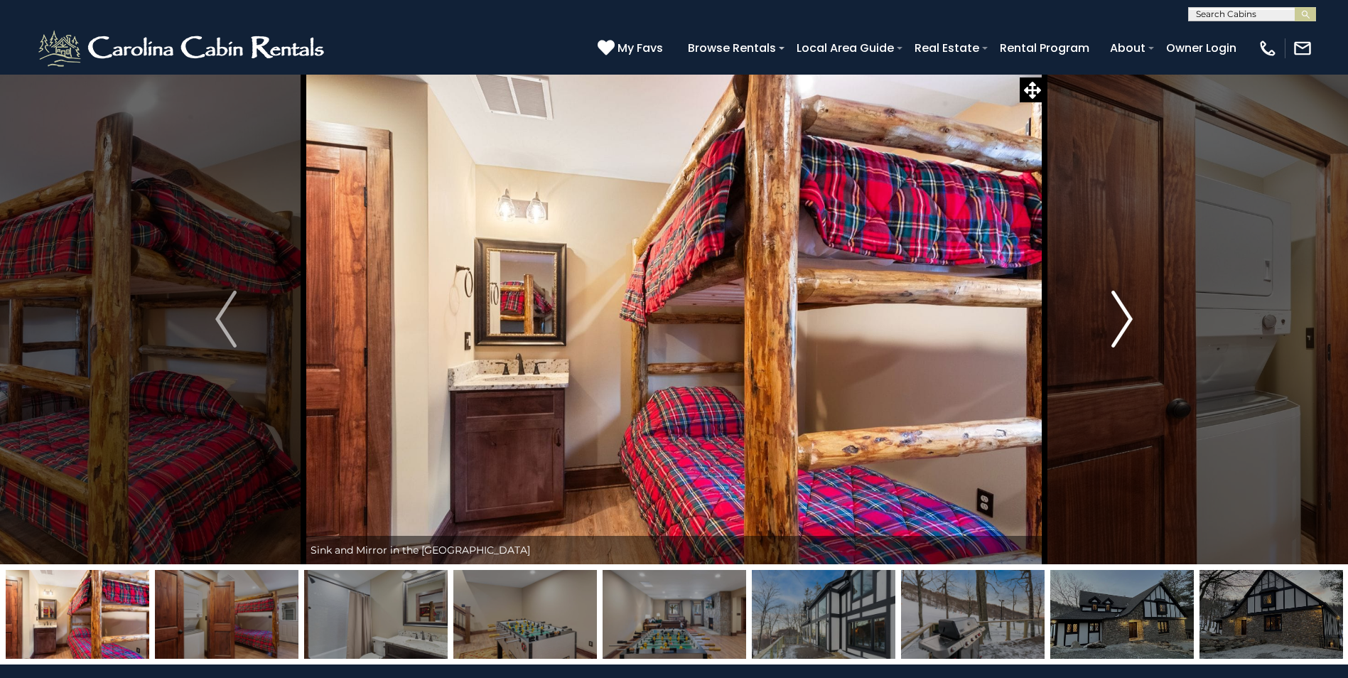
click at [1130, 314] on img "Next" at bounding box center [1121, 319] width 21 height 57
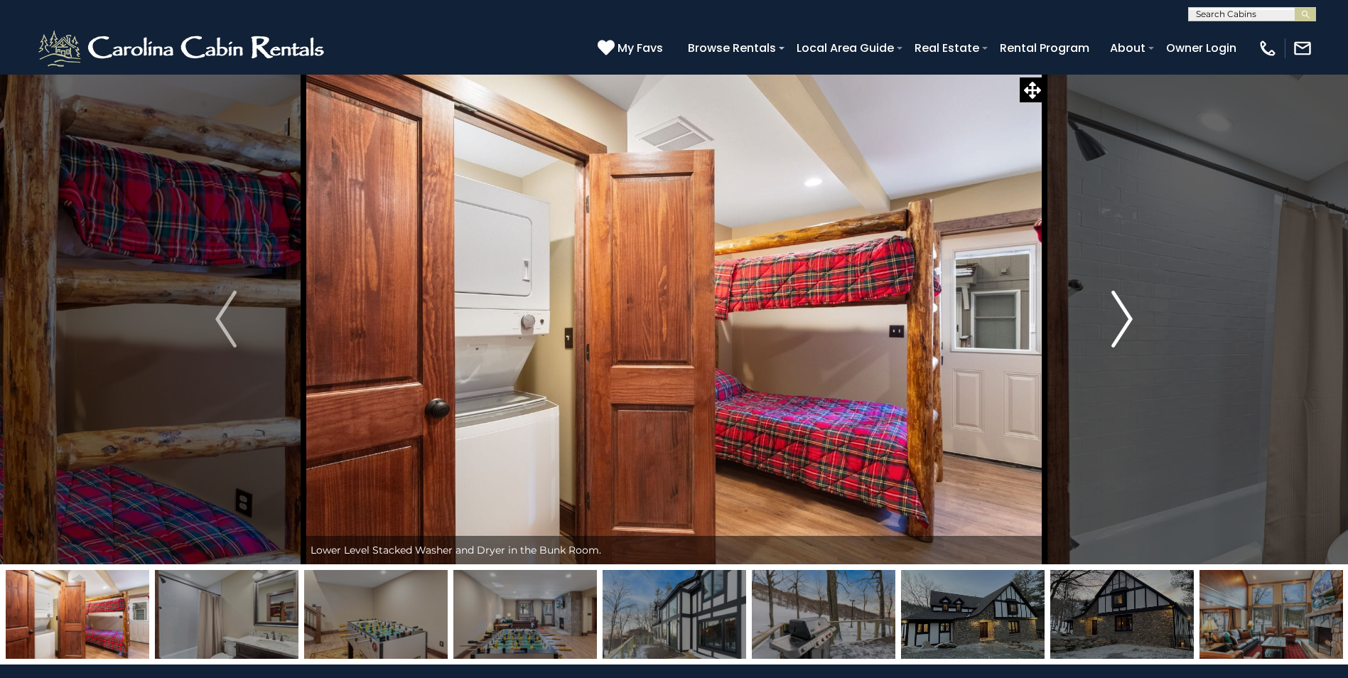
click at [1130, 314] on img "Next" at bounding box center [1121, 319] width 21 height 57
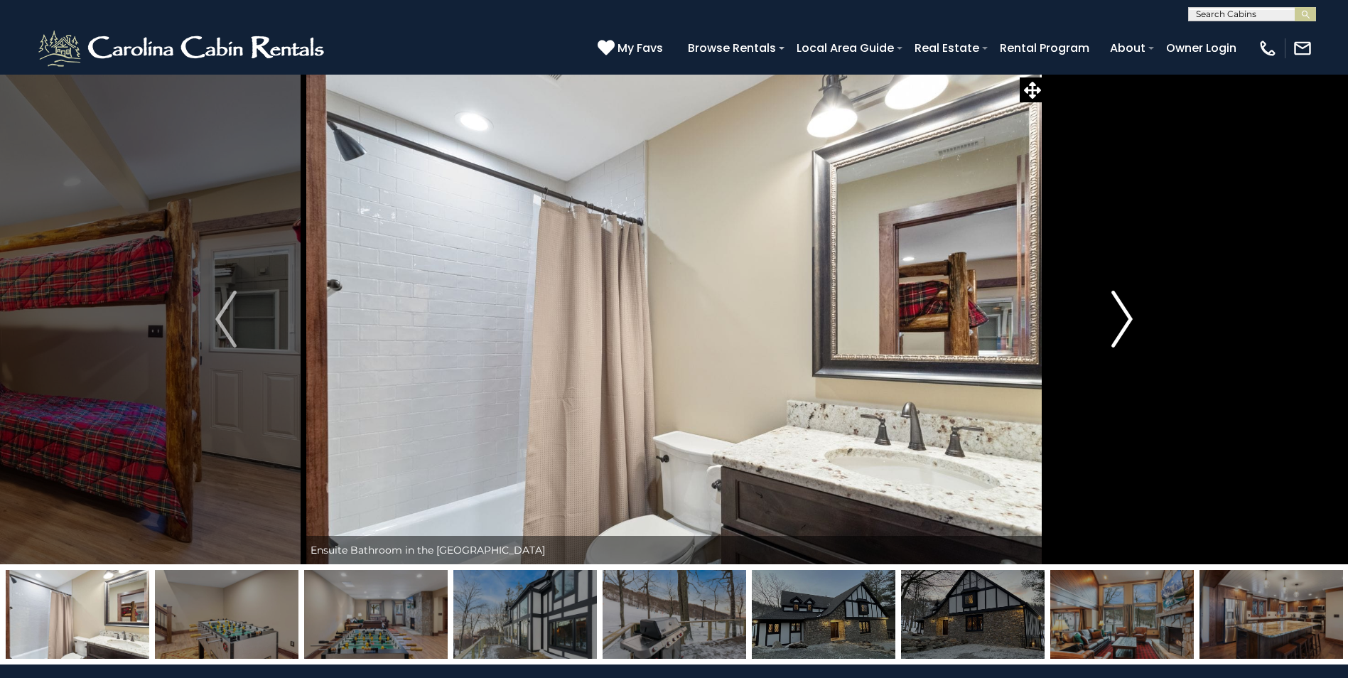
click at [1130, 314] on img "Next" at bounding box center [1121, 319] width 21 height 57
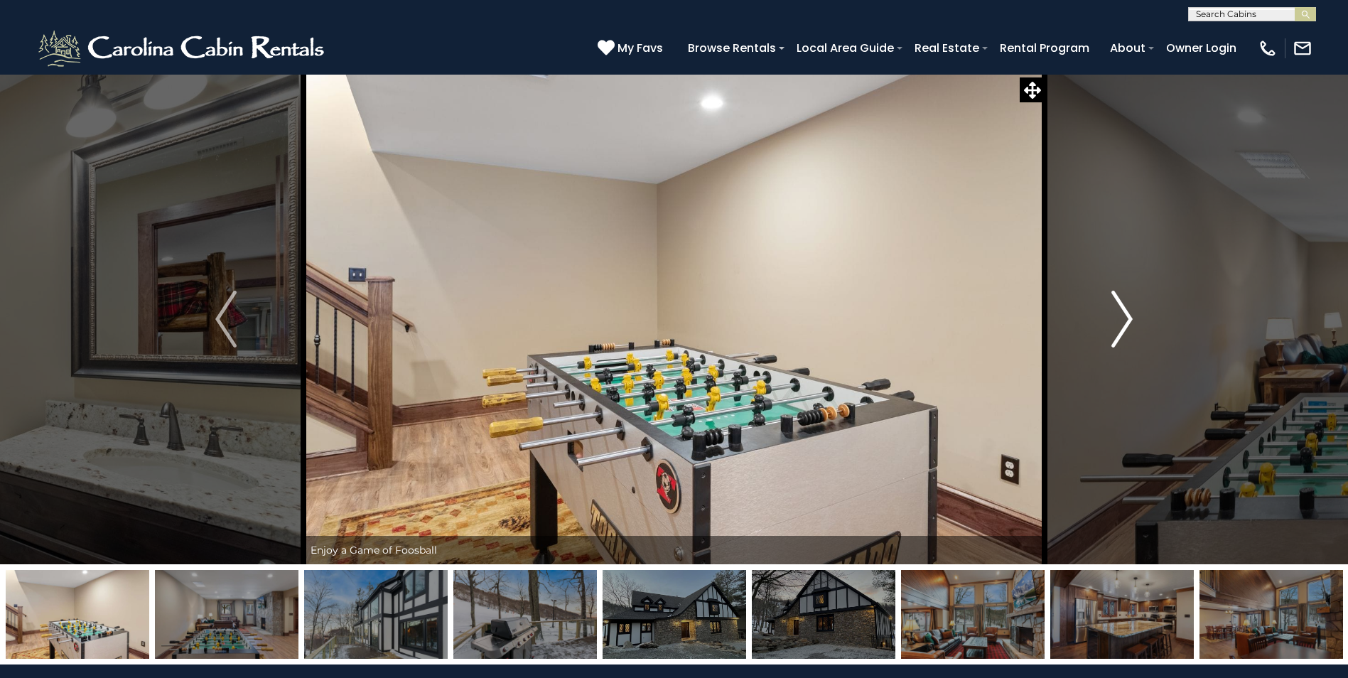
click at [1130, 314] on img "Next" at bounding box center [1121, 319] width 21 height 57
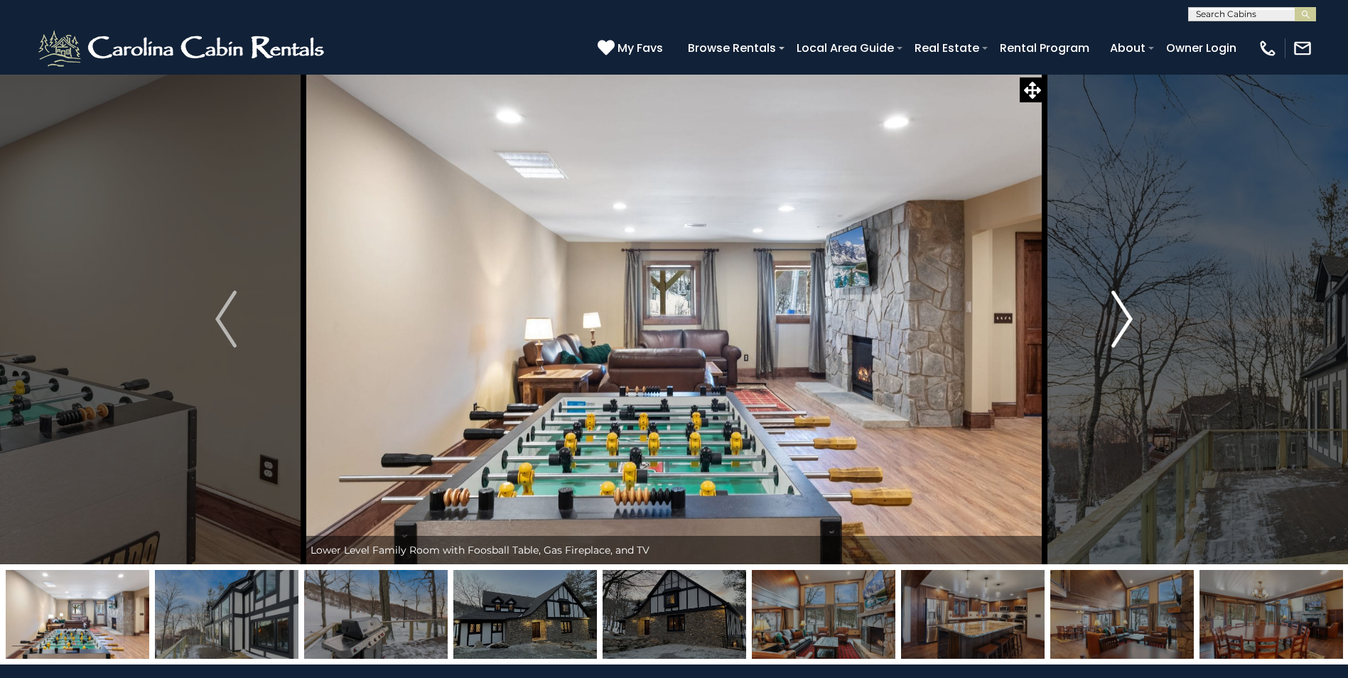
click at [1130, 314] on img "Next" at bounding box center [1121, 319] width 21 height 57
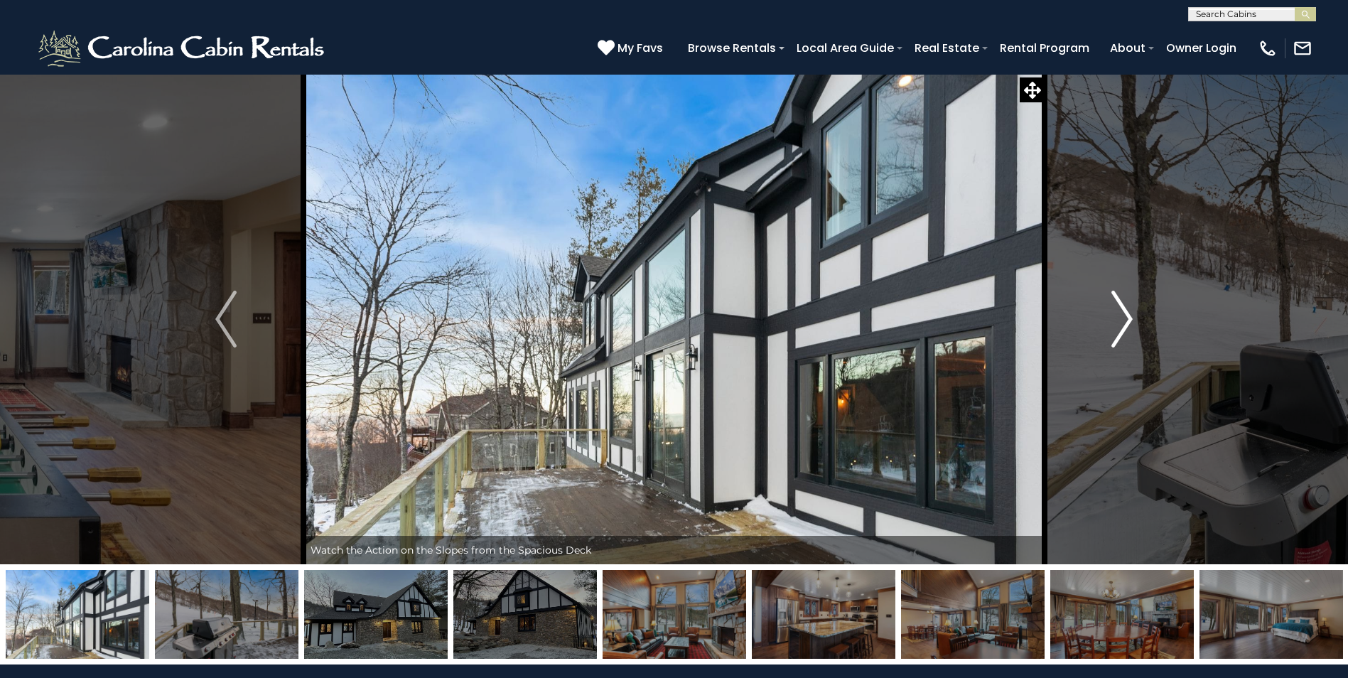
click at [1130, 314] on img "Next" at bounding box center [1121, 319] width 21 height 57
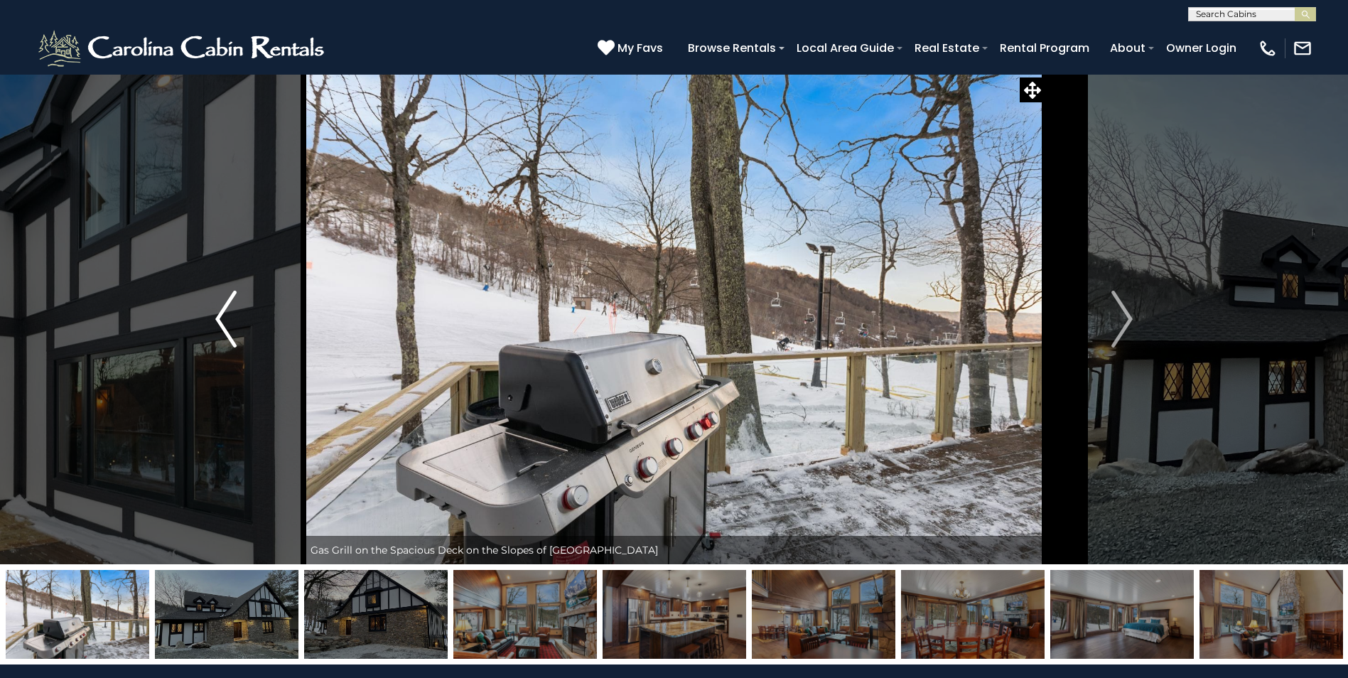
click at [219, 320] on img "Previous" at bounding box center [225, 319] width 21 height 57
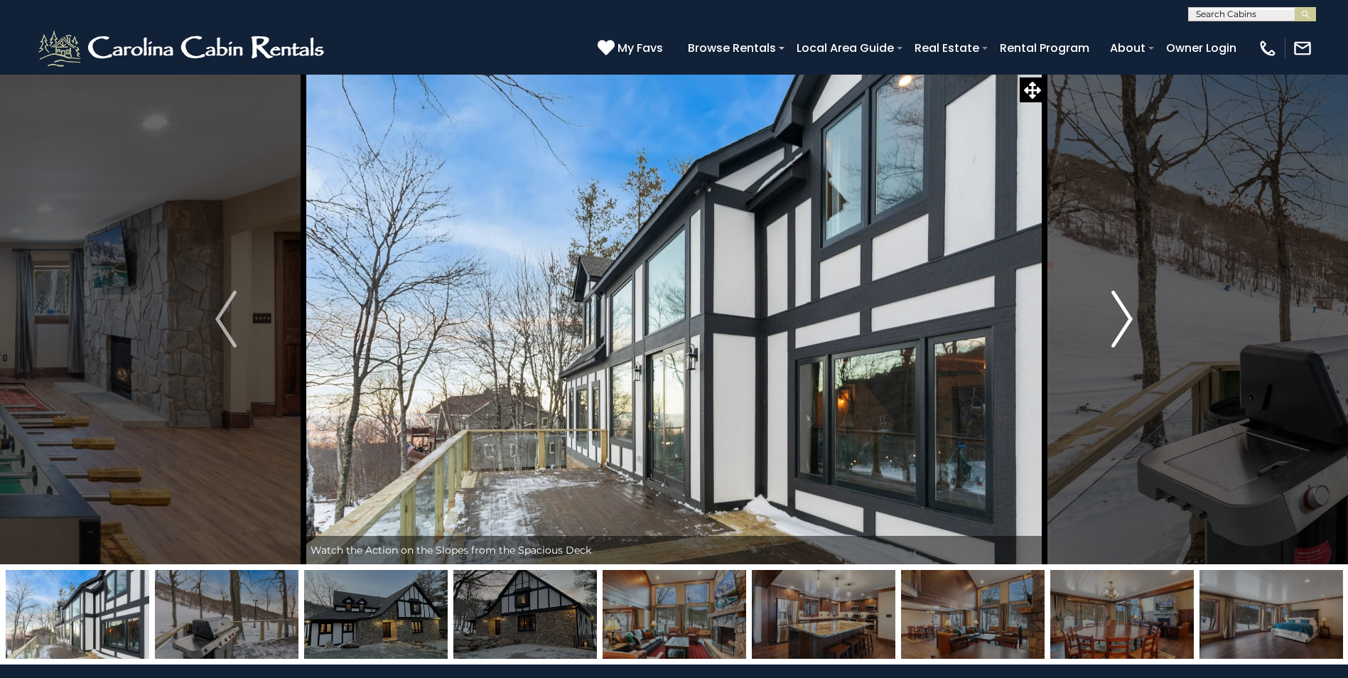
click at [1121, 321] on img "Next" at bounding box center [1121, 319] width 21 height 57
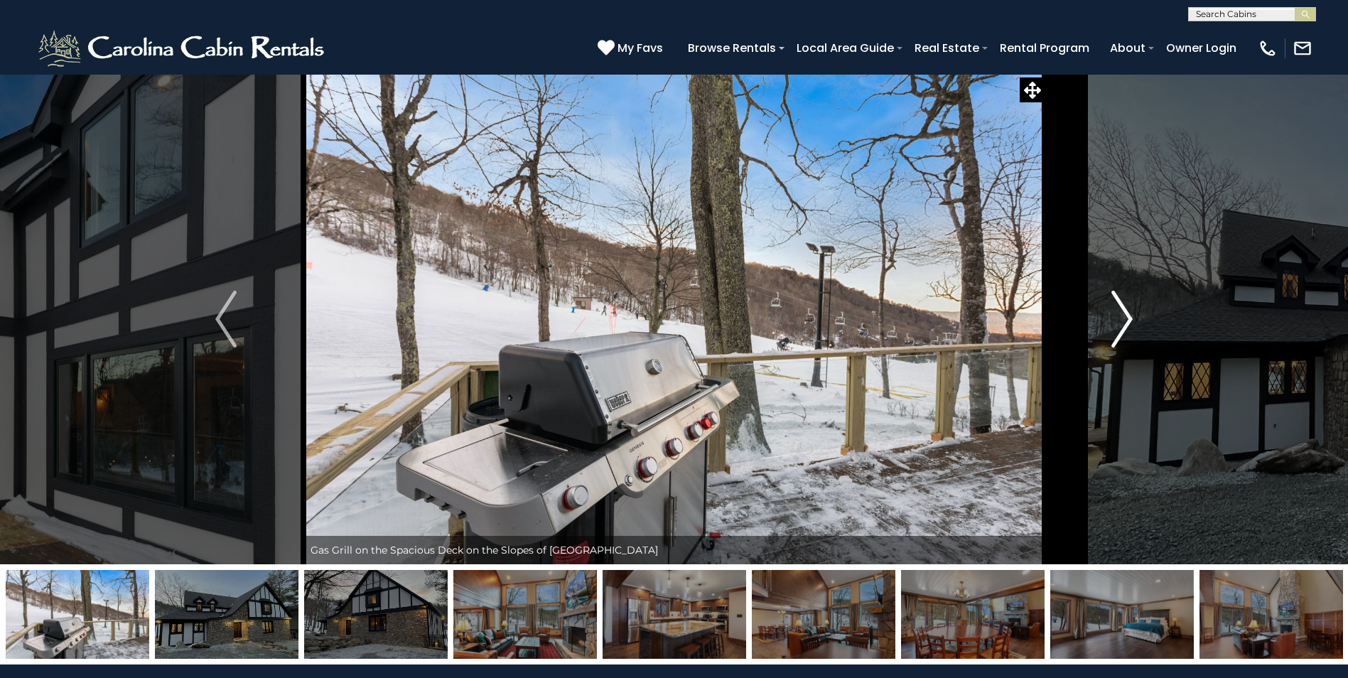
click at [1121, 321] on img "Next" at bounding box center [1121, 319] width 21 height 57
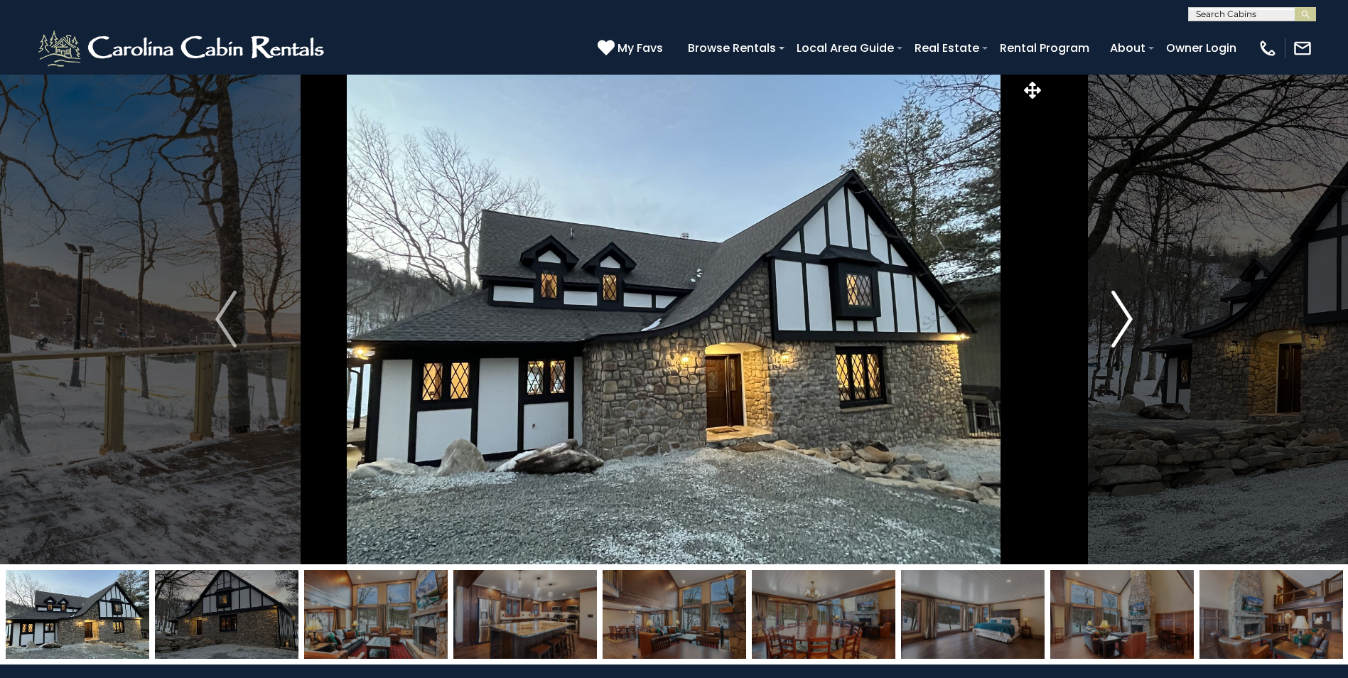
click at [1121, 321] on img "Next" at bounding box center [1121, 319] width 21 height 57
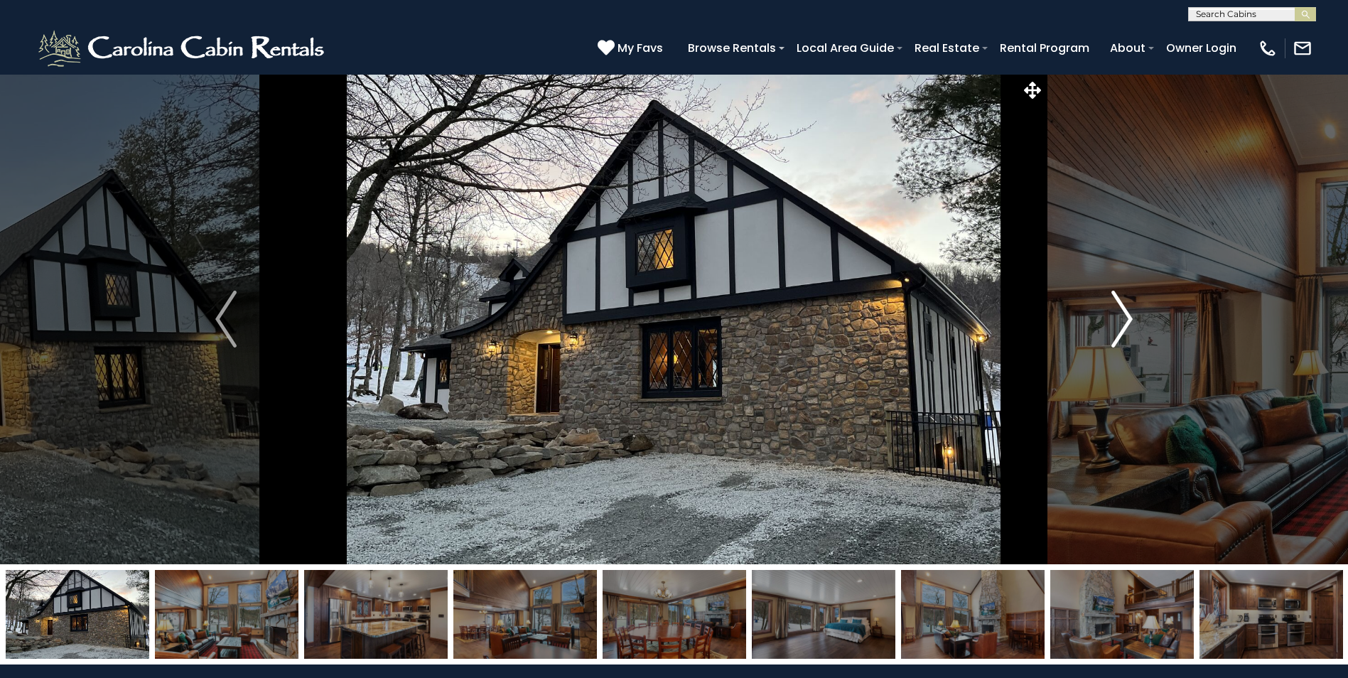
click at [1121, 321] on img "Next" at bounding box center [1121, 319] width 21 height 57
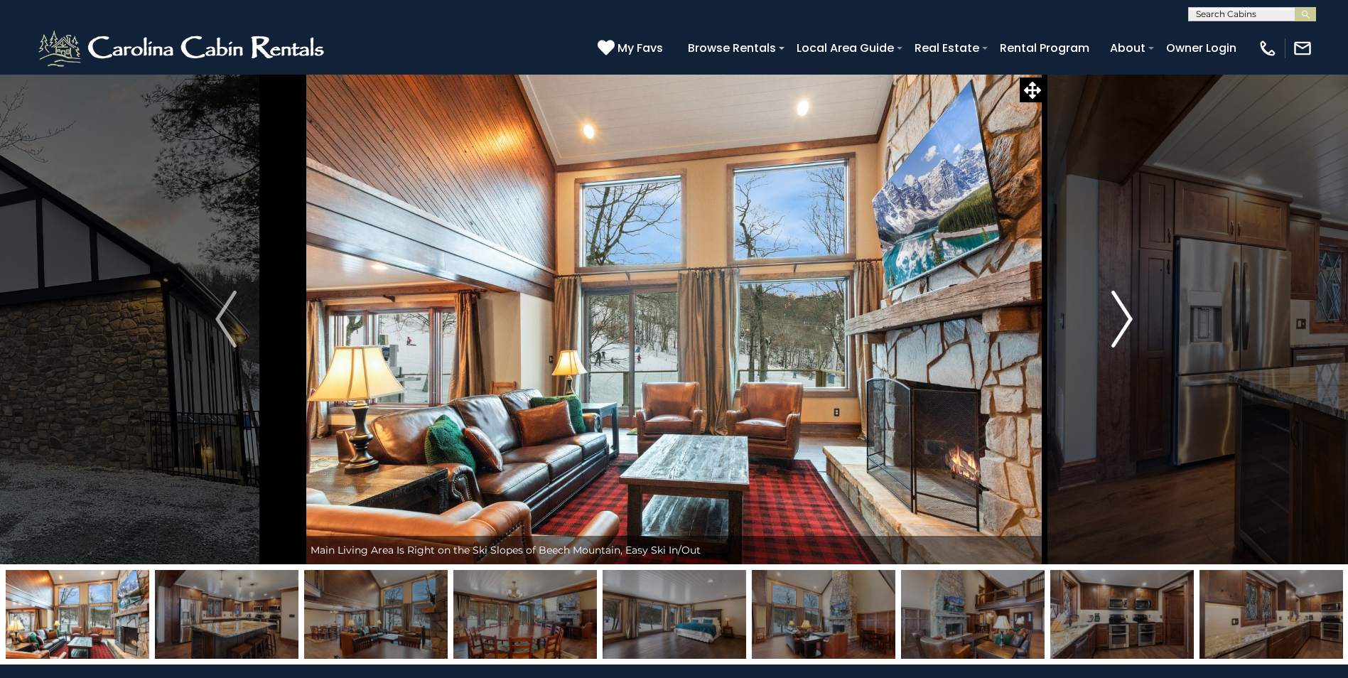
click at [1121, 321] on img "Next" at bounding box center [1121, 319] width 21 height 57
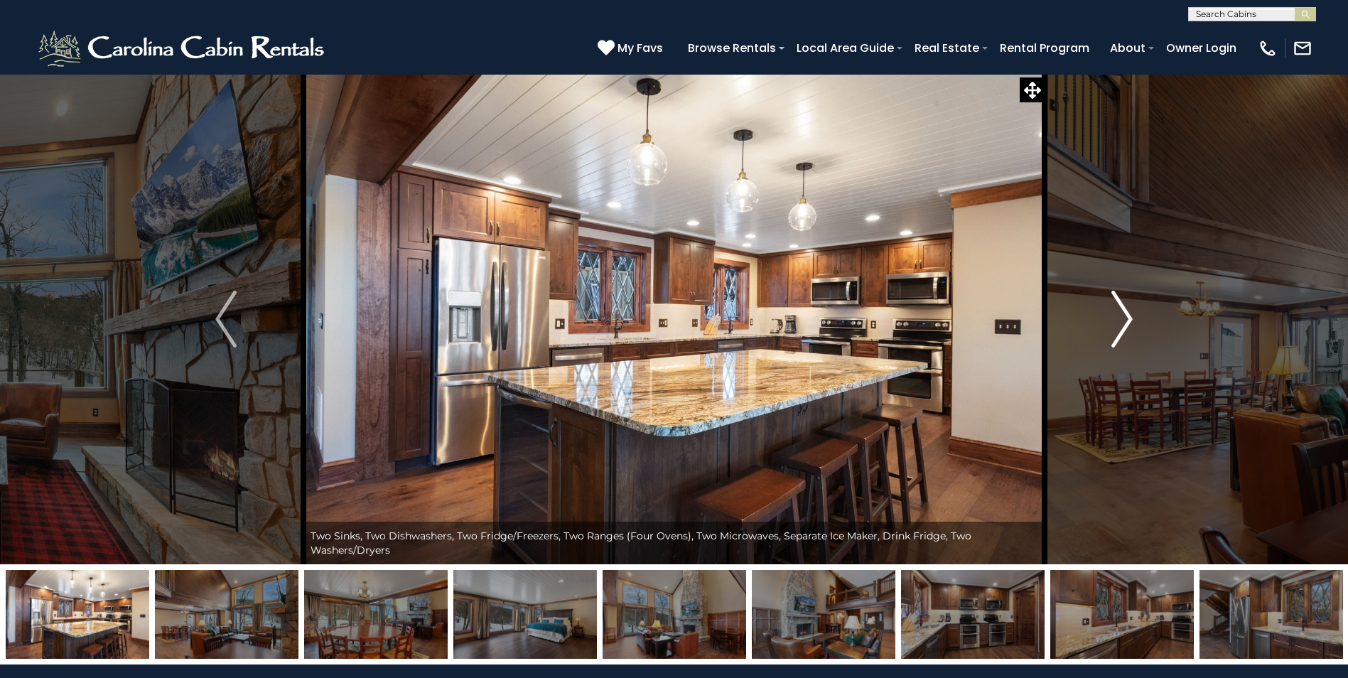
click at [1121, 321] on img "Next" at bounding box center [1121, 319] width 21 height 57
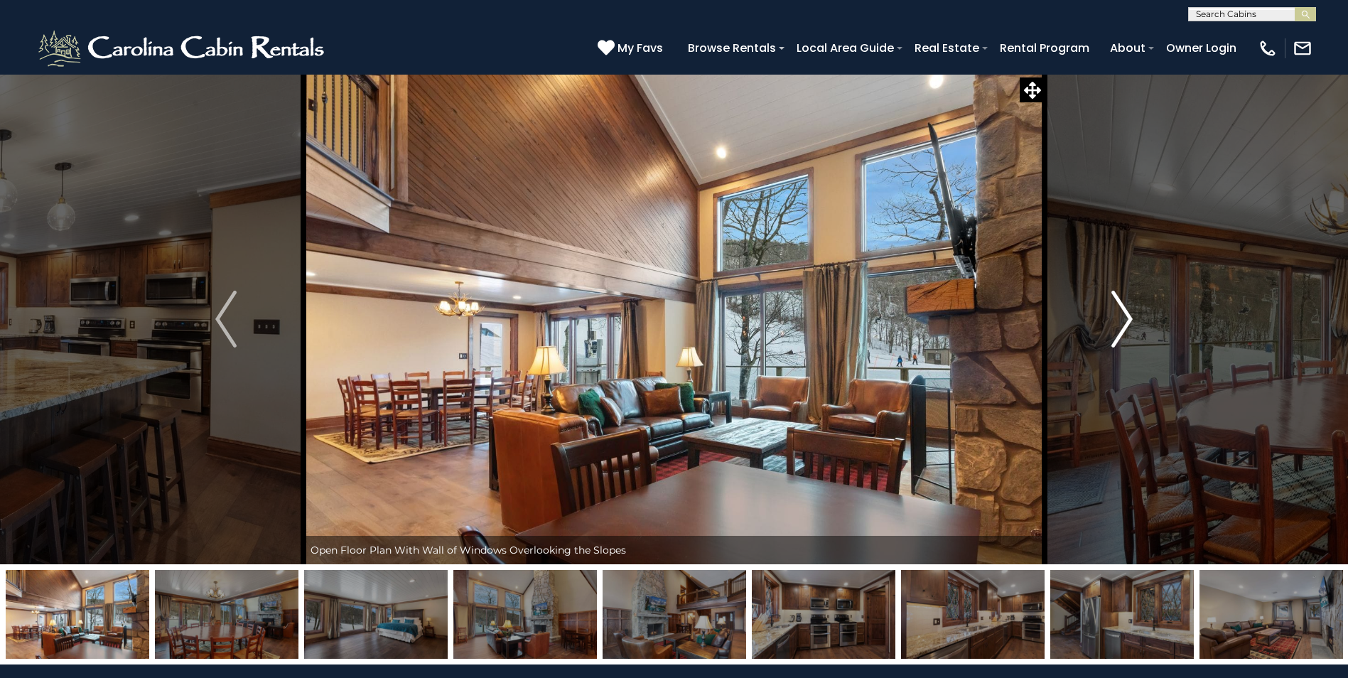
click at [1121, 321] on img "Next" at bounding box center [1121, 319] width 21 height 57
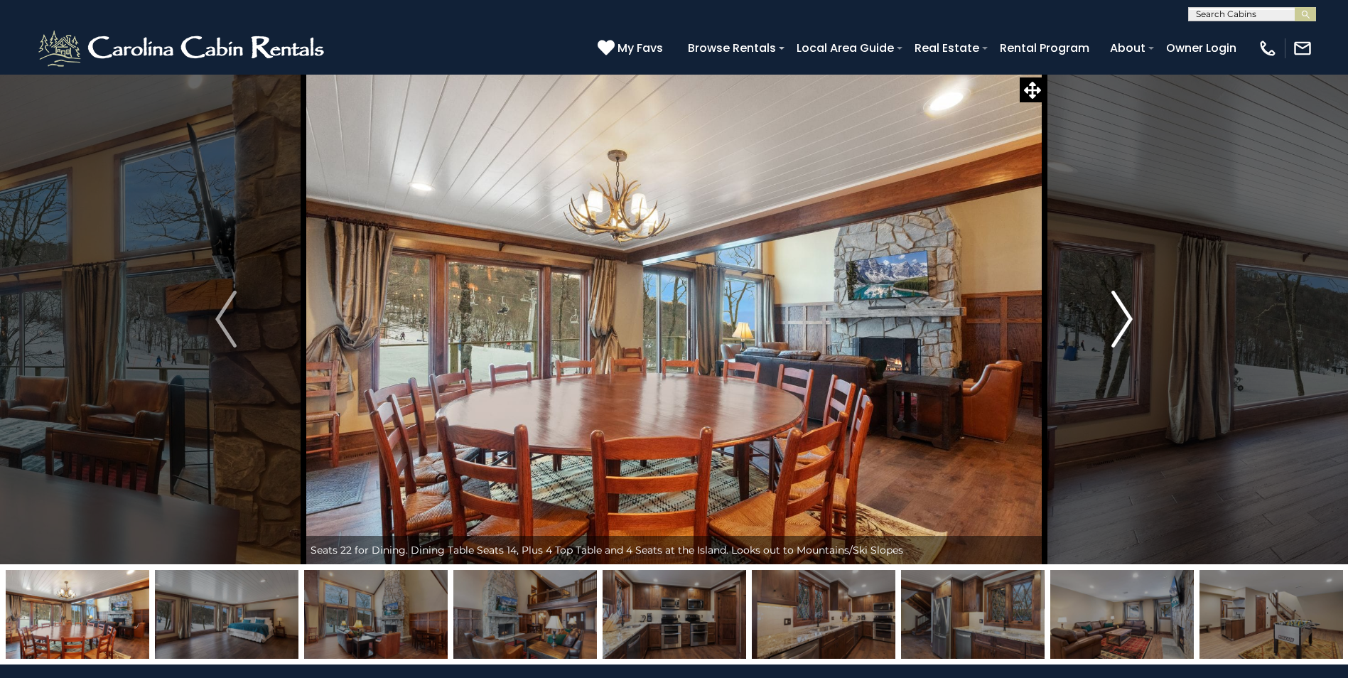
click at [1125, 316] on img "Next" at bounding box center [1121, 319] width 21 height 57
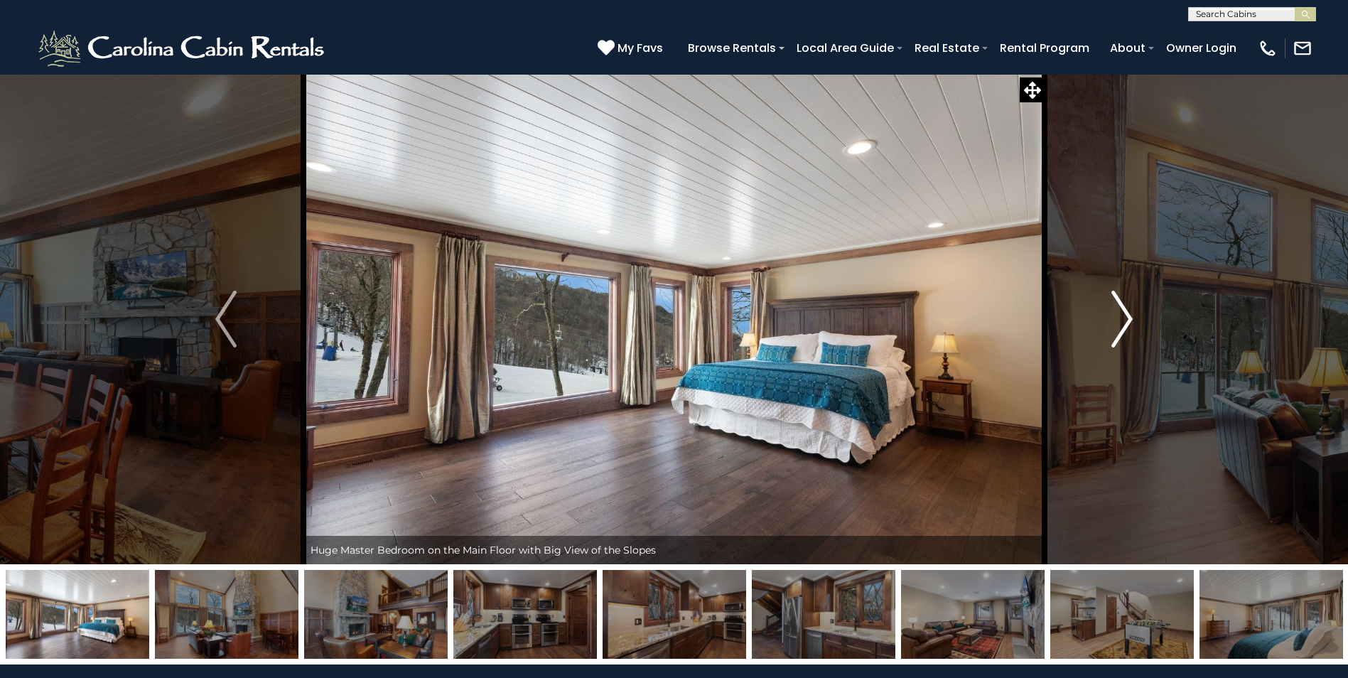
click at [1125, 316] on img "Next" at bounding box center [1121, 319] width 21 height 57
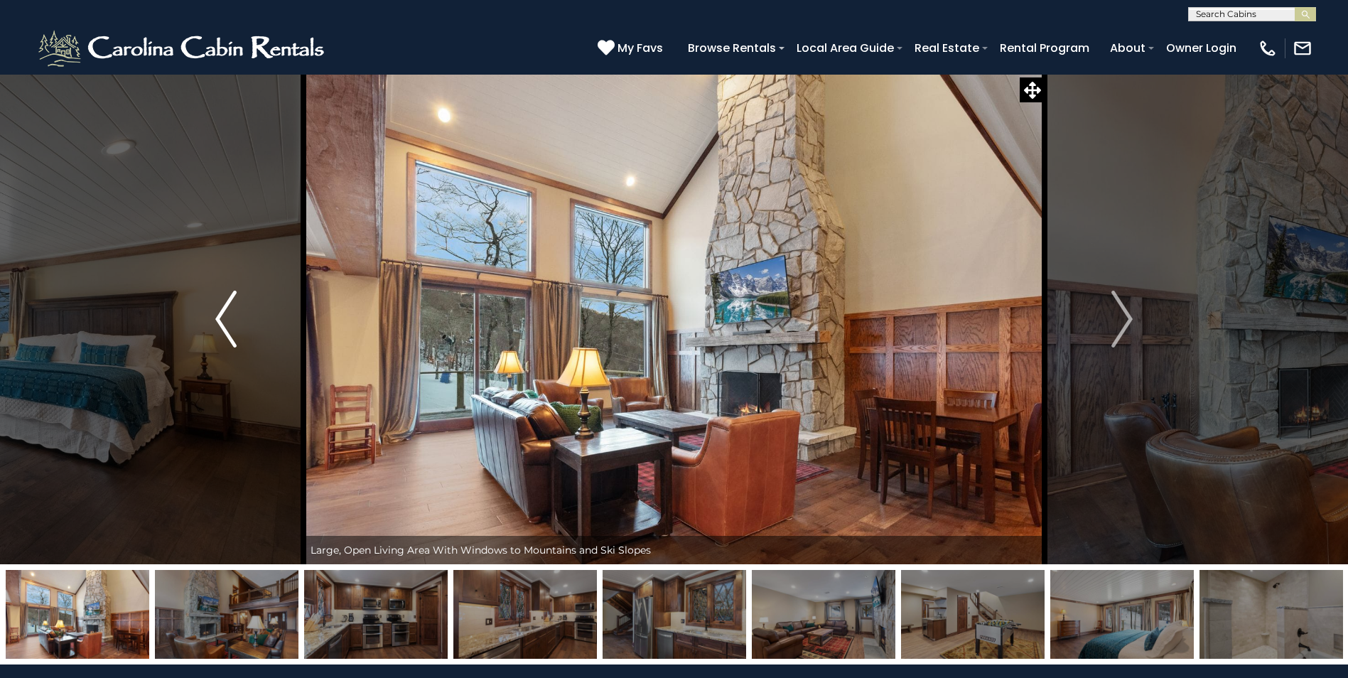
click at [234, 323] on img "Previous" at bounding box center [225, 319] width 21 height 57
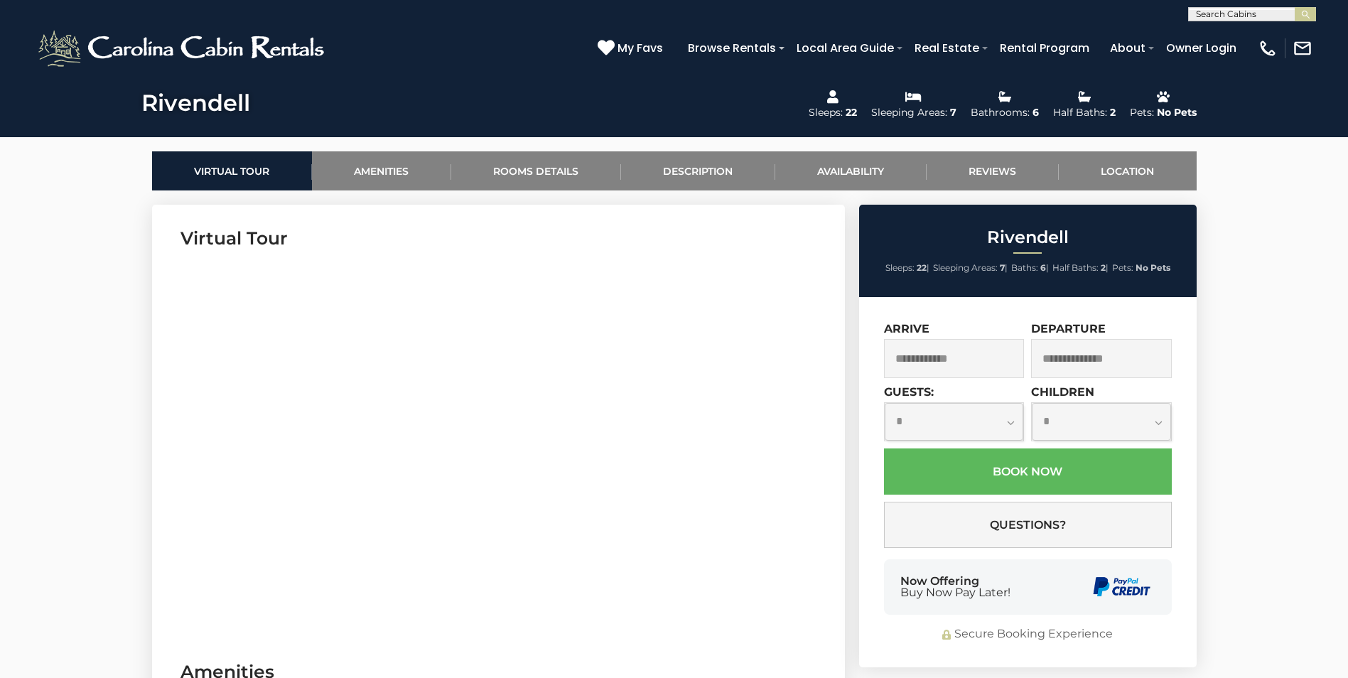
scroll to position [640, 0]
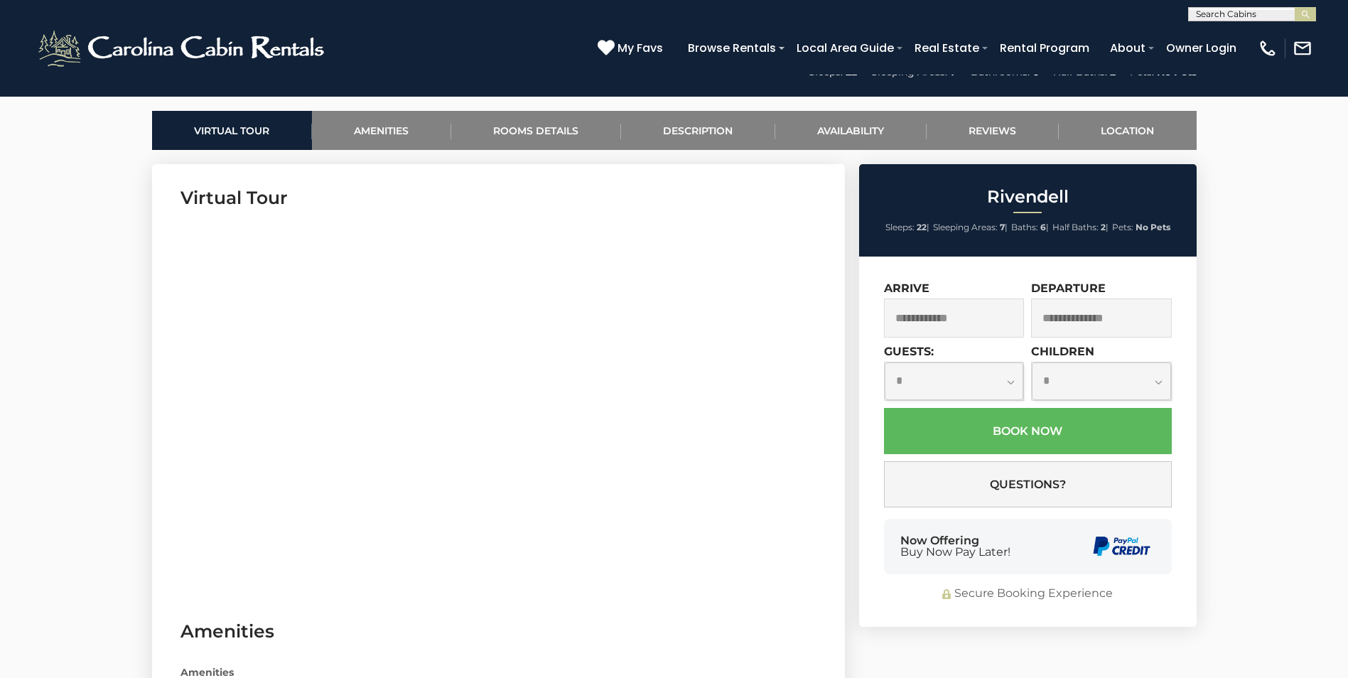
click at [1017, 321] on input "text" at bounding box center [954, 317] width 141 height 39
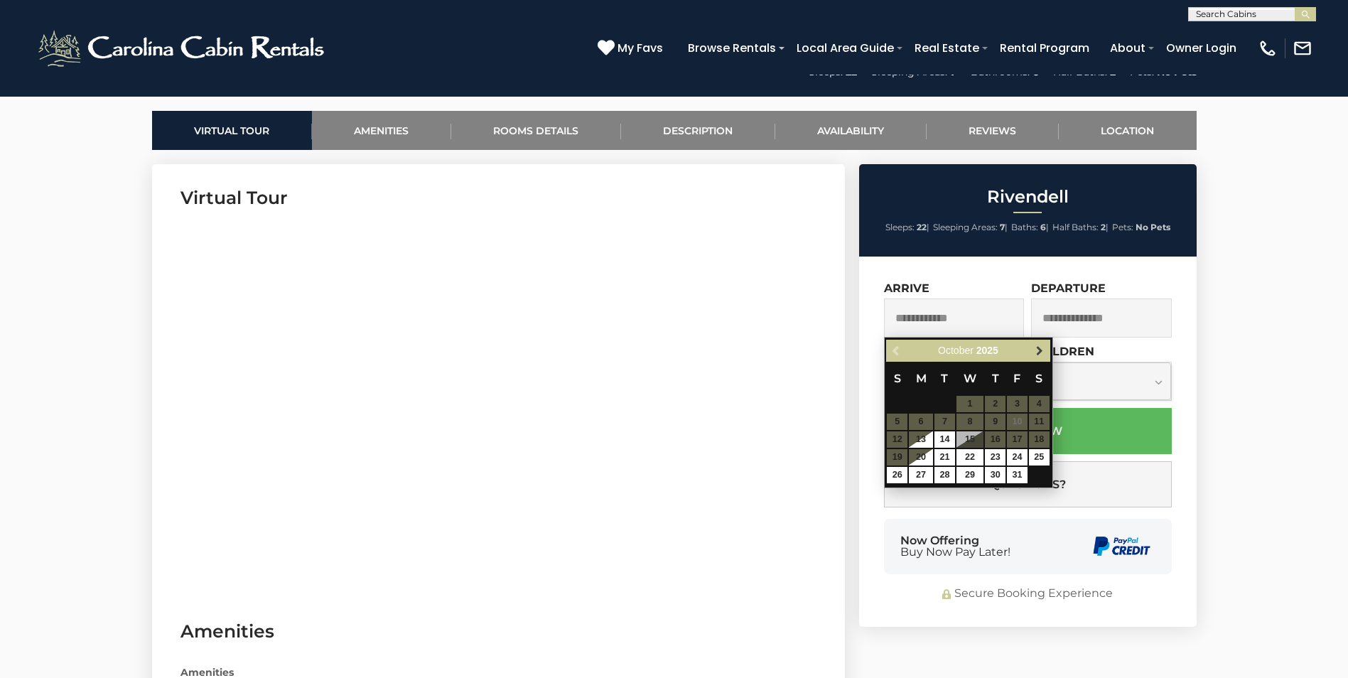
click at [1045, 355] on span "Next" at bounding box center [1039, 350] width 11 height 11
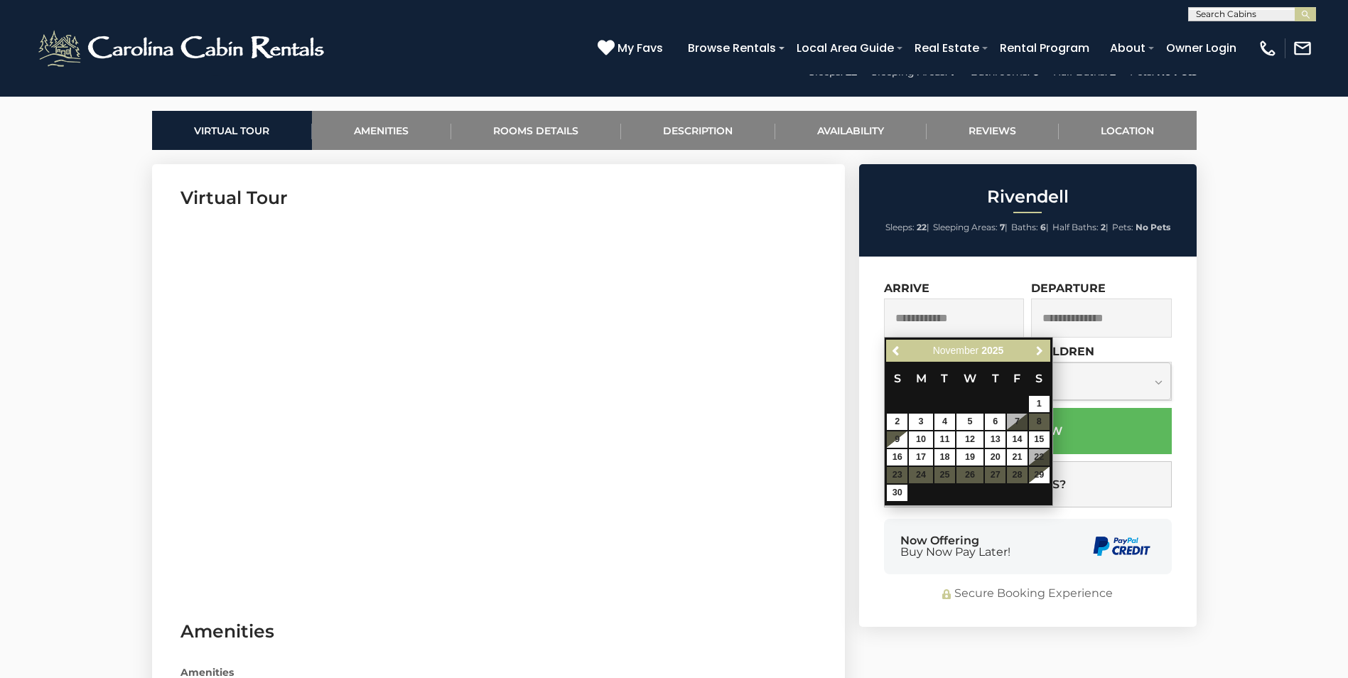
click at [1045, 355] on span "Next" at bounding box center [1039, 350] width 11 height 11
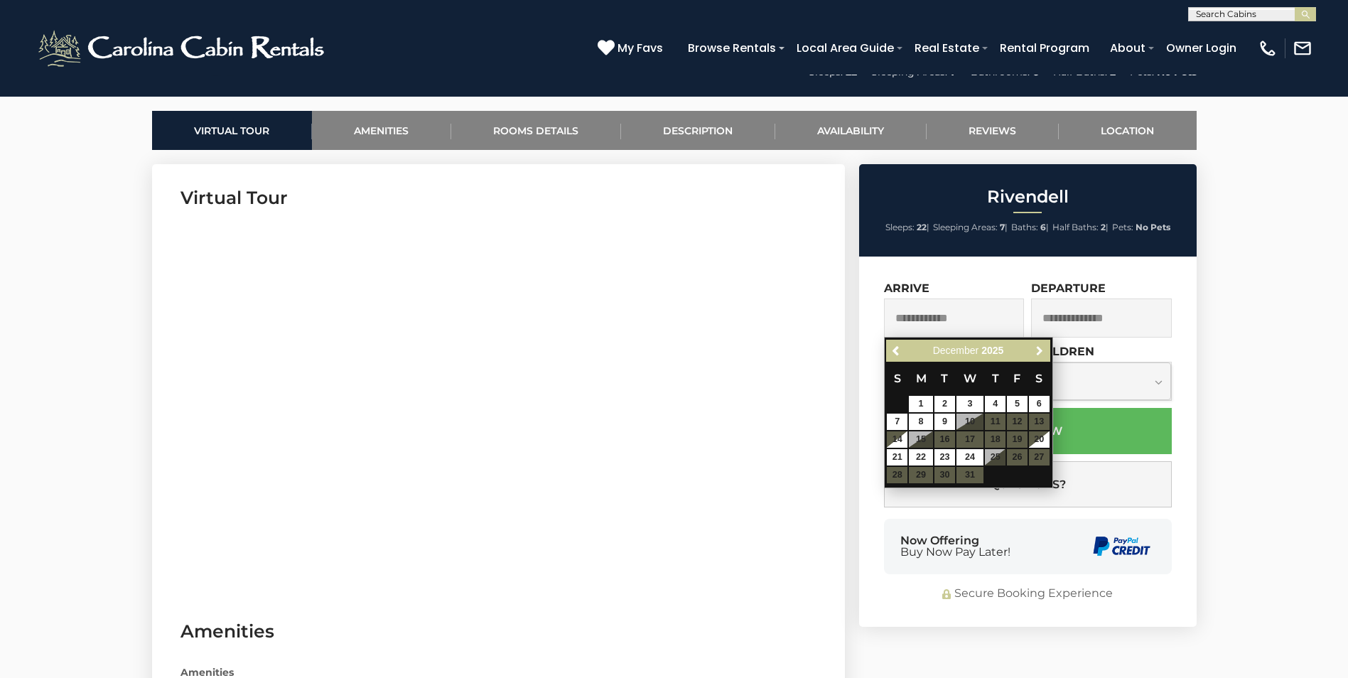
click at [1045, 355] on span "Next" at bounding box center [1039, 350] width 11 height 11
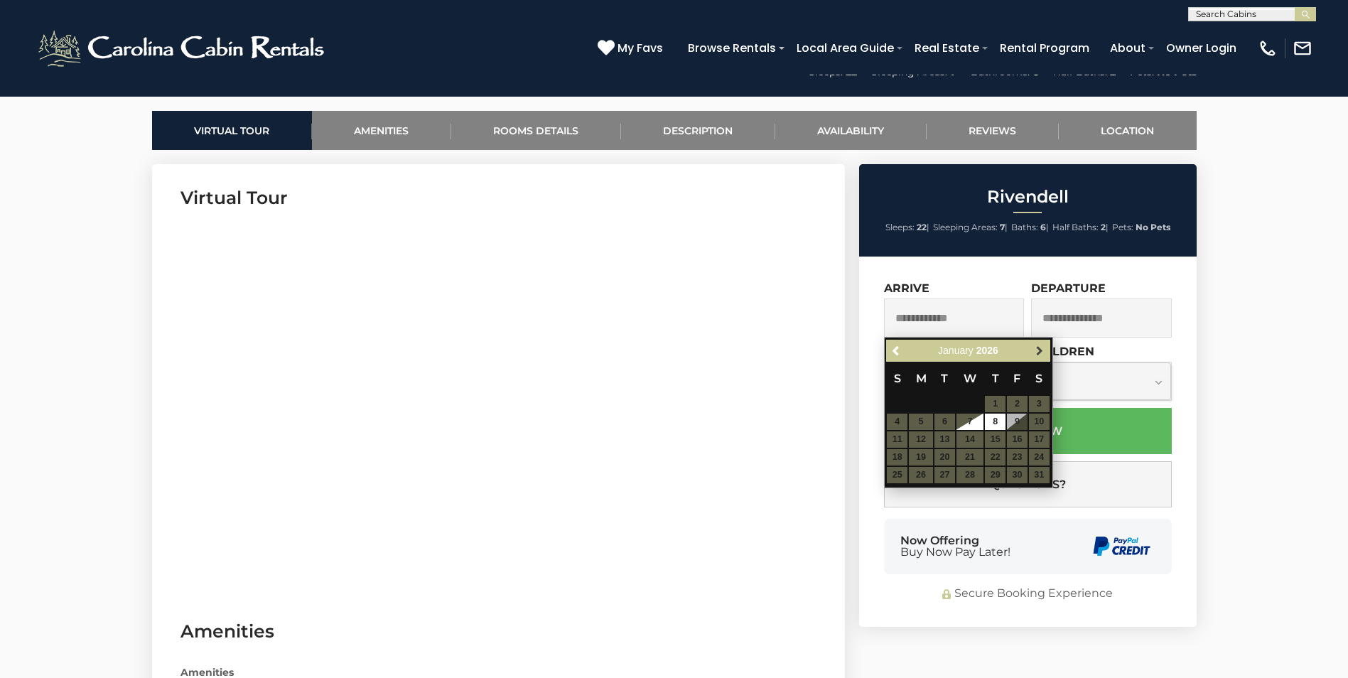
click at [1042, 348] on span "Next" at bounding box center [1039, 350] width 11 height 11
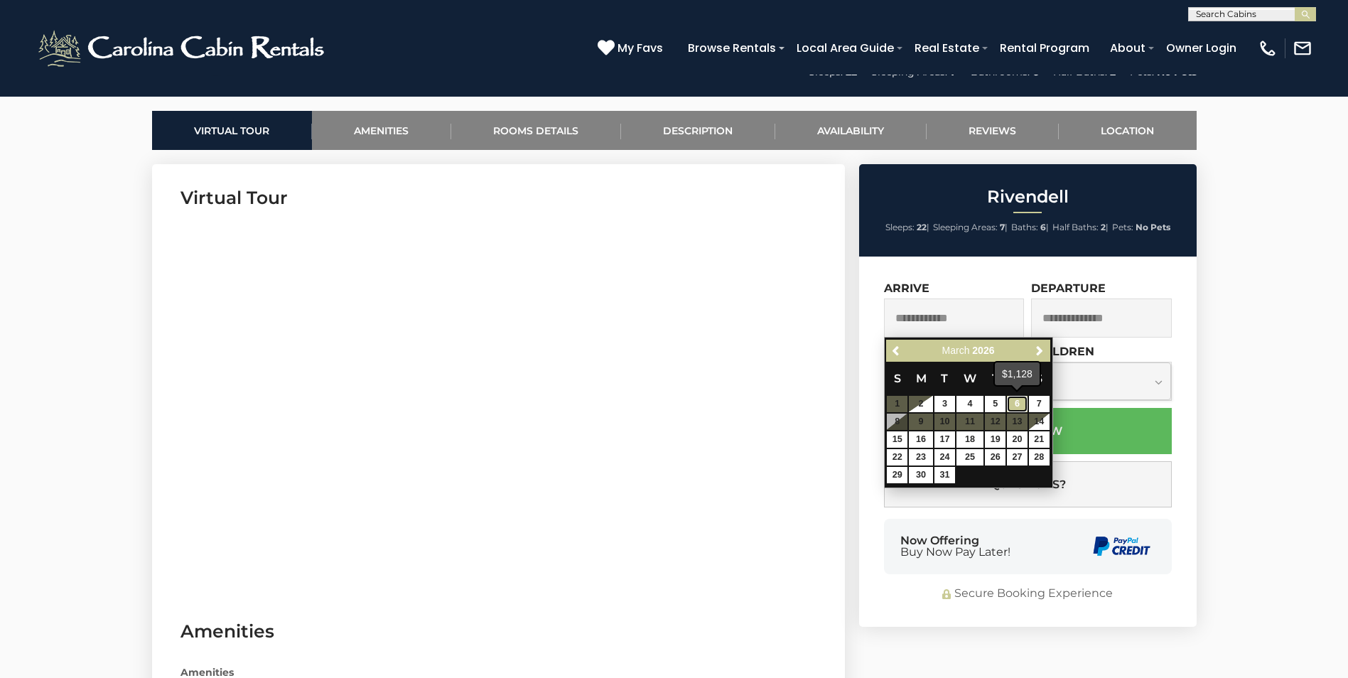
click at [1013, 400] on link "6" at bounding box center [1017, 404] width 21 height 16
type input "**********"
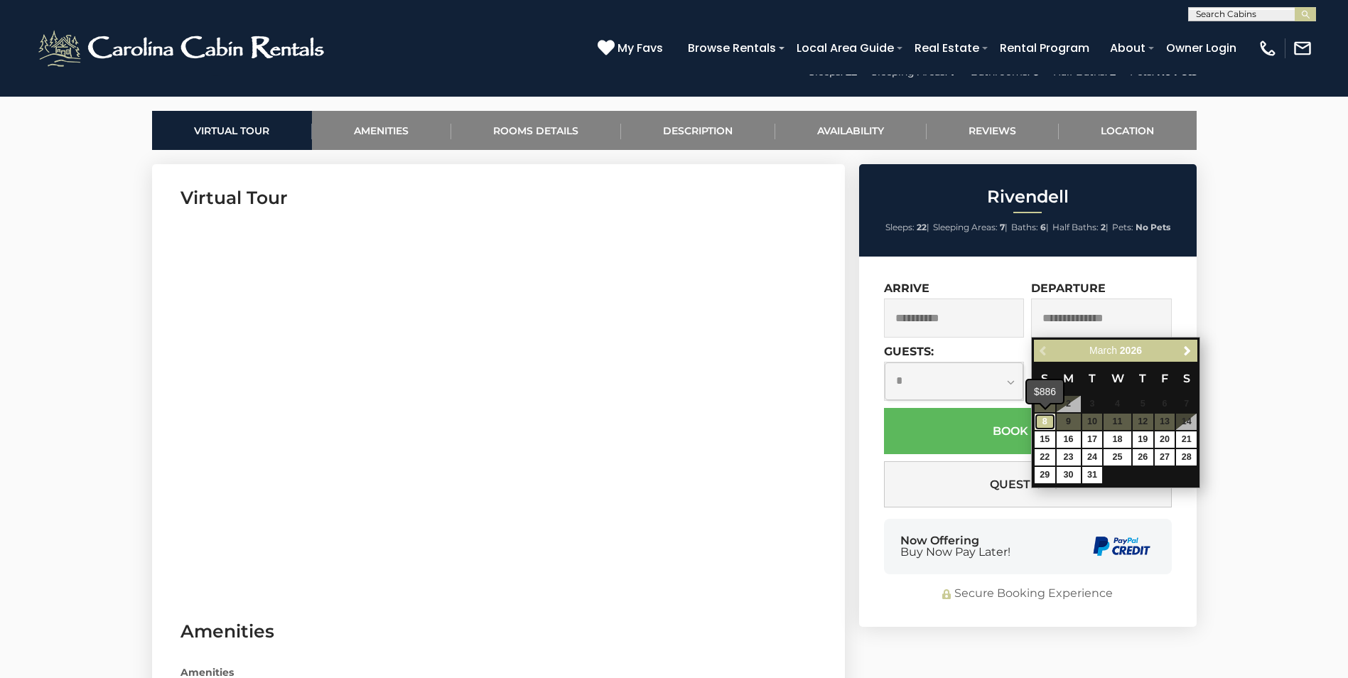
click at [1047, 419] on link "8" at bounding box center [1045, 422] width 21 height 16
type input "**********"
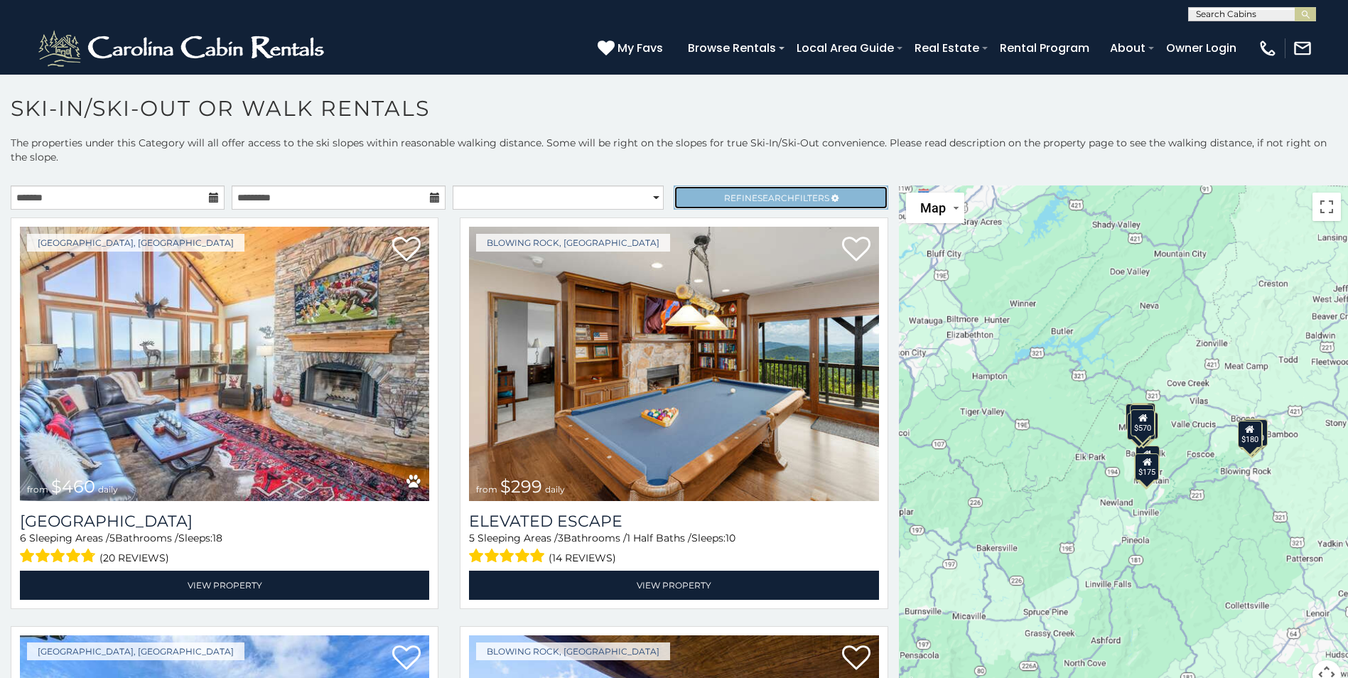
click at [726, 195] on span "Refine Search Filters" at bounding box center [776, 198] width 105 height 11
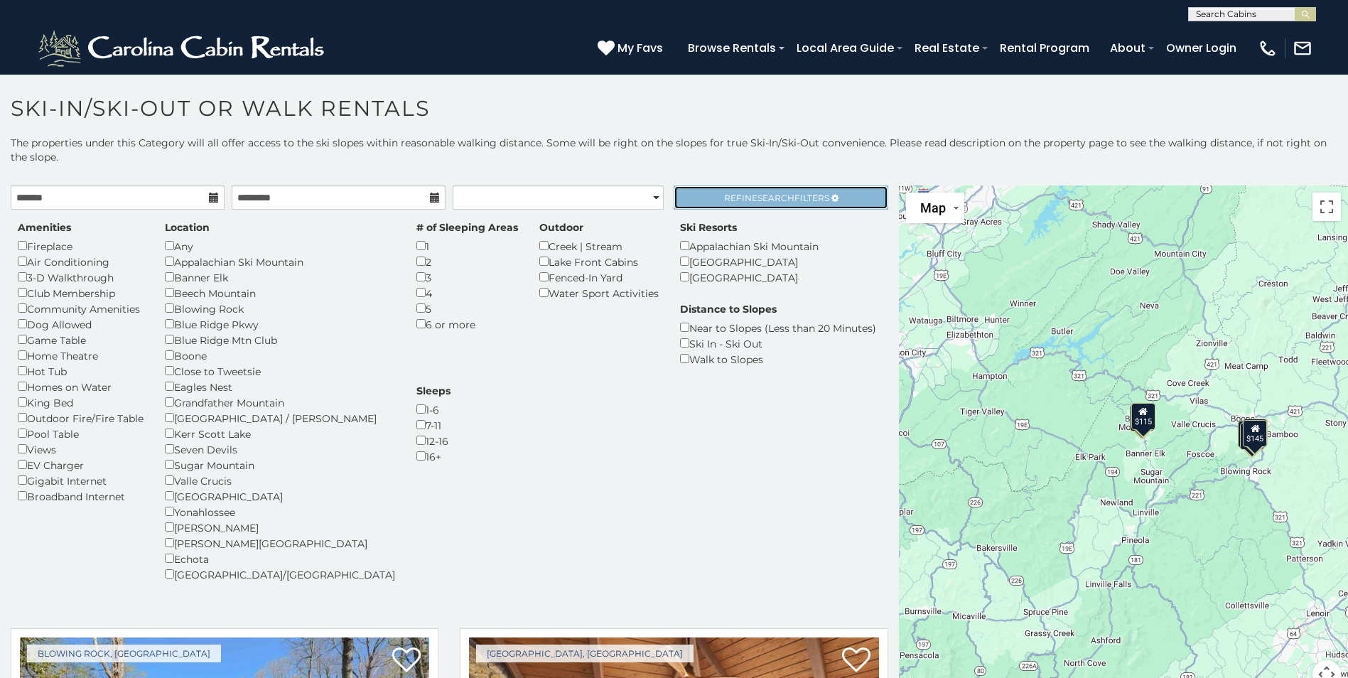
click at [724, 195] on span "Refine Search Filters" at bounding box center [776, 198] width 105 height 11
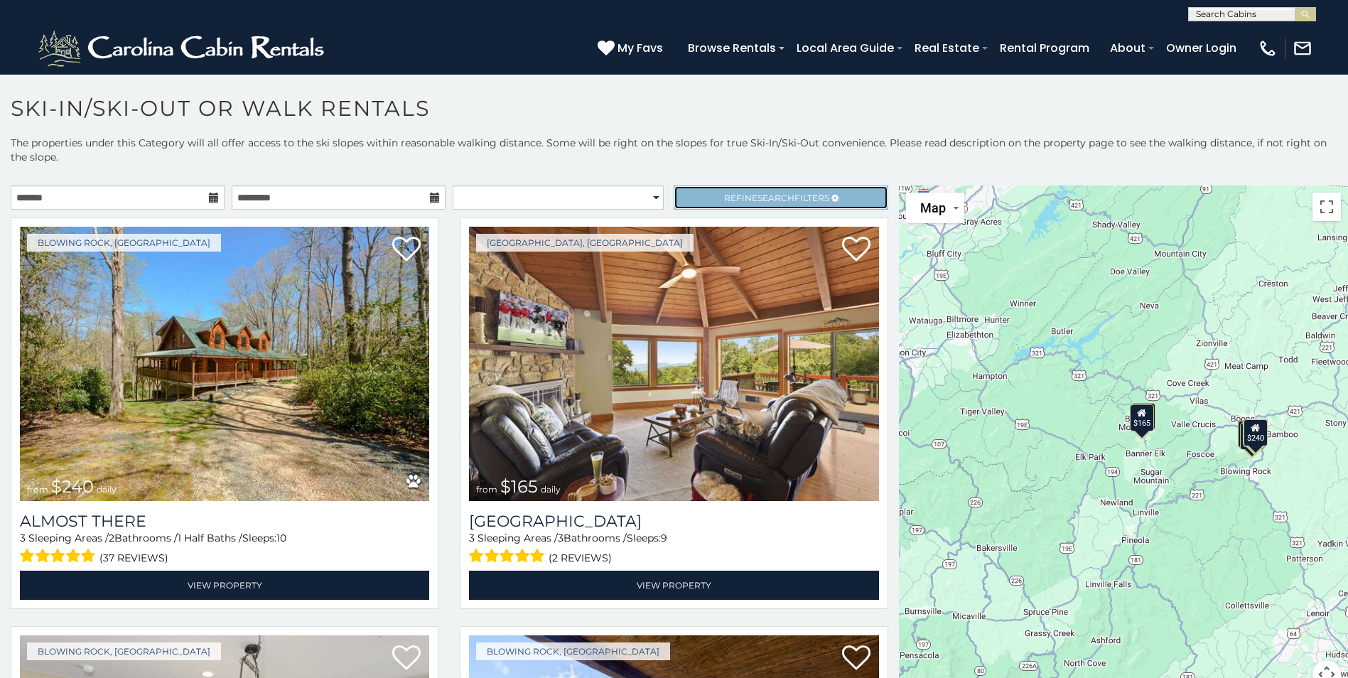
click at [779, 200] on span "Search" at bounding box center [776, 198] width 37 height 11
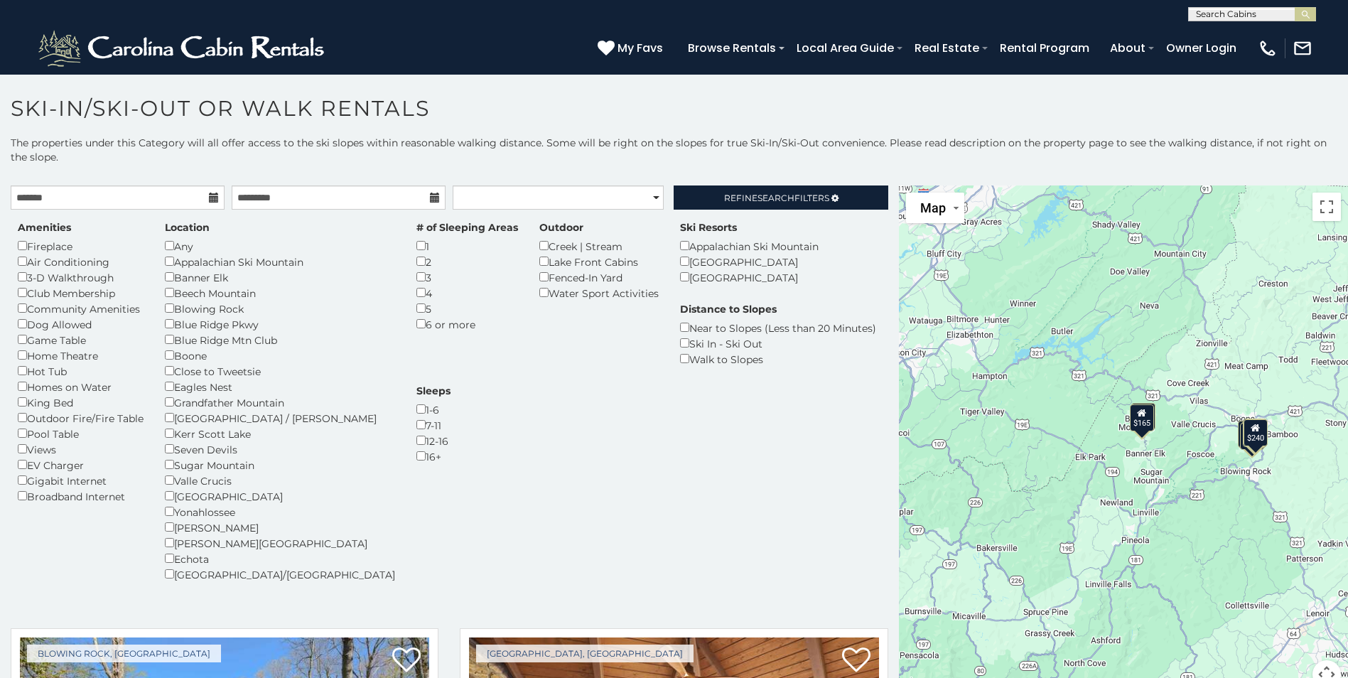
click at [634, 395] on div "Amenities Fireplace Air Conditioning 3-D Walkthrough Club Membership Community …" at bounding box center [449, 409] width 885 height 379
click at [735, 203] on link "Refine Search Filters" at bounding box center [781, 197] width 214 height 24
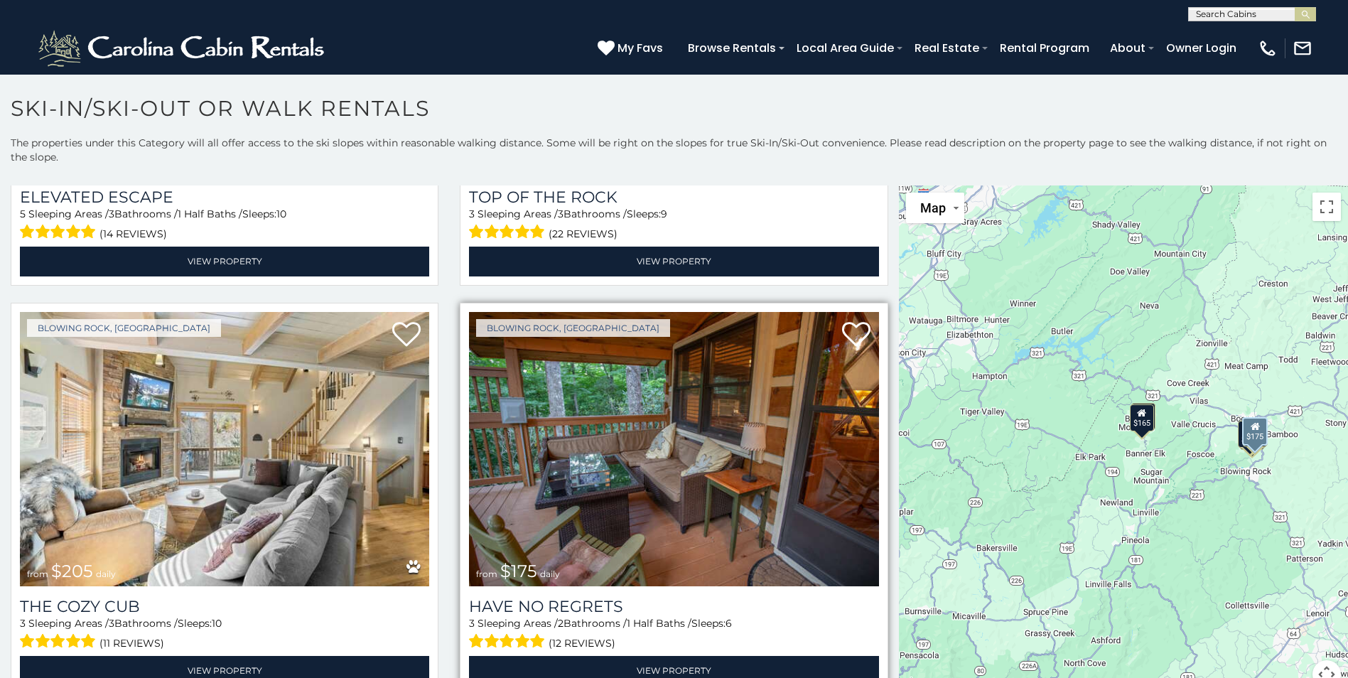
scroll to position [853, 0]
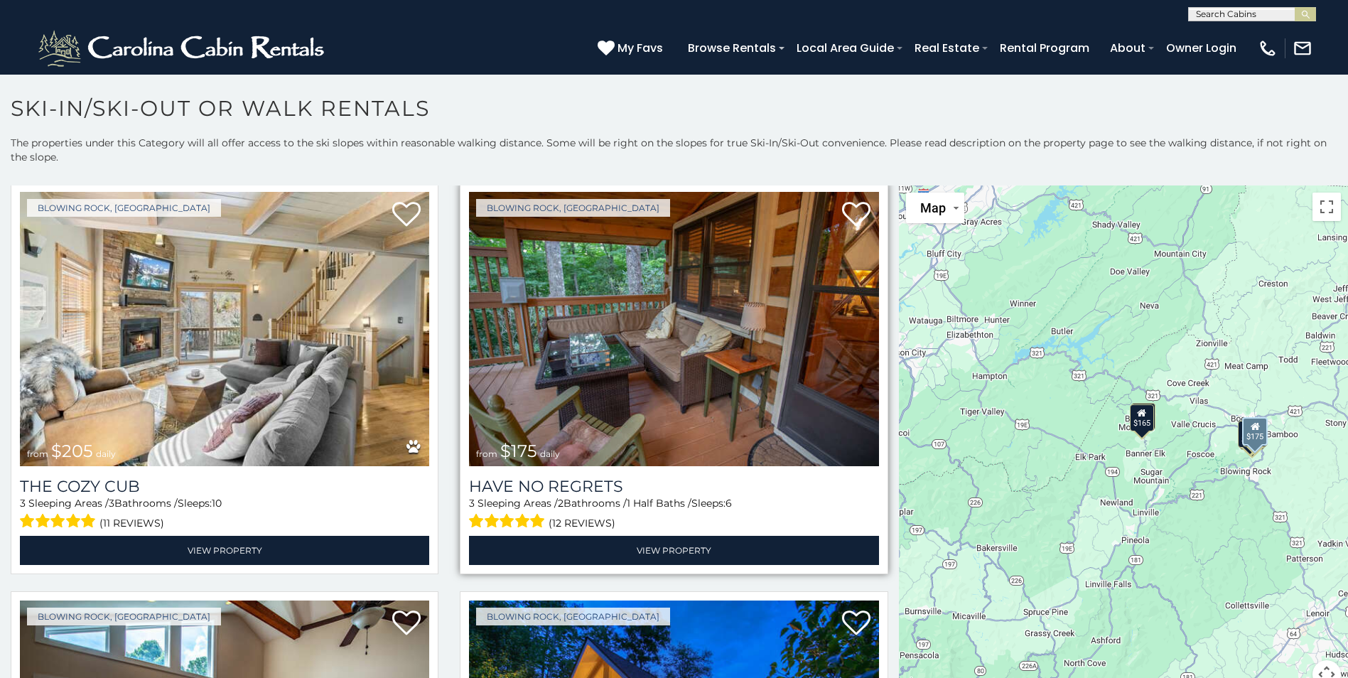
click at [675, 345] on img at bounding box center [673, 329] width 409 height 274
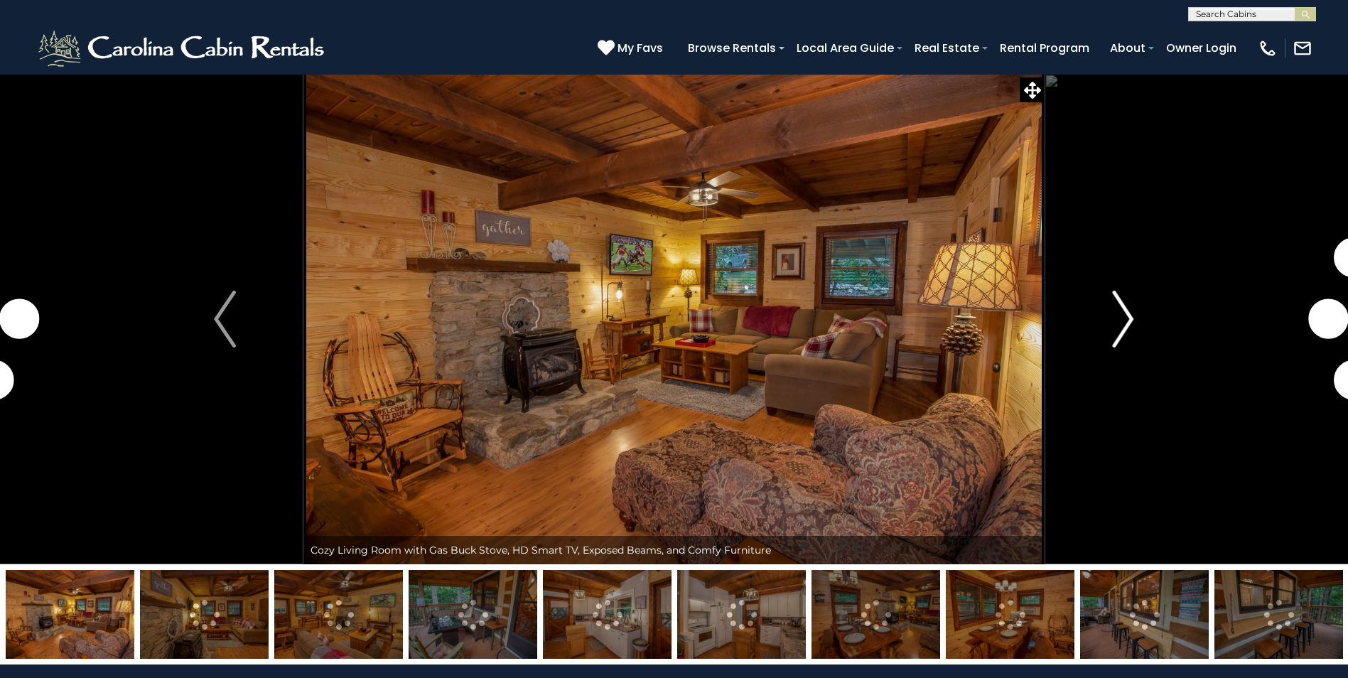
click at [1118, 322] on img "Next" at bounding box center [1122, 319] width 21 height 57
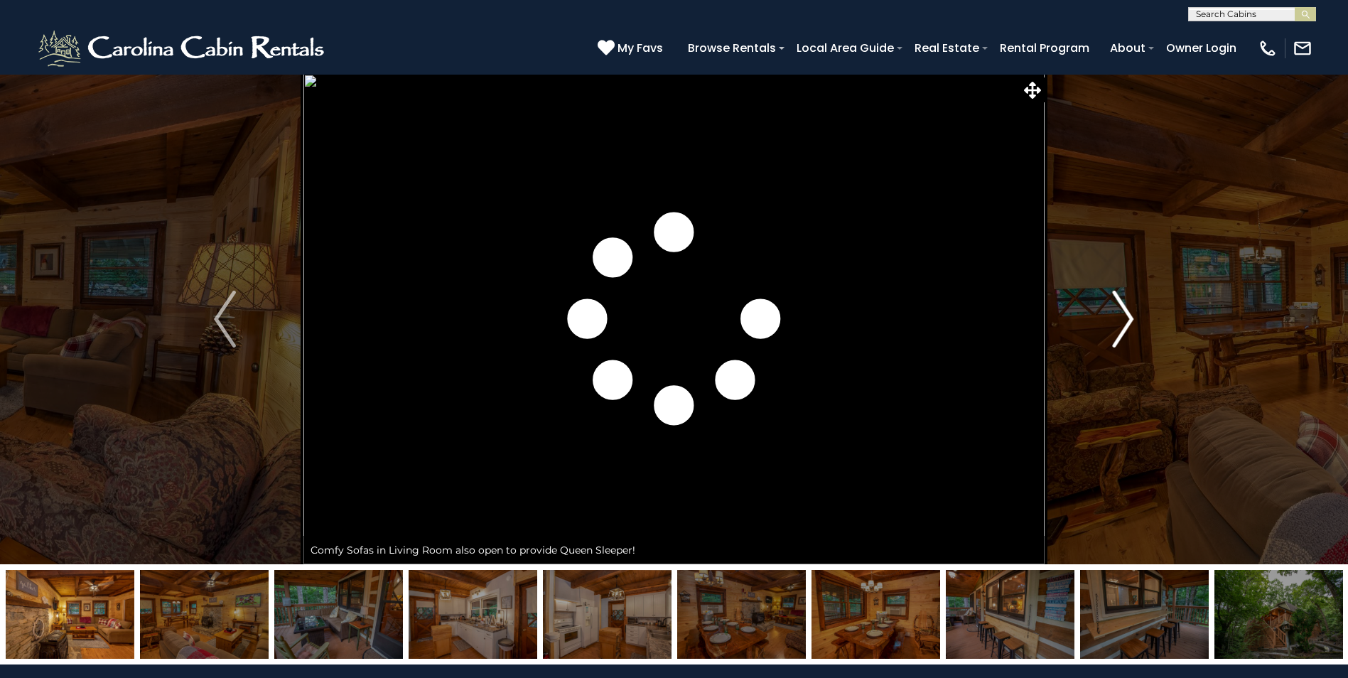
click at [1118, 322] on img "Next" at bounding box center [1122, 319] width 21 height 57
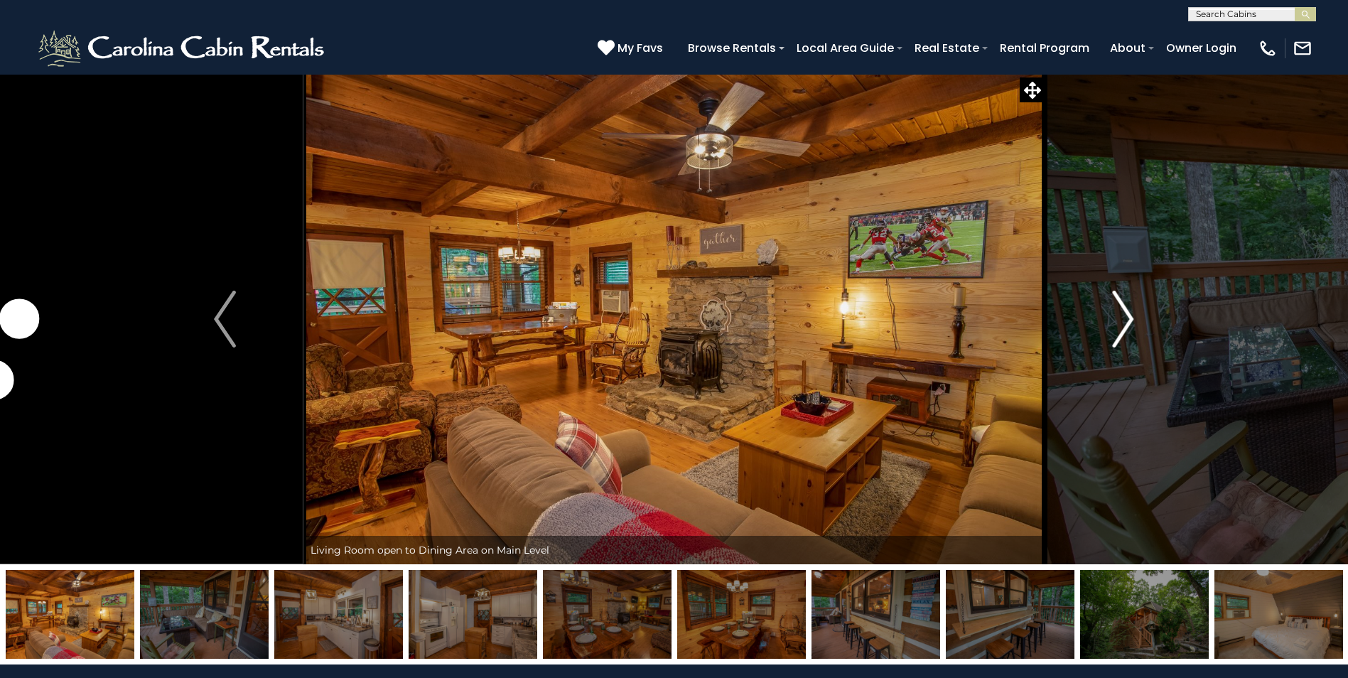
click at [1118, 322] on img "Next" at bounding box center [1122, 319] width 21 height 57
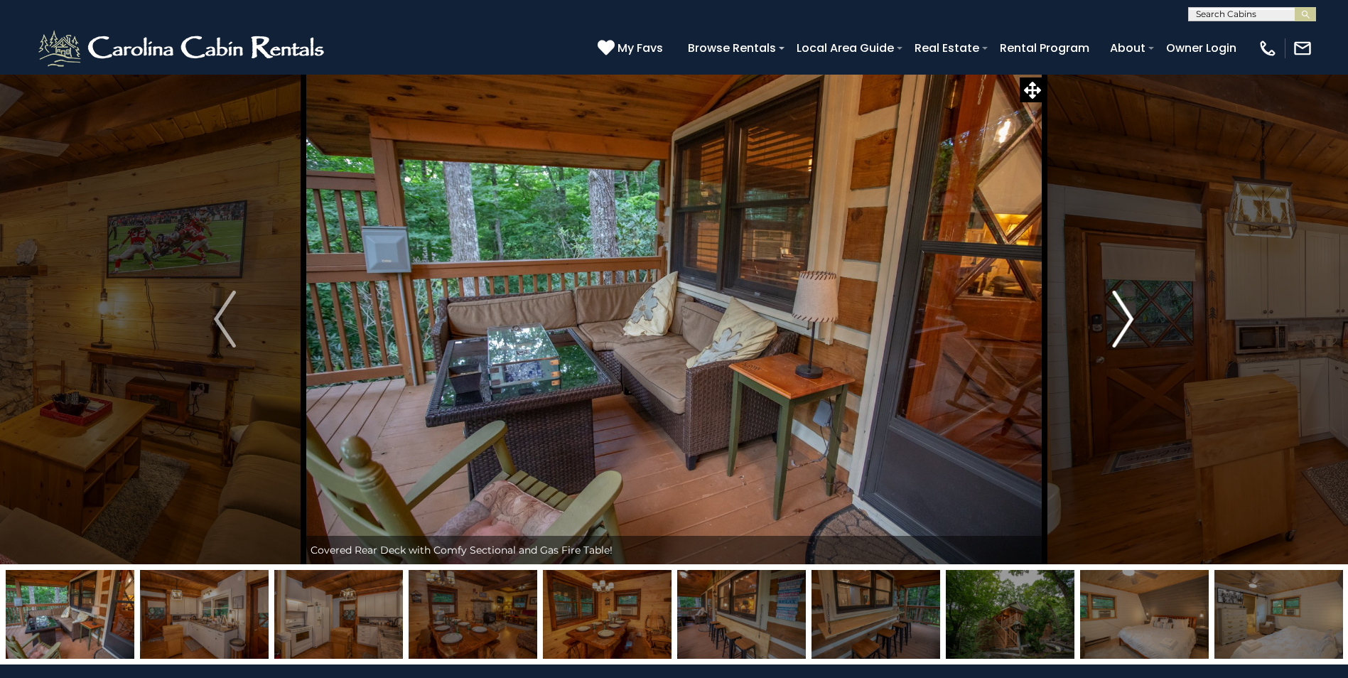
click at [1118, 322] on img "Next" at bounding box center [1122, 319] width 21 height 57
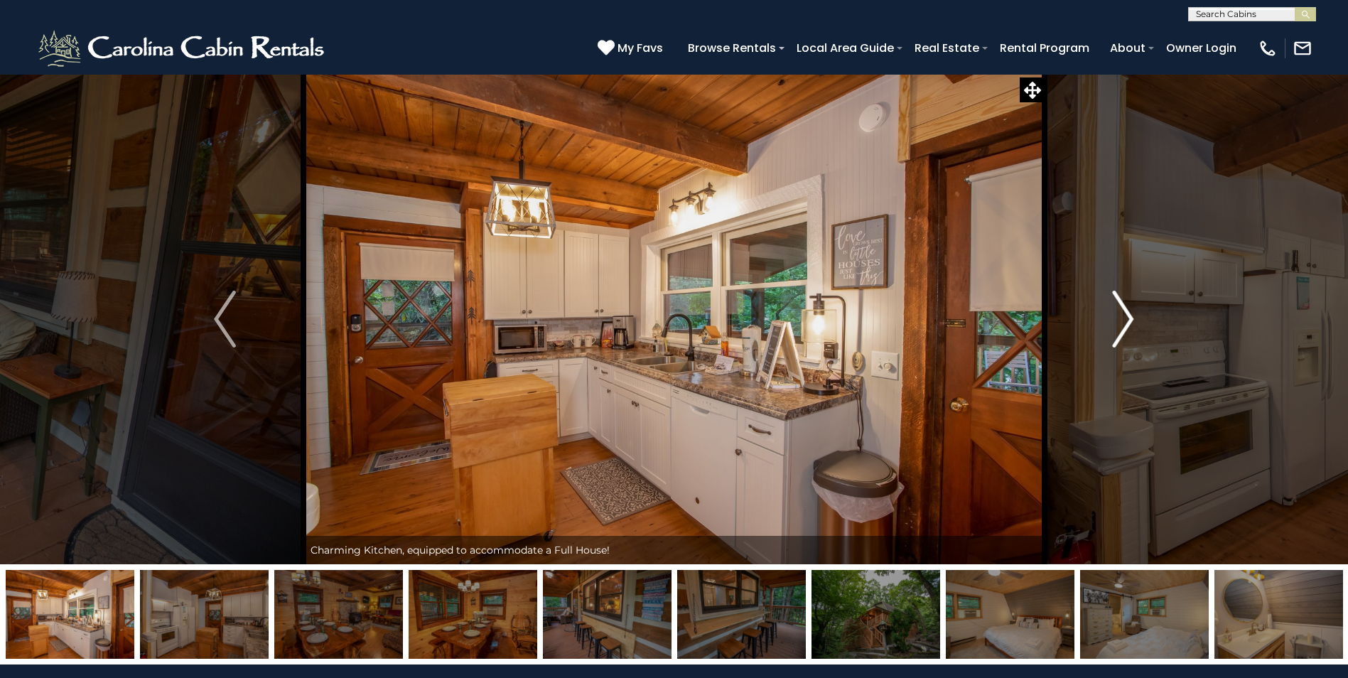
click at [1118, 322] on img "Next" at bounding box center [1122, 319] width 21 height 57
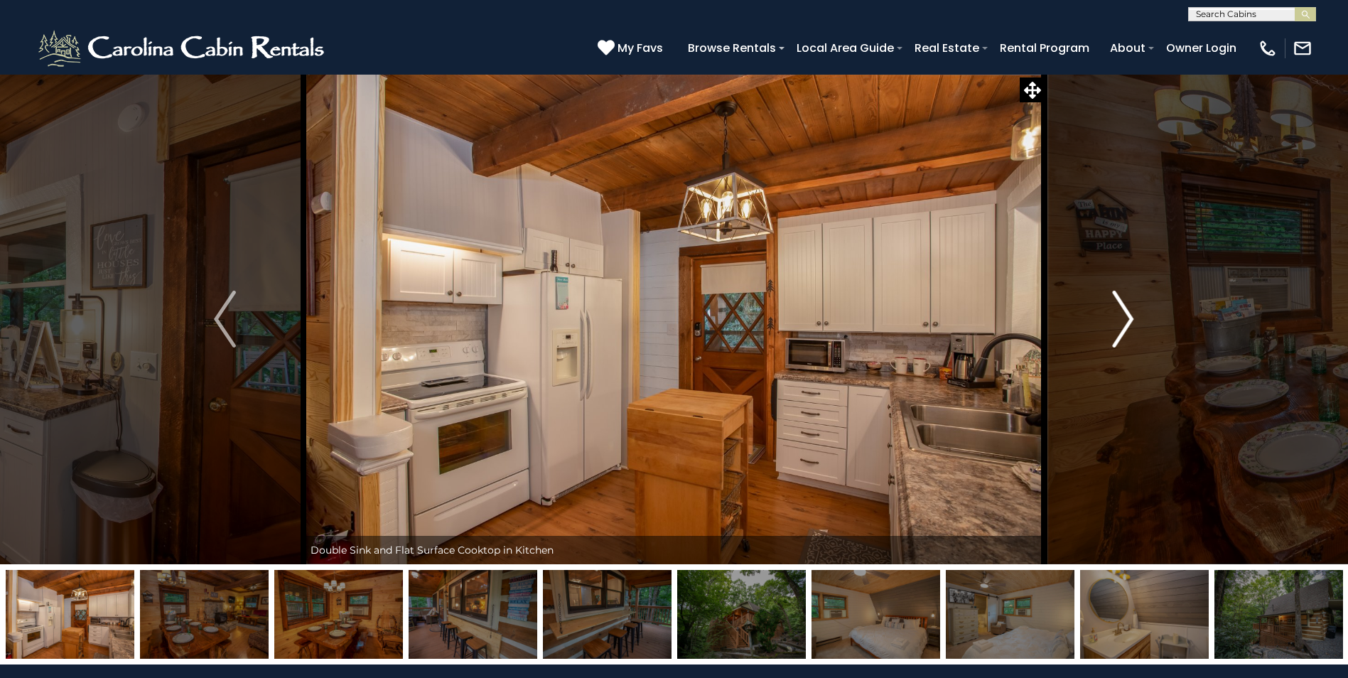
click at [1118, 322] on img "Next" at bounding box center [1122, 319] width 21 height 57
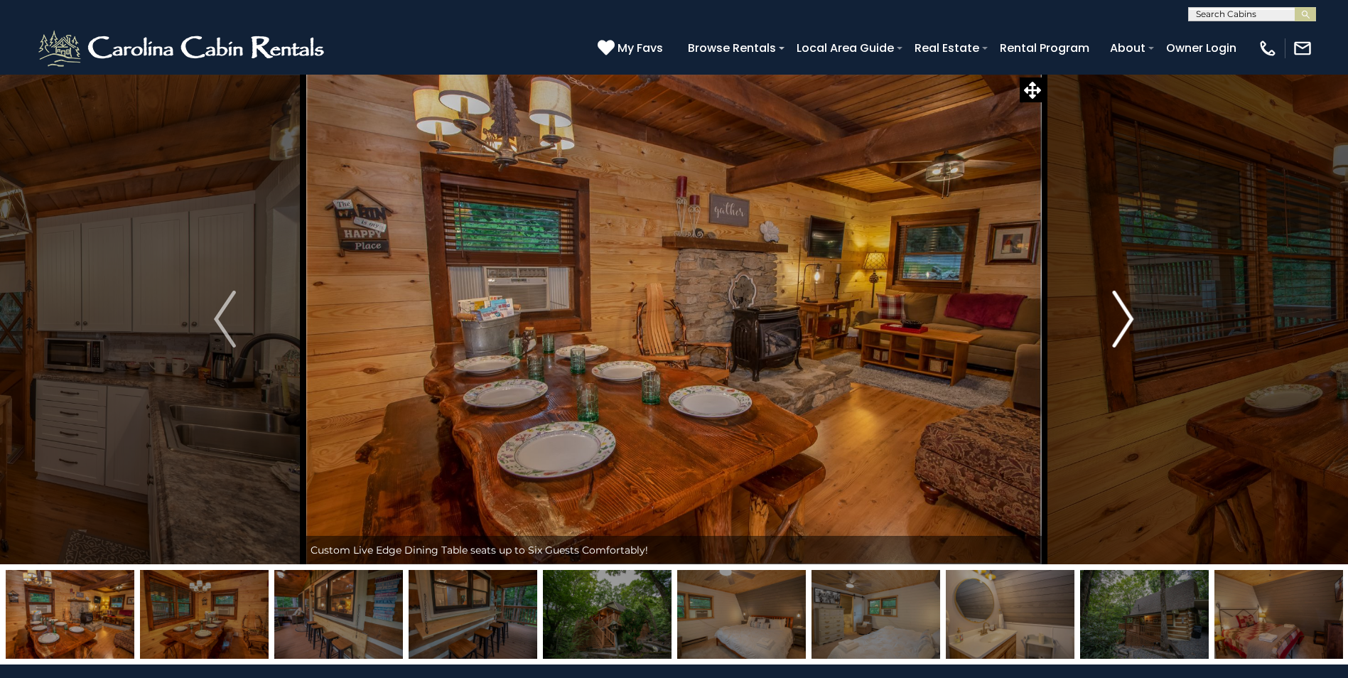
click at [1118, 322] on img "Next" at bounding box center [1122, 319] width 21 height 57
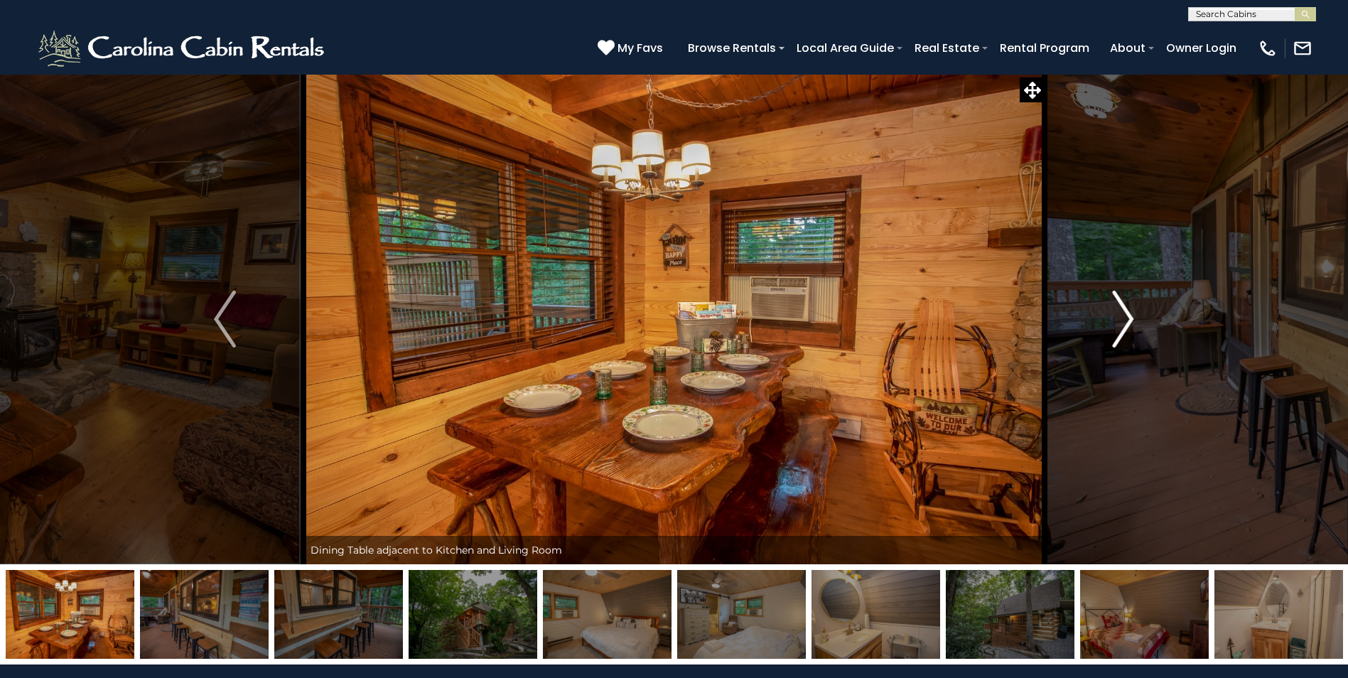
click at [1118, 322] on img "Next" at bounding box center [1122, 319] width 21 height 57
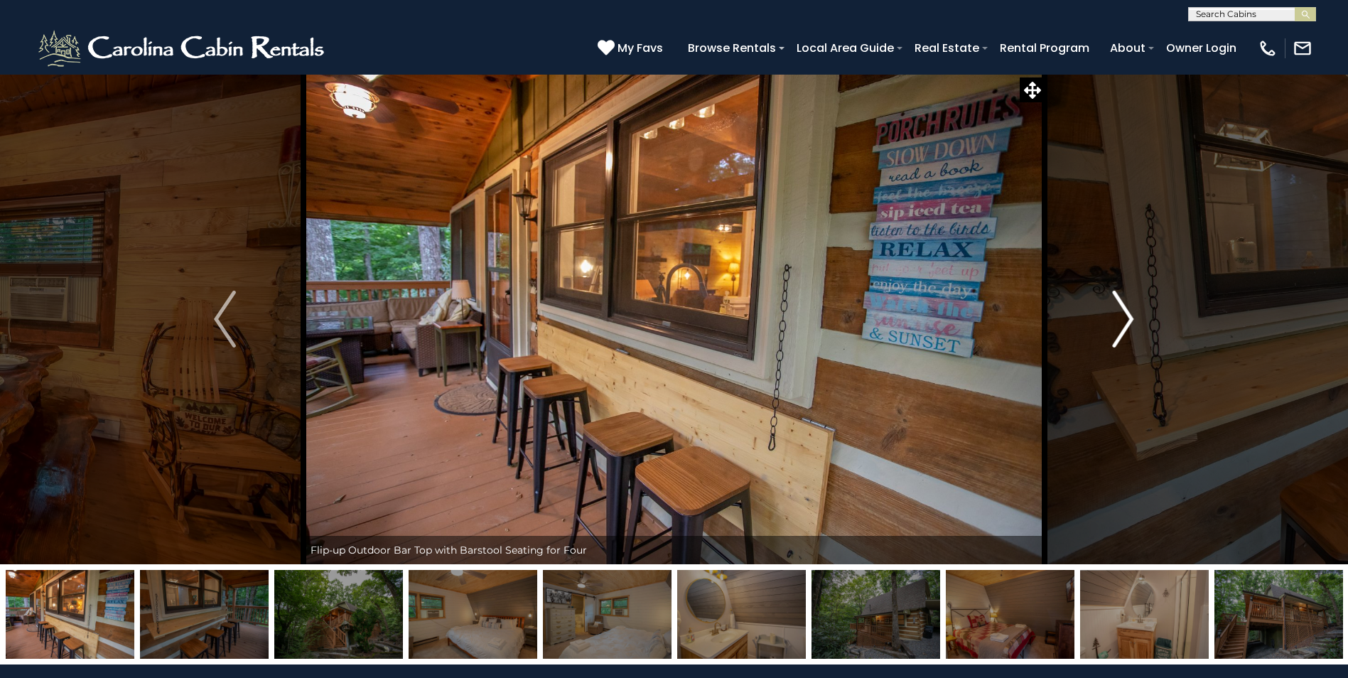
click at [1118, 322] on img "Next" at bounding box center [1122, 319] width 21 height 57
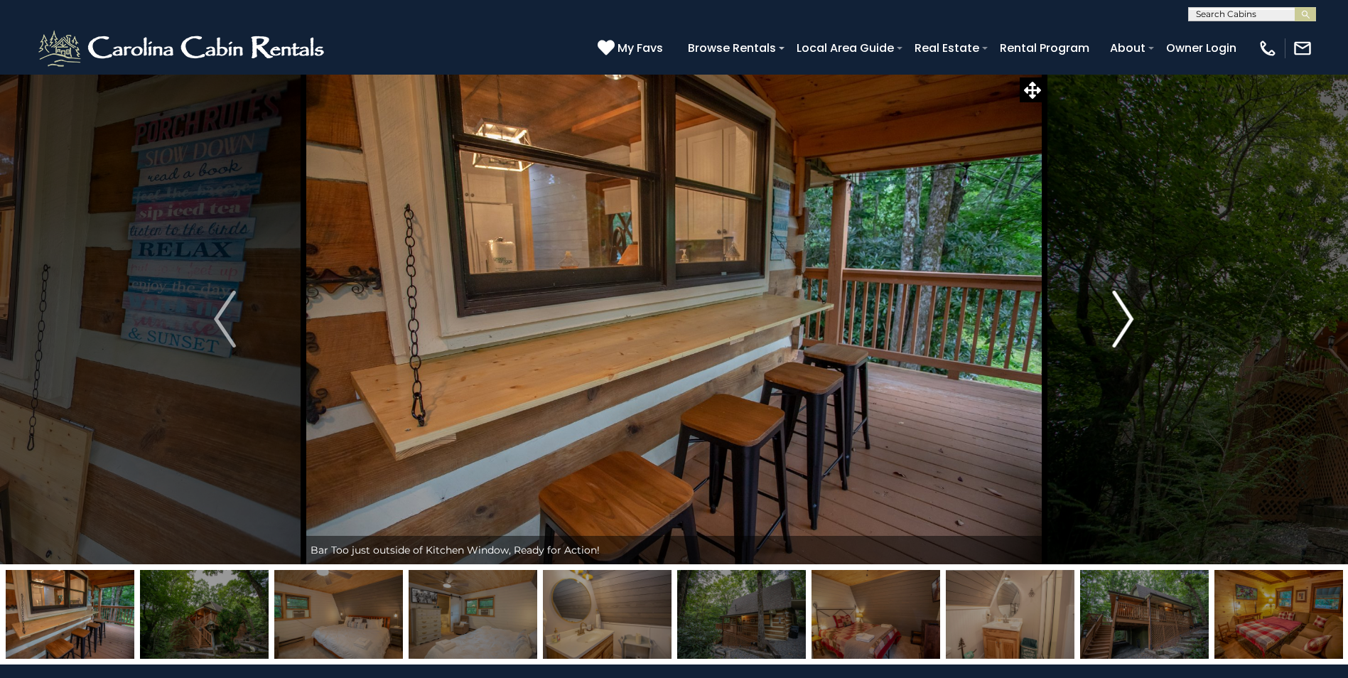
click at [1118, 322] on img "Next" at bounding box center [1122, 319] width 21 height 57
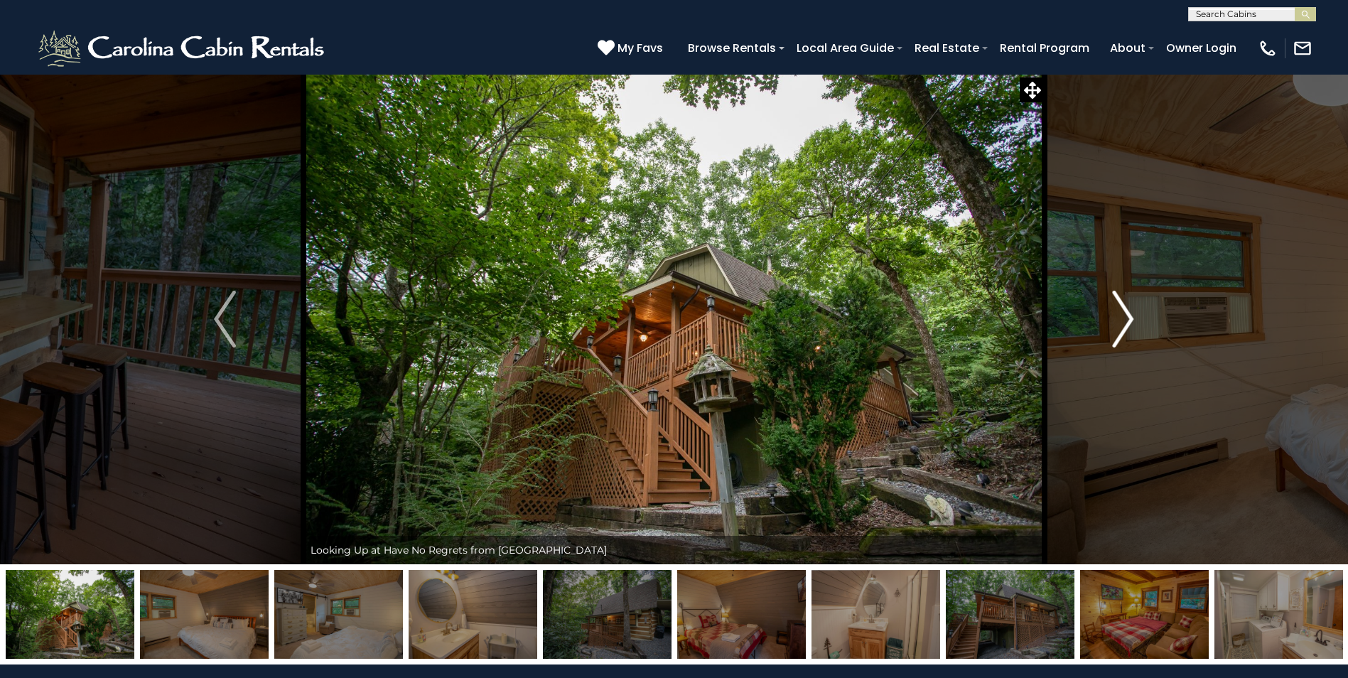
click at [1118, 322] on img "Next" at bounding box center [1122, 319] width 21 height 57
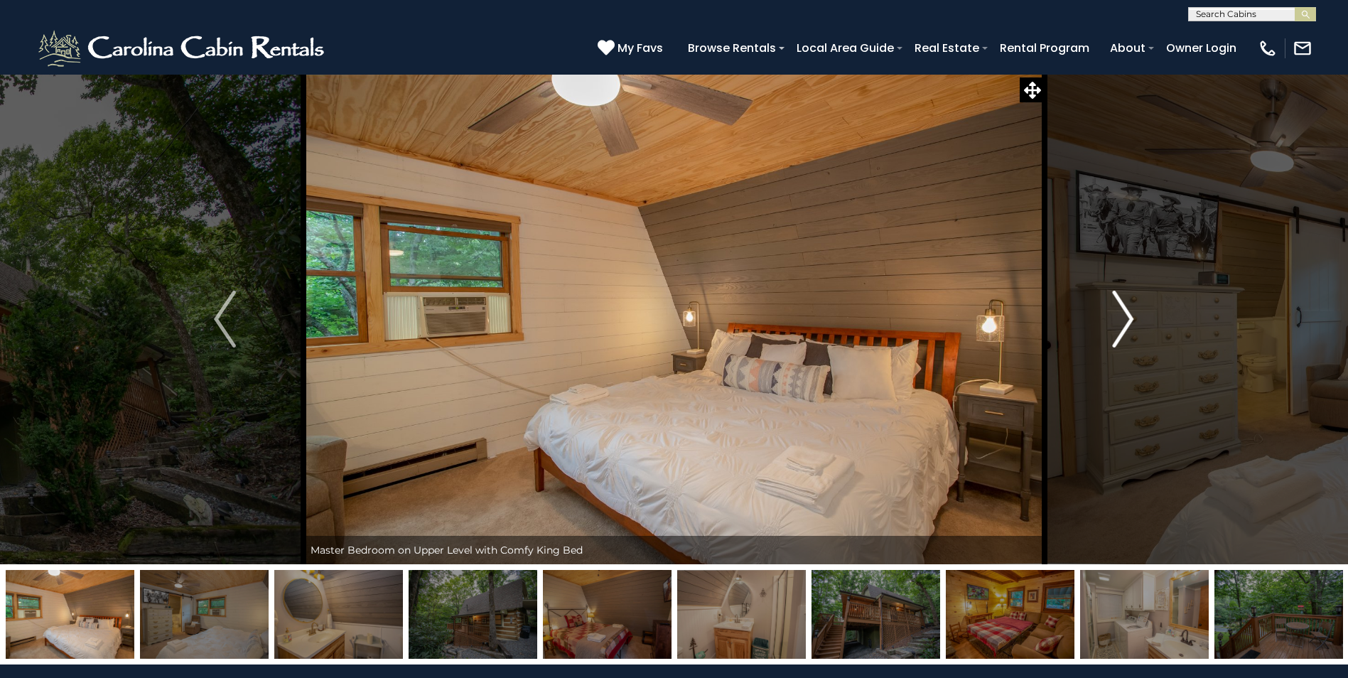
click at [1118, 322] on img "Next" at bounding box center [1122, 319] width 21 height 57
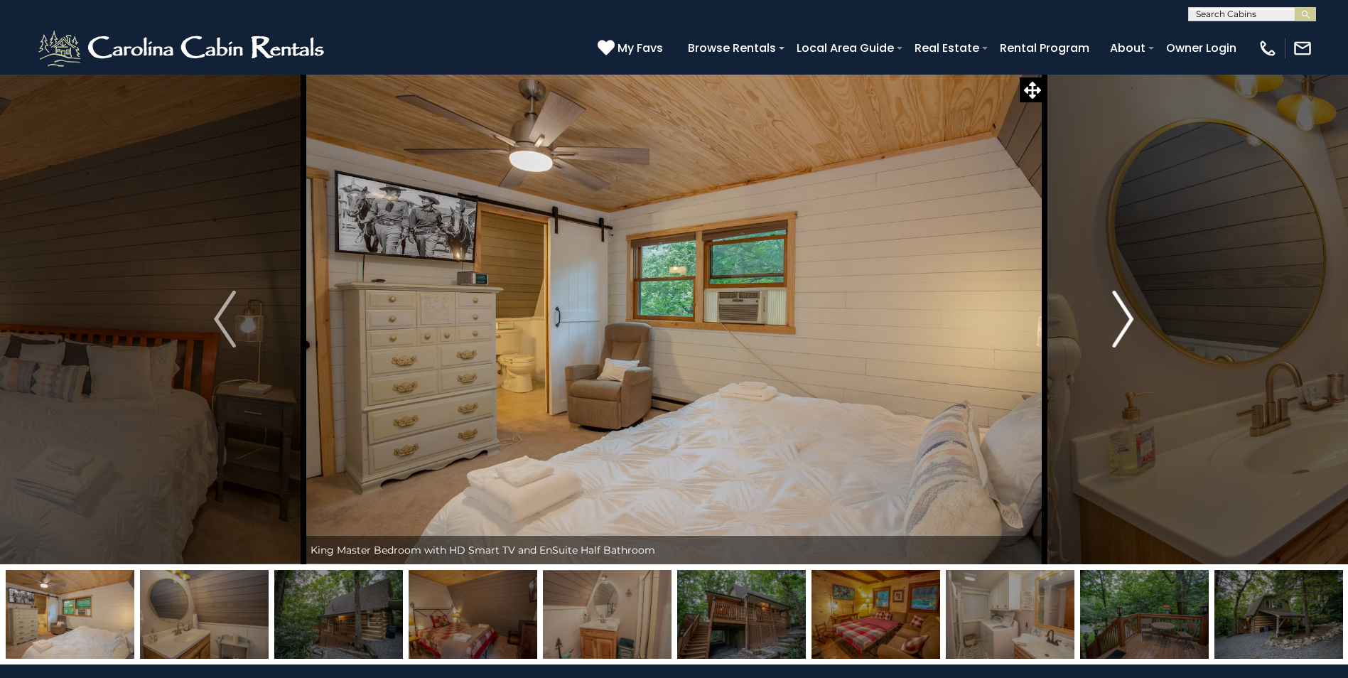
click at [1118, 322] on img "Next" at bounding box center [1122, 319] width 21 height 57
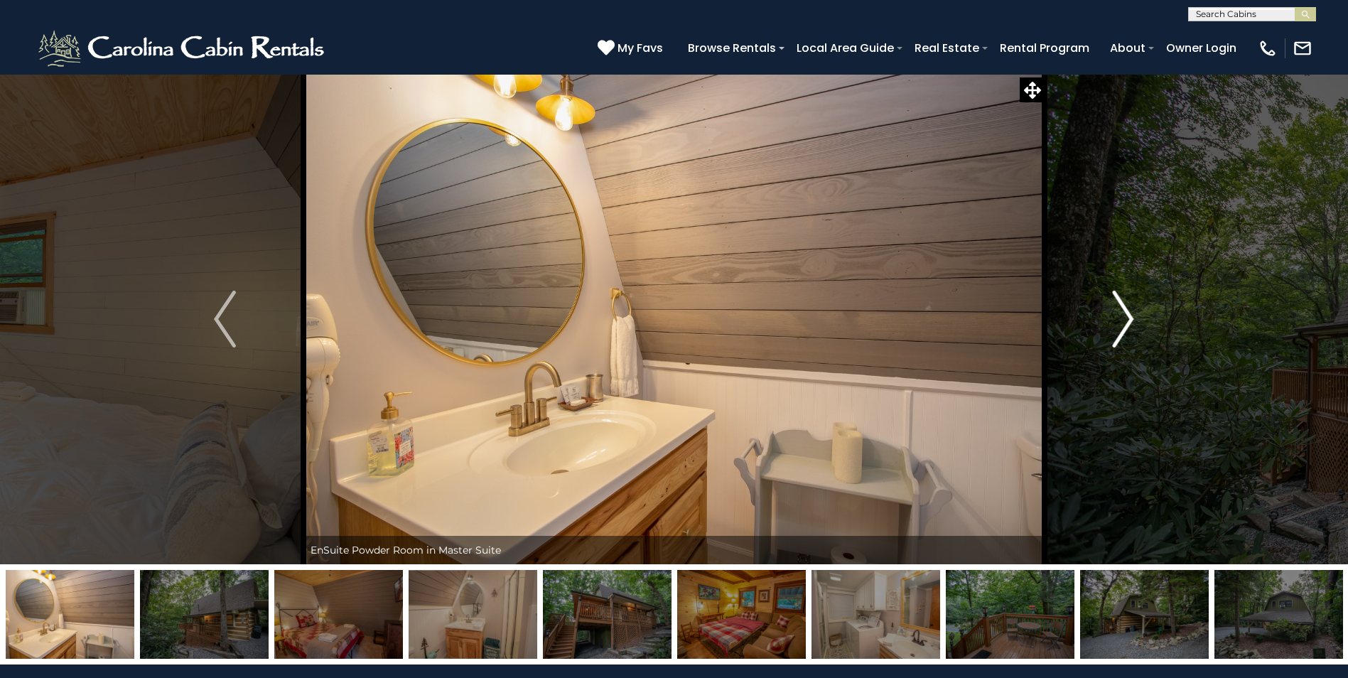
click at [1118, 322] on img "Next" at bounding box center [1122, 319] width 21 height 57
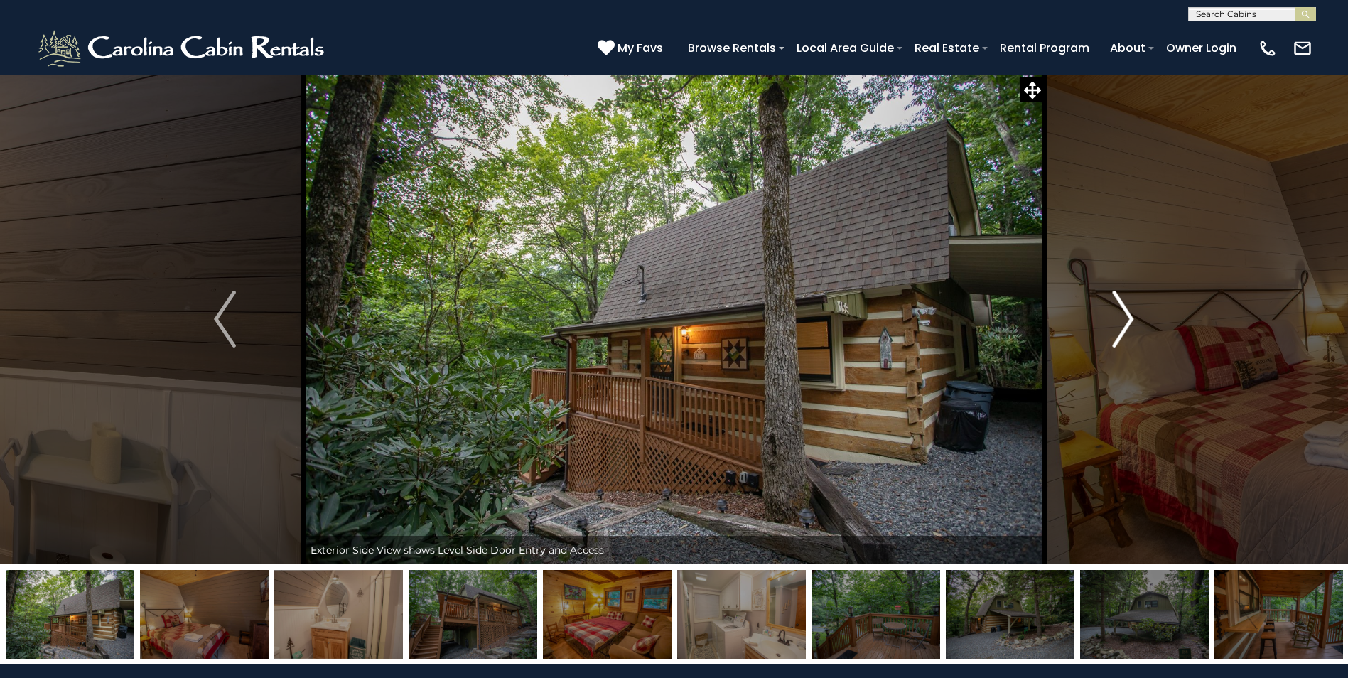
click at [1118, 322] on img "Next" at bounding box center [1122, 319] width 21 height 57
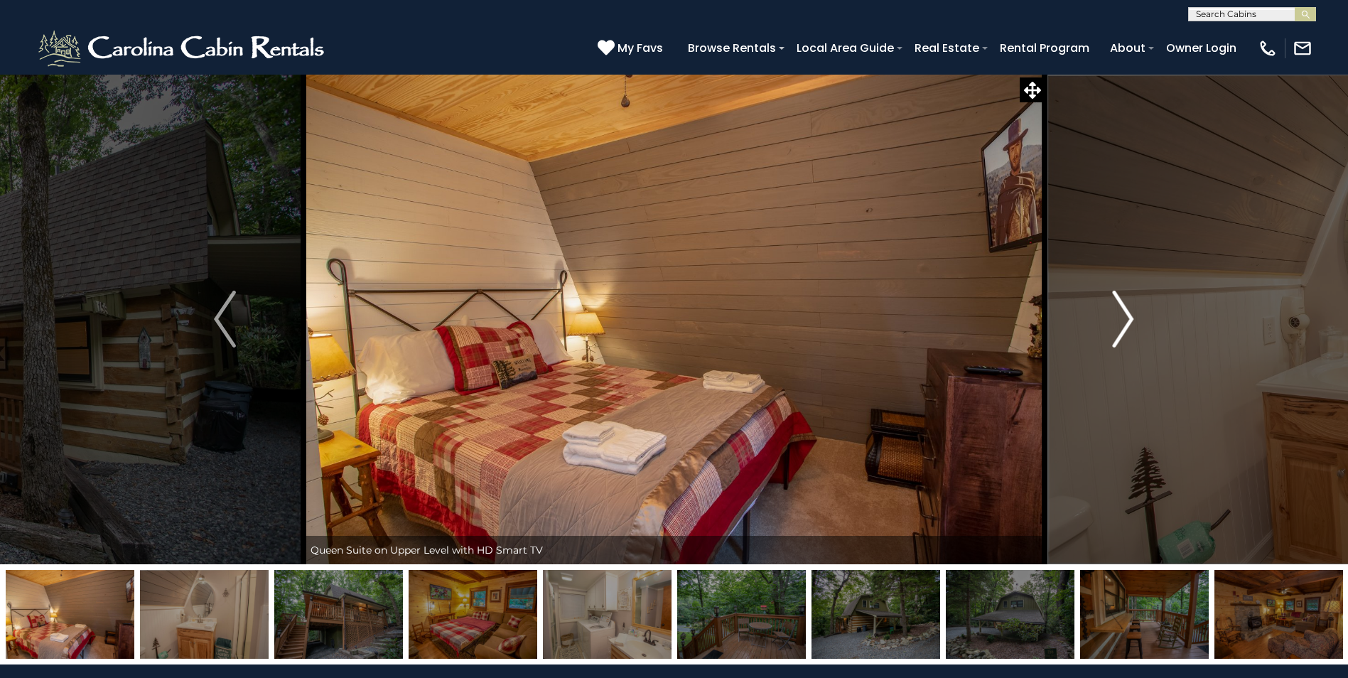
click at [1118, 322] on img "Next" at bounding box center [1122, 319] width 21 height 57
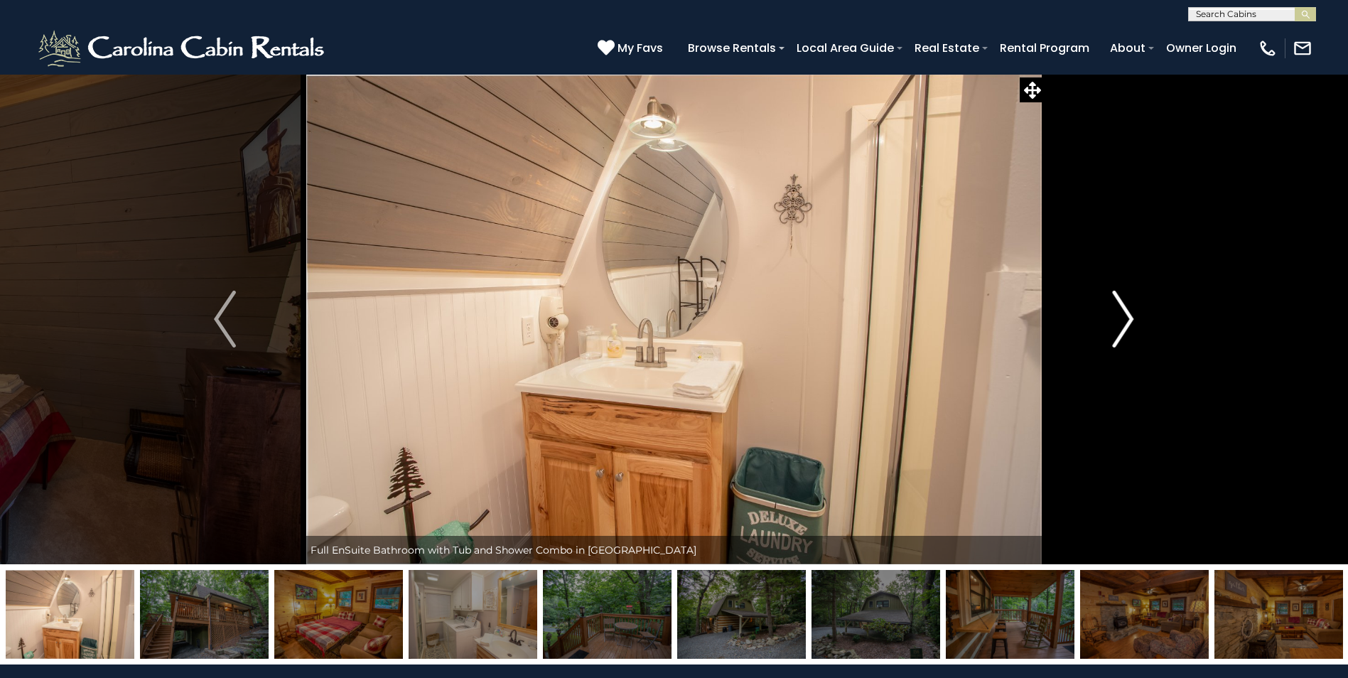
click at [1118, 322] on img "Next" at bounding box center [1122, 319] width 21 height 57
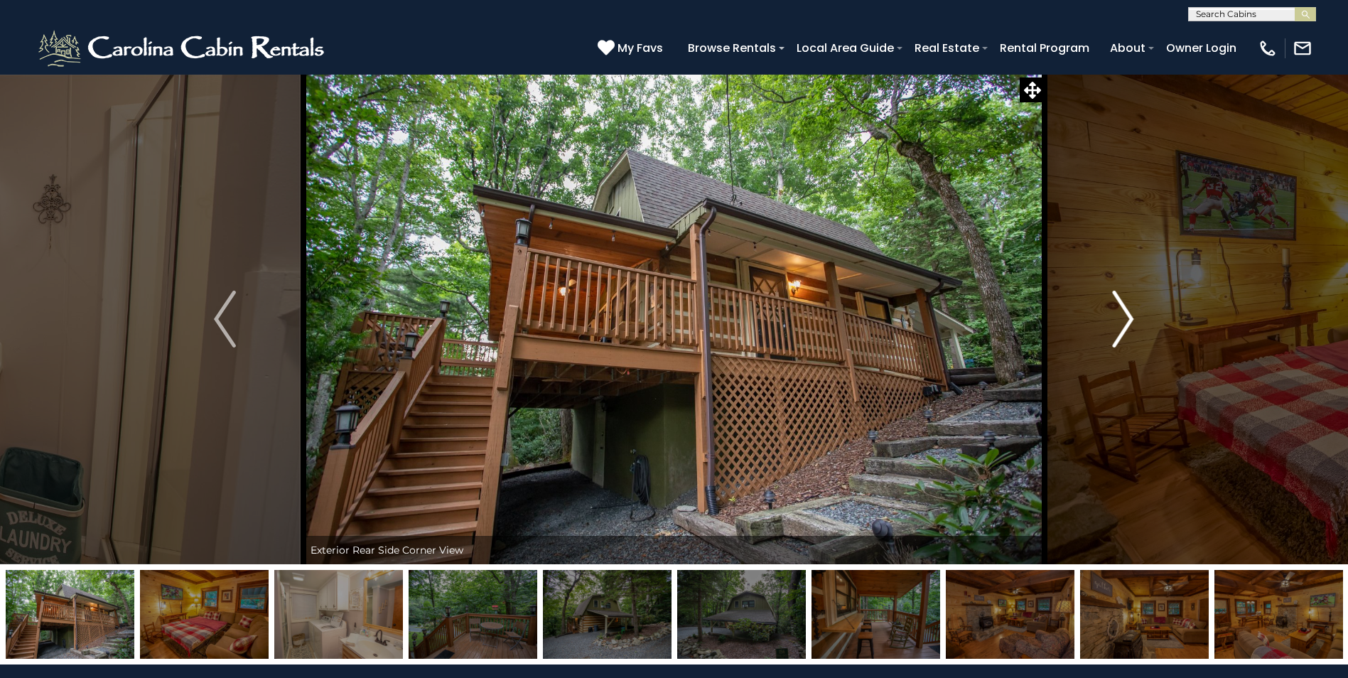
click at [1118, 322] on img "Next" at bounding box center [1122, 319] width 21 height 57
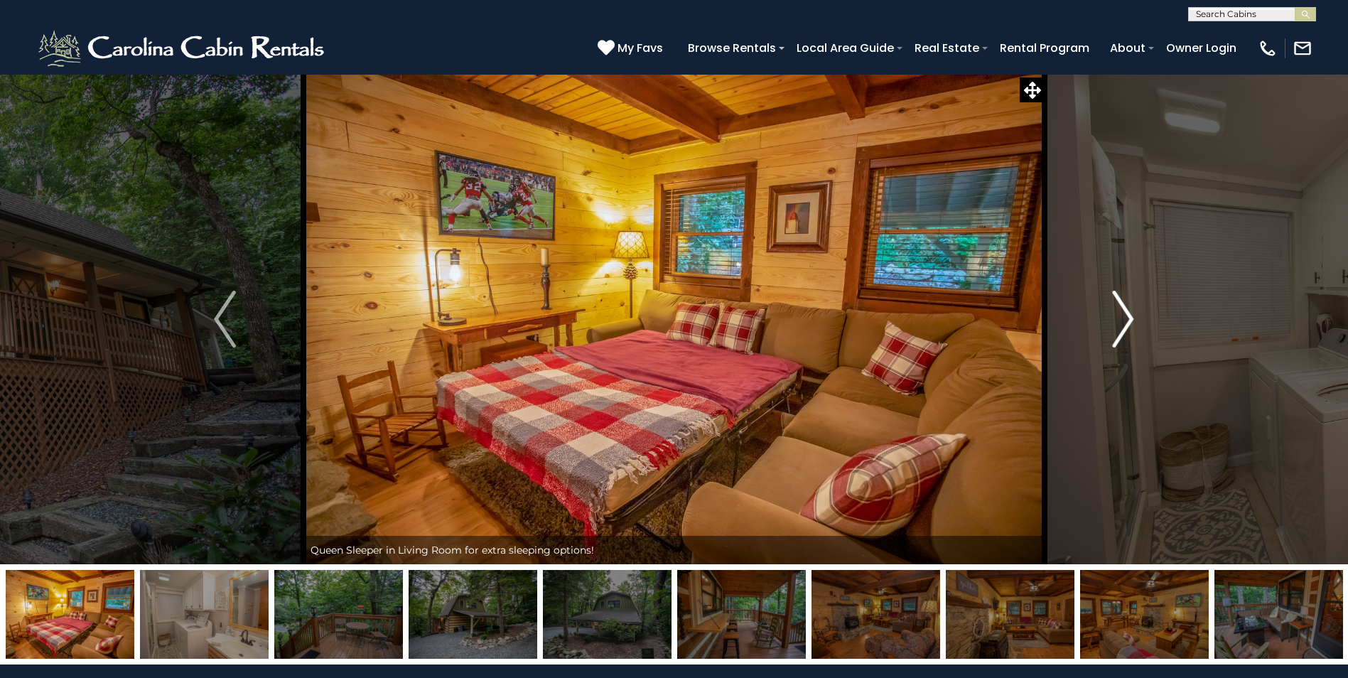
click at [1118, 322] on img "Next" at bounding box center [1122, 319] width 21 height 57
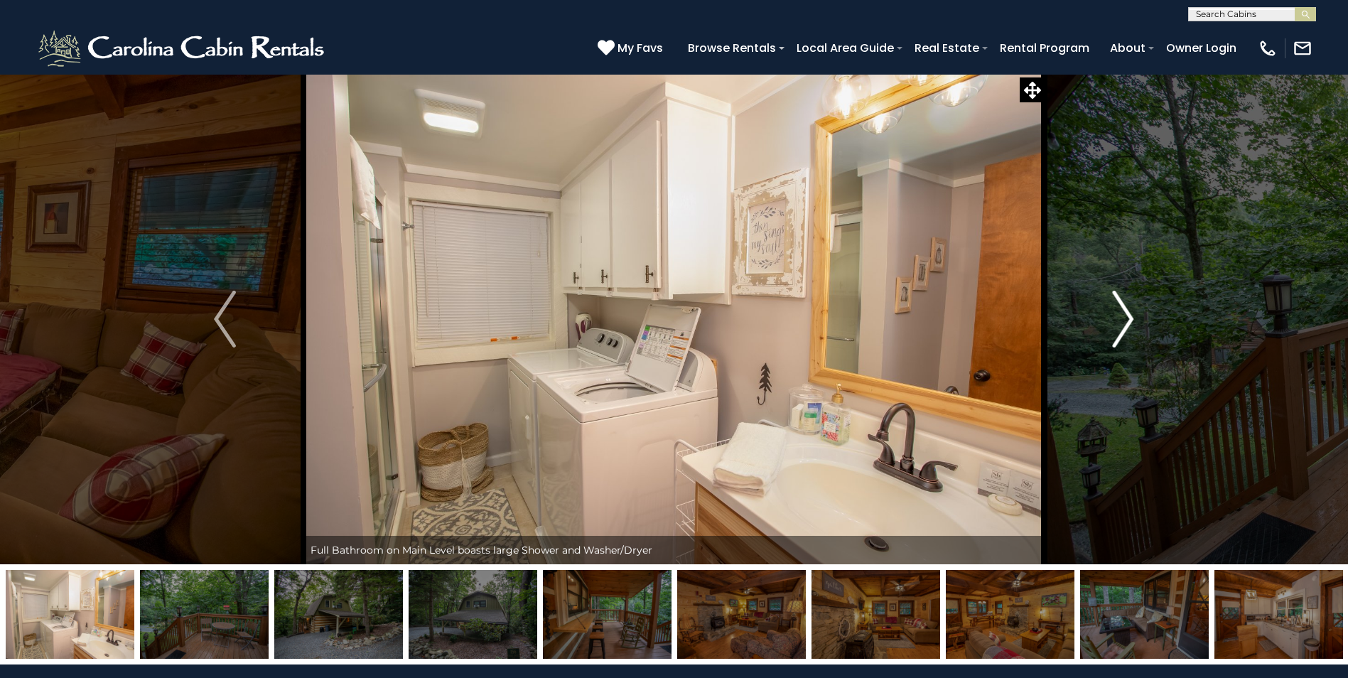
click at [1118, 322] on img "Next" at bounding box center [1122, 319] width 21 height 57
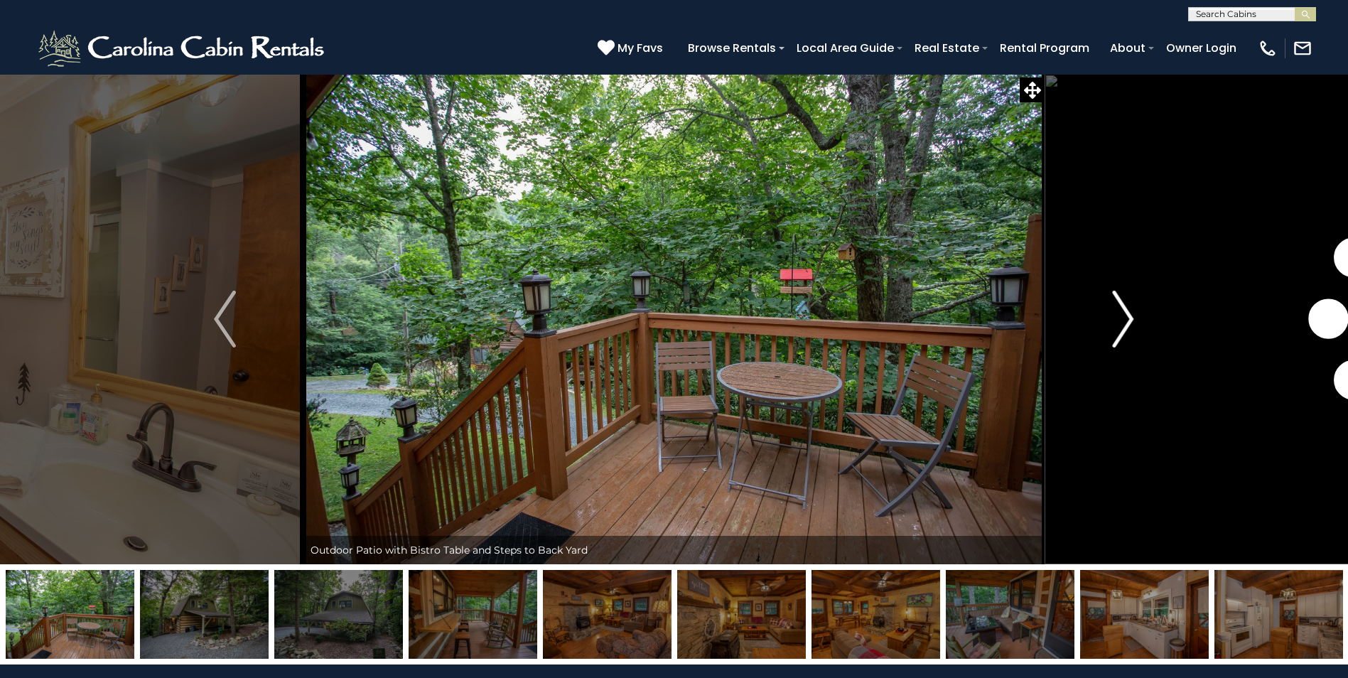
click at [1118, 322] on img "Next" at bounding box center [1122, 319] width 21 height 57
